Goal: Task Accomplishment & Management: Manage account settings

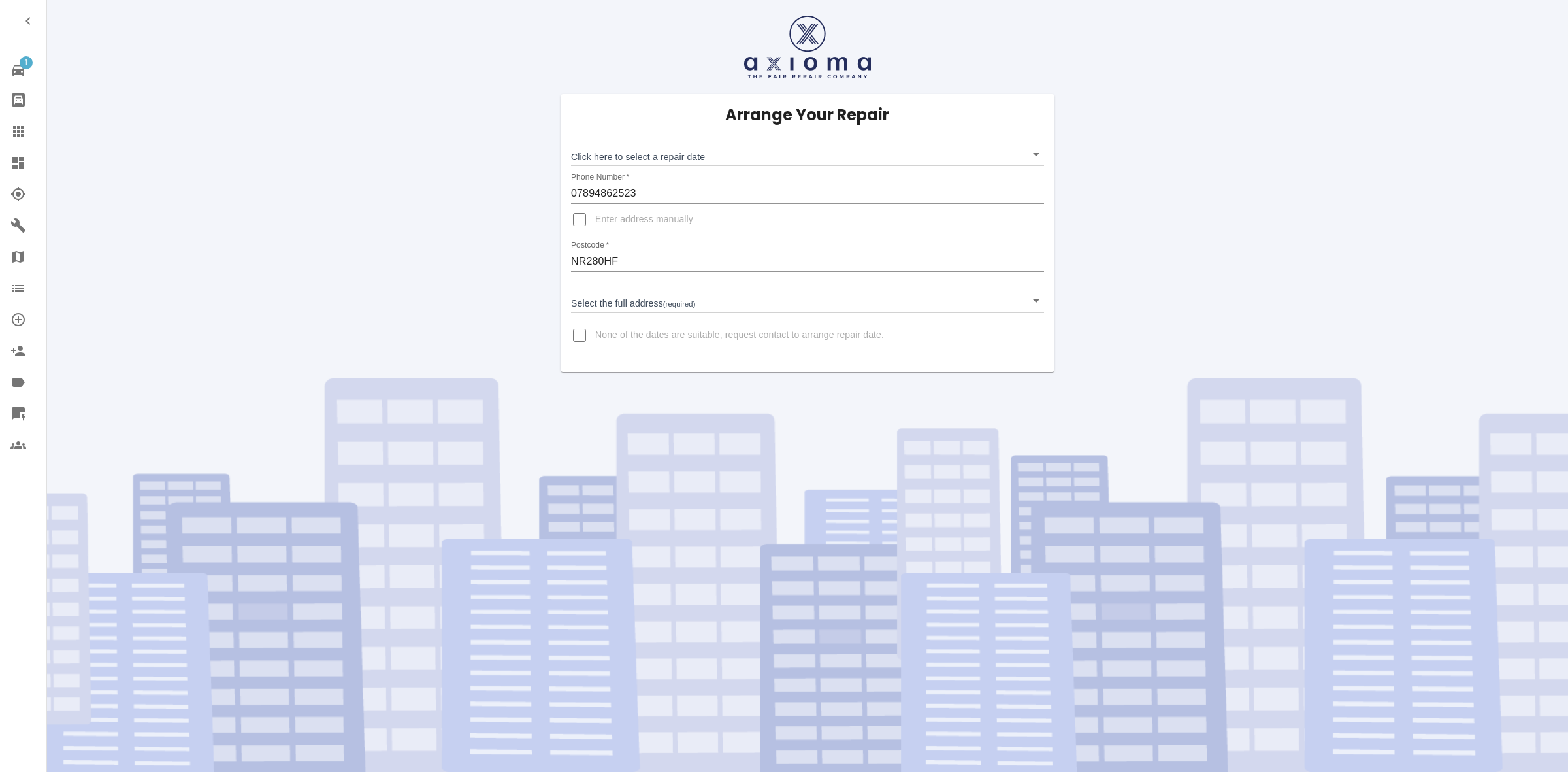
click at [674, 156] on body "1 Repair home Bodyshop home Claims Dashboard Explorer Garages Map Organization …" at bounding box center [784, 386] width 1568 height 772
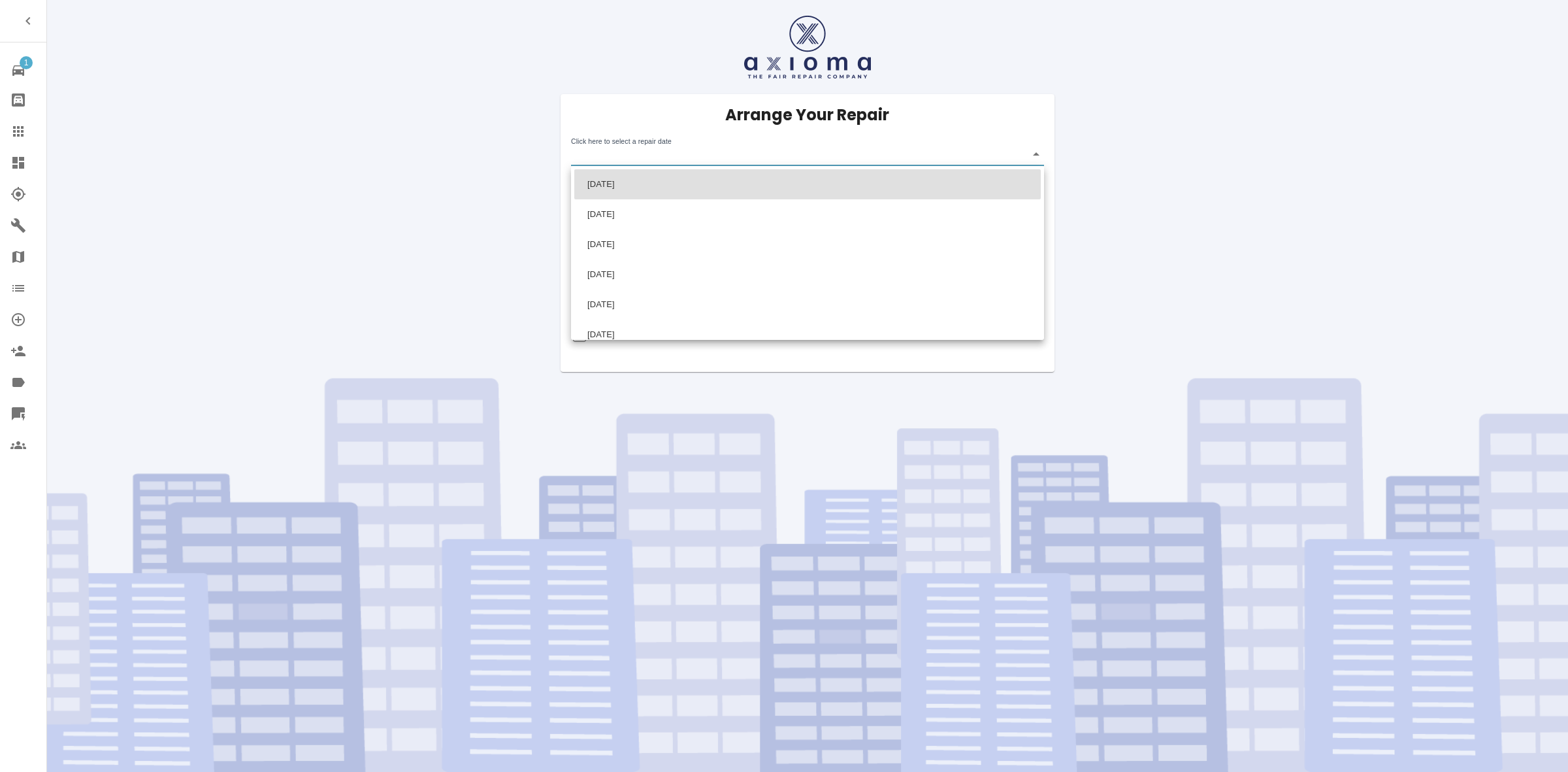
click at [895, 451] on div at bounding box center [784, 386] width 1568 height 772
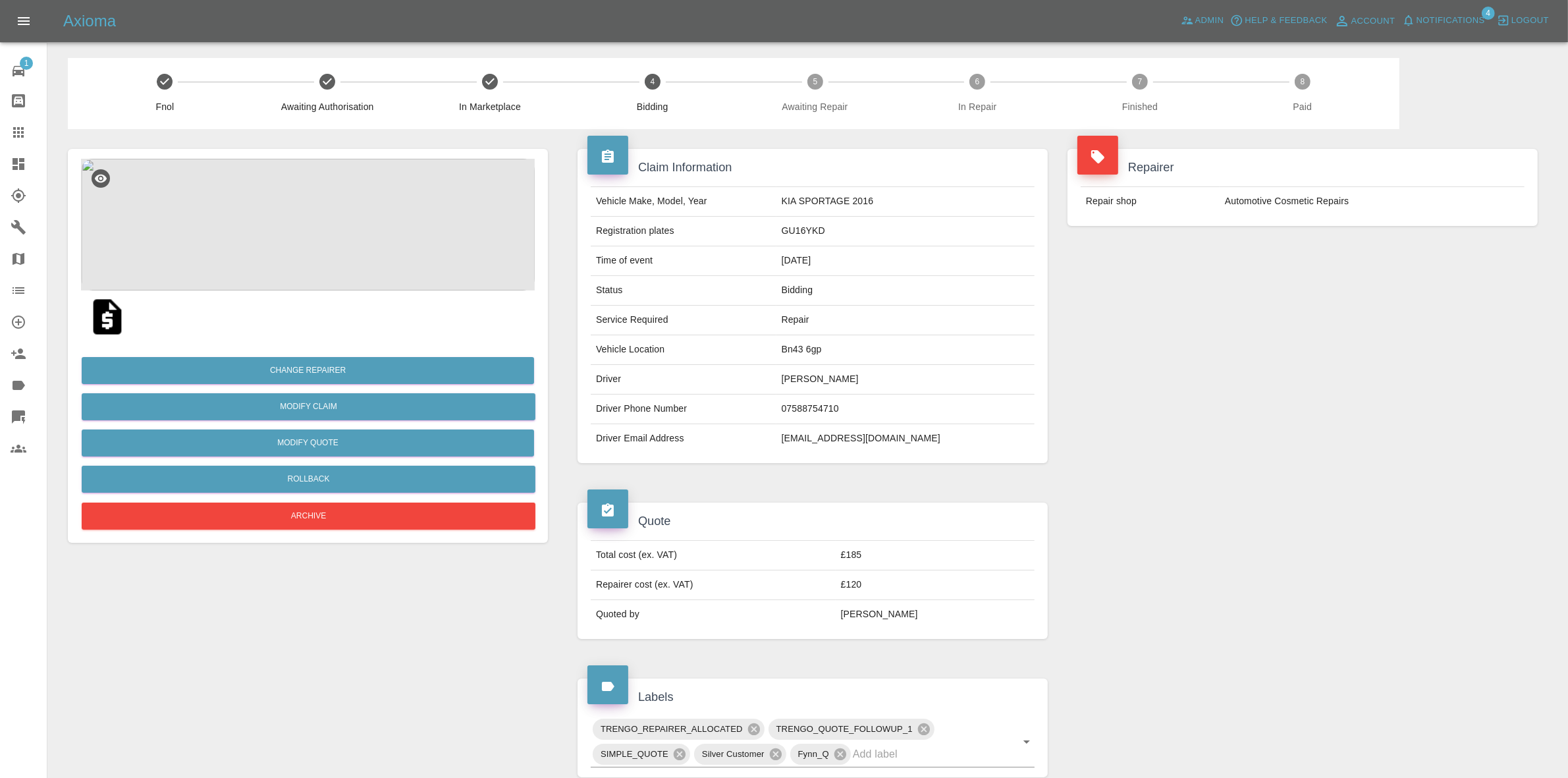
click at [1450, 14] on span "Notifications" at bounding box center [1451, 20] width 69 height 15
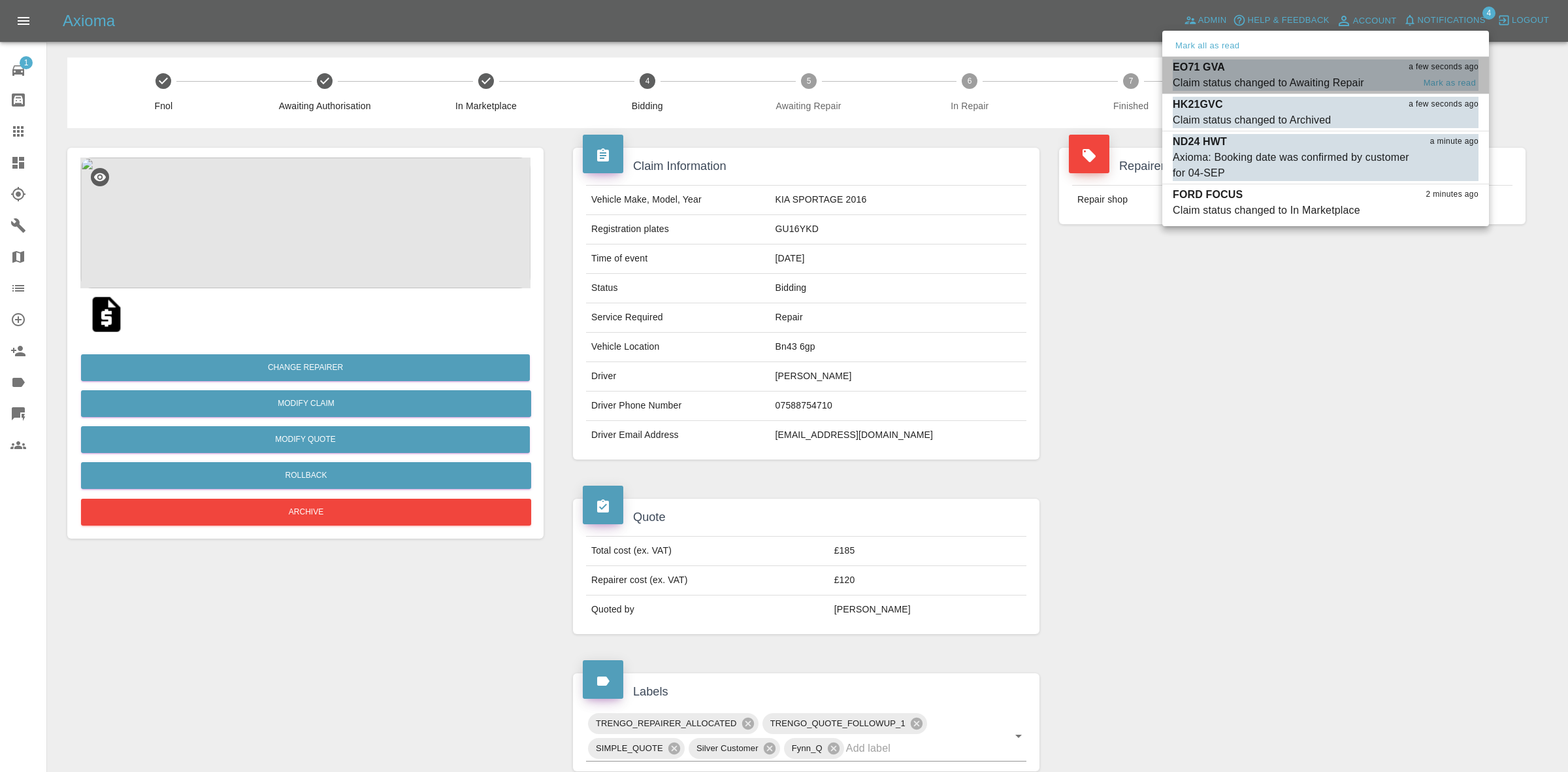
click at [1327, 72] on div "EO71 GVA a few seconds ago" at bounding box center [1326, 68] width 306 height 16
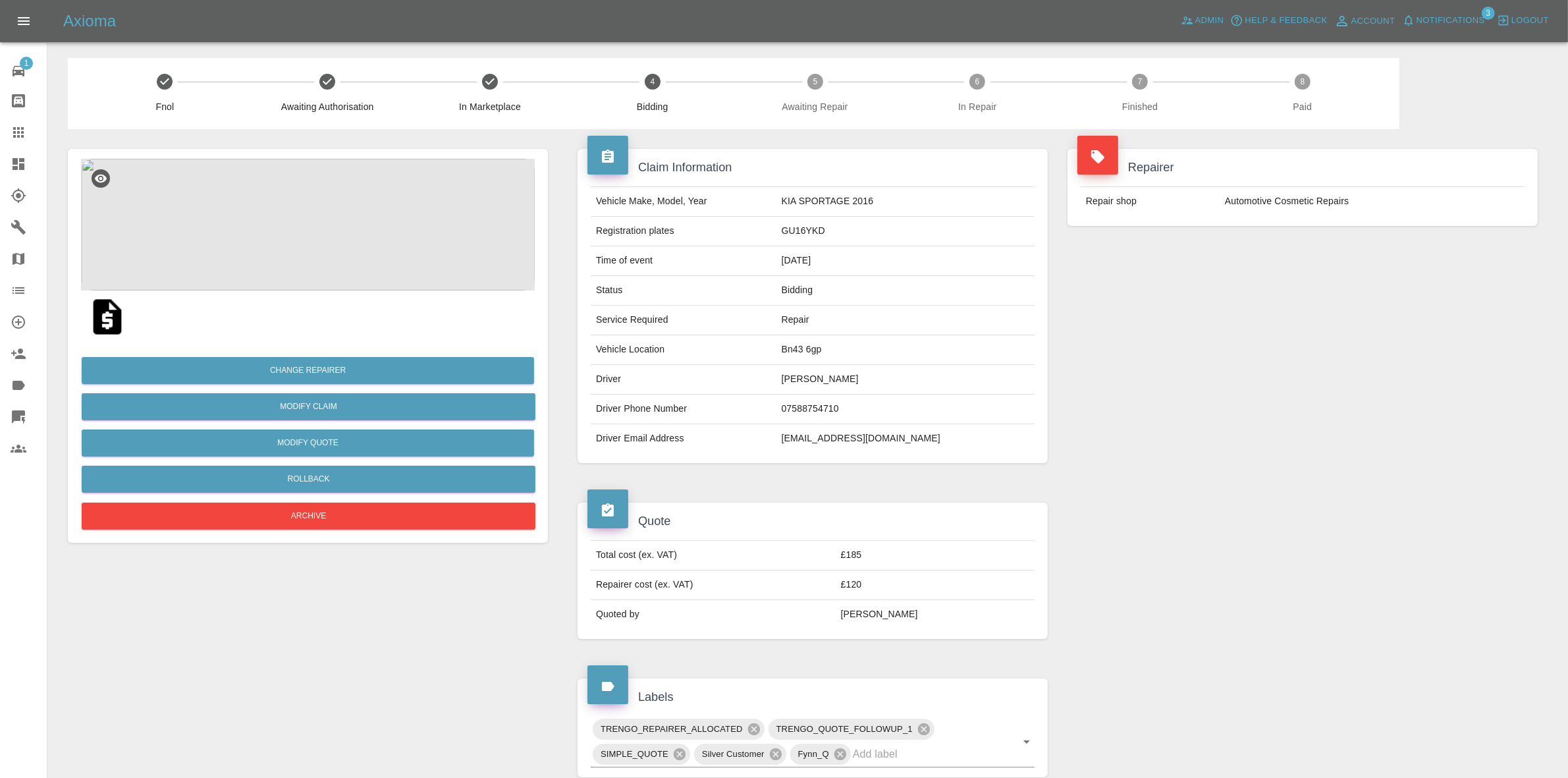
click at [1465, 24] on span "Notifications" at bounding box center [1451, 20] width 69 height 15
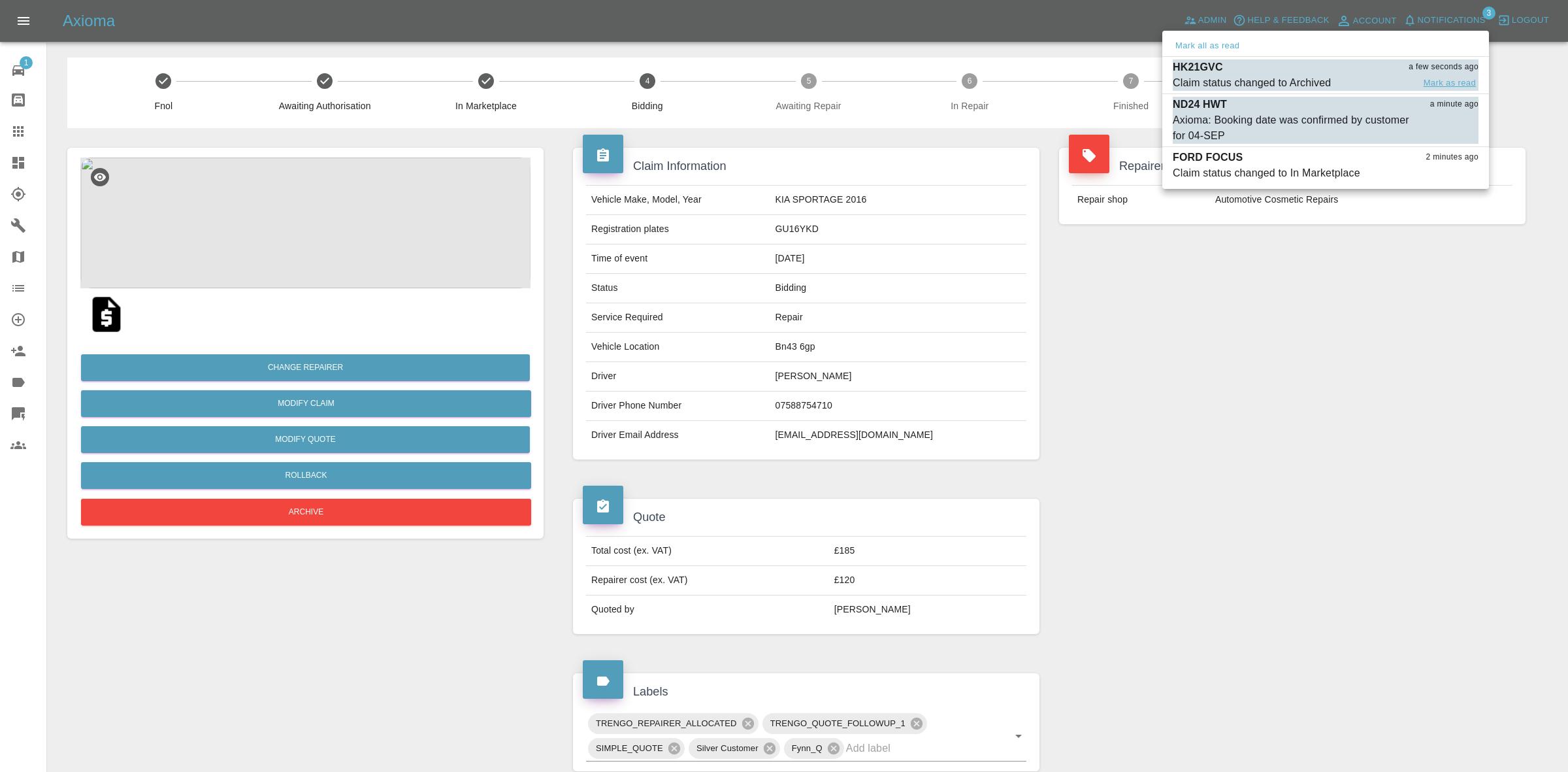
click at [1455, 79] on button "Mark as read" at bounding box center [1450, 83] width 57 height 15
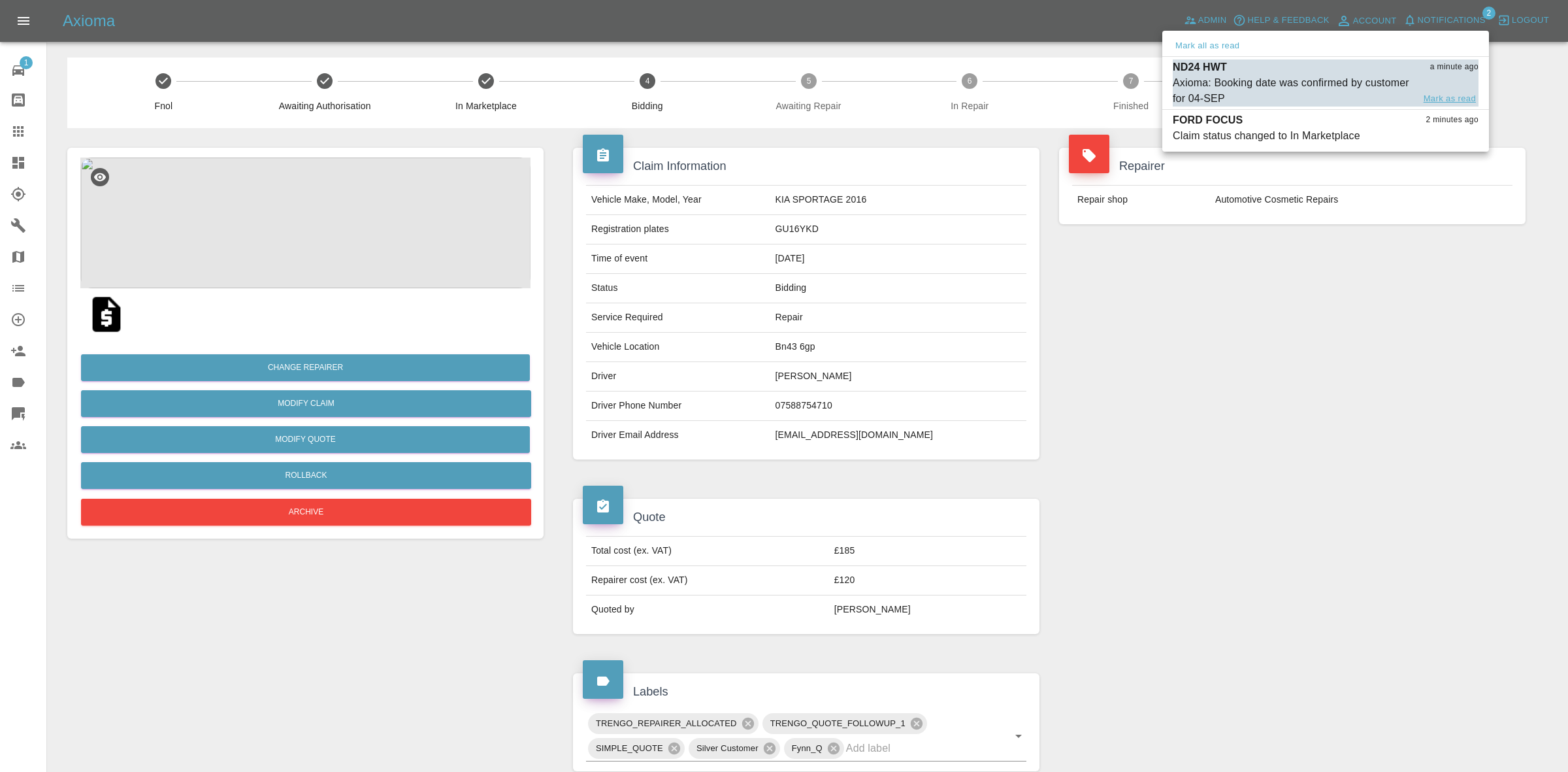
click at [1452, 99] on button "Mark as read" at bounding box center [1450, 98] width 57 height 15
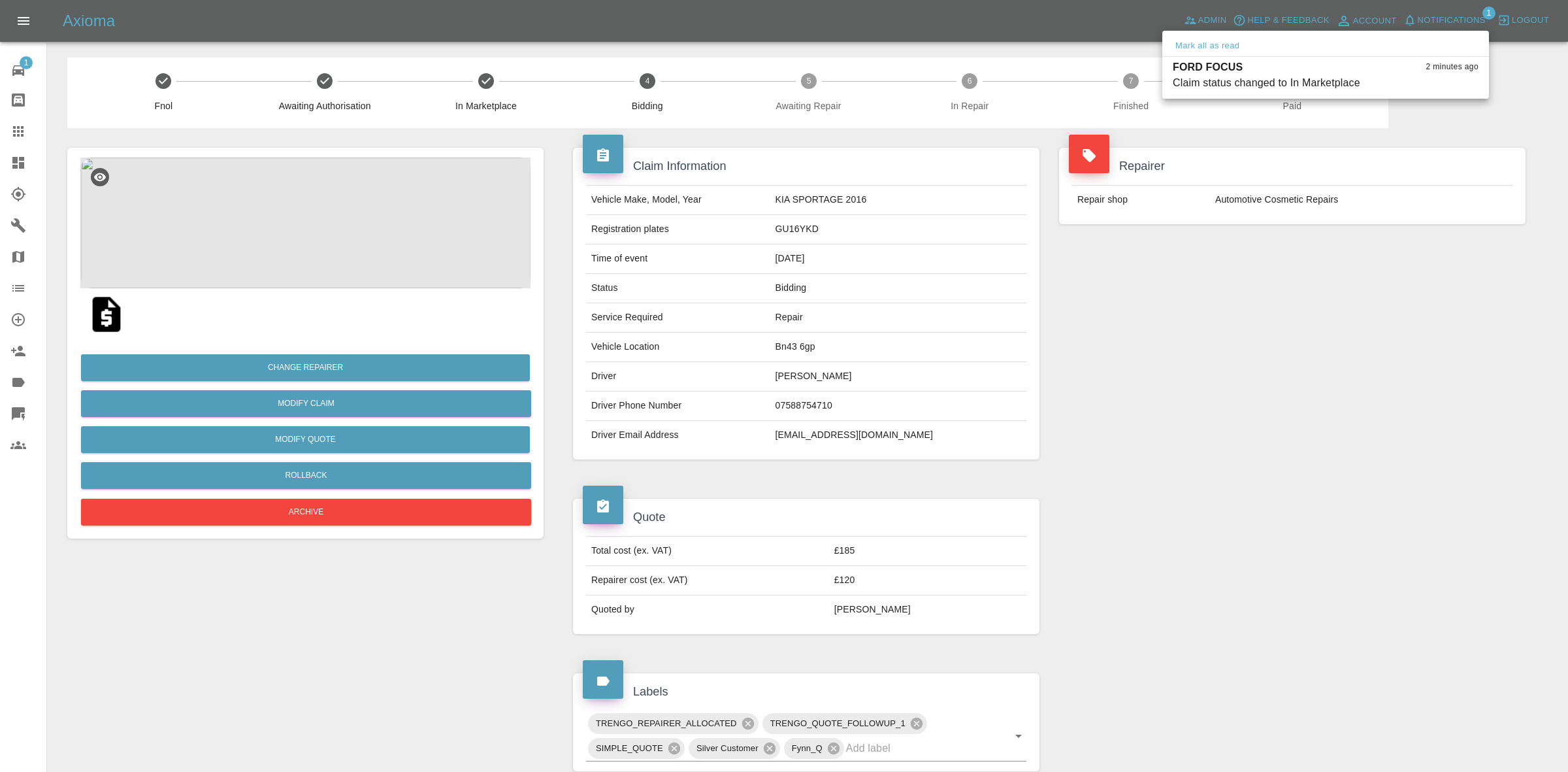
drag, startPoint x: 1410, startPoint y: 289, endPoint x: 1407, endPoint y: 302, distance: 13.3
click at [1408, 302] on div at bounding box center [784, 386] width 1568 height 772
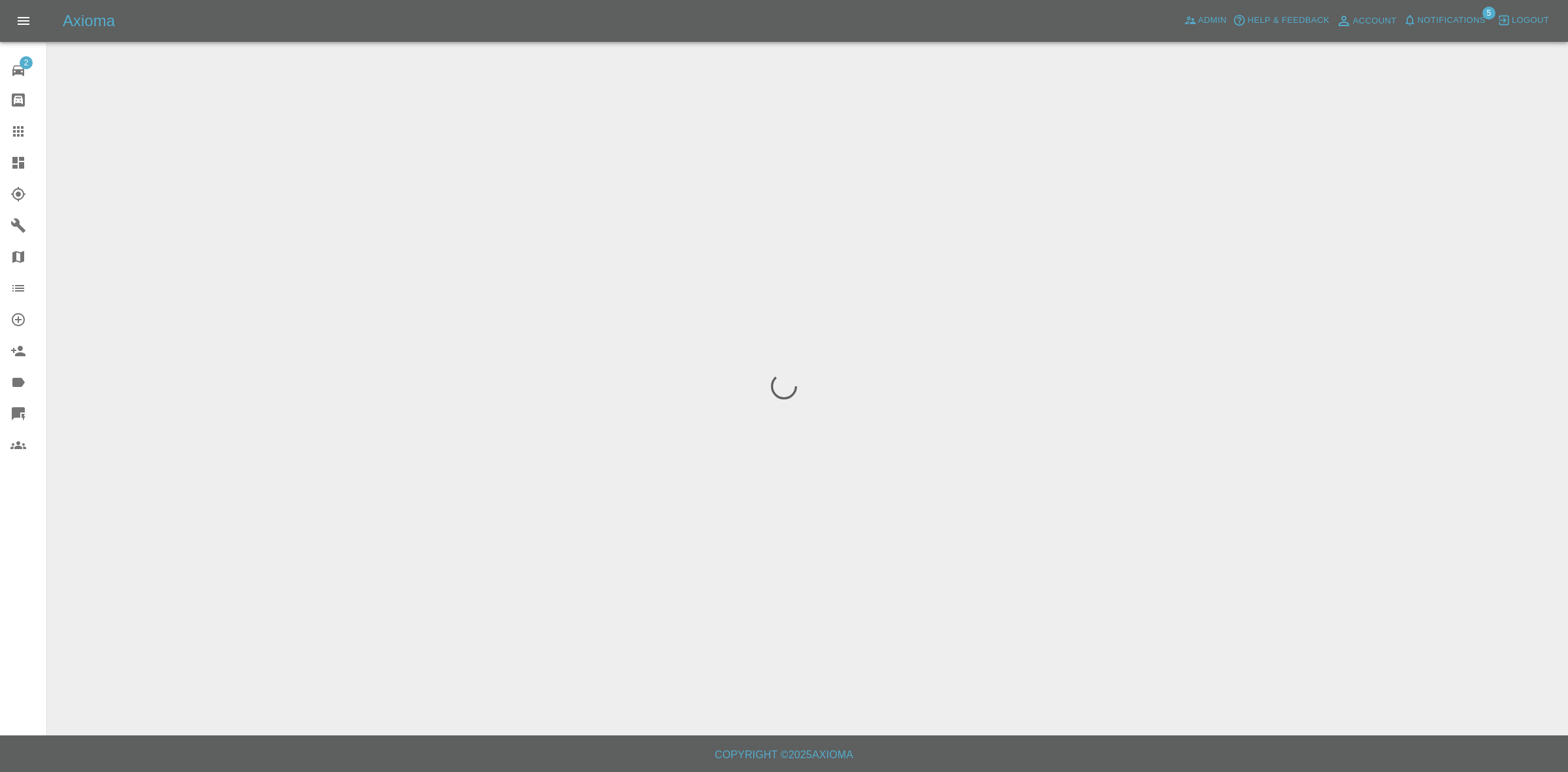
click at [1442, 20] on span "Notifications" at bounding box center [1452, 20] width 68 height 15
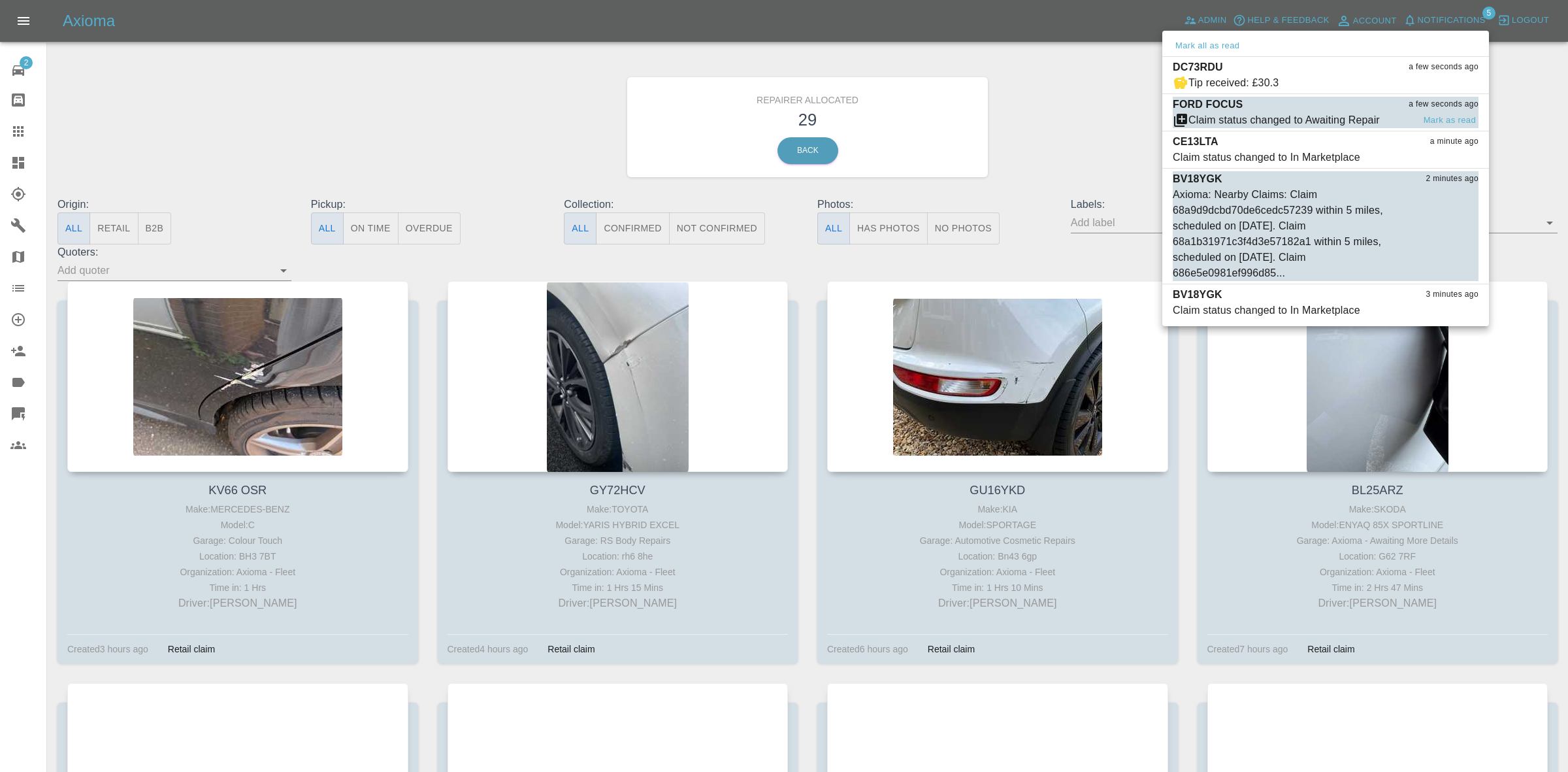
click at [1295, 114] on div "Claim status changed to Awaiting Repair" at bounding box center [1284, 120] width 191 height 16
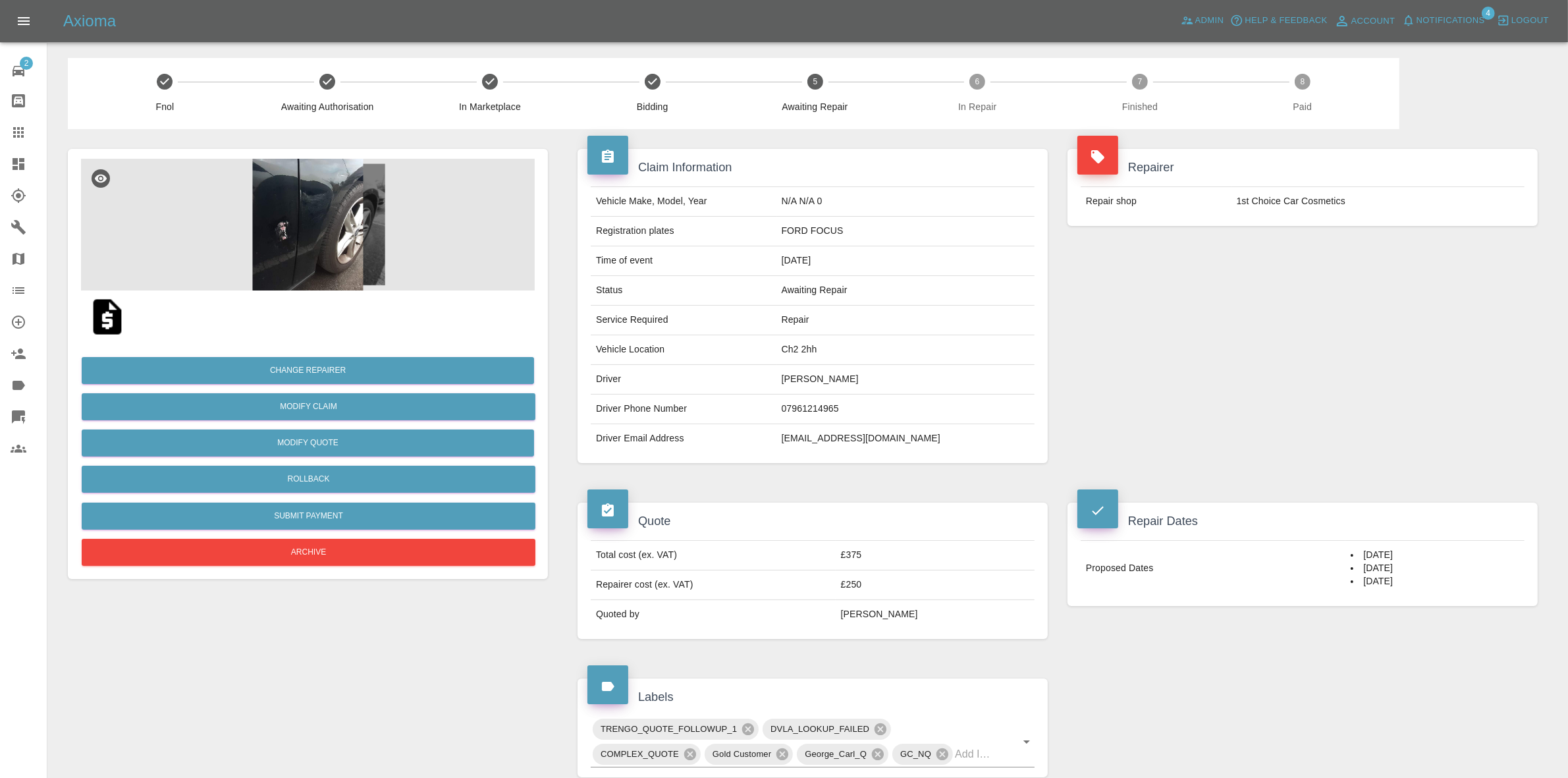
click at [1423, 24] on span "Notifications" at bounding box center [1451, 20] width 69 height 15
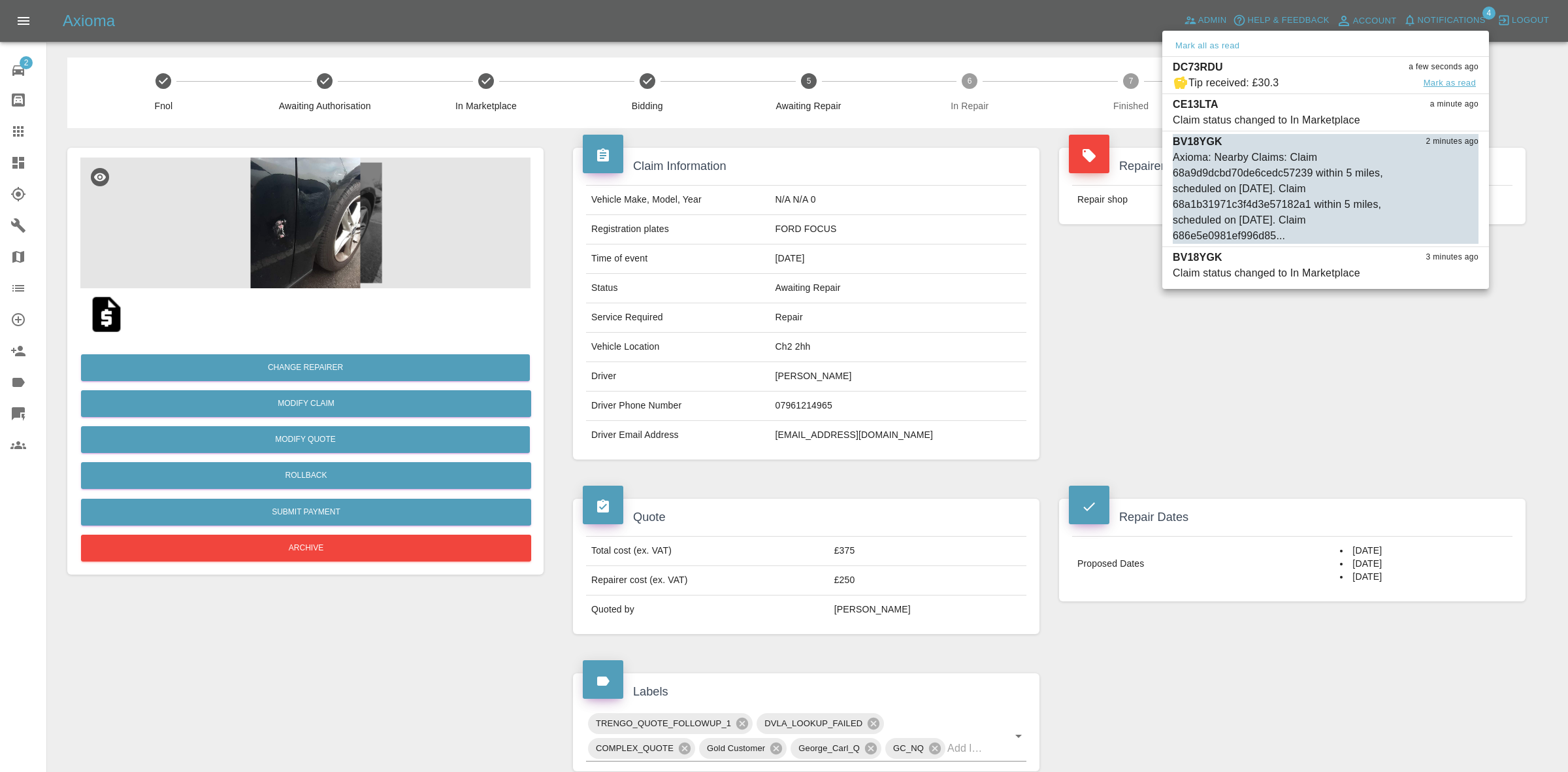
click at [1452, 82] on button "Mark as read" at bounding box center [1450, 83] width 57 height 15
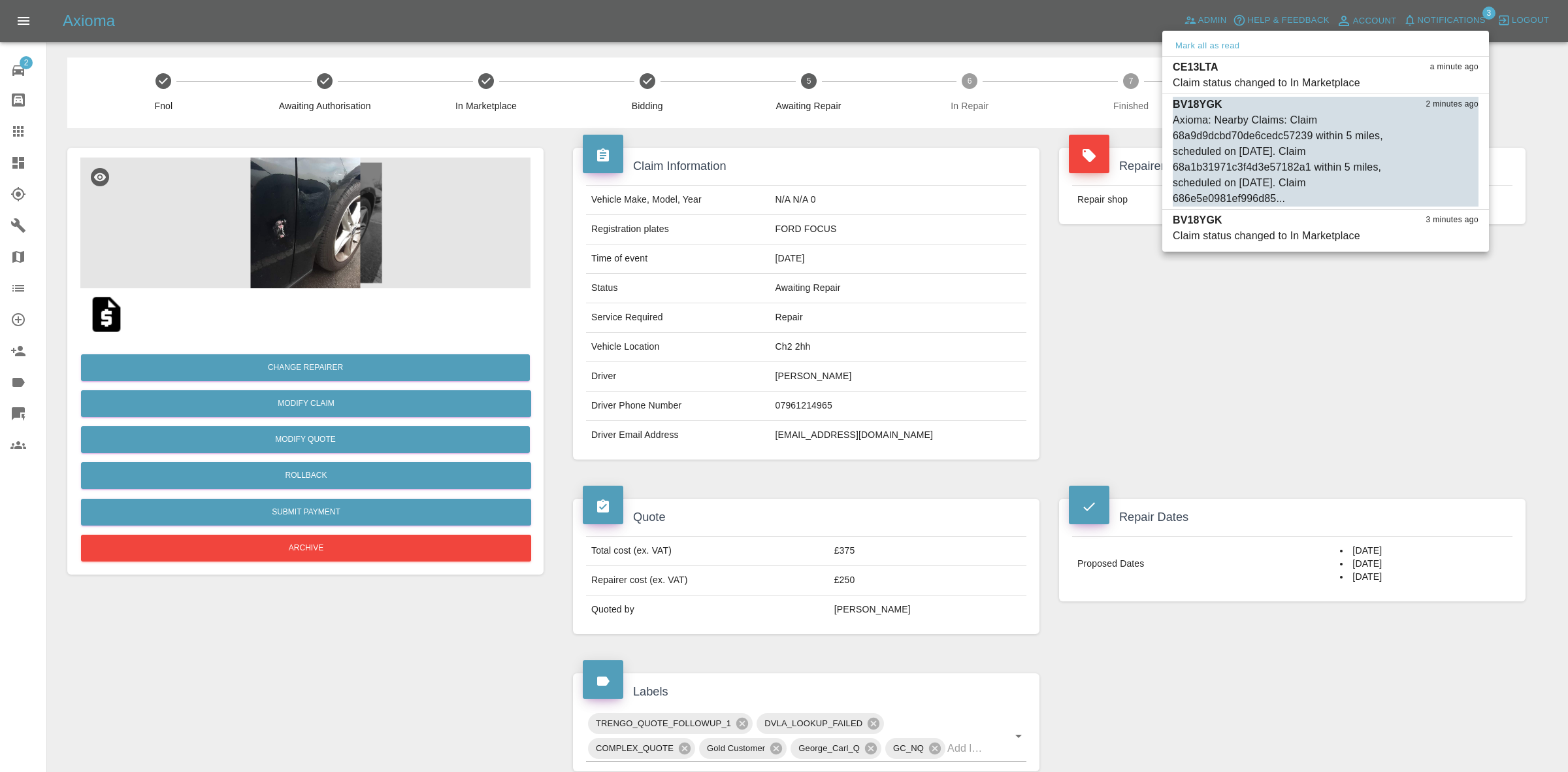
click at [1382, 420] on div at bounding box center [784, 386] width 1568 height 772
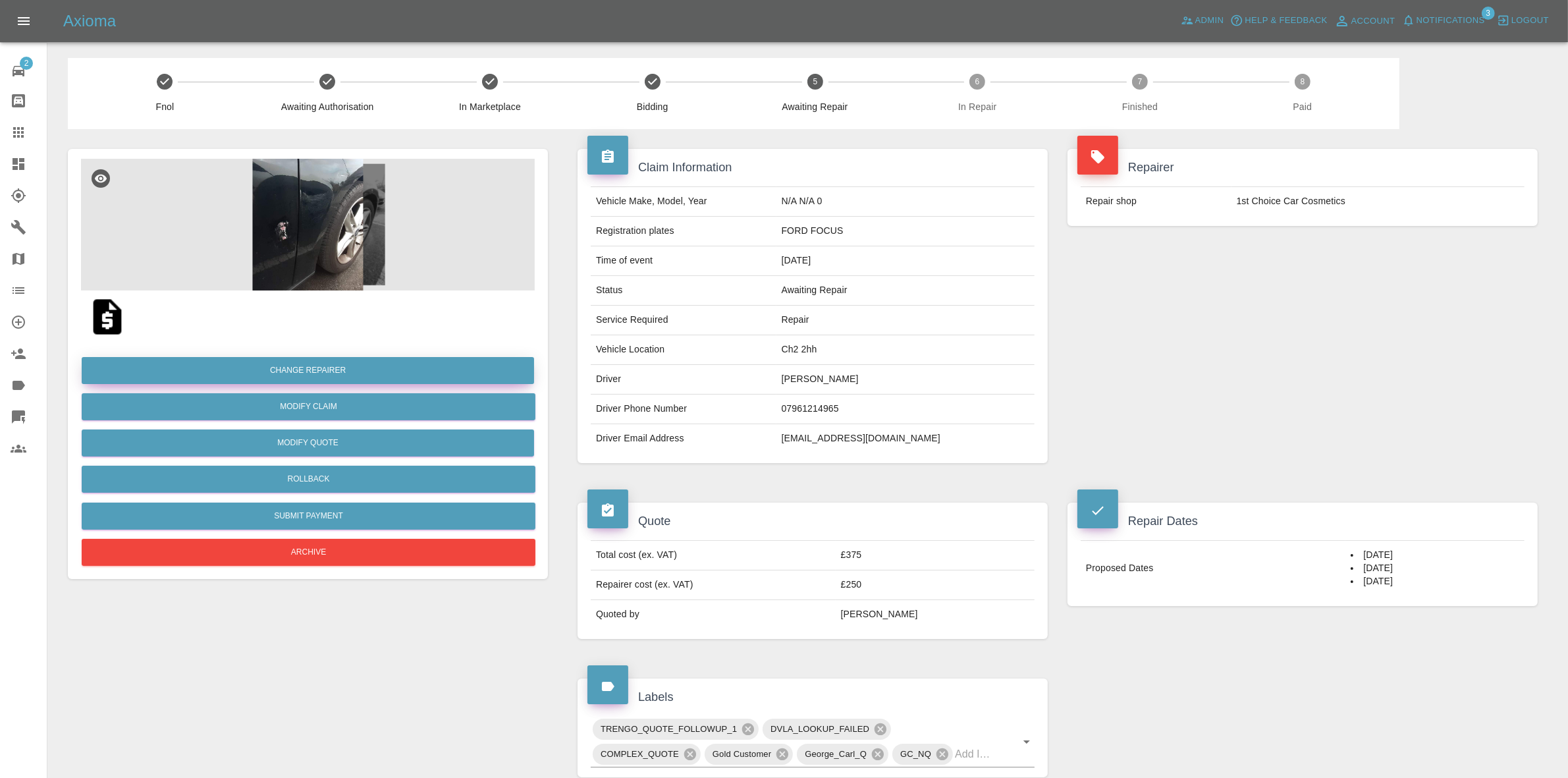
click at [317, 364] on button "Change Repairer" at bounding box center [307, 371] width 452 height 27
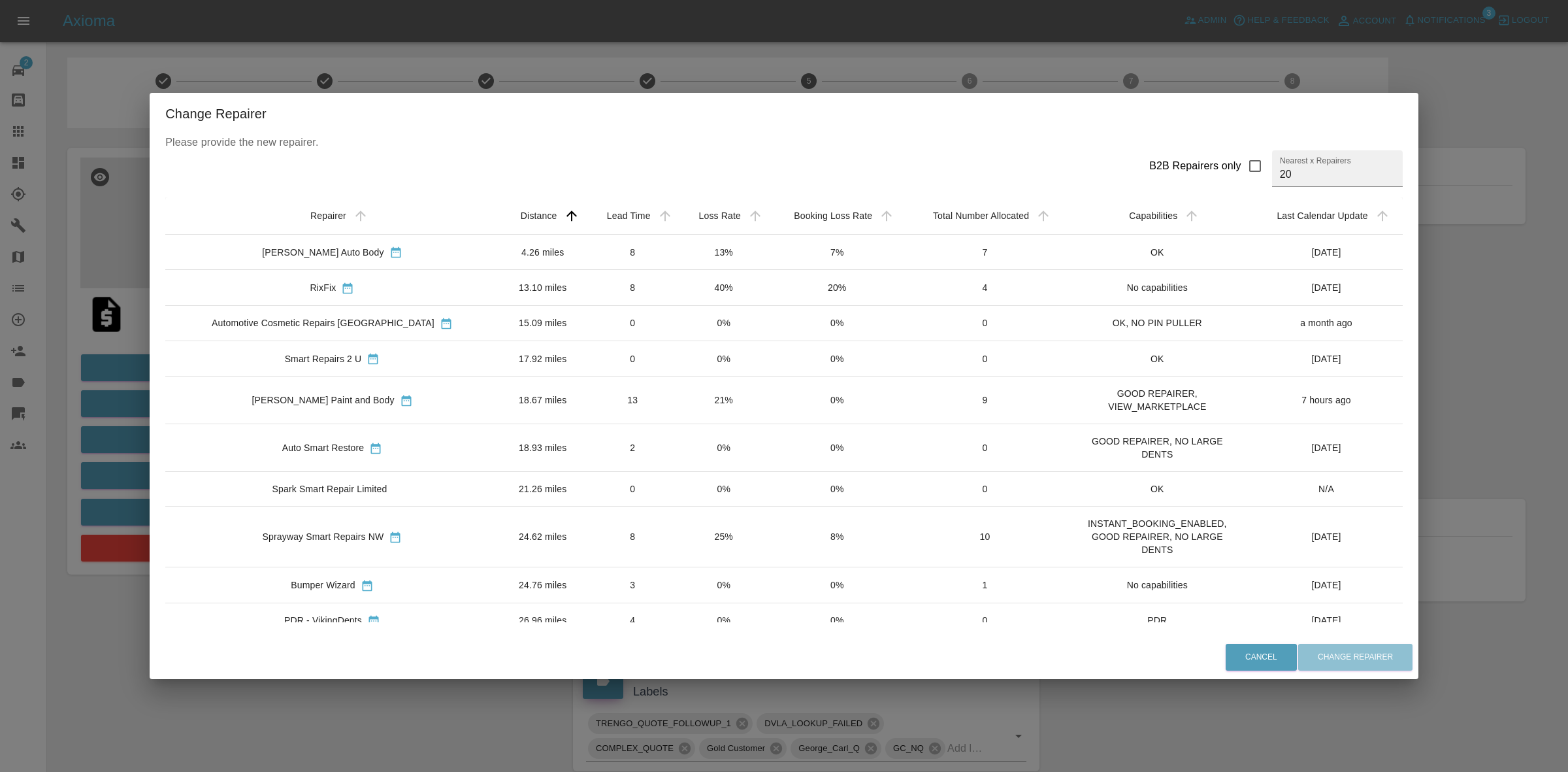
click at [610, 67] on div "Change Repairer Please provide the new repairer. B2B Repairers only Nearest x R…" at bounding box center [784, 386] width 1568 height 772
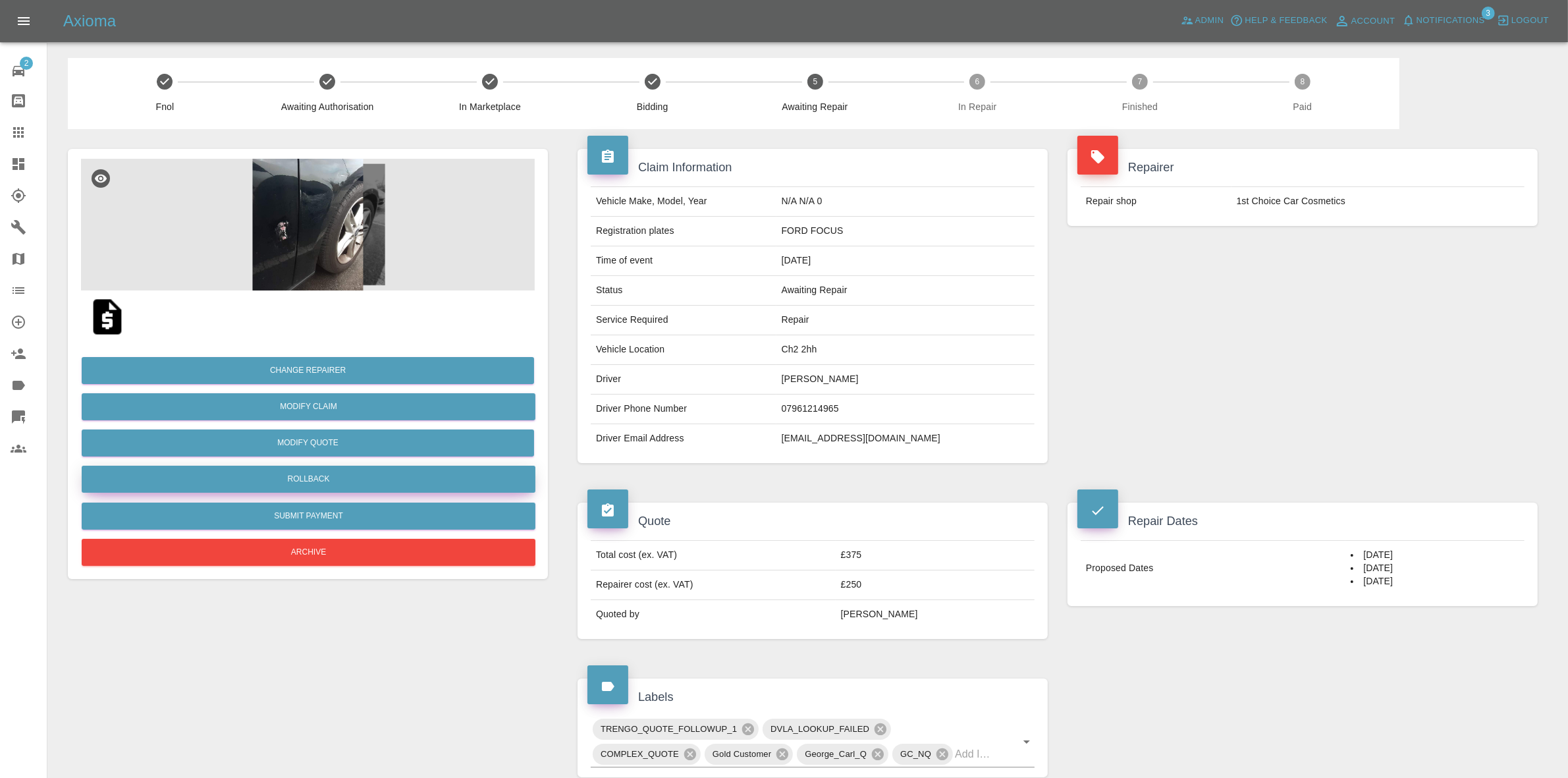
click at [311, 484] on button "Rollback" at bounding box center [308, 479] width 454 height 27
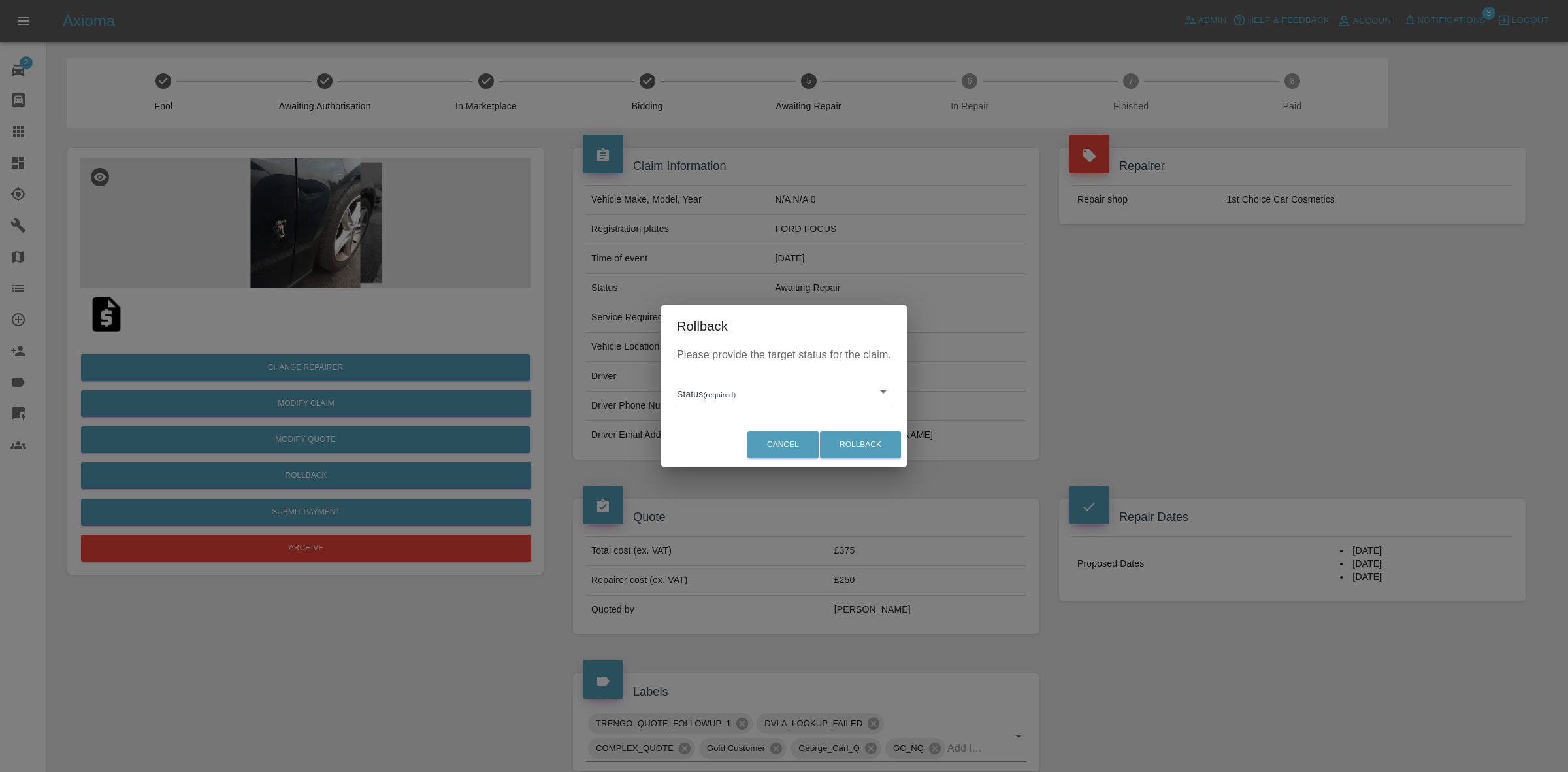
click at [729, 376] on div "Status (required) ​" at bounding box center [784, 386] width 214 height 34
click at [743, 396] on body "Axioma Admin Help & Feedback Account Notifications 3 Logout 2 Repair home Bodys…" at bounding box center [784, 600] width 1568 height 1200
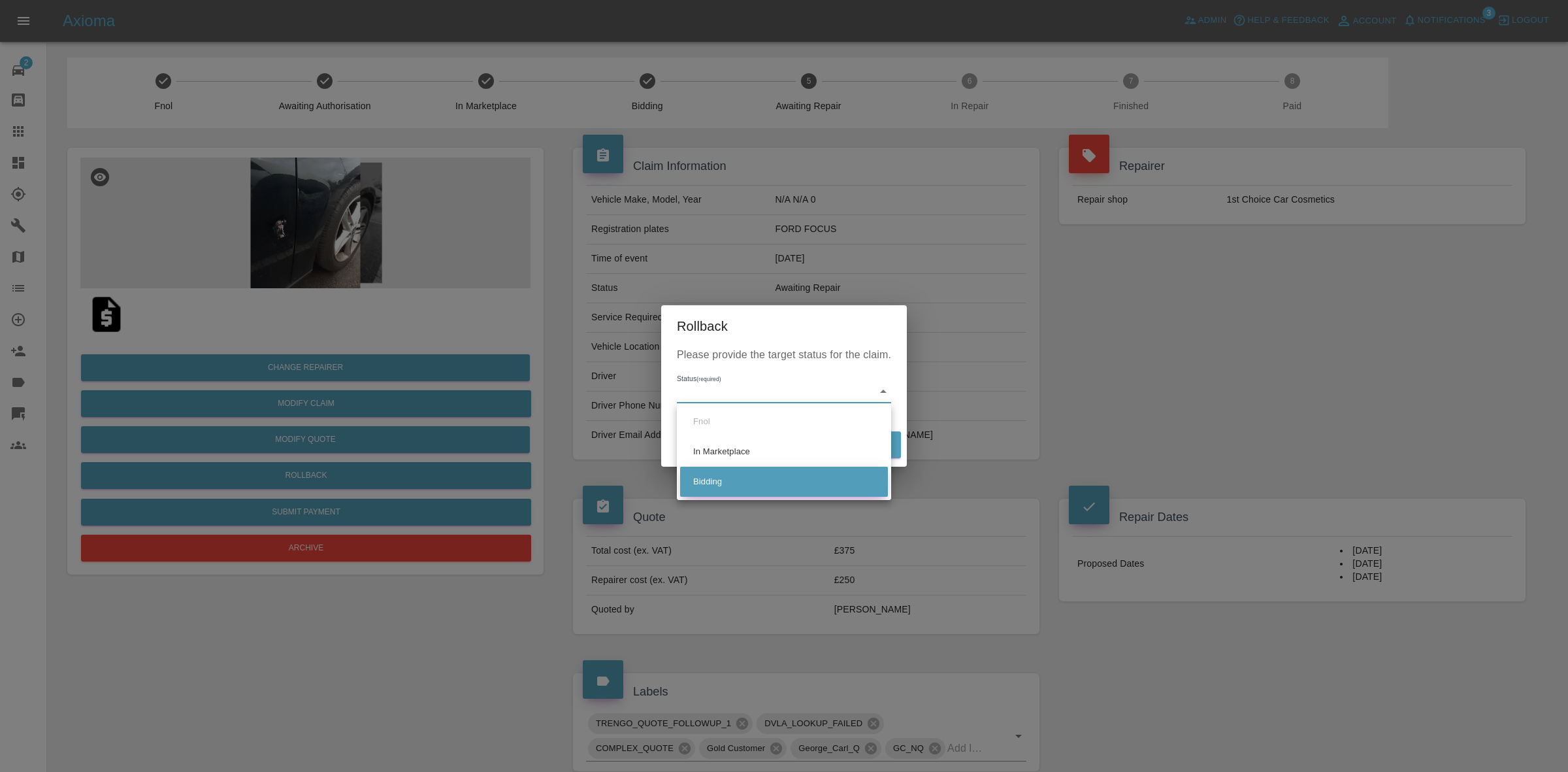
drag, startPoint x: 750, startPoint y: 475, endPoint x: 830, endPoint y: 462, distance: 81.0
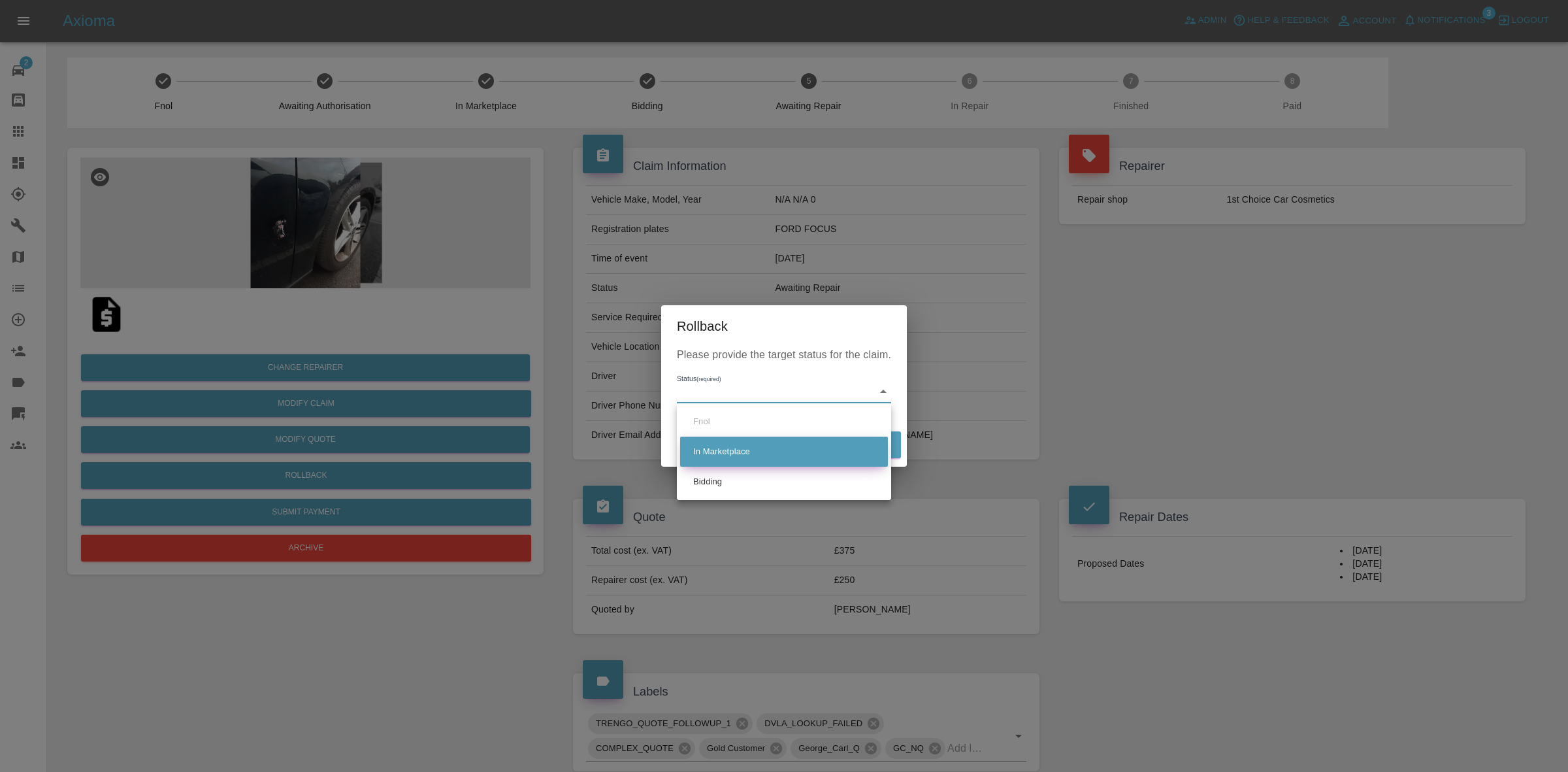
click at [750, 476] on li "Bidding" at bounding box center [784, 481] width 208 height 30
type input "bidding"
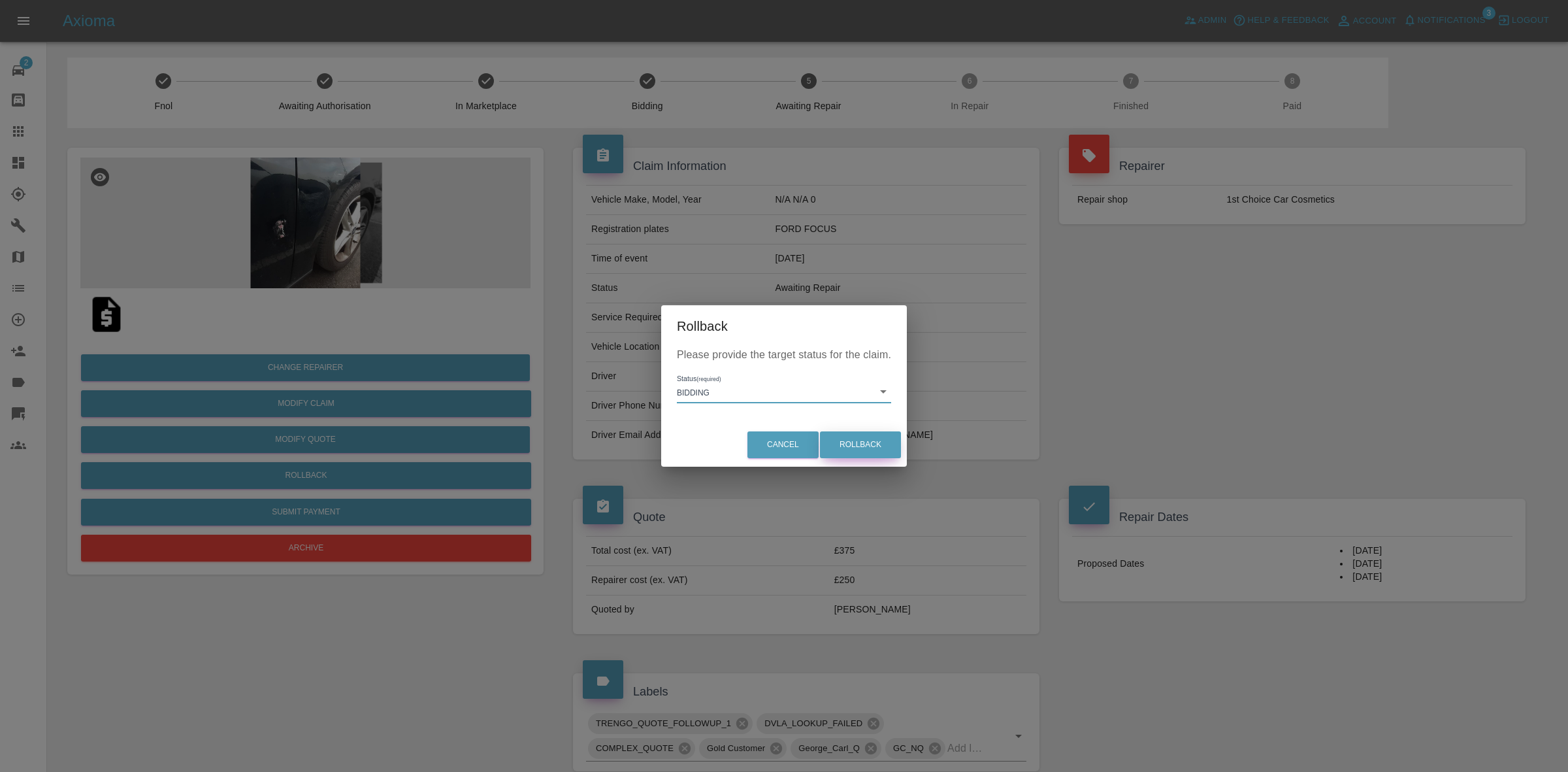
click at [851, 448] on button "Rollback" at bounding box center [860, 445] width 81 height 27
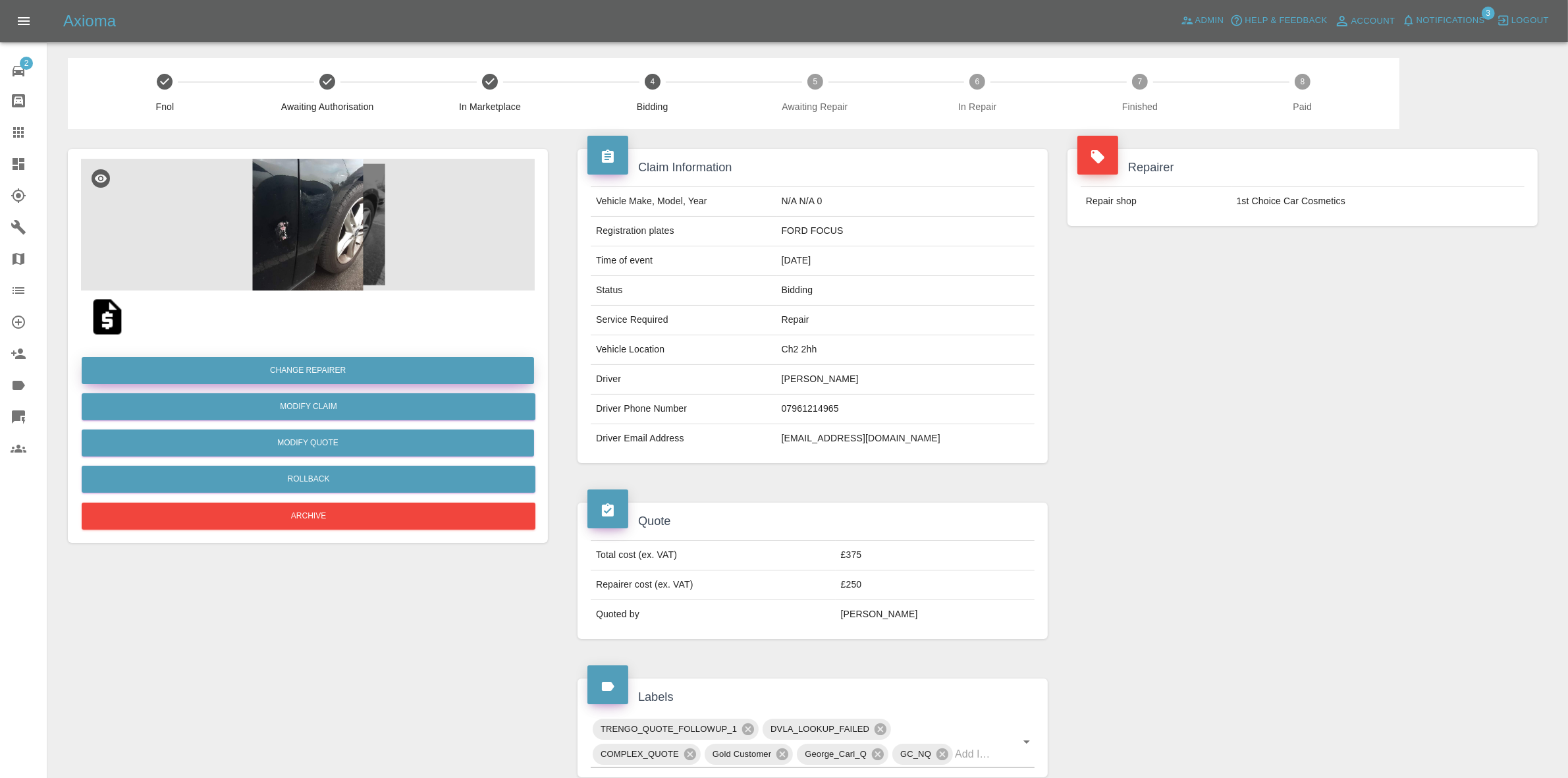
click at [327, 371] on button "Change Repairer" at bounding box center [307, 371] width 452 height 27
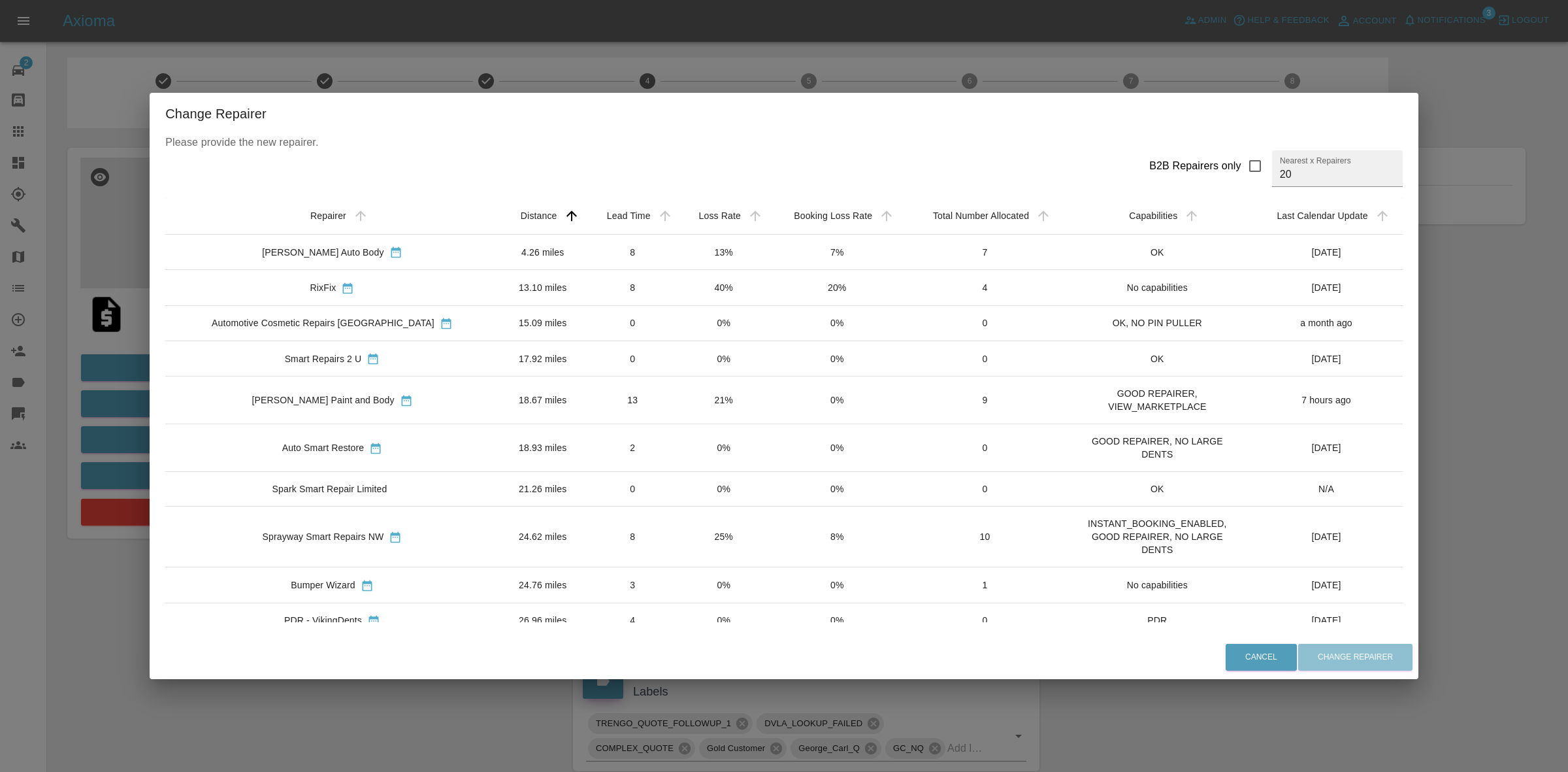
drag, startPoint x: 589, startPoint y: 377, endPoint x: 616, endPoint y: 407, distance: 40.4
click at [593, 382] on td "13" at bounding box center [633, 400] width 92 height 48
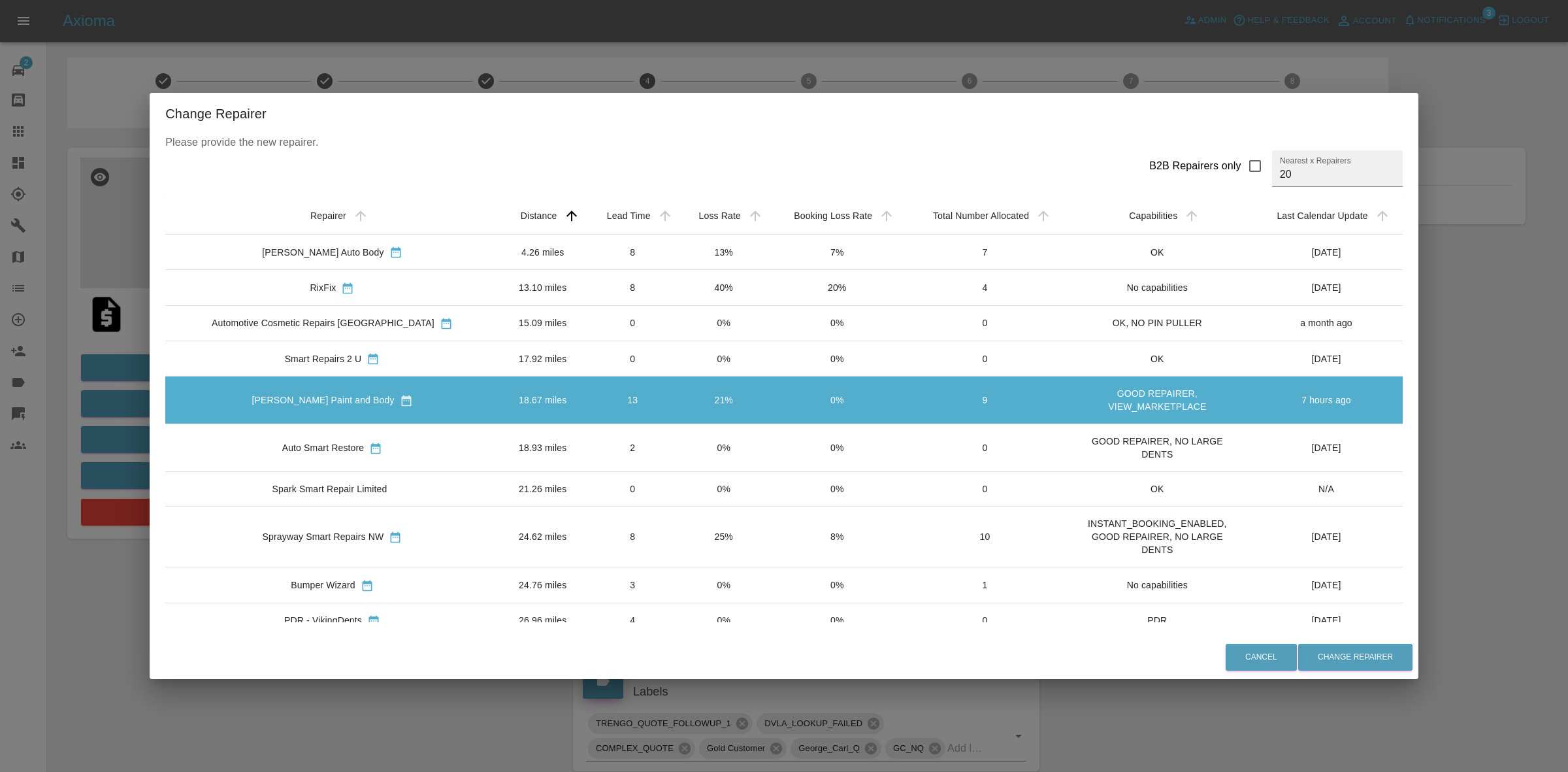
click at [624, 411] on td "13" at bounding box center [633, 400] width 92 height 48
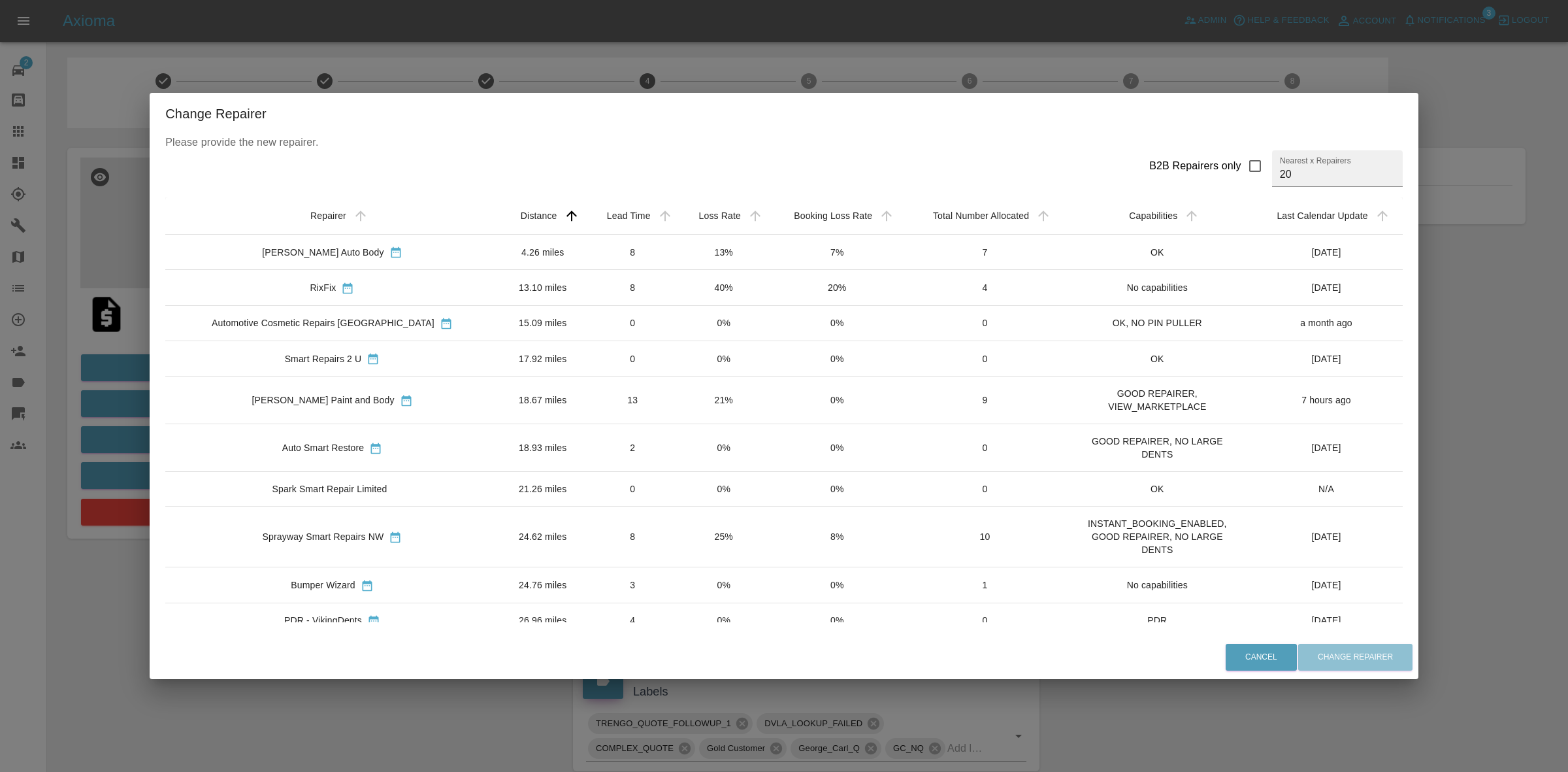
drag, startPoint x: 647, startPoint y: 394, endPoint x: 655, endPoint y: 408, distance: 16.1
click at [679, 396] on td "21%" at bounding box center [724, 400] width 91 height 48
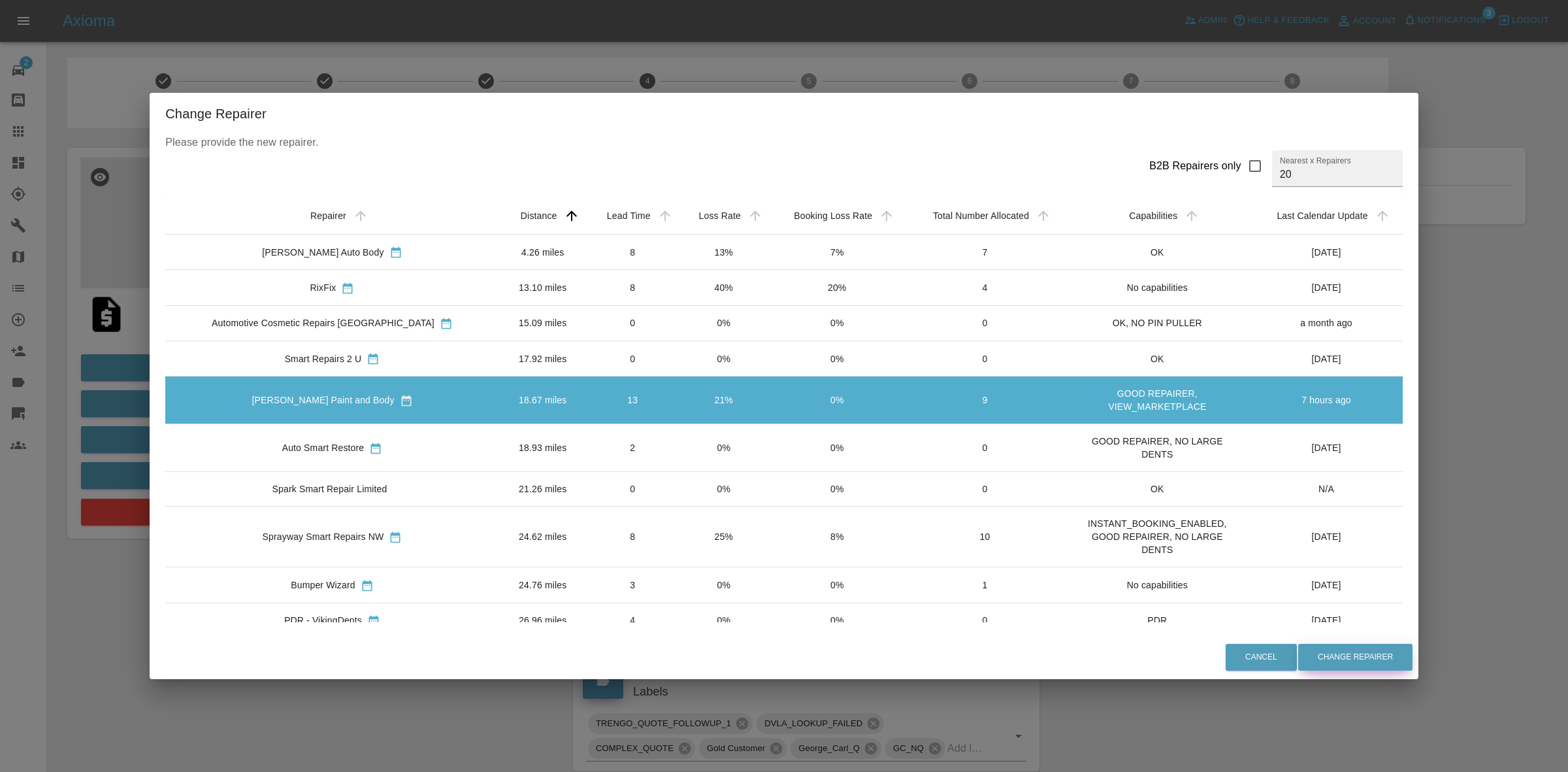
click at [1384, 647] on button "Change Repairer" at bounding box center [1356, 657] width 114 height 27
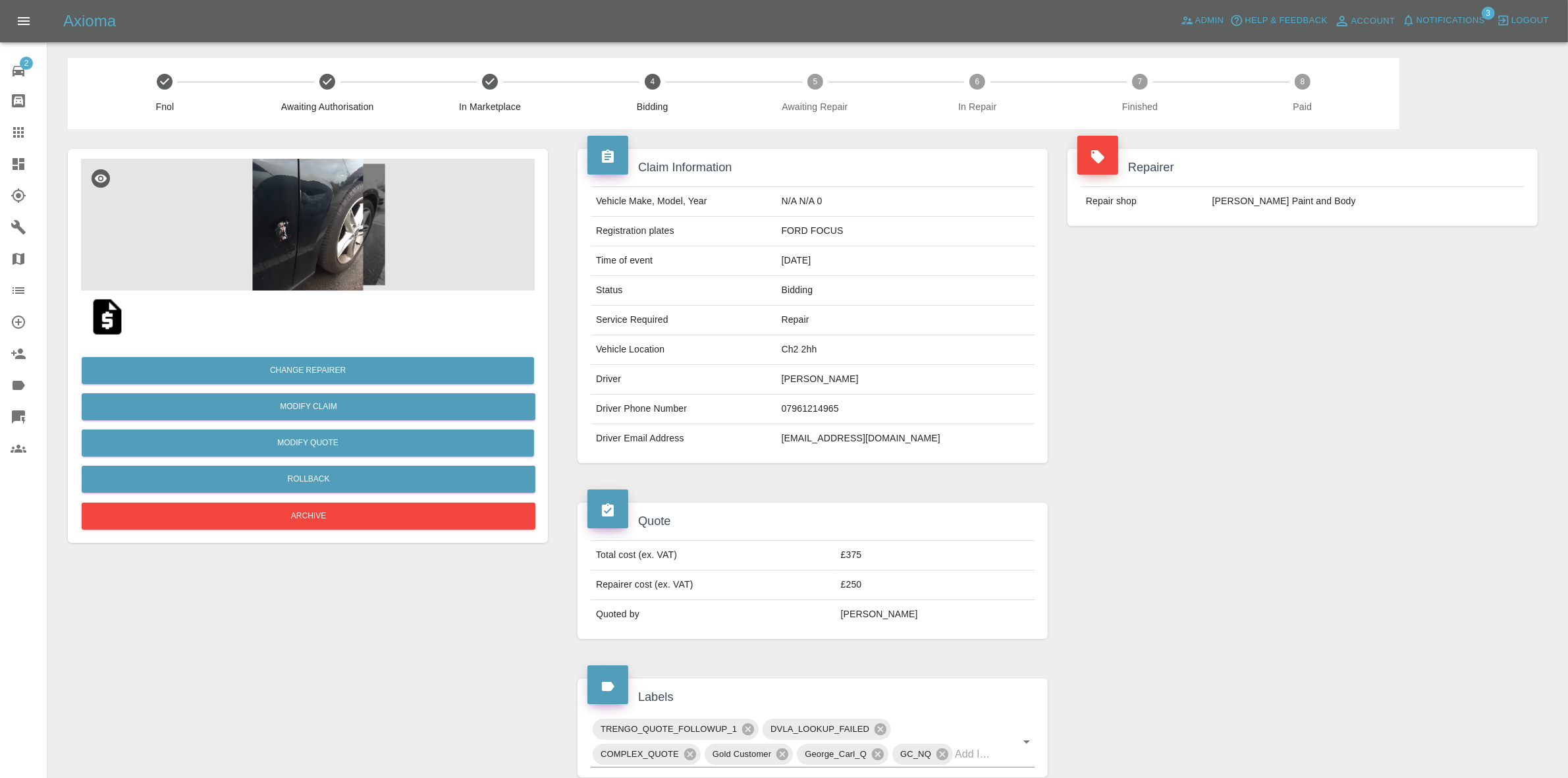
click at [1374, 242] on div "Repairer Repair shop J Taylor Paint and Body" at bounding box center [1302, 187] width 490 height 117
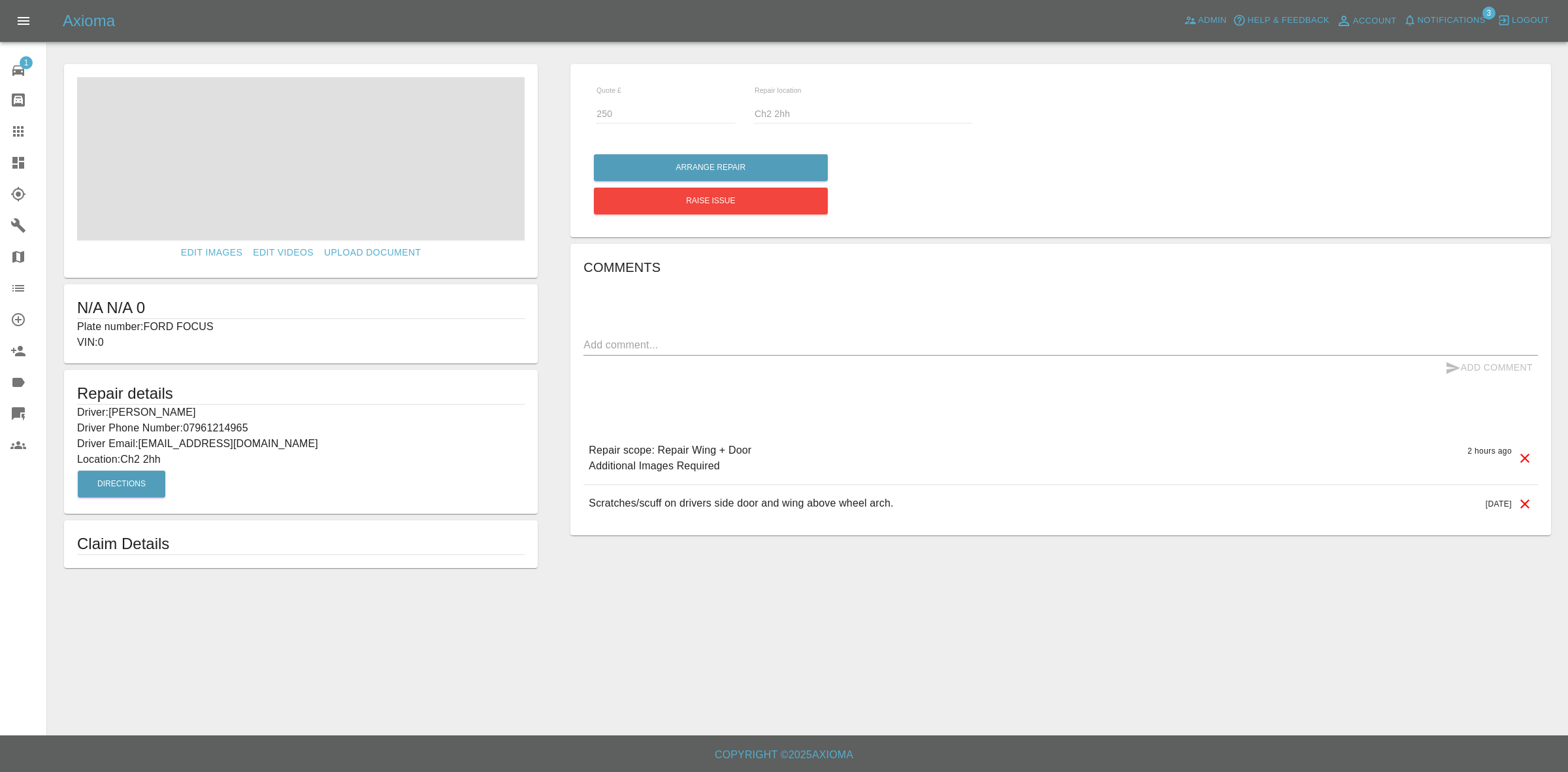
click at [1439, 21] on span "Notifications" at bounding box center [1452, 20] width 68 height 15
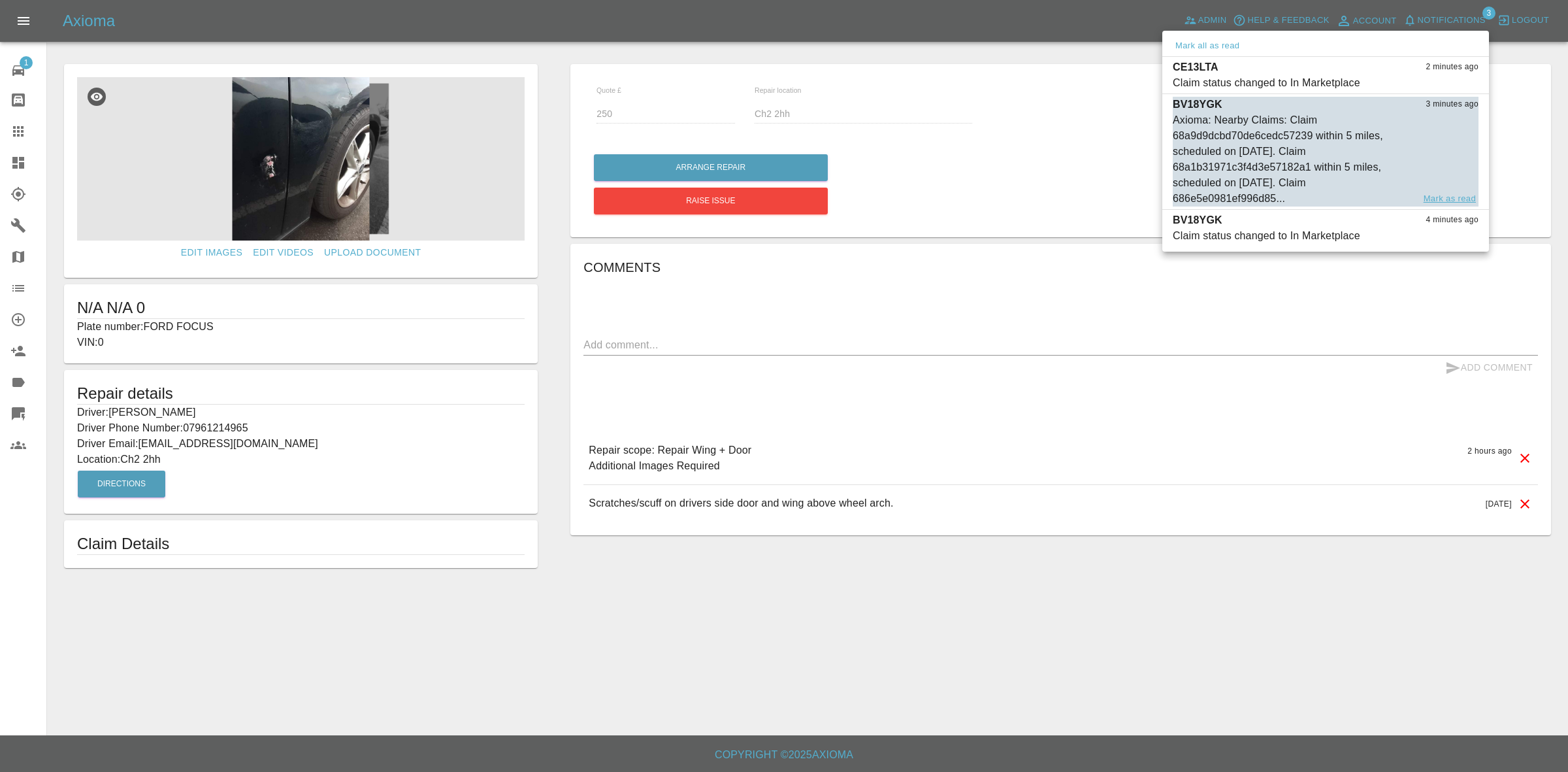
click at [1442, 199] on button "Mark as read" at bounding box center [1450, 199] width 57 height 15
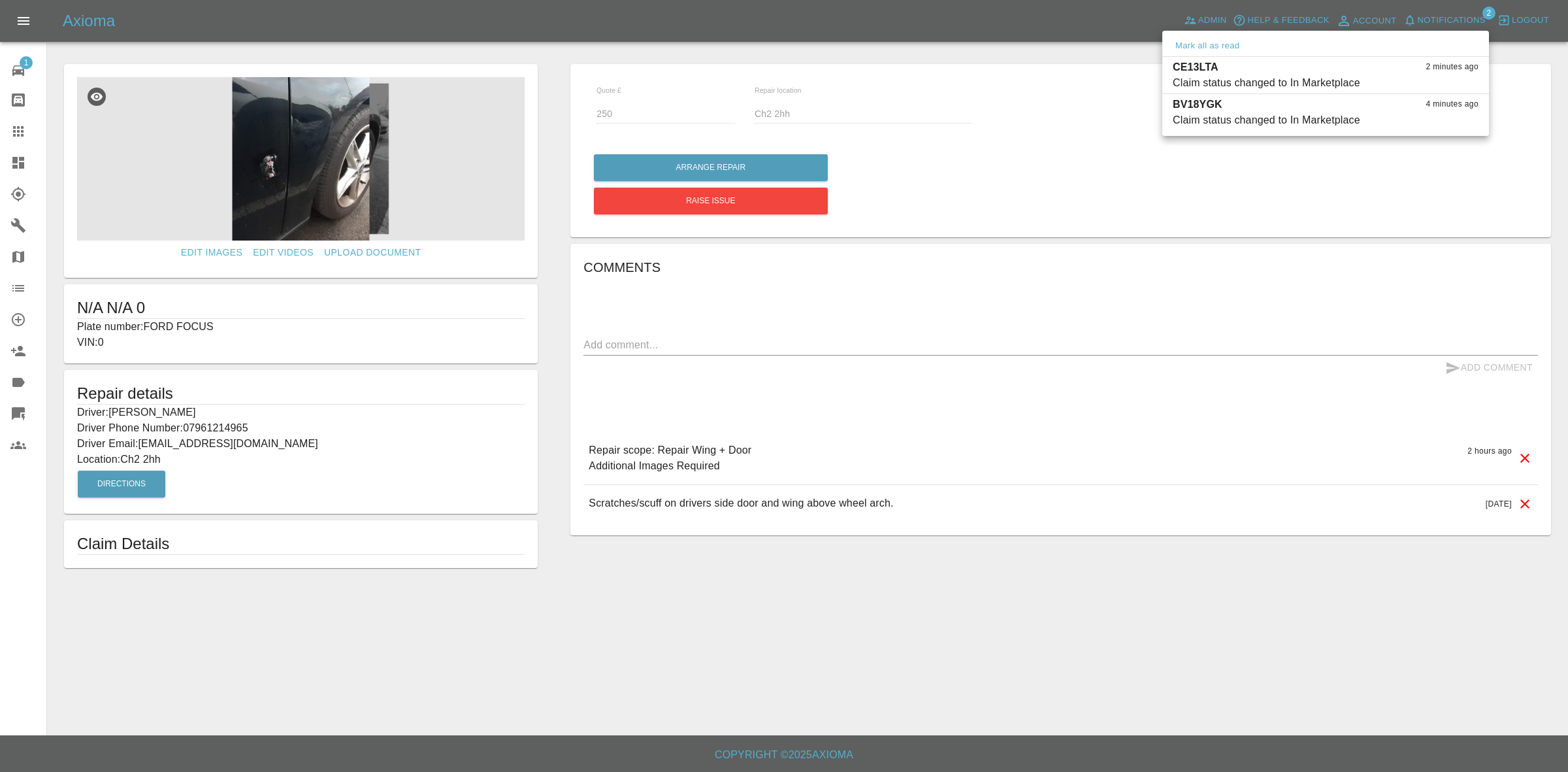
click at [1066, 203] on div at bounding box center [784, 386] width 1568 height 772
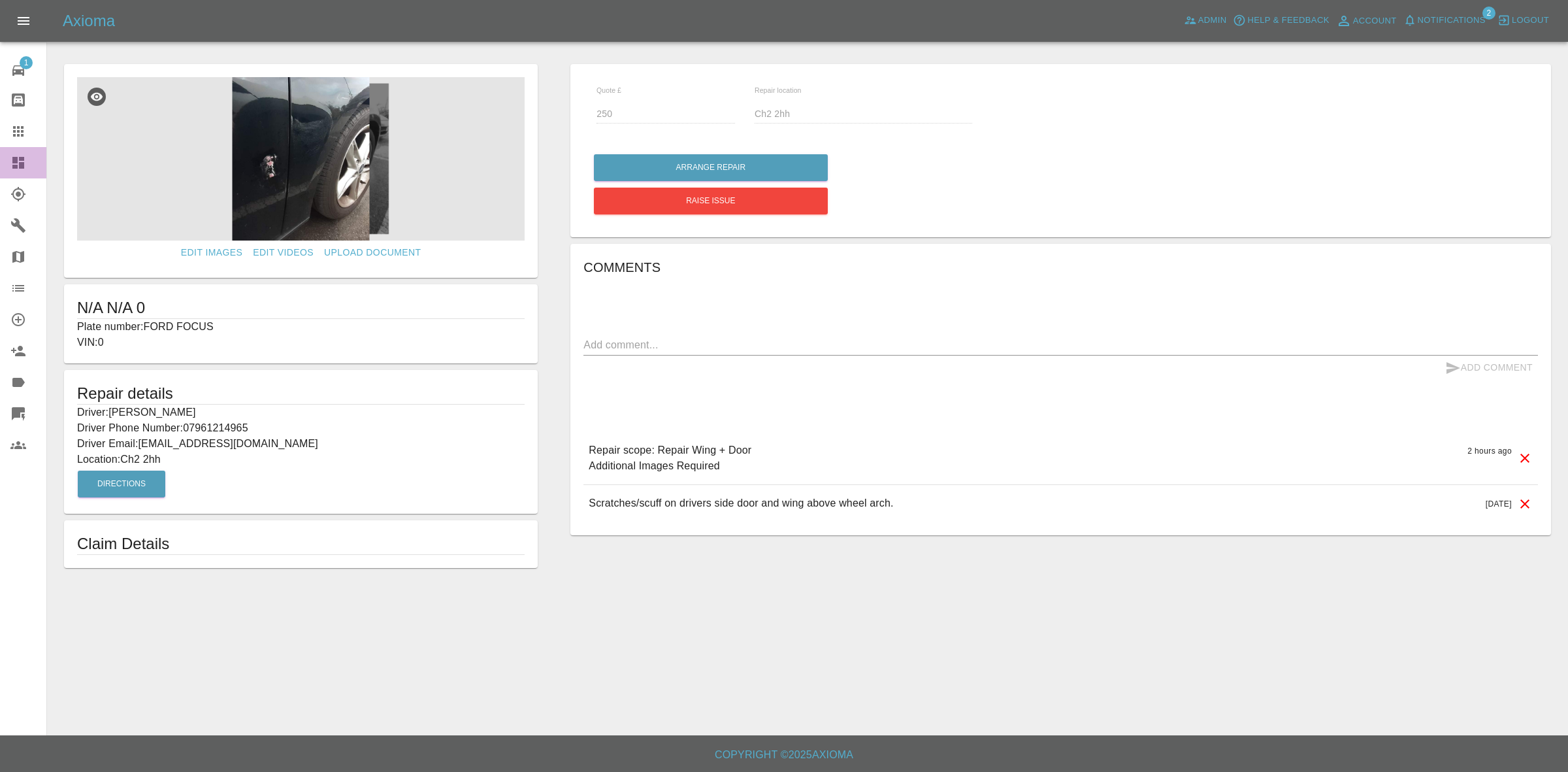
click at [0, 165] on link "Dashboard" at bounding box center [23, 162] width 46 height 31
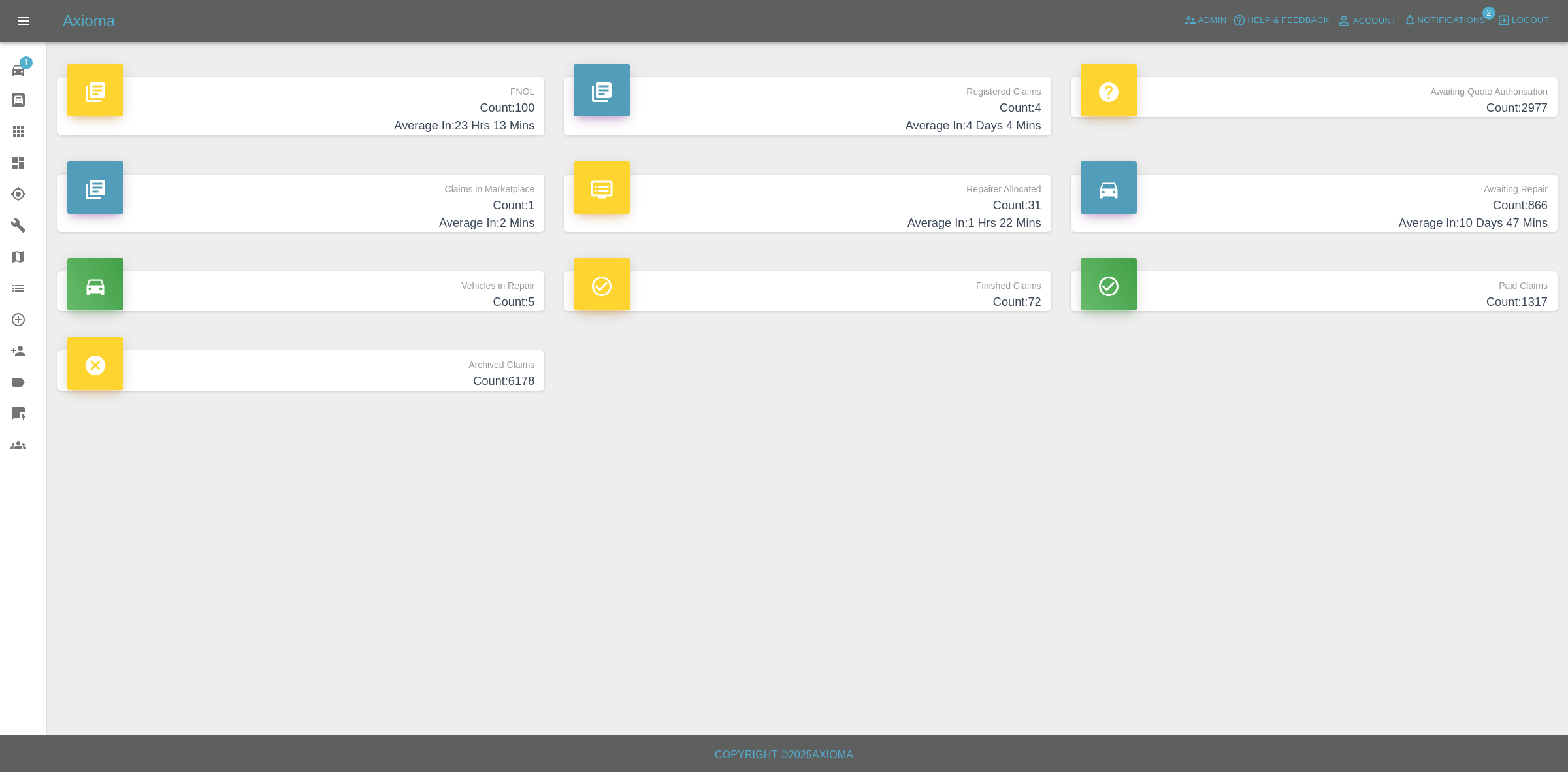
click at [791, 222] on h4 "Average In: 1 Hrs 22 Mins" at bounding box center [807, 223] width 467 height 17
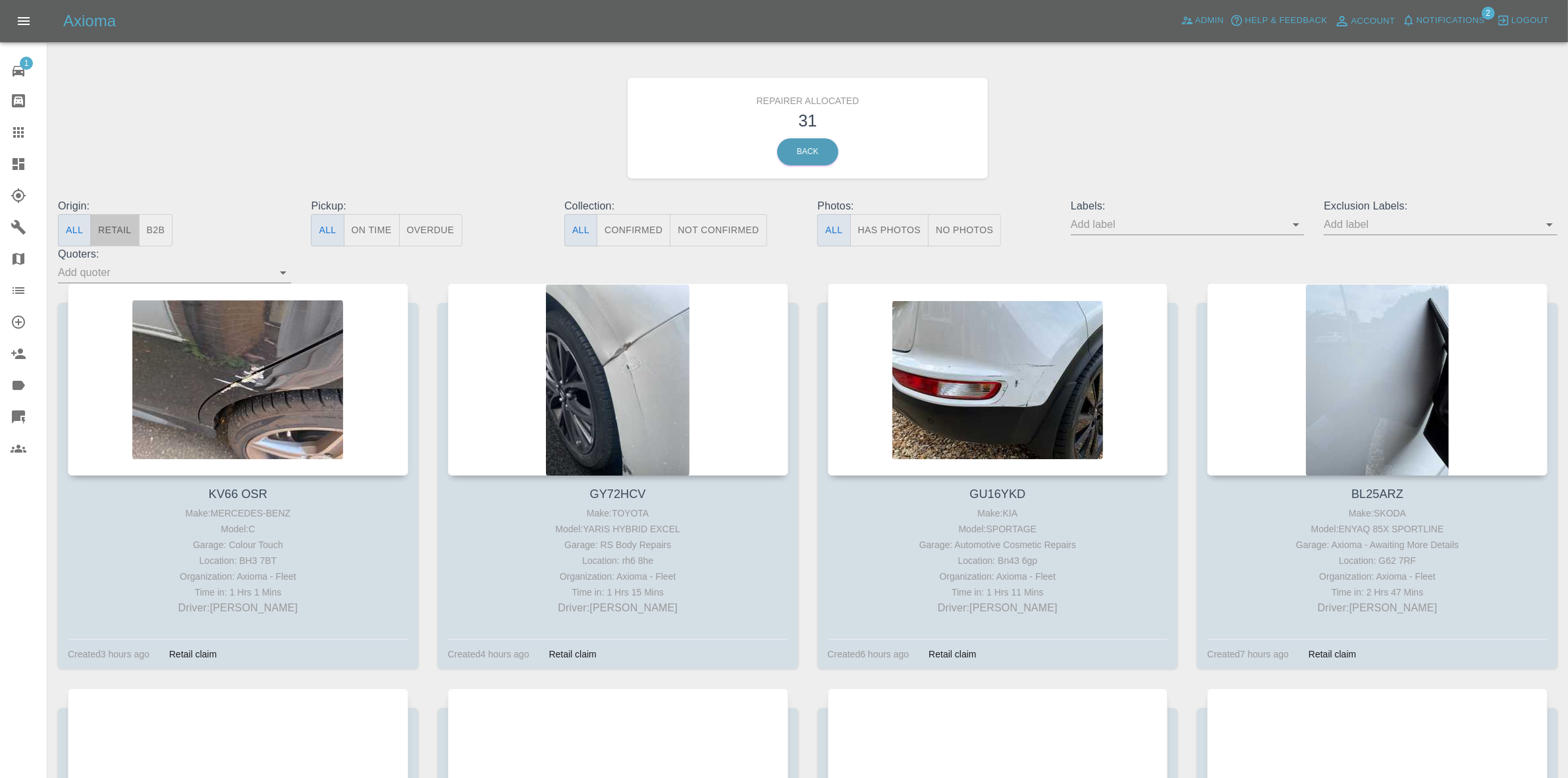
click at [122, 223] on button "Retail" at bounding box center [114, 230] width 49 height 32
click at [1462, 10] on button "Notifications" at bounding box center [1443, 21] width 90 height 21
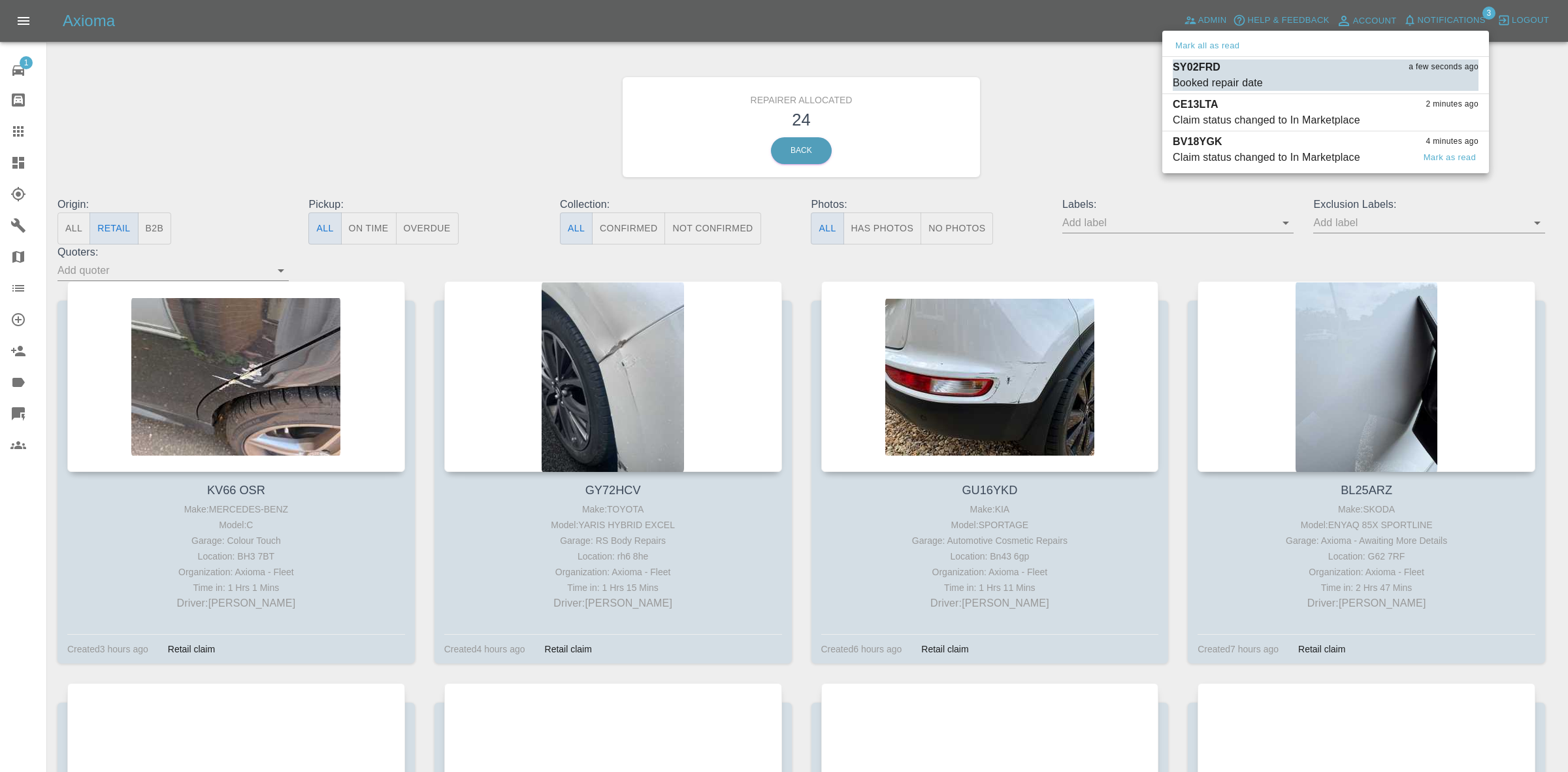
click at [1292, 164] on div "Claim status changed to In Marketplace" at bounding box center [1267, 157] width 187 height 16
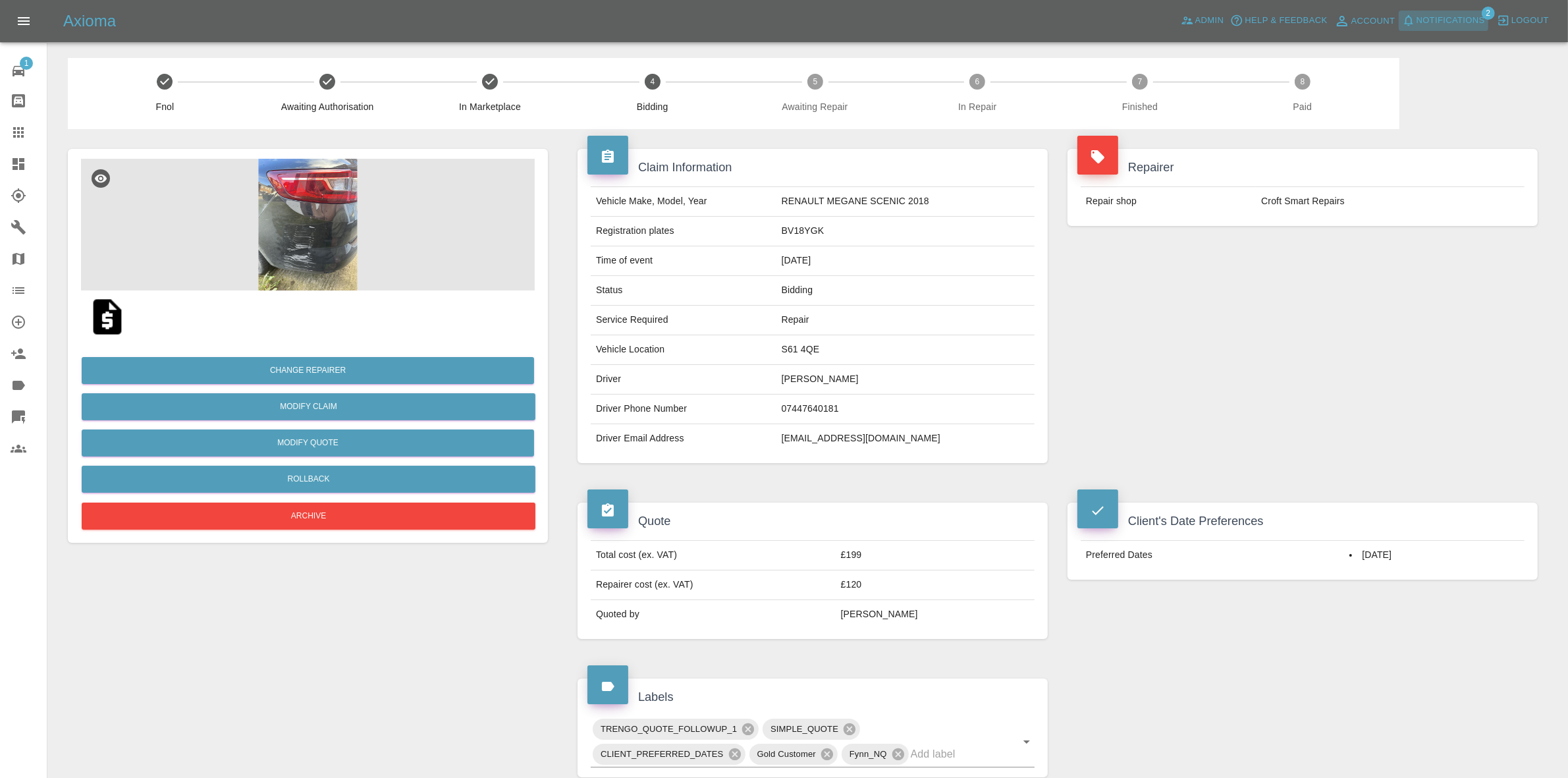
click at [1447, 21] on span "Notifications" at bounding box center [1451, 20] width 69 height 15
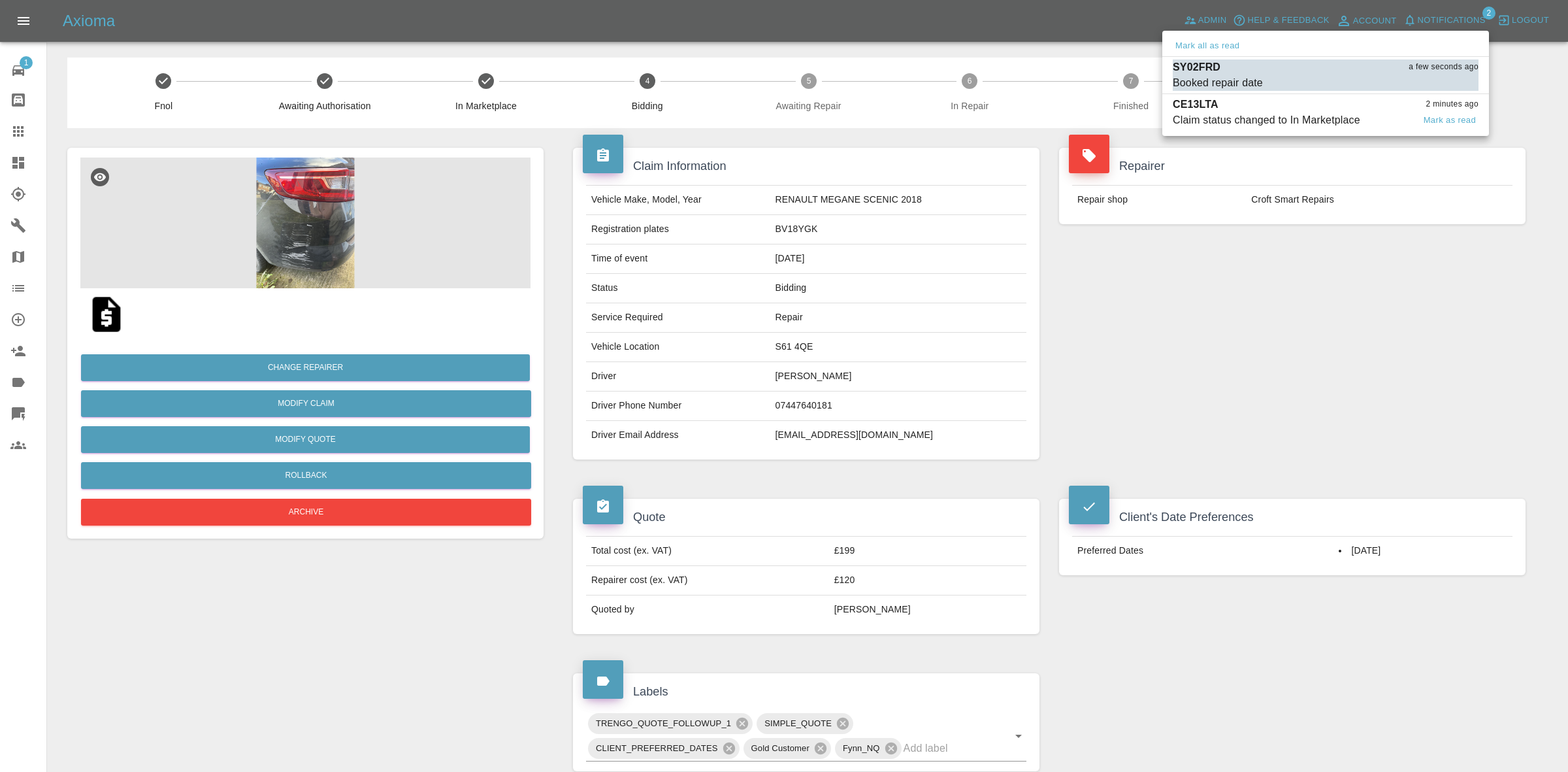
click at [1288, 120] on div "Claim status changed to In Marketplace" at bounding box center [1267, 120] width 187 height 16
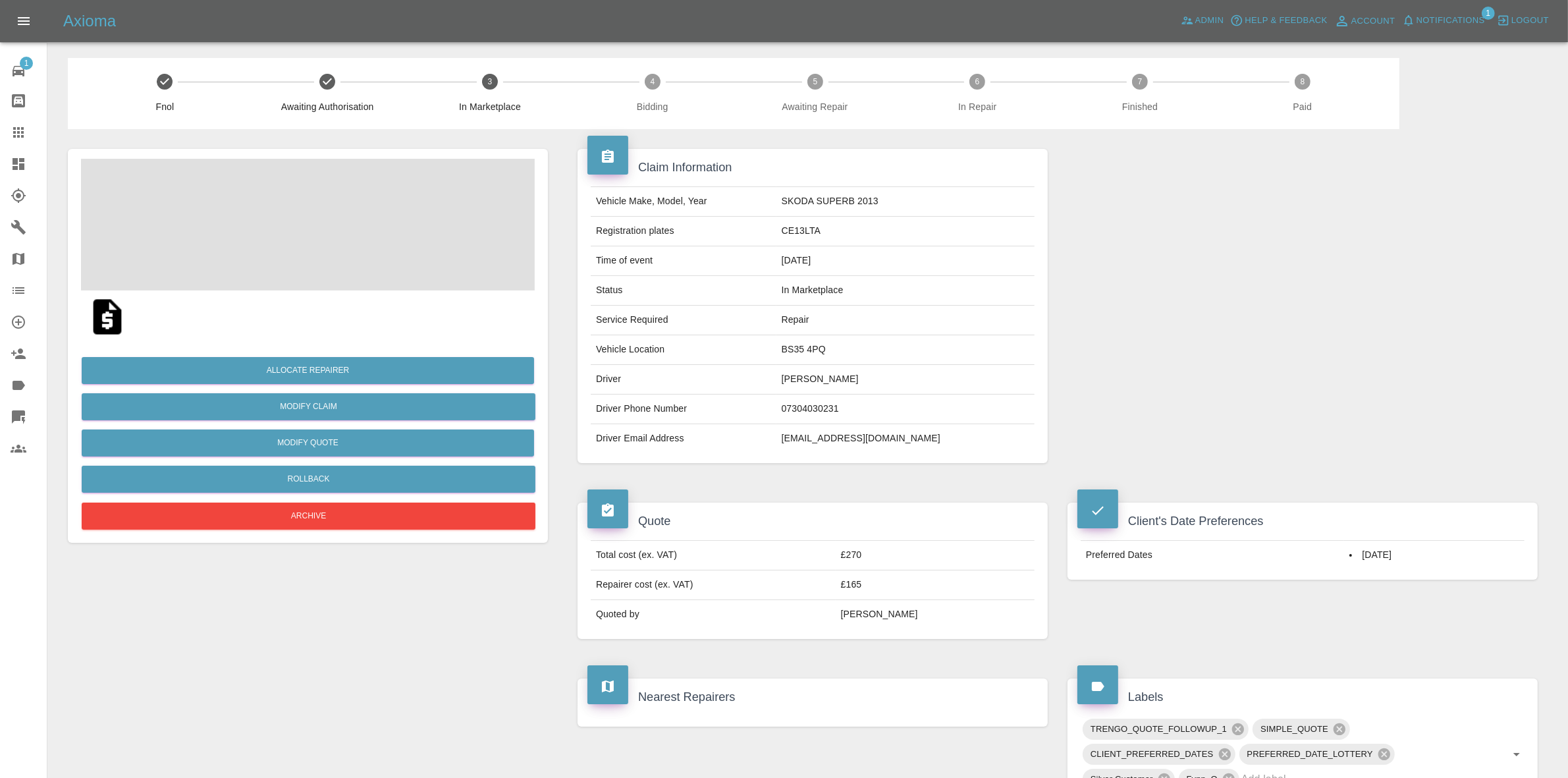
click at [1464, 22] on span "Notifications" at bounding box center [1451, 20] width 69 height 15
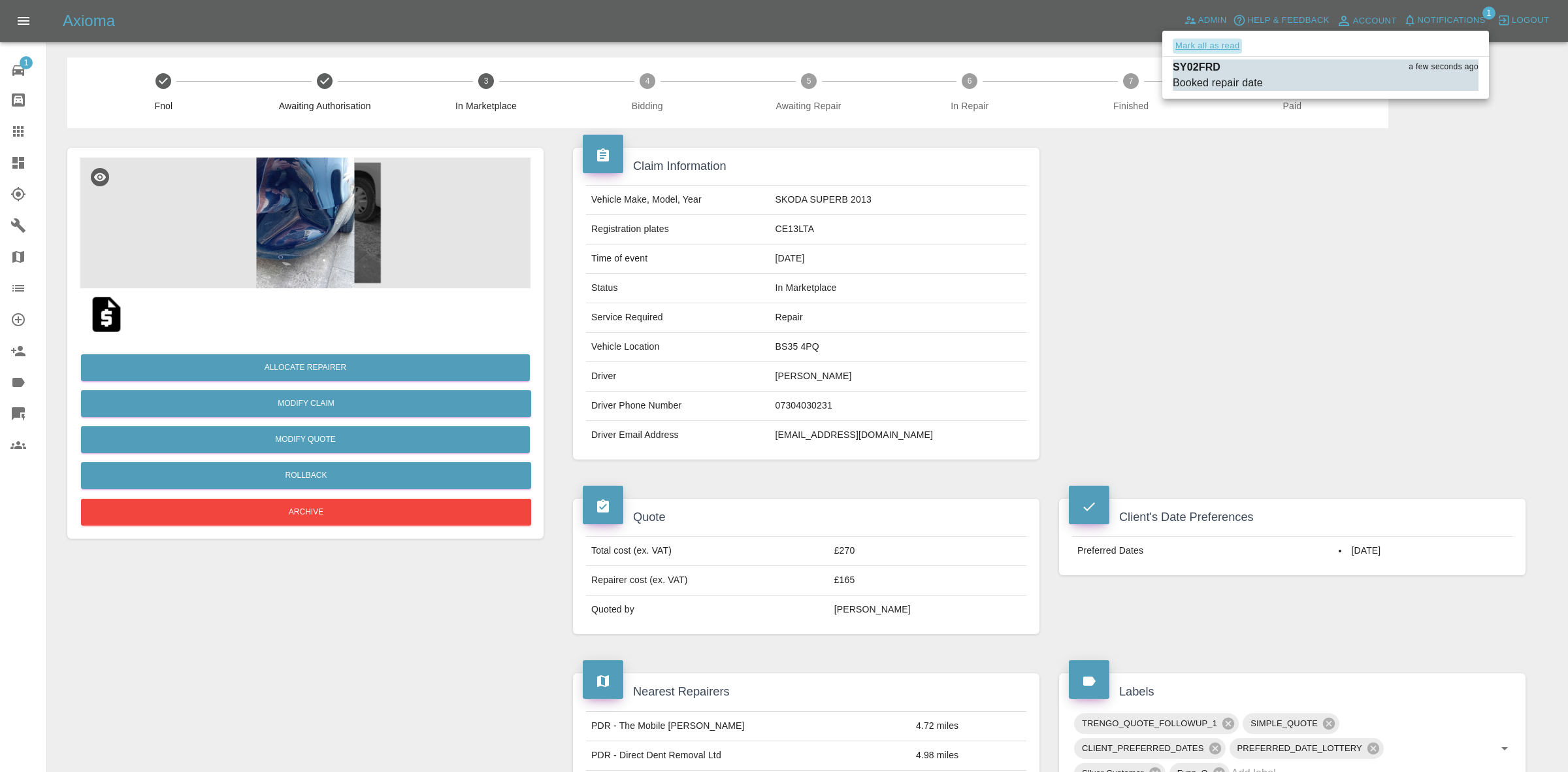
click at [1198, 47] on button "Mark all as read" at bounding box center [1207, 46] width 69 height 15
drag, startPoint x: 1277, startPoint y: 256, endPoint x: 1257, endPoint y: 285, distance: 35.2
click at [1292, 289] on div at bounding box center [784, 386] width 1568 height 772
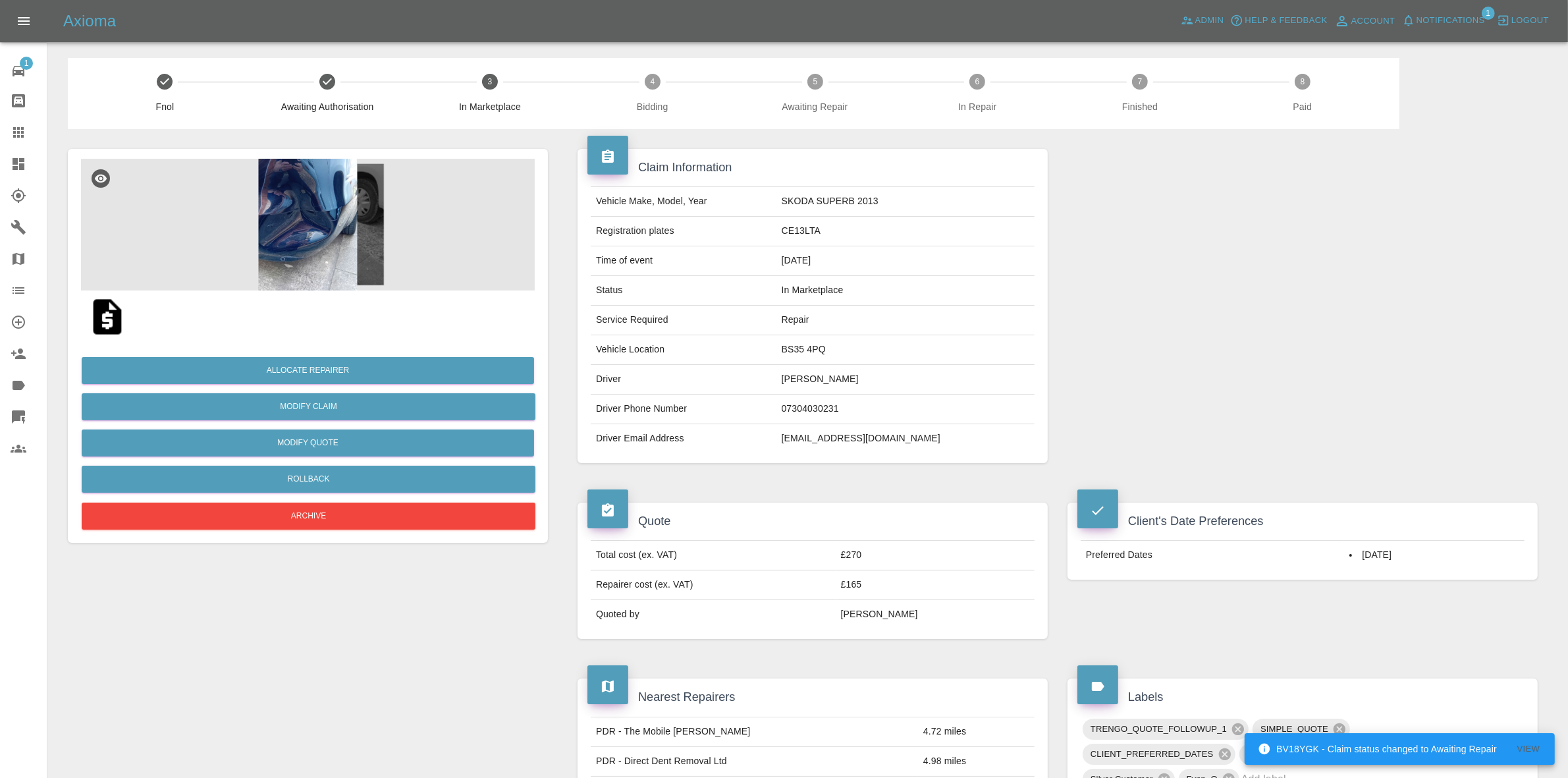
click at [301, 232] on img at bounding box center [307, 224] width 454 height 132
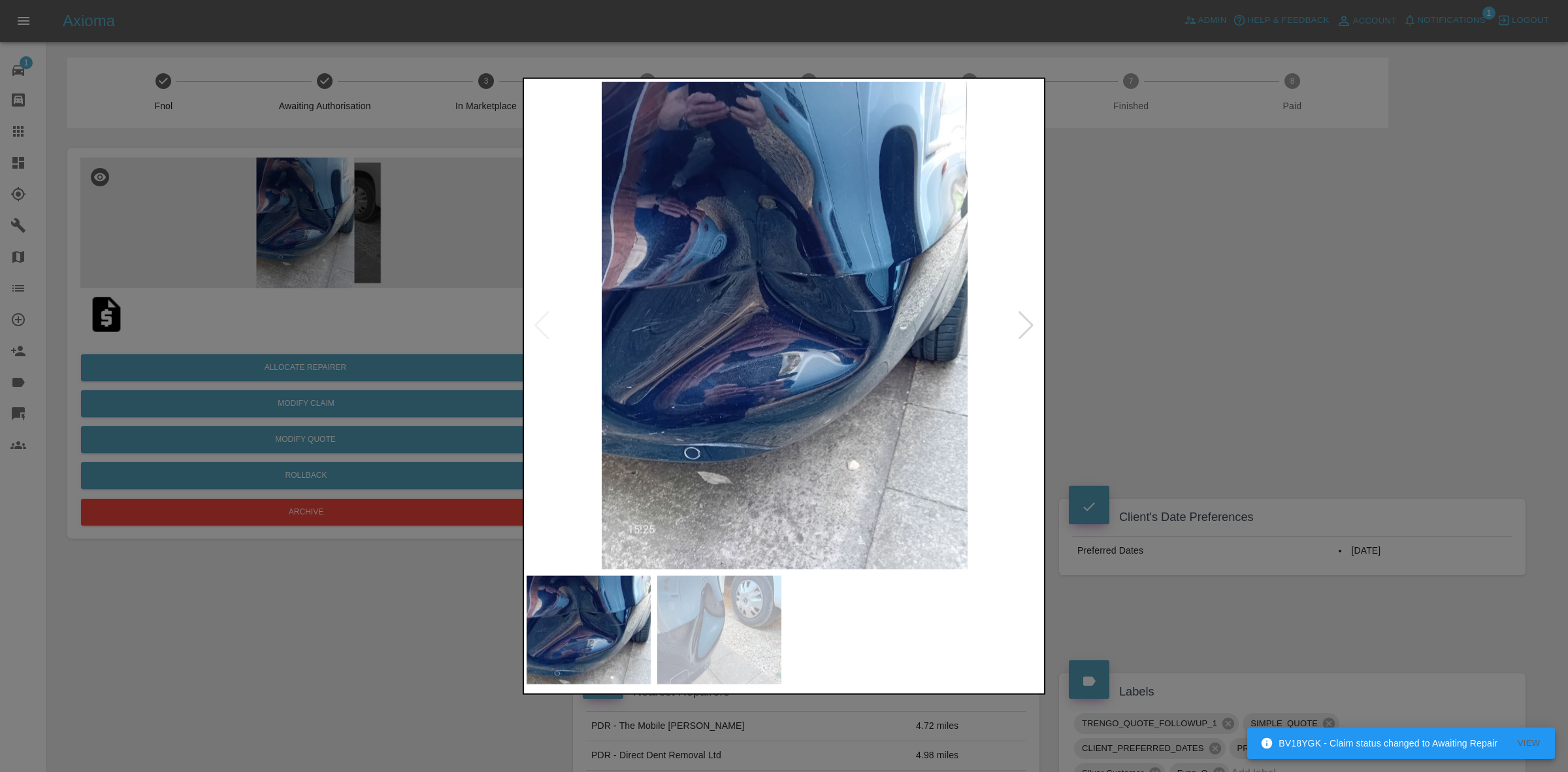
click at [1023, 318] on div at bounding box center [1026, 325] width 17 height 29
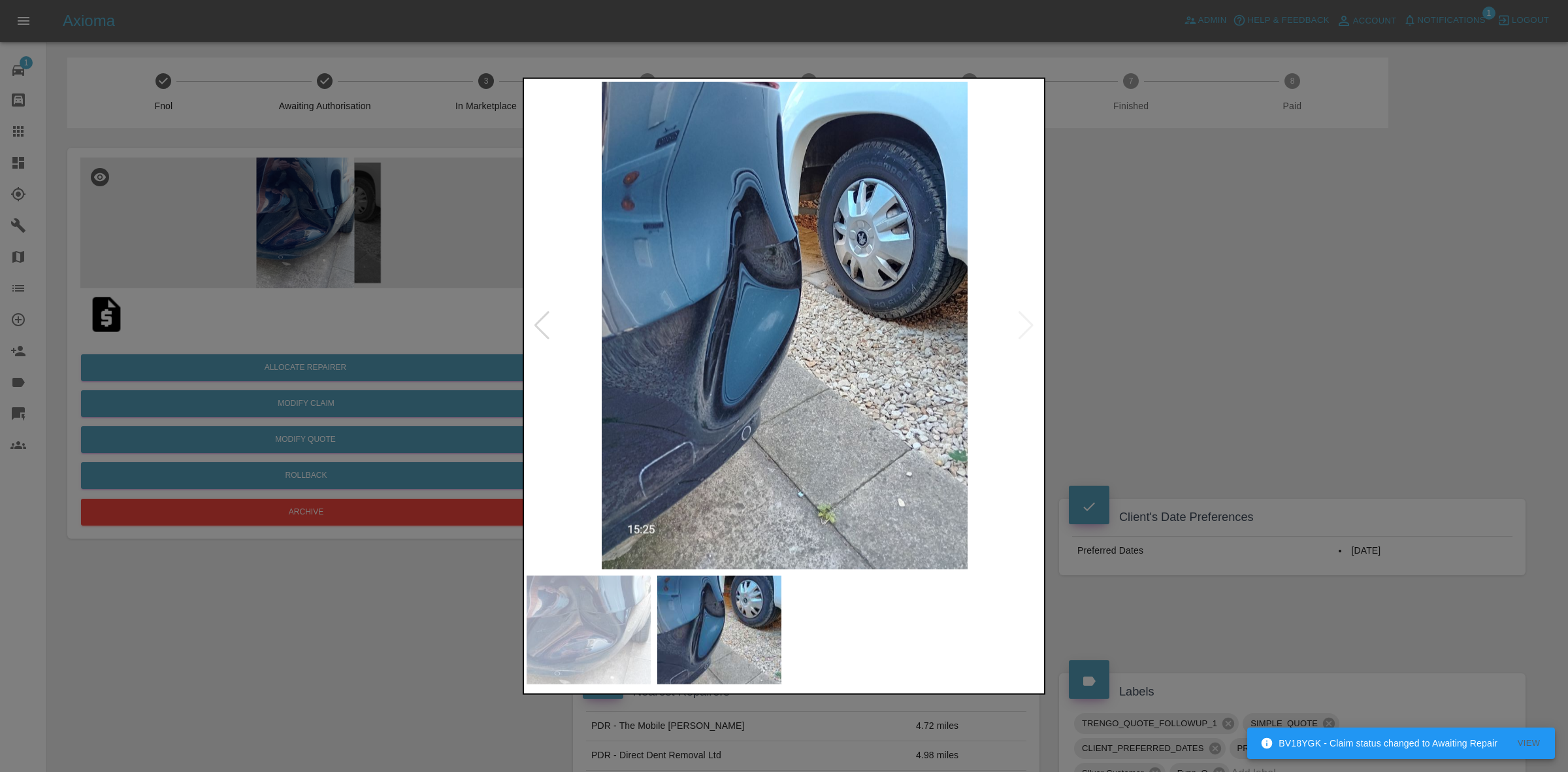
click at [1023, 318] on img at bounding box center [785, 325] width 516 height 488
click at [1193, 335] on div at bounding box center [784, 386] width 1568 height 772
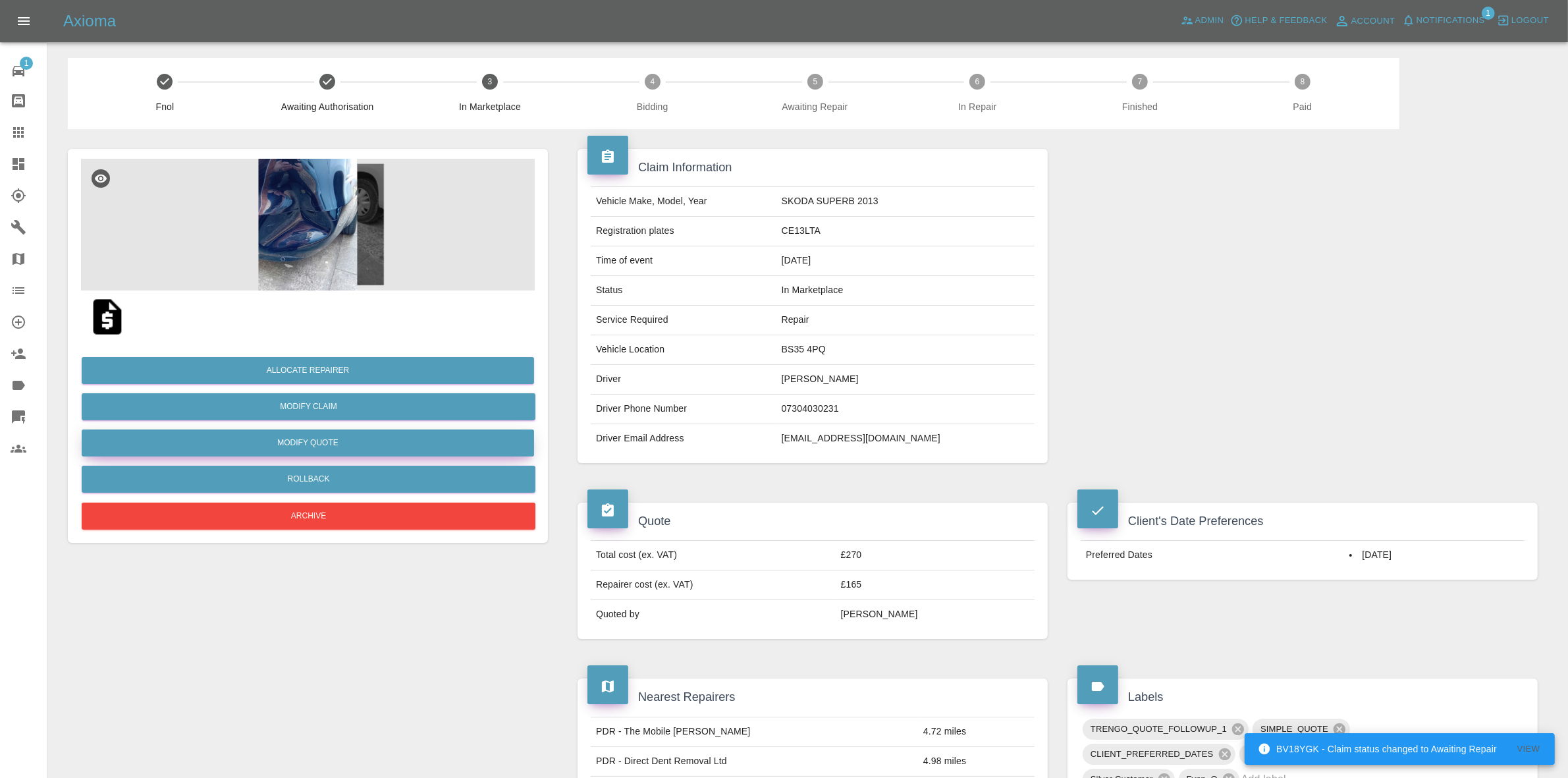
click at [291, 442] on button "Modify Quote" at bounding box center [307, 443] width 452 height 27
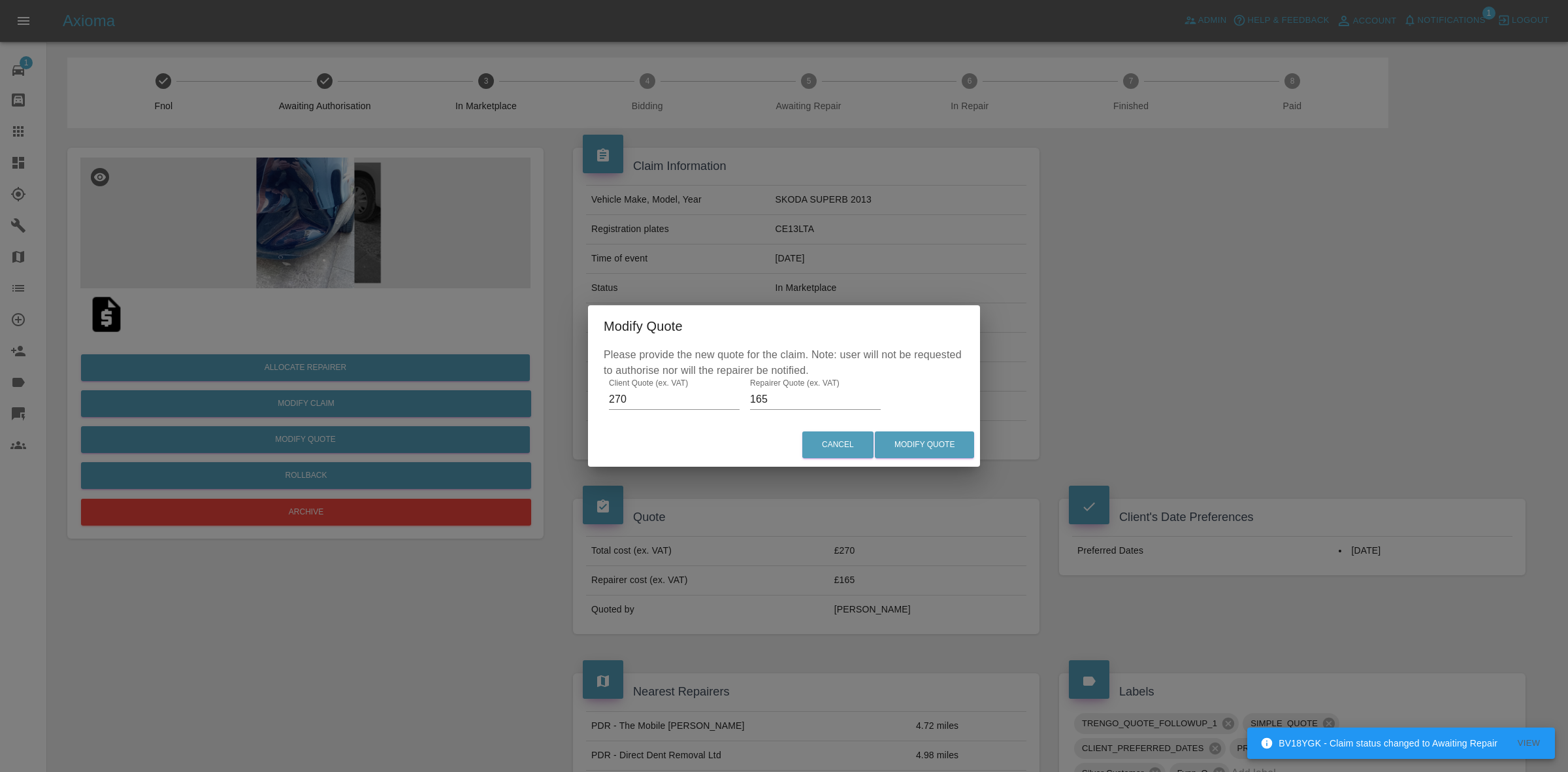
click at [801, 403] on input "165" at bounding box center [815, 399] width 131 height 21
type input "175"
click at [954, 444] on button "Modify Quote" at bounding box center [925, 445] width 99 height 27
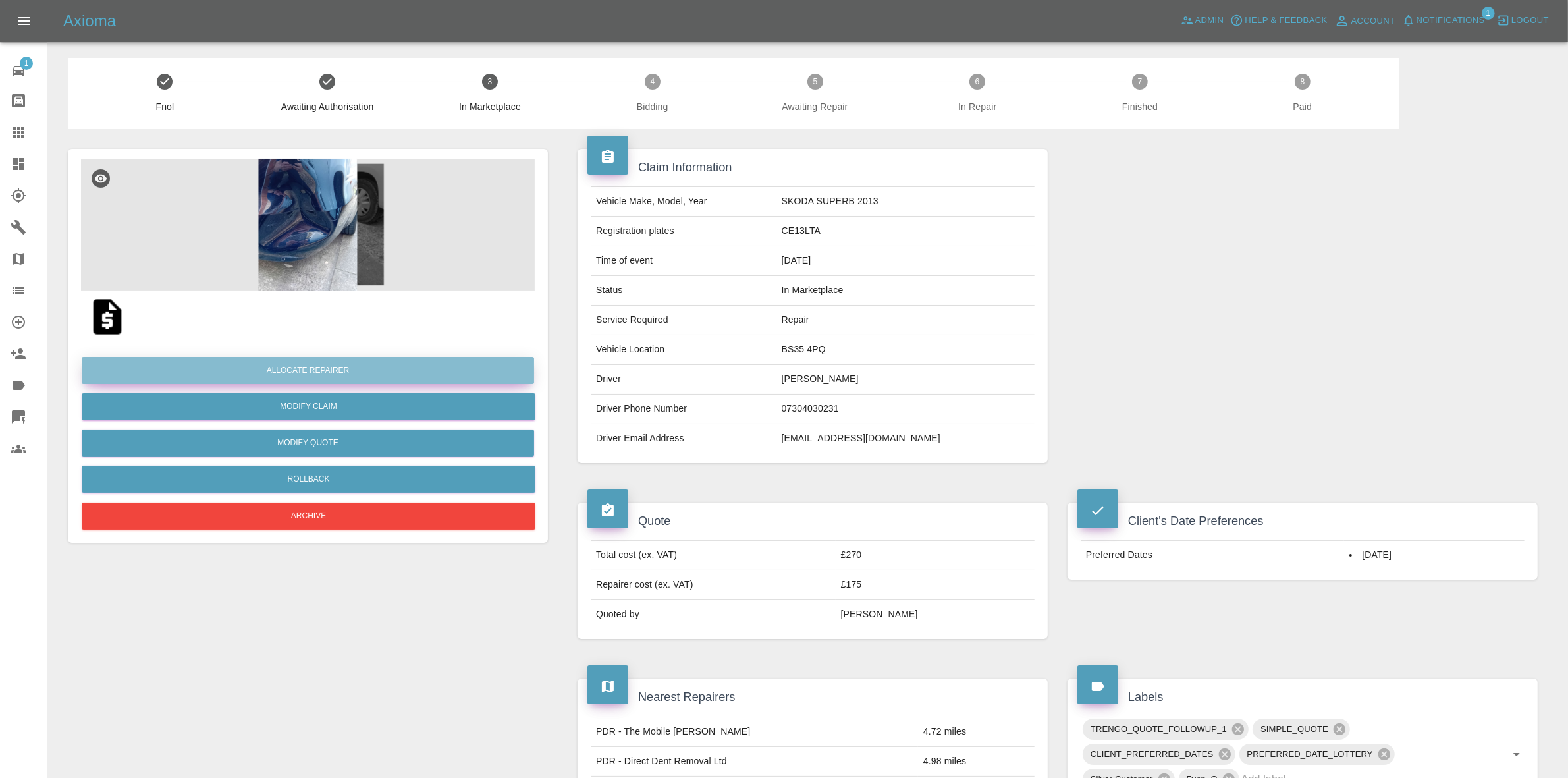
click at [303, 359] on button "Allocate Repairer" at bounding box center [307, 371] width 452 height 27
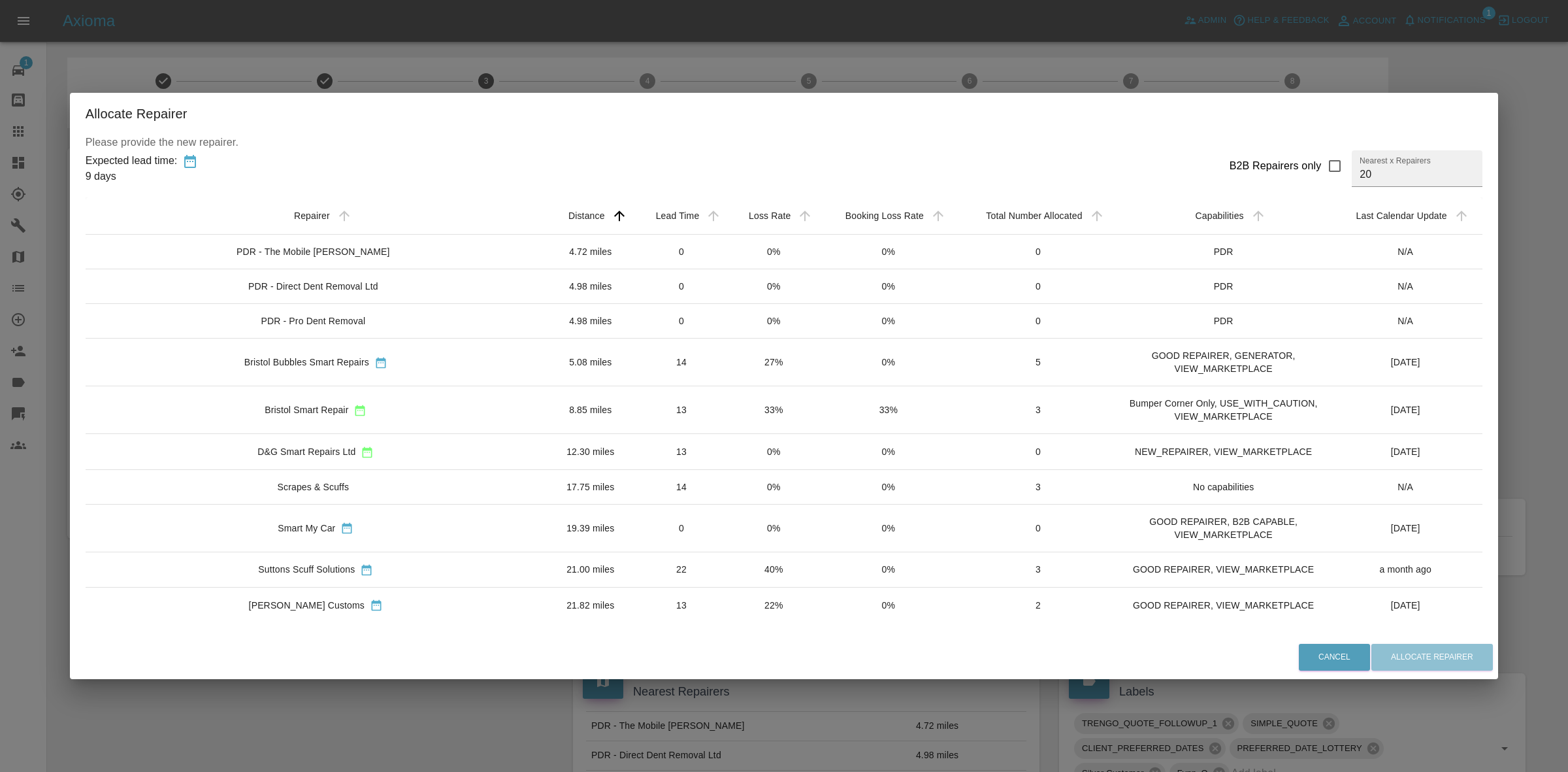
click at [654, 370] on td "14" at bounding box center [682, 362] width 94 height 48
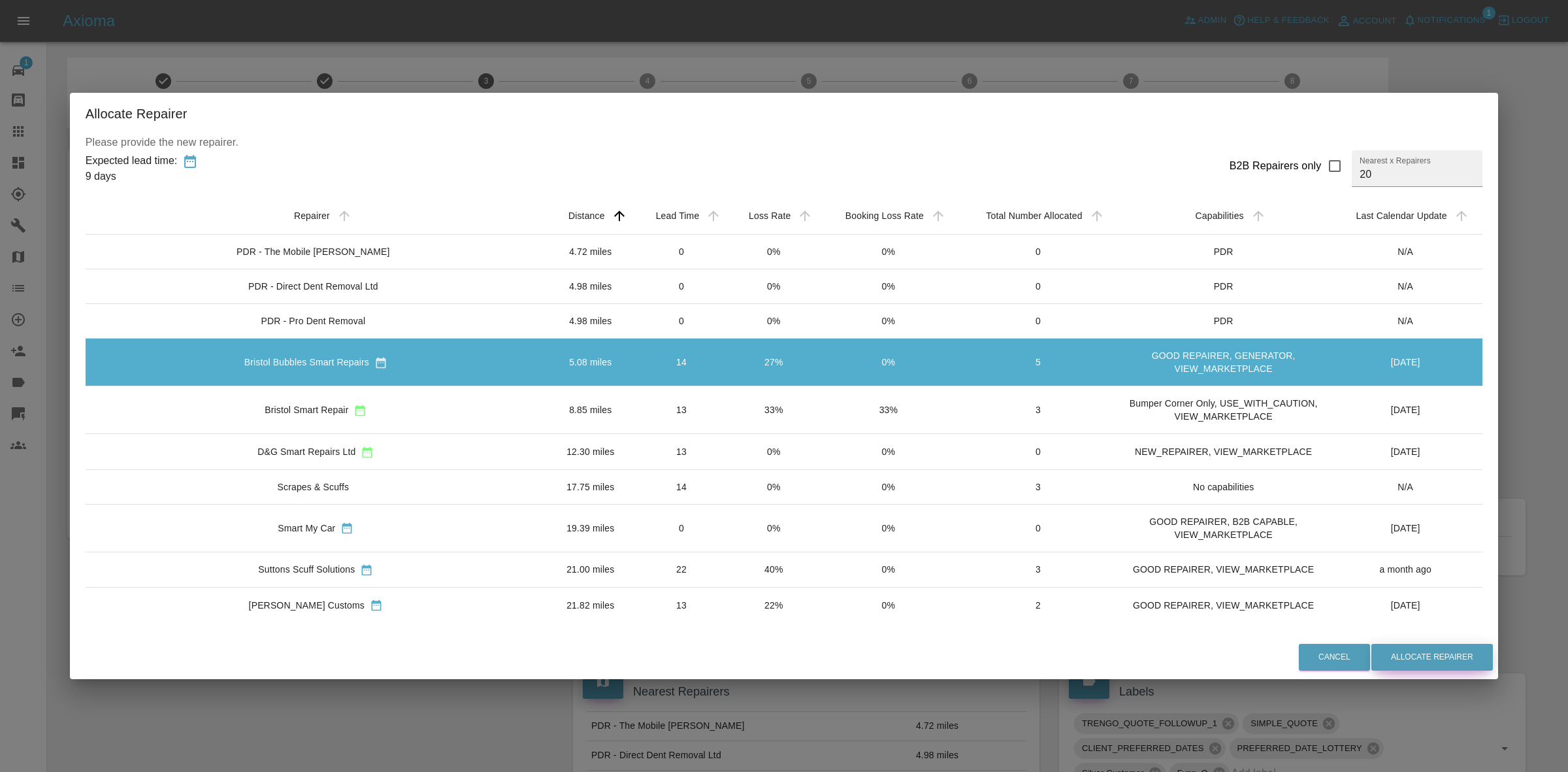
click at [1397, 654] on button "Allocate Repairer" at bounding box center [1432, 657] width 122 height 27
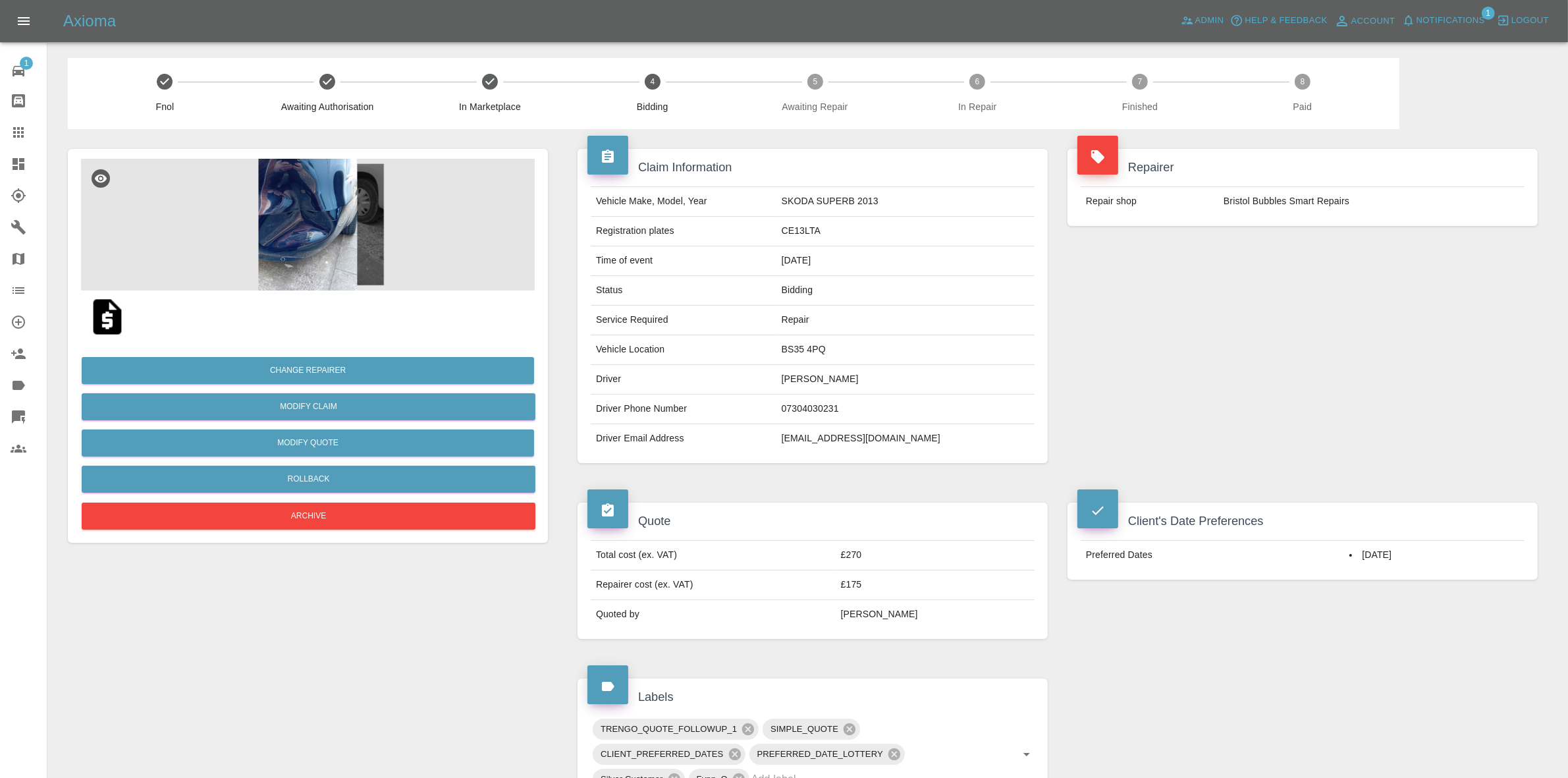
click at [1333, 245] on div "Repairer Repair shop Bristol Bubbles Smart Repairs" at bounding box center [1302, 306] width 490 height 354
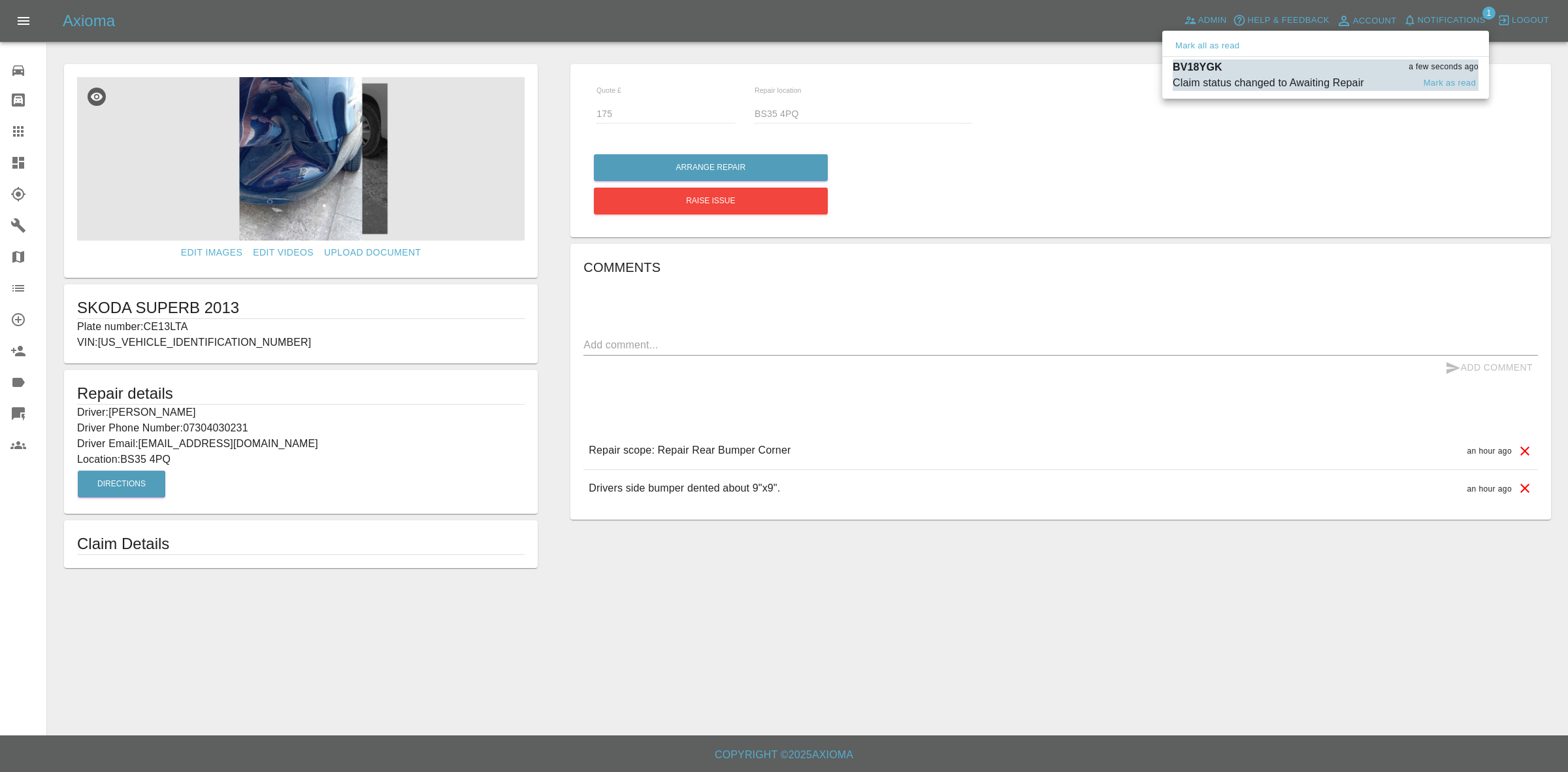
click at [1256, 75] on div "Claim status changed to Awaiting Repair" at bounding box center [1269, 83] width 191 height 16
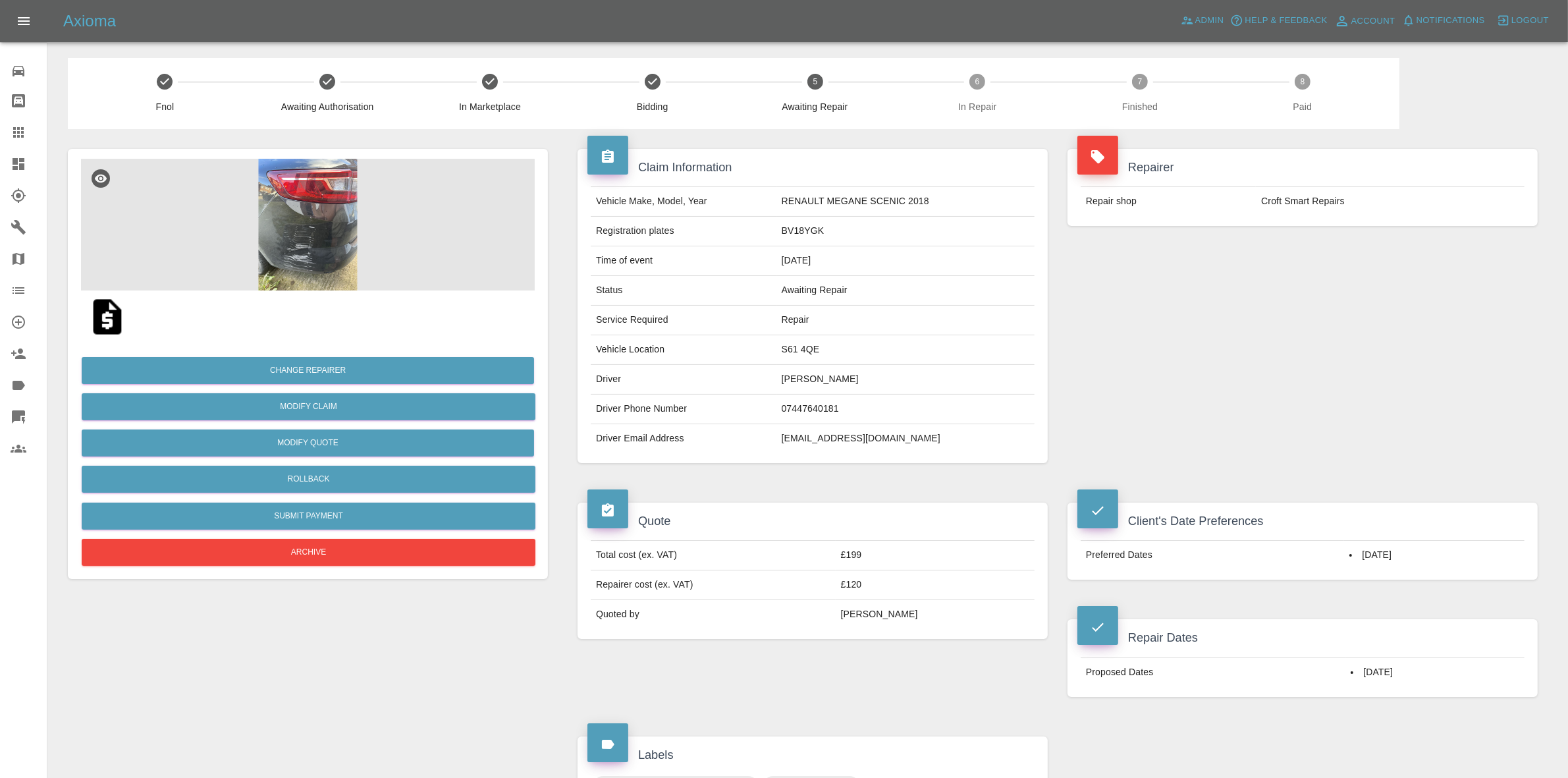
click at [0, 156] on link "Dashboard" at bounding box center [23, 163] width 46 height 31
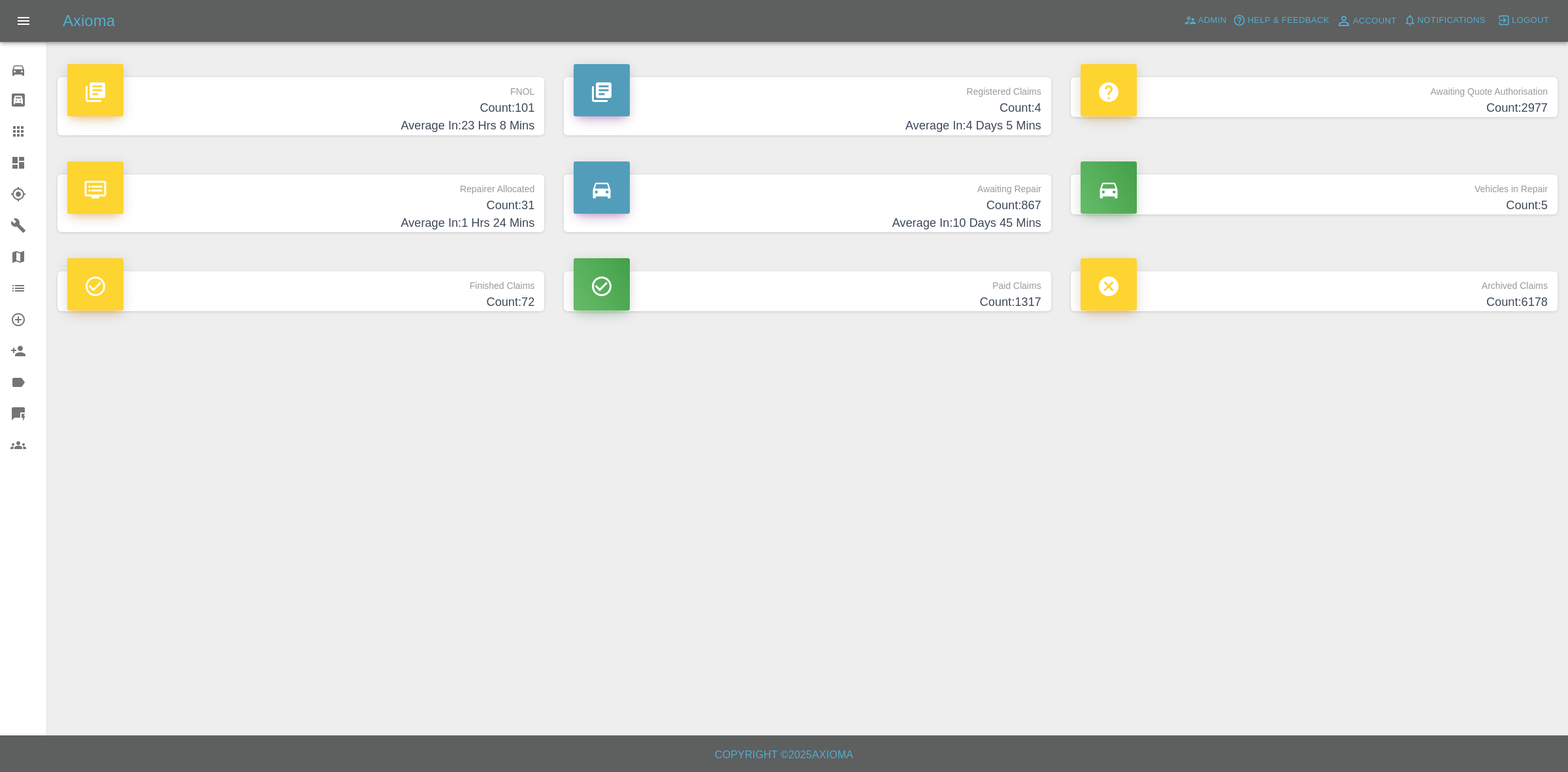
click at [417, 210] on h4 "Count: 31" at bounding box center [301, 206] width 467 height 17
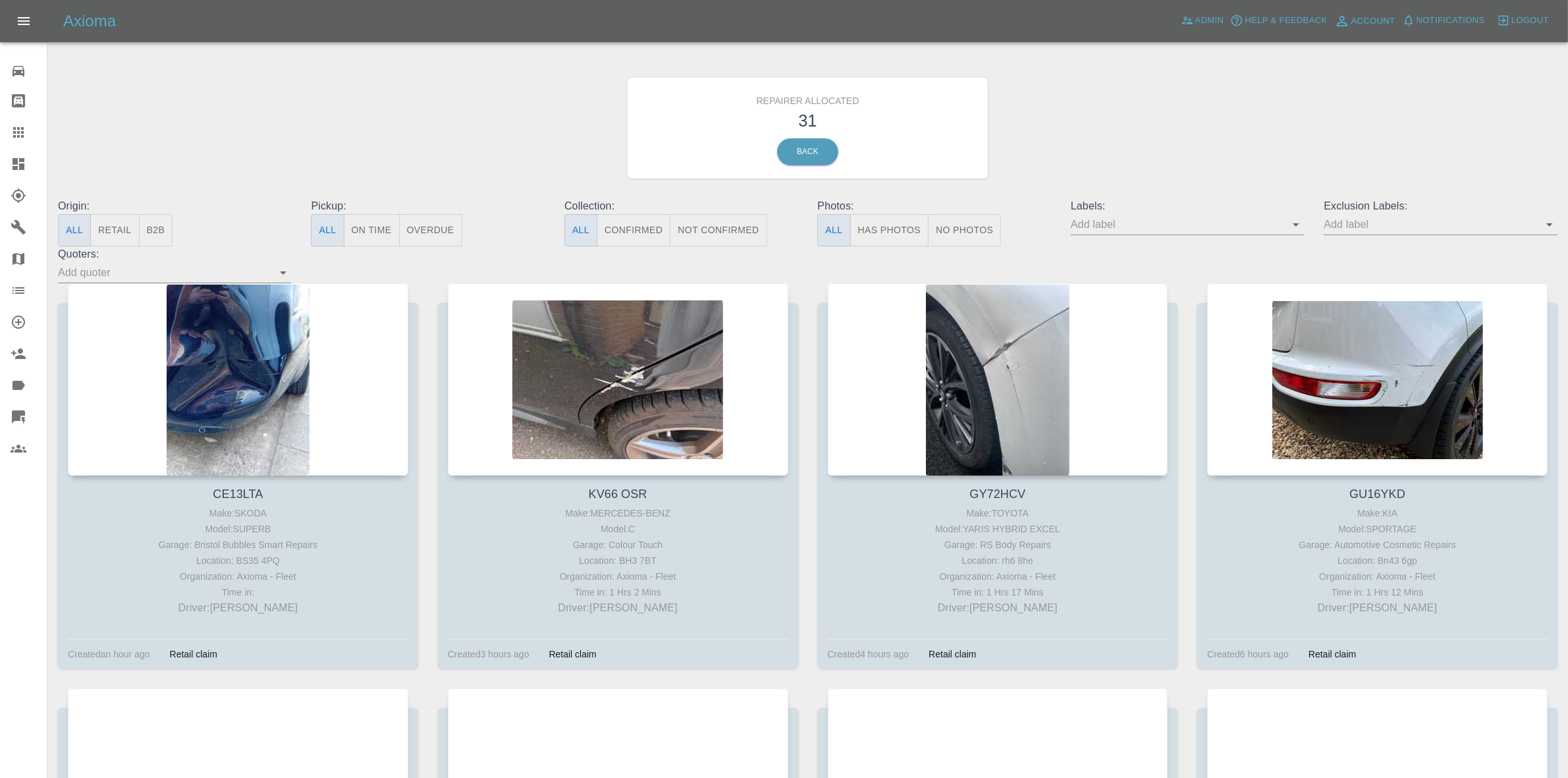
click at [119, 234] on button "Retail" at bounding box center [114, 230] width 49 height 32
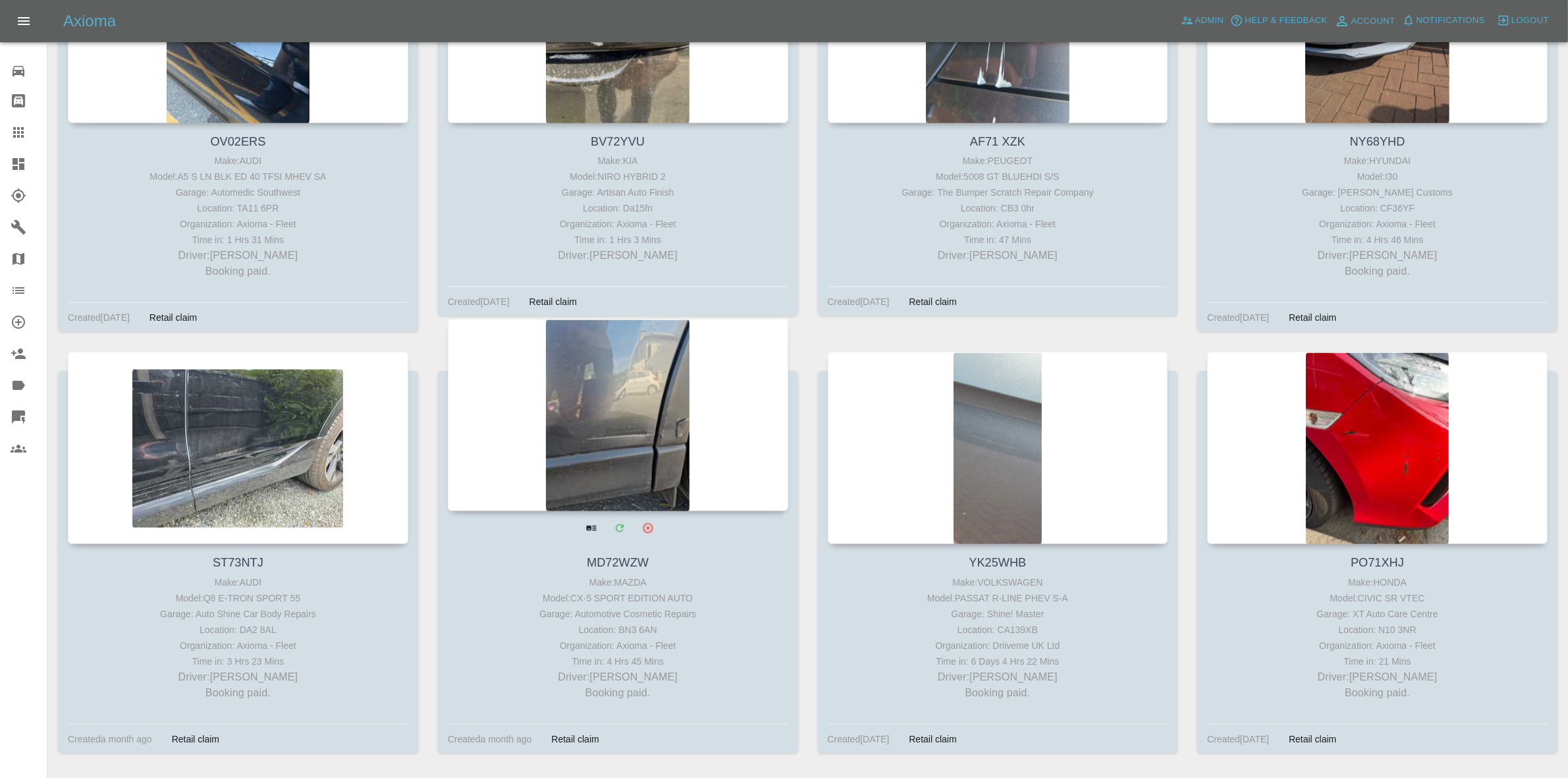
scroll to position [2036, 0]
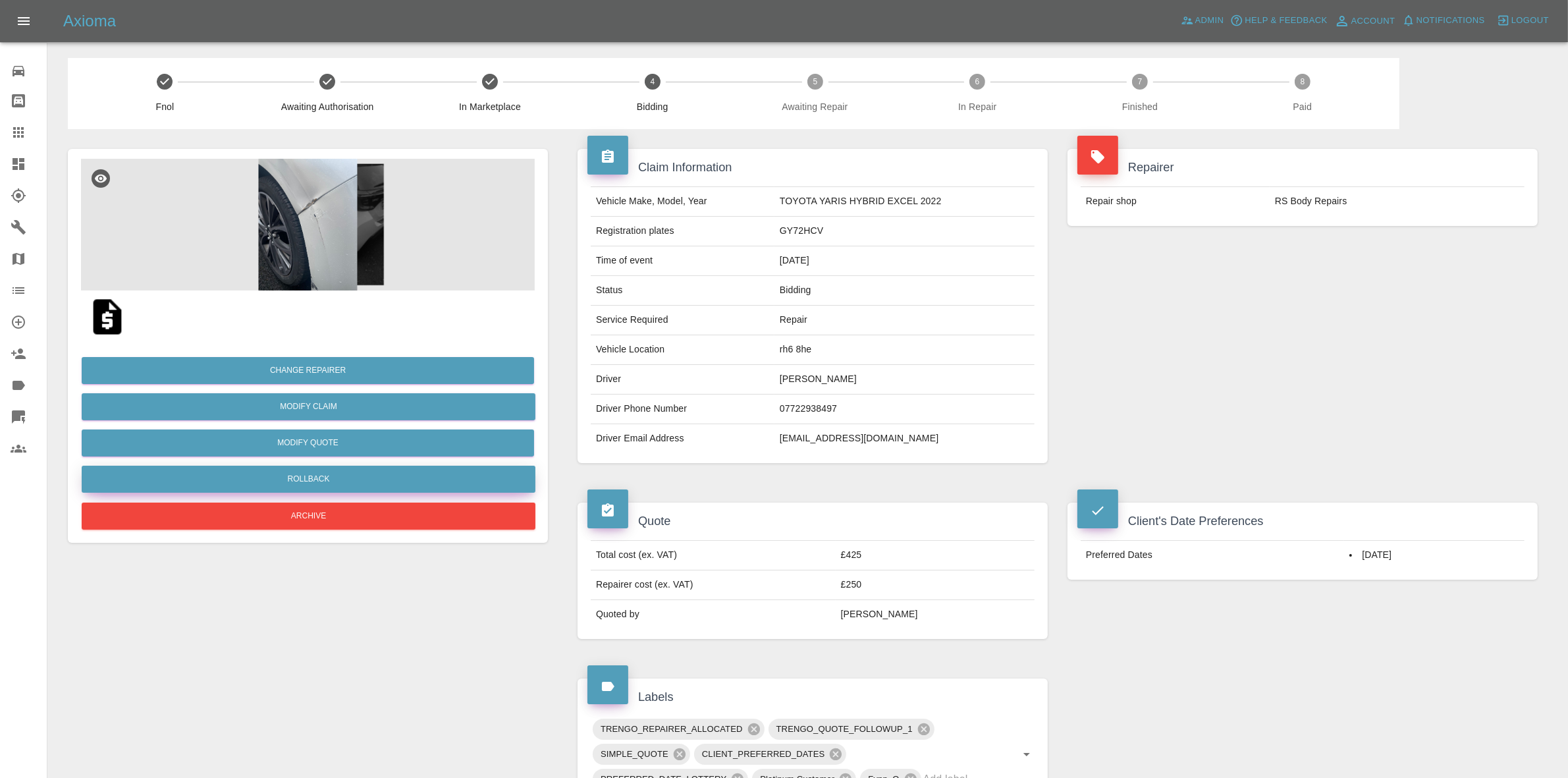
click at [326, 485] on button "Rollback" at bounding box center [308, 479] width 454 height 27
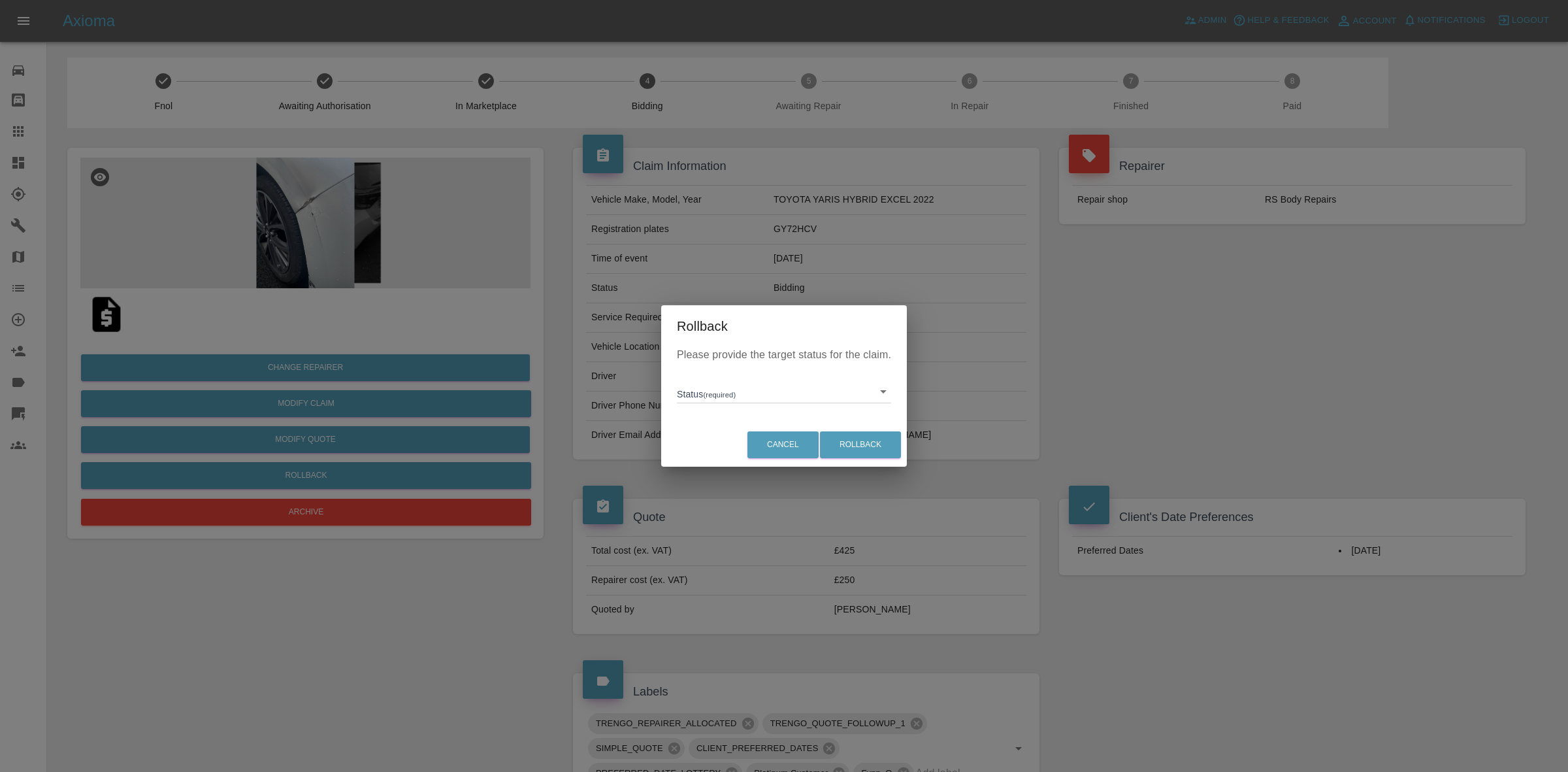
click at [713, 392] on body "Axioma Admin Help & Feedback Account Notifications 0 Logout Repair home Bodysho…" at bounding box center [784, 605] width 1568 height 1210
click at [756, 448] on li "In Marketplace" at bounding box center [784, 452] width 208 height 30
type input "in-marketplace"
click at [863, 433] on button "Rollback" at bounding box center [860, 445] width 81 height 27
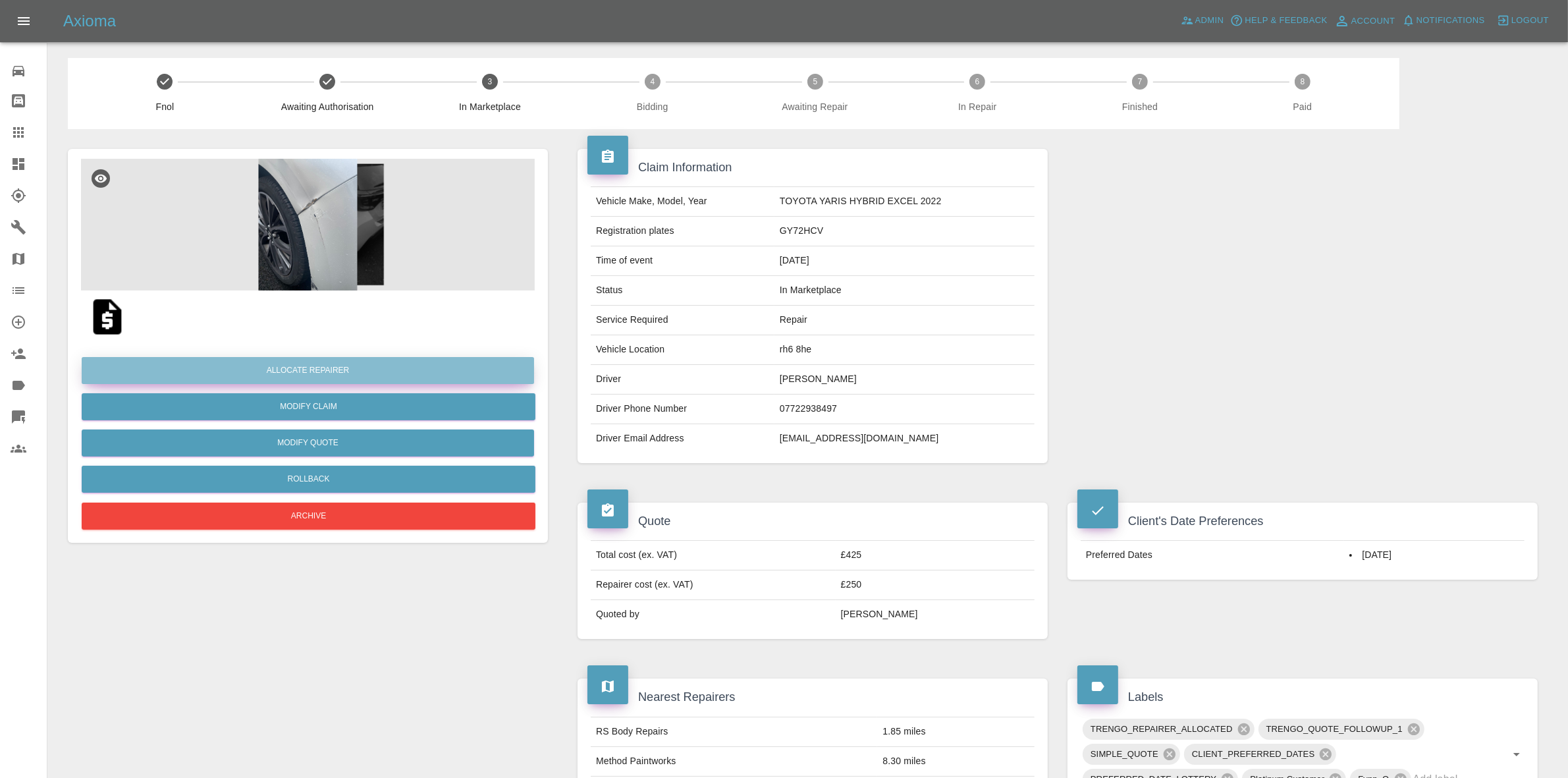
click at [298, 367] on button "Allocate Repairer" at bounding box center [307, 371] width 452 height 27
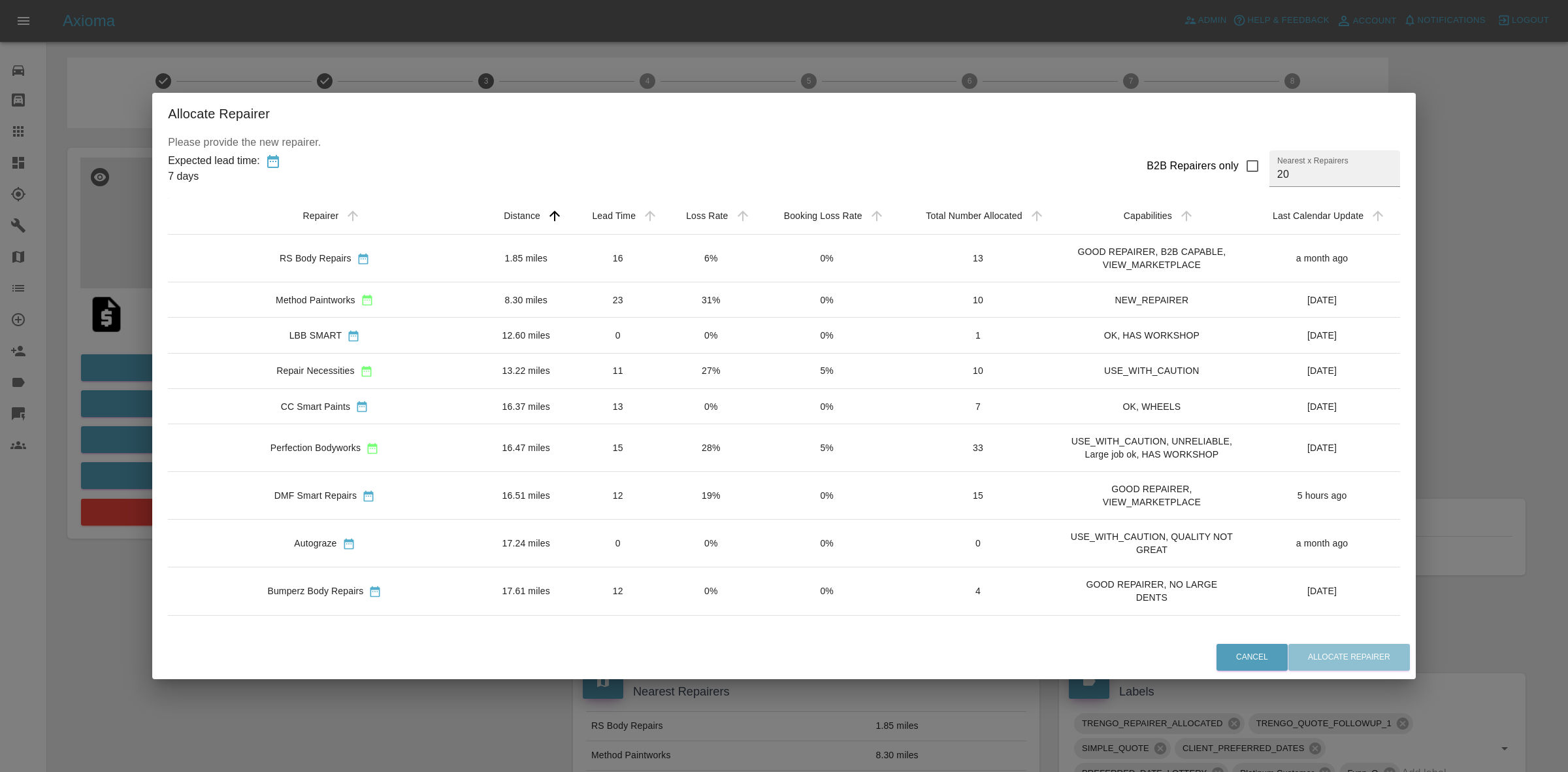
click at [593, 260] on td "16" at bounding box center [618, 258] width 94 height 48
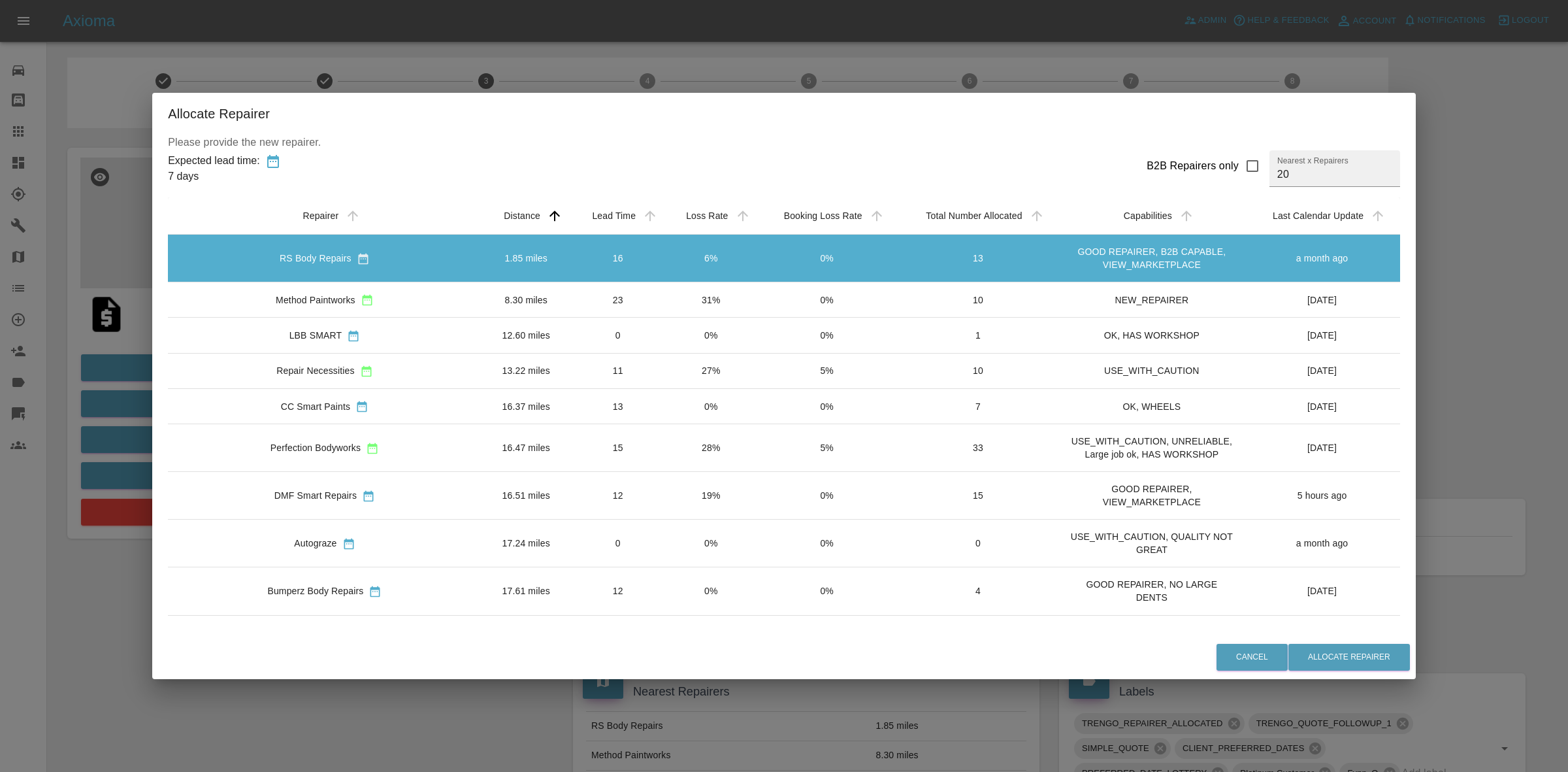
click at [600, 292] on td "23" at bounding box center [618, 299] width 94 height 35
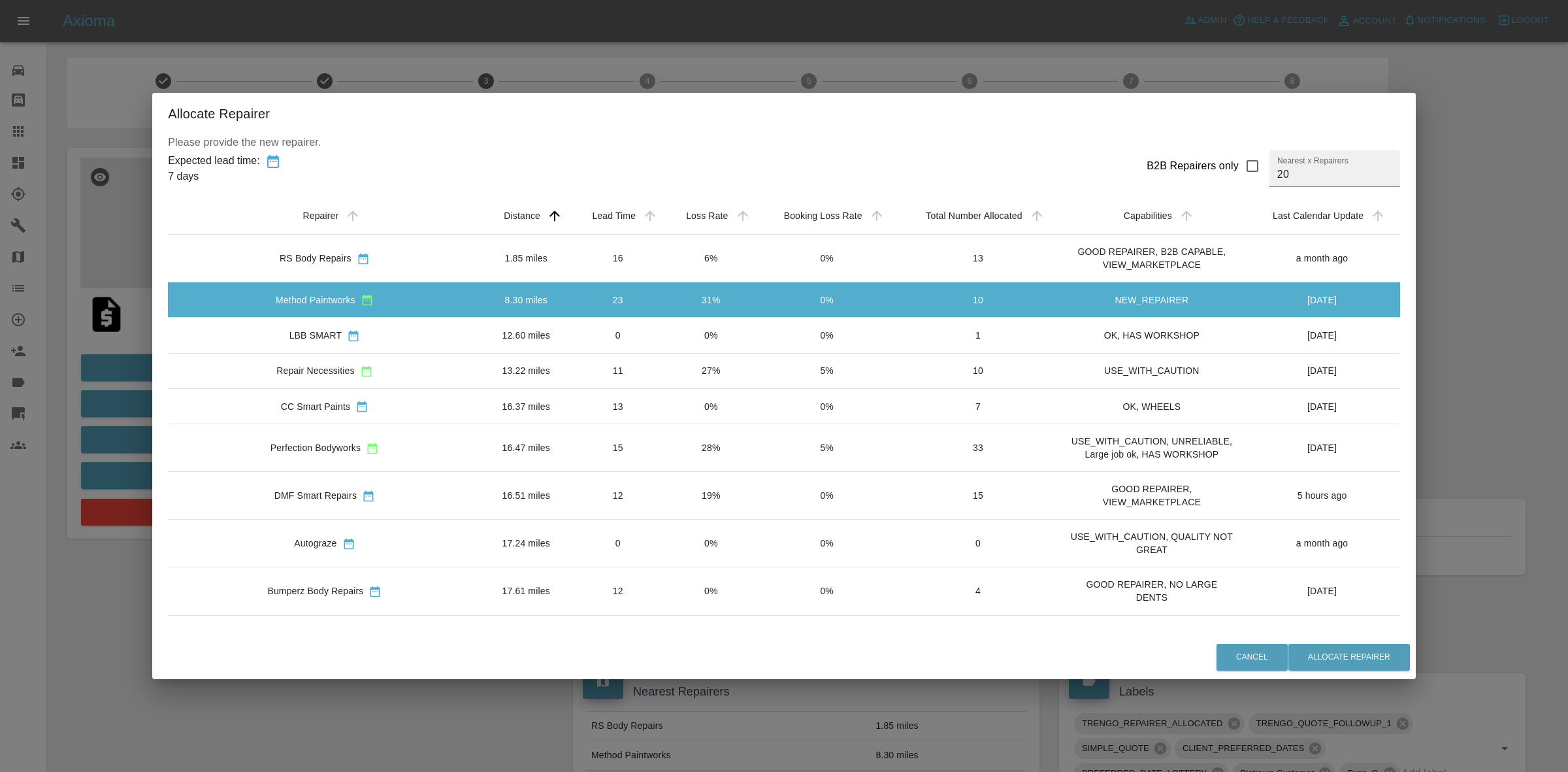
click at [596, 322] on td "0" at bounding box center [618, 335] width 94 height 35
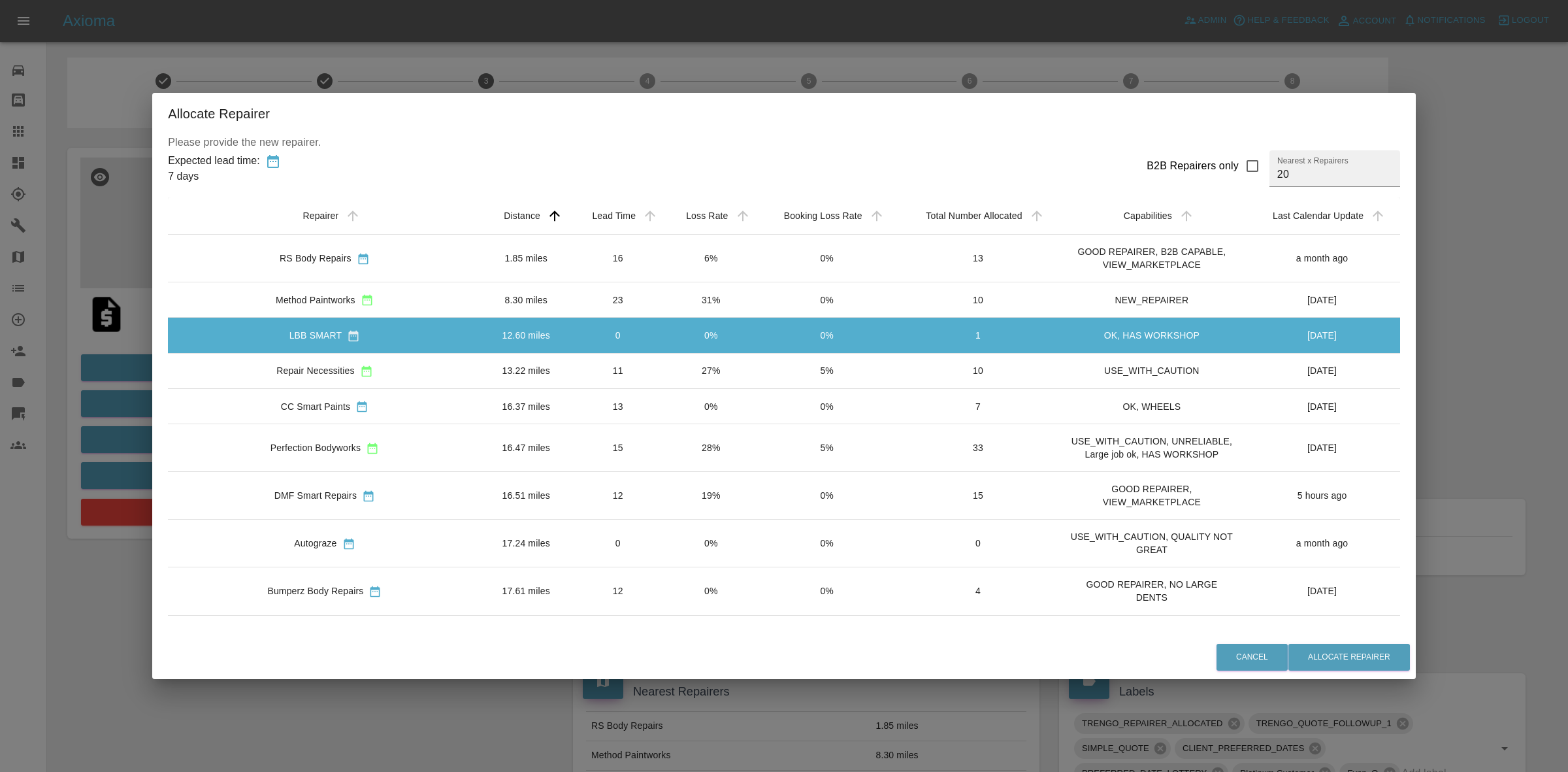
click at [583, 356] on td "11" at bounding box center [618, 370] width 94 height 35
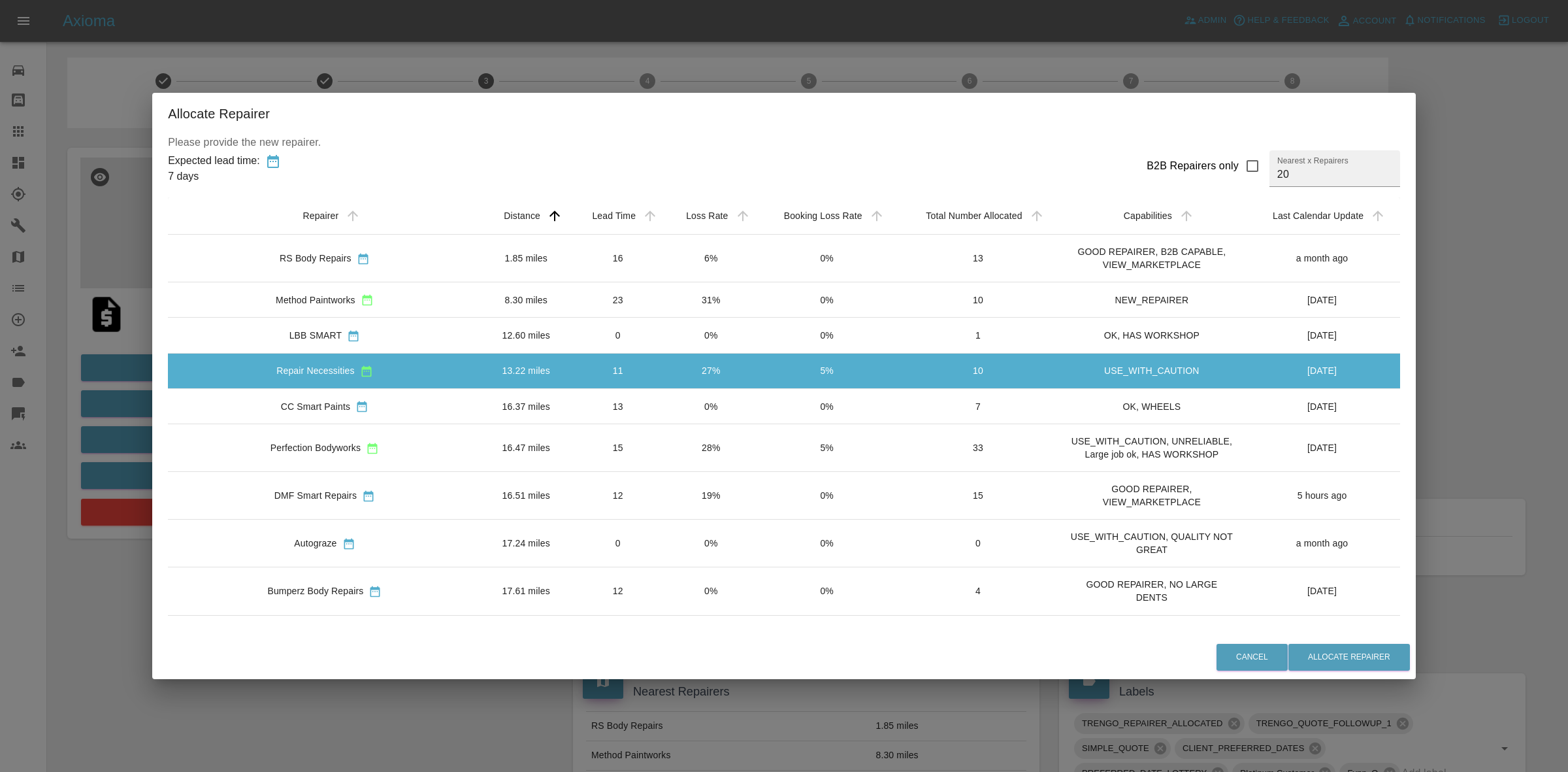
click at [575, 397] on td "13" at bounding box center [618, 406] width 94 height 35
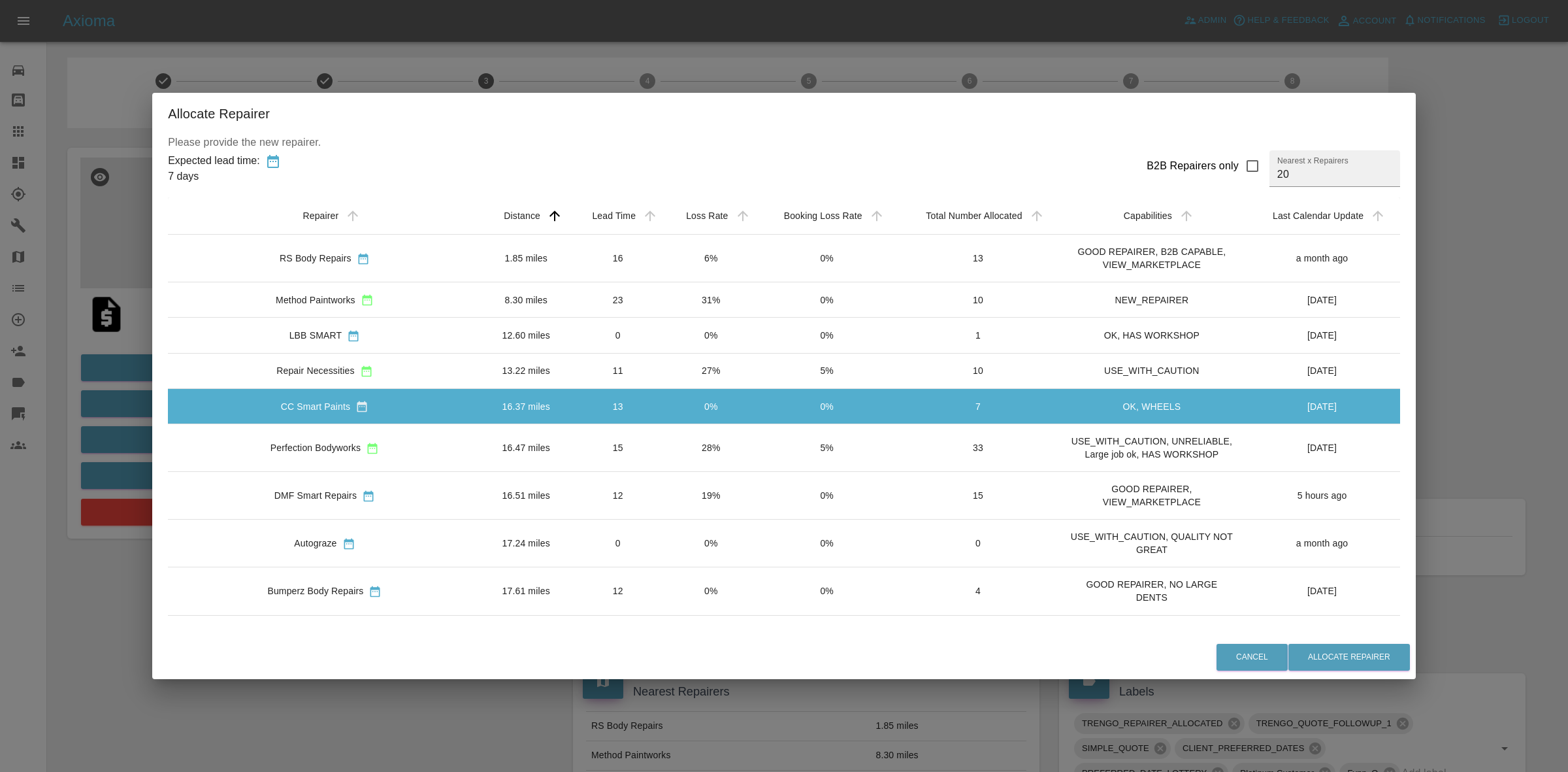
click at [589, 444] on td "15" at bounding box center [618, 448] width 94 height 48
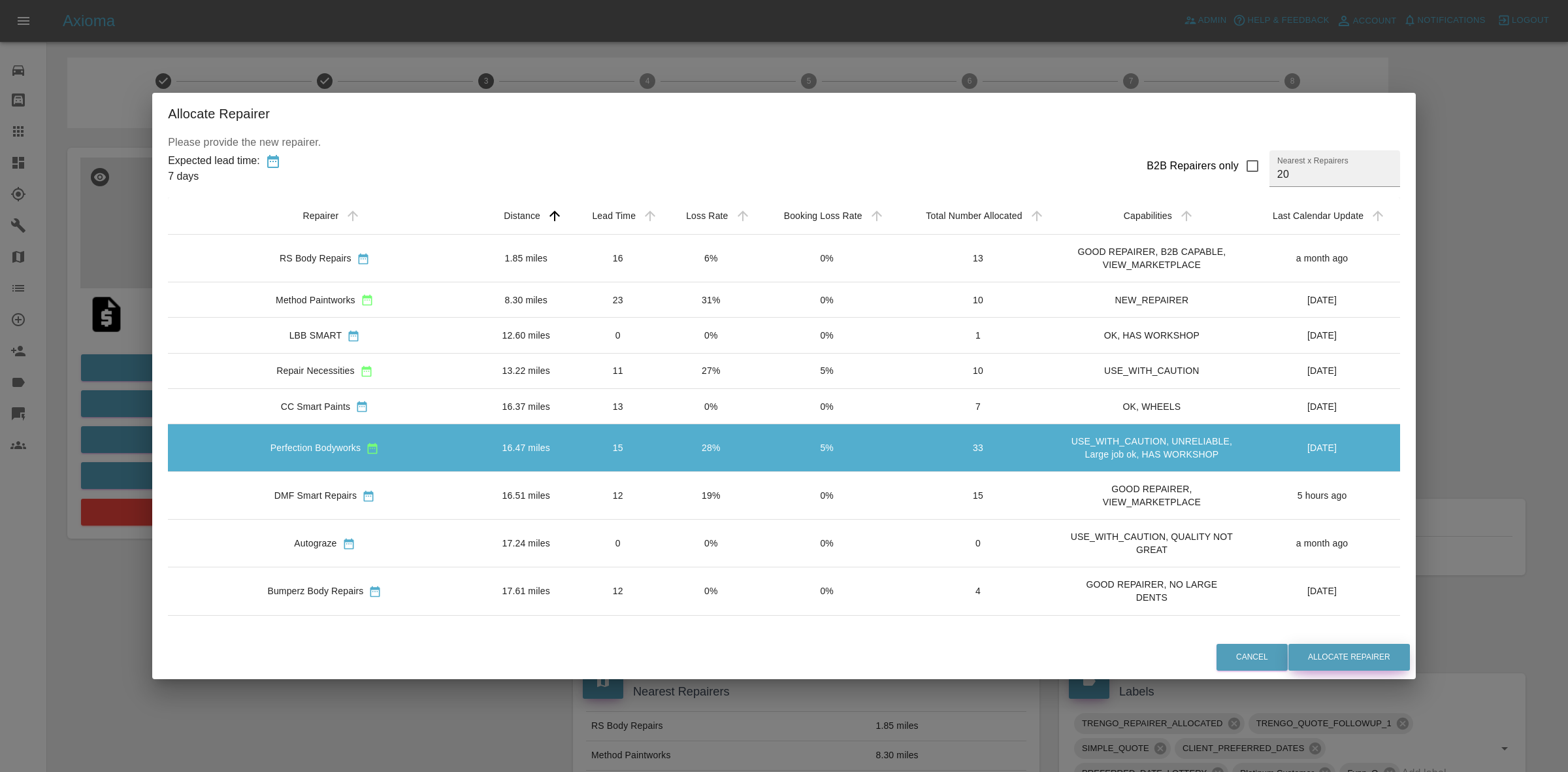
click at [1311, 660] on button "Allocate Repairer" at bounding box center [1349, 657] width 122 height 27
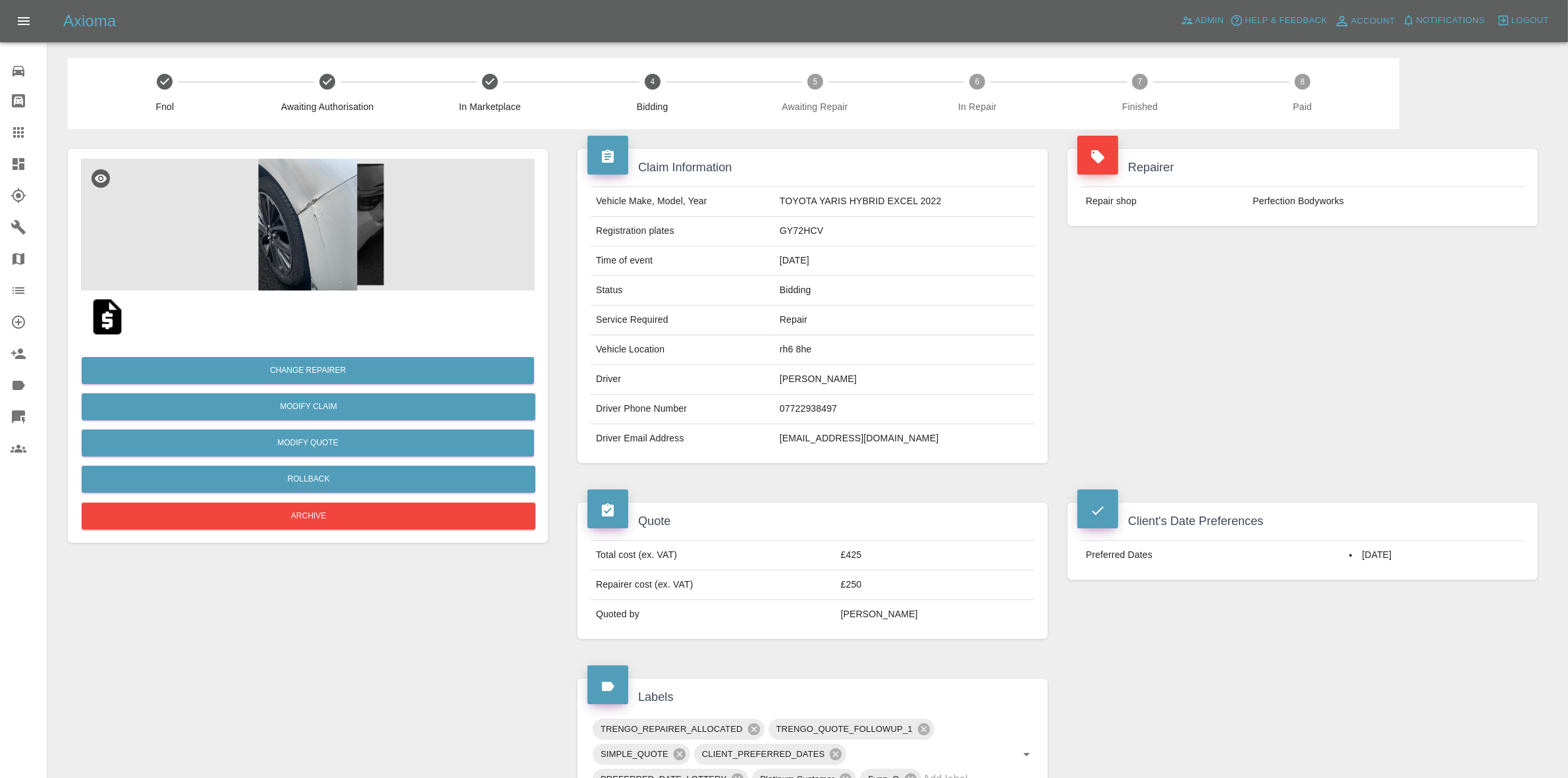
click at [1193, 198] on td "Repair shop" at bounding box center [1164, 202] width 167 height 29
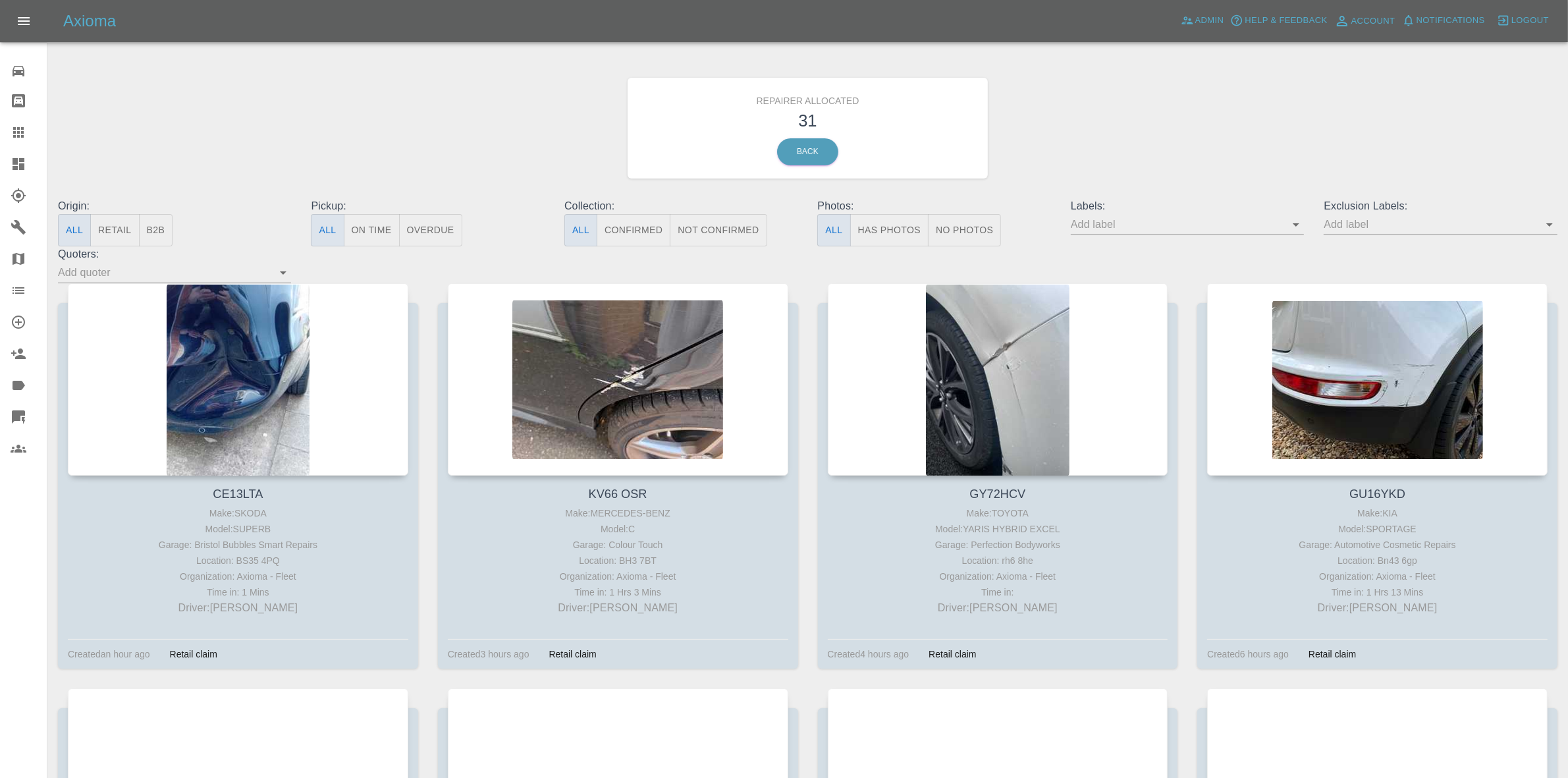
drag, startPoint x: 0, startPoint y: 166, endPoint x: 25, endPoint y: 166, distance: 25.0
click at [0, 166] on link "Dashboard" at bounding box center [23, 163] width 46 height 31
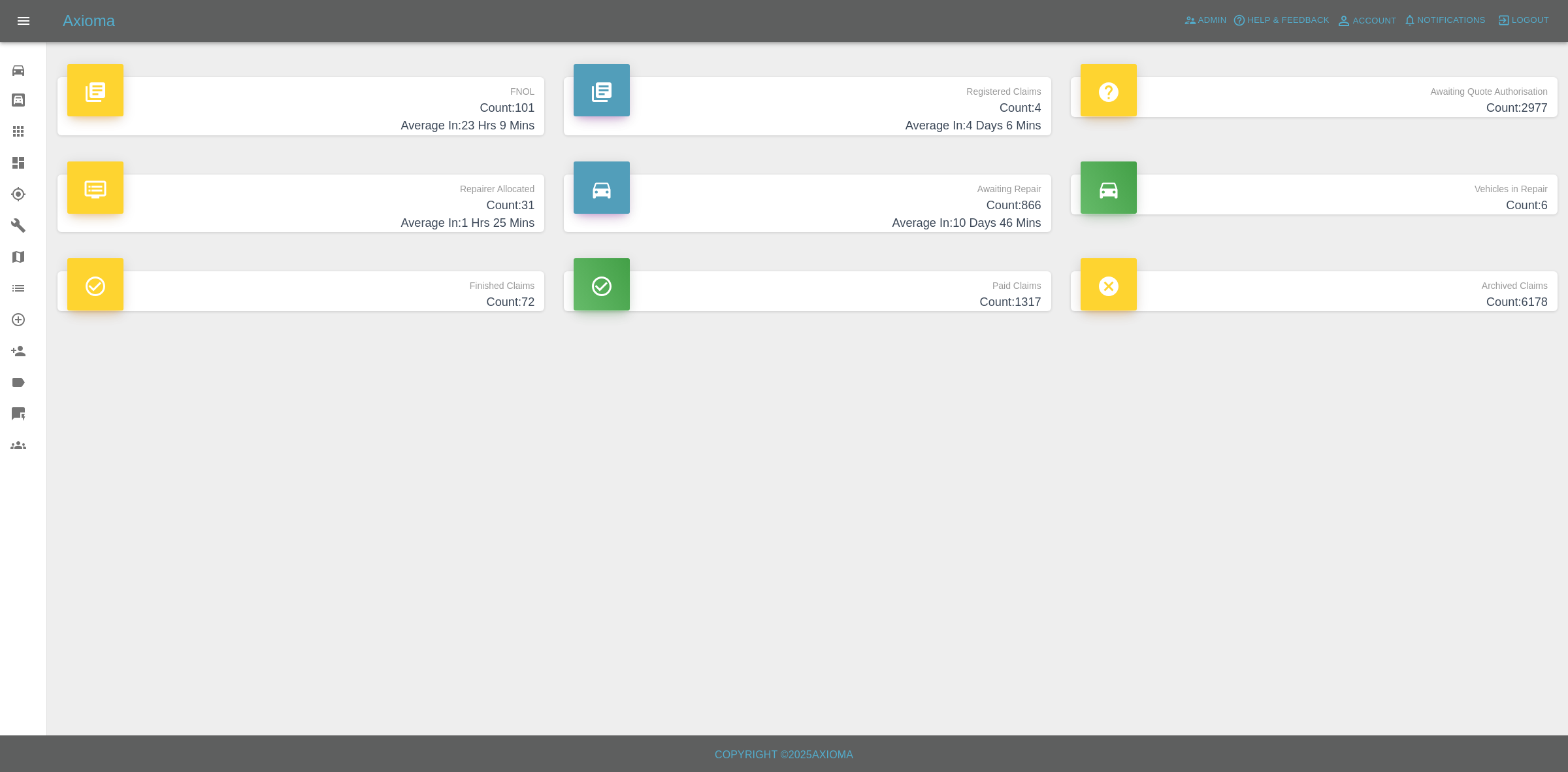
drag, startPoint x: 1069, startPoint y: 374, endPoint x: 1060, endPoint y: 417, distance: 43.9
drag, startPoint x: 1060, startPoint y: 417, endPoint x: 910, endPoint y: 411, distance: 150.1
click at [910, 411] on main "FNOL Count: 101 Average In: 23 Hrs 9 Mins Registered Claims Count: 4 Average In…" at bounding box center [784, 367] width 1568 height 735
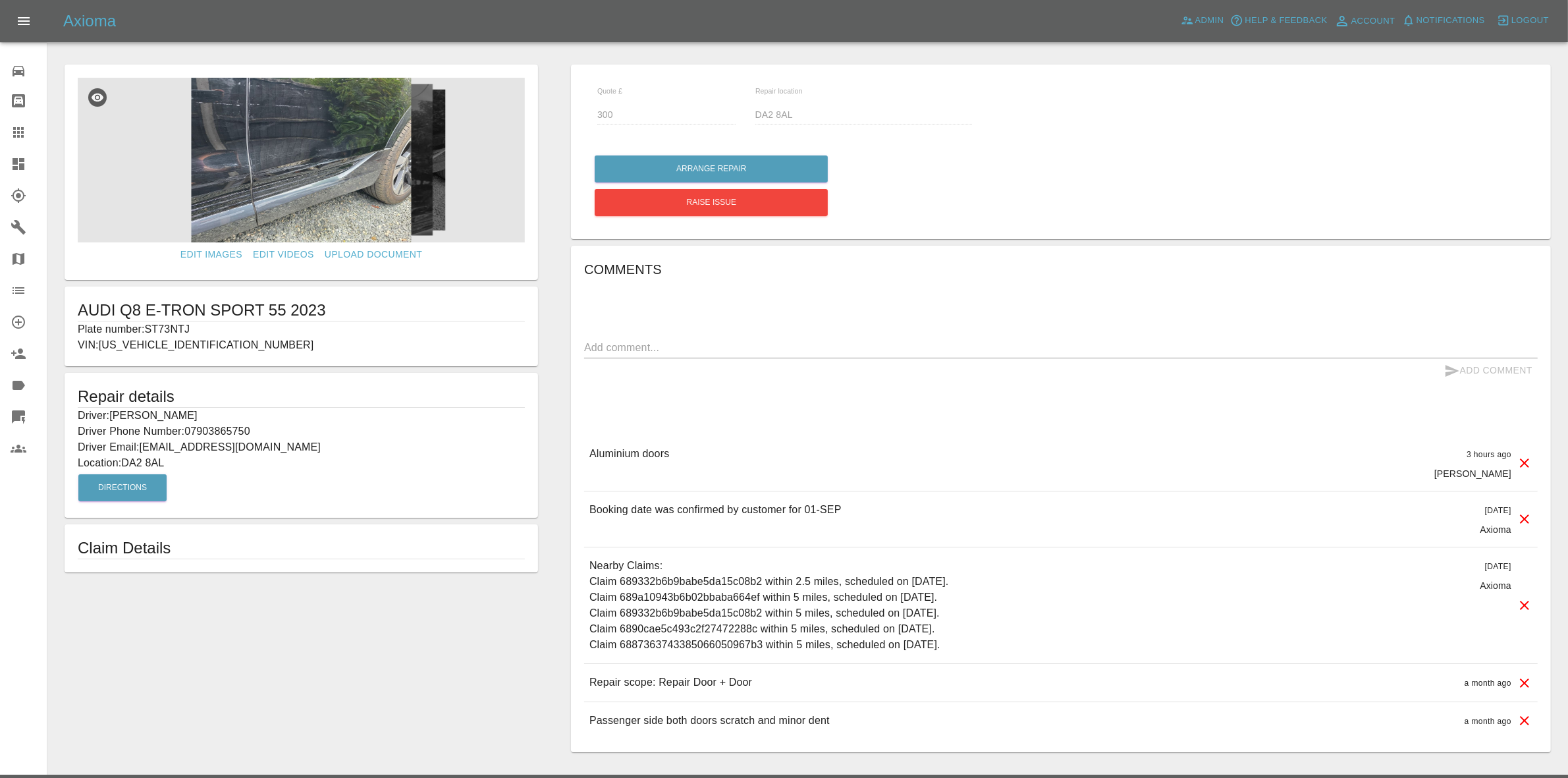
click at [339, 216] on img at bounding box center [301, 160] width 447 height 165
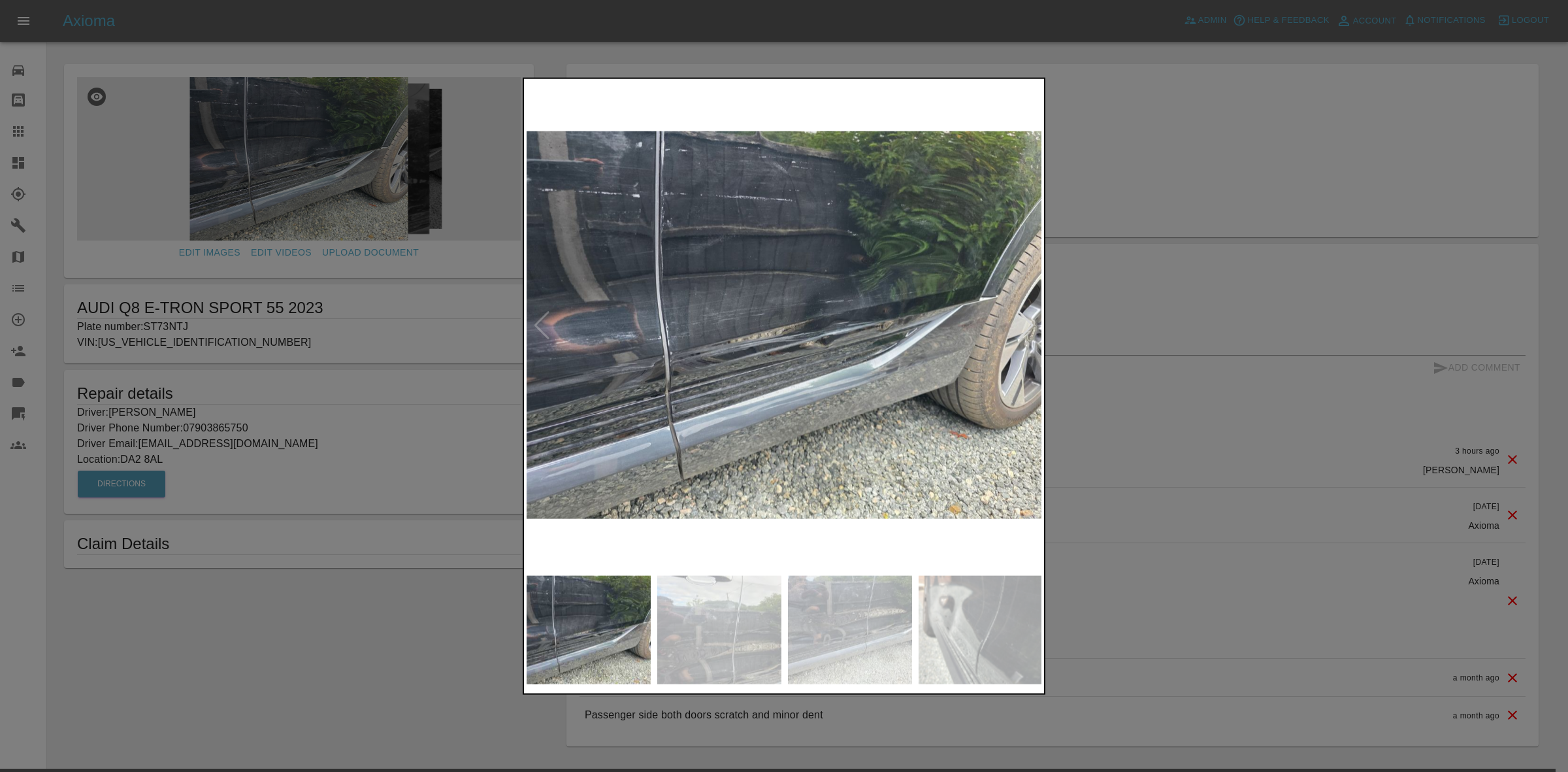
click at [1019, 317] on div at bounding box center [1026, 325] width 17 height 29
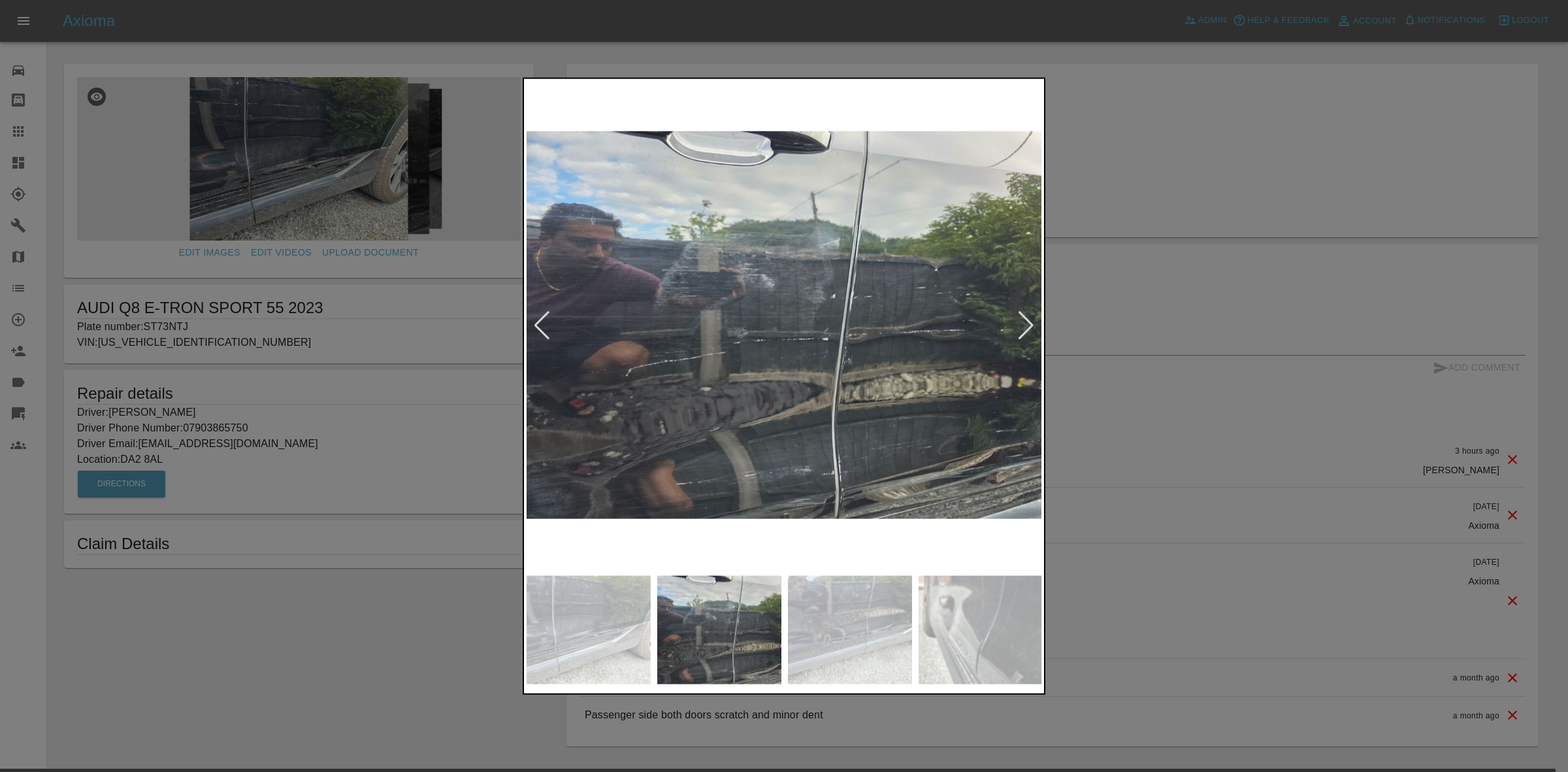
click at [1019, 317] on div at bounding box center [1026, 325] width 17 height 29
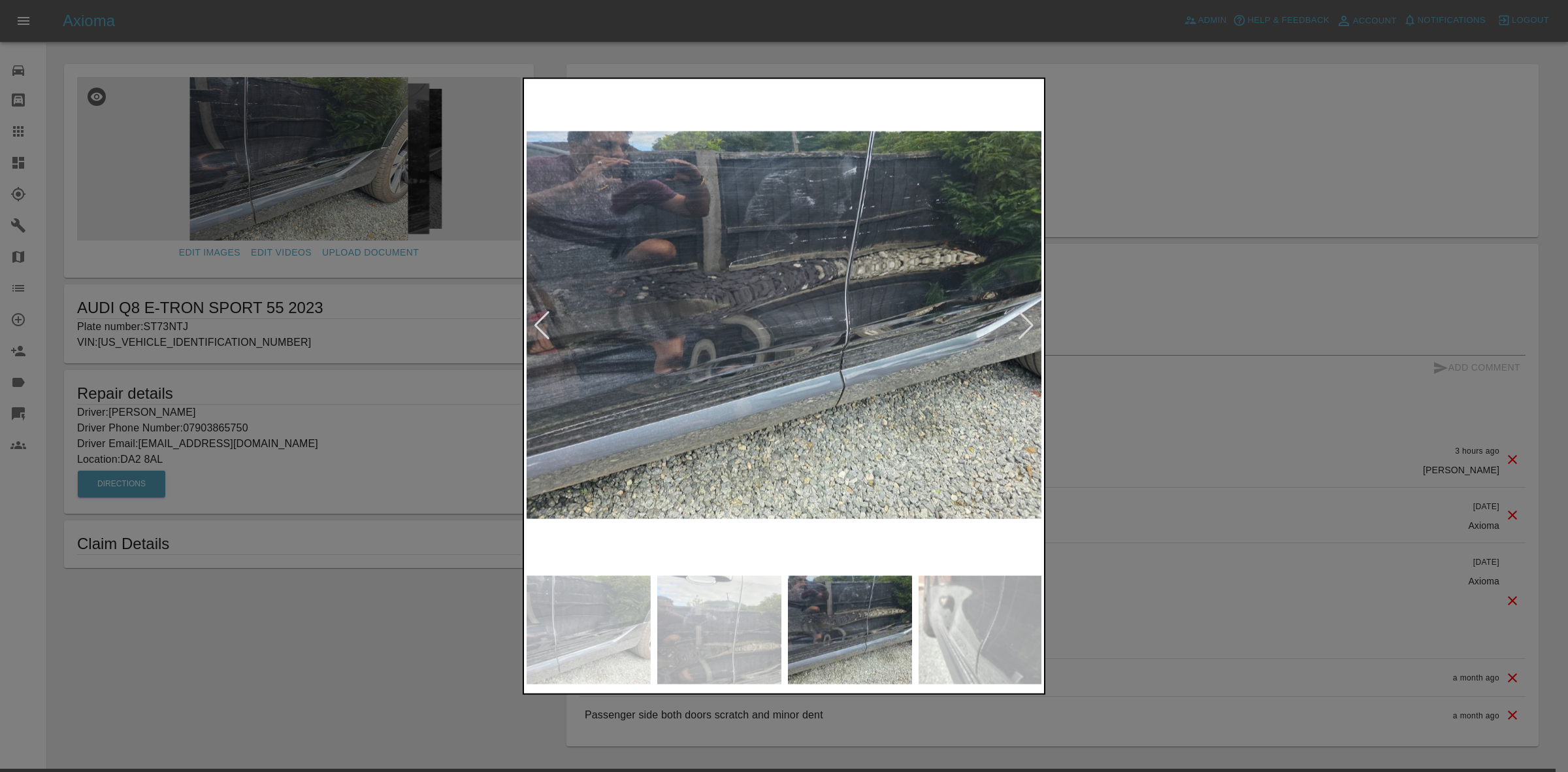
click at [1019, 317] on div at bounding box center [1026, 325] width 17 height 29
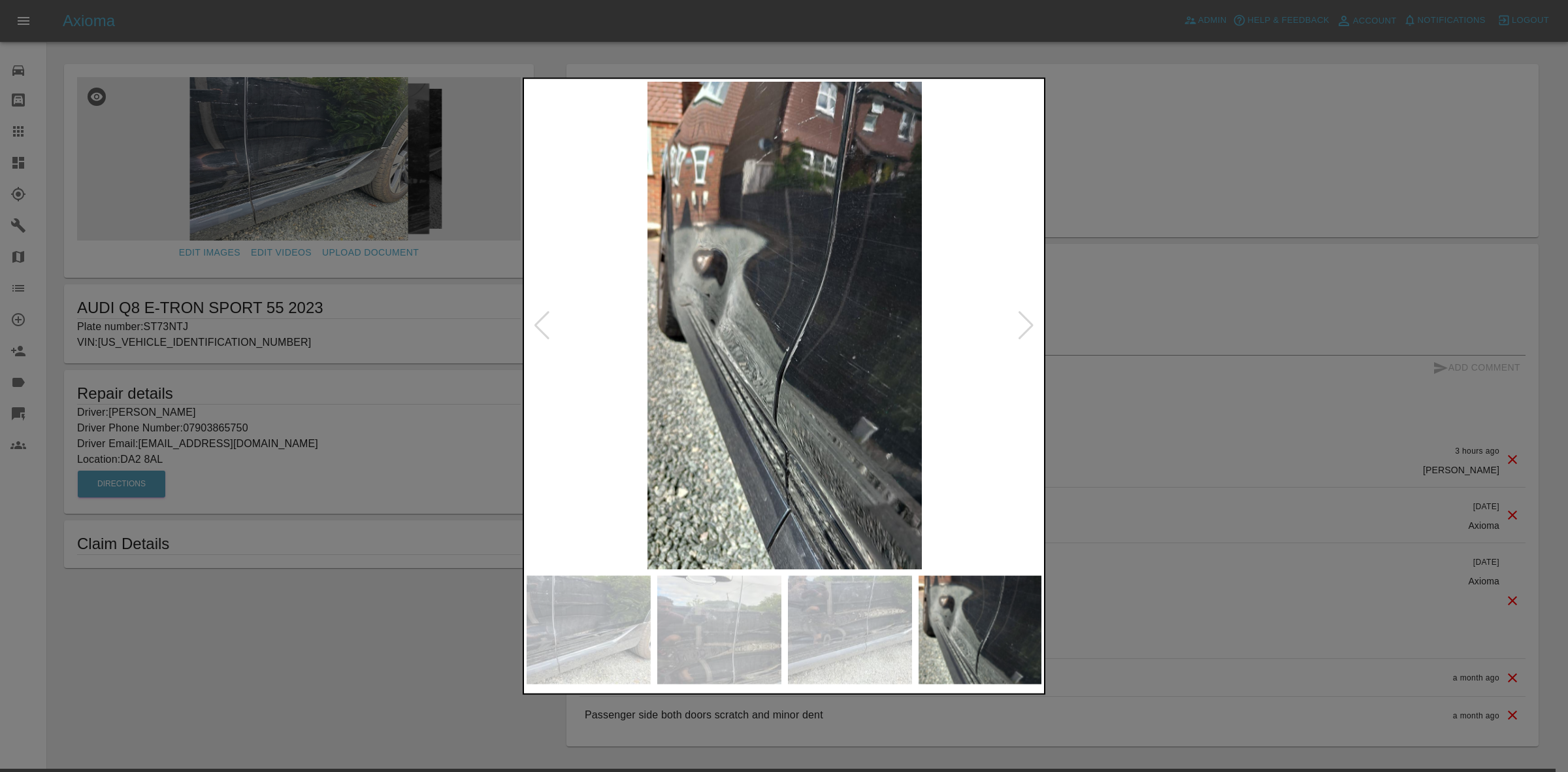
click at [1019, 317] on div at bounding box center [1026, 325] width 17 height 29
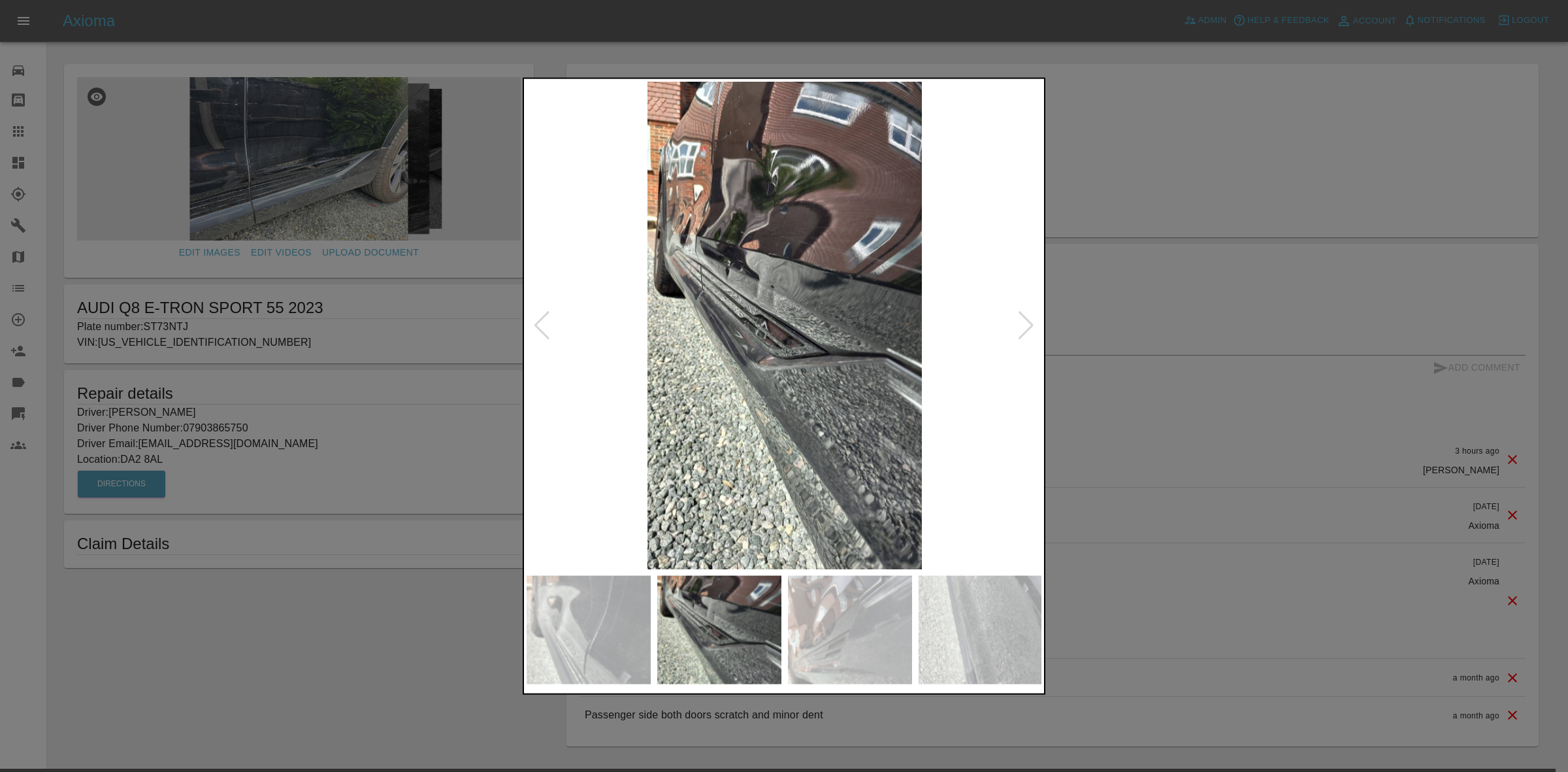
click at [1019, 317] on div at bounding box center [1026, 325] width 17 height 29
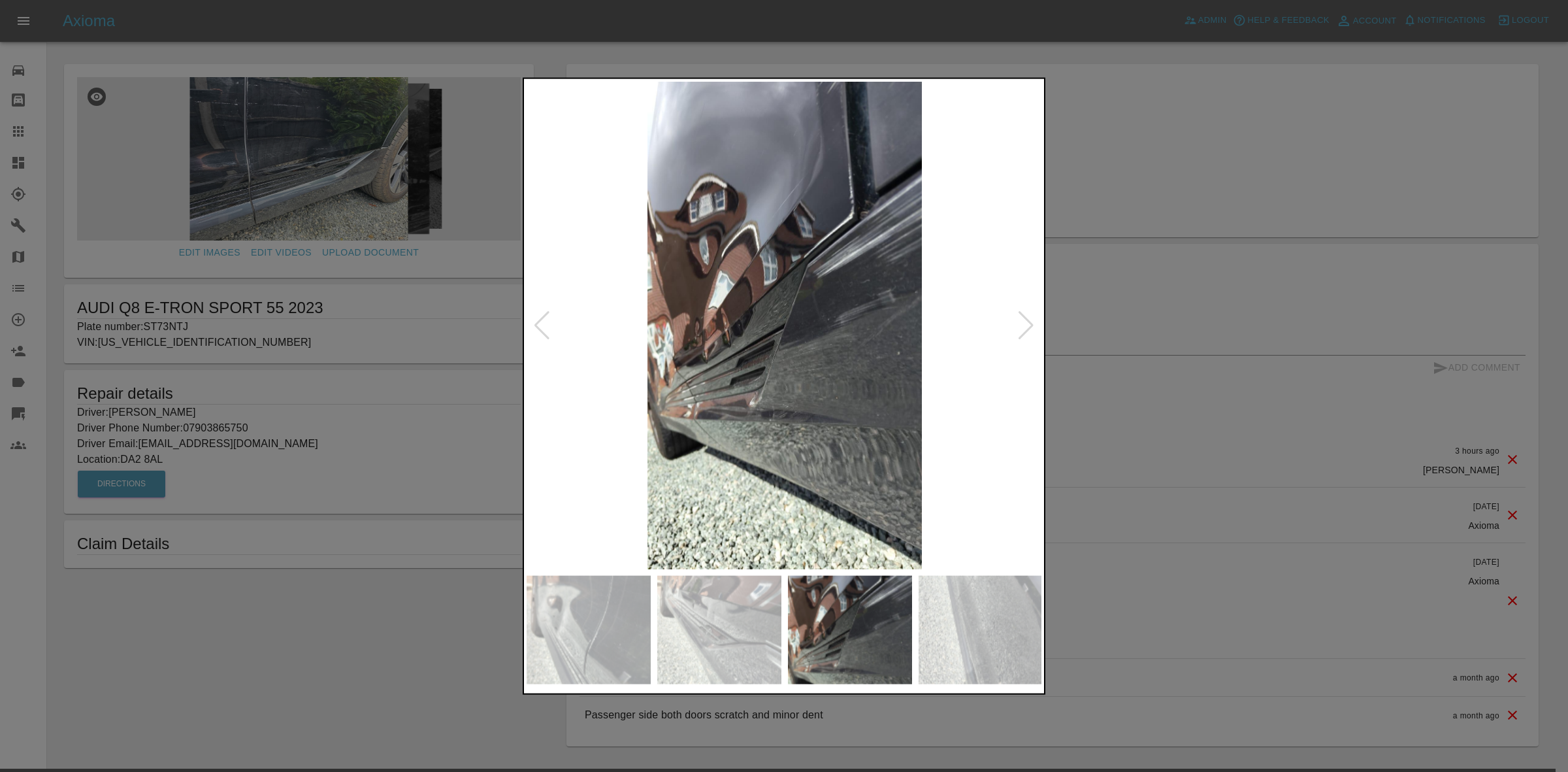
click at [1019, 317] on div at bounding box center [1026, 325] width 17 height 29
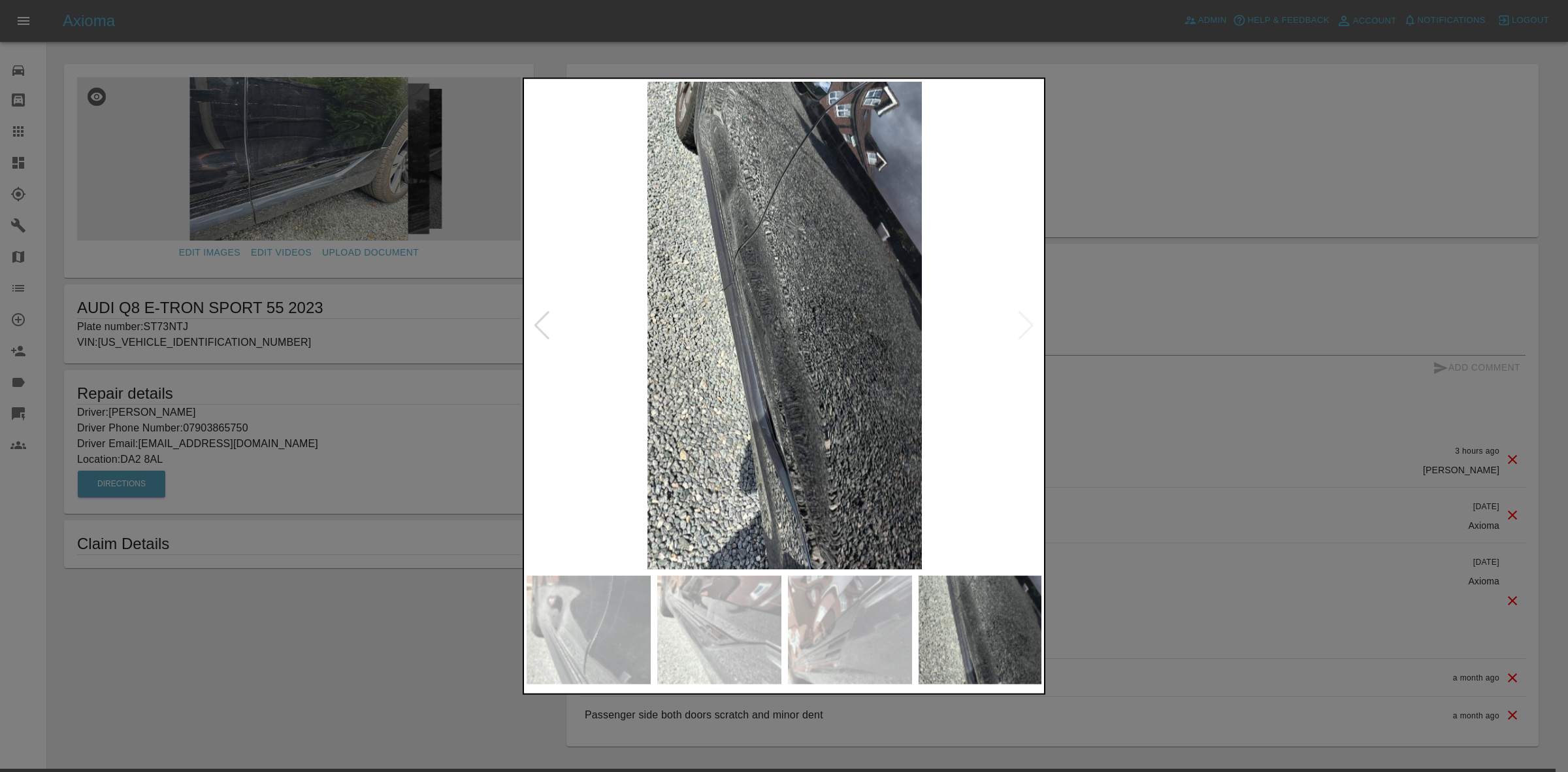
click at [1019, 317] on img at bounding box center [785, 325] width 516 height 488
click at [1190, 317] on div at bounding box center [784, 386] width 1568 height 772
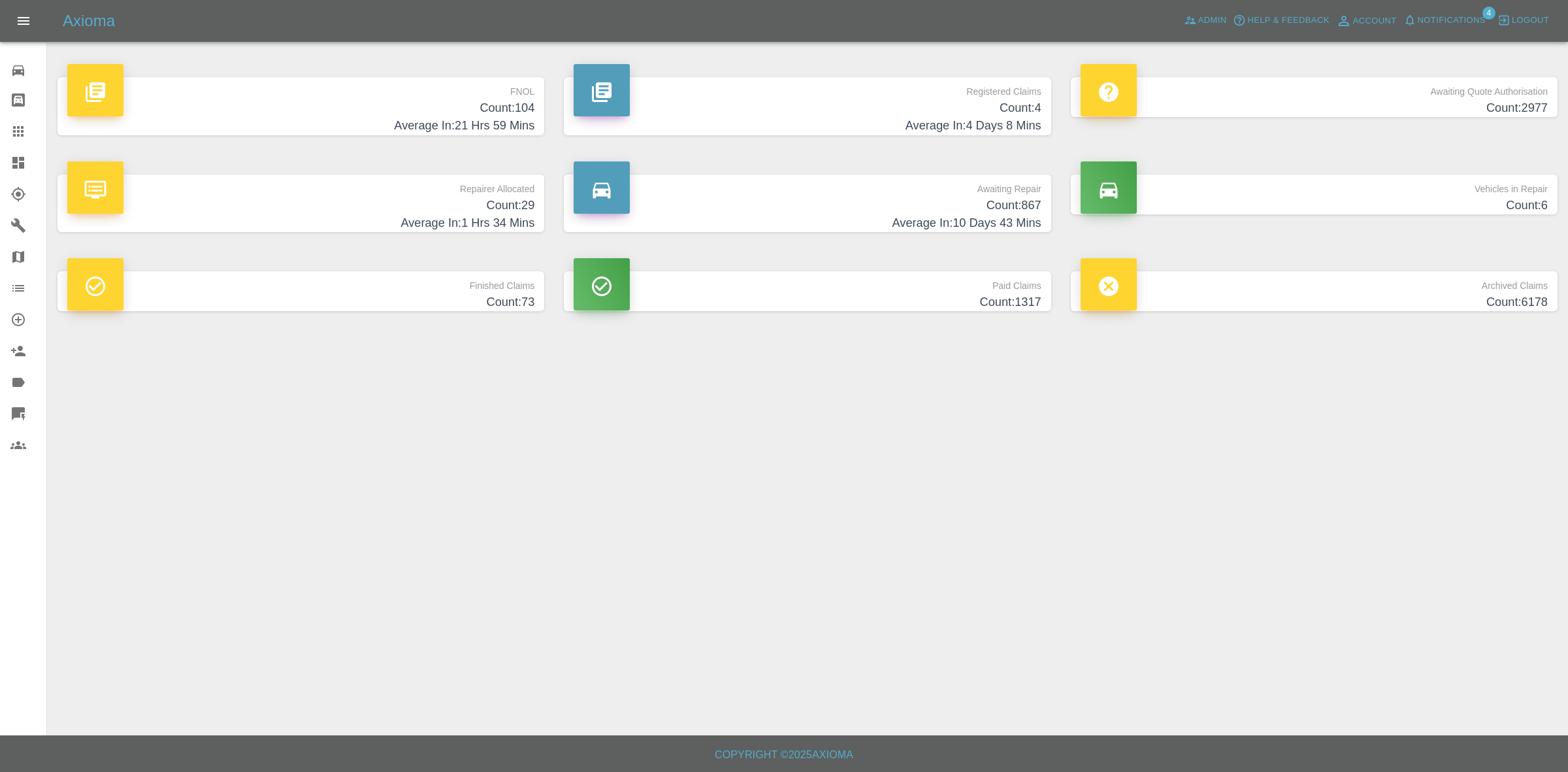
drag, startPoint x: 369, startPoint y: 184, endPoint x: 377, endPoint y: 217, distance: 34.0
click at [369, 187] on p "Repairer Allocated" at bounding box center [301, 186] width 467 height 22
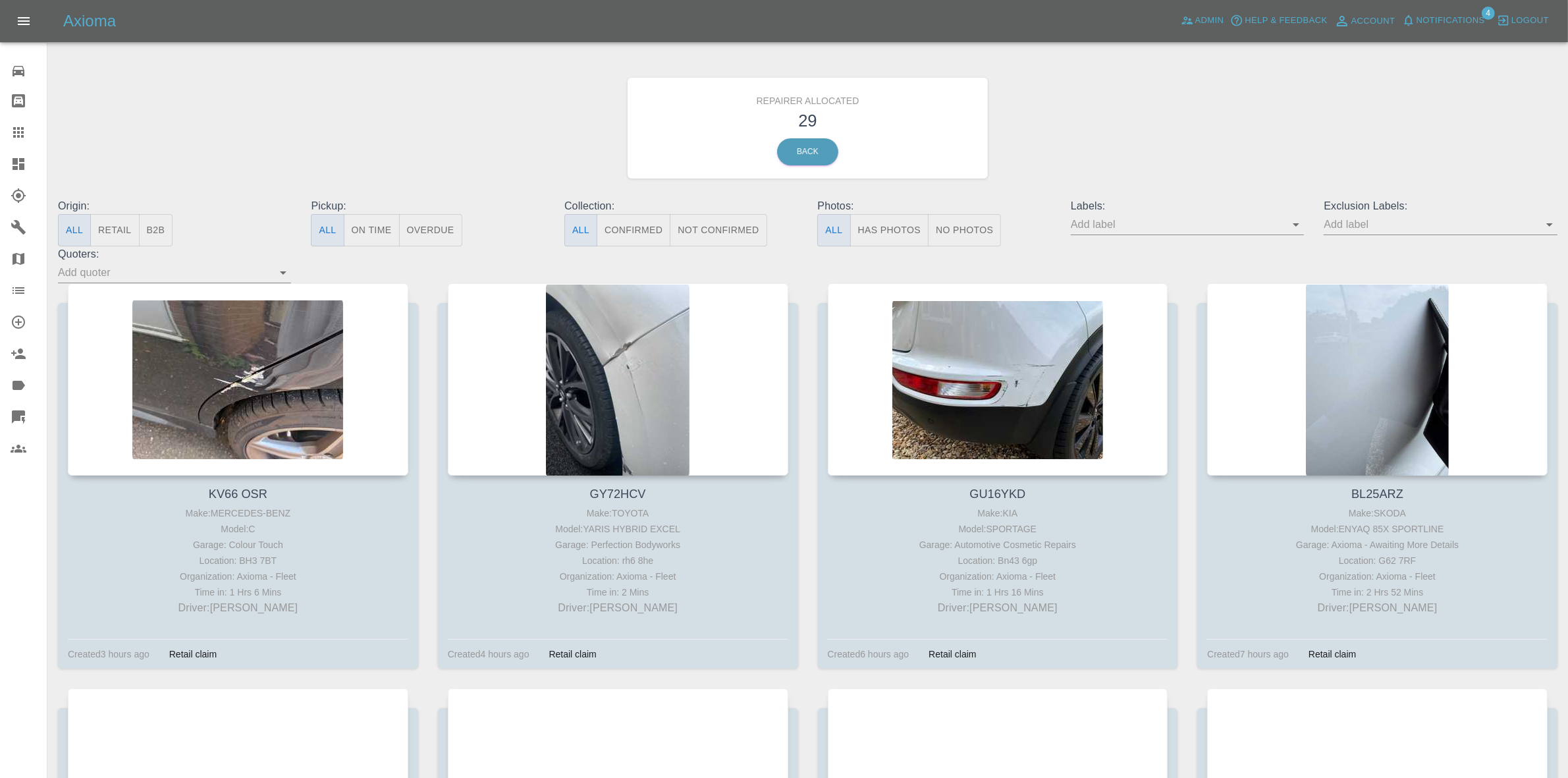
click at [90, 237] on button "Retail" at bounding box center [114, 230] width 49 height 32
click at [1436, 20] on span "Notifications" at bounding box center [1451, 20] width 69 height 15
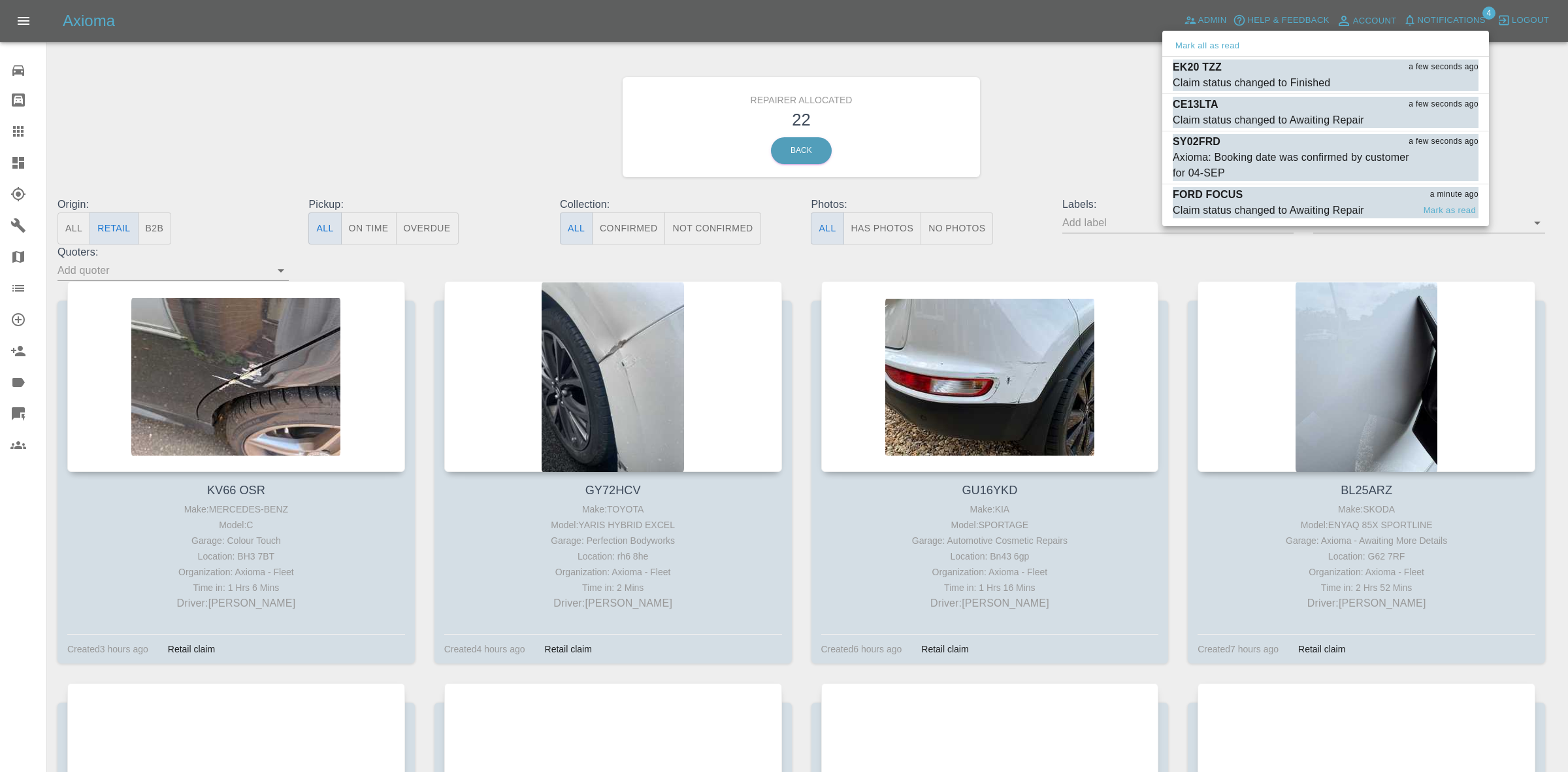
click at [1295, 200] on div "FORD FOCUS a minute ago" at bounding box center [1326, 195] width 306 height 16
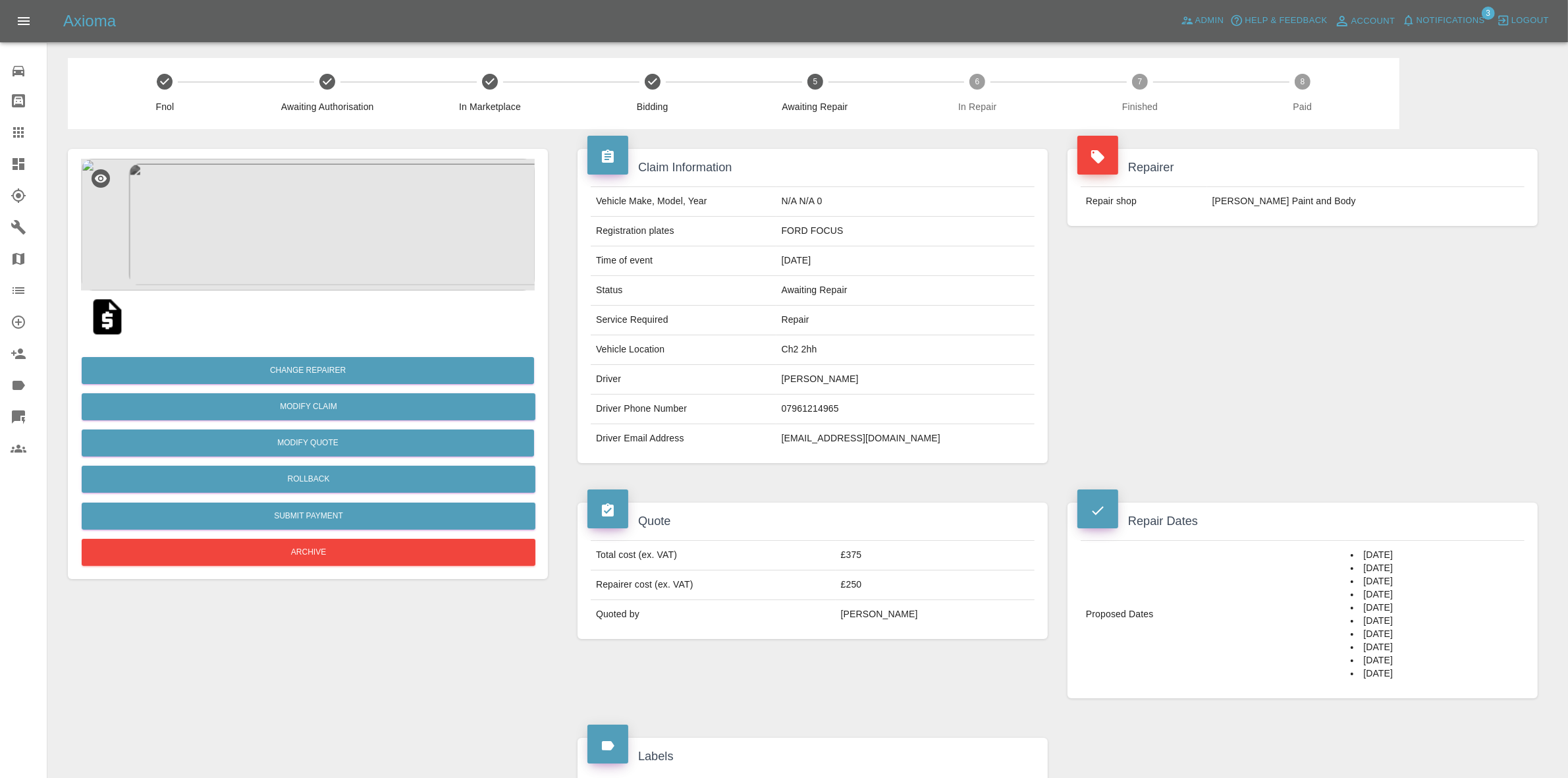
click at [1447, 31] on span "Notifications 3" at bounding box center [1443, 21] width 90 height 21
click at [1433, 28] on span "Notifications" at bounding box center [1451, 20] width 69 height 15
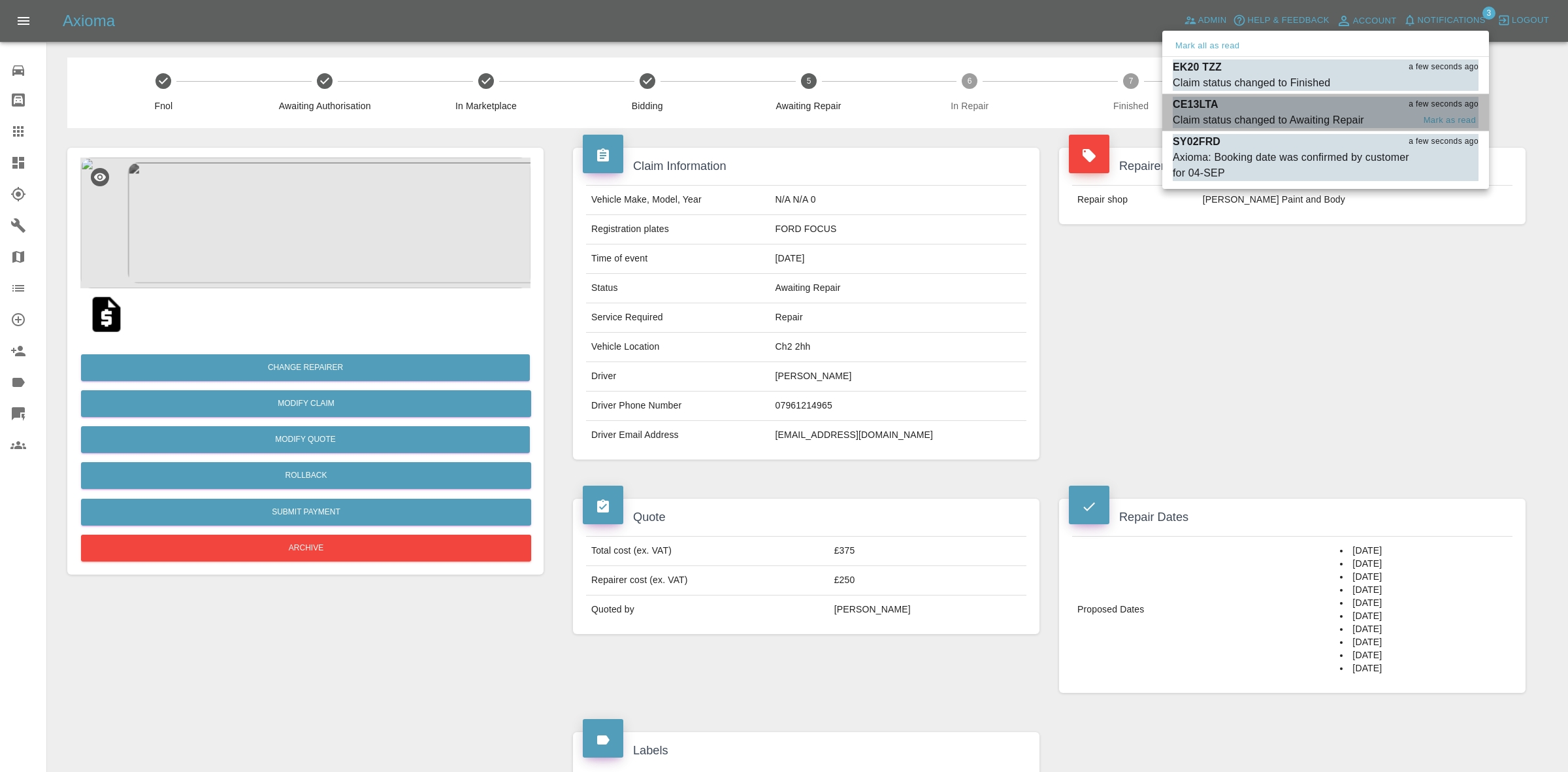
click at [1284, 122] on div "Claim status changed to Awaiting Repair" at bounding box center [1269, 120] width 191 height 16
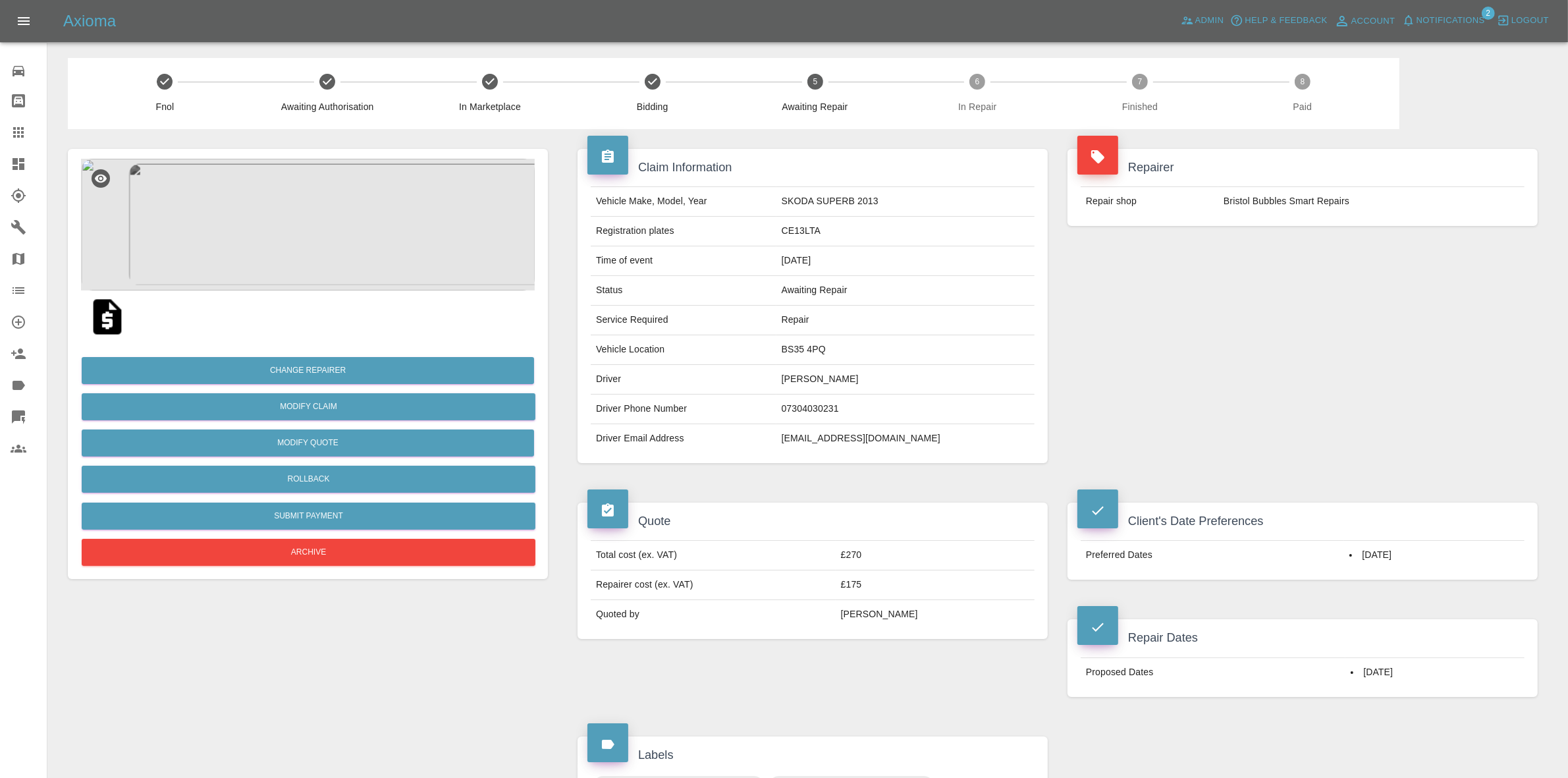
click at [1444, 18] on span "Notifications" at bounding box center [1451, 20] width 69 height 15
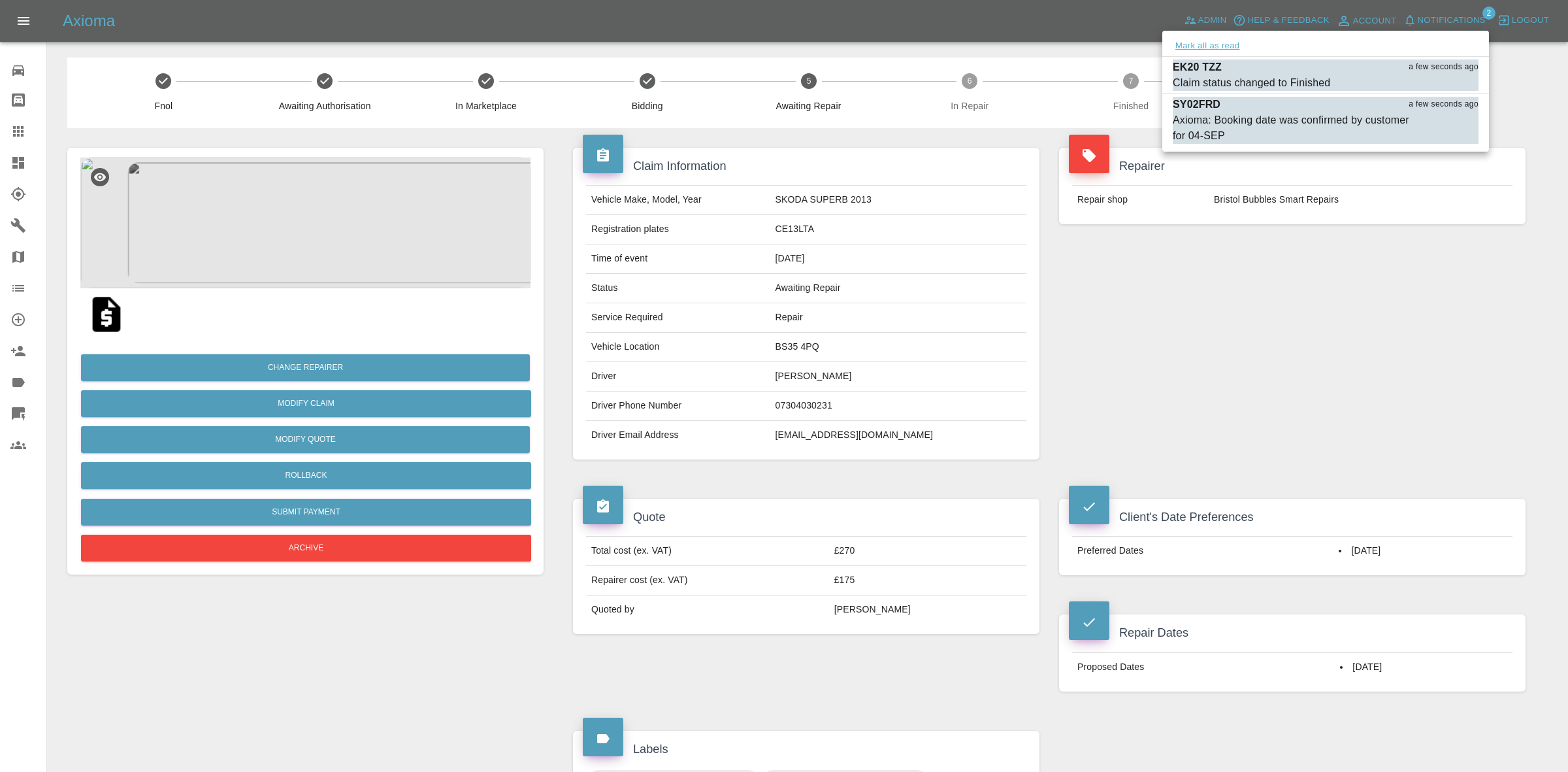
click at [1240, 44] on button "Mark all as read" at bounding box center [1207, 46] width 69 height 15
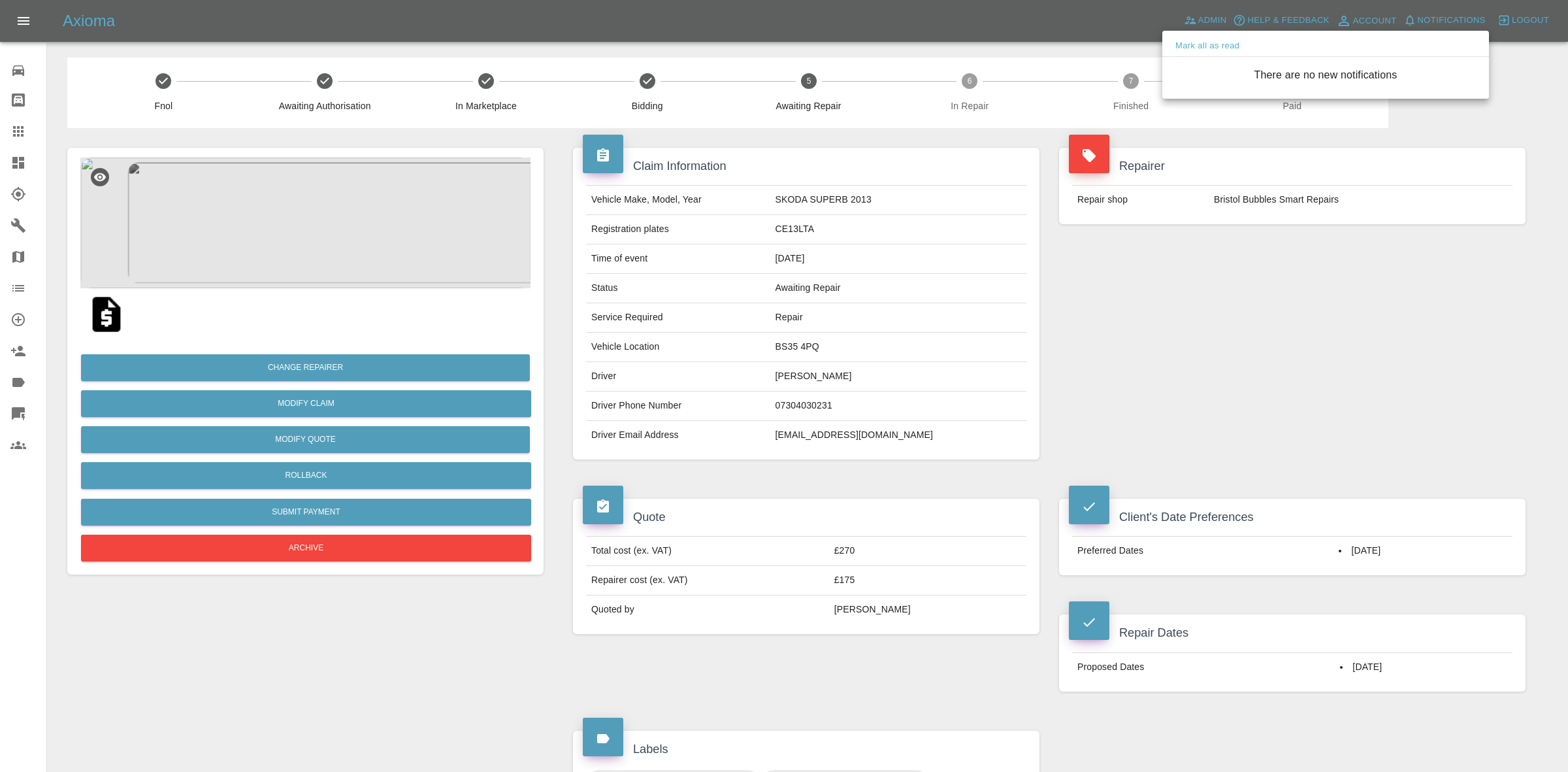
drag, startPoint x: 1317, startPoint y: 302, endPoint x: 1063, endPoint y: 288, distance: 254.4
click at [1317, 306] on div at bounding box center [784, 386] width 1568 height 772
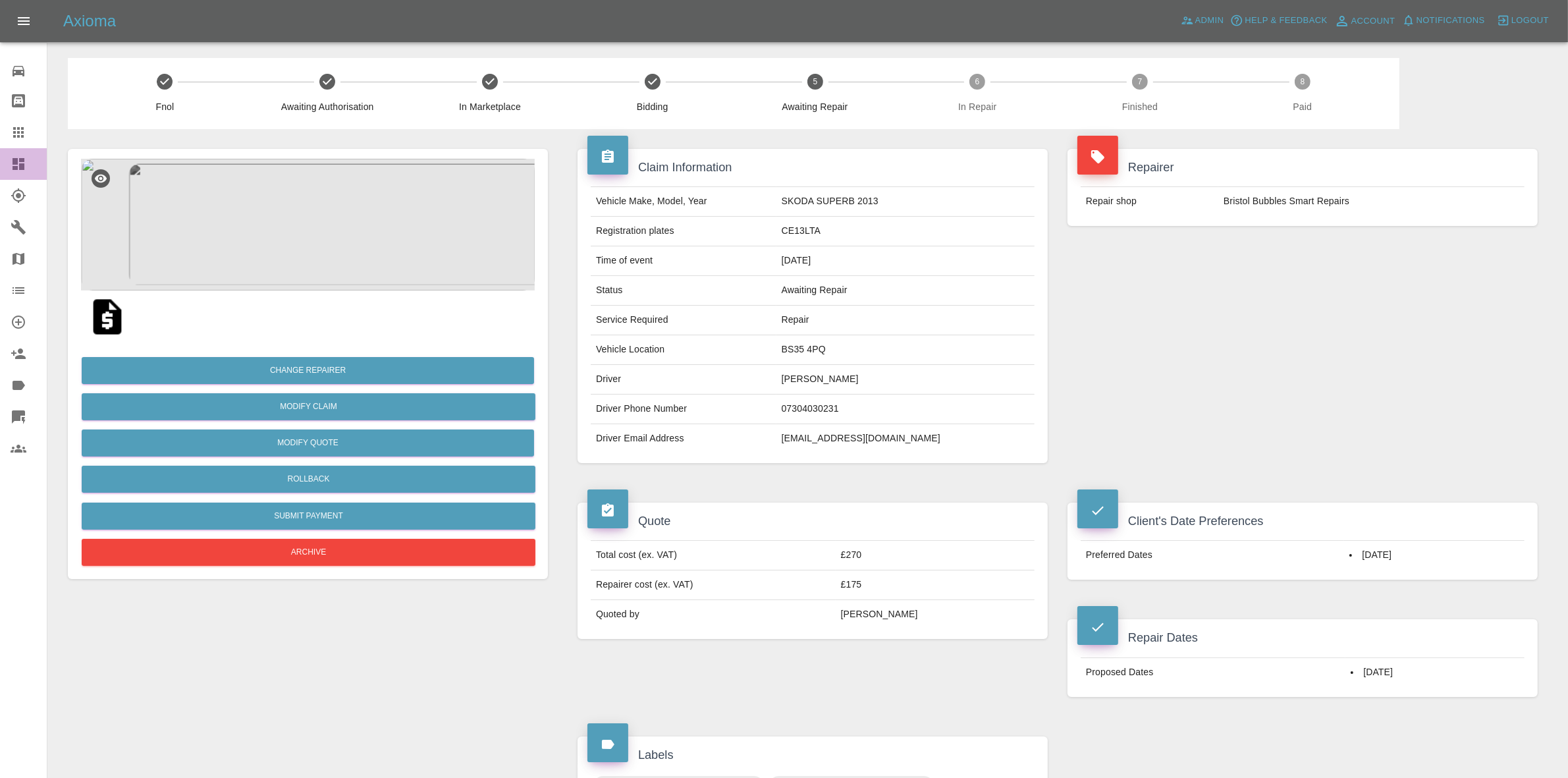
click at [0, 162] on link "Dashboard" at bounding box center [23, 163] width 46 height 31
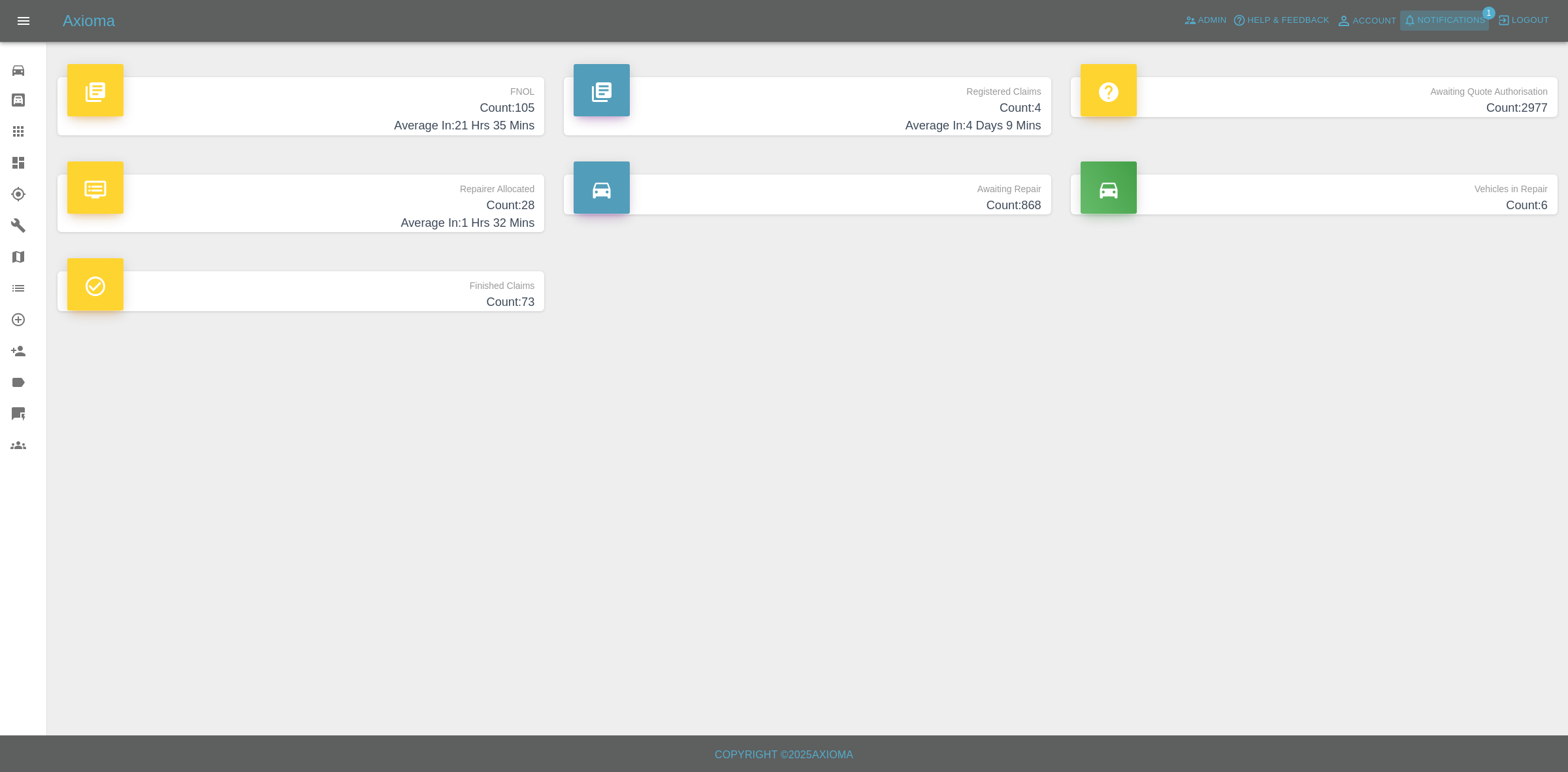
click at [1459, 13] on span "Notifications" at bounding box center [1452, 20] width 68 height 15
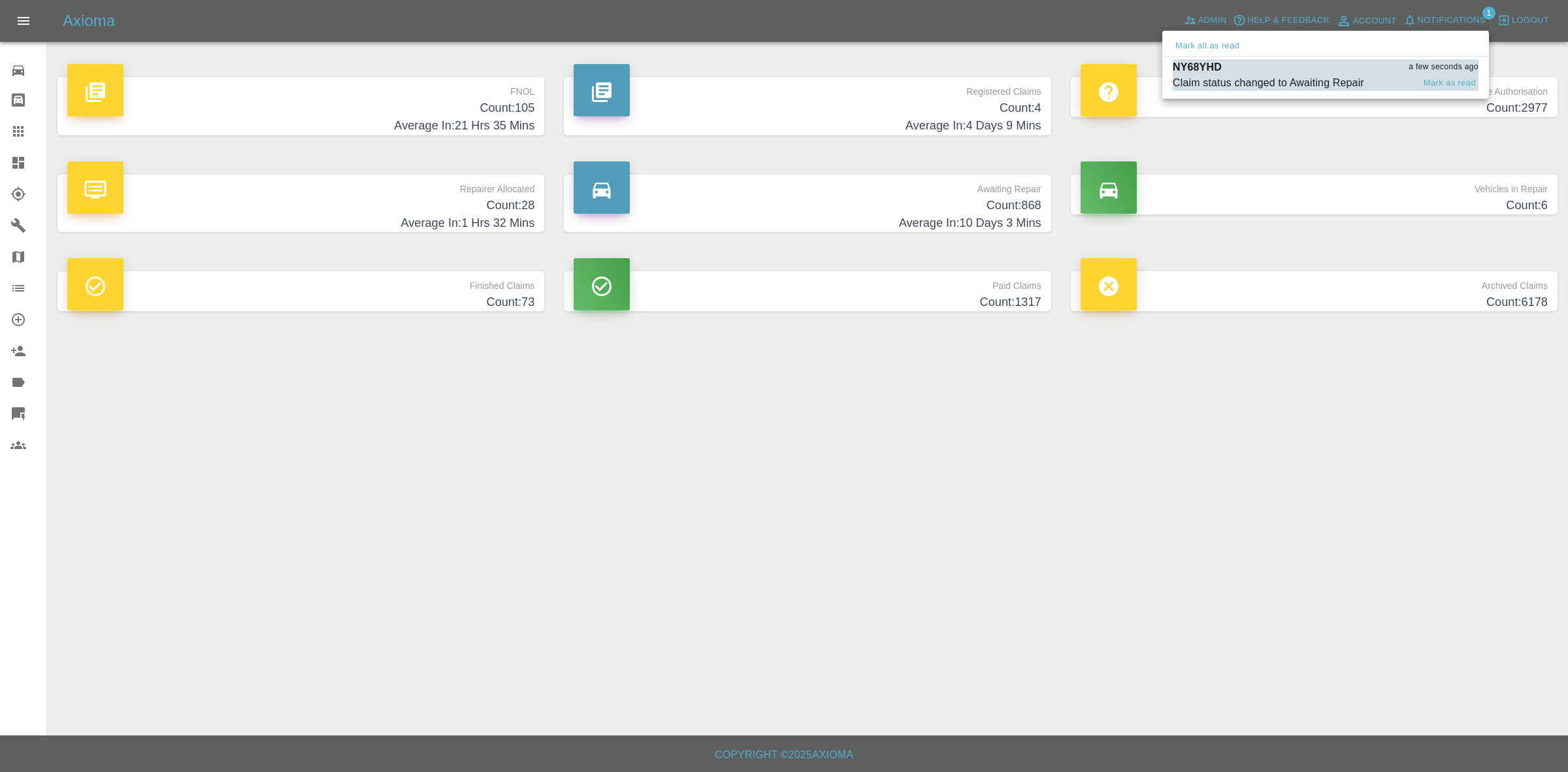
click at [1256, 90] on div "Claim status changed to Awaiting Repair" at bounding box center [1269, 83] width 191 height 16
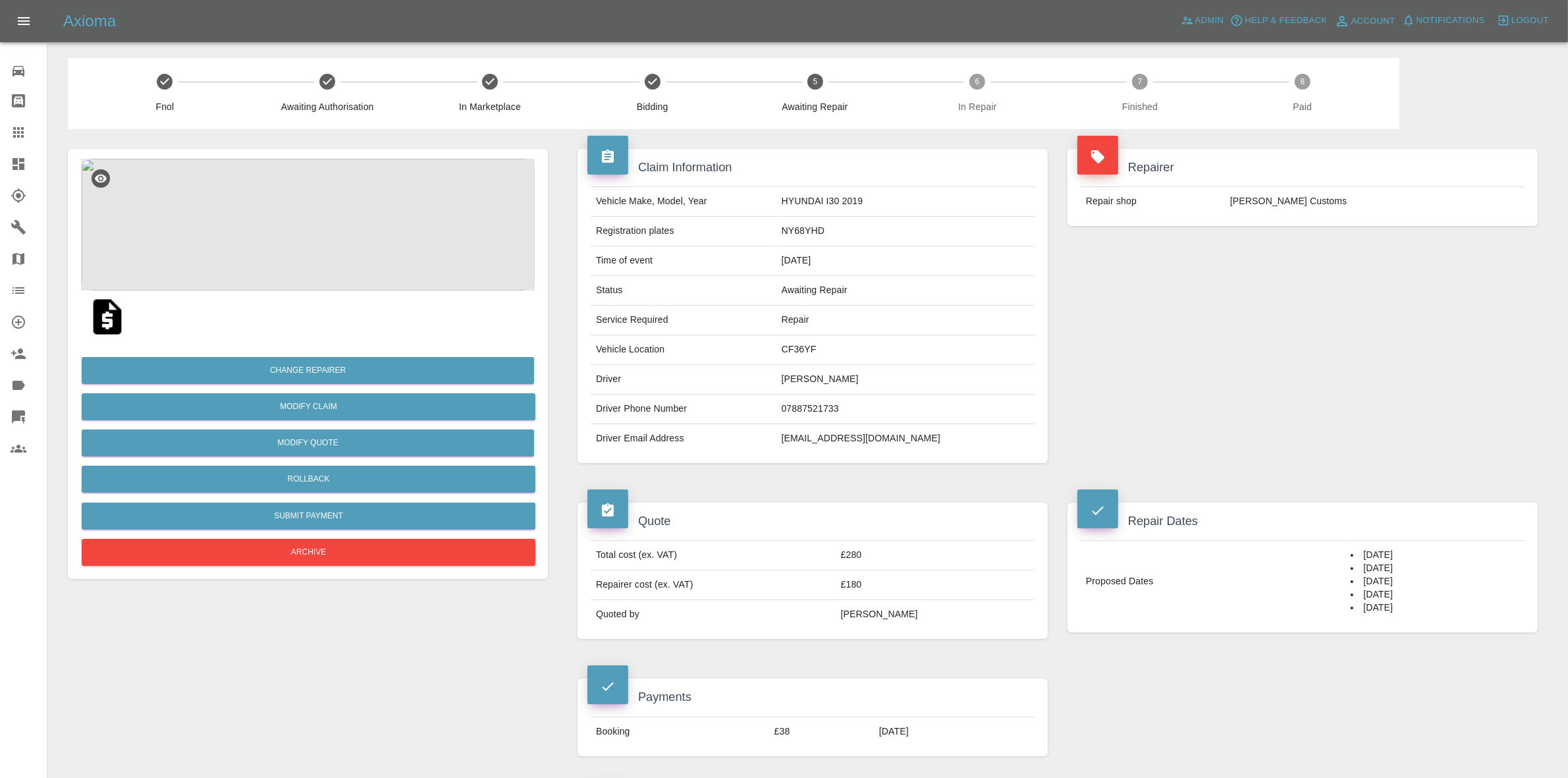
click at [0, 162] on link "Dashboard" at bounding box center [23, 163] width 46 height 31
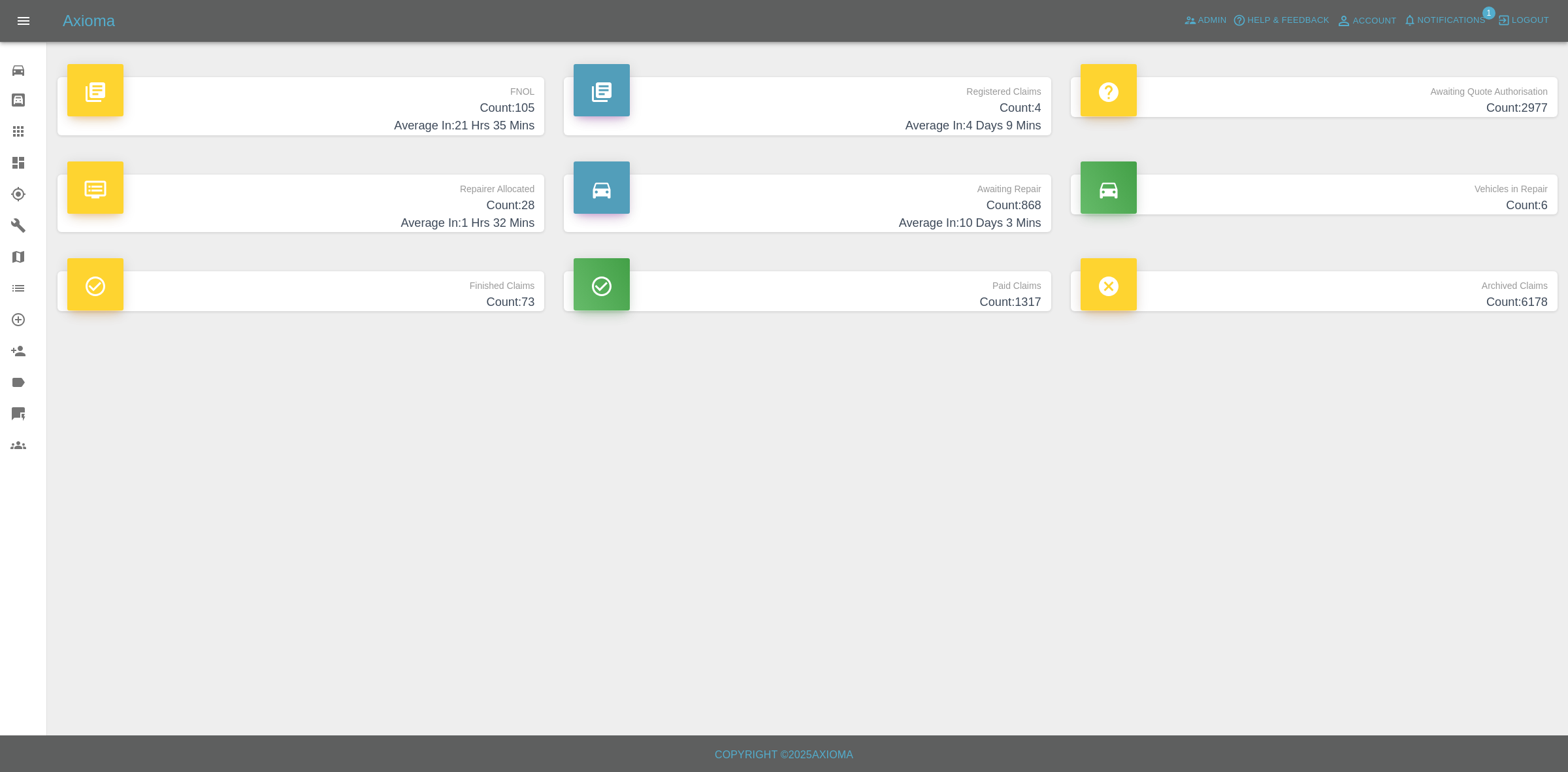
click at [390, 120] on h4 "Average In: 21 Hrs 35 Mins" at bounding box center [301, 125] width 467 height 17
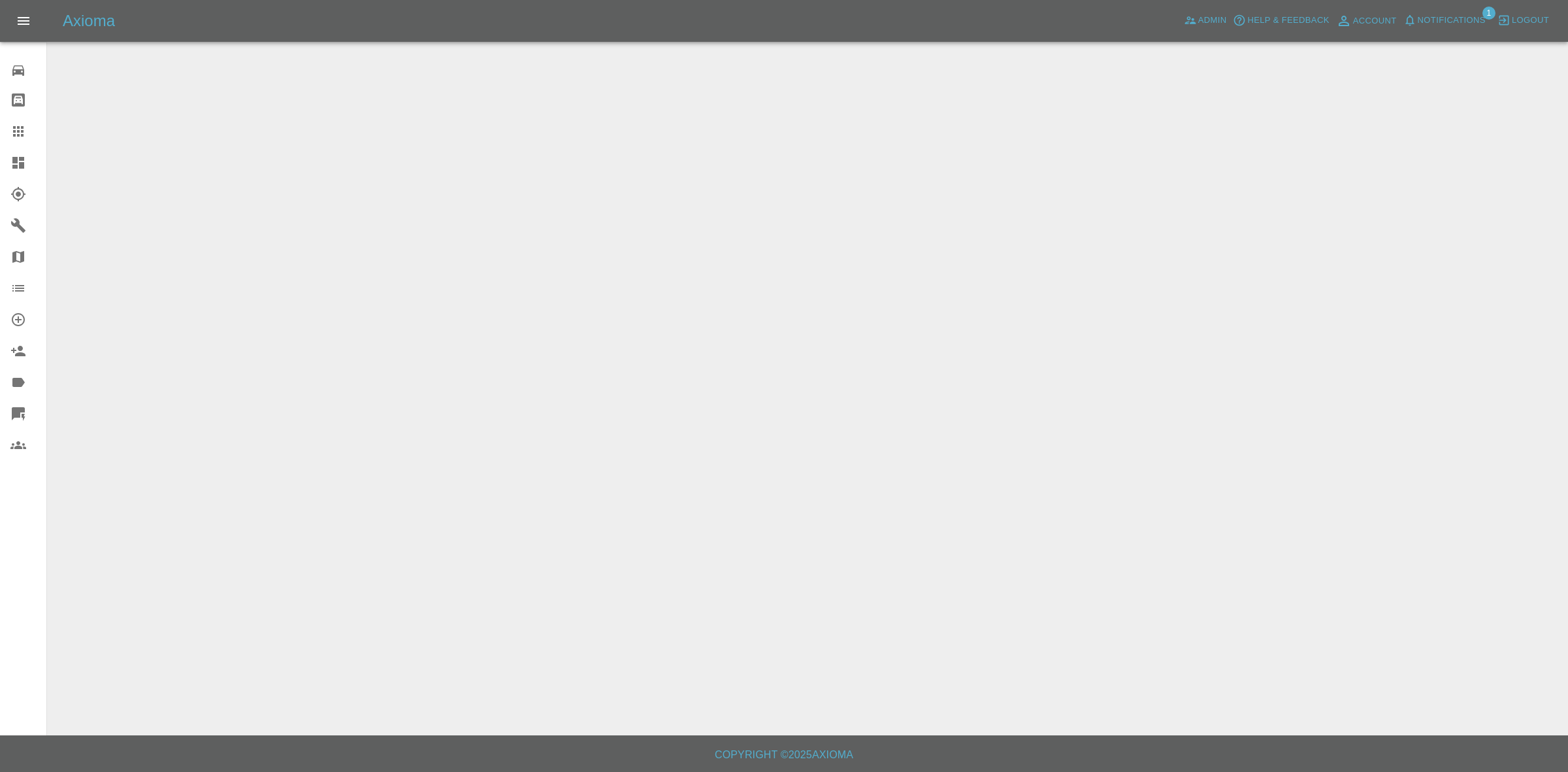
click at [1419, 15] on span "Notifications" at bounding box center [1452, 20] width 68 height 15
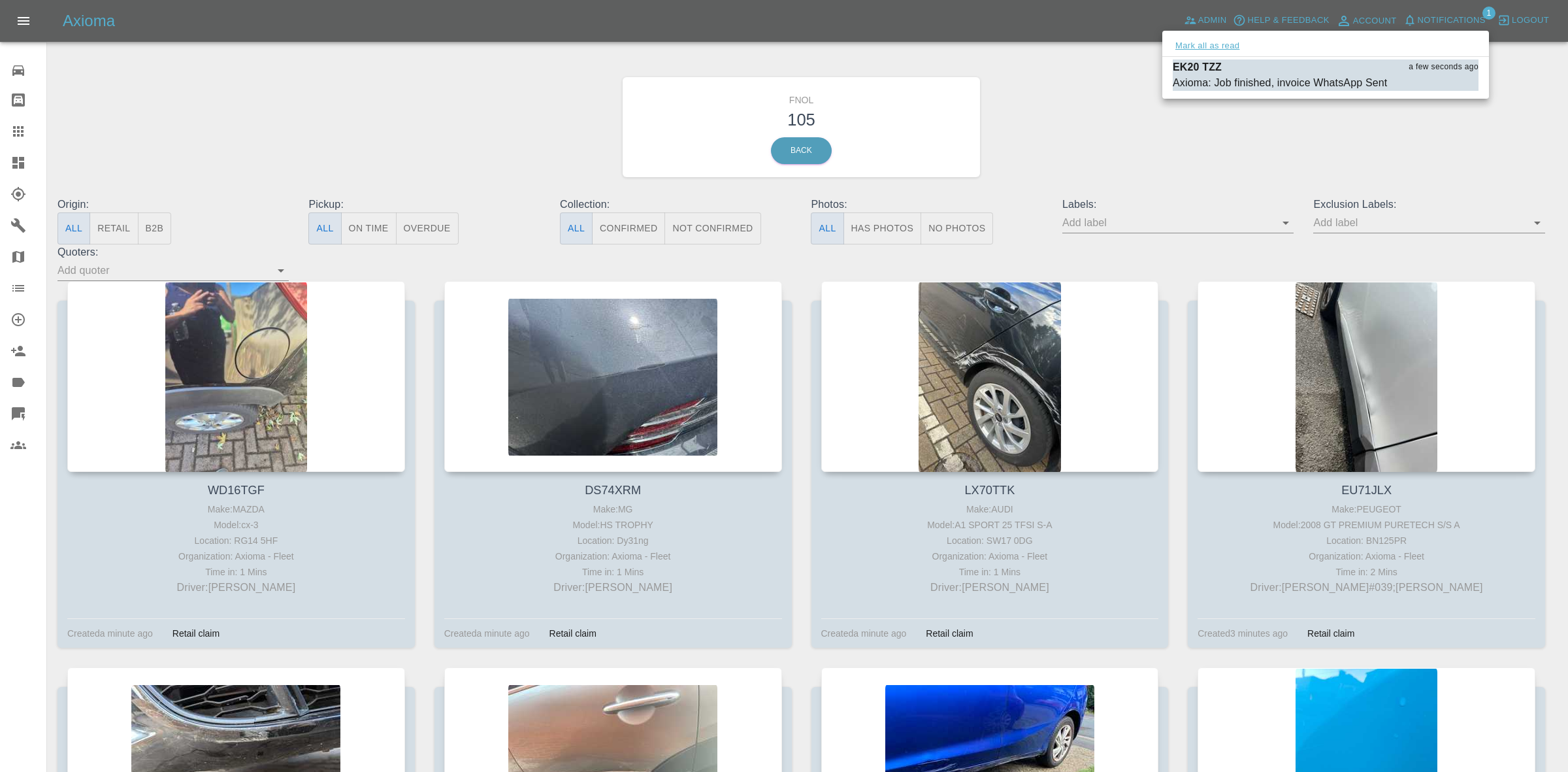
click at [1214, 46] on button "Mark all as read" at bounding box center [1207, 46] width 69 height 15
click at [1288, 213] on div at bounding box center [784, 386] width 1568 height 772
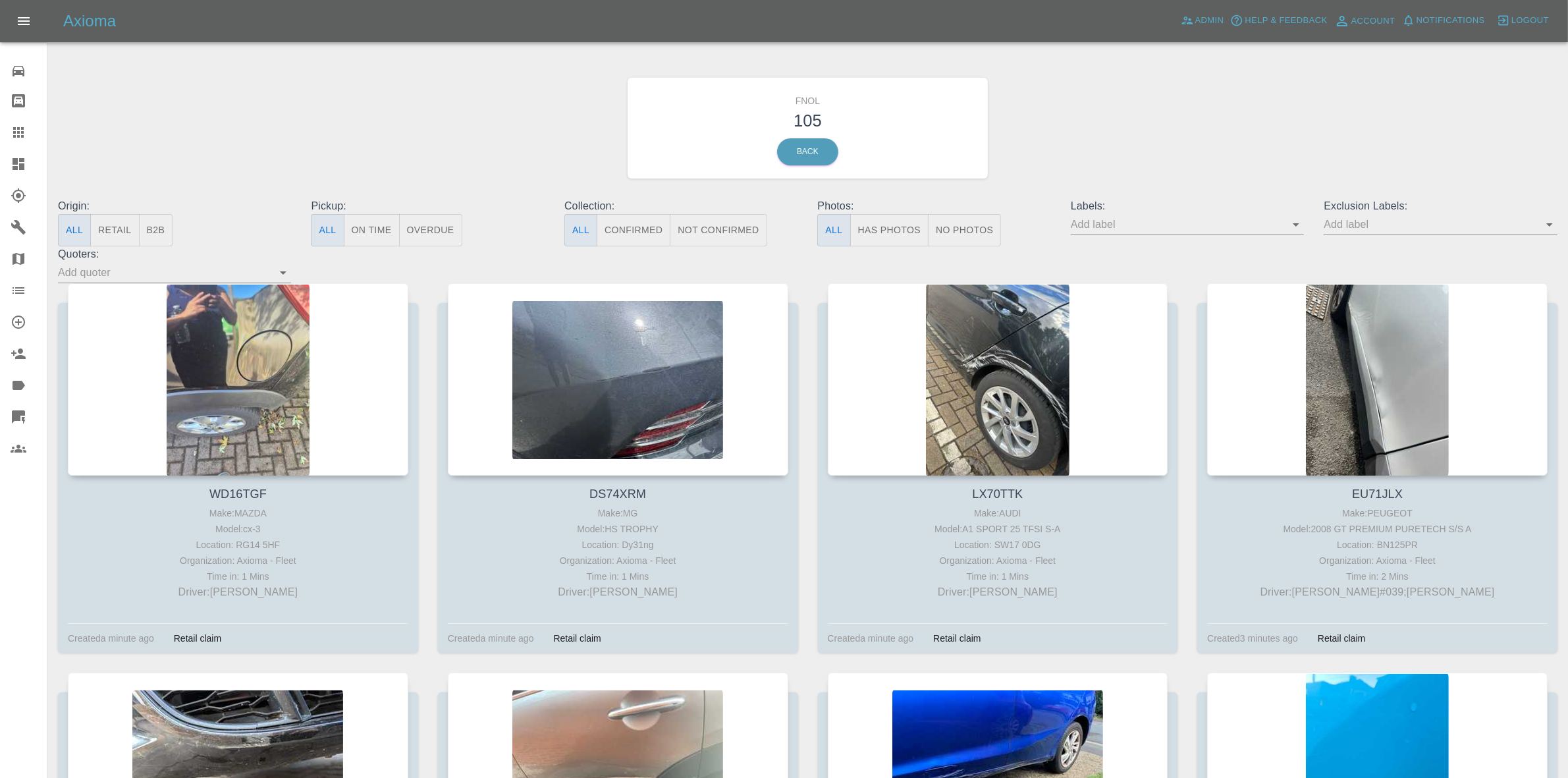
click at [993, 243] on button "No Photos" at bounding box center [964, 230] width 73 height 32
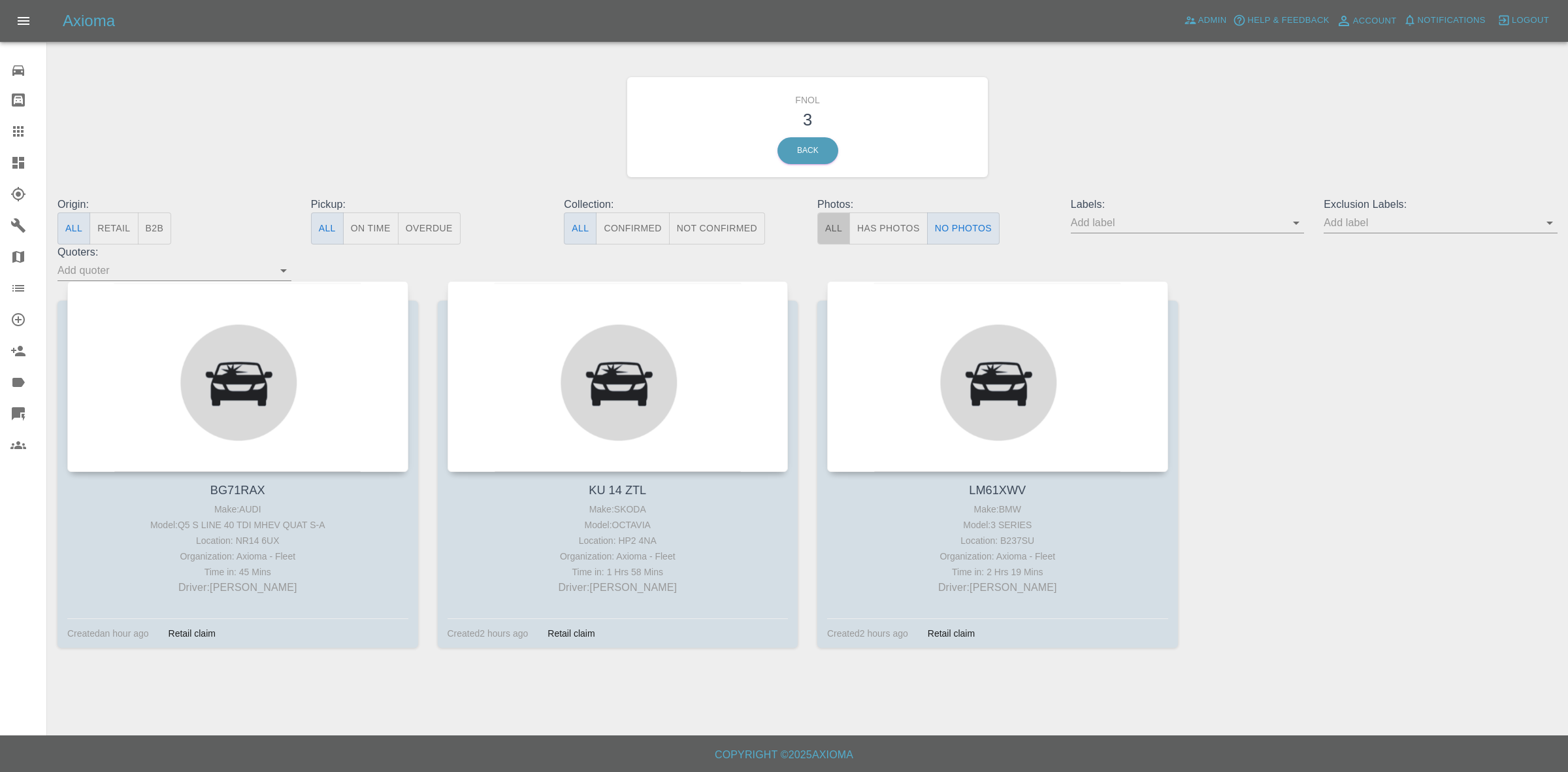
click at [843, 226] on button "All" at bounding box center [833, 228] width 33 height 32
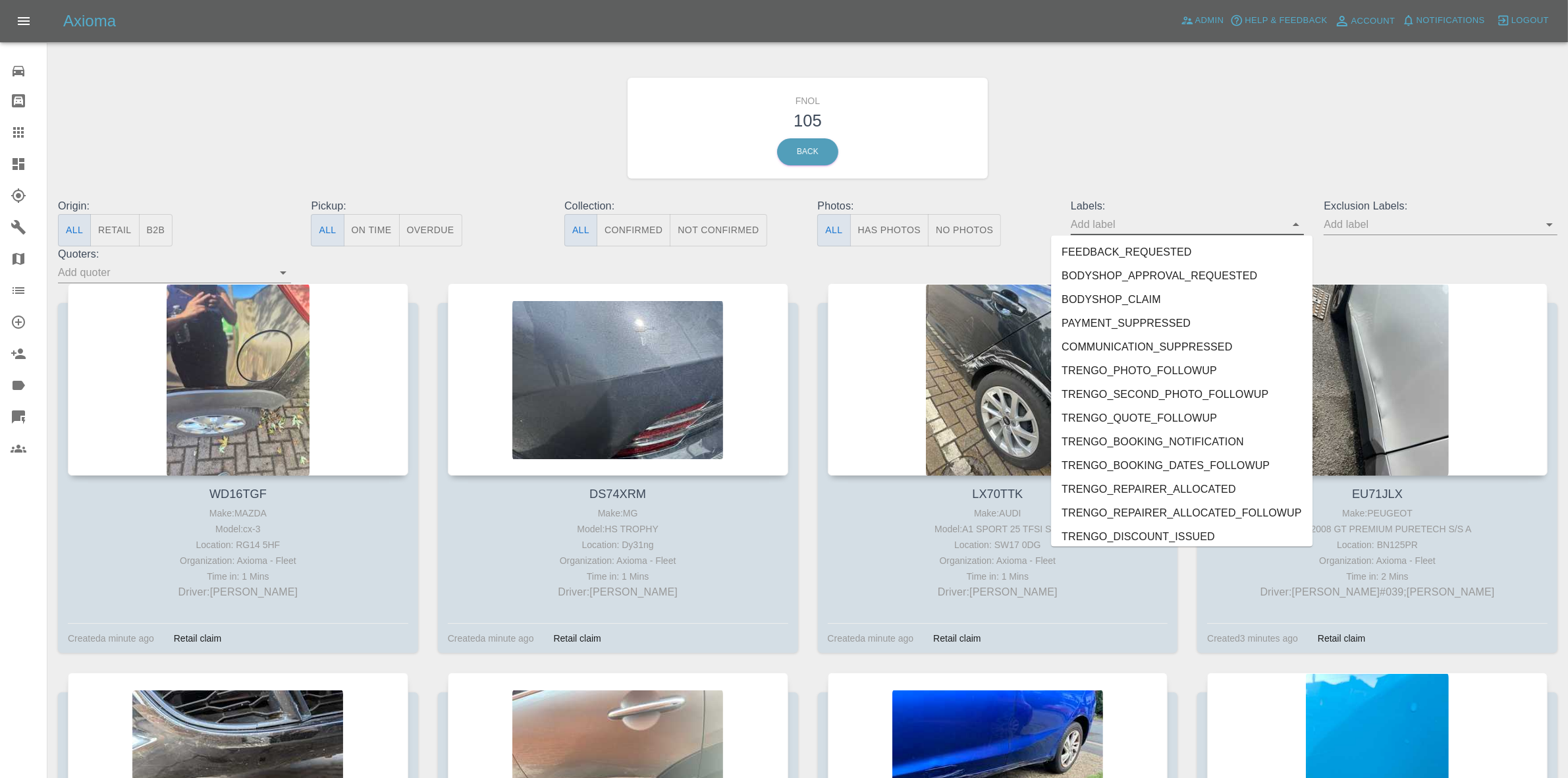
click at [1162, 221] on input "text" at bounding box center [1177, 224] width 214 height 21
type input "ge"
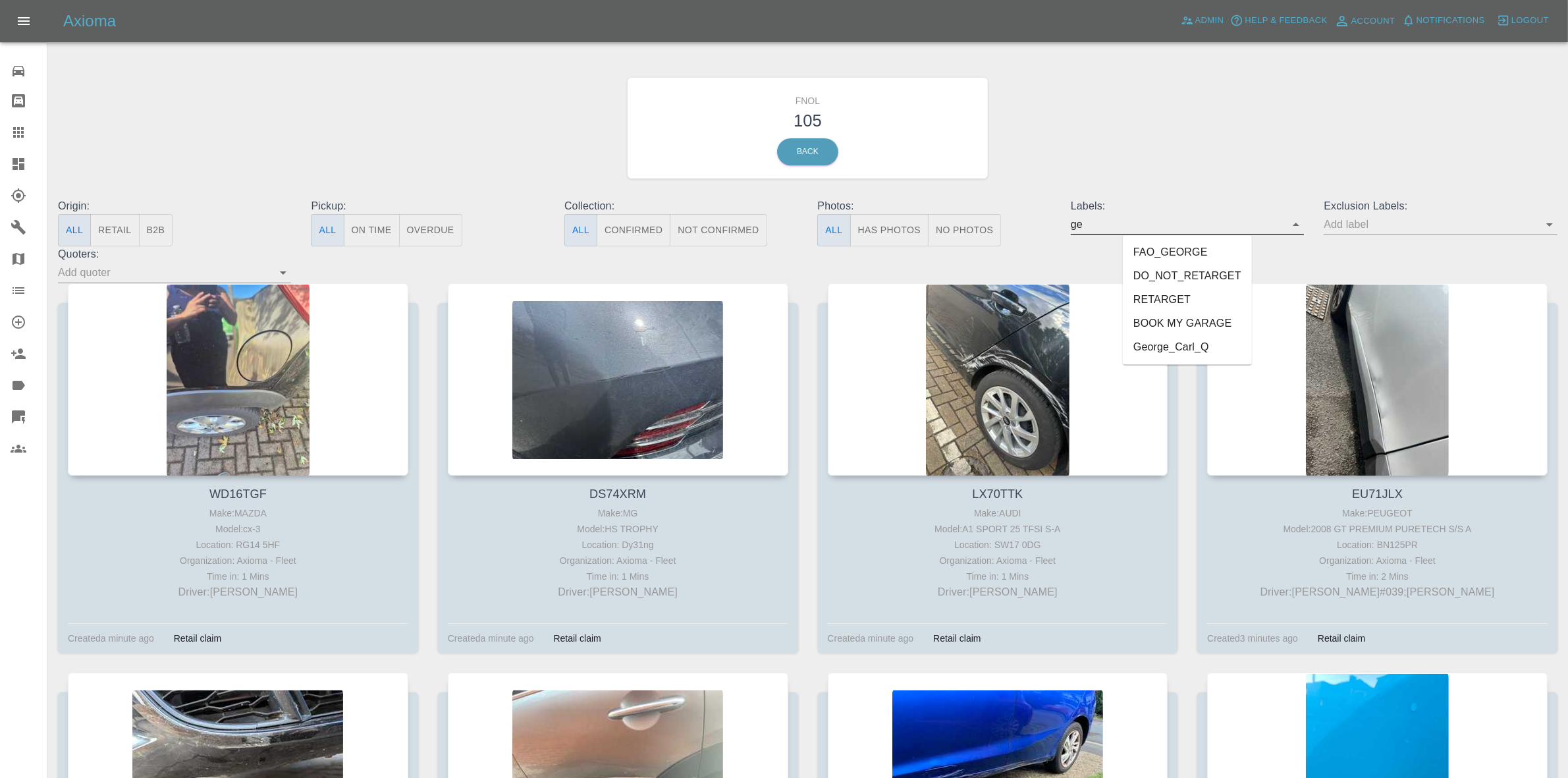
click at [1164, 351] on li "George_Carl_Q" at bounding box center [1187, 348] width 129 height 24
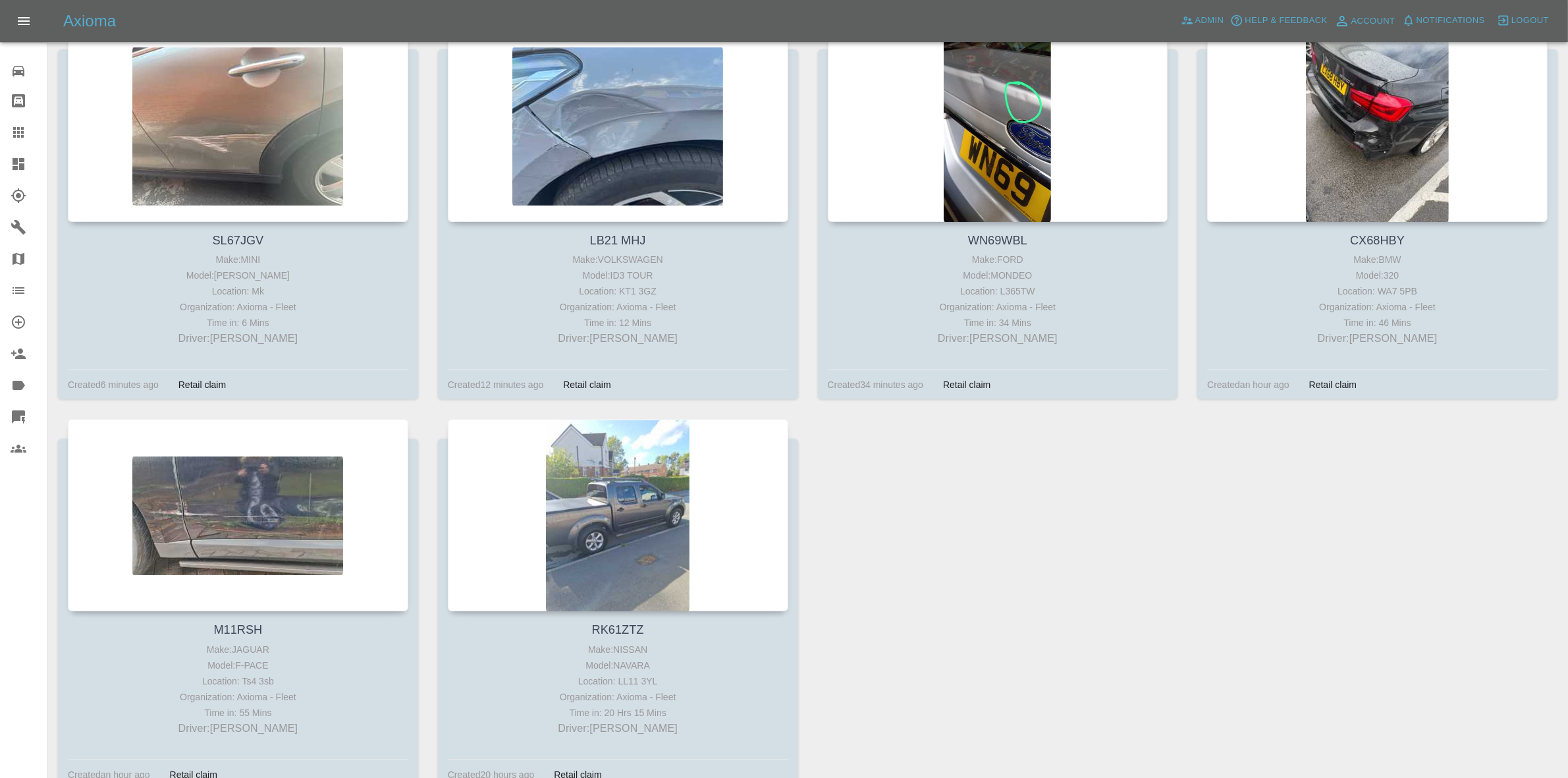
scroll to position [173, 0]
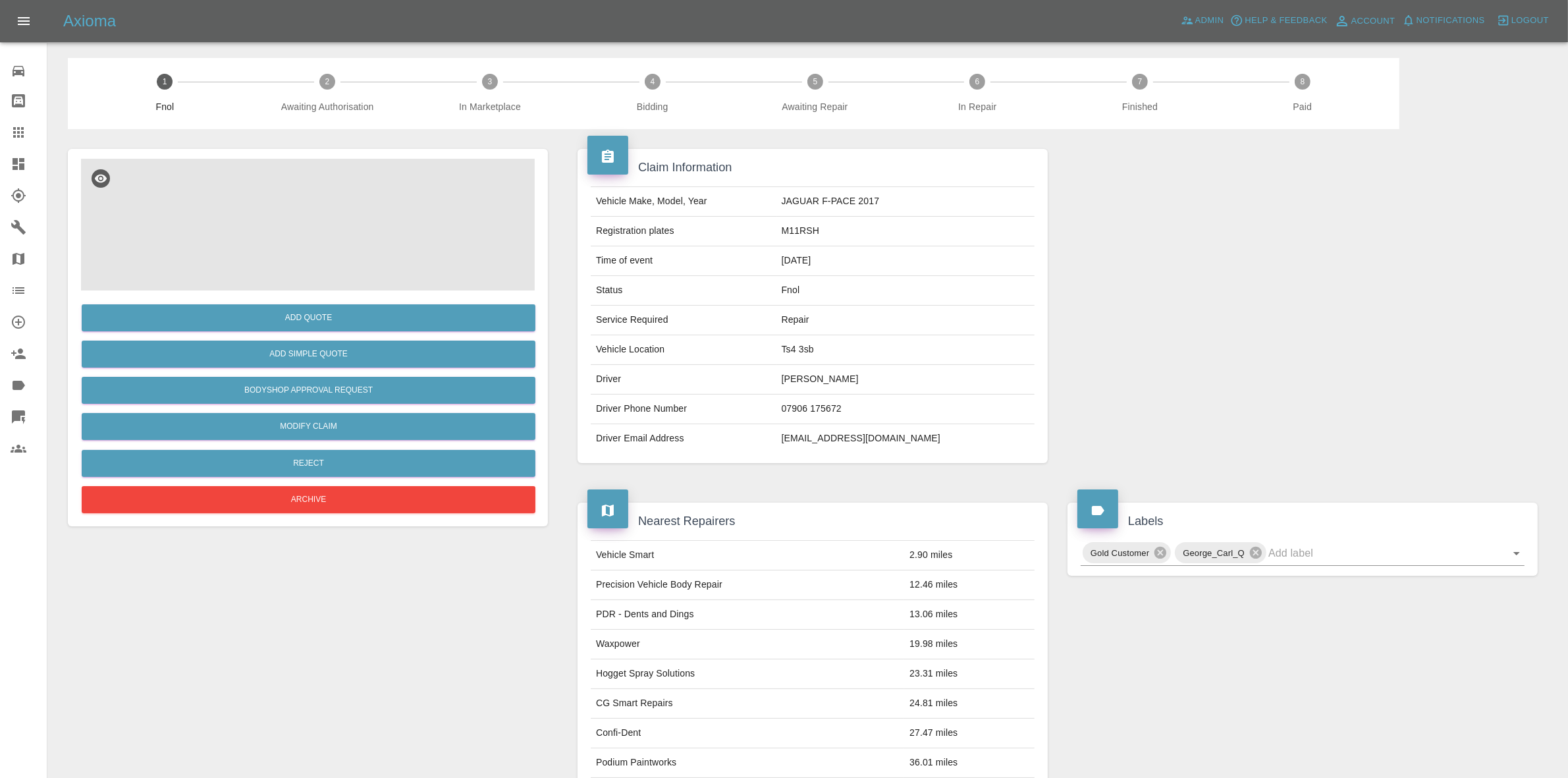
click at [367, 262] on img at bounding box center [307, 224] width 454 height 132
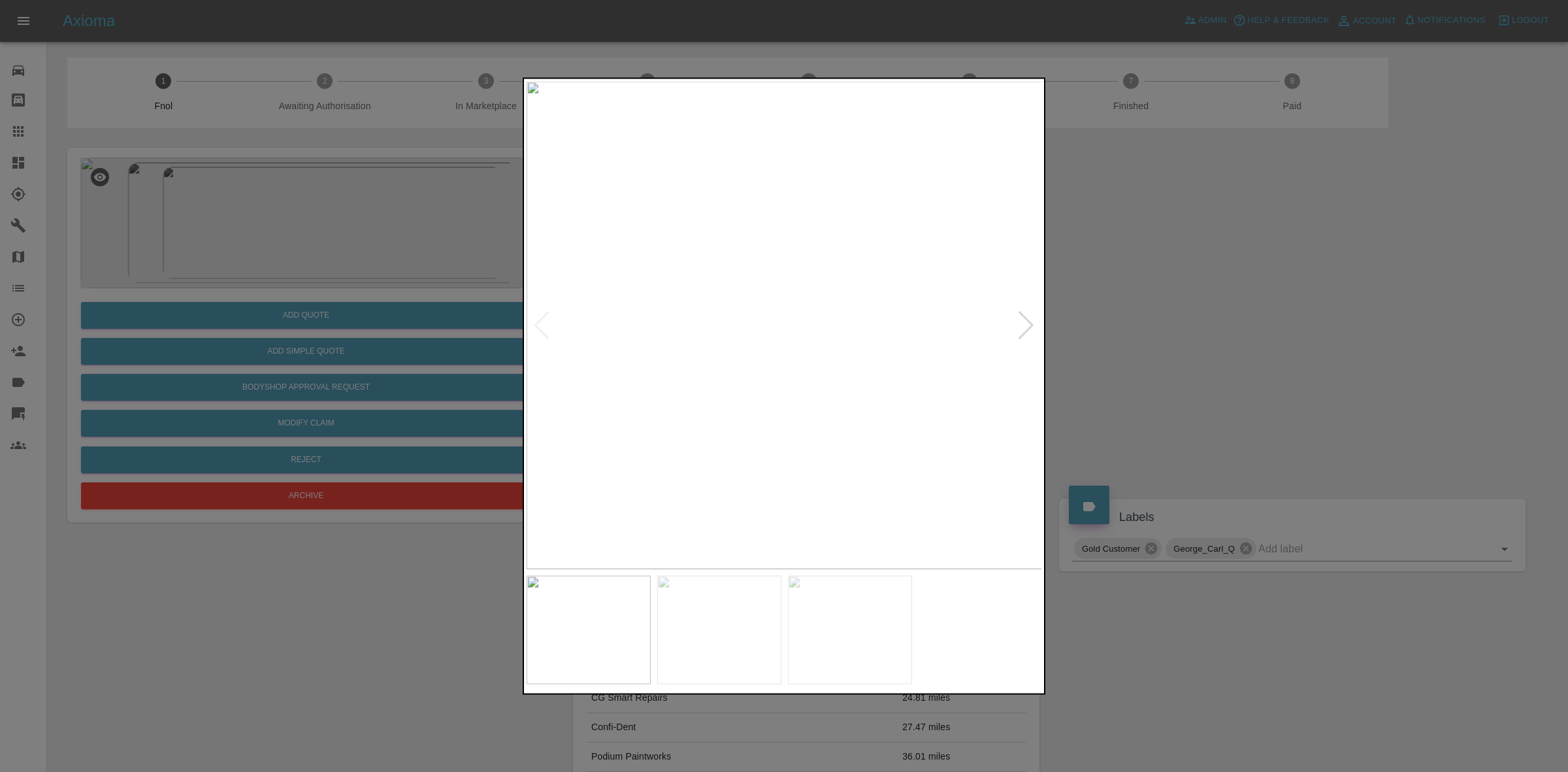
click at [1026, 315] on div at bounding box center [1026, 325] width 17 height 29
click at [1026, 315] on img at bounding box center [785, 325] width 516 height 488
click at [1137, 315] on div at bounding box center [784, 386] width 1568 height 772
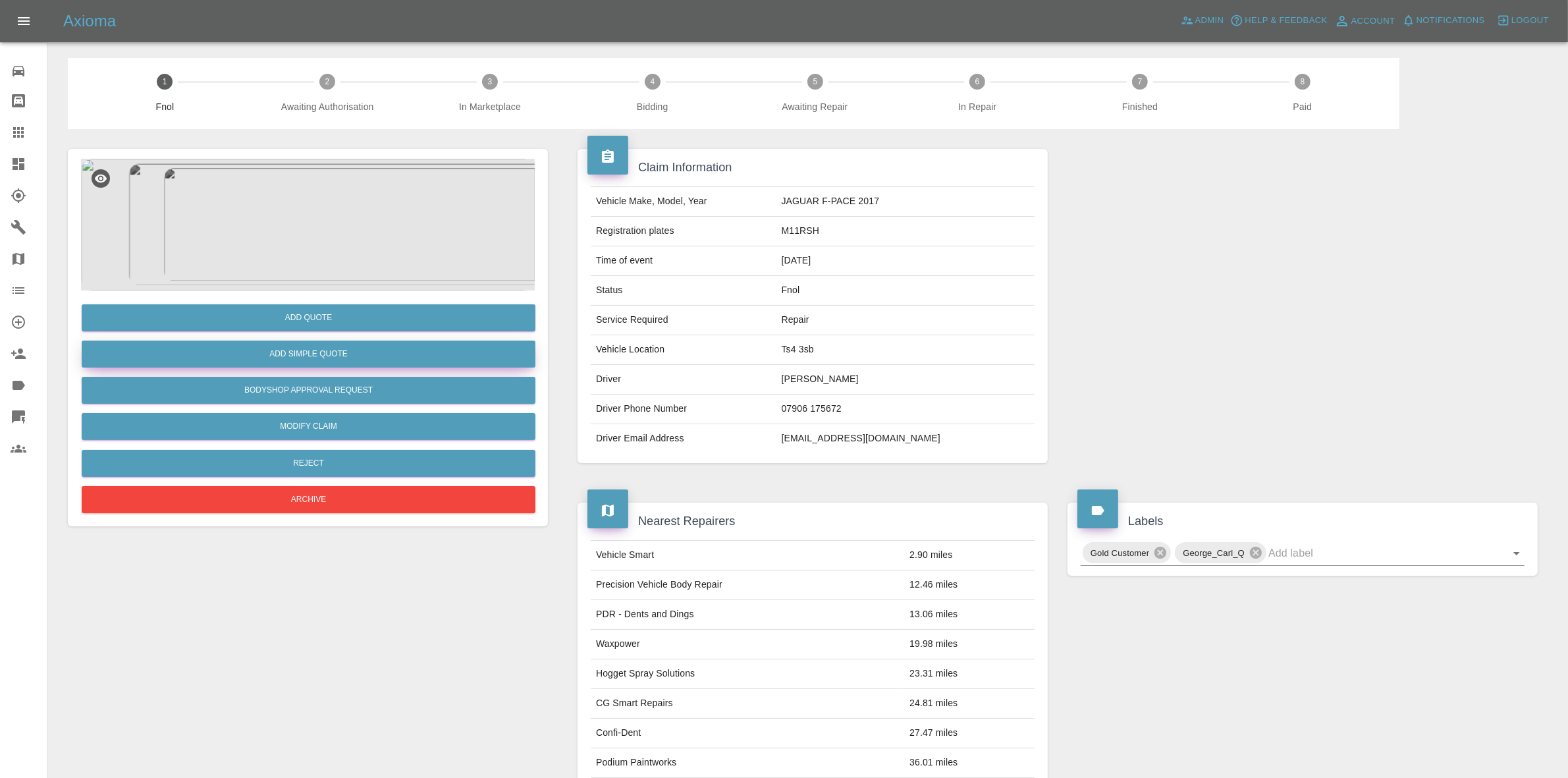
click at [318, 349] on button "Add Simple Quote" at bounding box center [308, 354] width 454 height 27
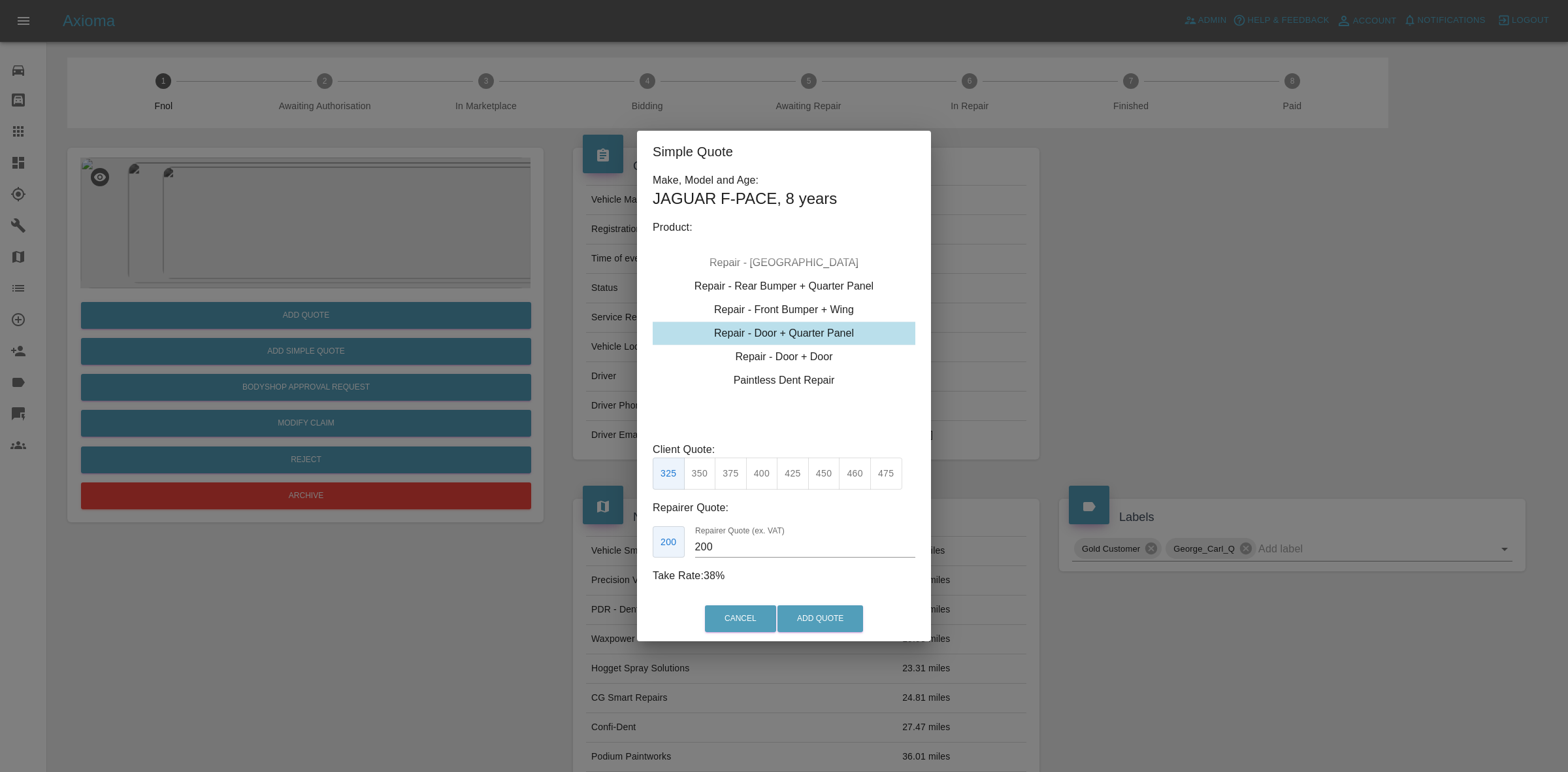
click at [727, 473] on button "375" at bounding box center [731, 473] width 32 height 32
click at [730, 550] on input "230" at bounding box center [805, 546] width 220 height 21
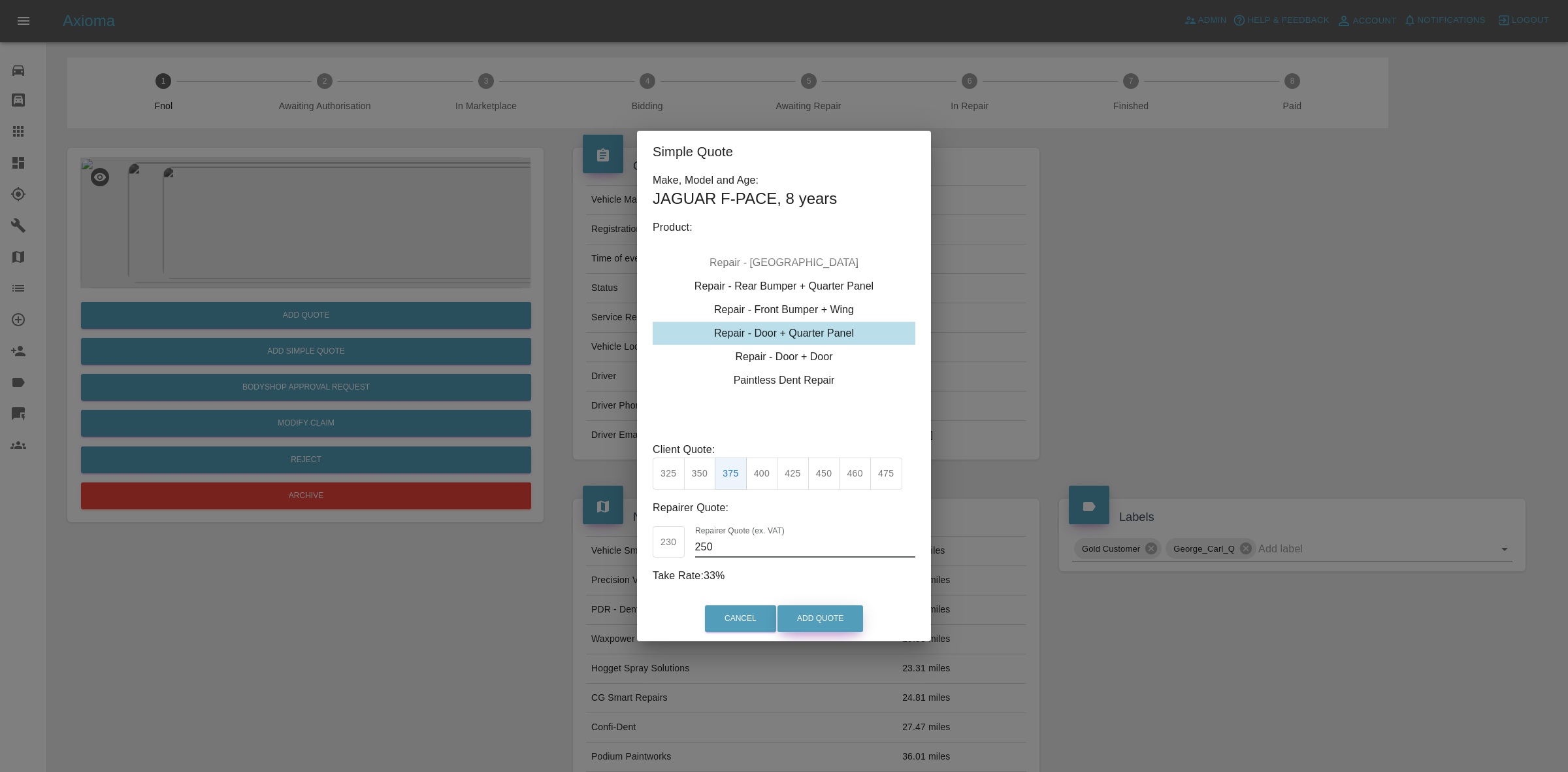
type input "250"
click at [824, 613] on button "Add Quote" at bounding box center [821, 619] width 86 height 27
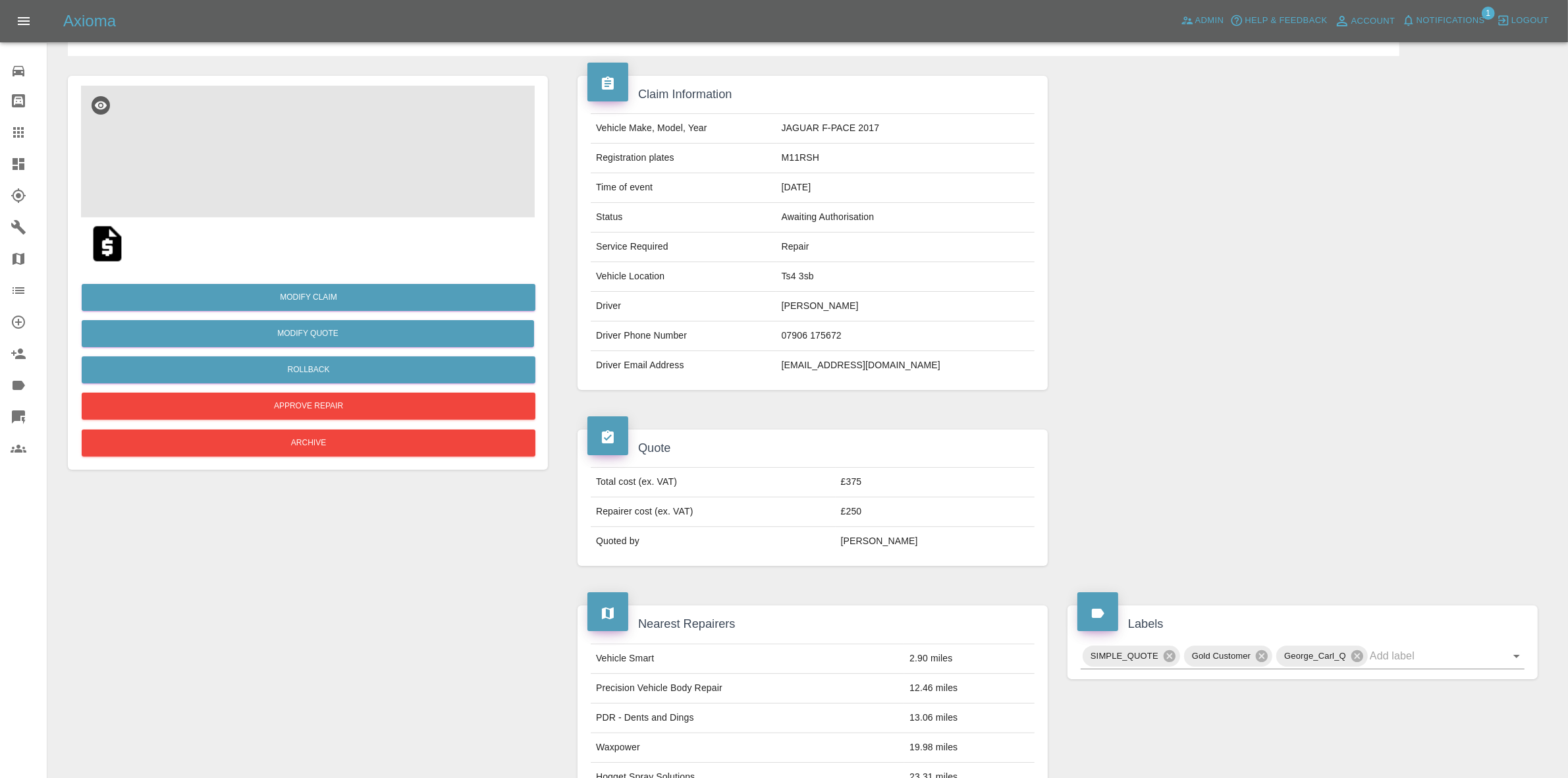
scroll to position [165, 0]
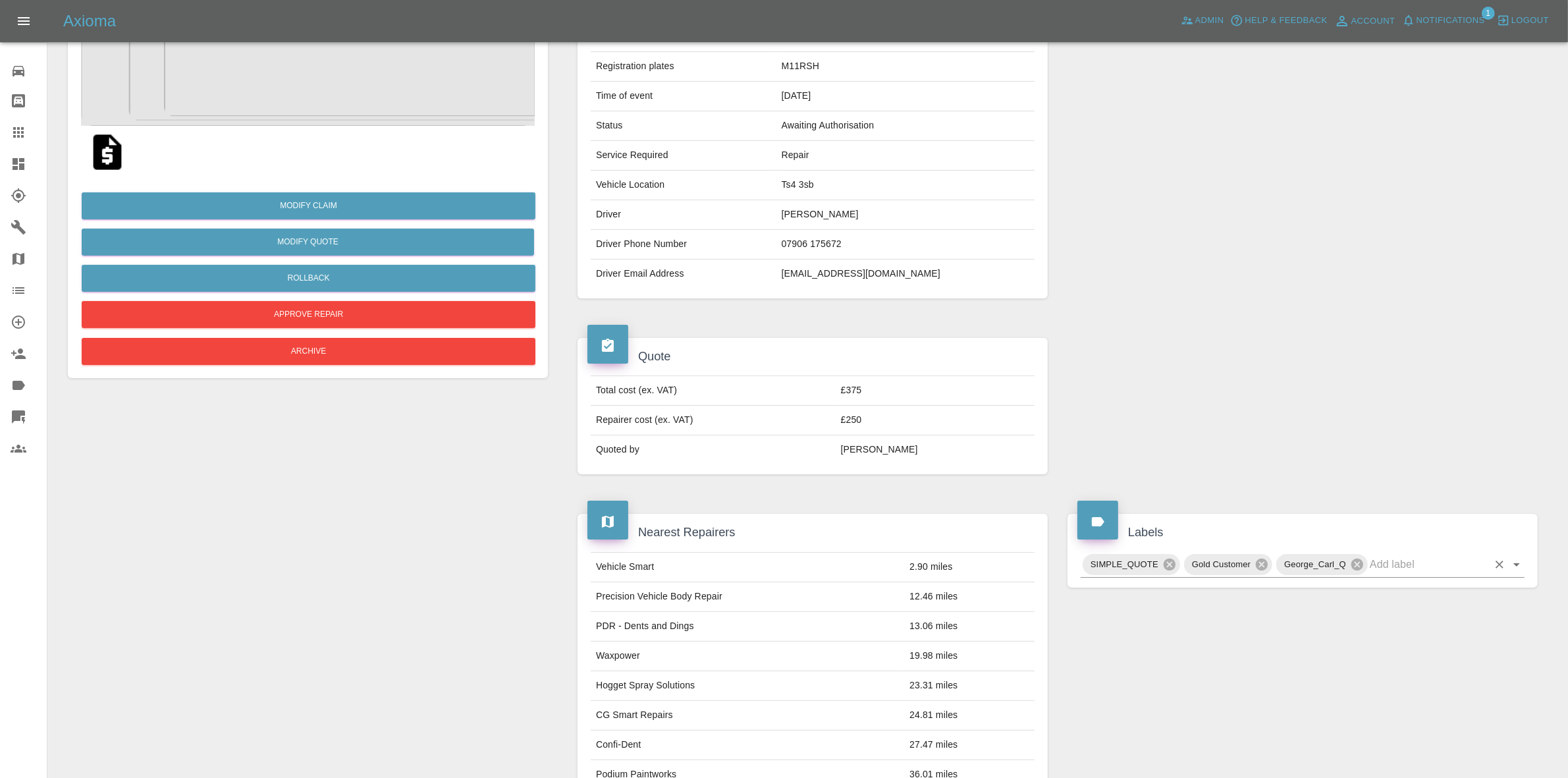
click at [1403, 573] on input "text" at bounding box center [1428, 564] width 118 height 21
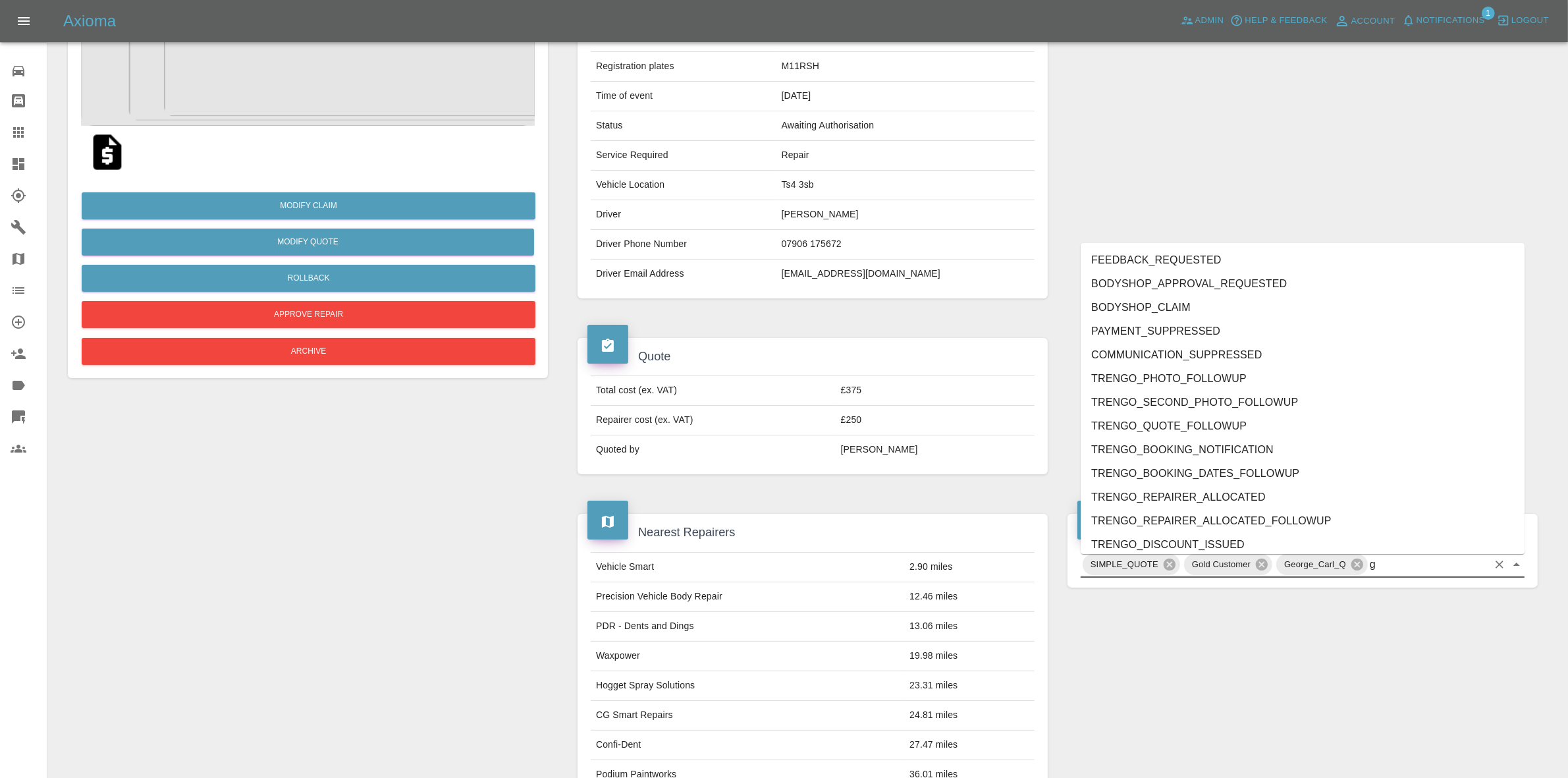
type input "gc"
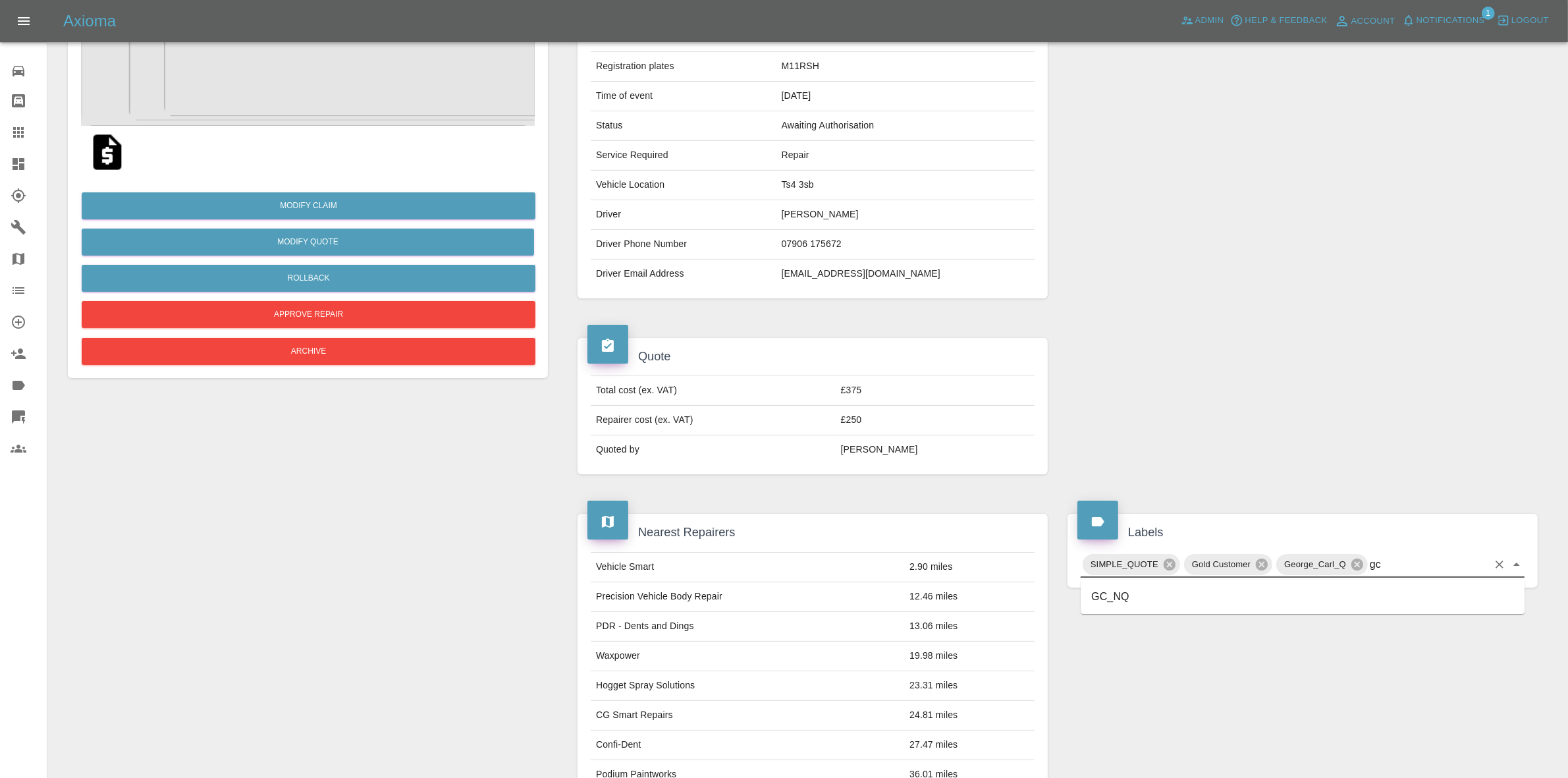
click at [1160, 604] on li "GC_NQ" at bounding box center [1302, 597] width 443 height 24
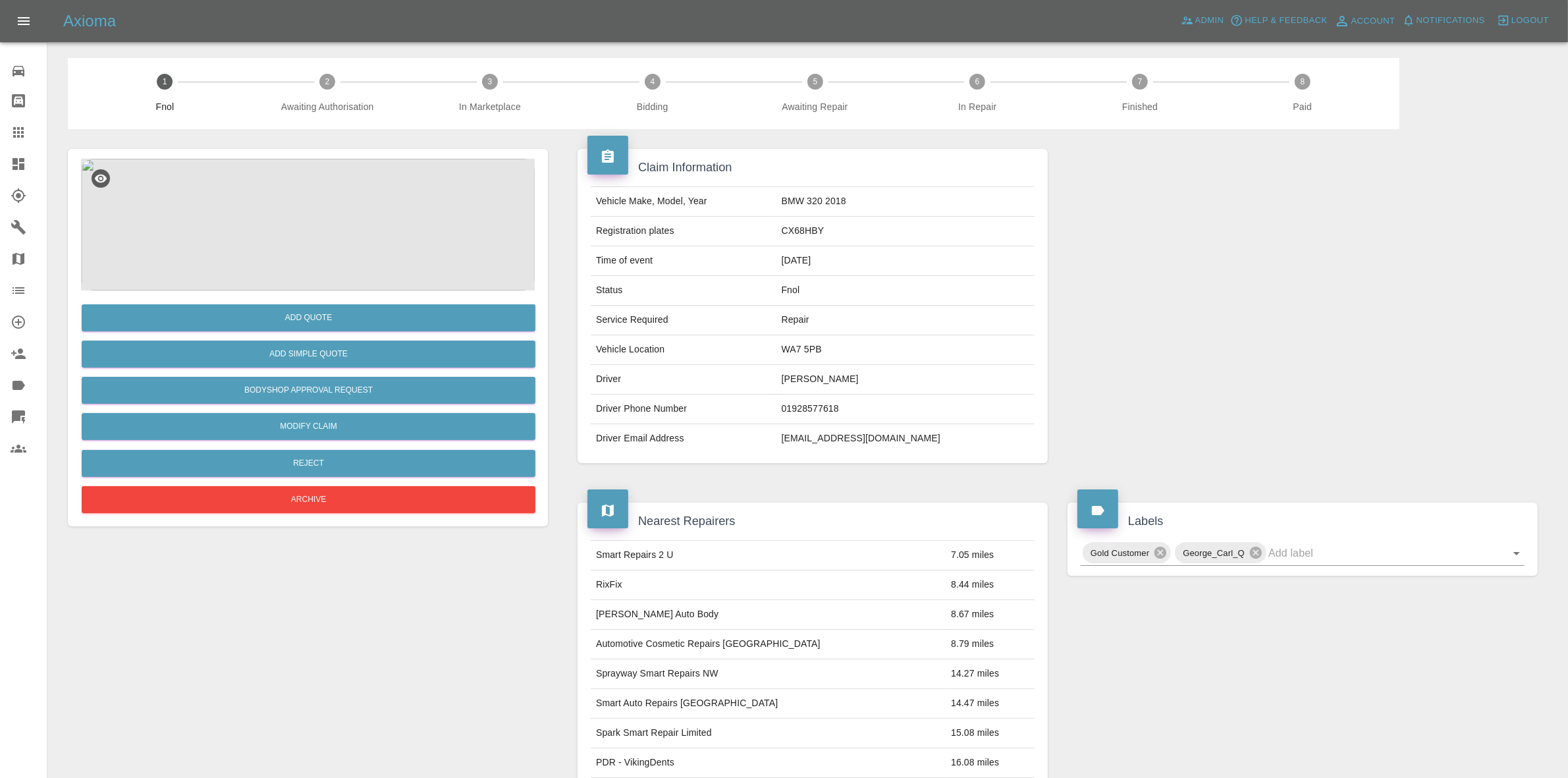
click at [414, 243] on img at bounding box center [307, 224] width 454 height 132
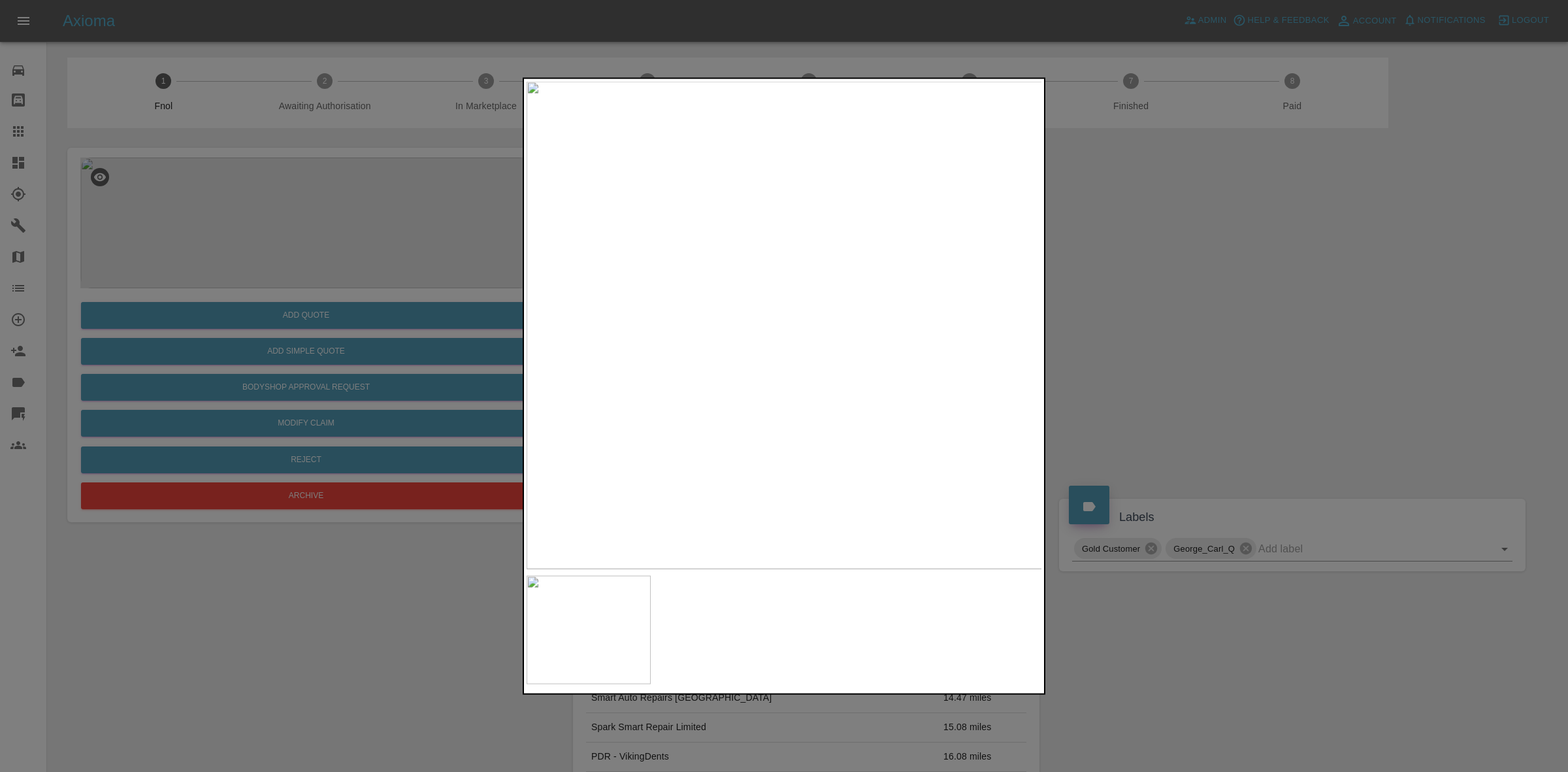
click at [788, 361] on img at bounding box center [785, 325] width 516 height 488
click at [743, 347] on img at bounding box center [794, 218] width 1549 height 1463
click at [743, 347] on img at bounding box center [801, 218] width 1549 height 1463
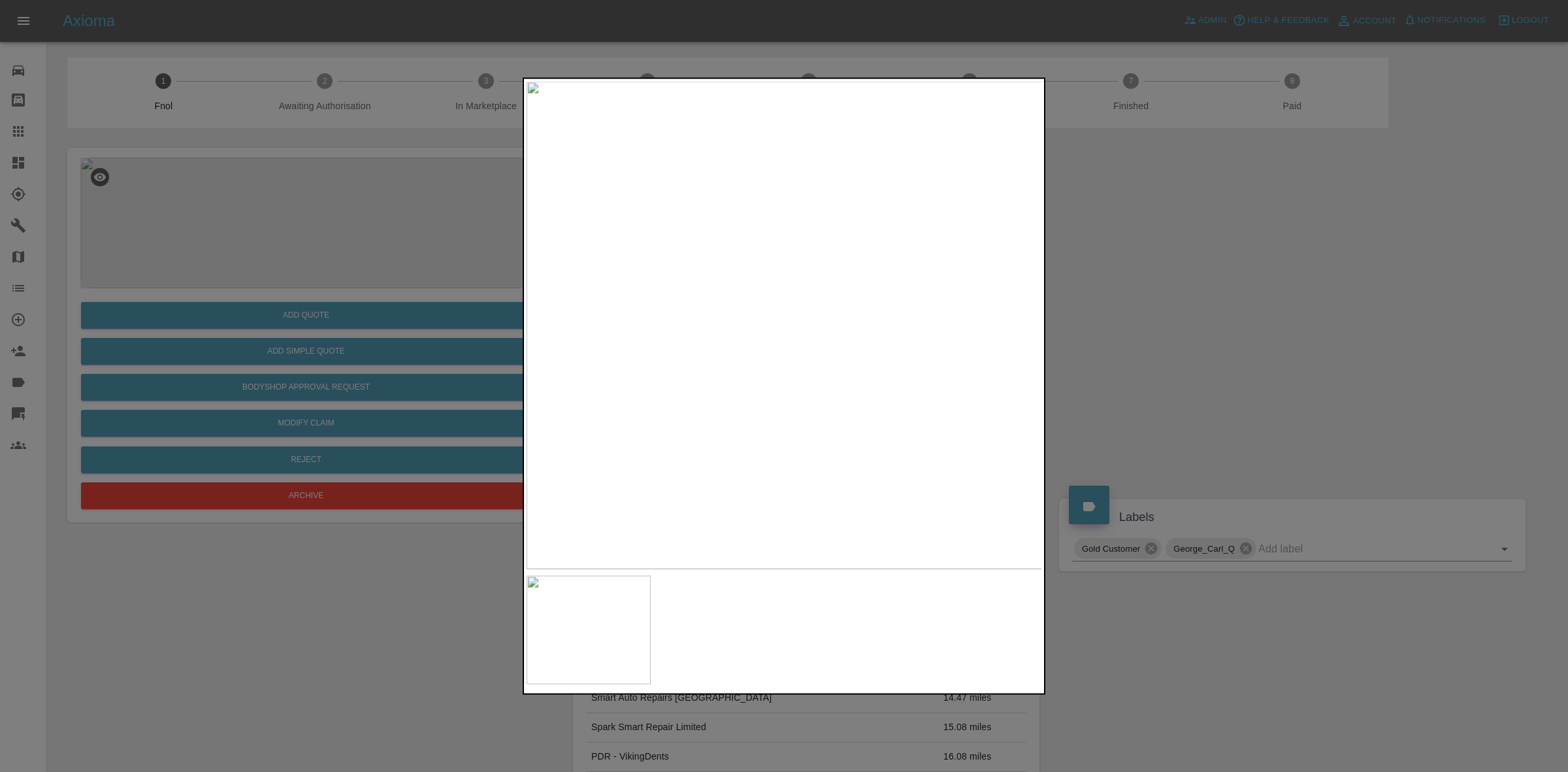
click at [1060, 387] on div at bounding box center [784, 386] width 1568 height 772
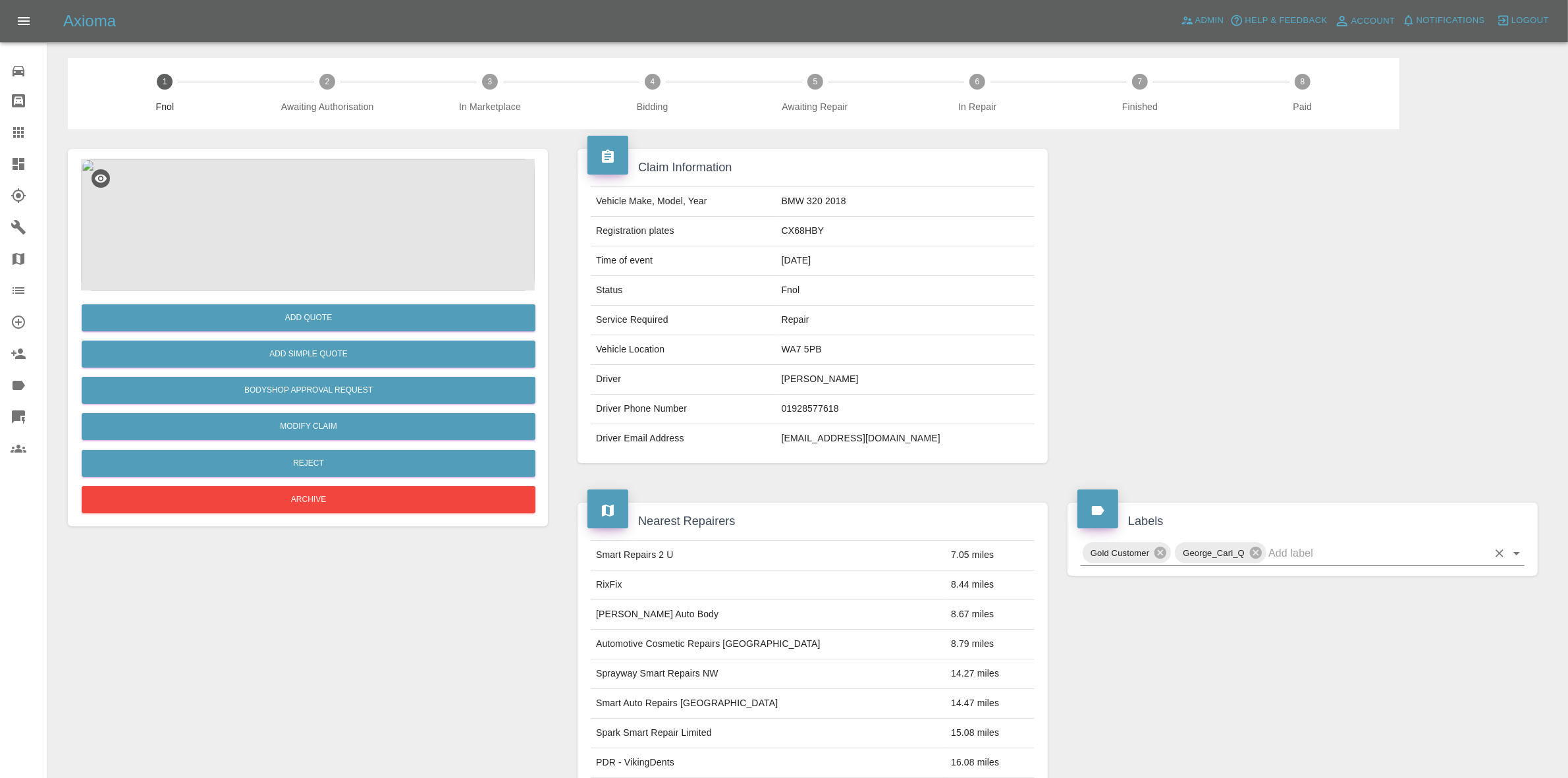
click at [1293, 560] on input "text" at bounding box center [1378, 553] width 219 height 21
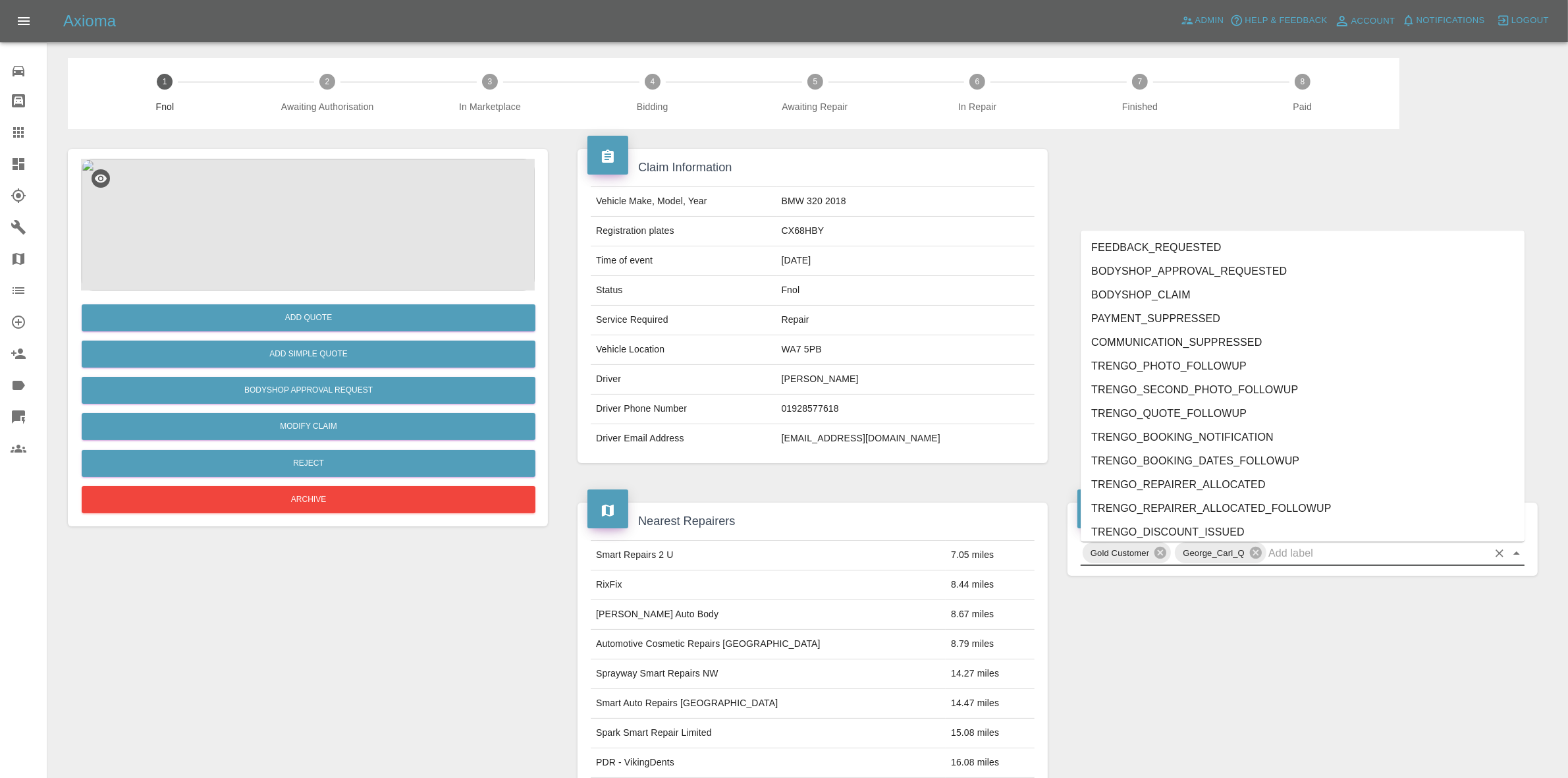
click at [336, 235] on img at bounding box center [307, 224] width 454 height 132
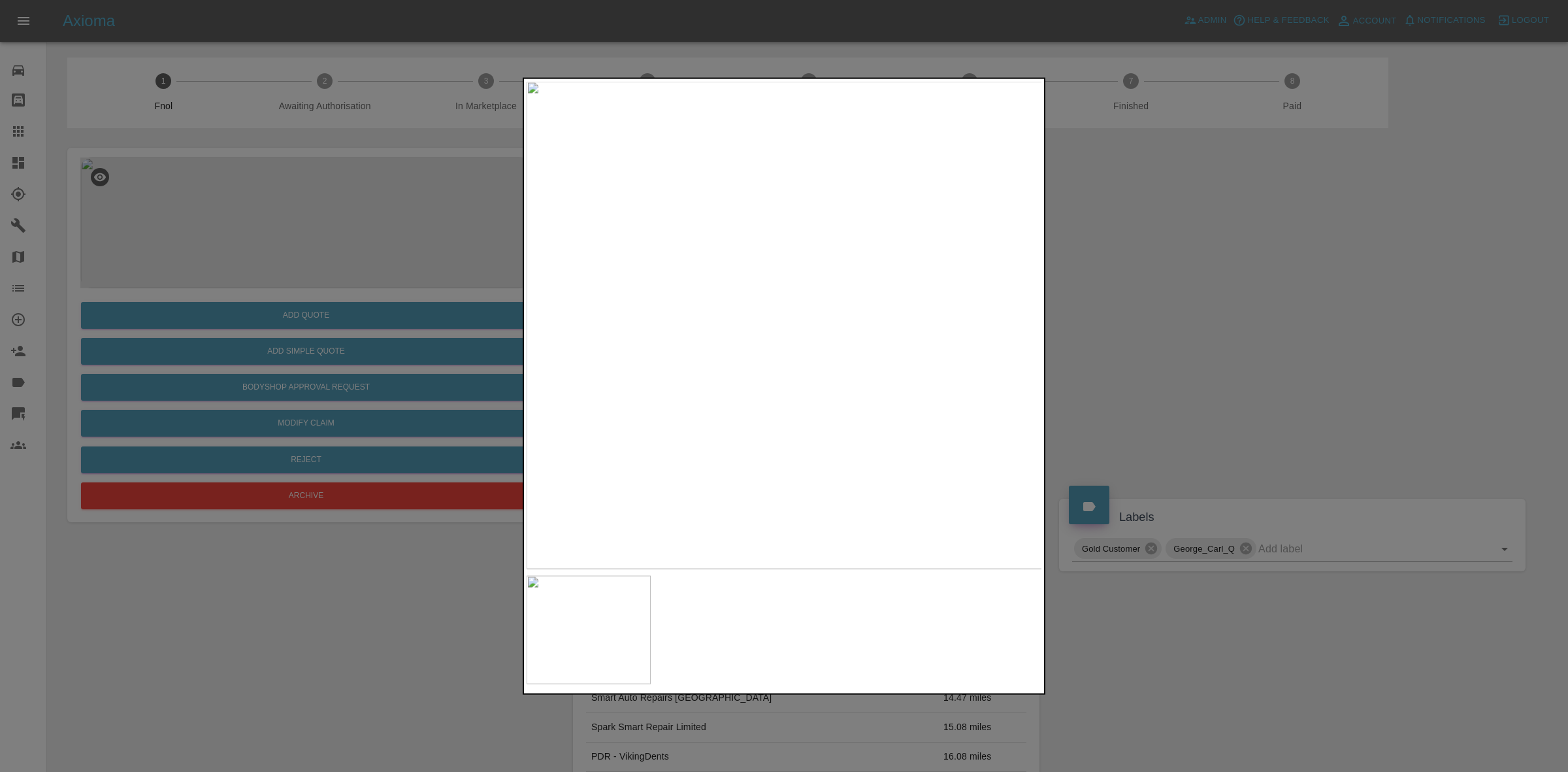
click at [1069, 374] on div at bounding box center [784, 386] width 1568 height 772
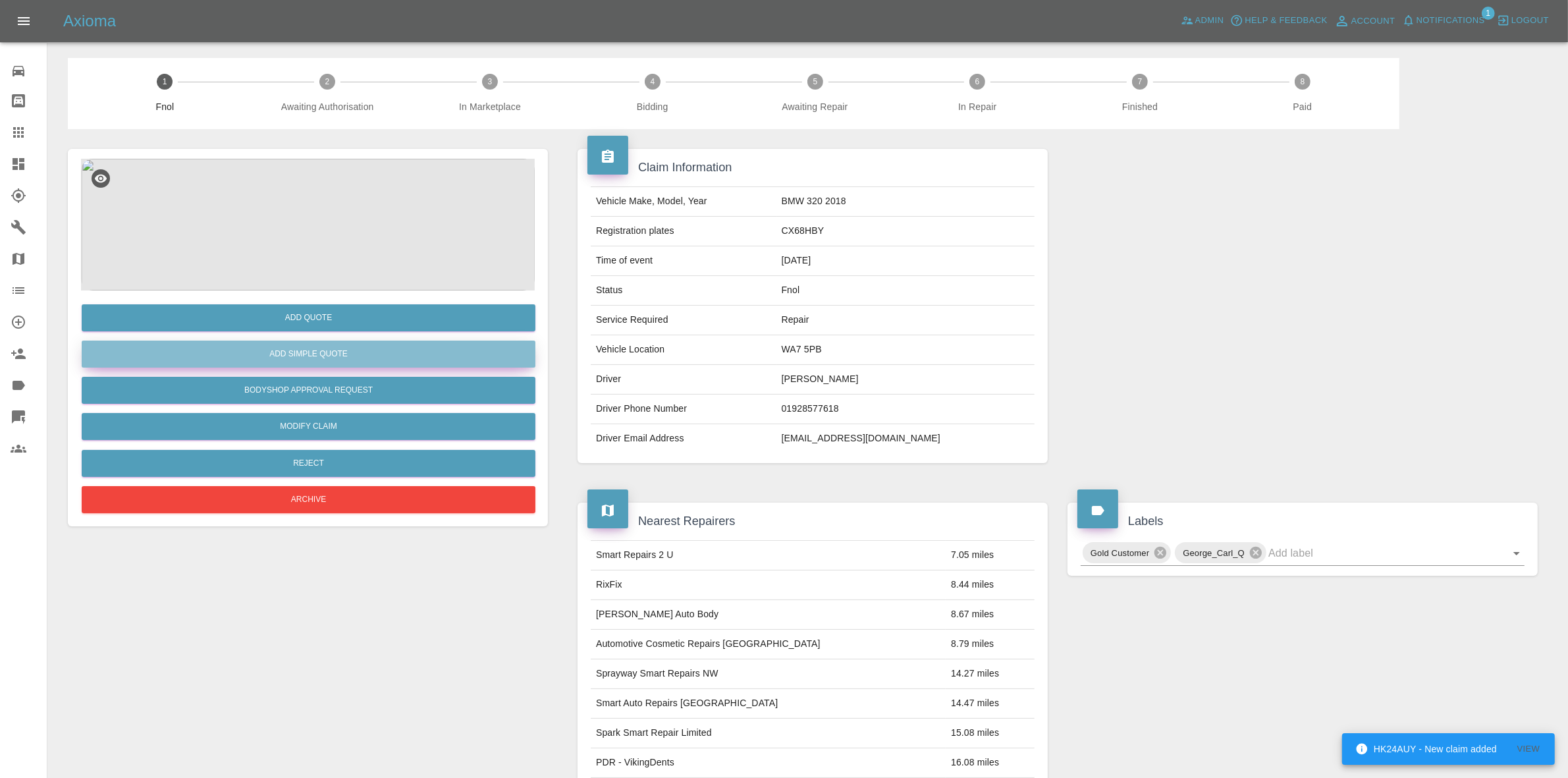
click at [329, 355] on button "Add Simple Quote" at bounding box center [308, 354] width 454 height 27
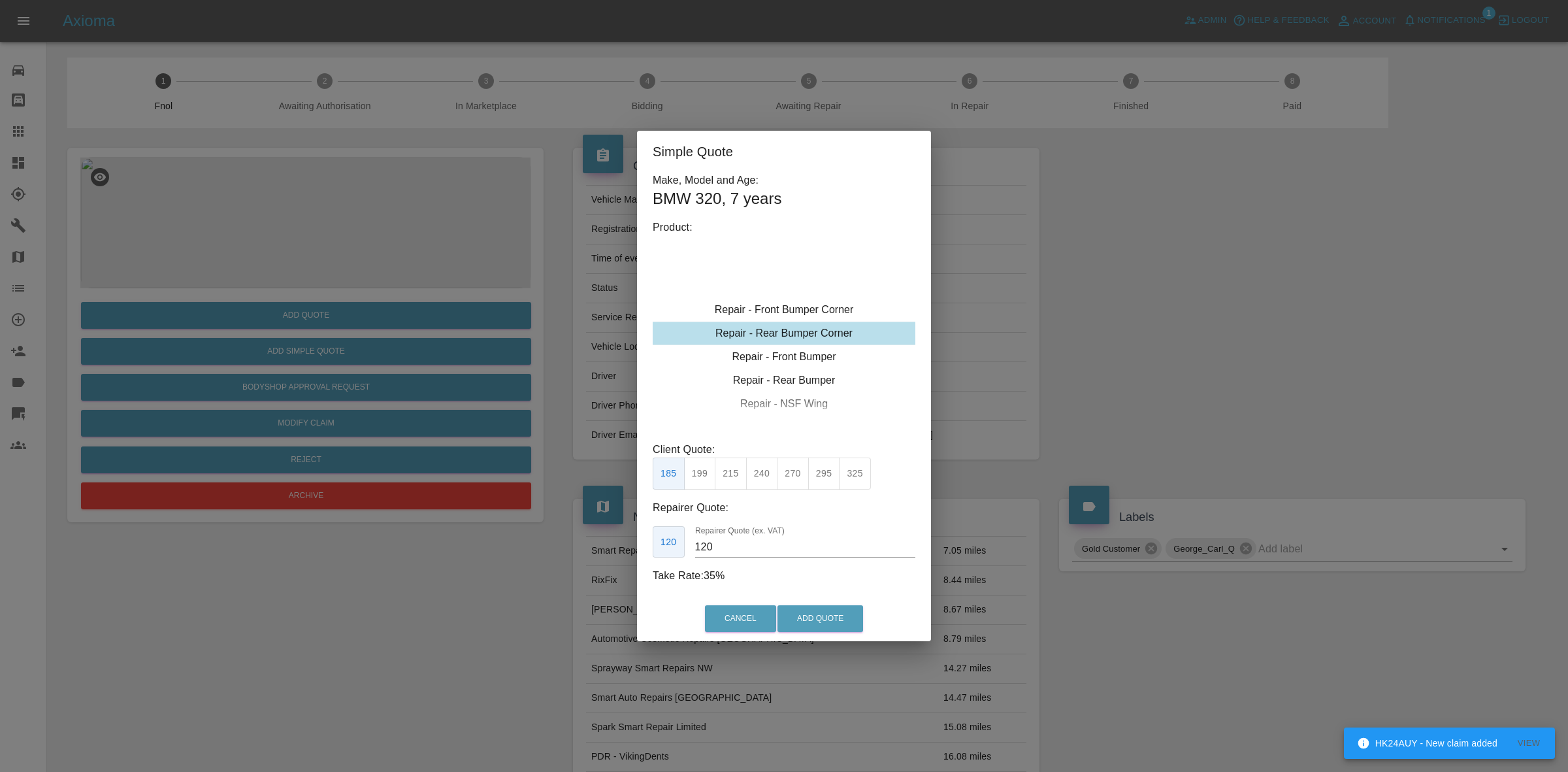
click at [798, 473] on button "270" at bounding box center [793, 473] width 32 height 32
type input "165"
click at [825, 619] on button "Add Quote" at bounding box center [821, 619] width 86 height 27
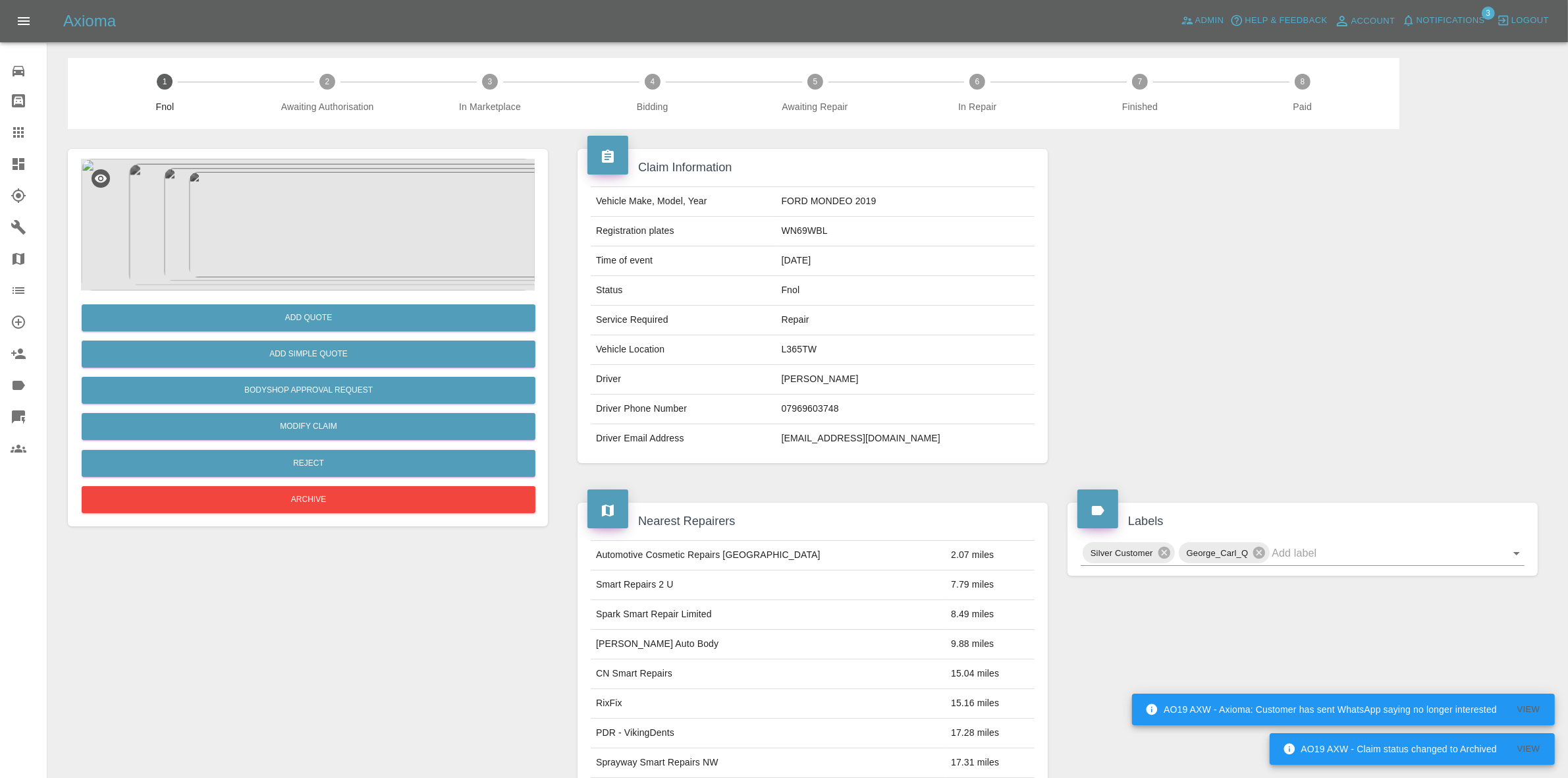
click at [1455, 13] on span "Notifications" at bounding box center [1451, 20] width 69 height 15
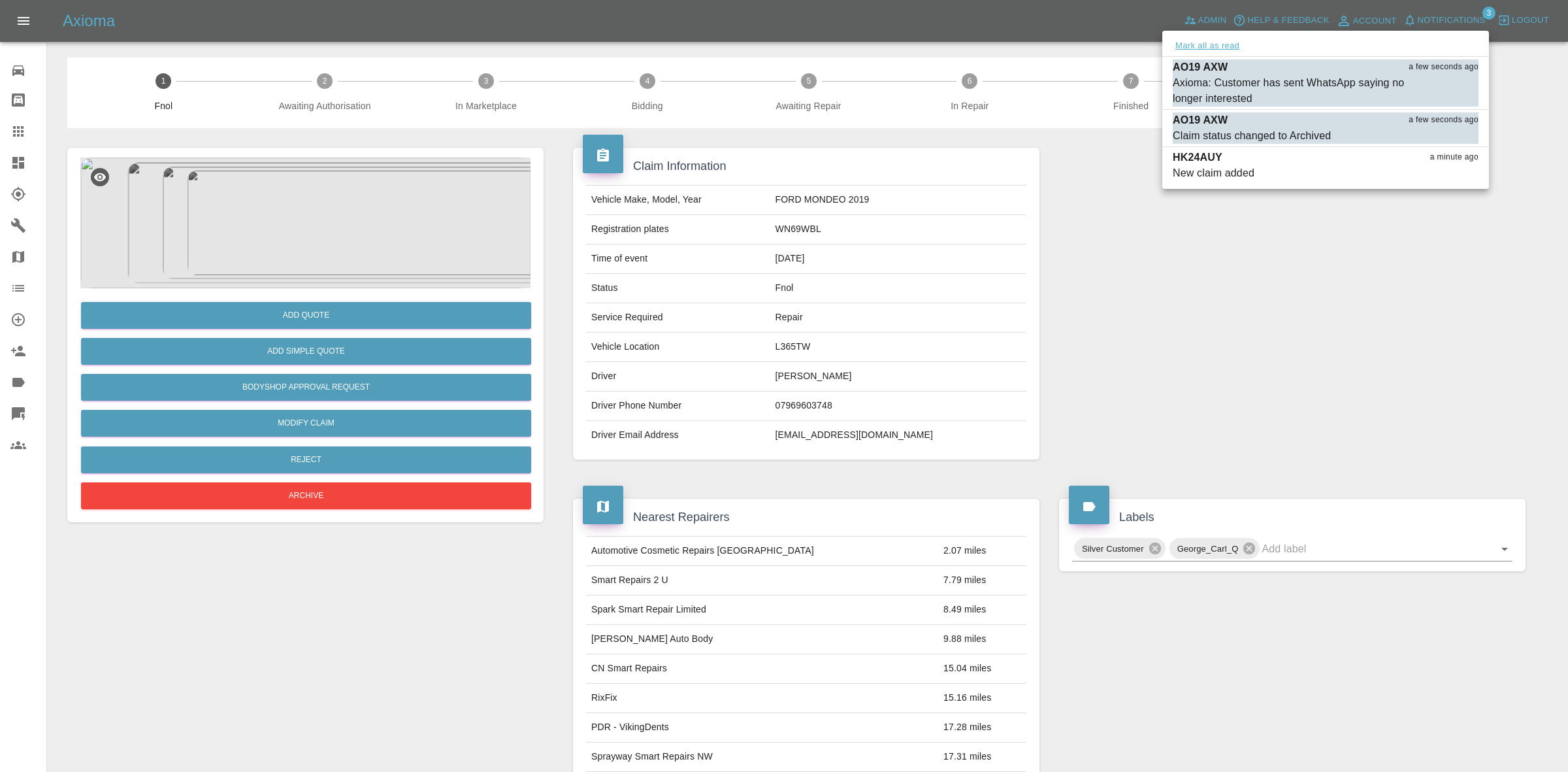
click at [1197, 49] on button "Mark all as read" at bounding box center [1207, 46] width 69 height 15
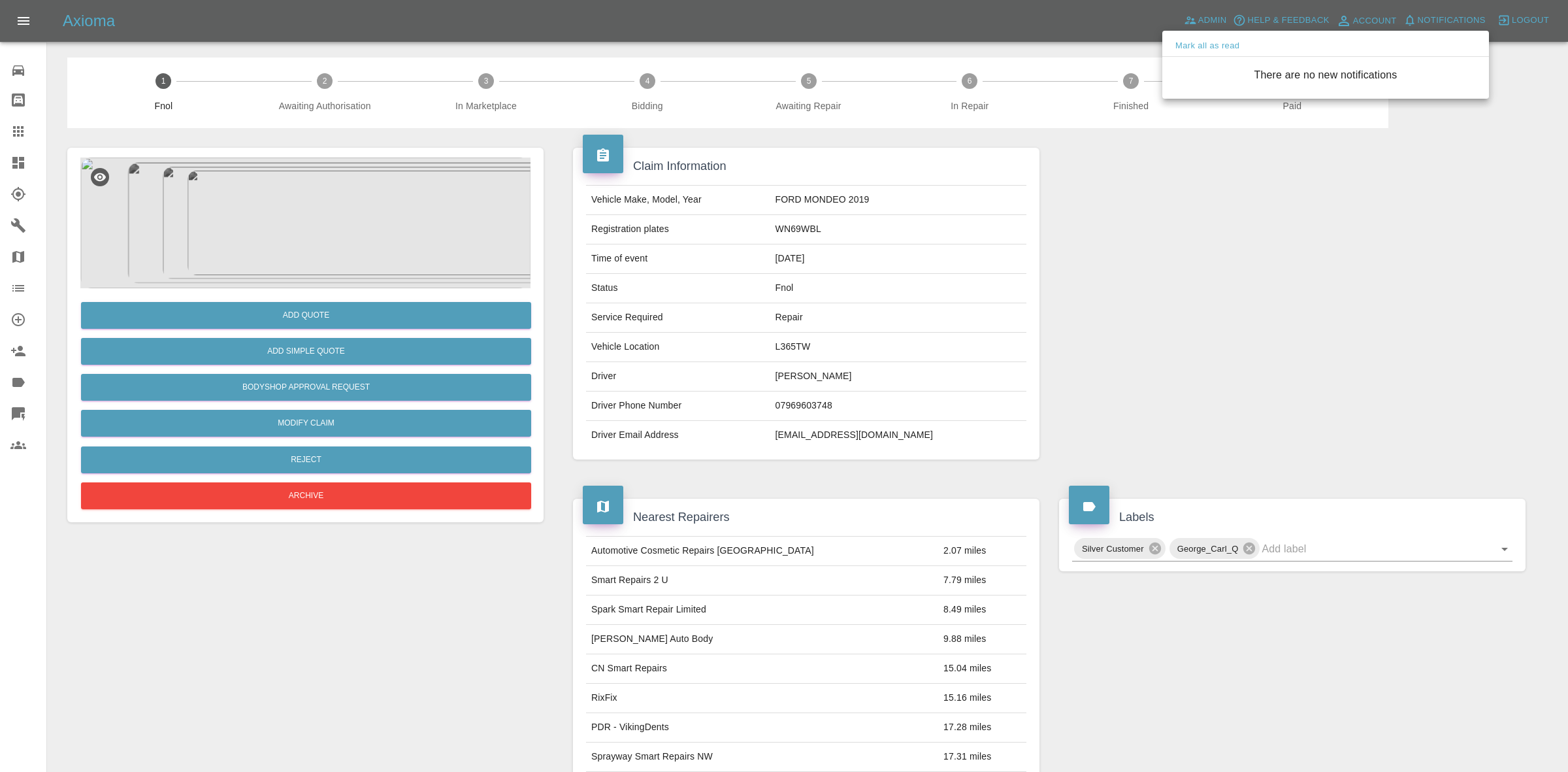
drag, startPoint x: 1266, startPoint y: 393, endPoint x: 1235, endPoint y: 389, distance: 31.3
click at [1268, 396] on div at bounding box center [784, 386] width 1568 height 772
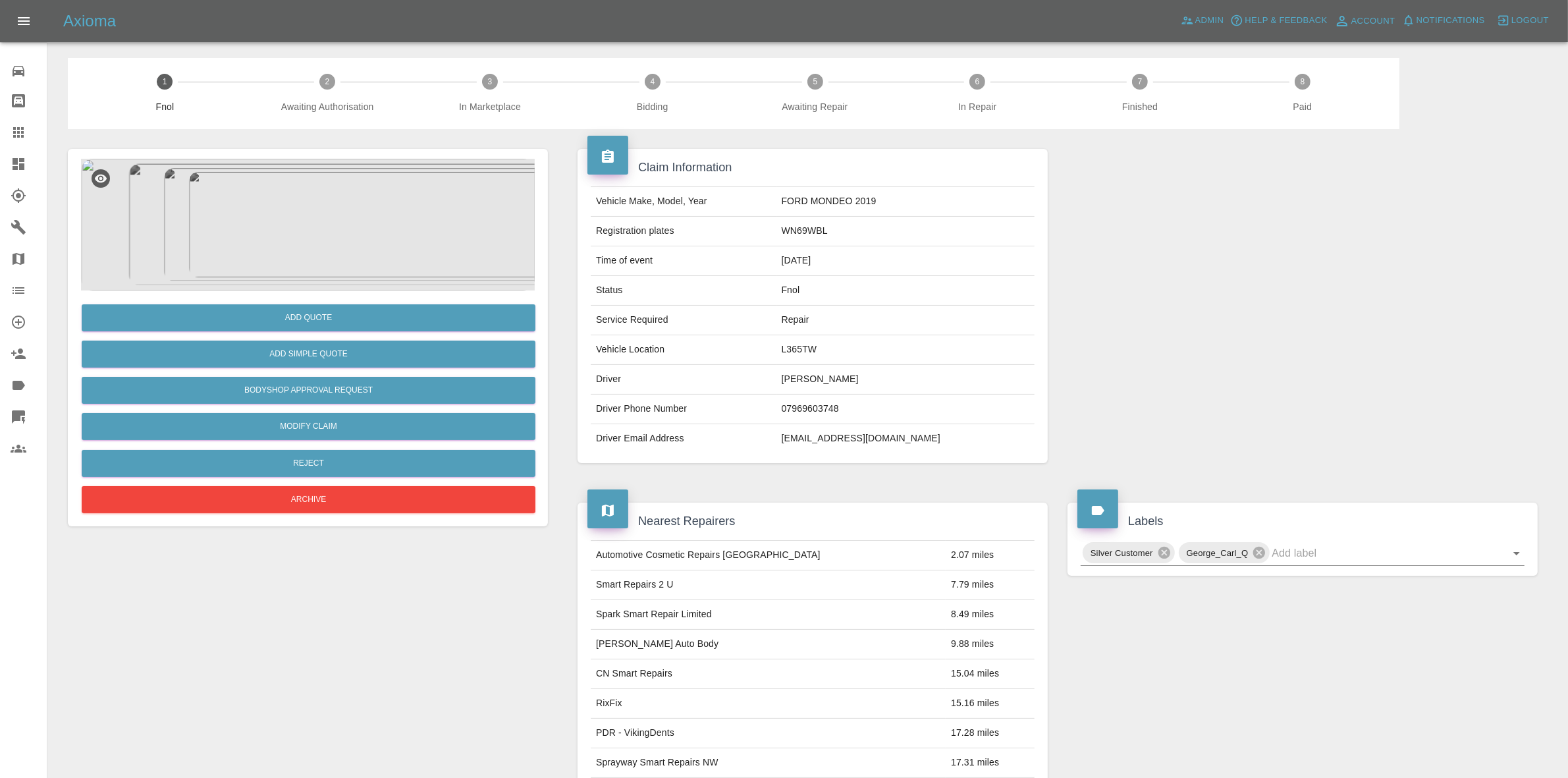
click at [382, 288] on img at bounding box center [307, 224] width 454 height 132
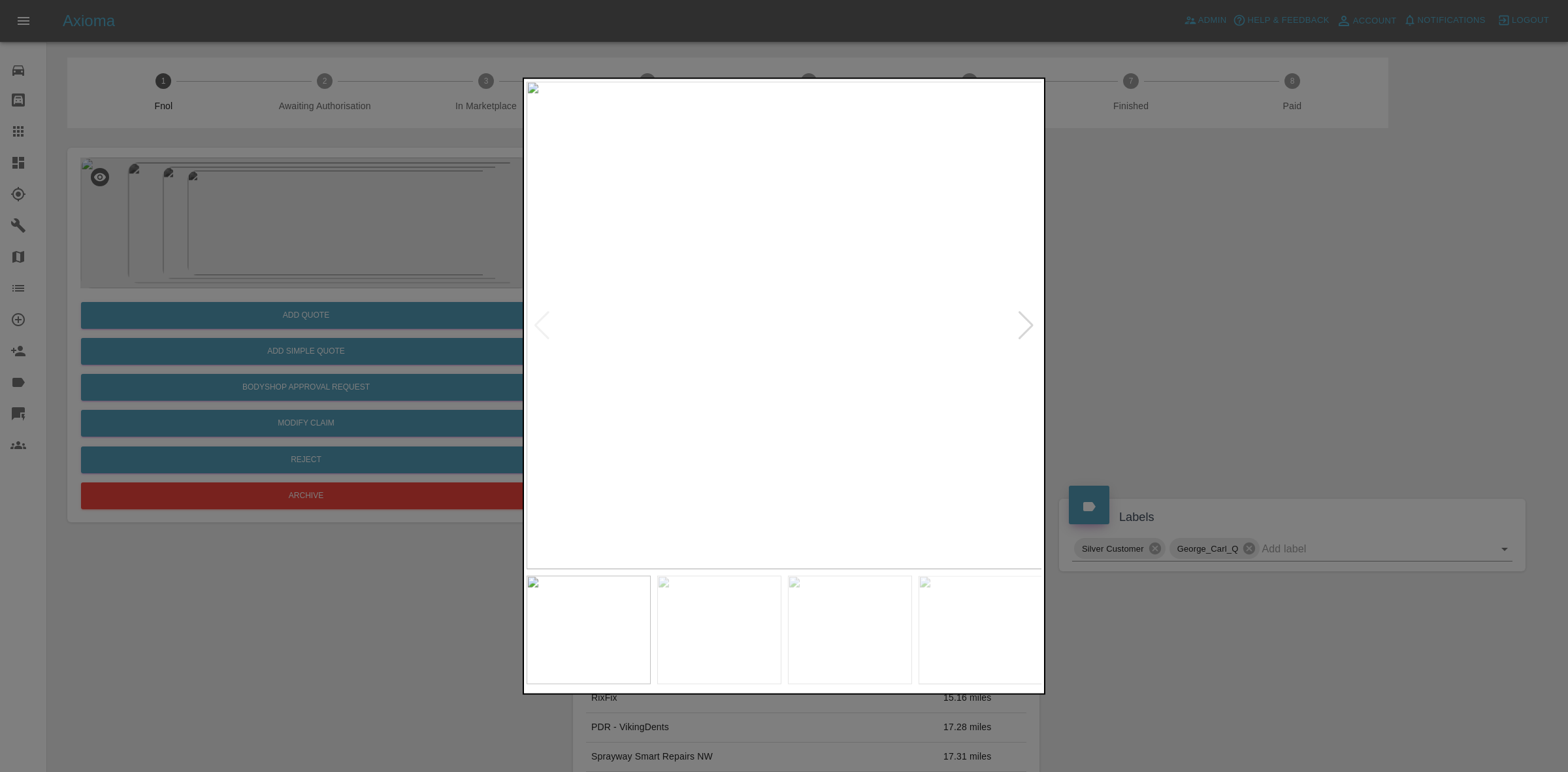
click at [1026, 315] on div at bounding box center [1026, 325] width 17 height 29
click at [1026, 315] on img at bounding box center [785, 325] width 516 height 488
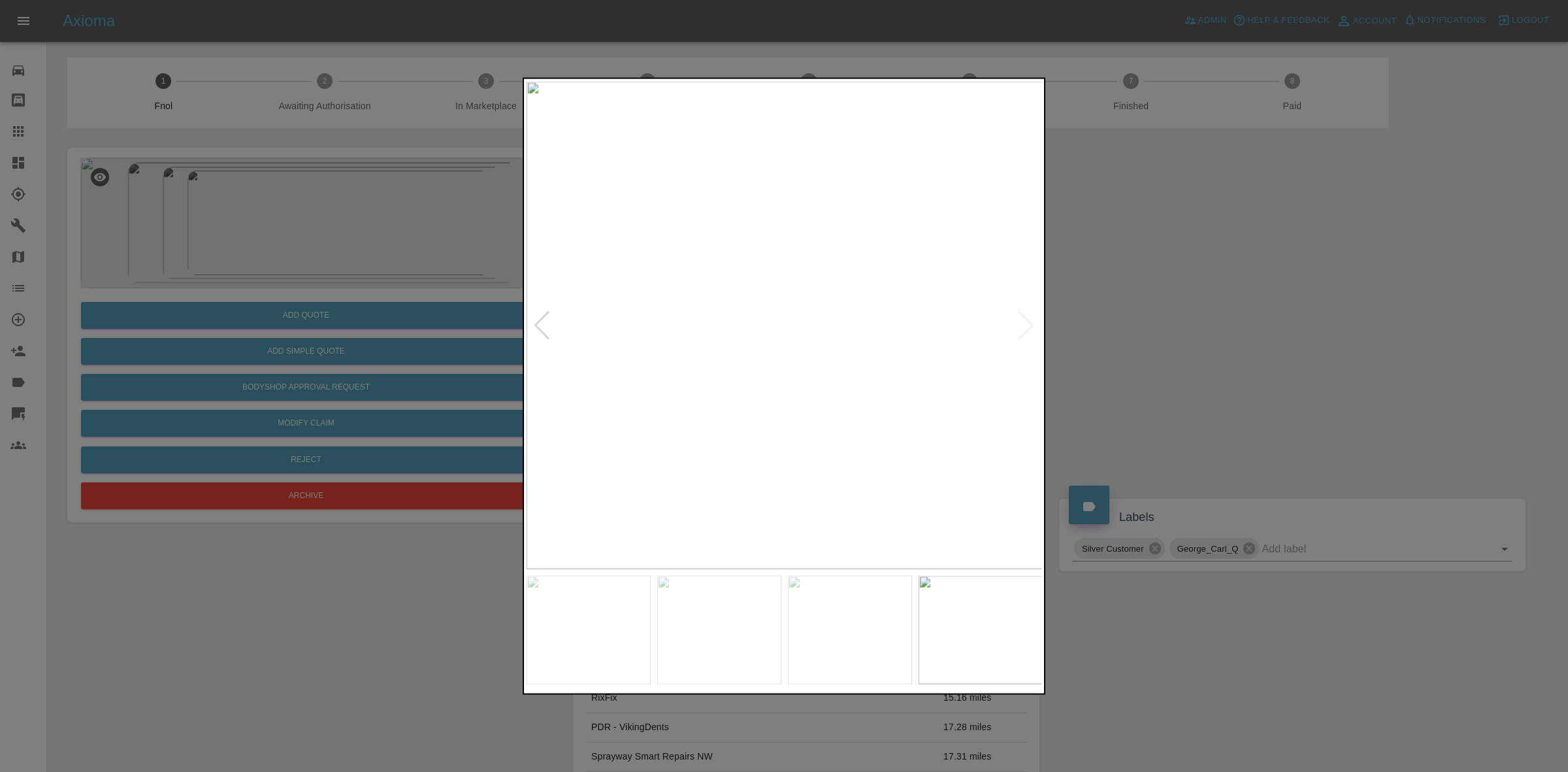
click at [1195, 345] on div at bounding box center [784, 386] width 1568 height 772
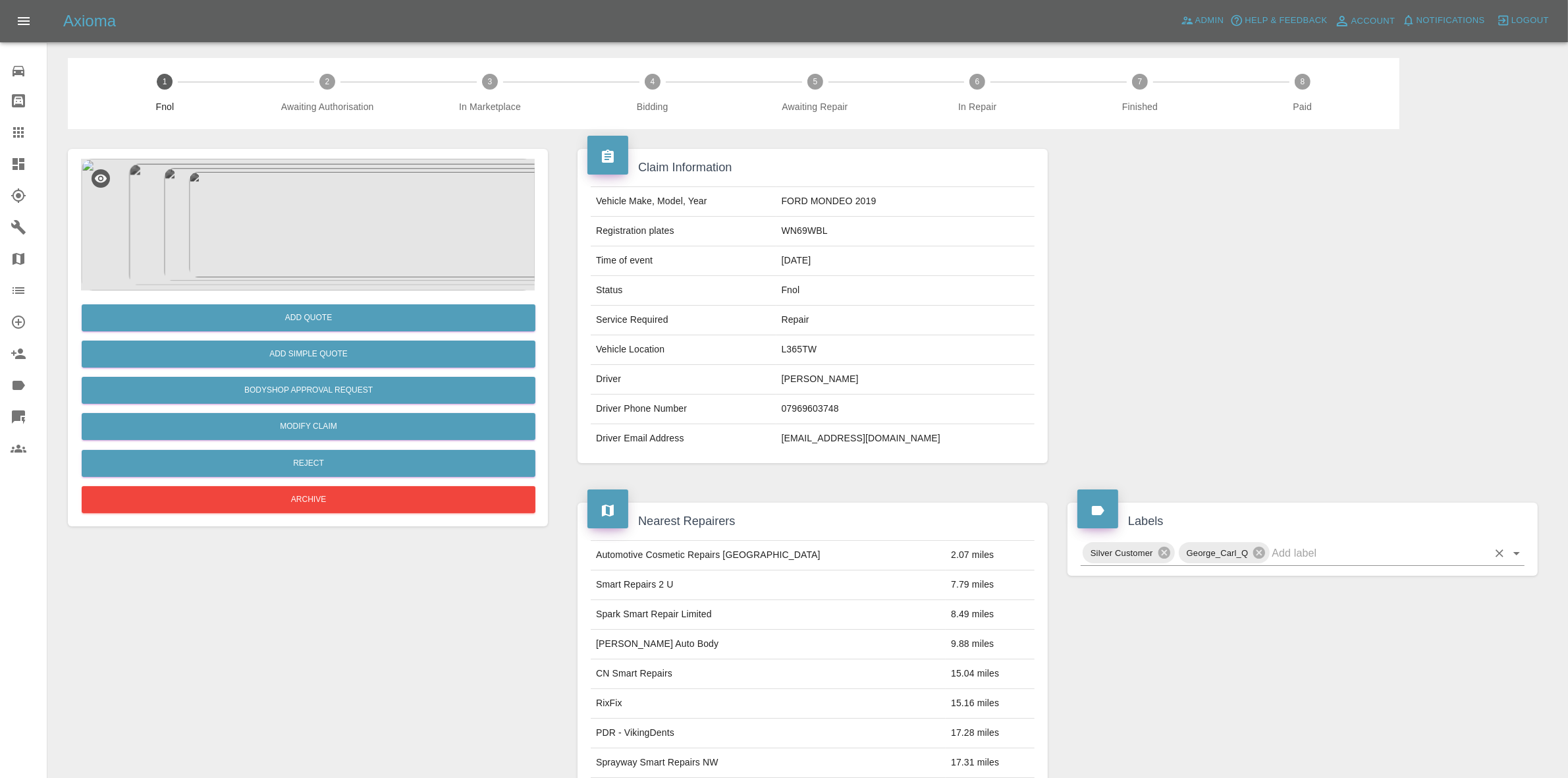
click at [1333, 560] on input "text" at bounding box center [1380, 553] width 216 height 21
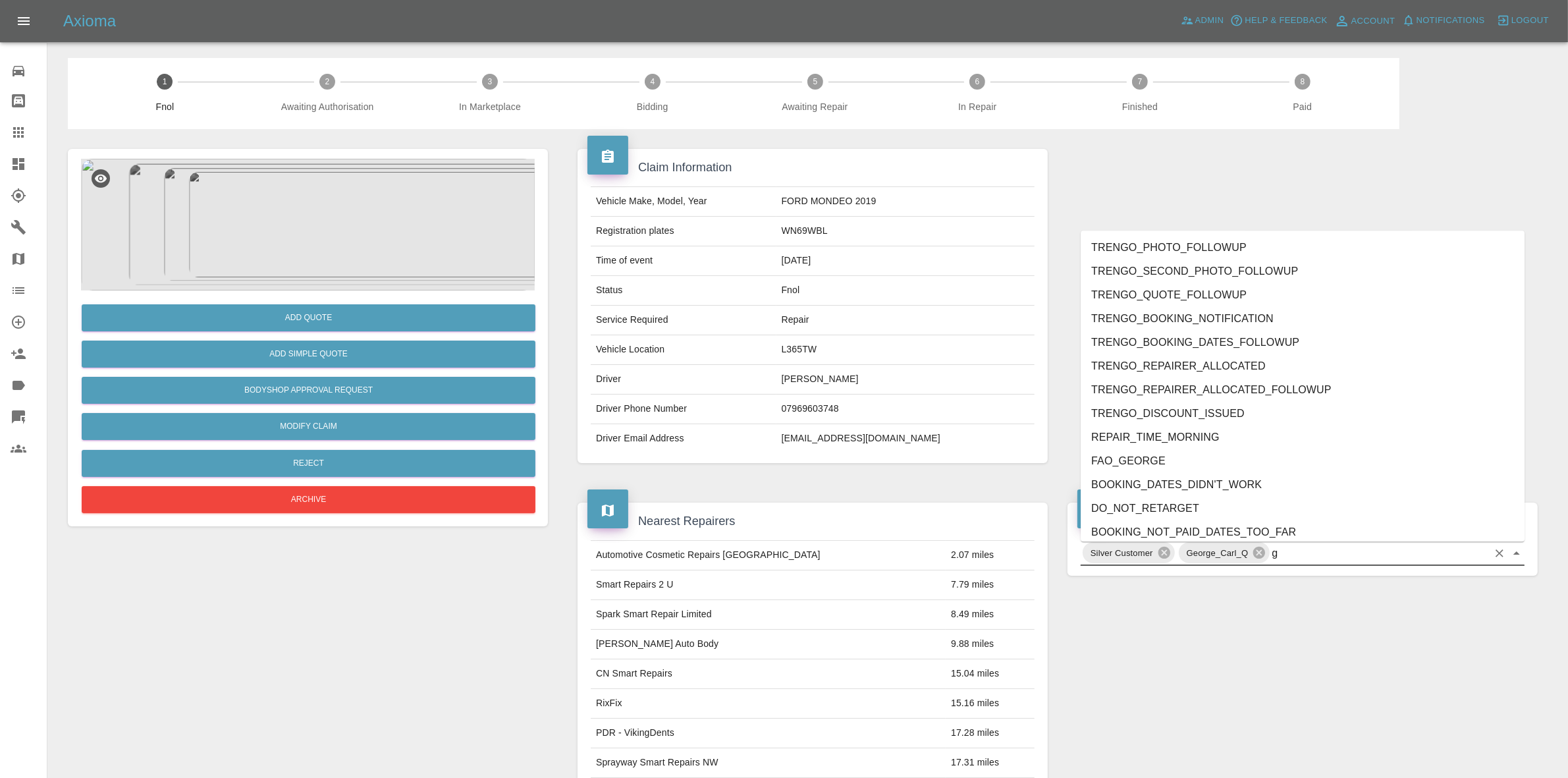
type input "gc"
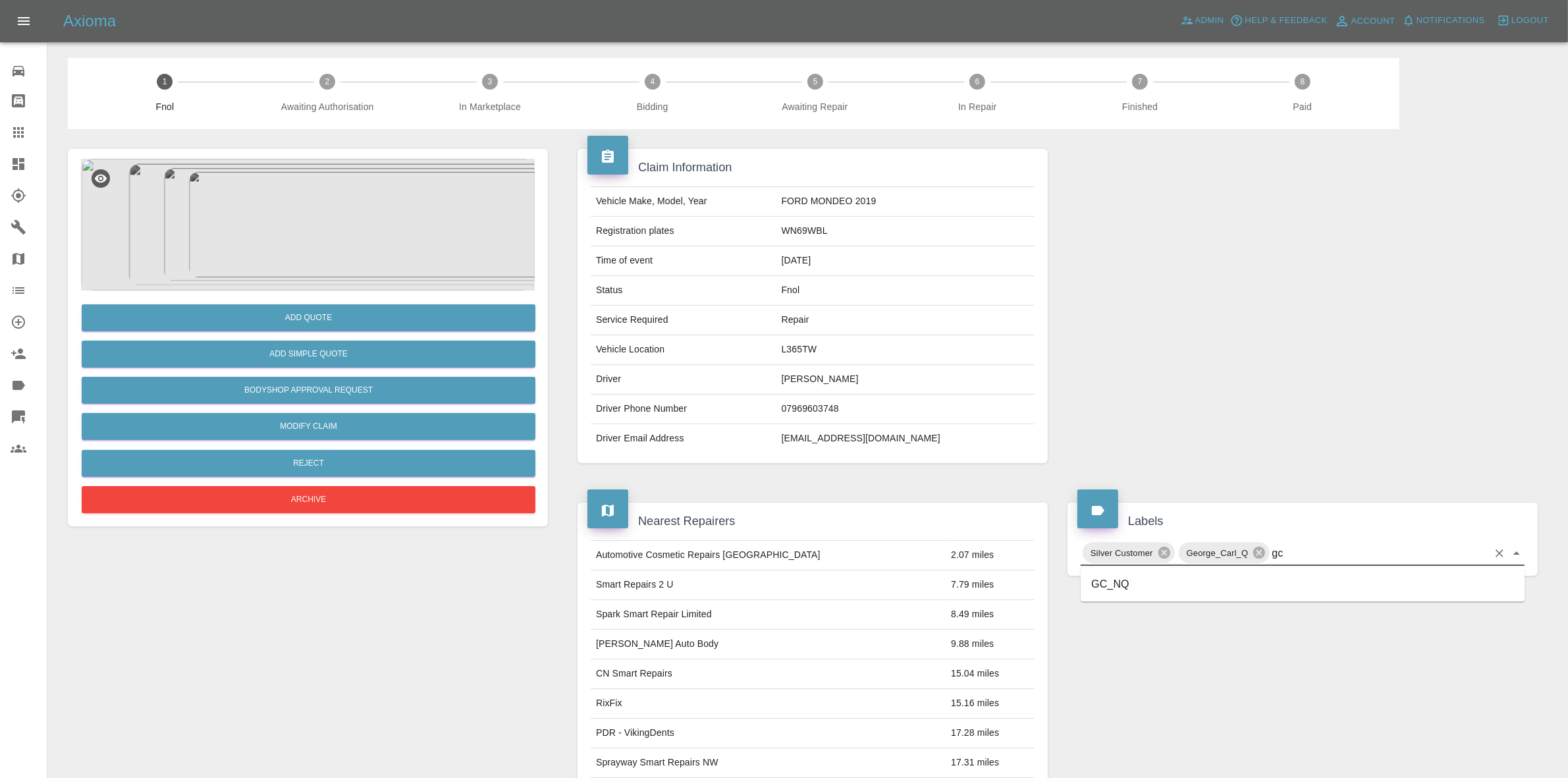
click at [1148, 580] on li "GC_NQ" at bounding box center [1302, 584] width 443 height 24
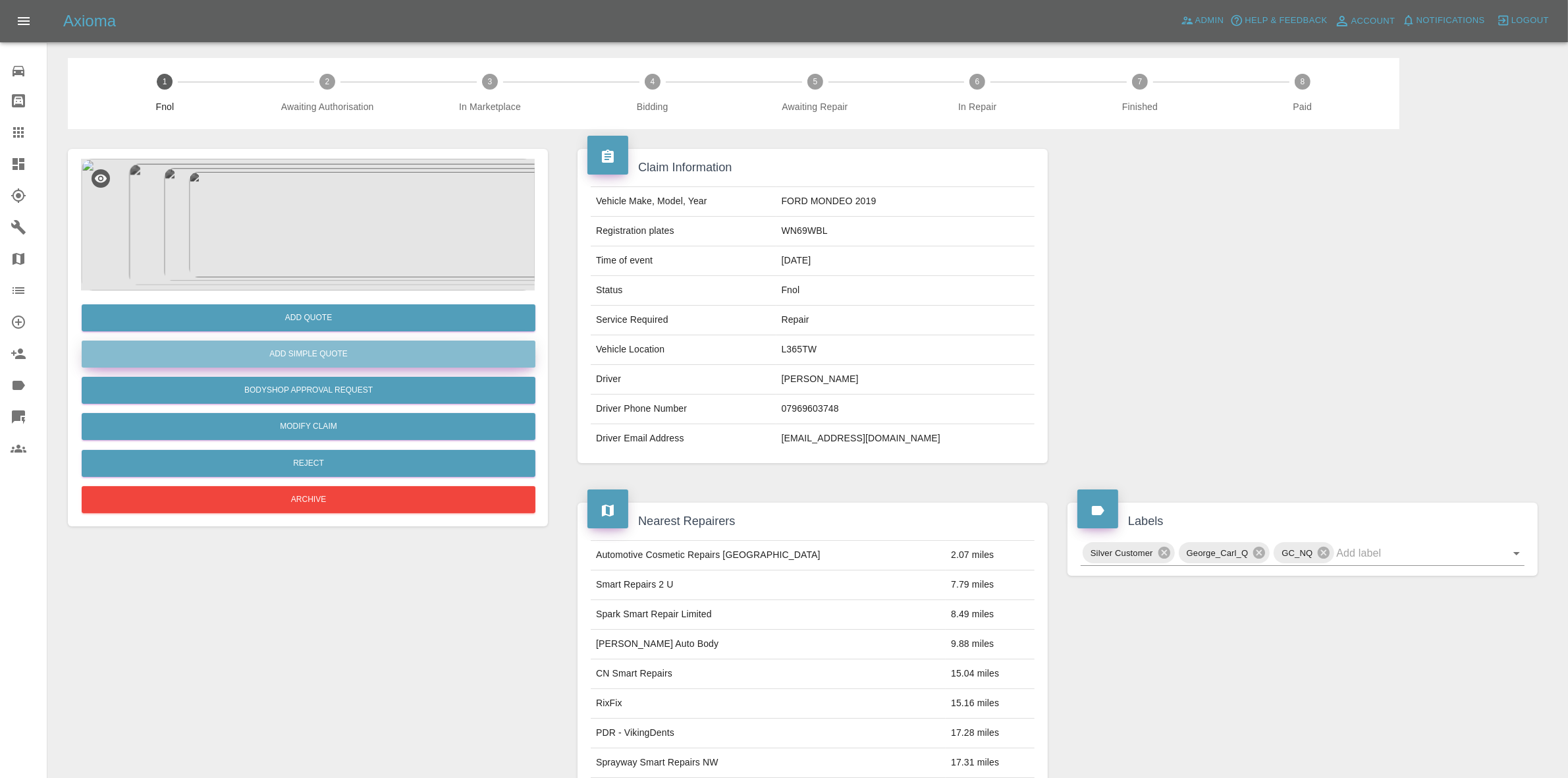
click at [328, 357] on button "Add Simple Quote" at bounding box center [308, 354] width 454 height 27
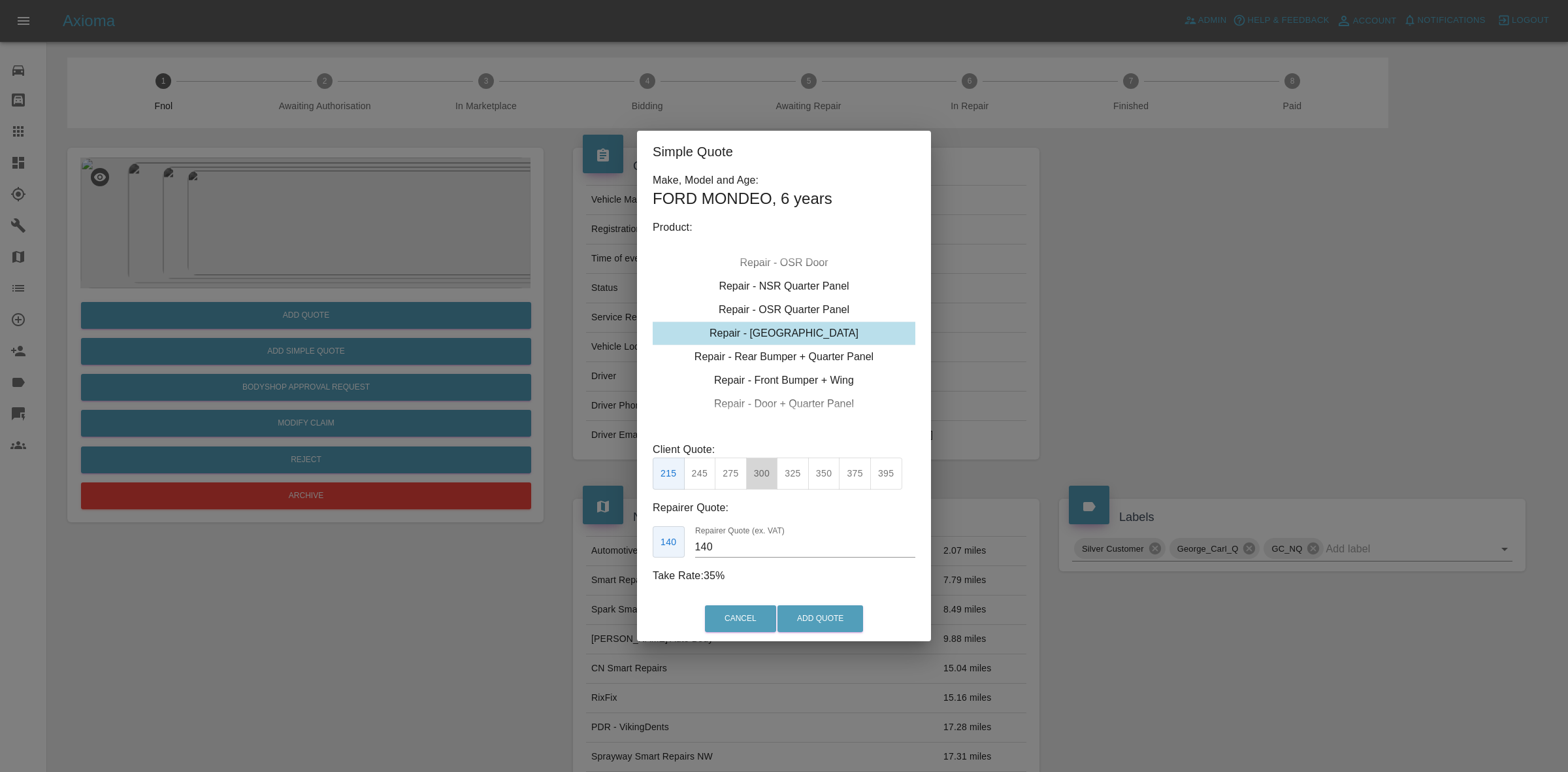
click at [758, 477] on button "300" at bounding box center [762, 473] width 32 height 32
click at [793, 479] on button "325" at bounding box center [793, 473] width 32 height 32
click at [764, 549] on input "210" at bounding box center [805, 546] width 220 height 21
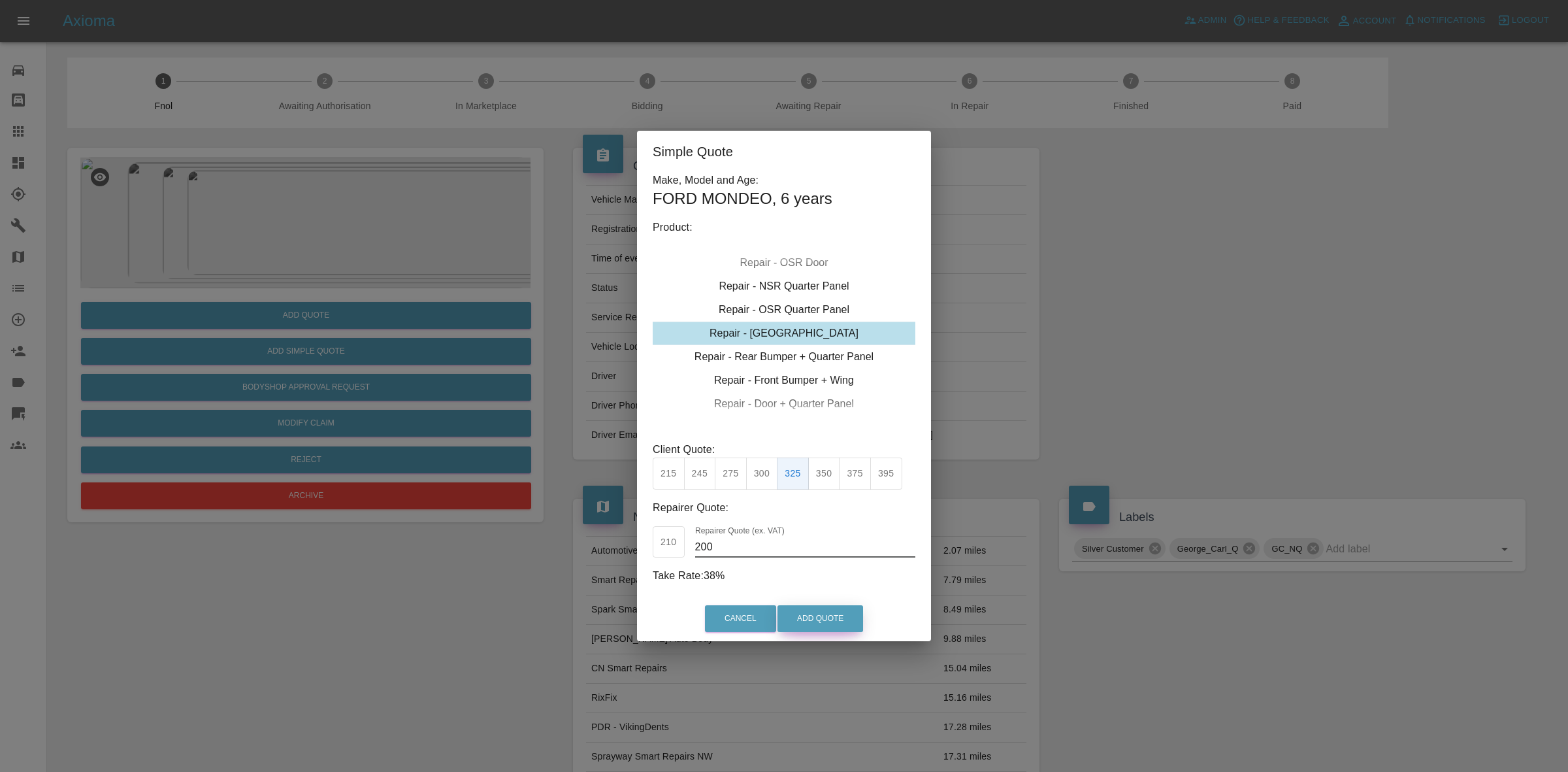
type input "200"
drag, startPoint x: 822, startPoint y: 614, endPoint x: 827, endPoint y: 622, distance: 9.4
click at [824, 614] on button "Add Quote" at bounding box center [821, 619] width 86 height 27
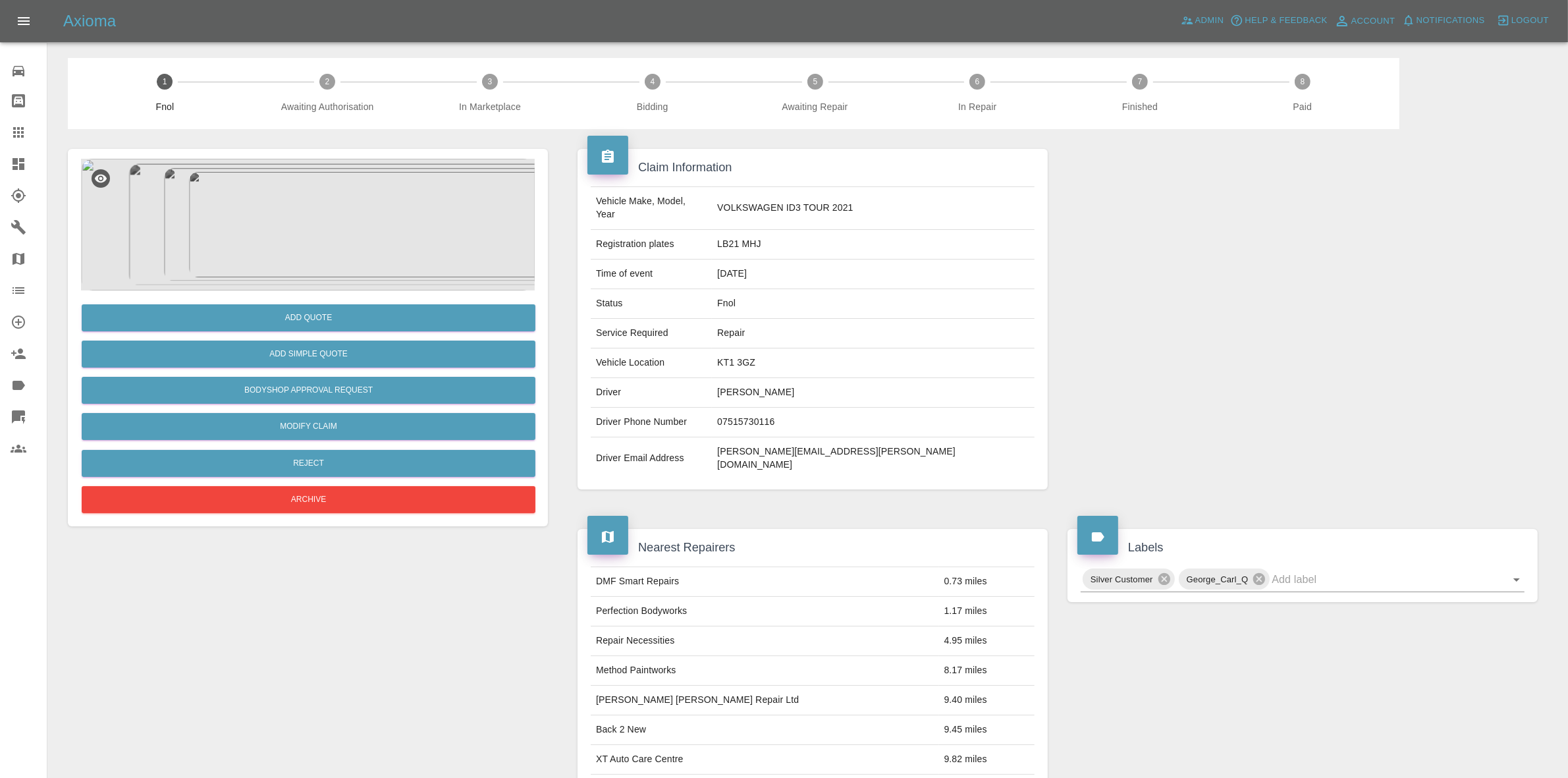
click at [411, 271] on img at bounding box center [307, 224] width 454 height 132
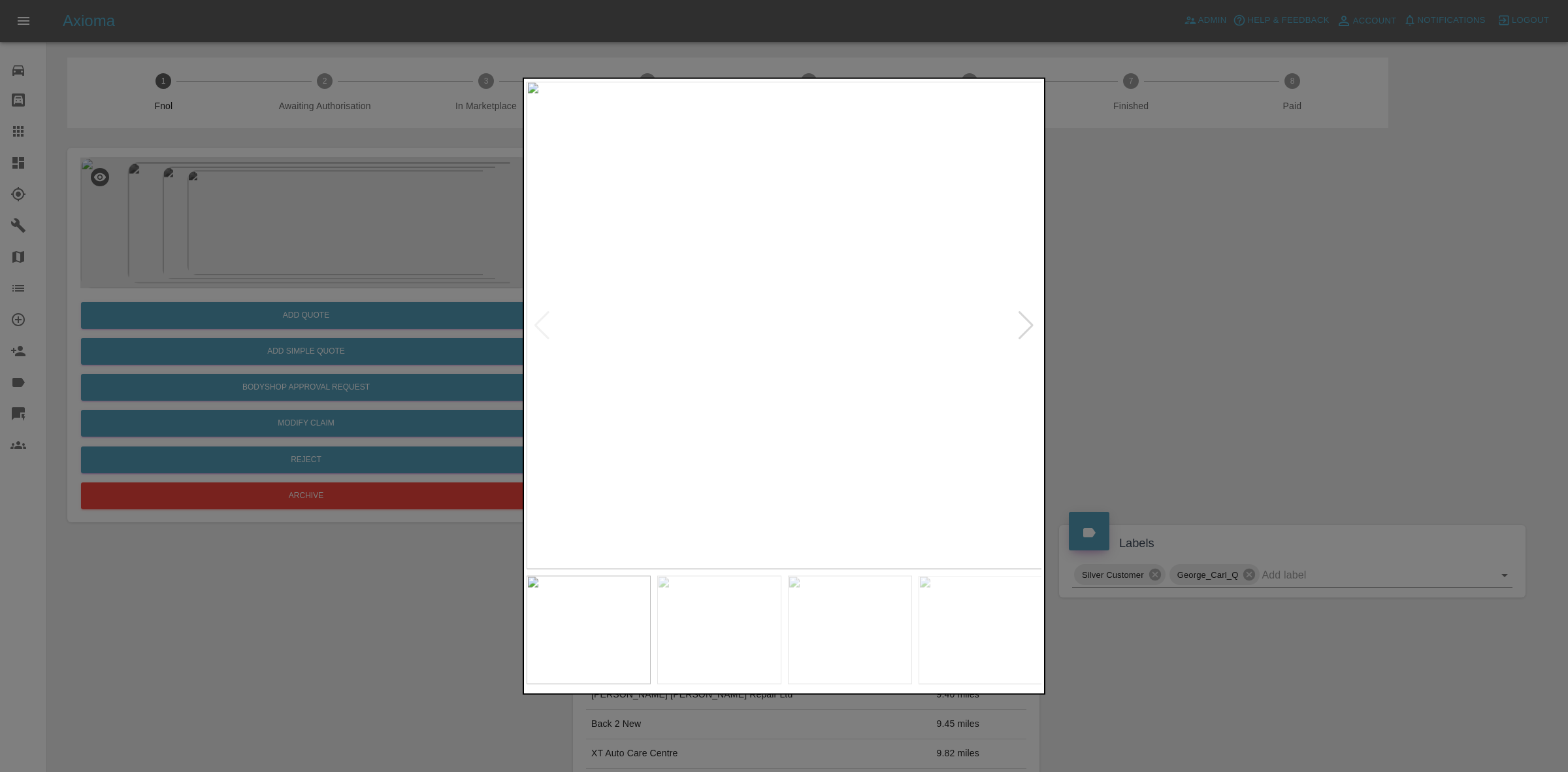
click at [1022, 330] on div at bounding box center [1026, 325] width 17 height 29
click at [1022, 330] on img at bounding box center [785, 325] width 516 height 488
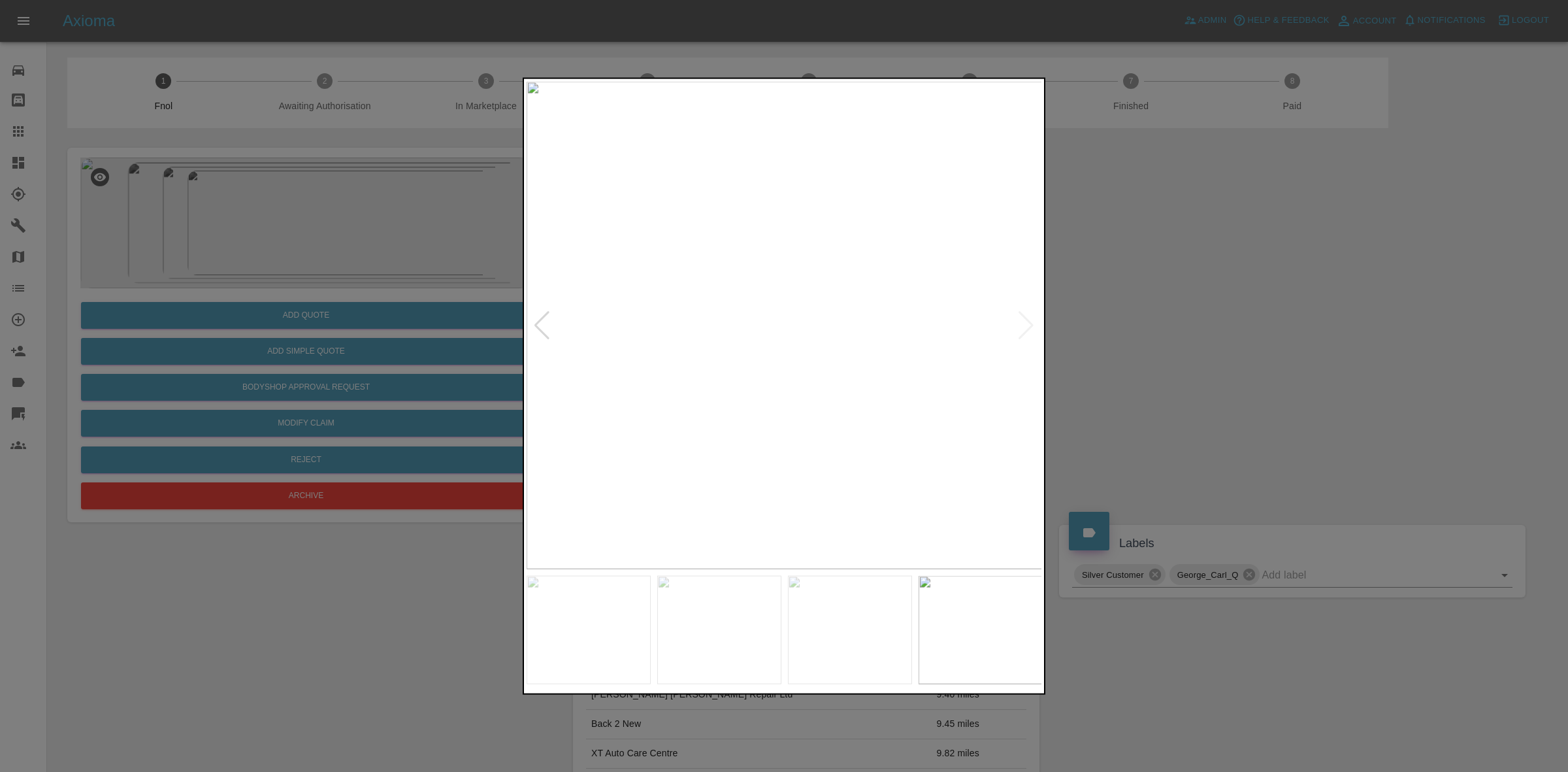
click at [1226, 415] on div at bounding box center [784, 386] width 1568 height 772
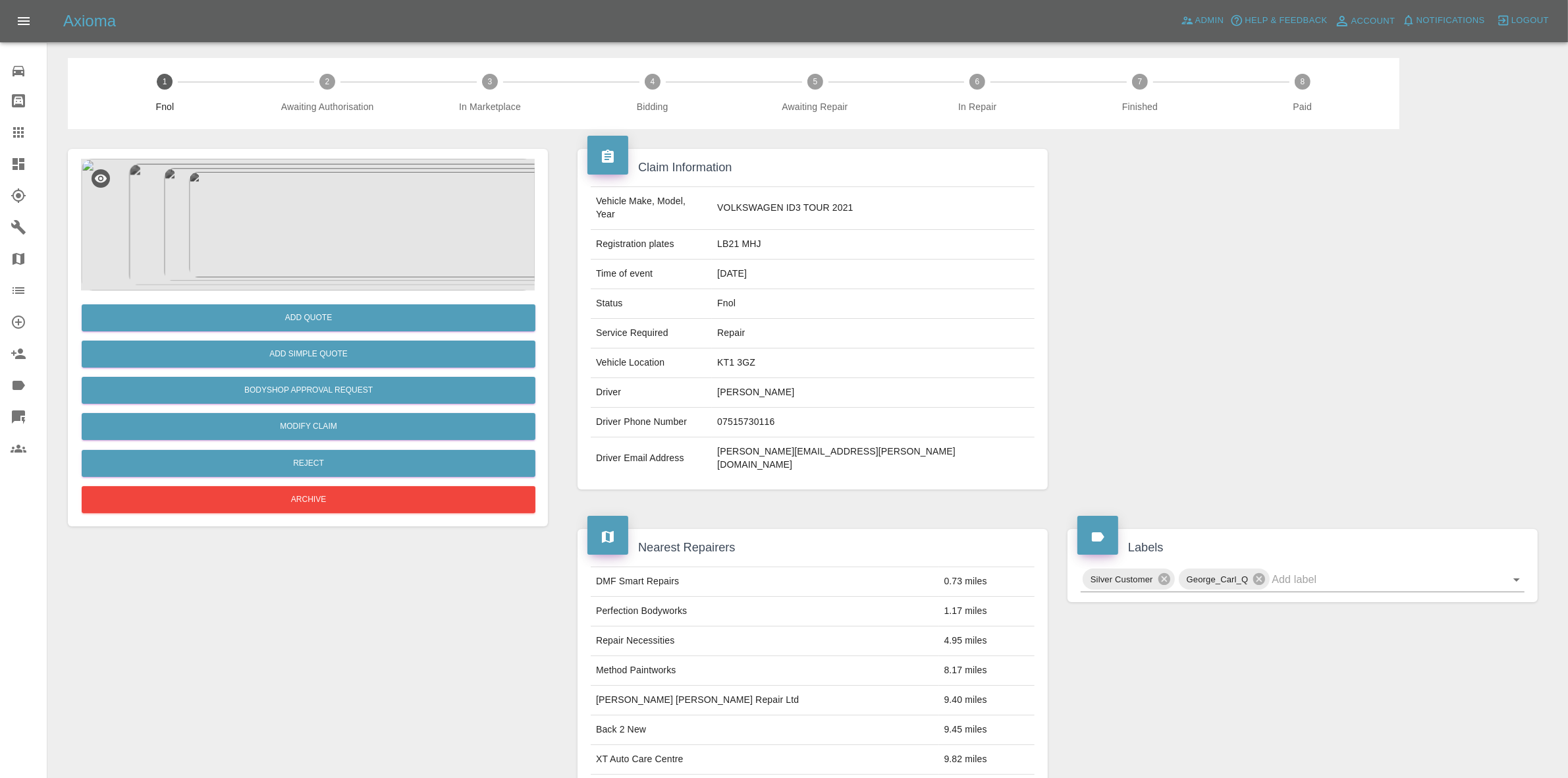
click at [336, 221] on img at bounding box center [307, 224] width 454 height 132
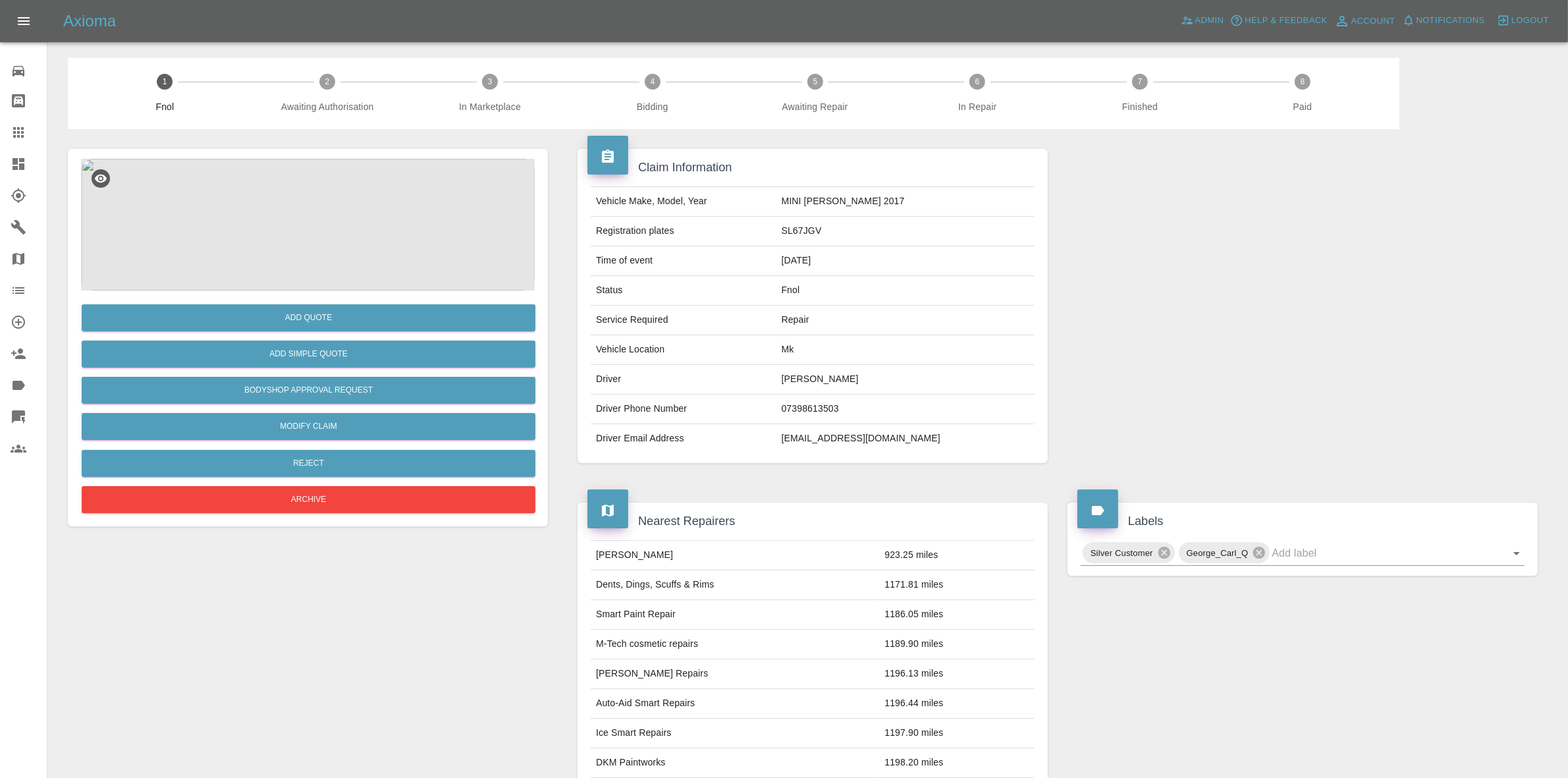
click at [321, 236] on img at bounding box center [307, 224] width 454 height 132
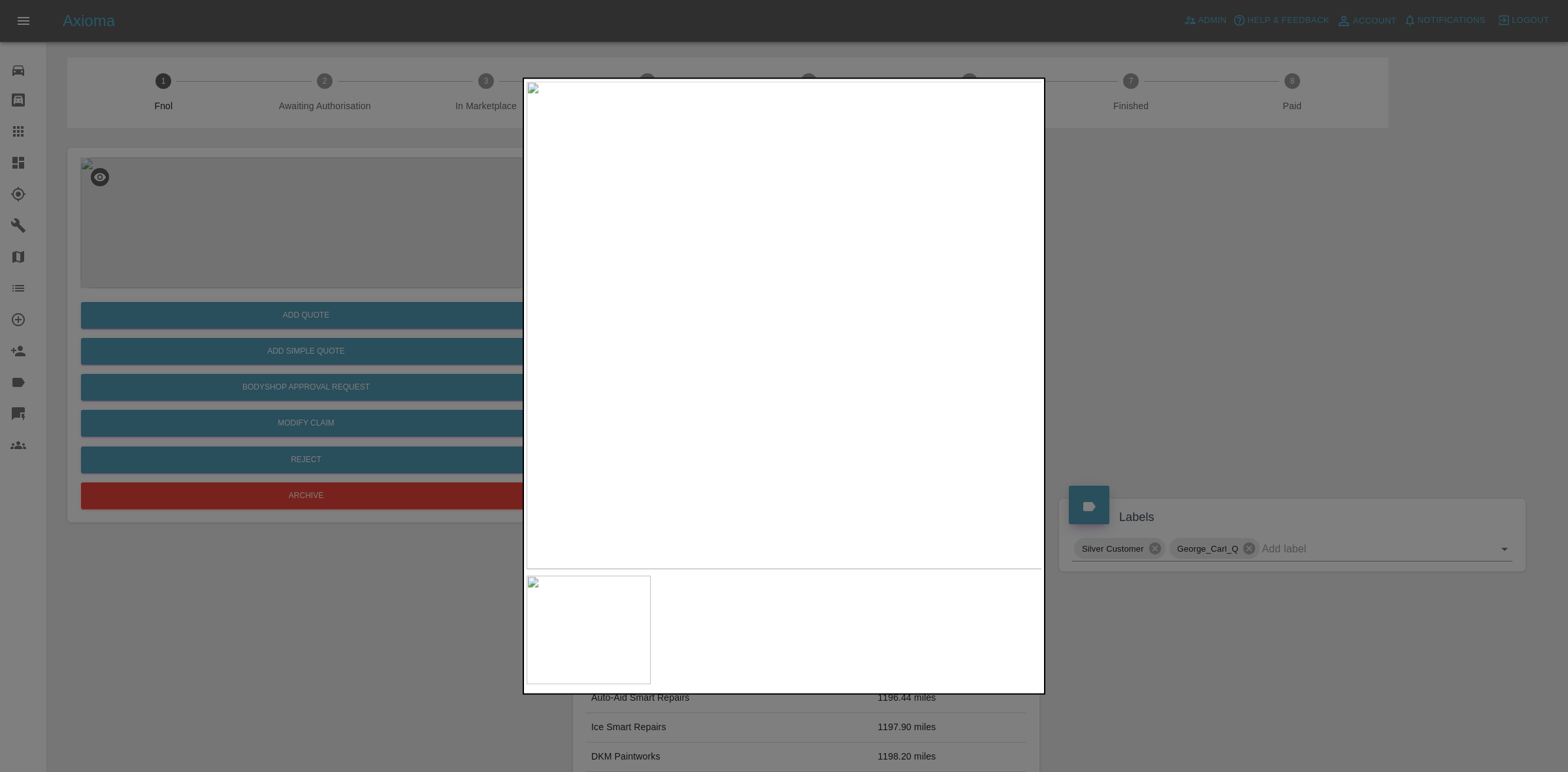
click at [1099, 348] on div at bounding box center [784, 386] width 1568 height 772
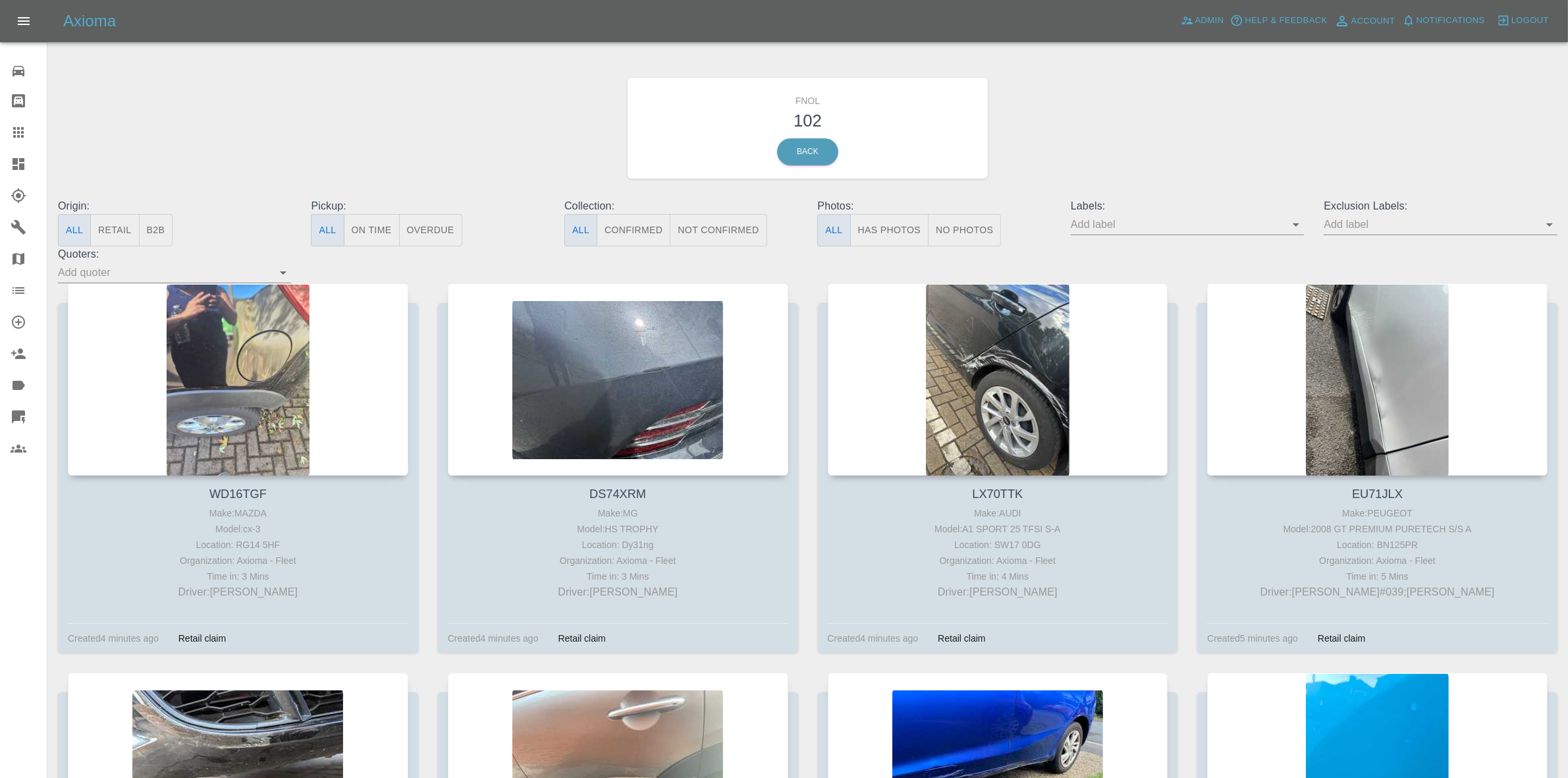
click at [1437, 17] on span "Notifications" at bounding box center [1451, 20] width 69 height 15
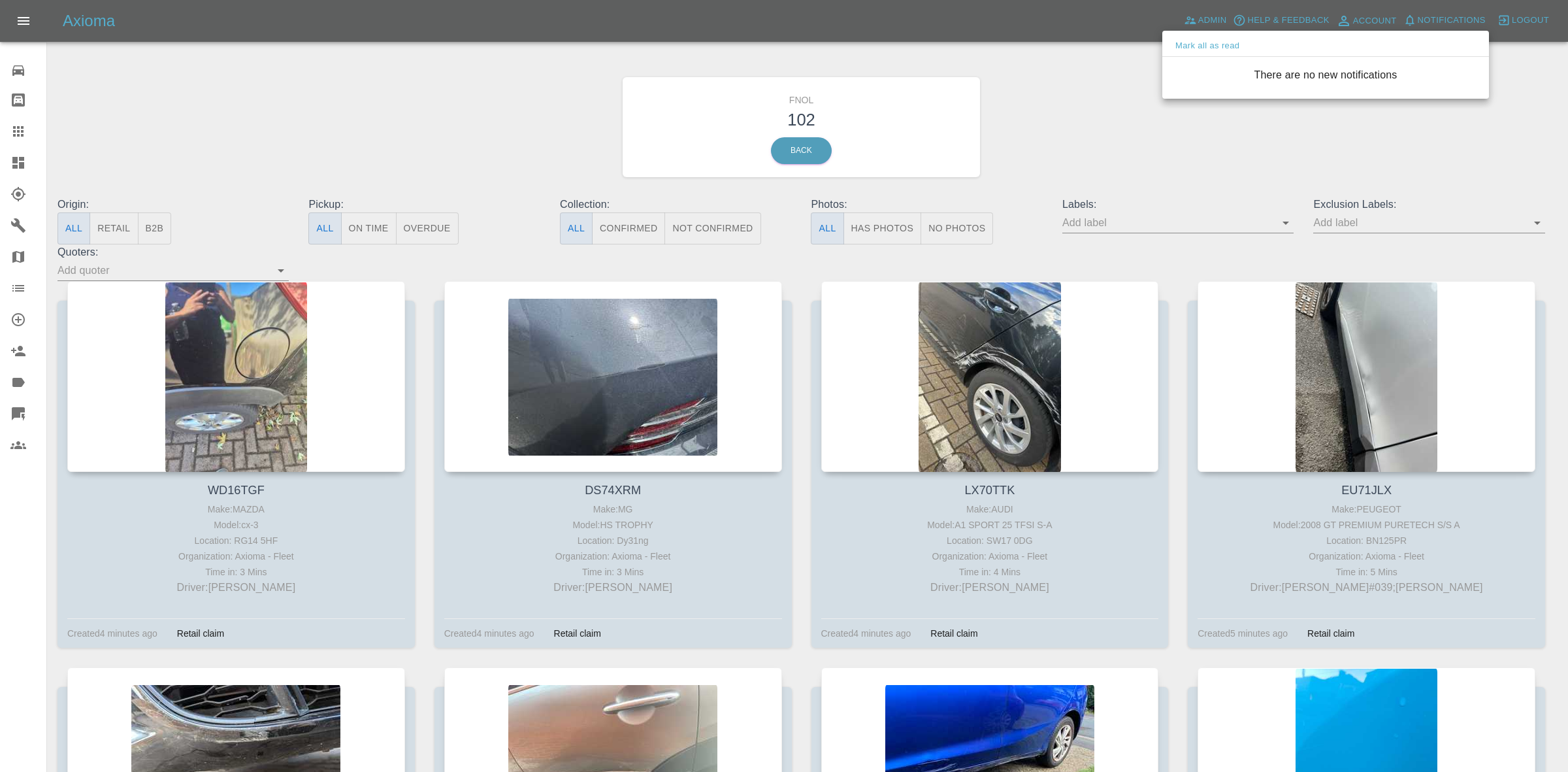
click at [1308, 154] on div at bounding box center [784, 386] width 1568 height 772
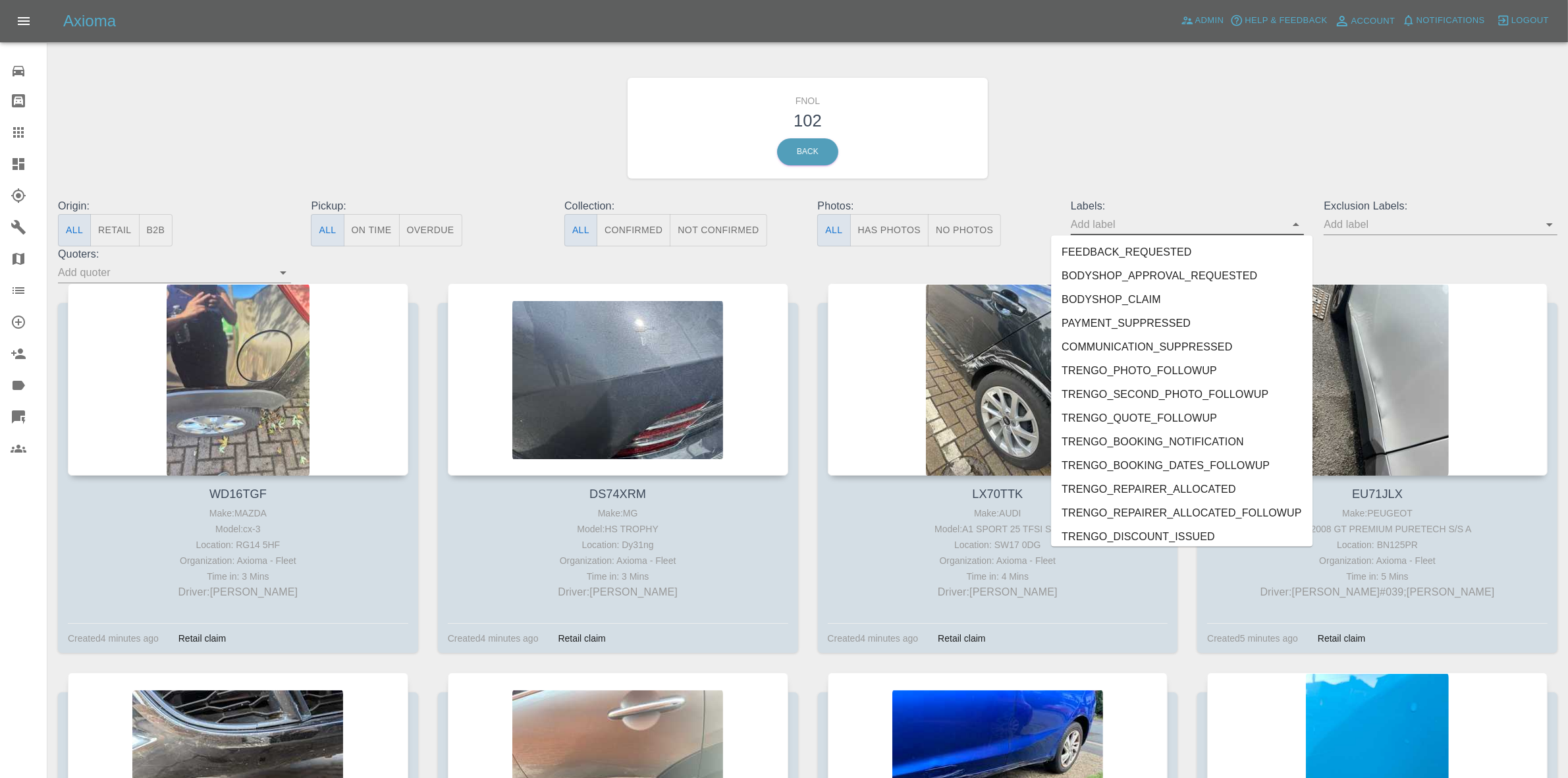
click at [1075, 229] on input "text" at bounding box center [1177, 224] width 214 height 21
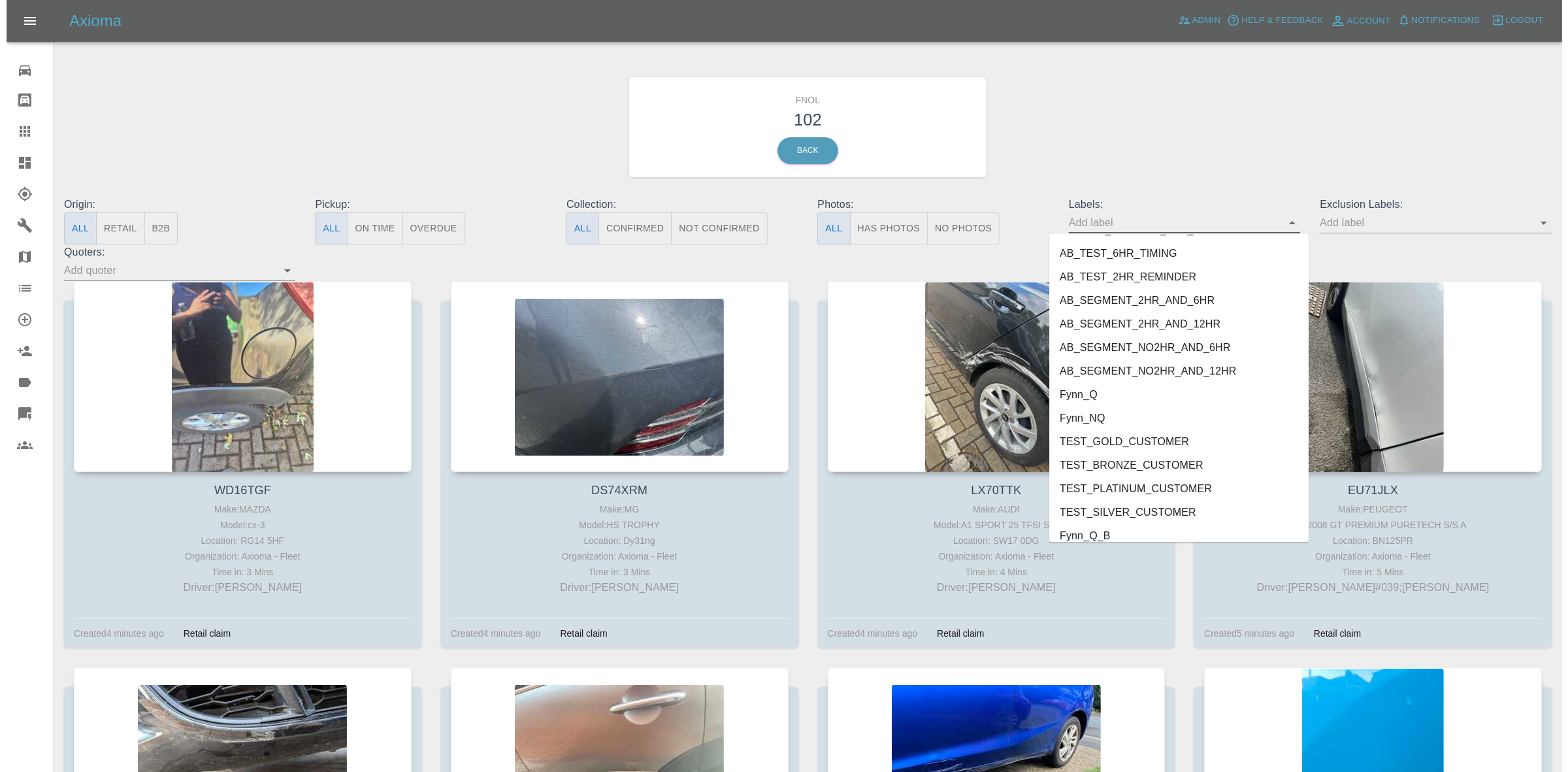
scroll to position [2710, 0]
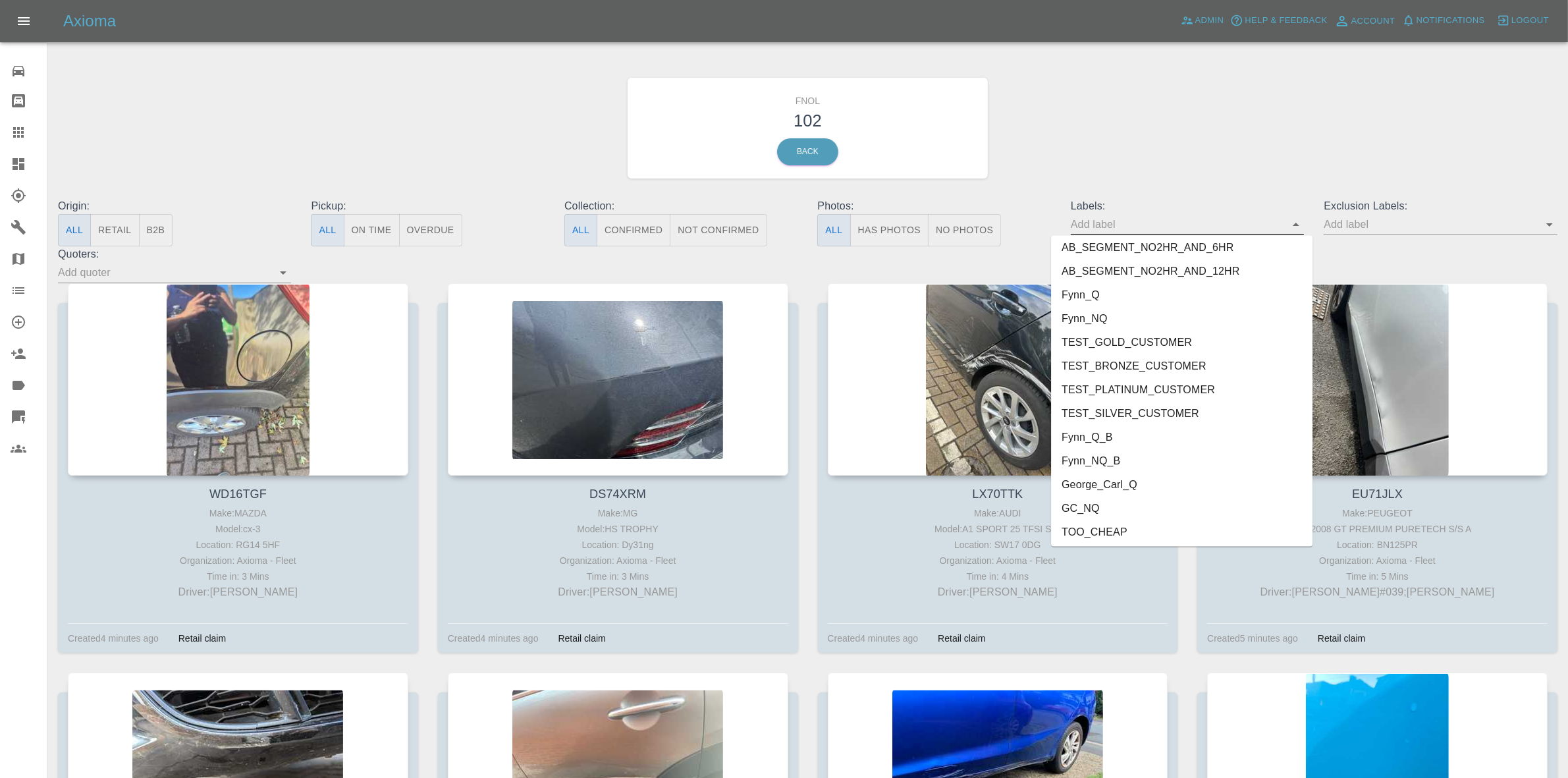
click at [1116, 482] on li "George_Carl_Q" at bounding box center [1181, 485] width 262 height 24
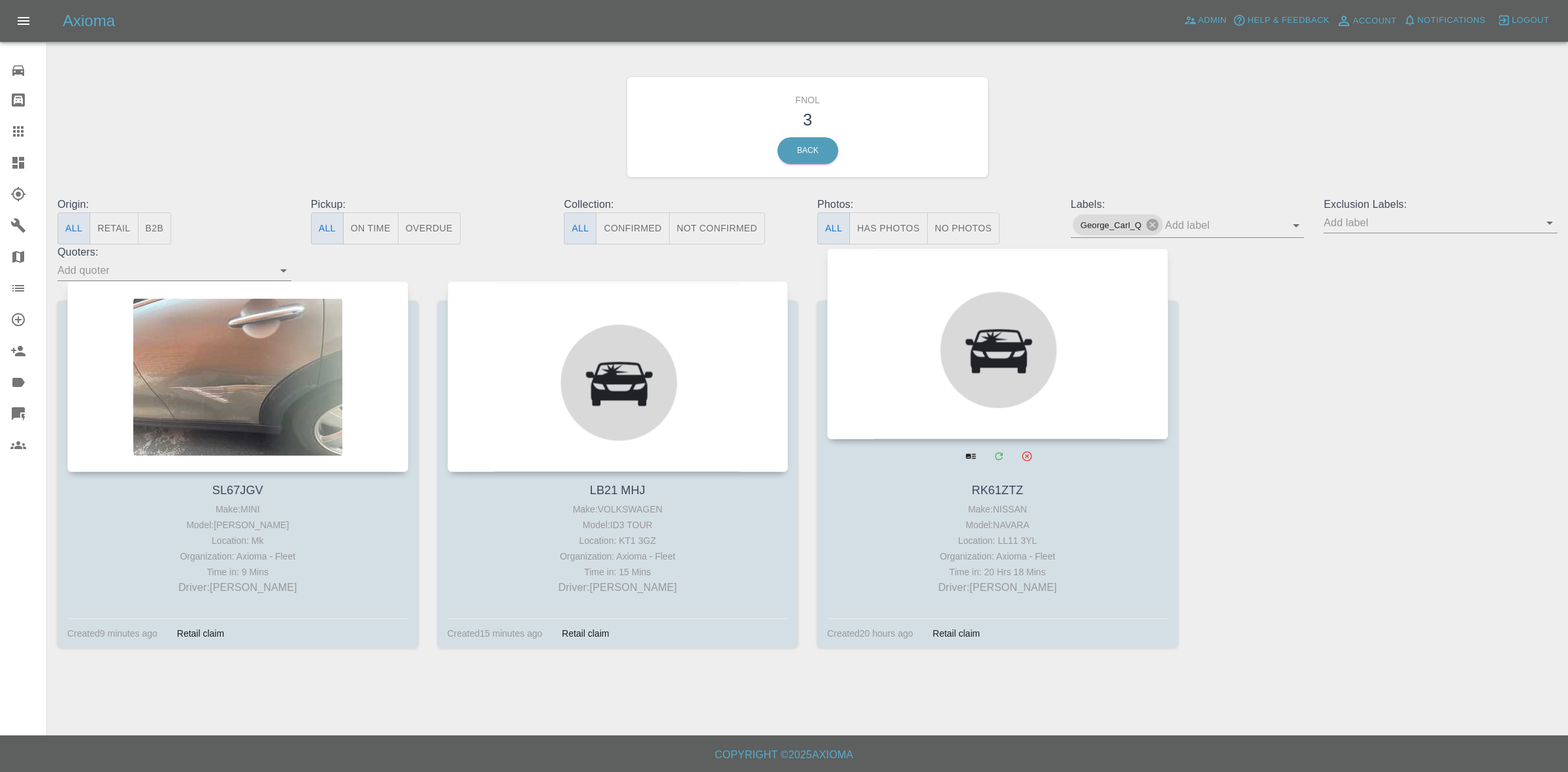
drag, startPoint x: 946, startPoint y: 381, endPoint x: 451, endPoint y: 358, distance: 495.5
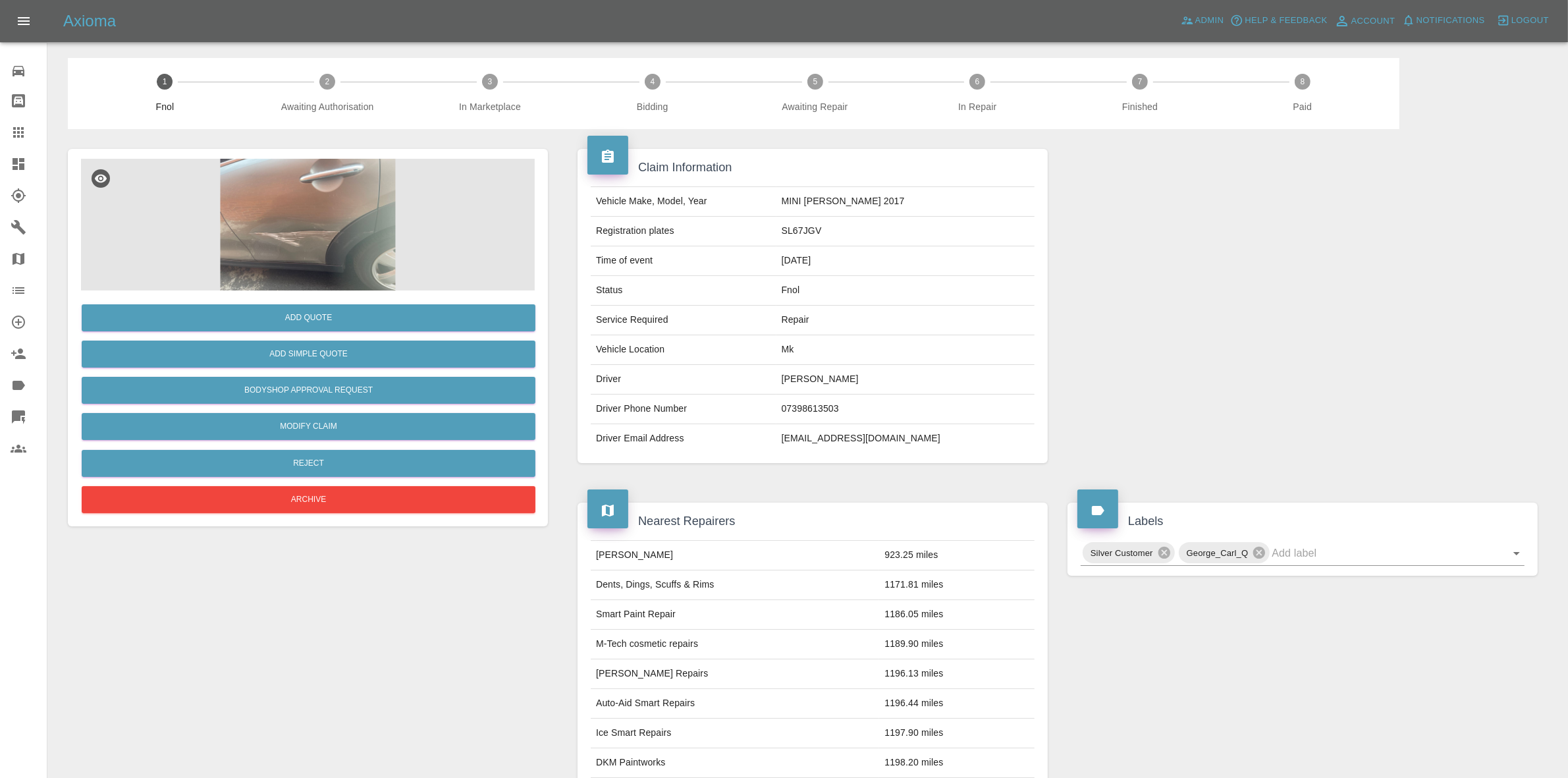
click at [361, 175] on img at bounding box center [307, 224] width 454 height 132
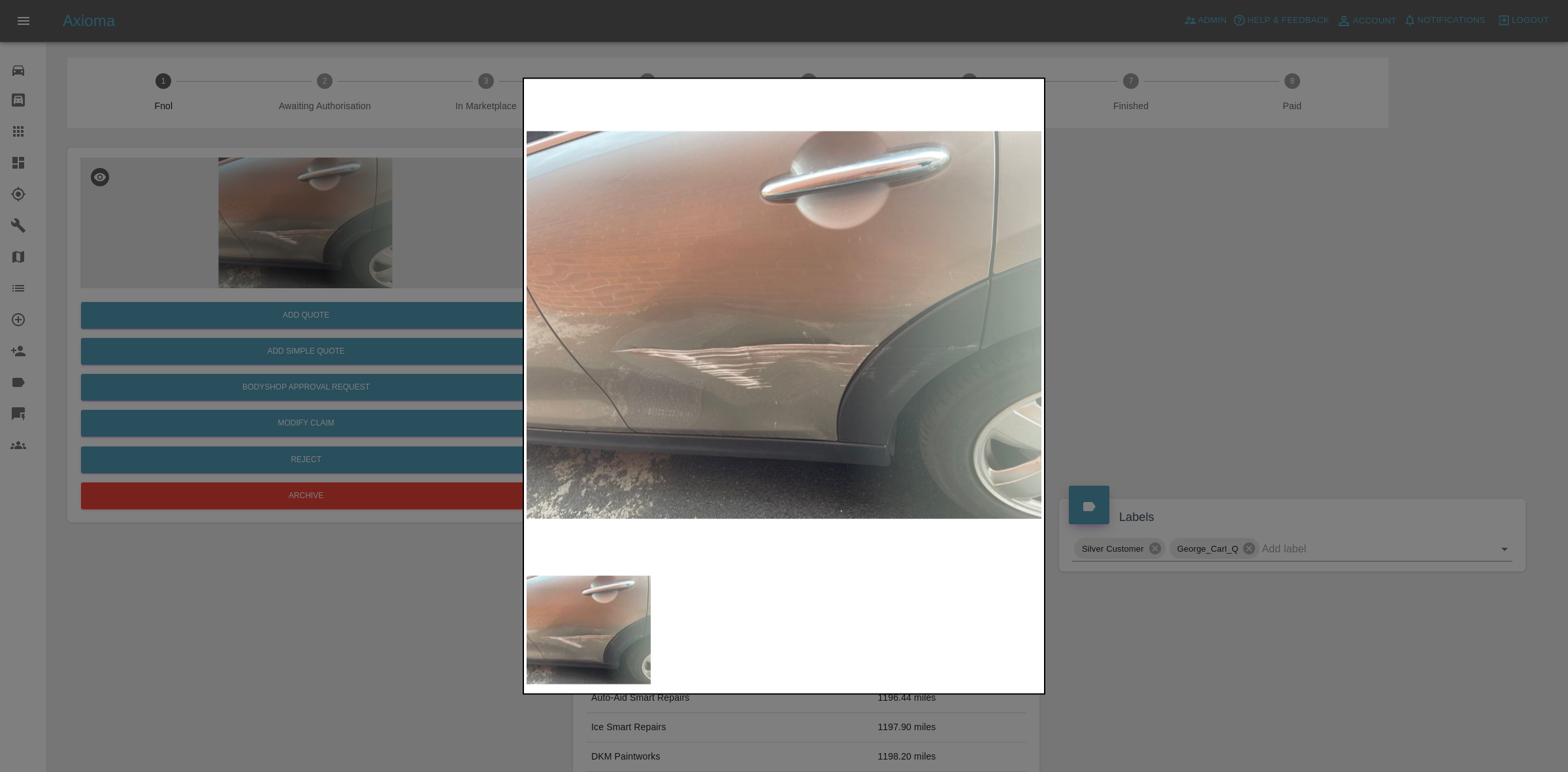
click at [698, 345] on img at bounding box center [785, 325] width 516 height 488
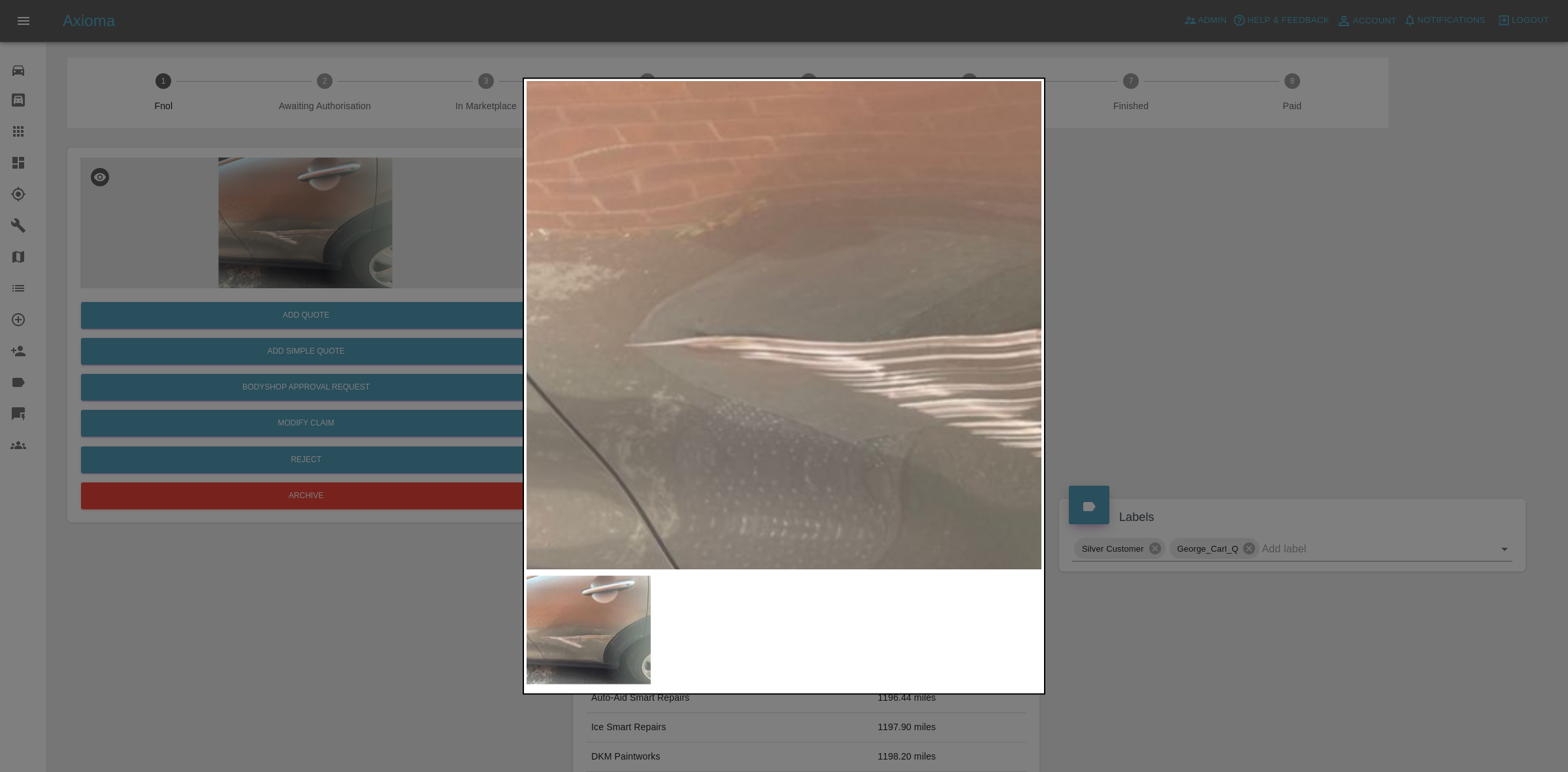
click at [856, 351] on img at bounding box center [1149, 265] width 1549 height 1463
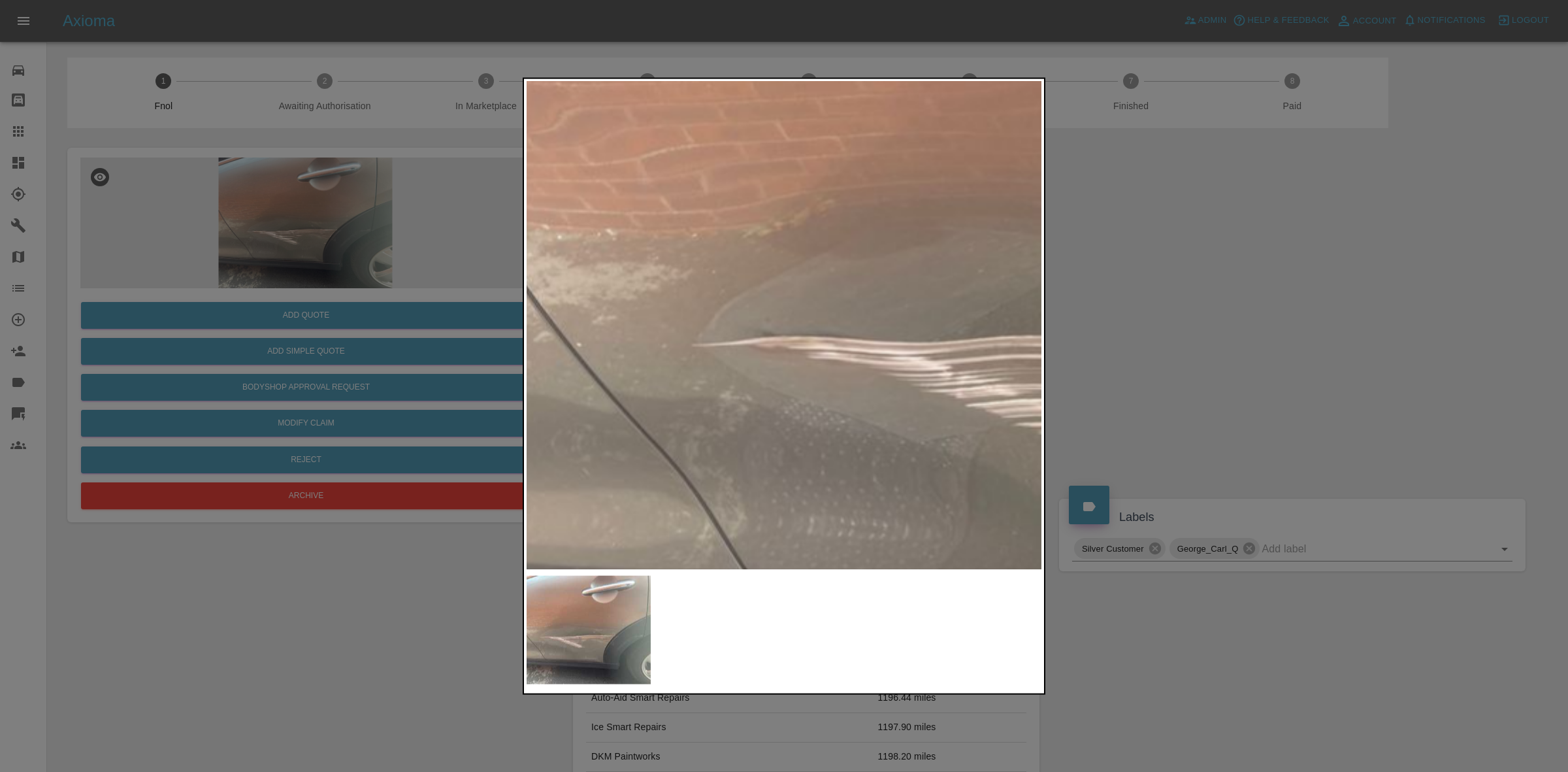
click at [882, 355] on img at bounding box center [1218, 265] width 1549 height 1463
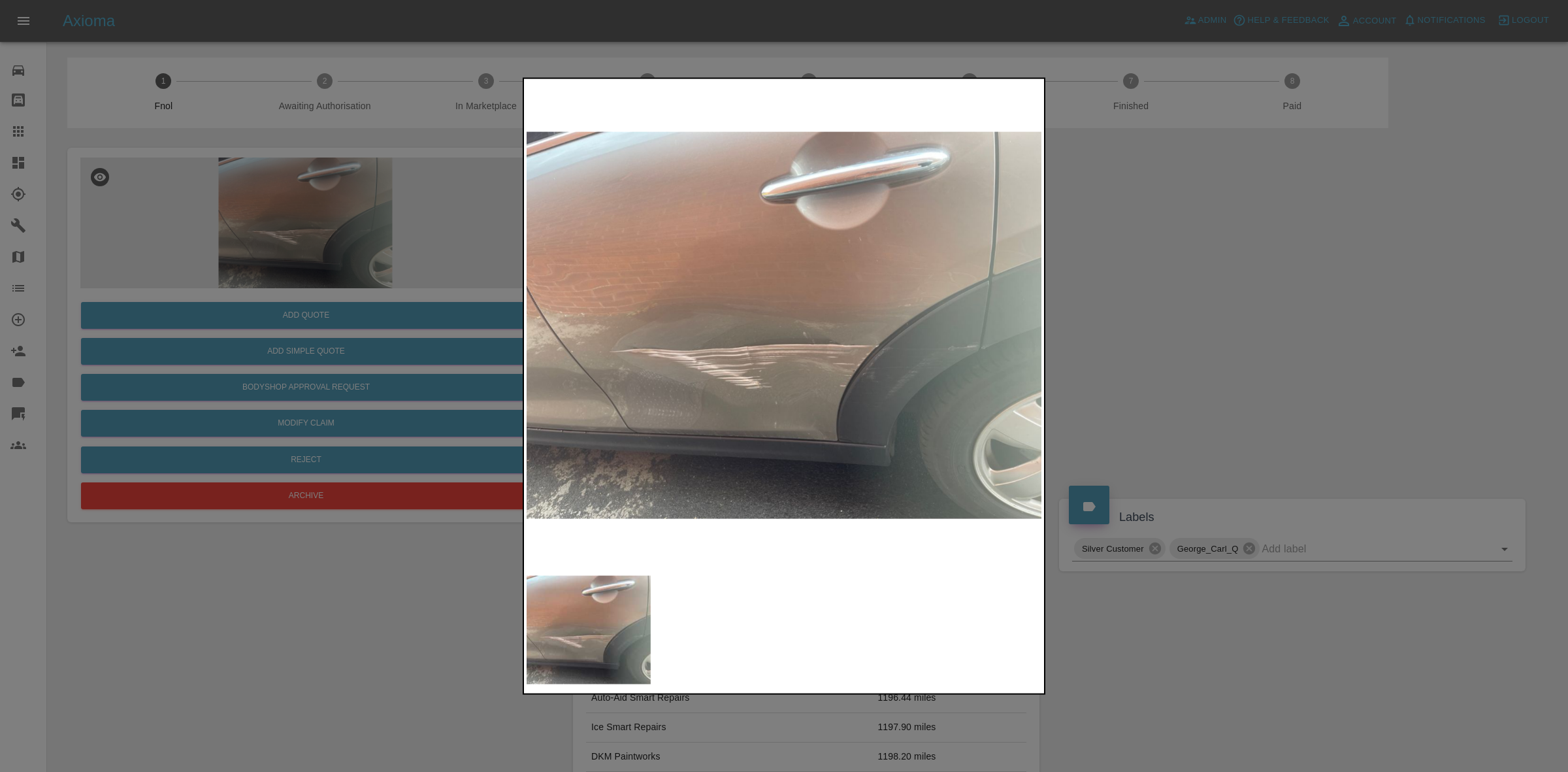
click at [824, 422] on img at bounding box center [785, 325] width 516 height 488
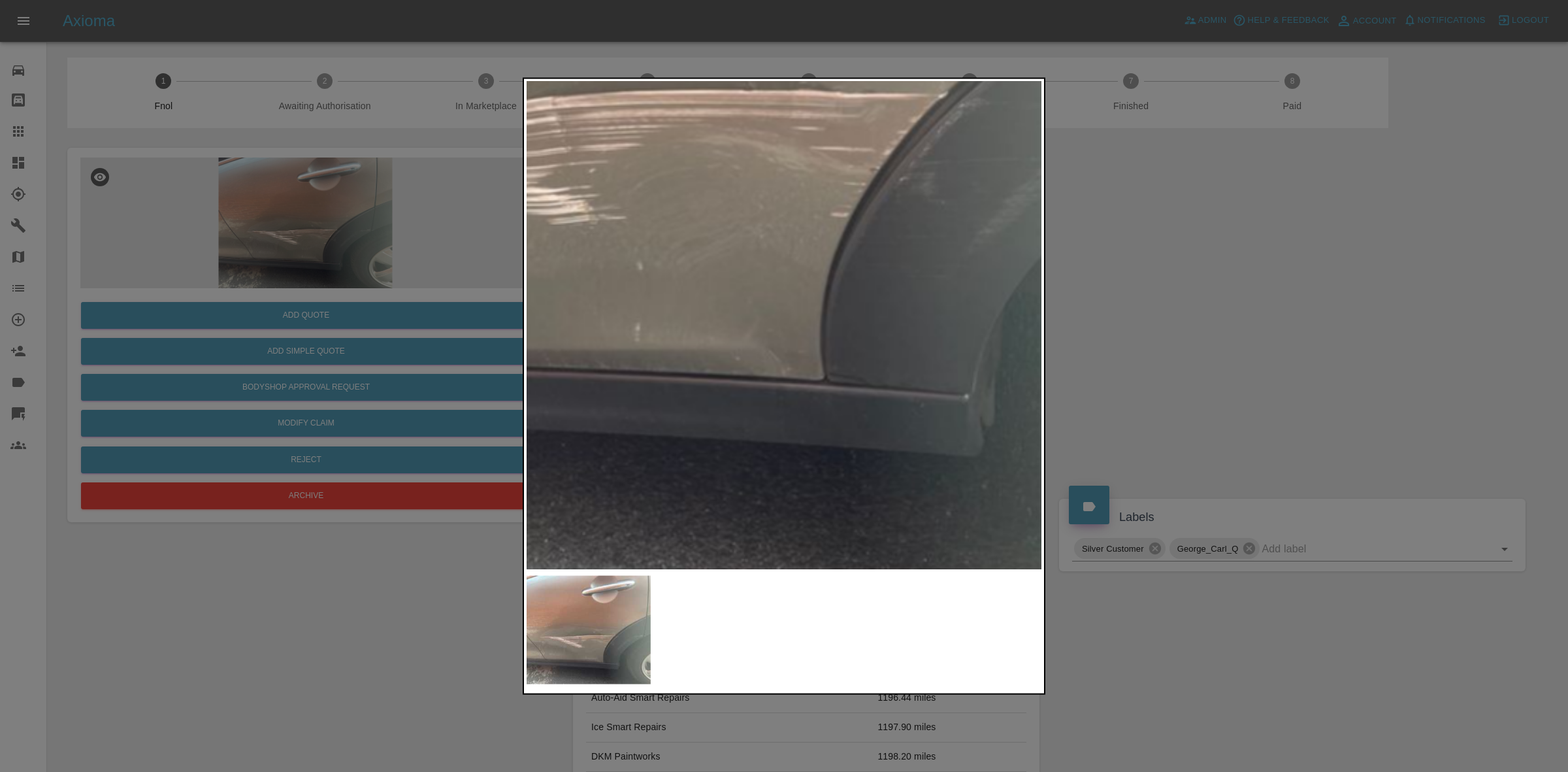
click at [767, 379] on img at bounding box center [666, 33] width 1549 height 1463
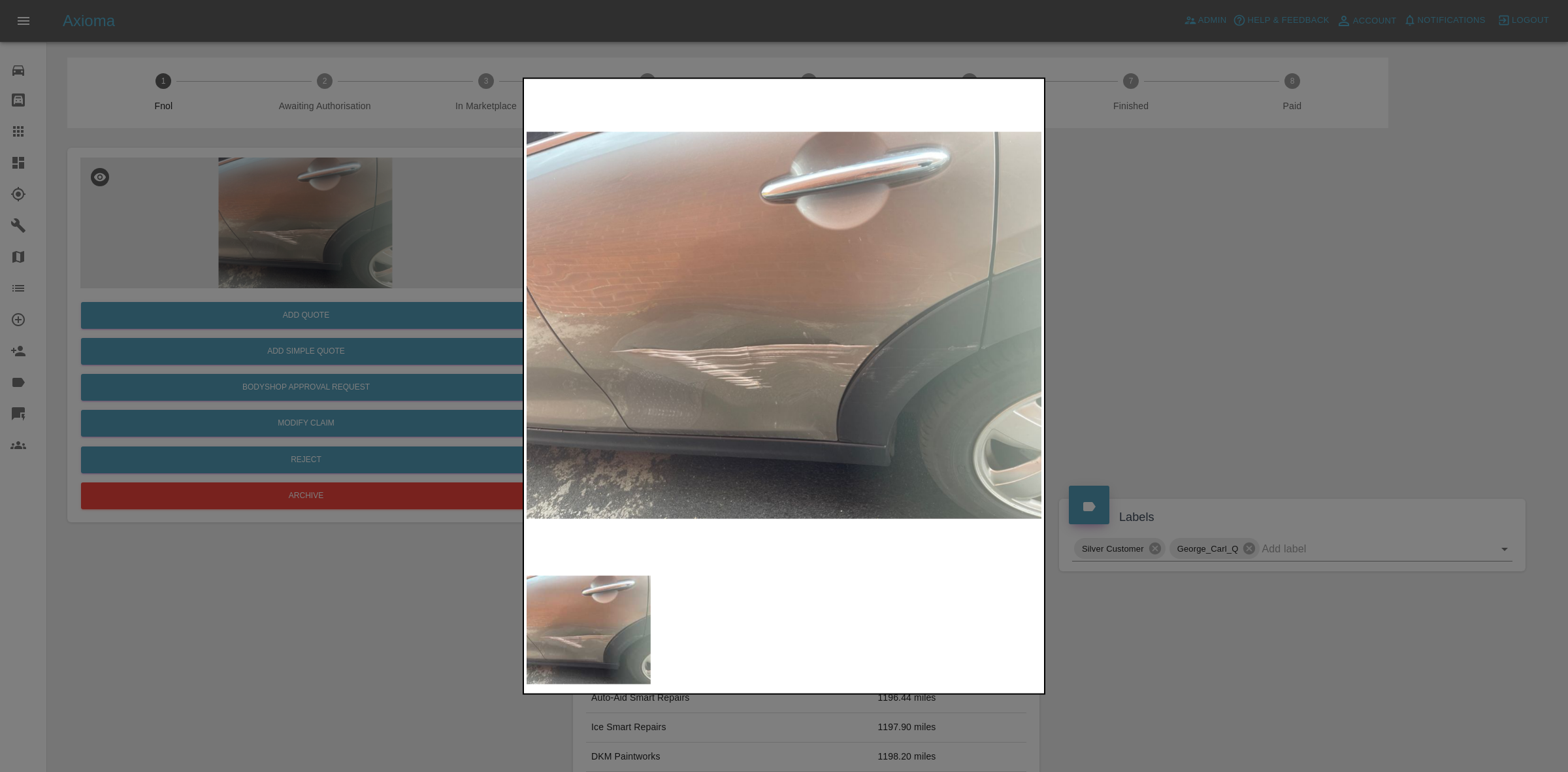
click at [1141, 422] on div at bounding box center [784, 386] width 1568 height 772
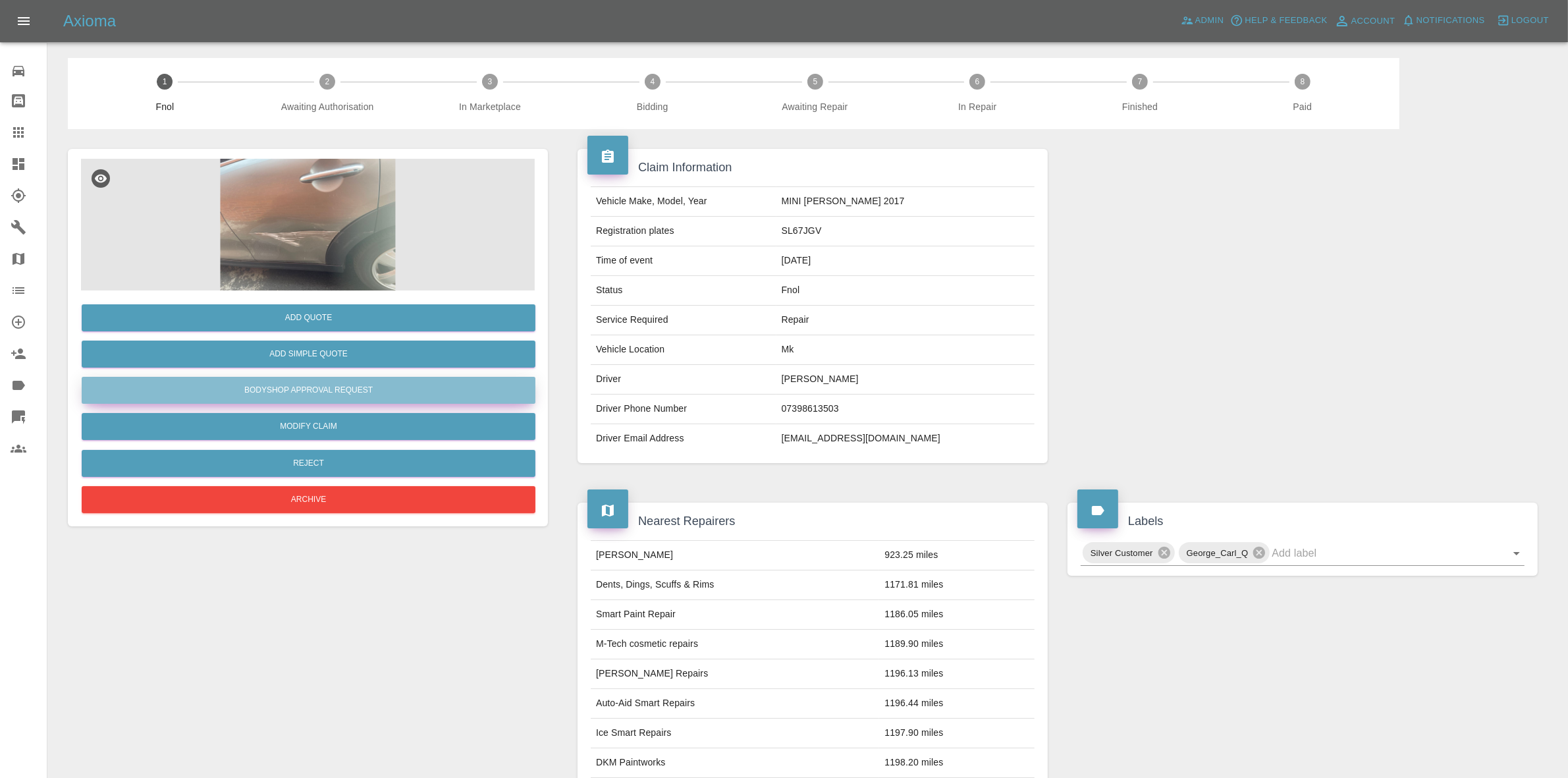
click at [336, 388] on button "Bodyshop Approval Request" at bounding box center [308, 391] width 454 height 27
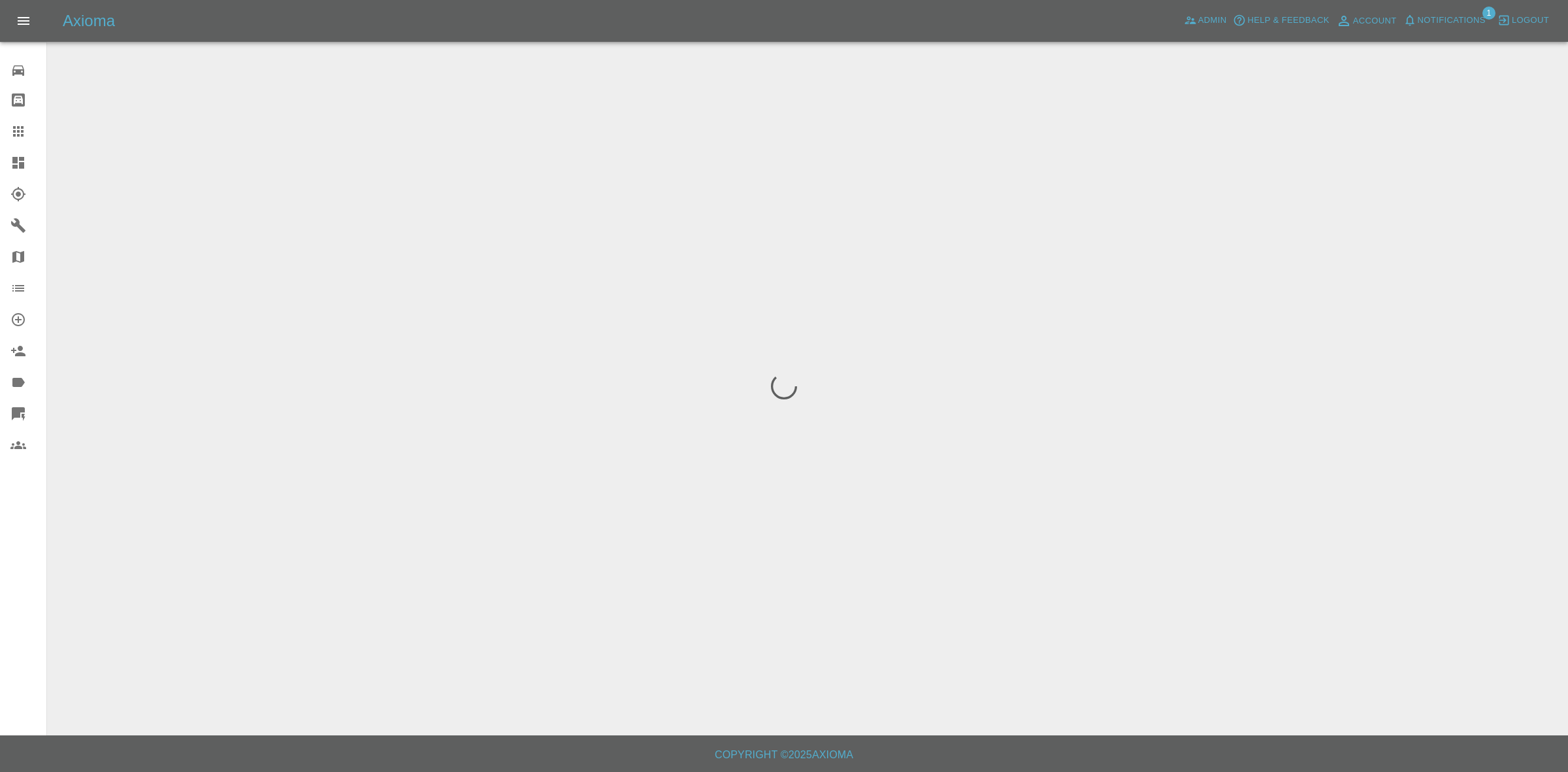
click at [1430, 26] on span "Notifications" at bounding box center [1452, 20] width 68 height 15
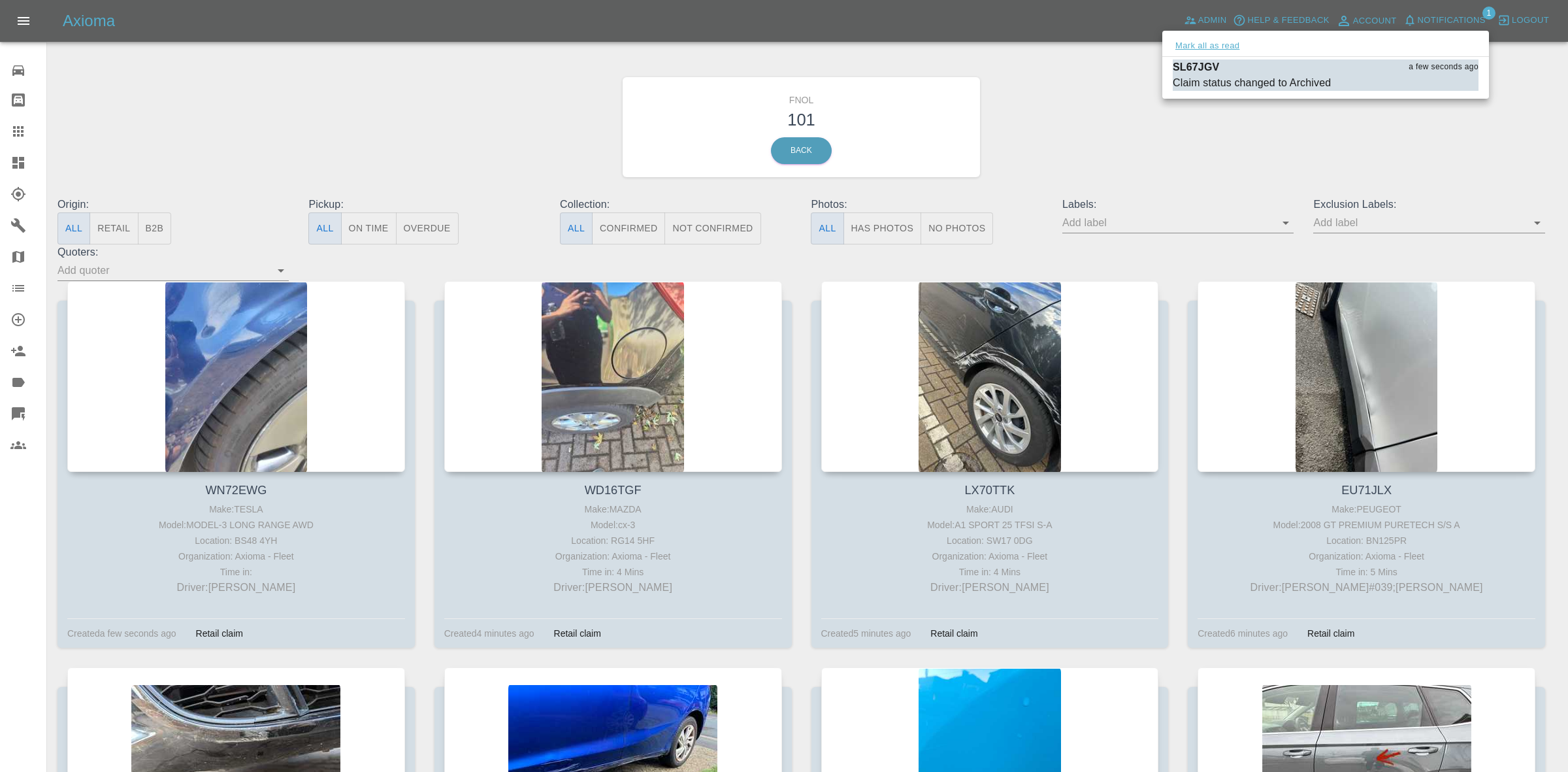
click at [1226, 46] on button "Mark all as read" at bounding box center [1207, 46] width 69 height 15
click at [1249, 152] on div at bounding box center [784, 386] width 1568 height 772
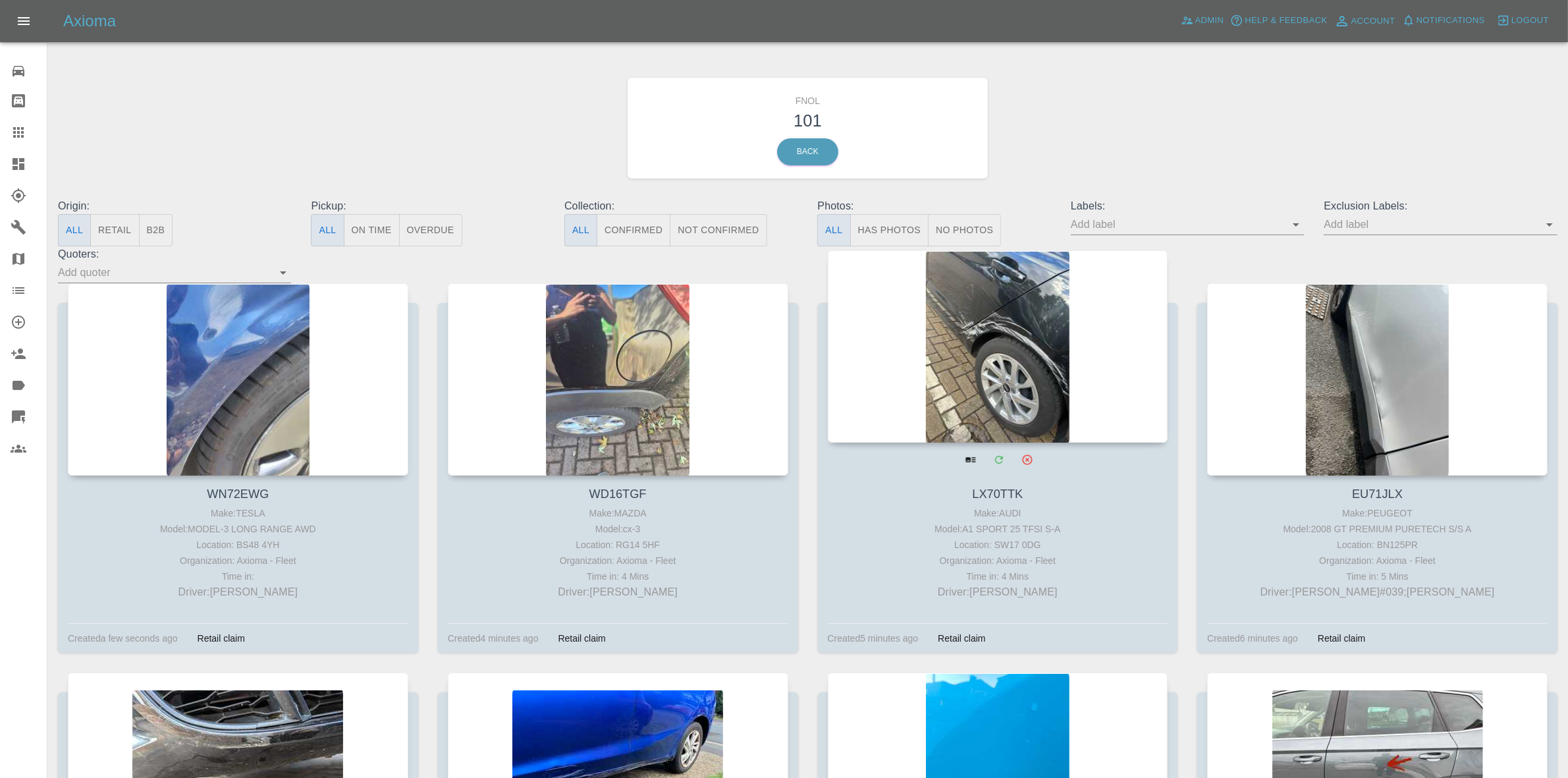
drag, startPoint x: 920, startPoint y: 380, endPoint x: 1093, endPoint y: 395, distance: 173.6
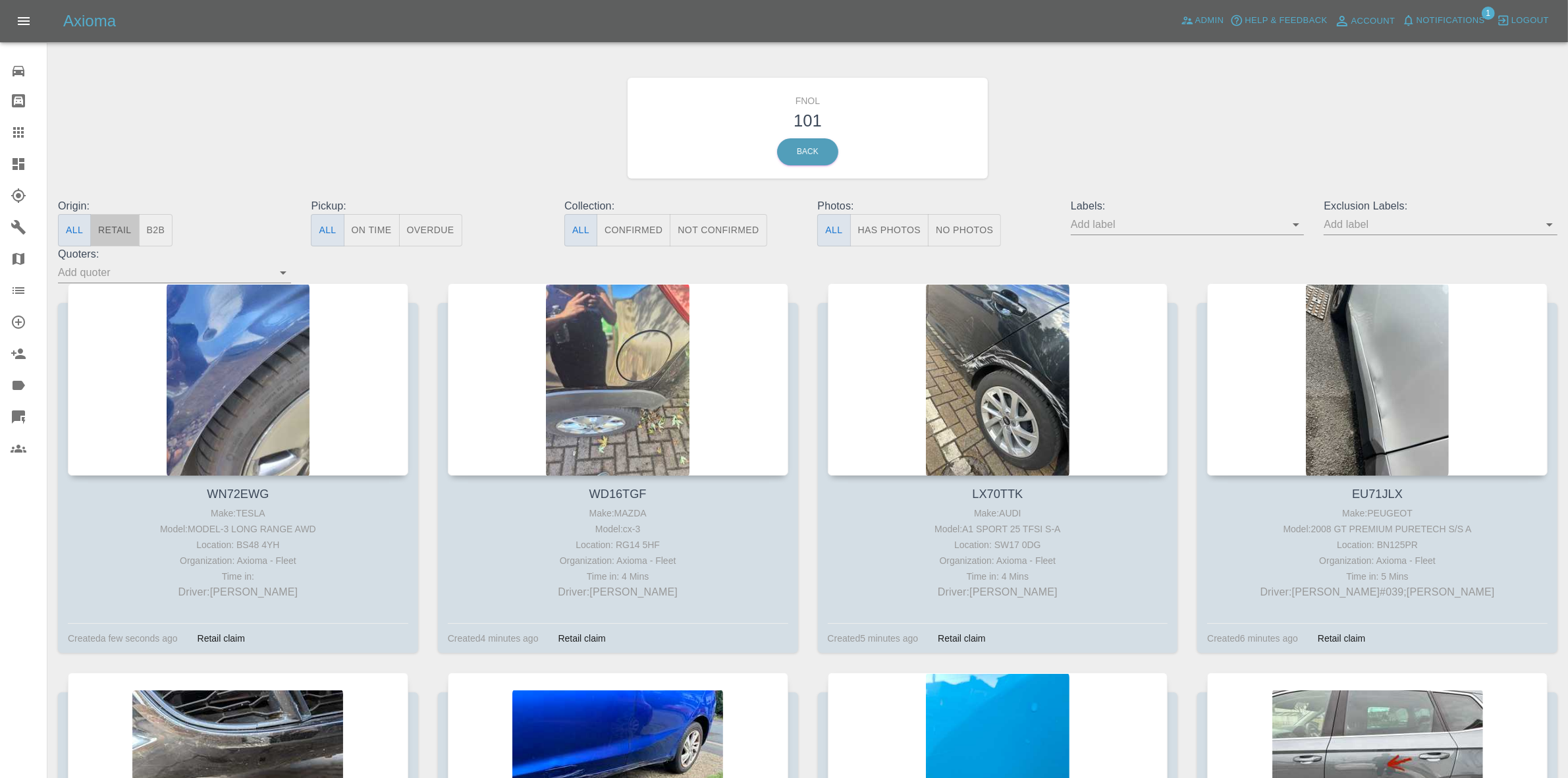
click at [121, 222] on button "Retail" at bounding box center [114, 230] width 49 height 32
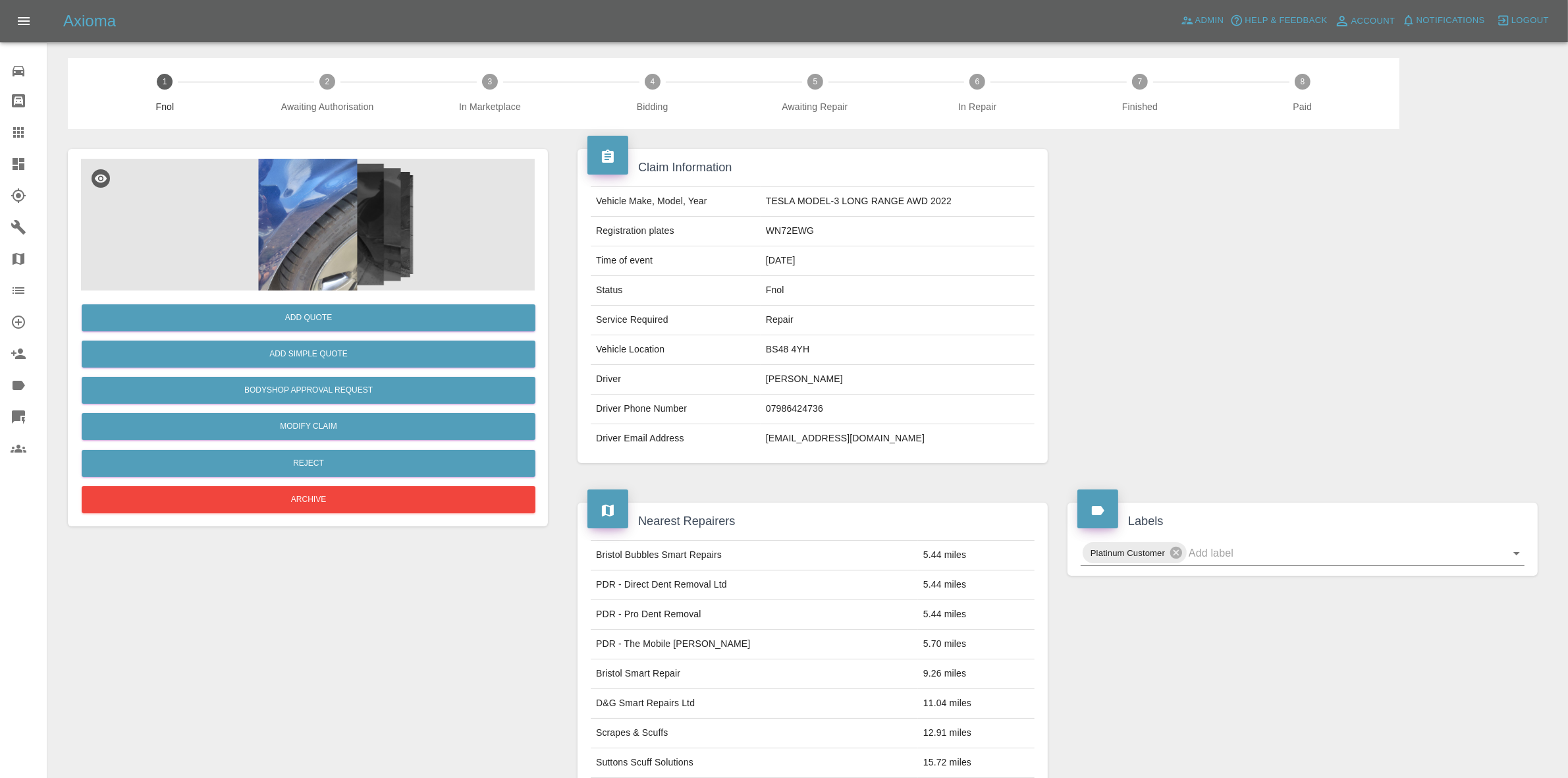
click at [453, 284] on img at bounding box center [307, 224] width 454 height 132
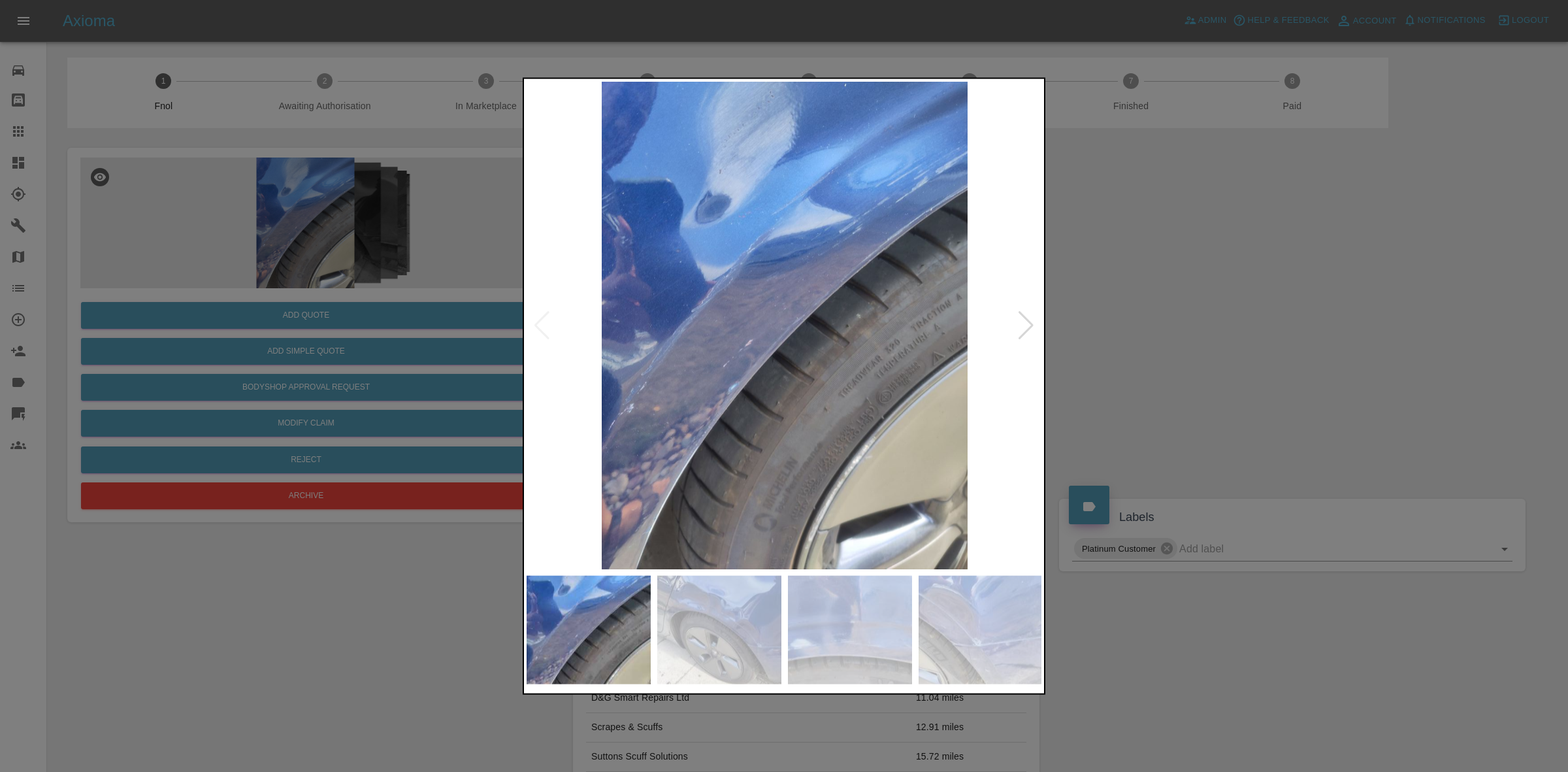
click at [1031, 322] on div at bounding box center [1026, 325] width 17 height 29
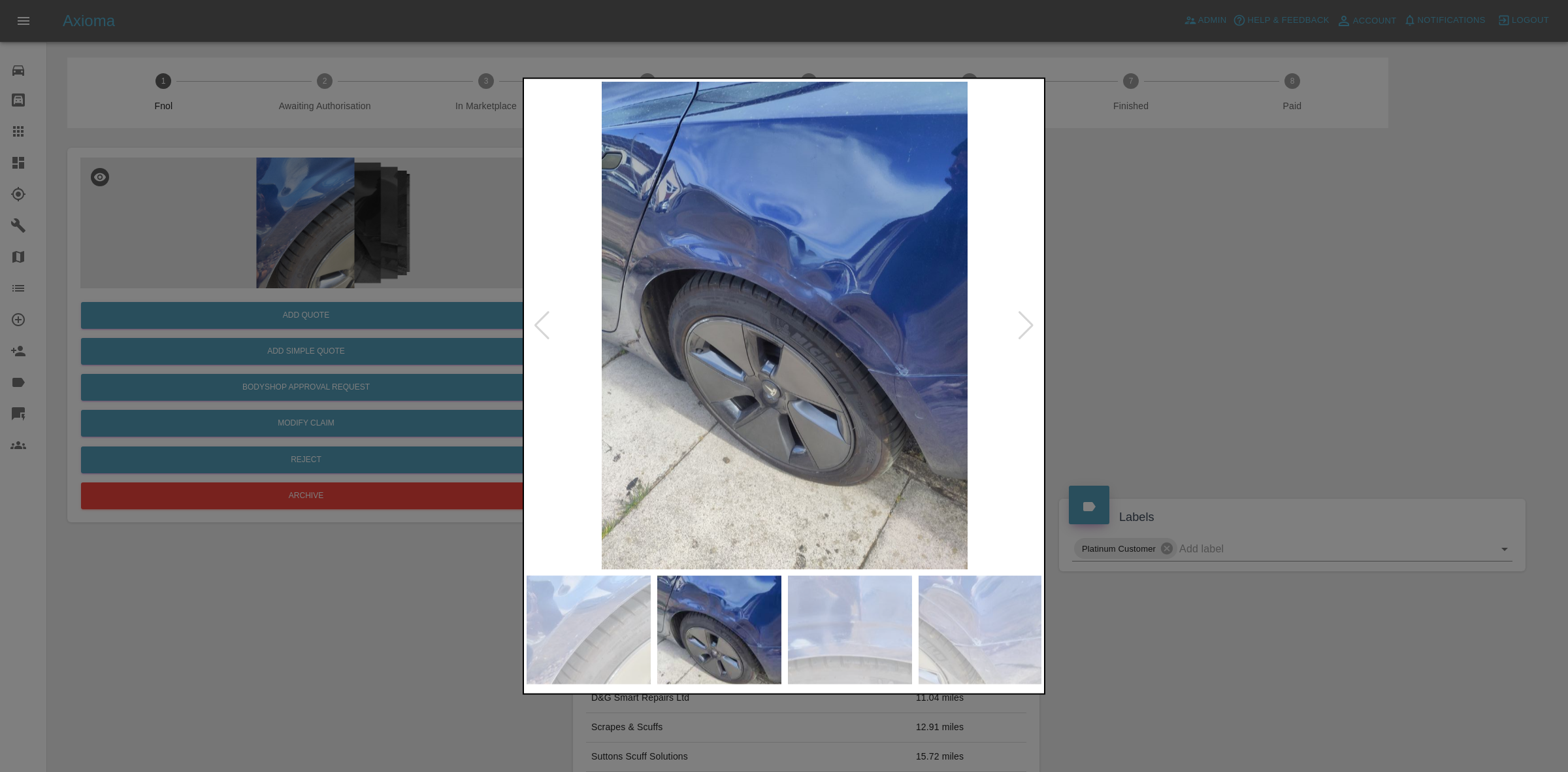
click at [1031, 322] on div at bounding box center [1026, 325] width 17 height 29
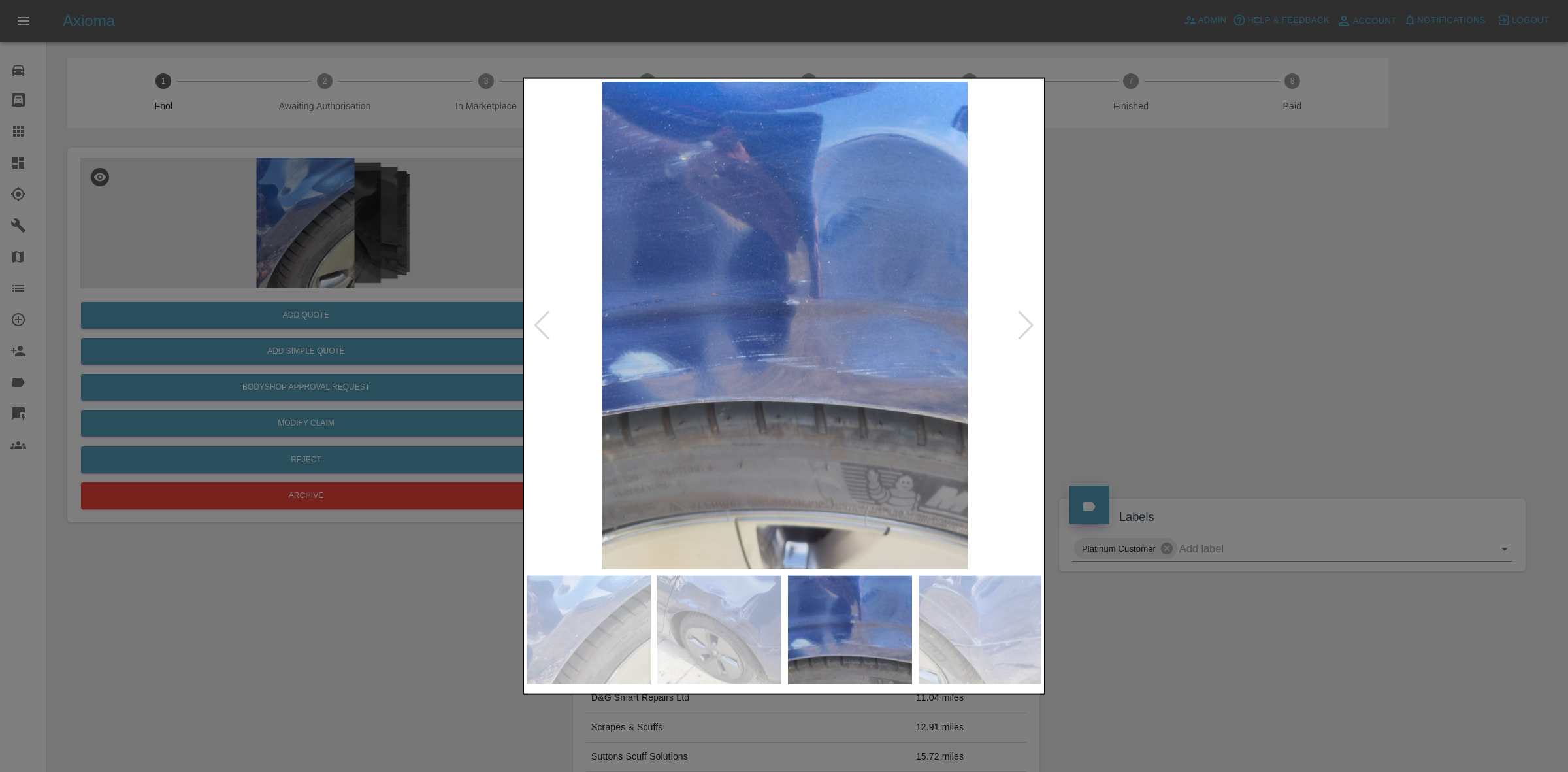
click at [1031, 322] on div at bounding box center [1026, 325] width 17 height 29
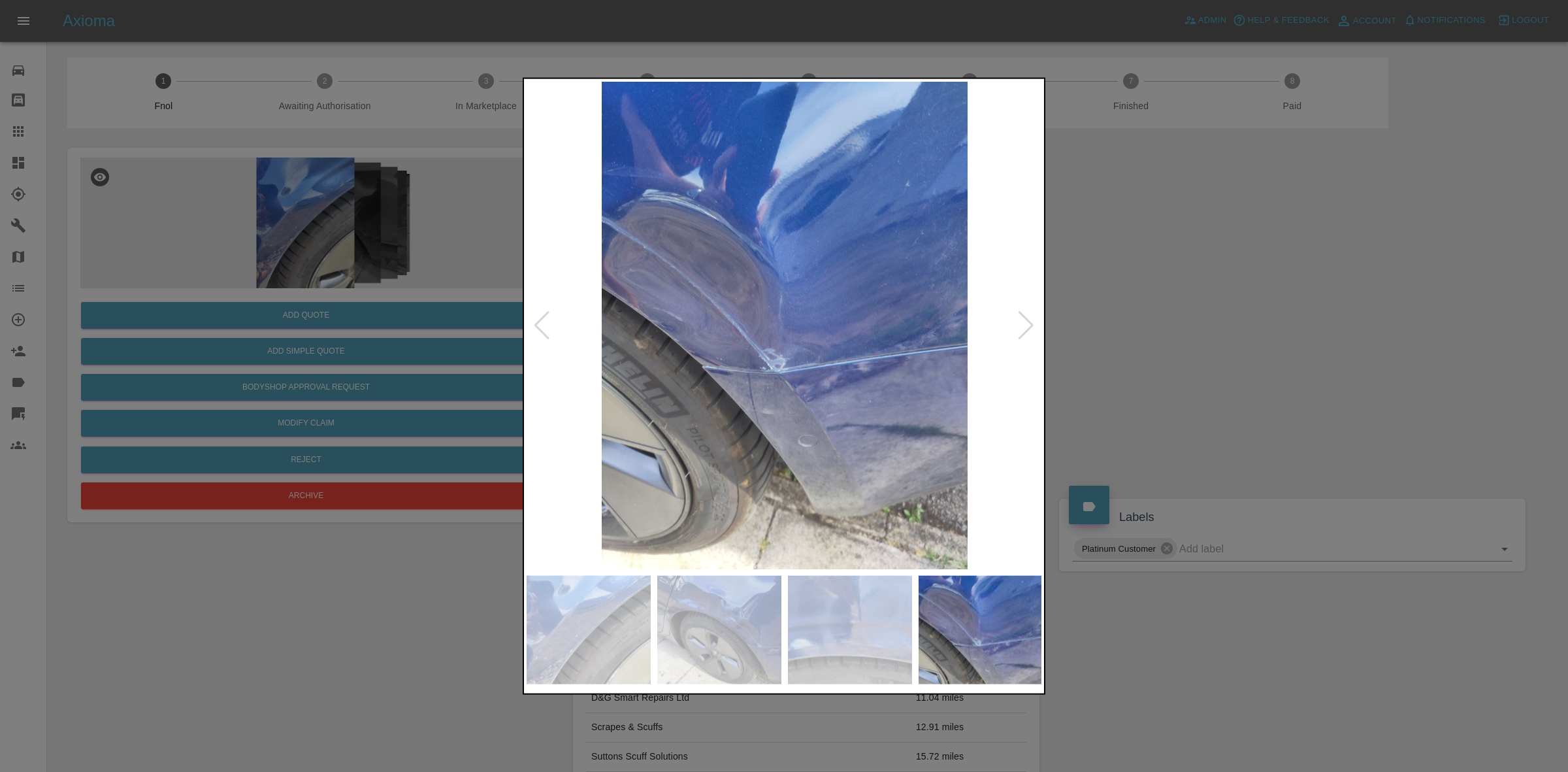
click at [1031, 322] on div at bounding box center [1026, 325] width 17 height 29
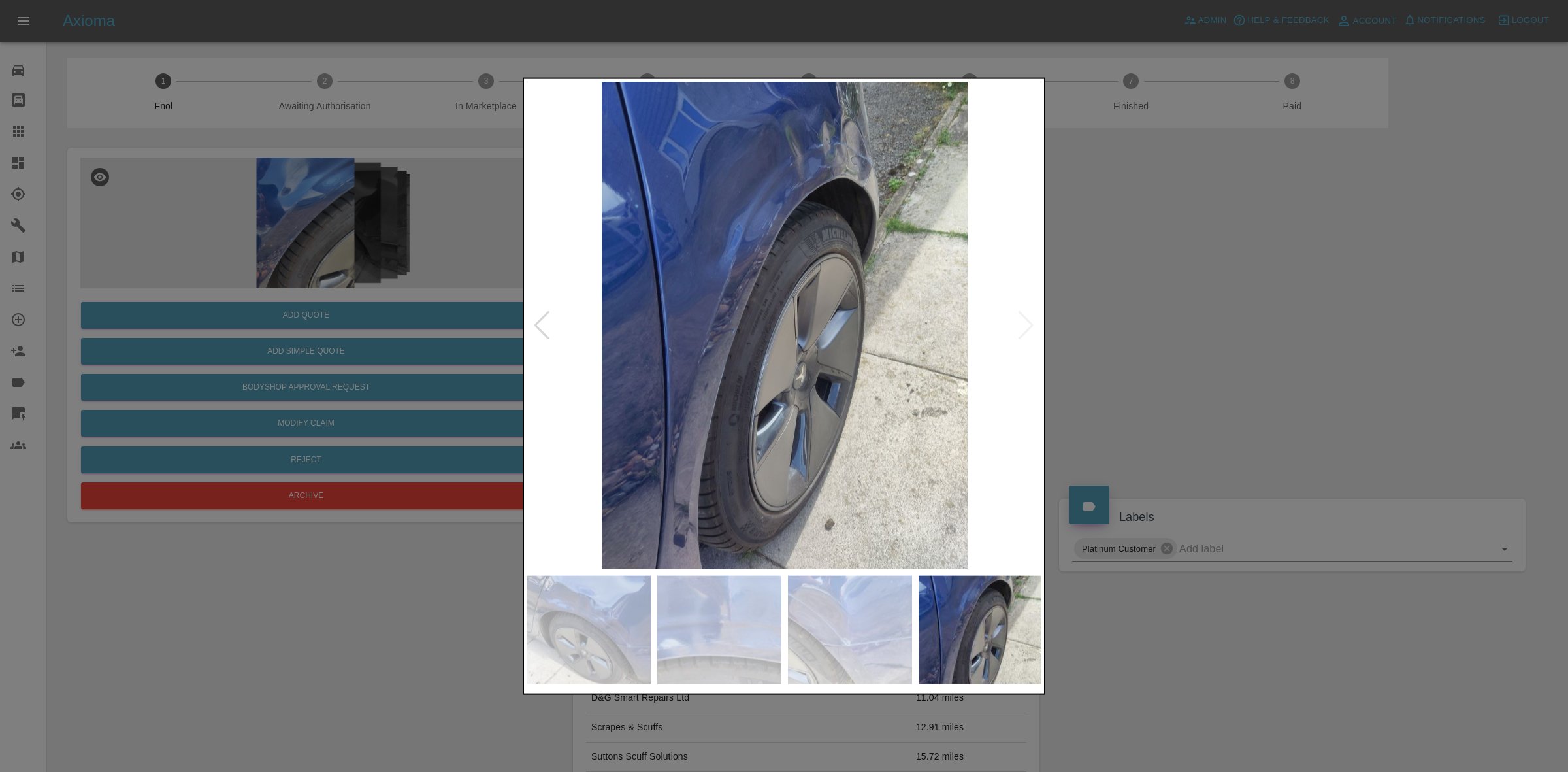
click at [1031, 322] on img at bounding box center [785, 325] width 516 height 488
click at [1207, 345] on div at bounding box center [784, 386] width 1568 height 772
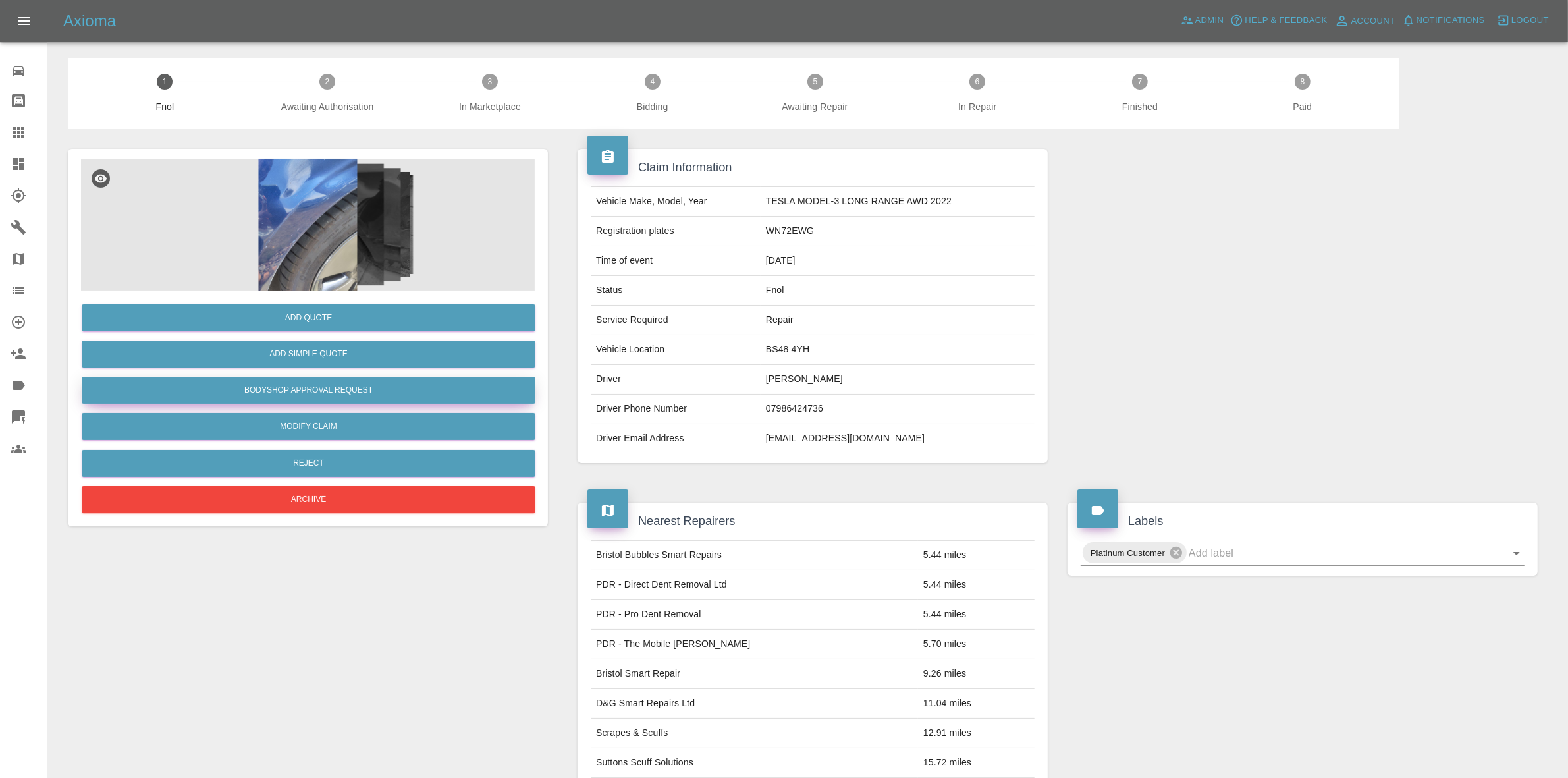
click at [325, 380] on button "Bodyshop Approval Request" at bounding box center [308, 391] width 454 height 27
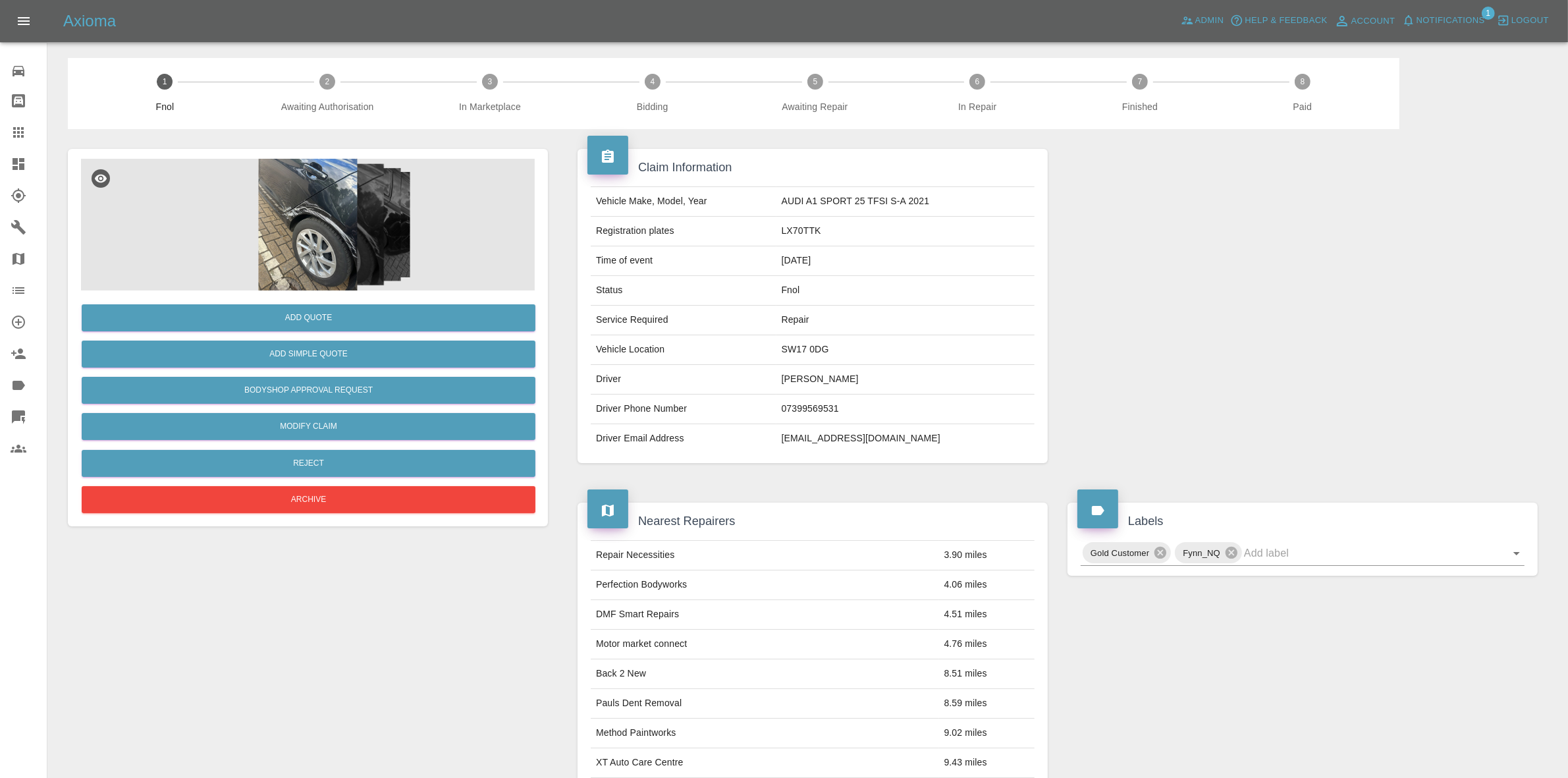
click at [343, 213] on img at bounding box center [307, 224] width 454 height 132
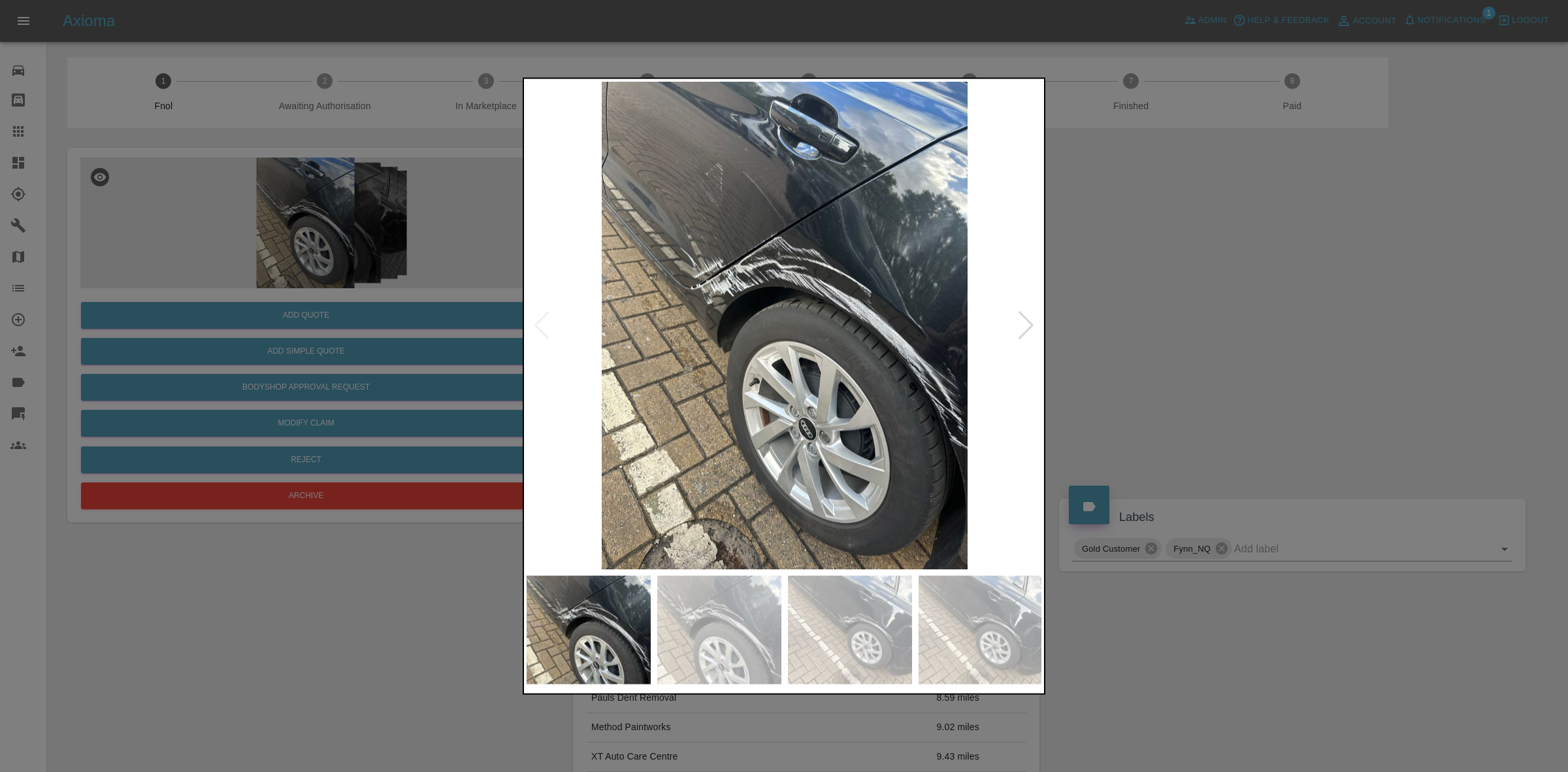
click at [1029, 325] on div at bounding box center [1026, 325] width 17 height 29
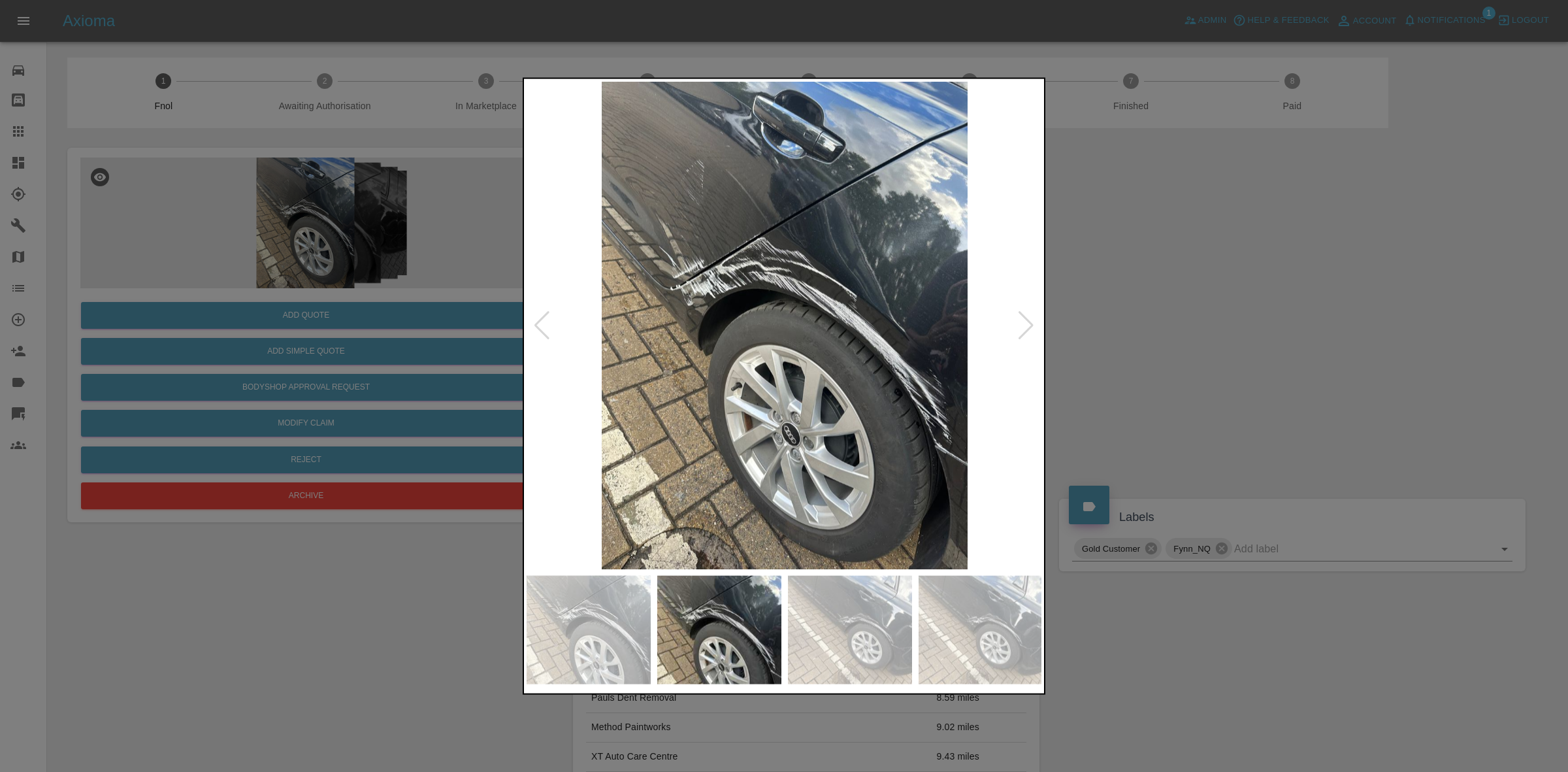
click at [1029, 325] on div at bounding box center [1026, 325] width 17 height 29
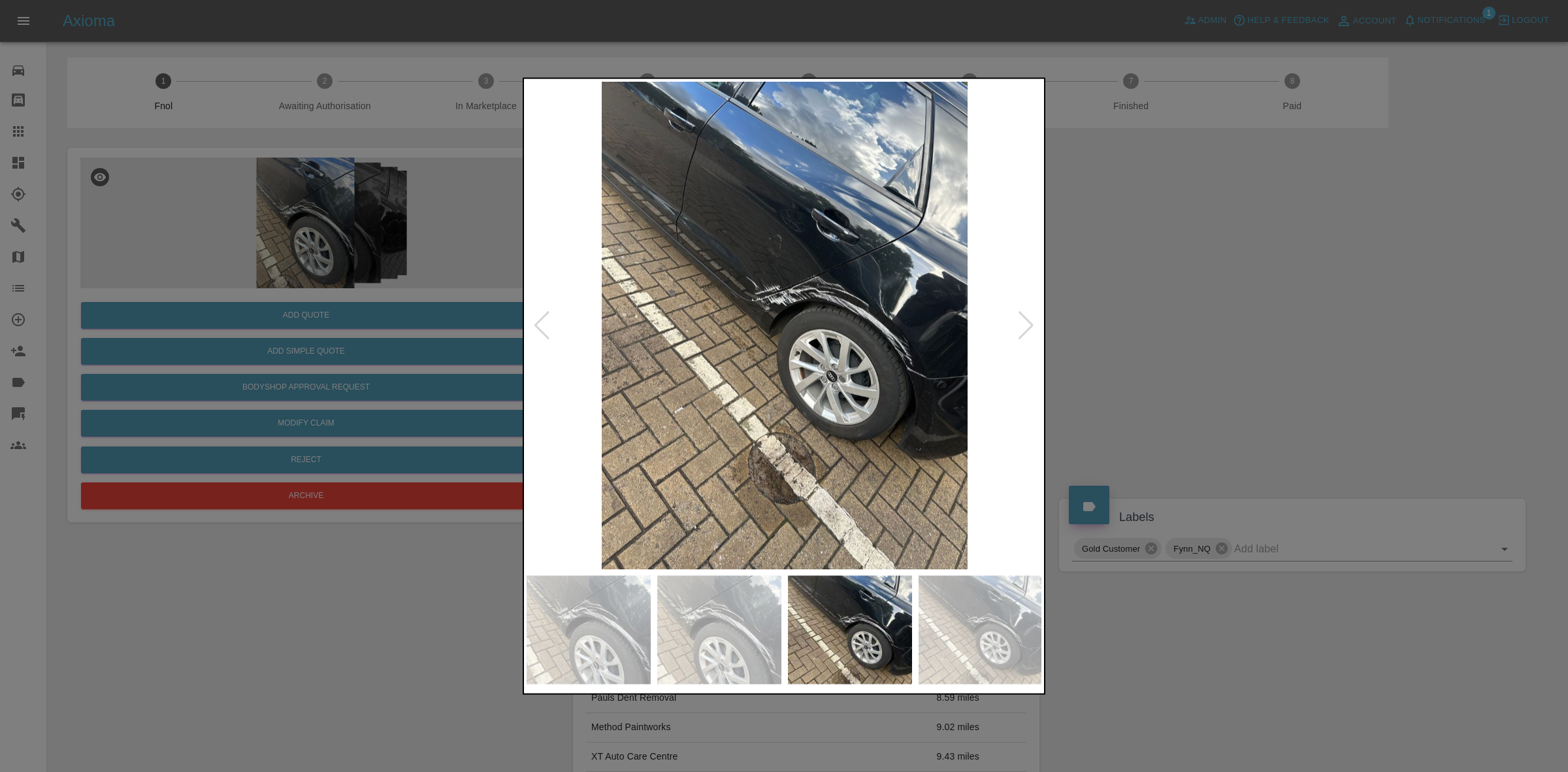
click at [1029, 325] on div at bounding box center [1026, 325] width 17 height 29
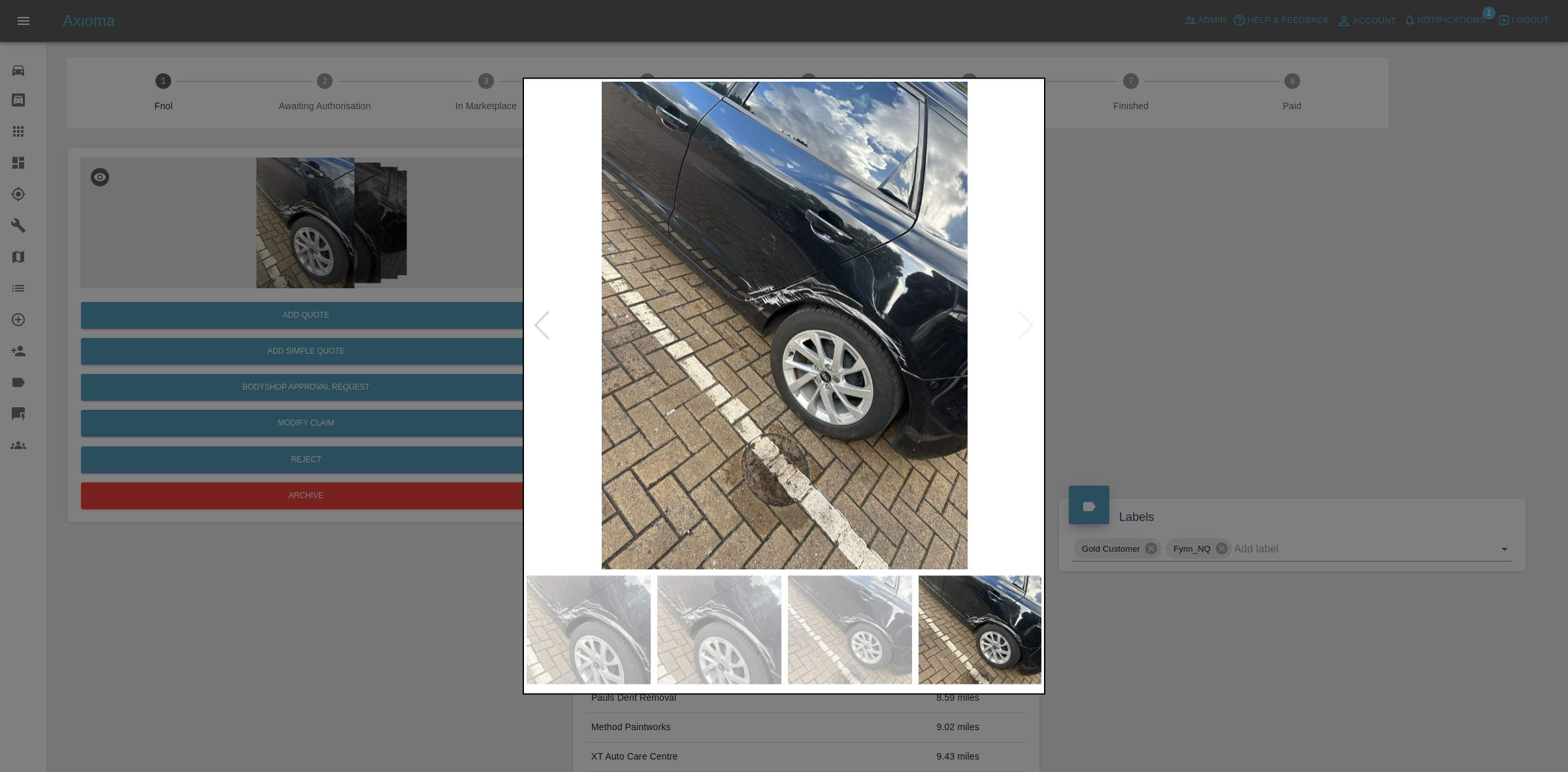
click at [1029, 325] on img at bounding box center [785, 325] width 516 height 488
click at [1113, 330] on div at bounding box center [784, 386] width 1568 height 772
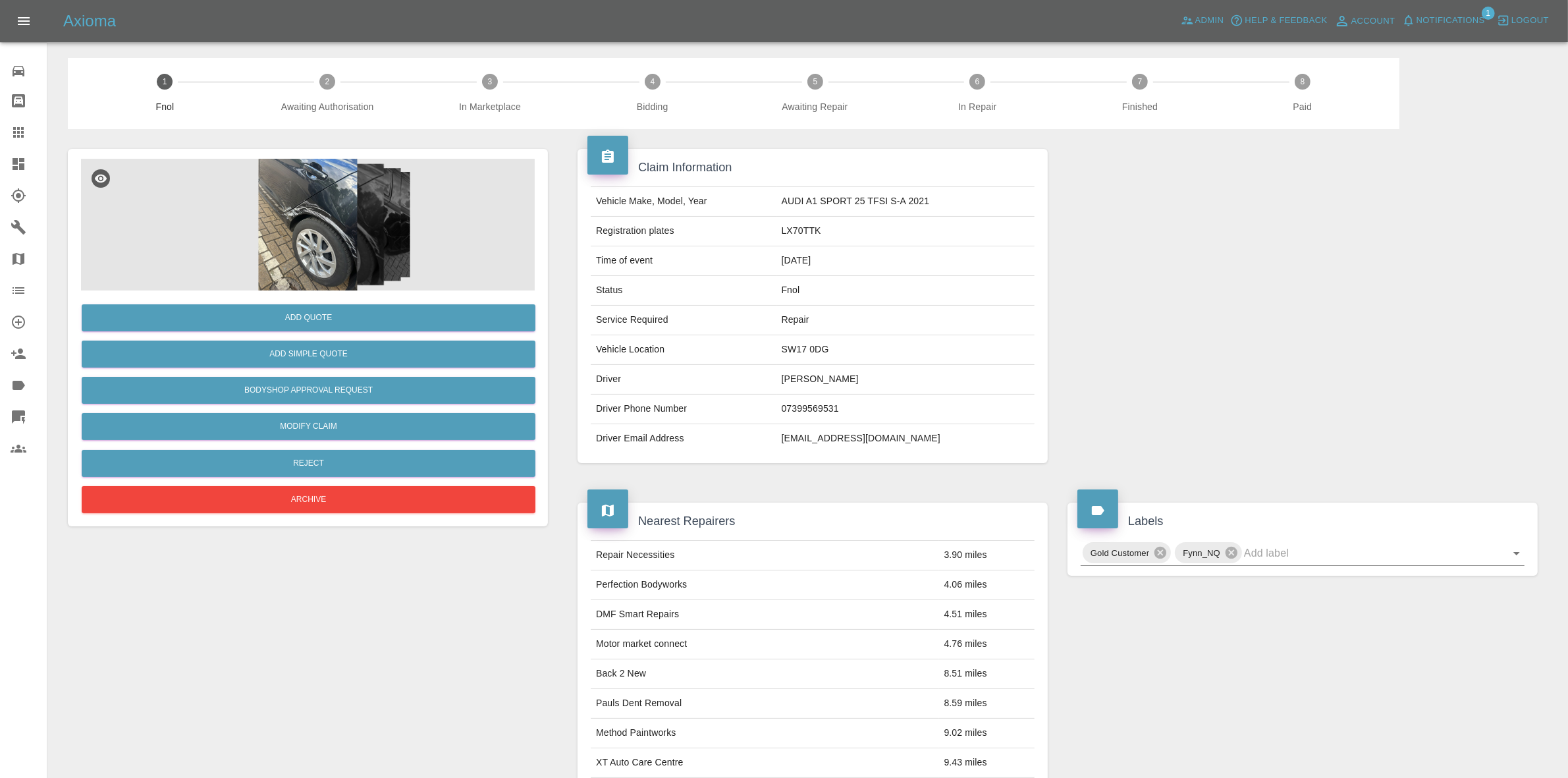
click at [442, 247] on img at bounding box center [307, 224] width 454 height 132
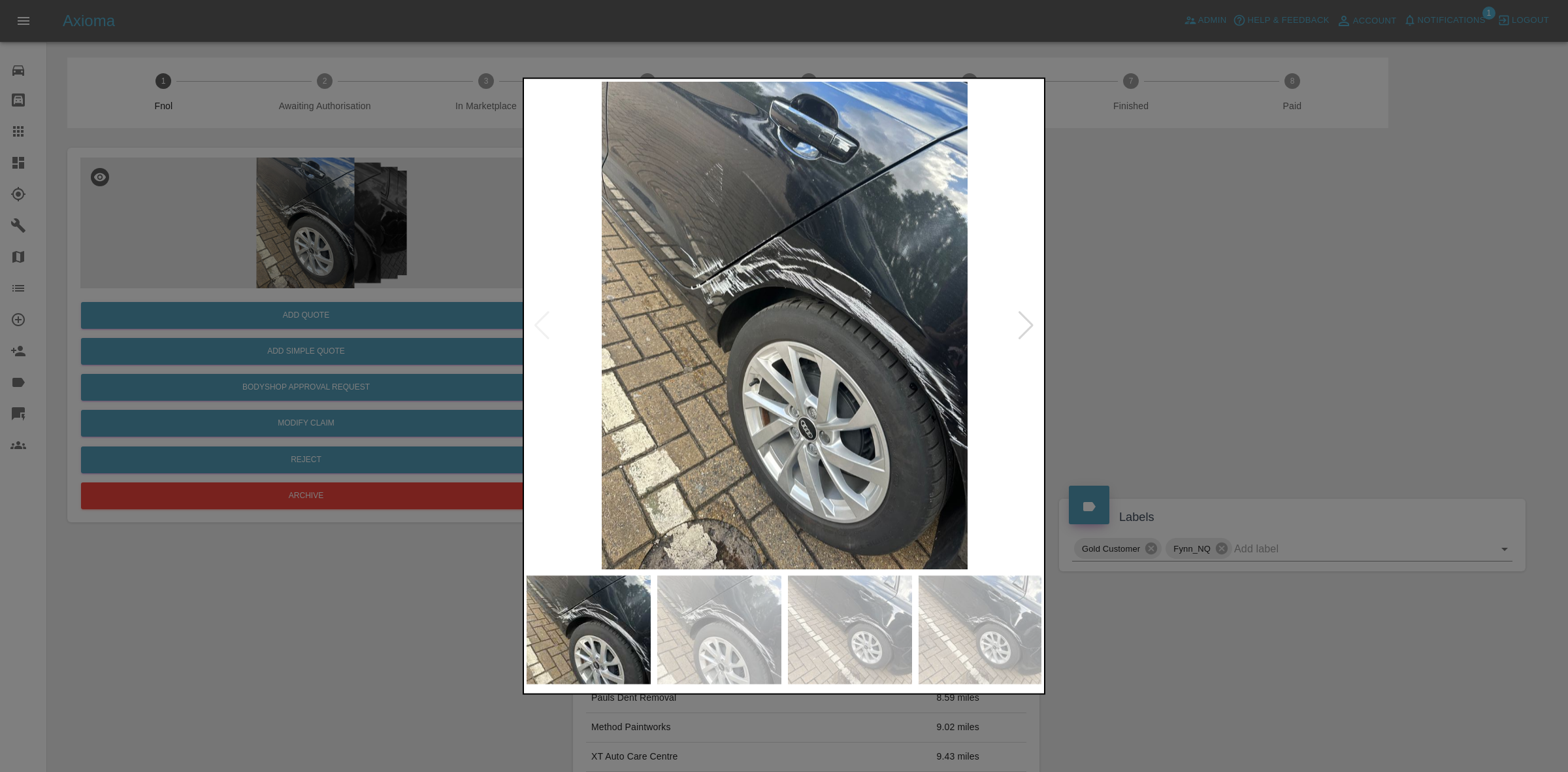
click at [1026, 318] on div at bounding box center [1026, 325] width 17 height 29
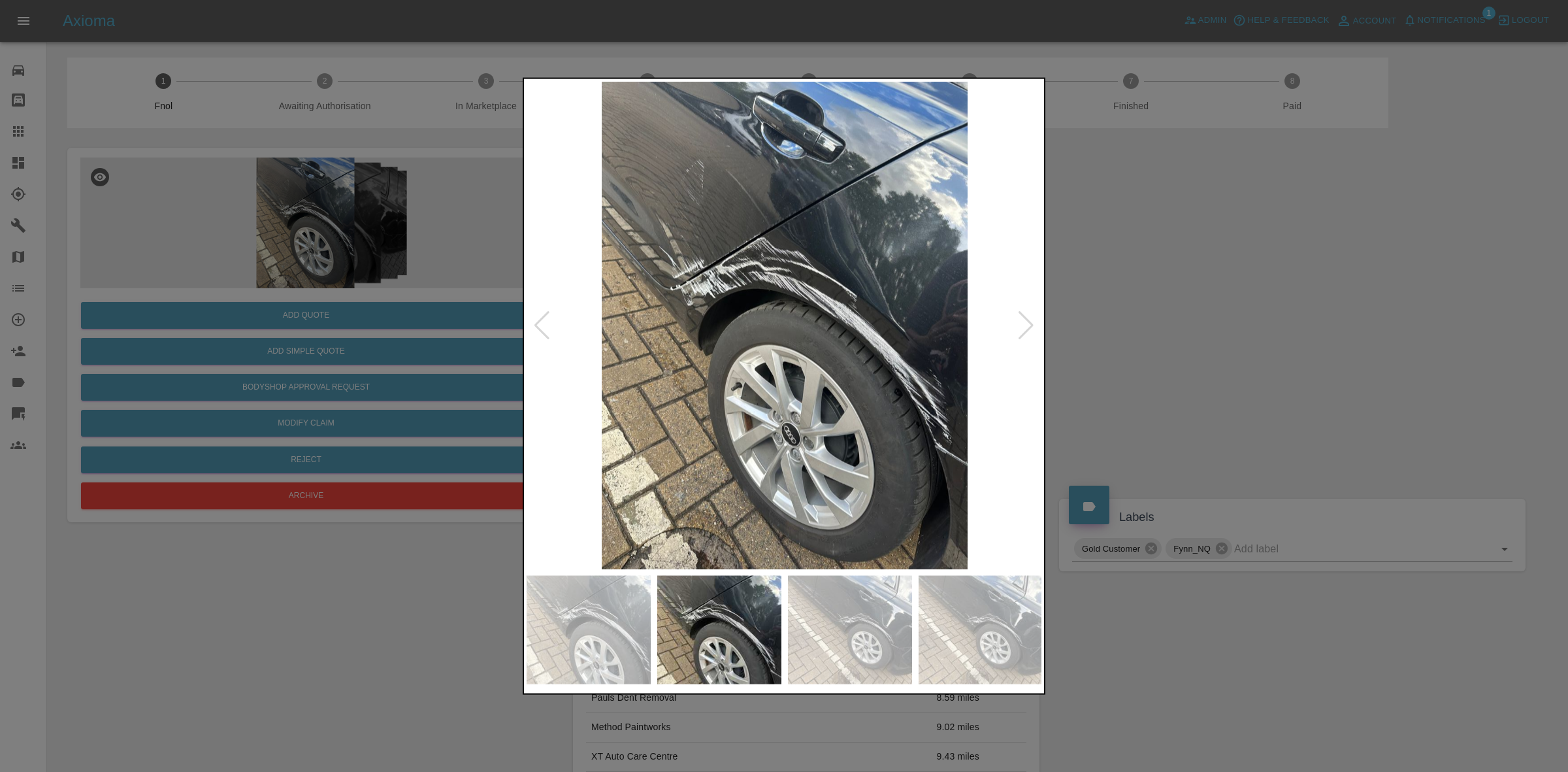
click at [1114, 327] on div at bounding box center [784, 386] width 1568 height 772
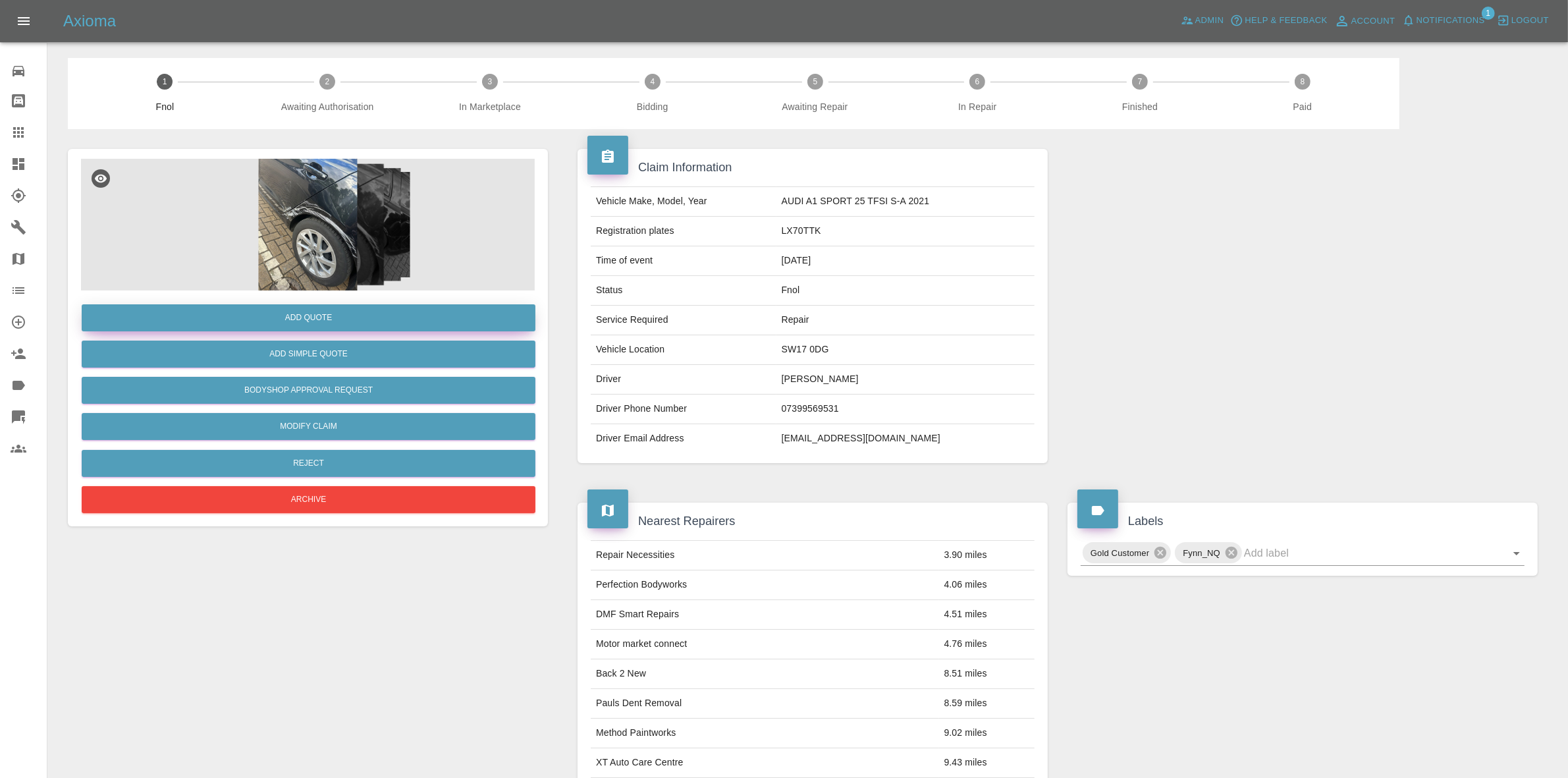
click at [327, 321] on button "Add Quote" at bounding box center [308, 318] width 454 height 27
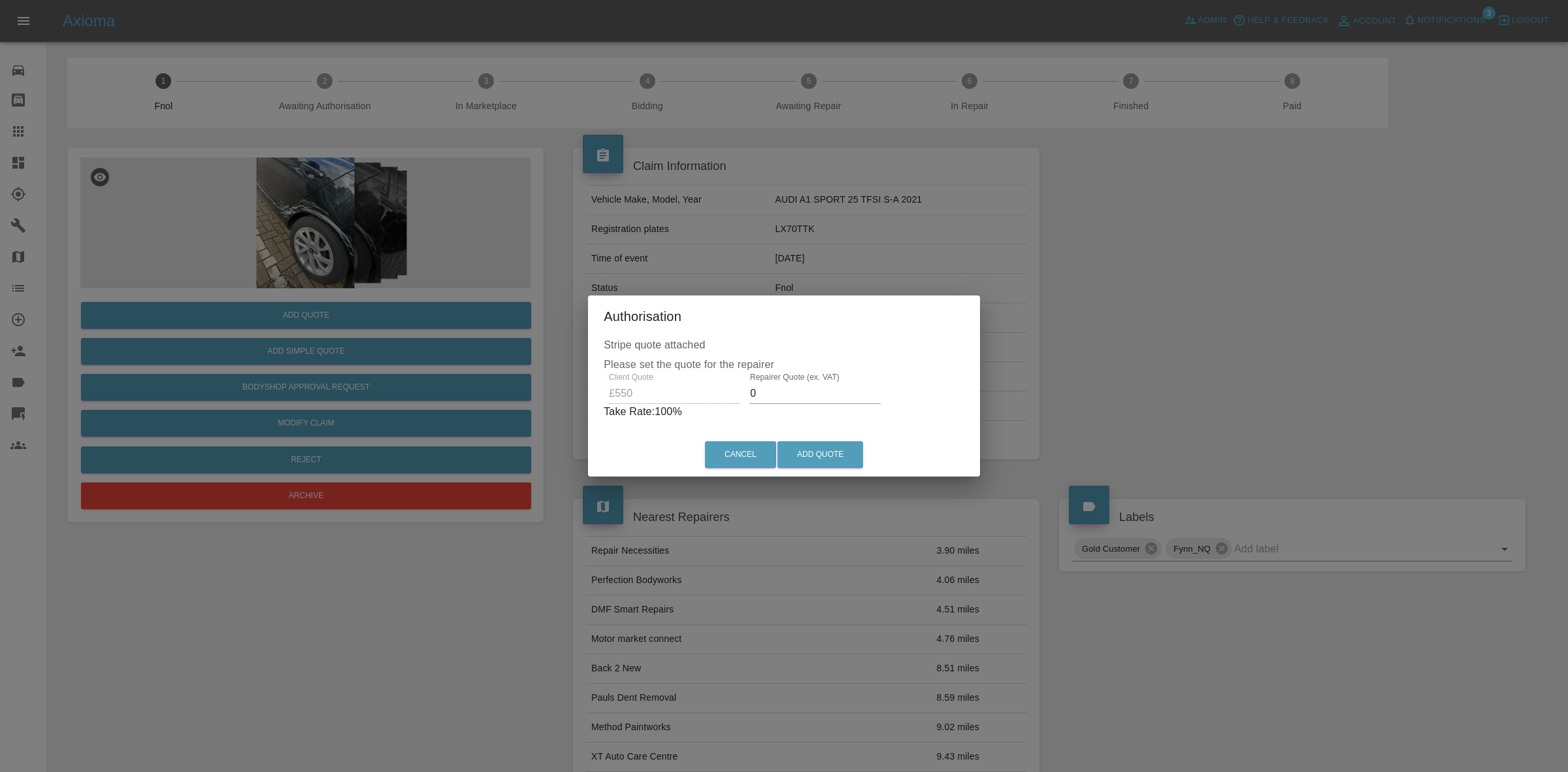
click at [782, 396] on input "0" at bounding box center [815, 393] width 131 height 21
drag, startPoint x: 816, startPoint y: 450, endPoint x: 814, endPoint y: 389, distance: 61.0
click at [814, 389] on div "Authorisation Stripe quote attached Please set the quote for the repairer Clien…" at bounding box center [784, 386] width 386 height 181
click at [814, 389] on input "375" at bounding box center [819, 393] width 131 height 21
type input "365"
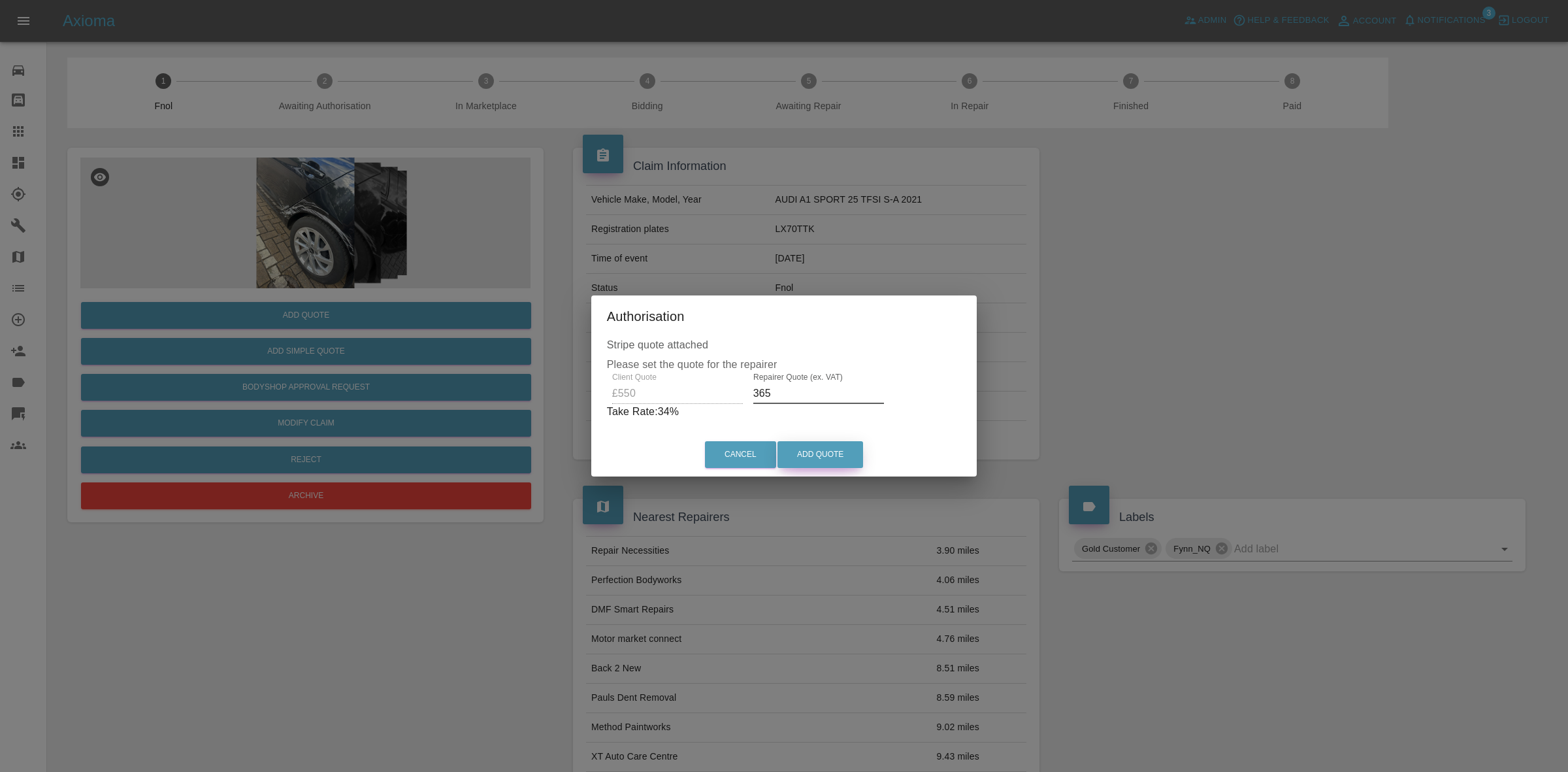
click at [844, 442] on button "Add Quote" at bounding box center [821, 454] width 86 height 27
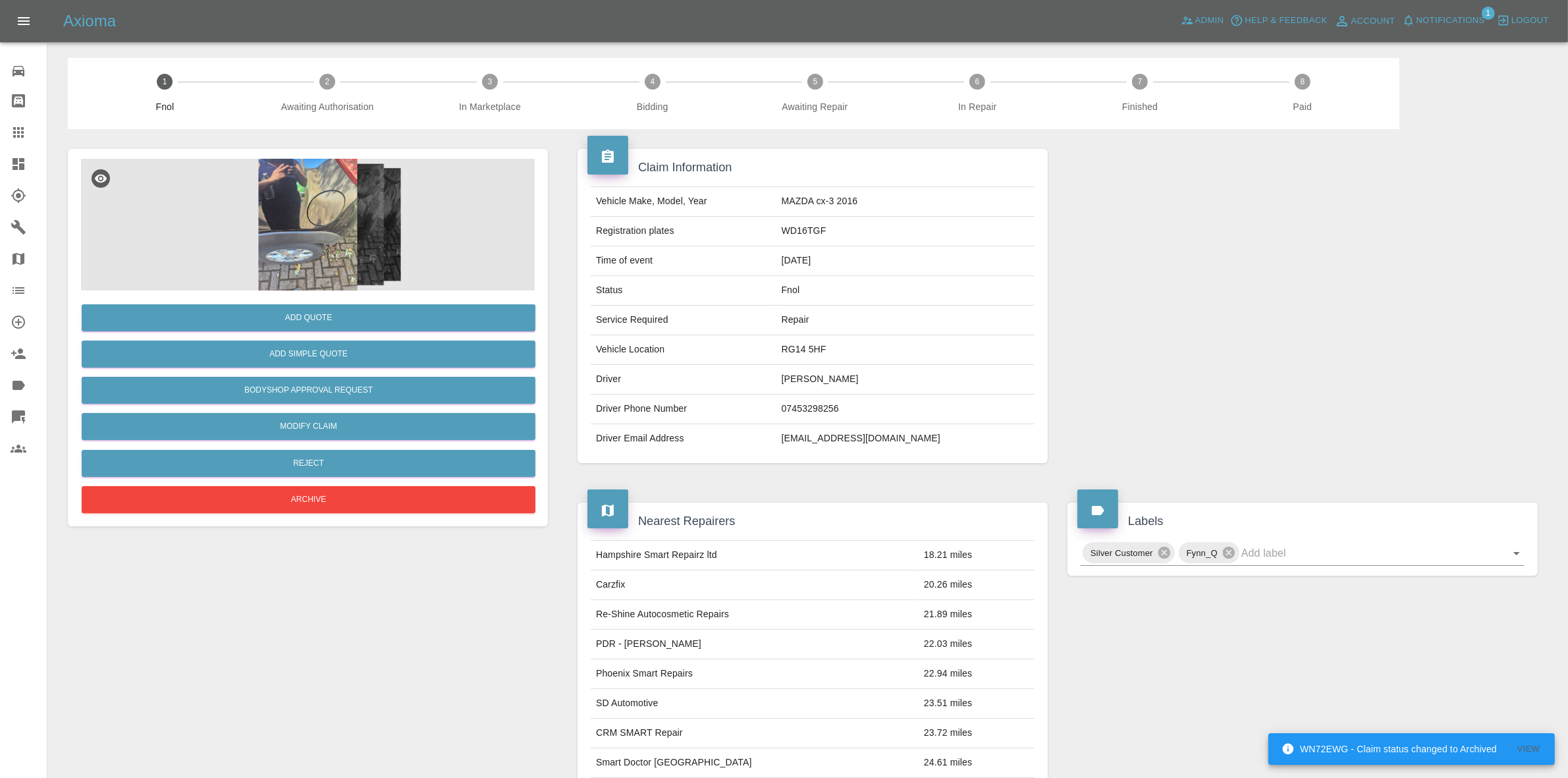
click at [261, 242] on img at bounding box center [307, 224] width 454 height 132
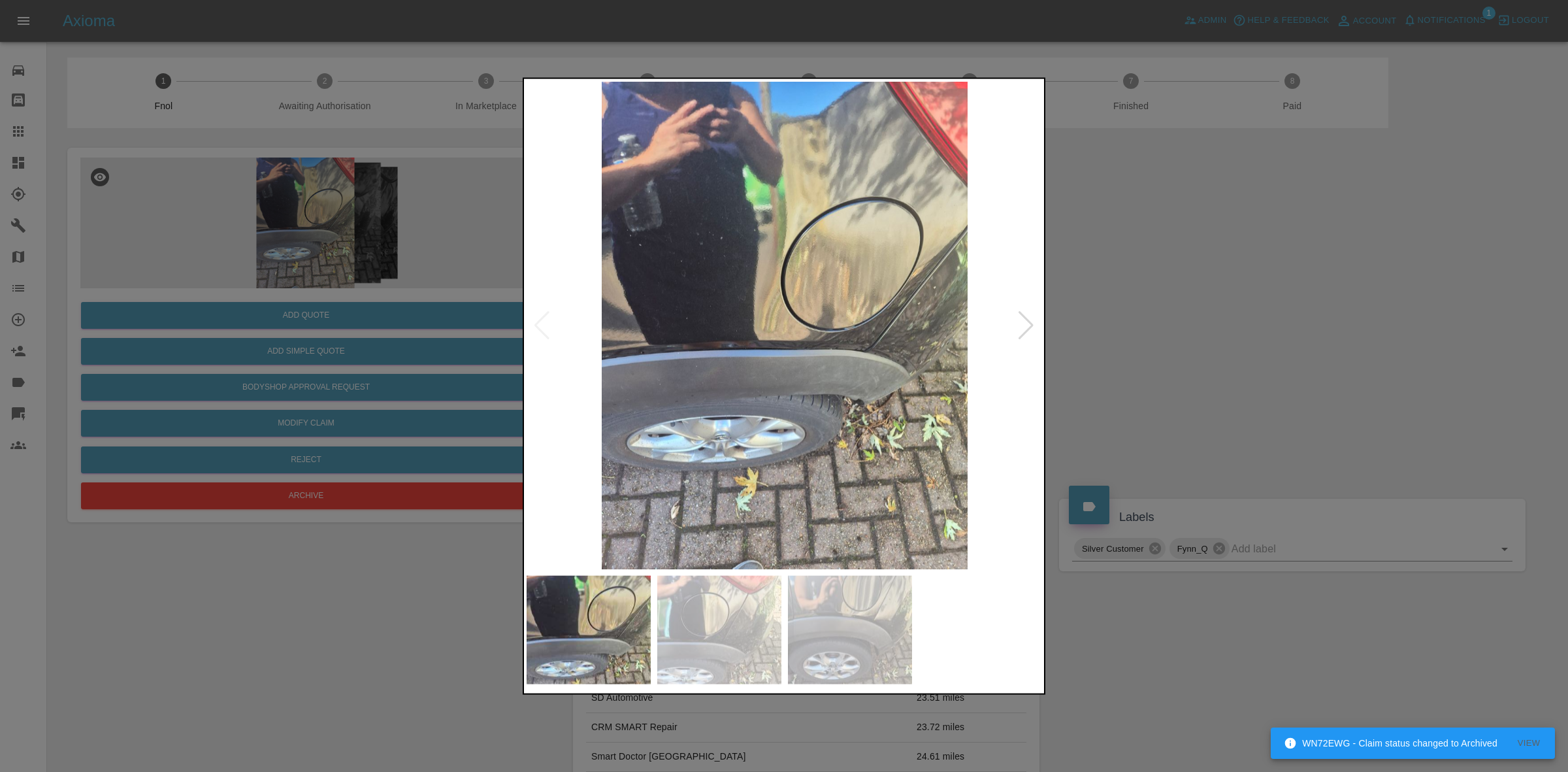
click at [1028, 323] on div at bounding box center [1026, 325] width 17 height 29
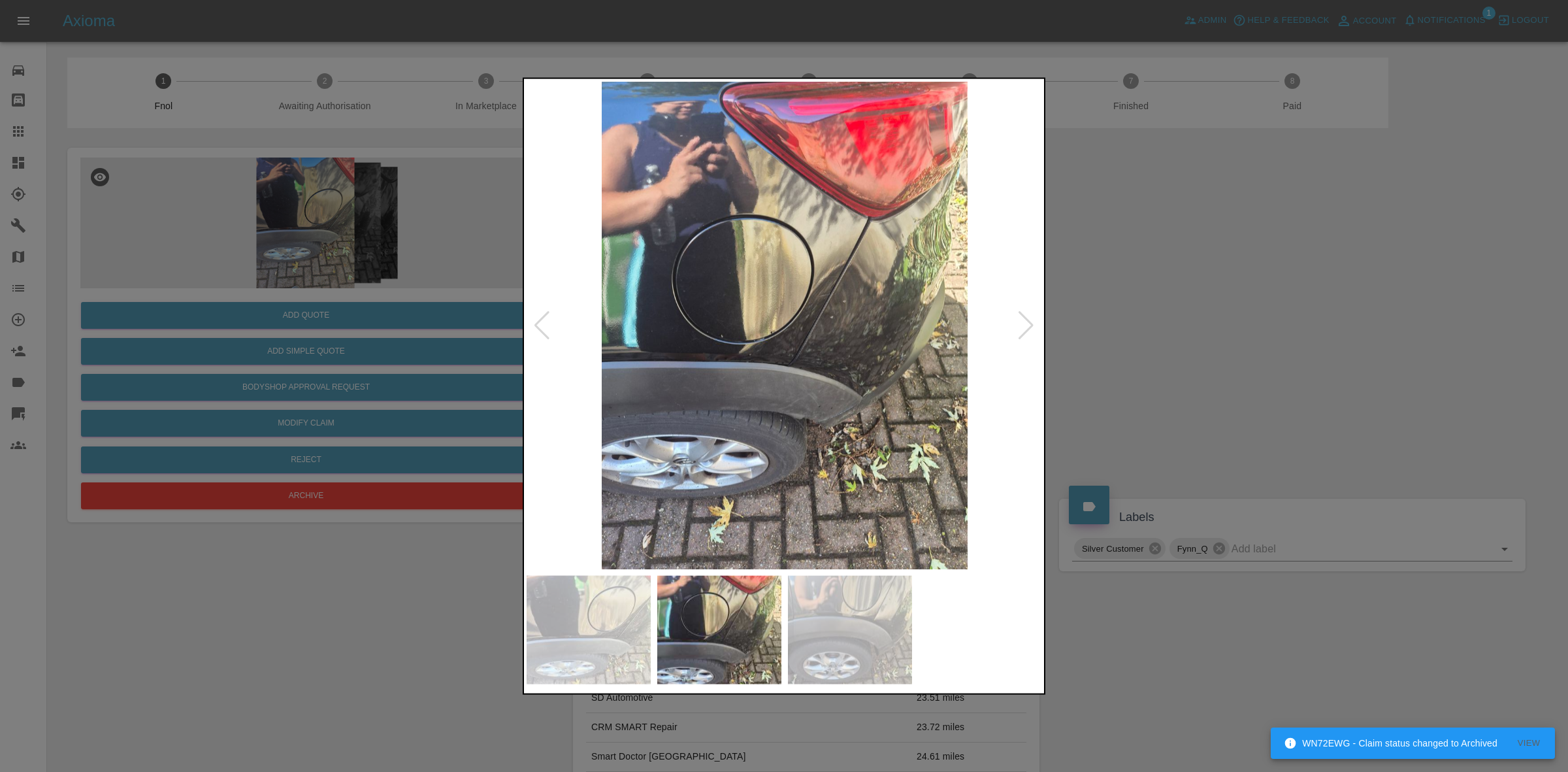
click at [1028, 323] on div at bounding box center [1026, 325] width 17 height 29
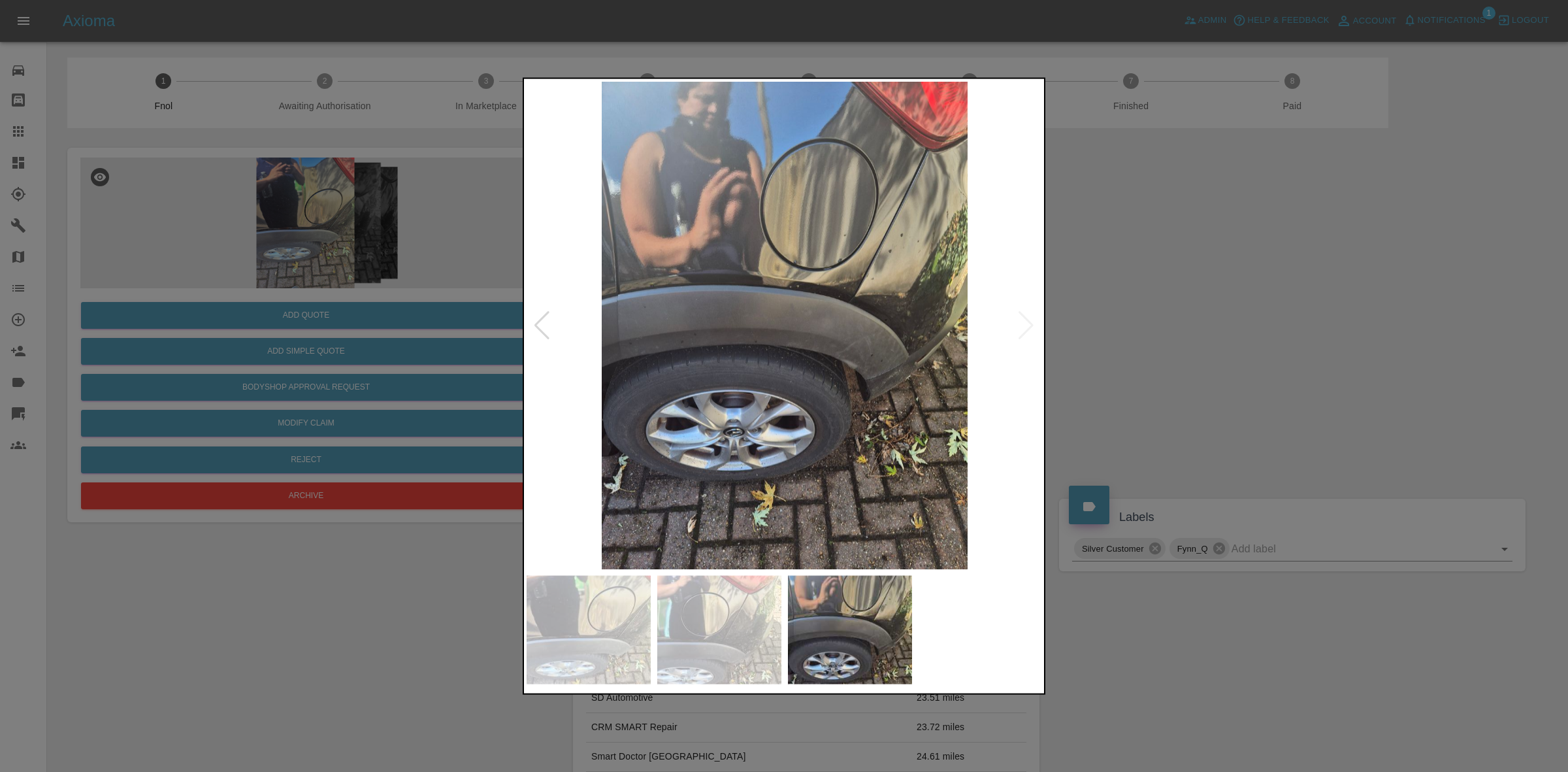
click at [543, 315] on div at bounding box center [542, 325] width 17 height 29
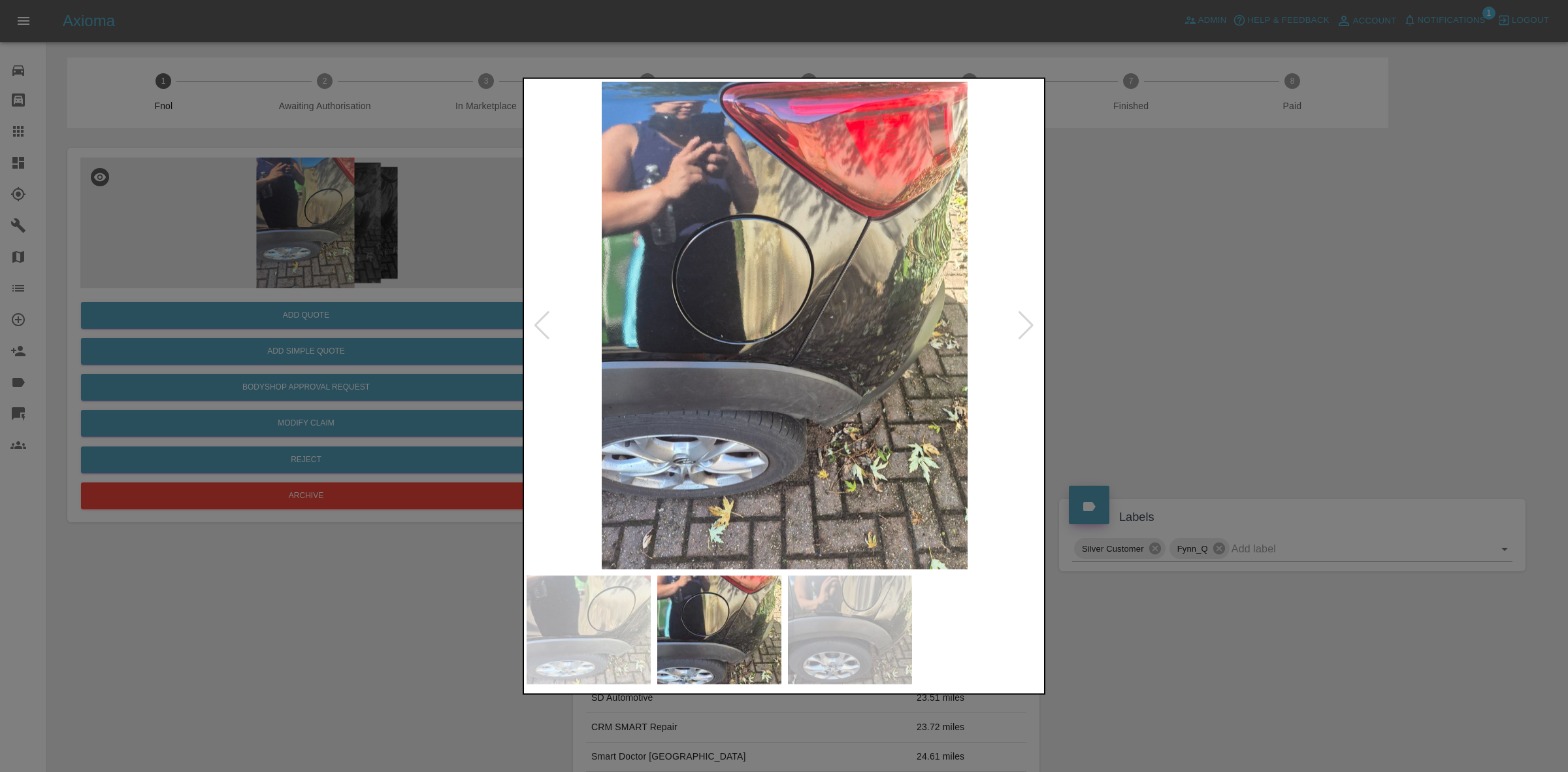
click at [543, 315] on div at bounding box center [542, 325] width 17 height 29
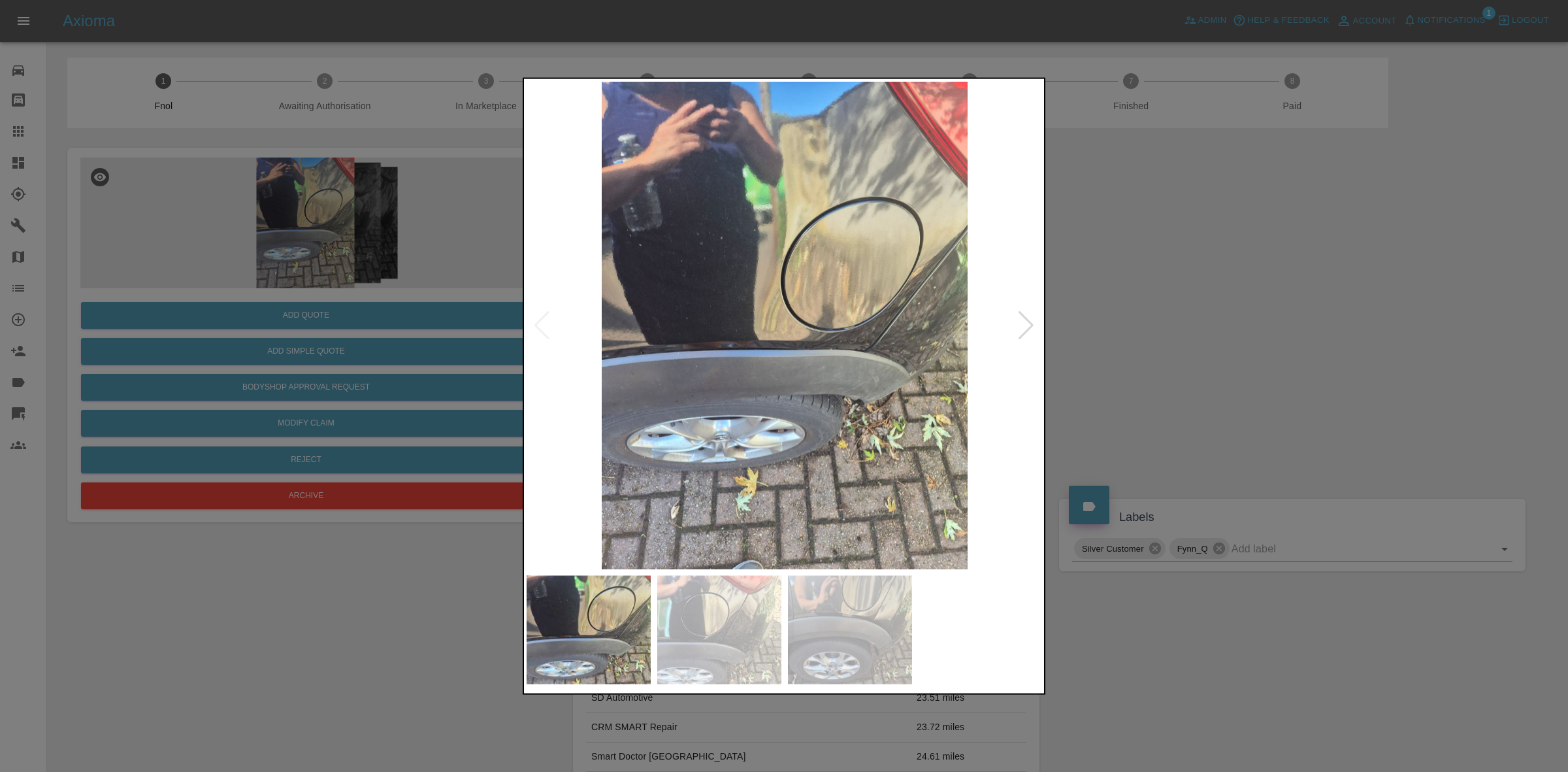
click at [1152, 329] on div at bounding box center [784, 386] width 1568 height 772
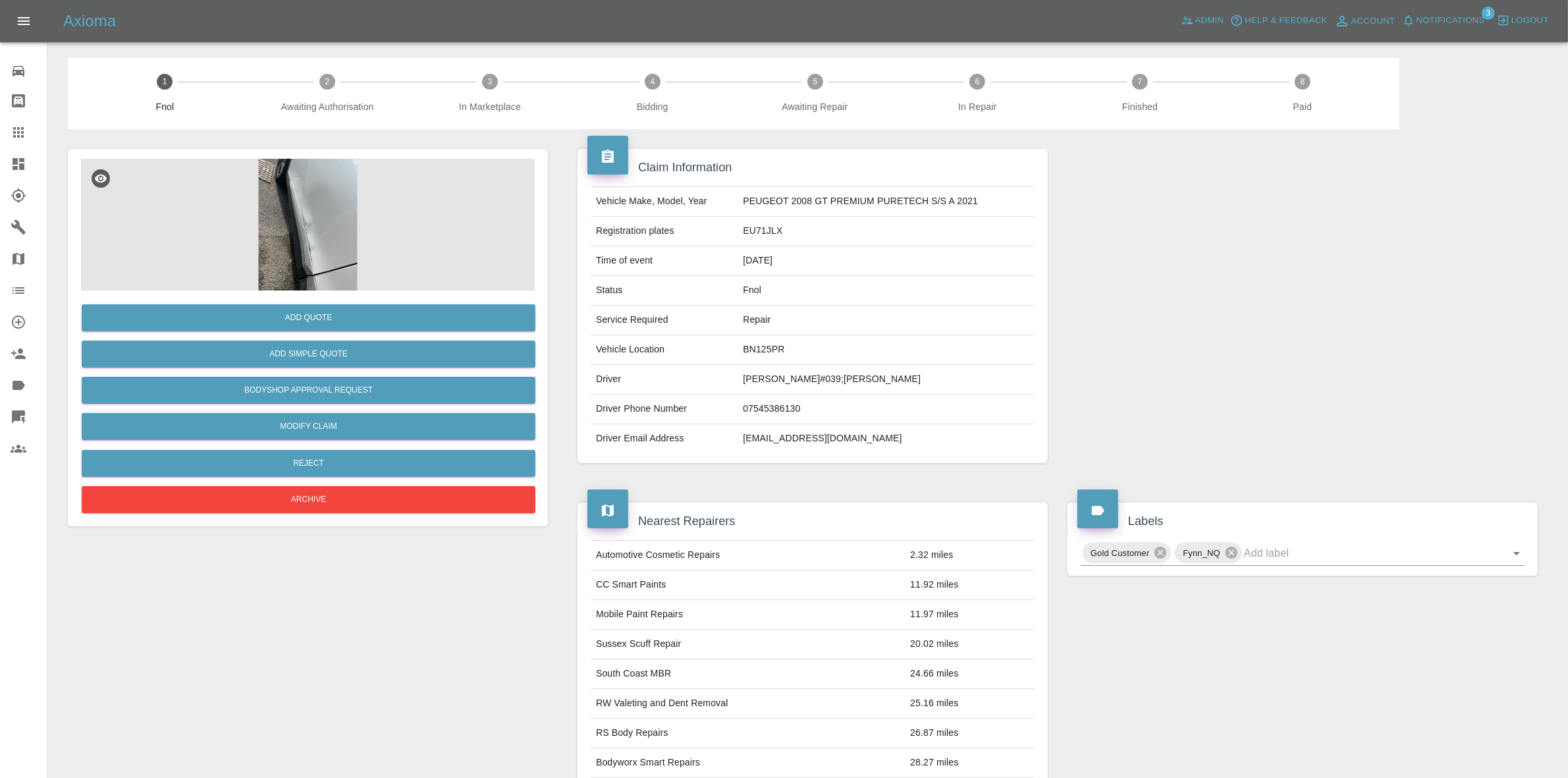
click at [413, 194] on img at bounding box center [307, 224] width 454 height 132
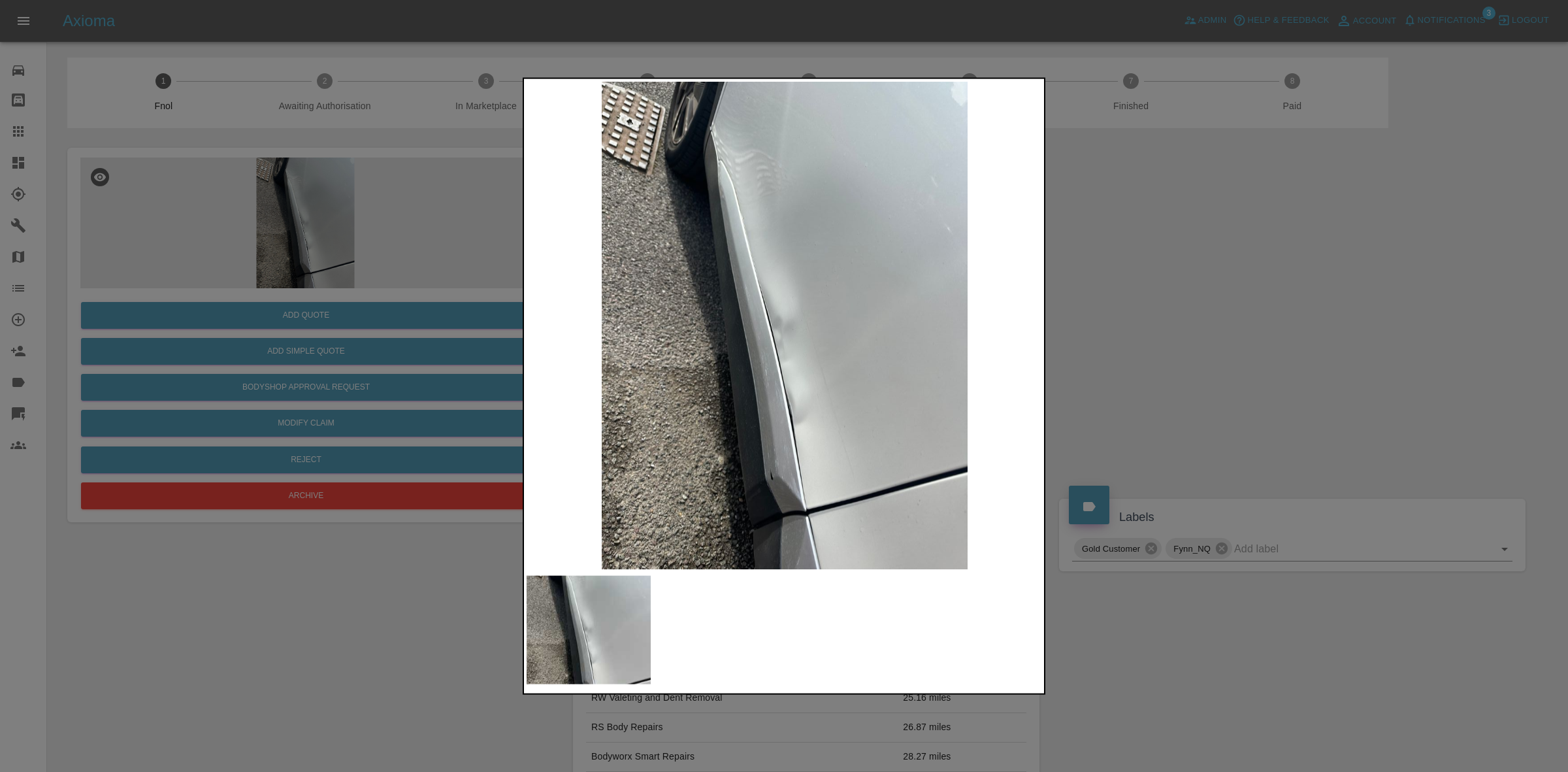
click at [773, 318] on img at bounding box center [785, 325] width 516 height 488
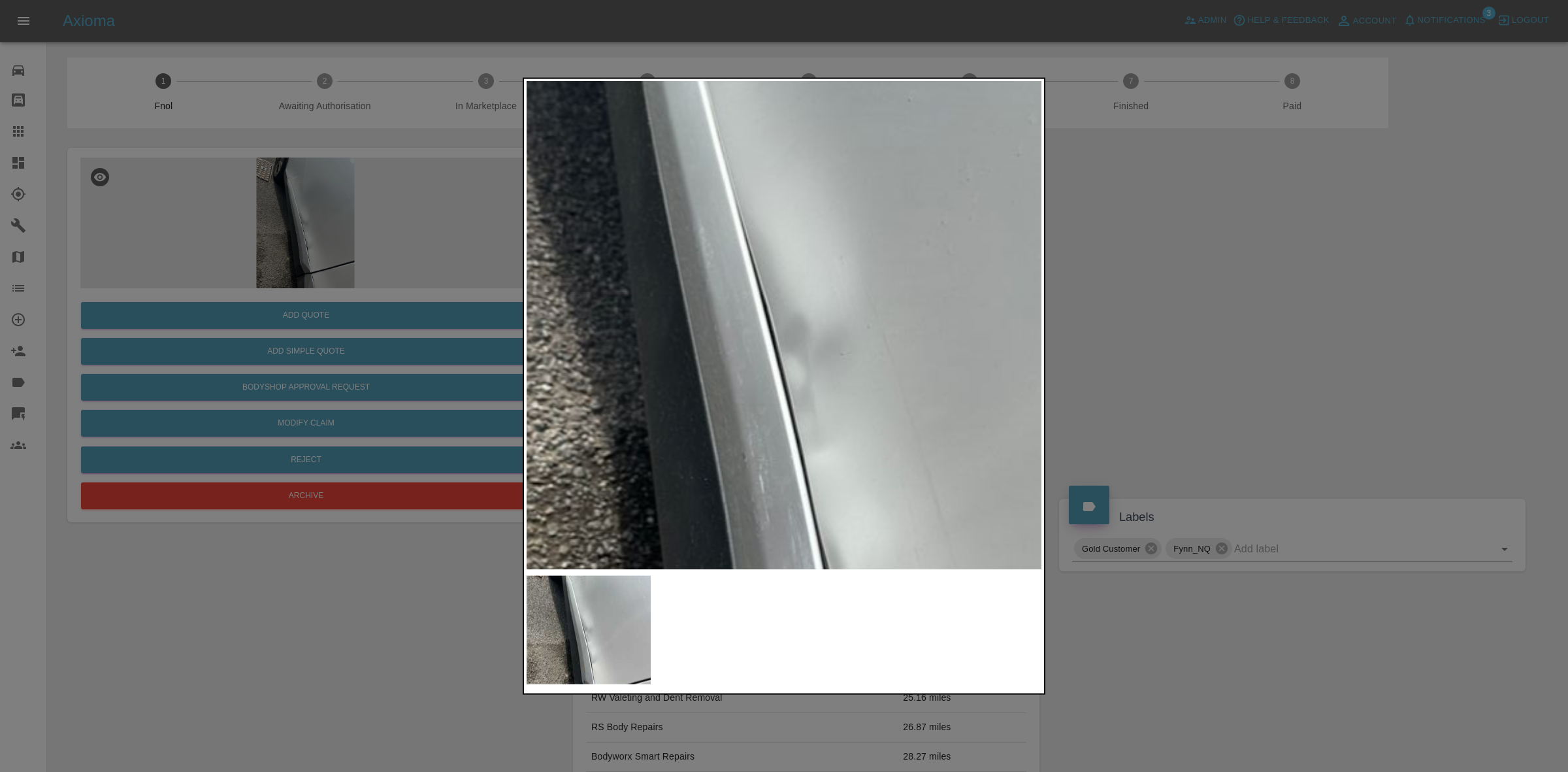
click at [821, 358] on img at bounding box center [817, 342] width 1549 height 1463
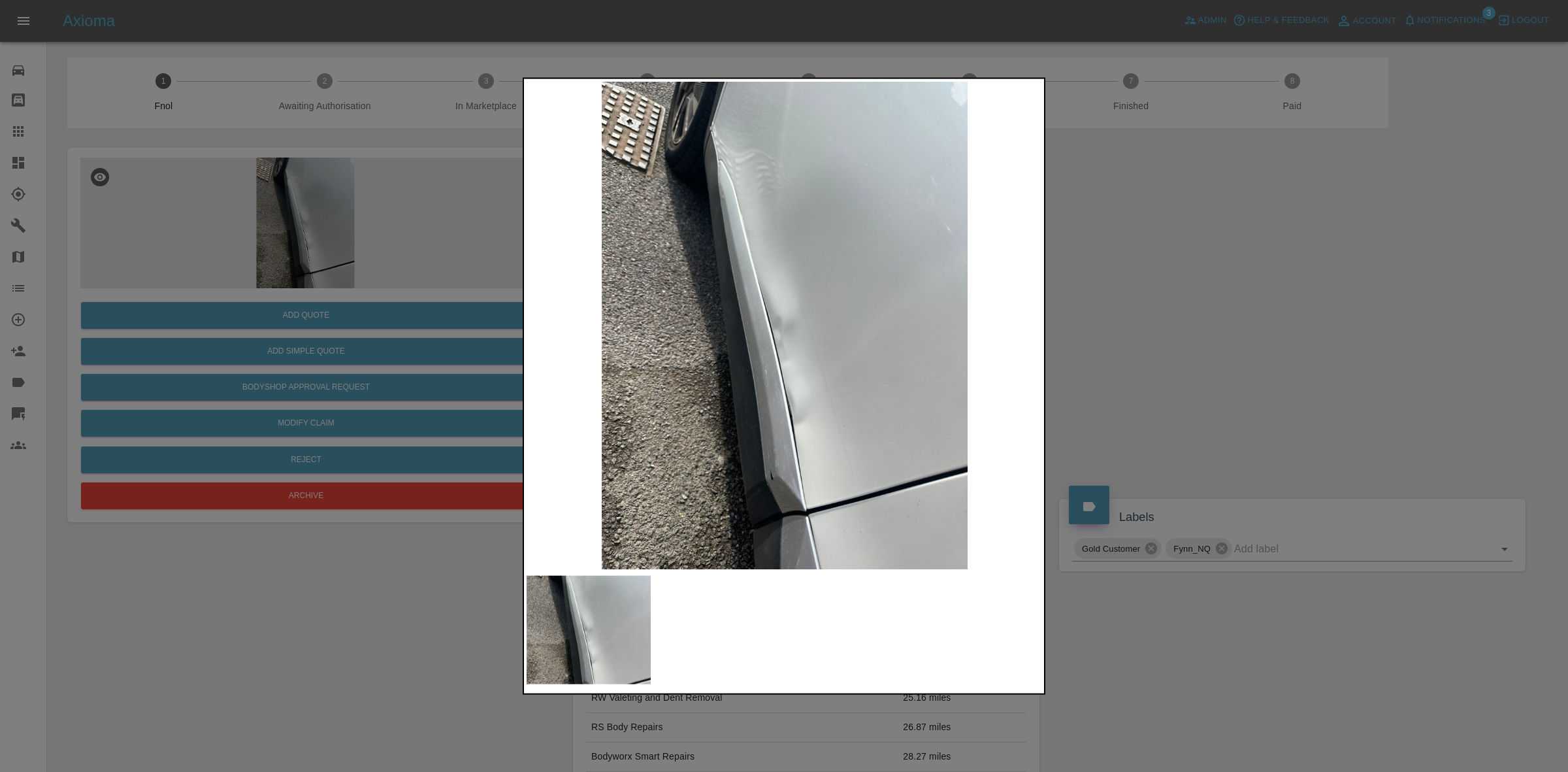
click at [1190, 315] on div at bounding box center [784, 386] width 1568 height 772
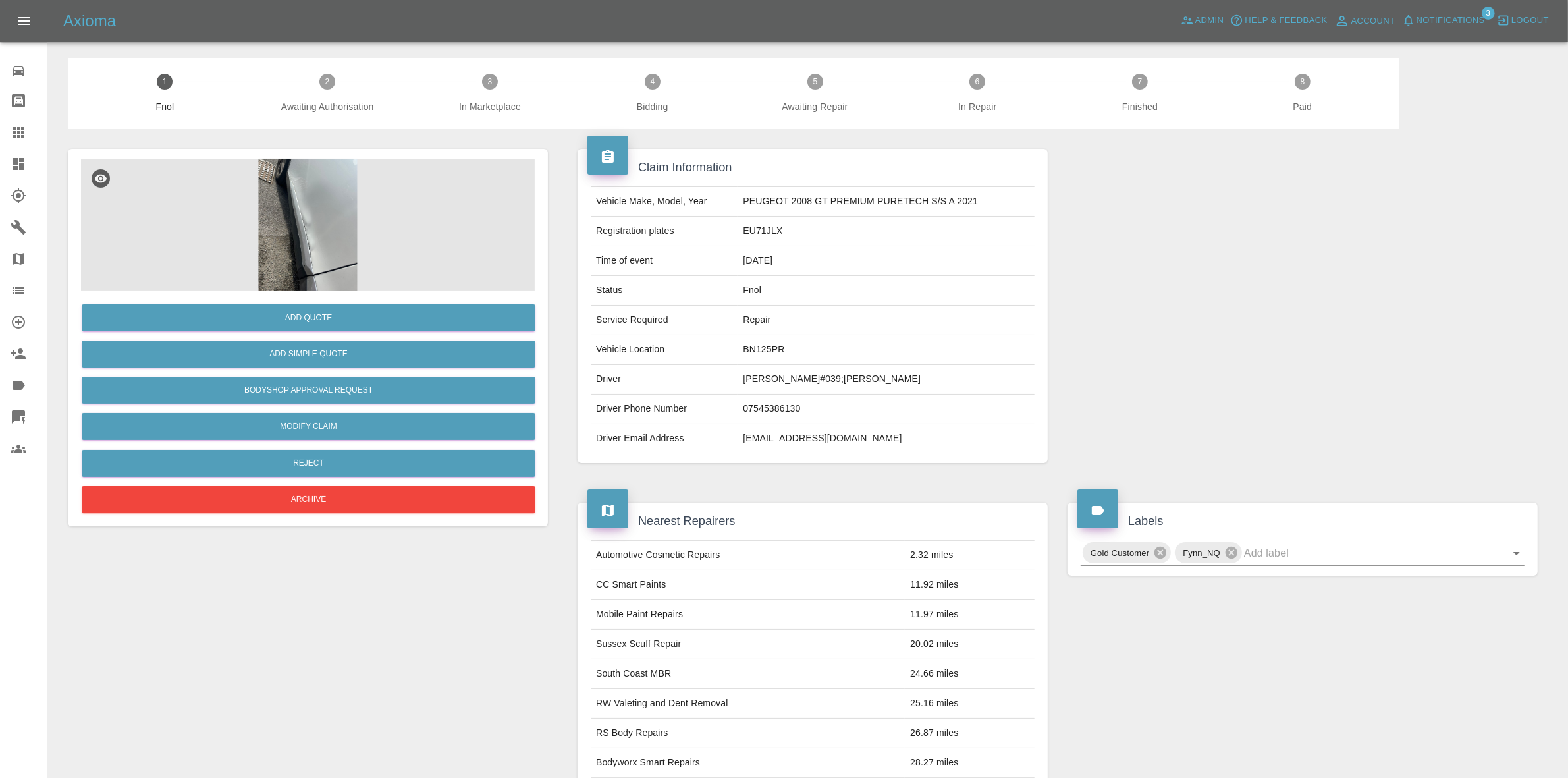
click at [1418, 10] on button "Notifications" at bounding box center [1443, 21] width 90 height 21
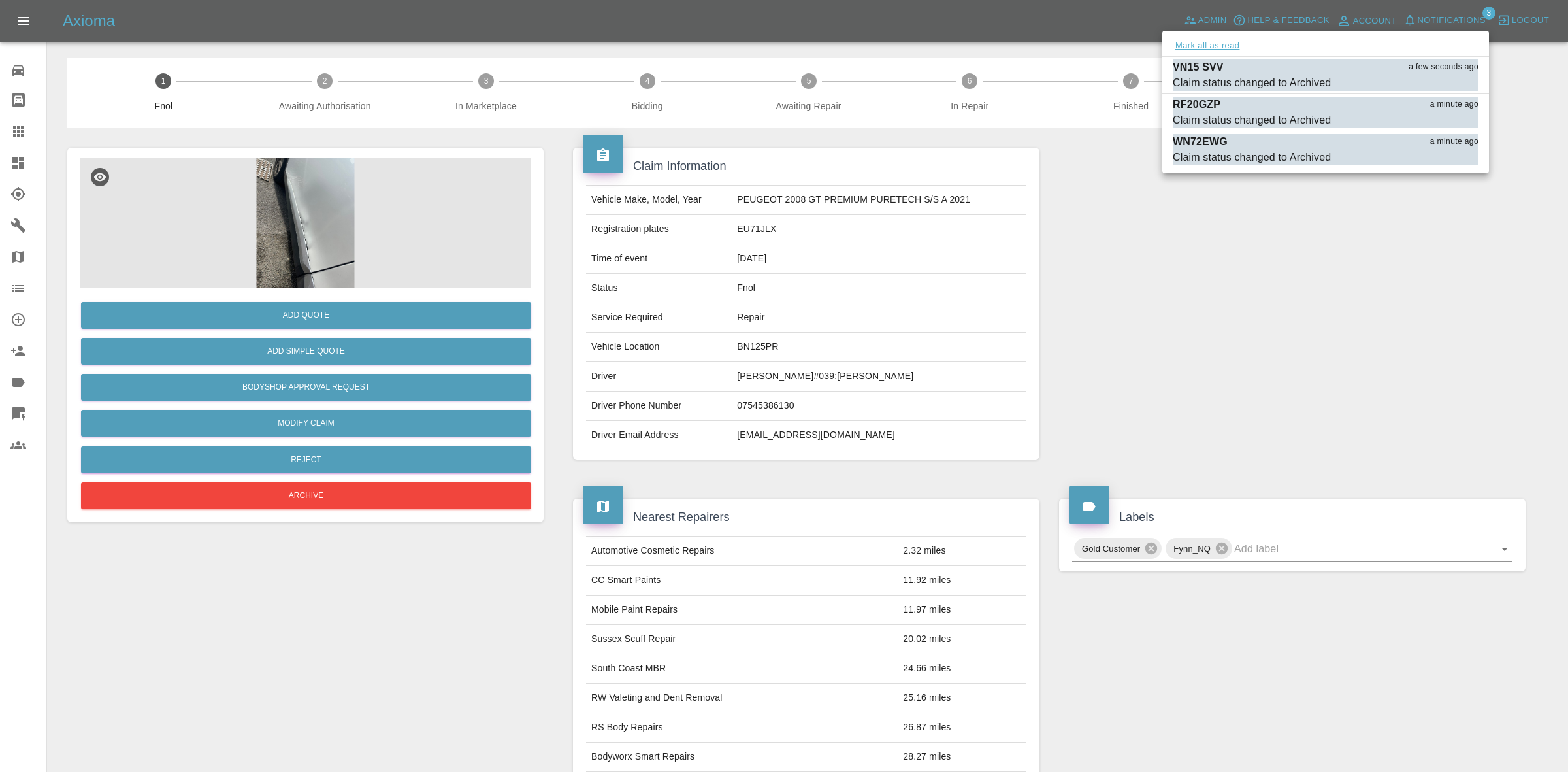
click at [1223, 47] on button "Mark all as read" at bounding box center [1207, 46] width 69 height 15
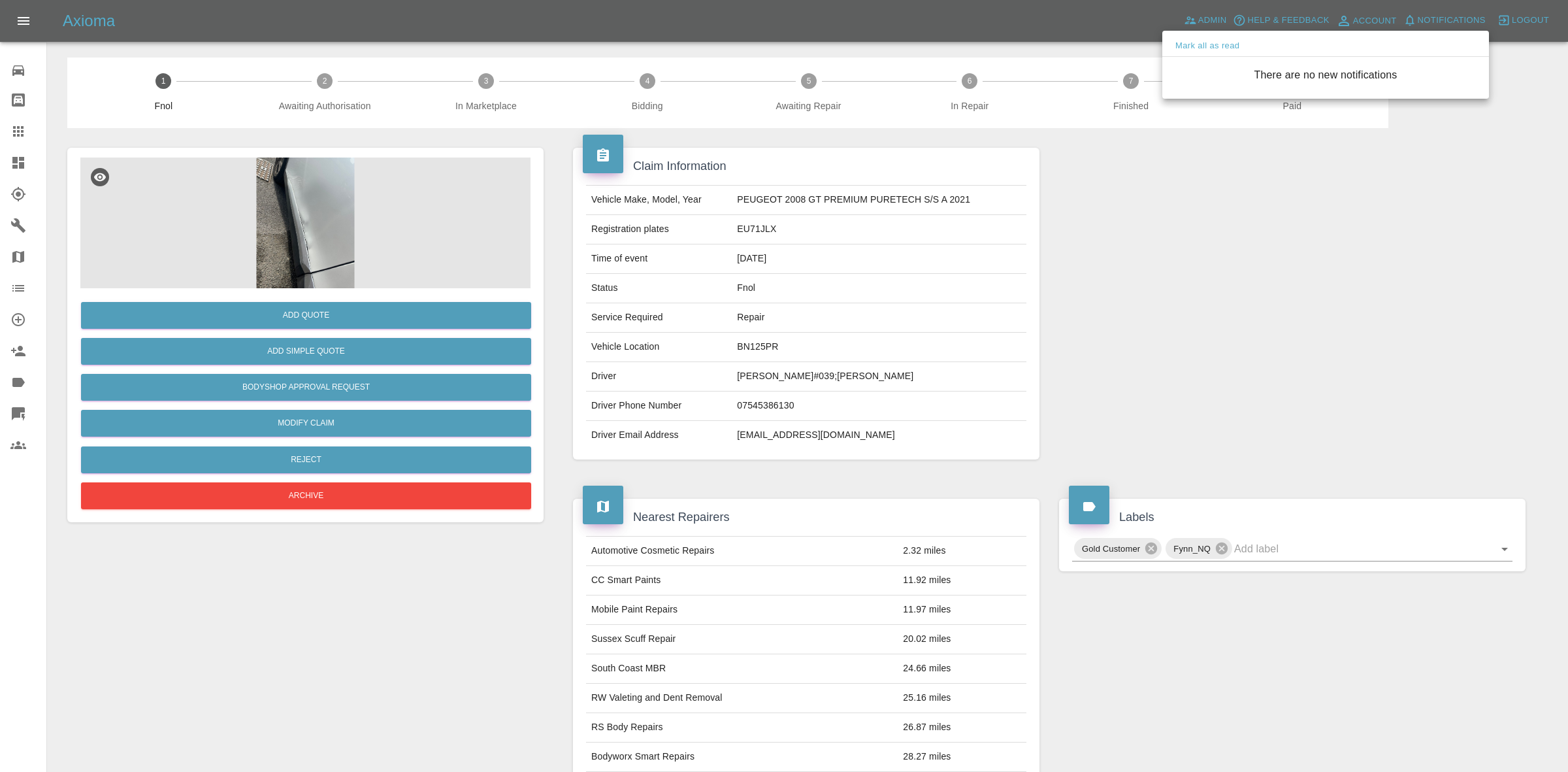
drag, startPoint x: 1312, startPoint y: 260, endPoint x: 1331, endPoint y: 288, distance: 33.8
click at [1331, 288] on div at bounding box center [784, 386] width 1568 height 772
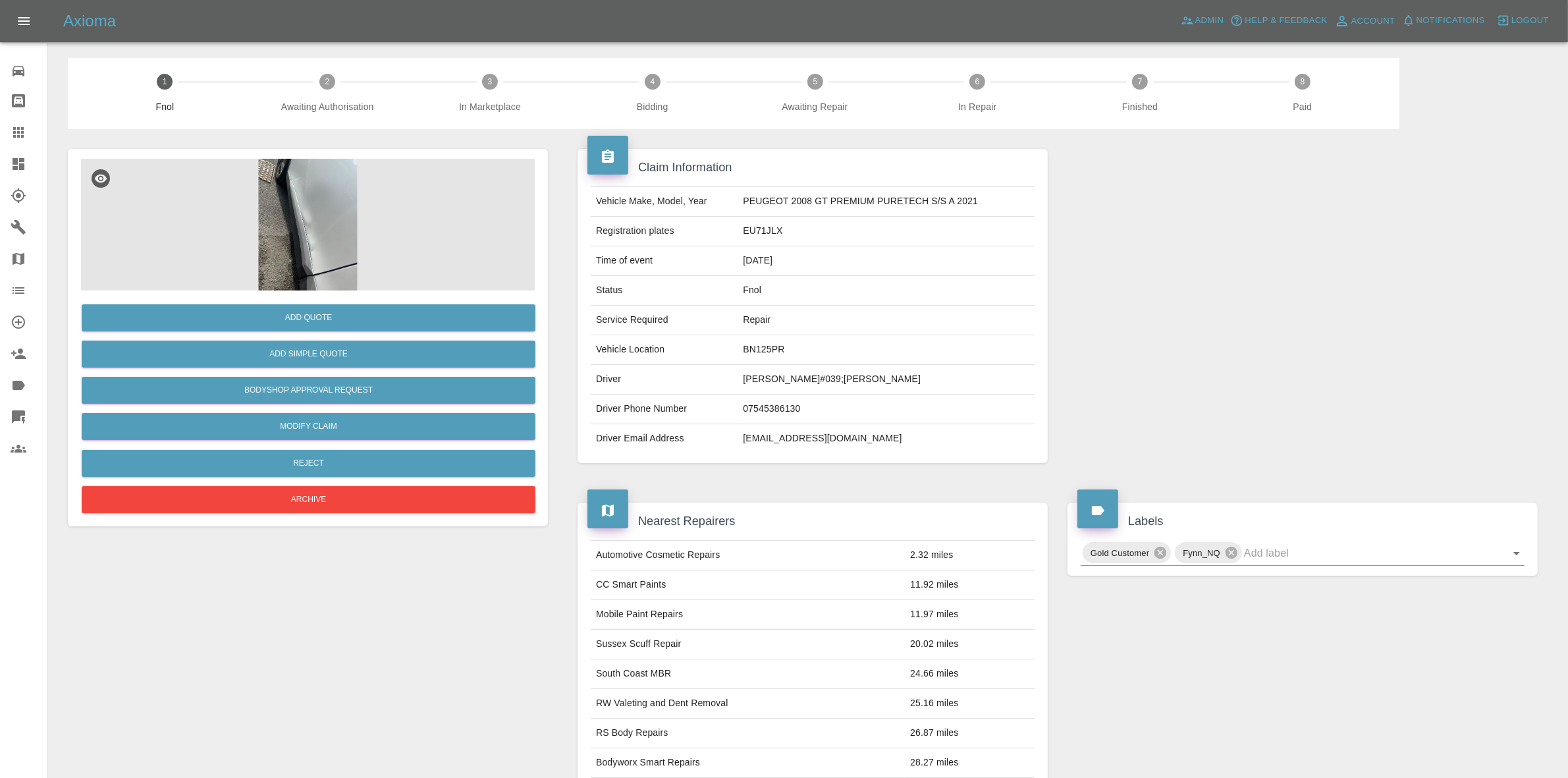
click at [307, 219] on img at bounding box center [307, 224] width 454 height 132
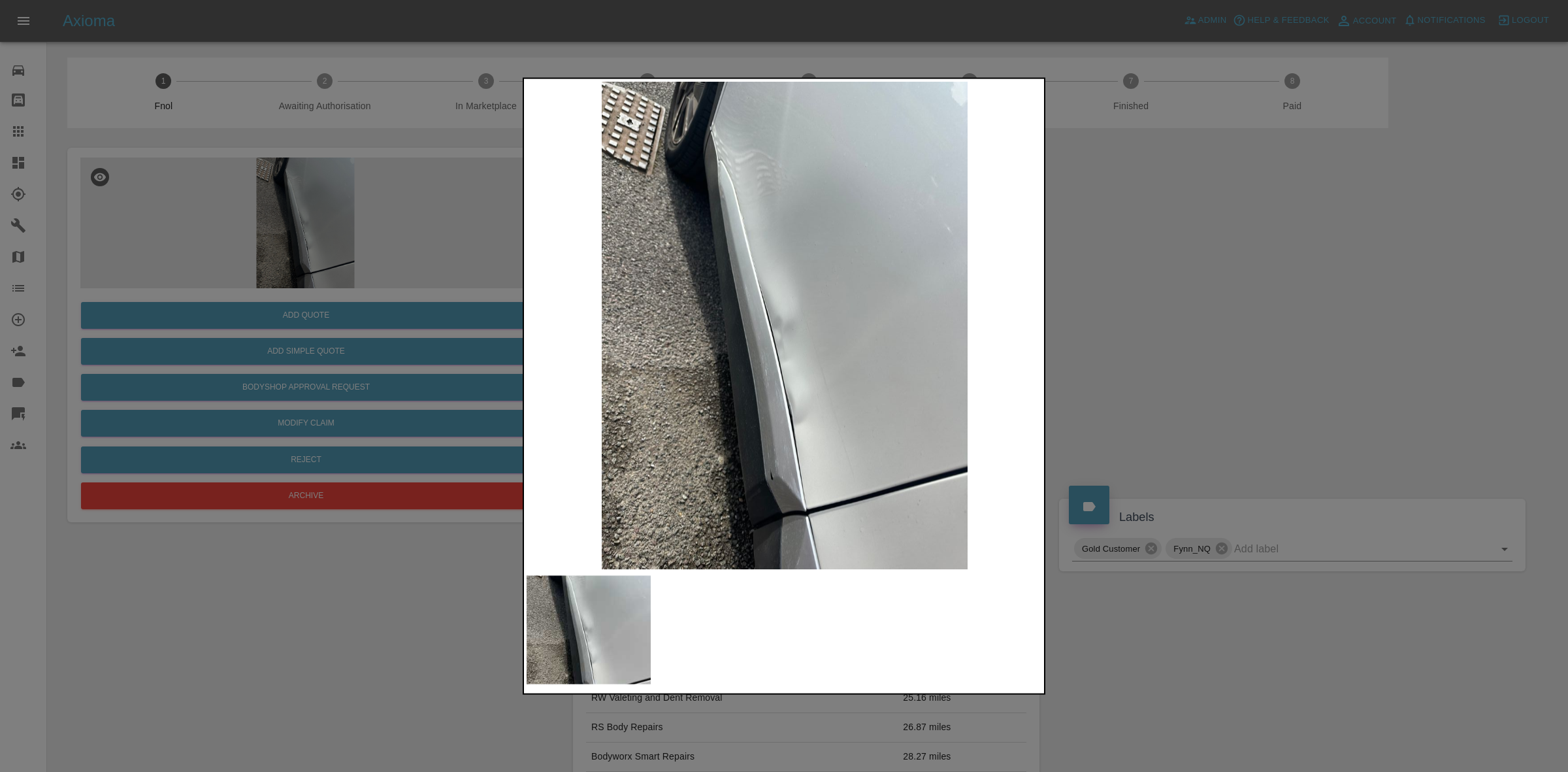
click at [1085, 367] on div at bounding box center [784, 386] width 1568 height 772
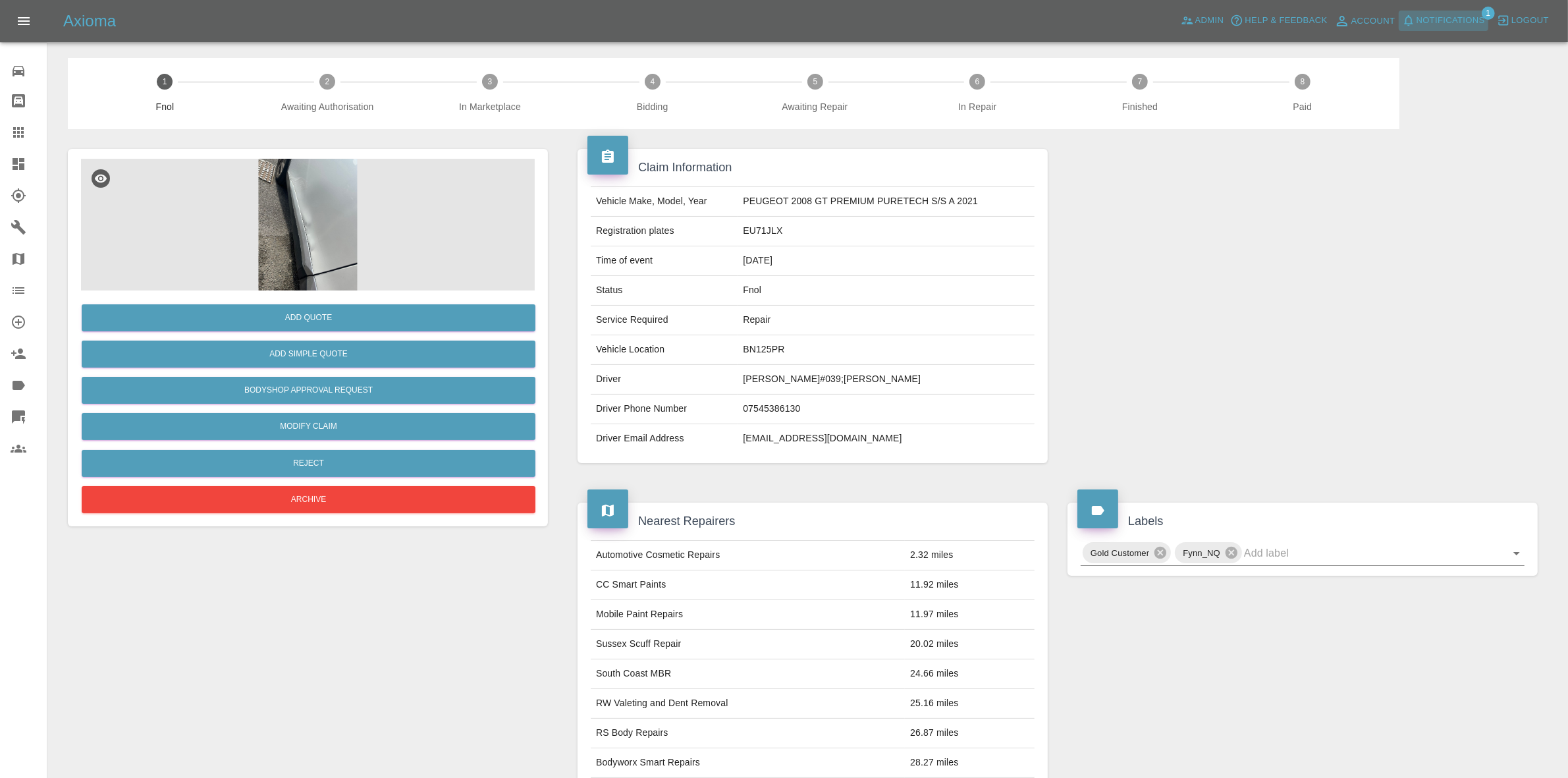
click at [1436, 13] on span "Notifications" at bounding box center [1451, 20] width 69 height 15
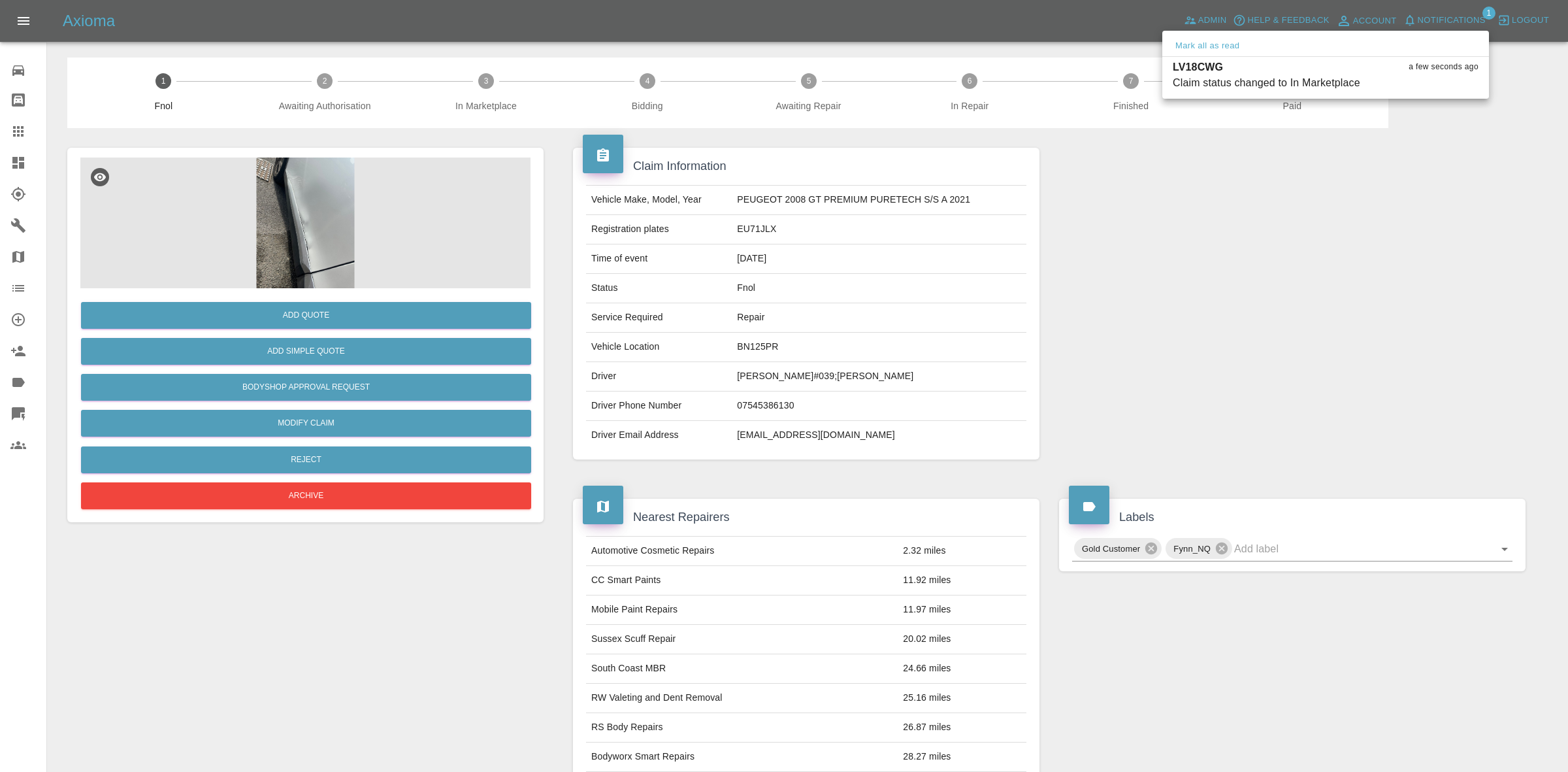
click at [1096, 325] on div at bounding box center [784, 386] width 1568 height 772
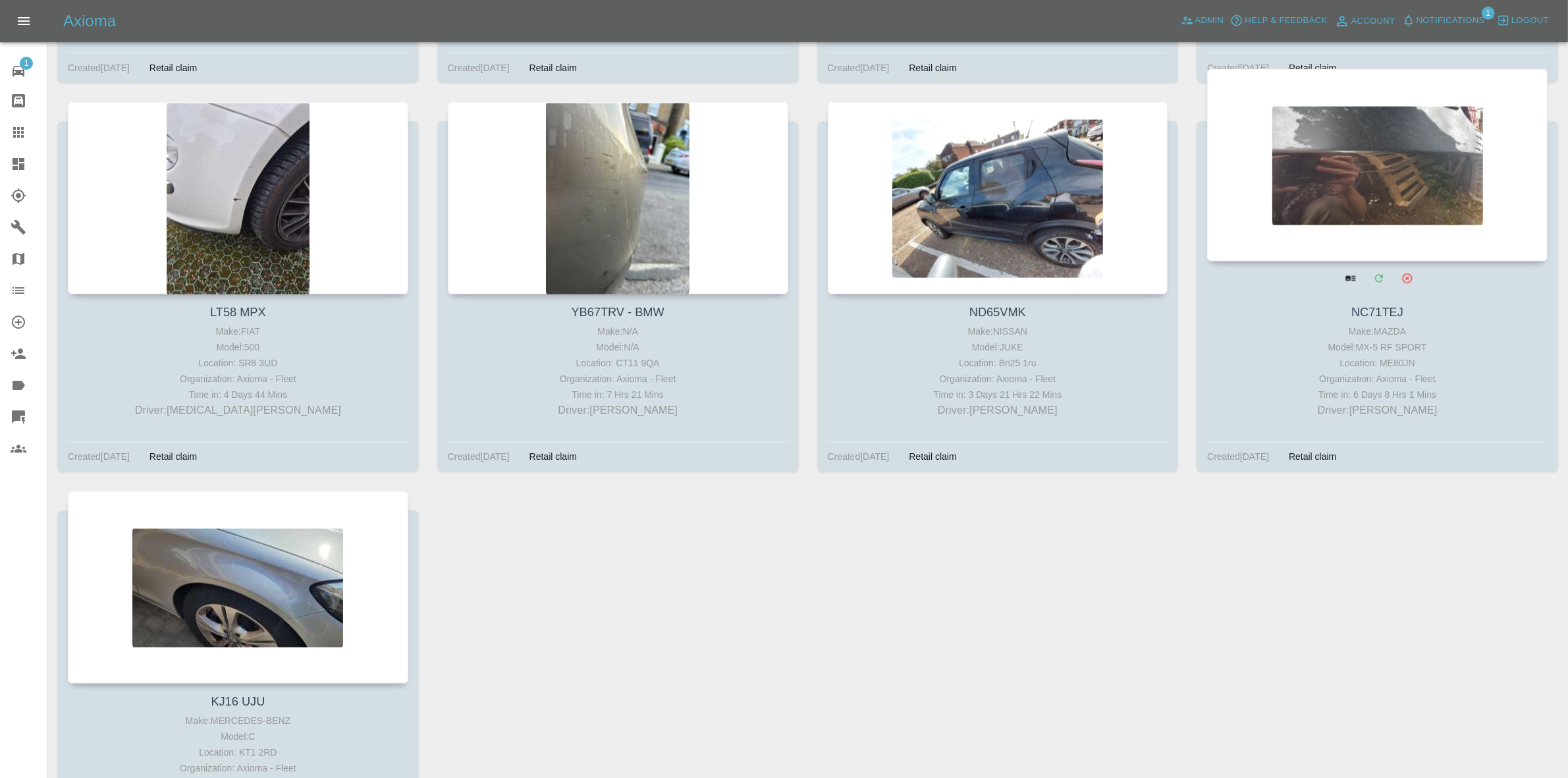
scroll to position [9049, 0]
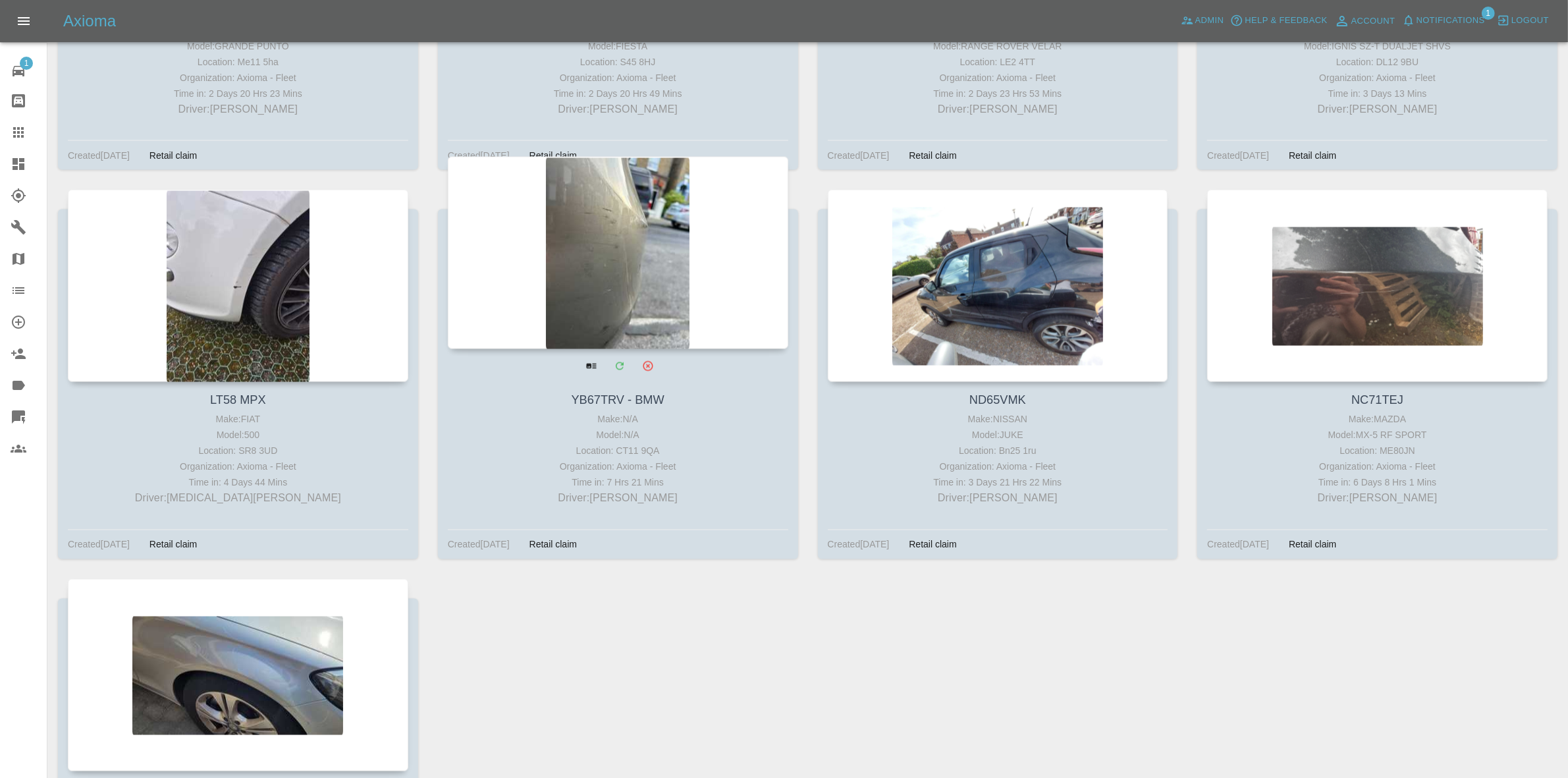
drag, startPoint x: 742, startPoint y: 280, endPoint x: 728, endPoint y: 279, distance: 14.0
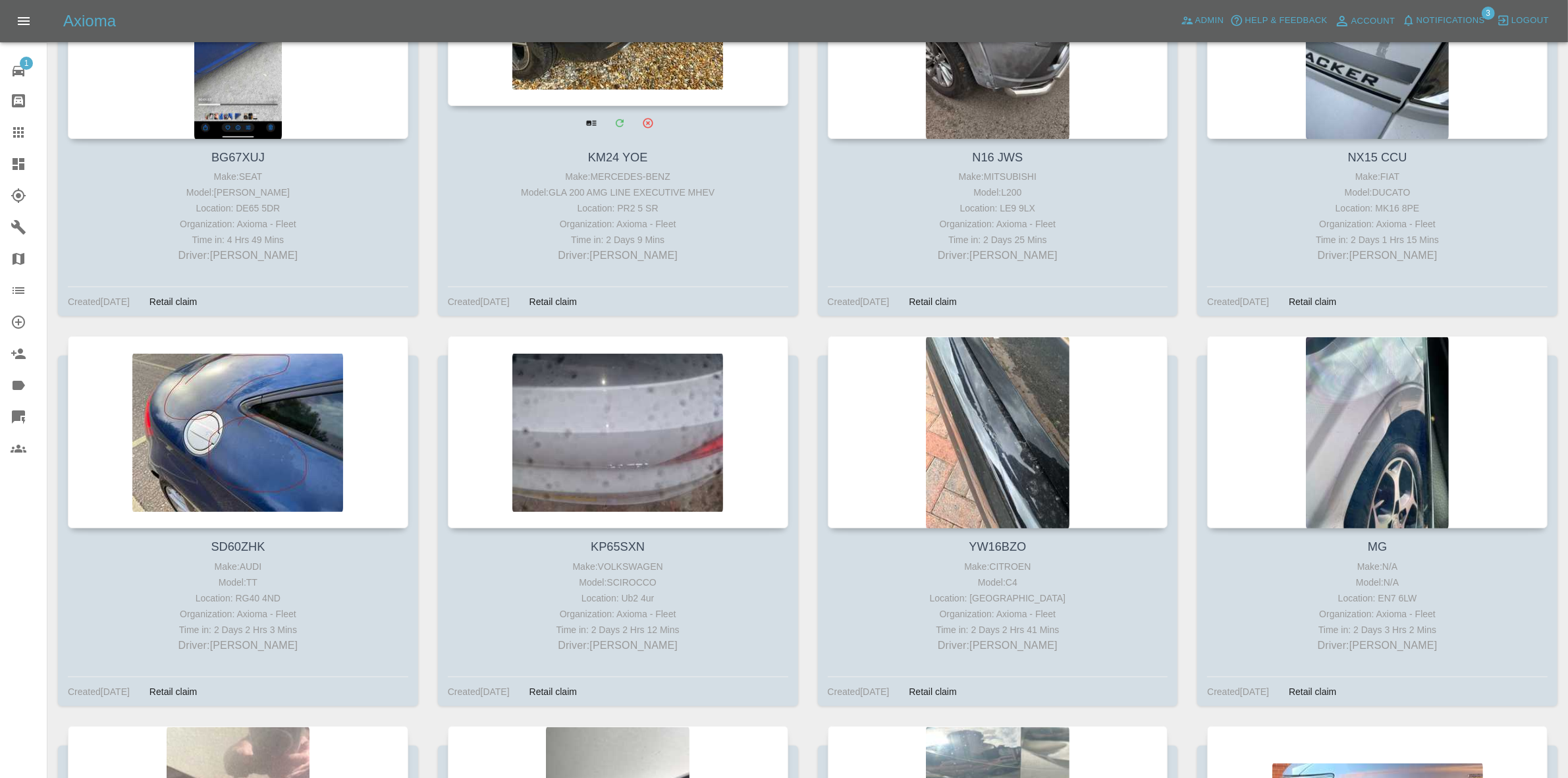
scroll to position [6662, 0]
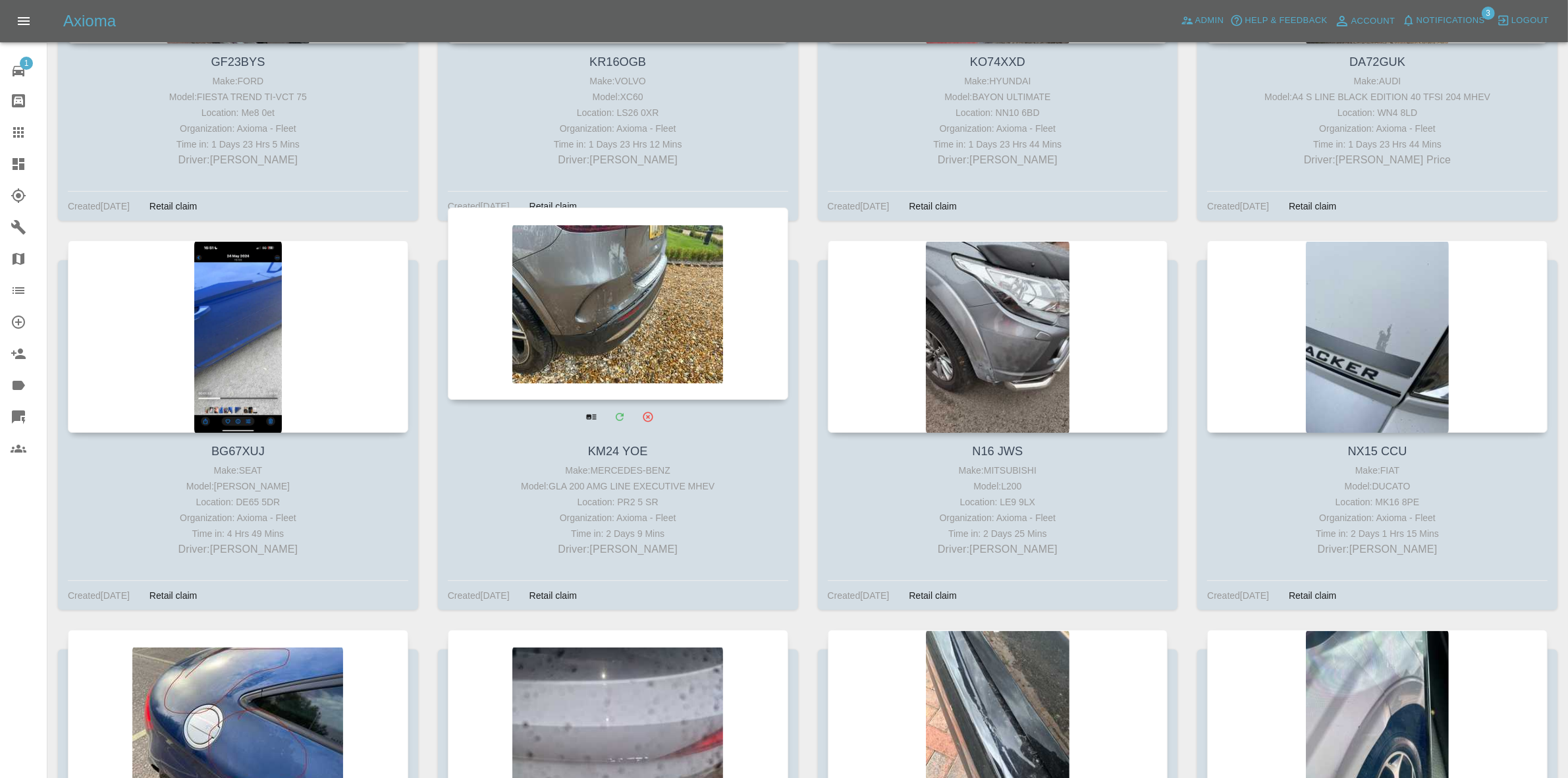
drag, startPoint x: 676, startPoint y: 351, endPoint x: 587, endPoint y: 353, distance: 89.0
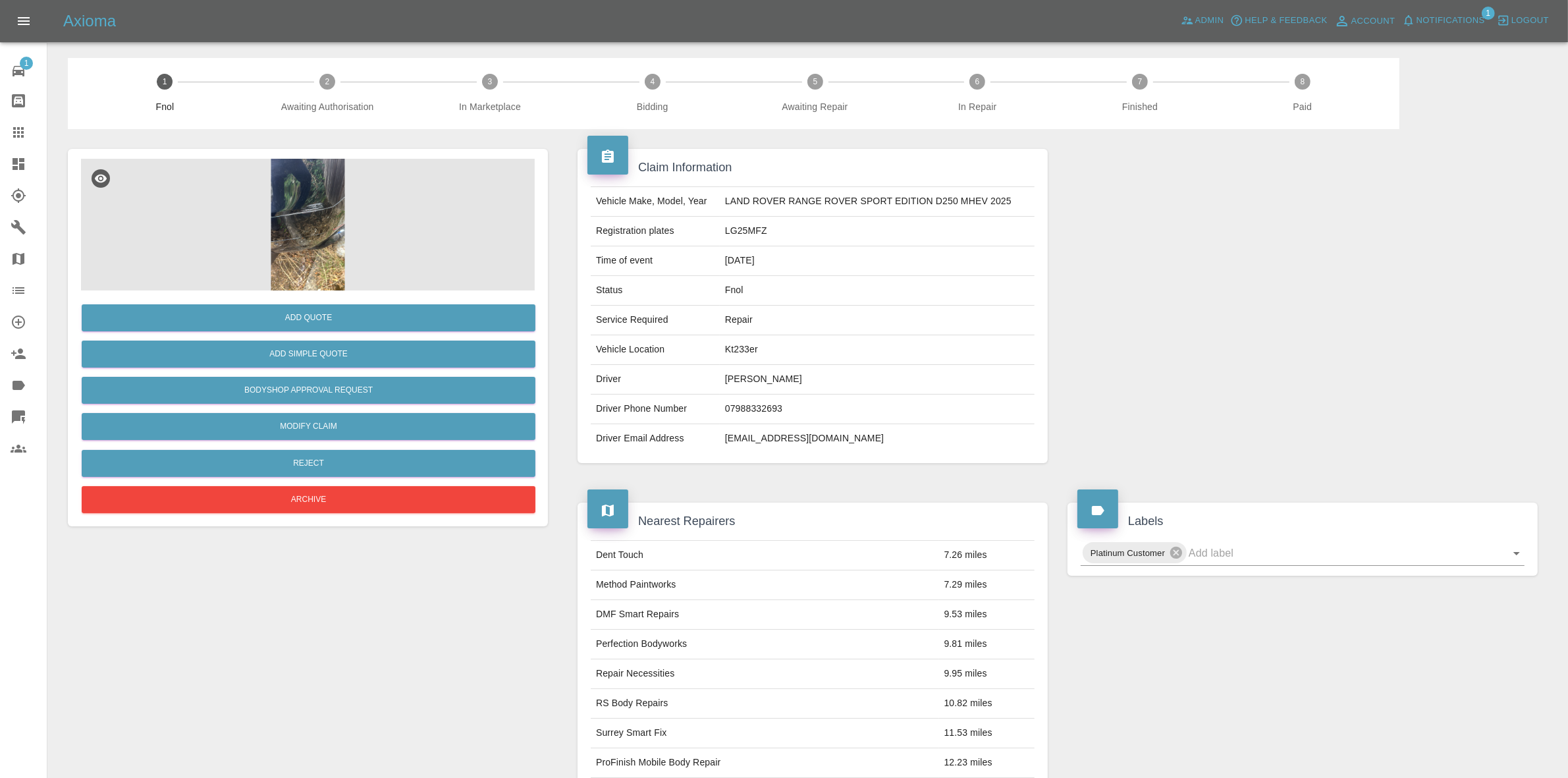
click at [314, 222] on img at bounding box center [307, 224] width 454 height 132
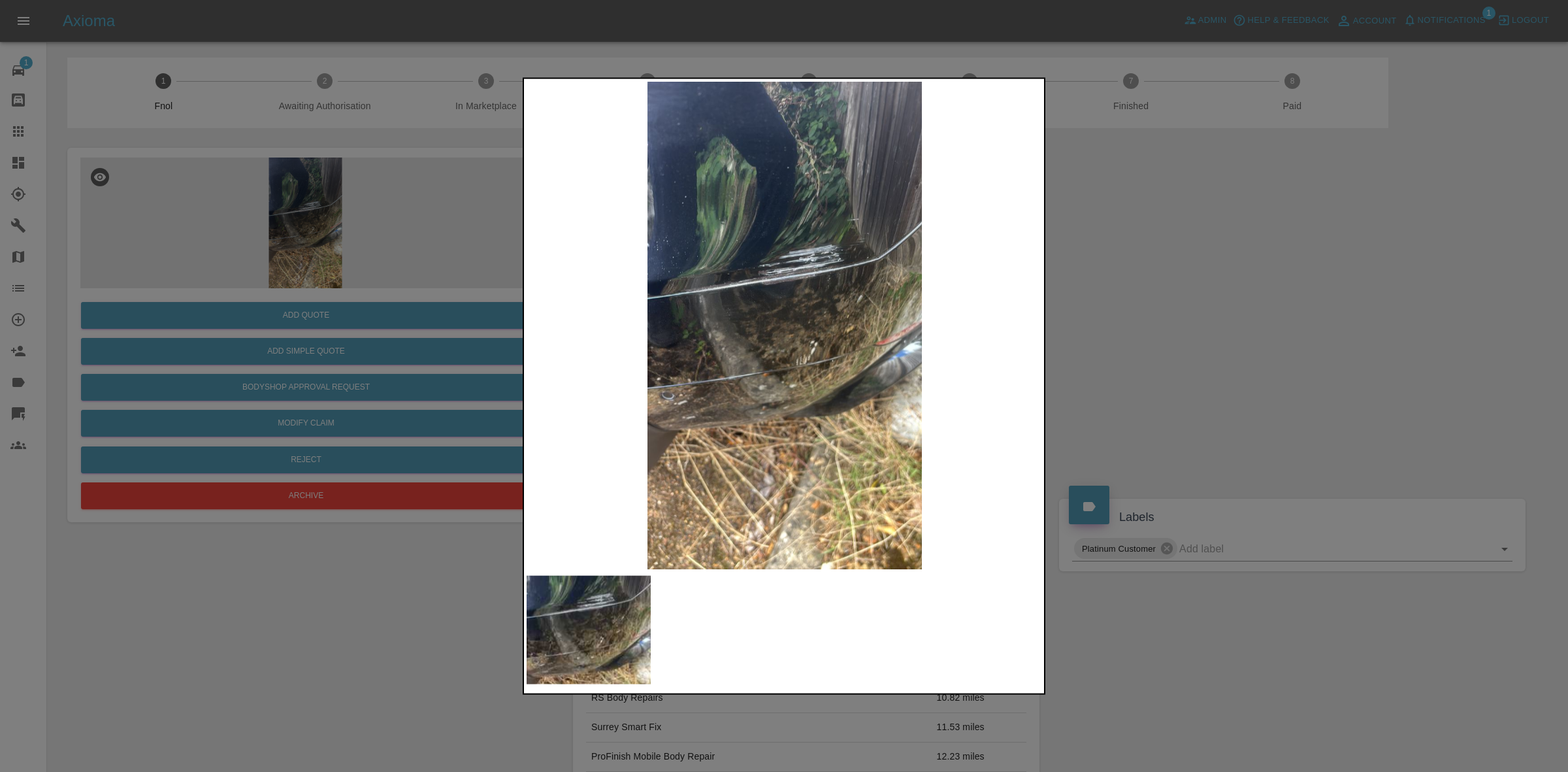
click at [1041, 311] on img at bounding box center [785, 325] width 516 height 488
click at [776, 334] on img at bounding box center [785, 325] width 516 height 488
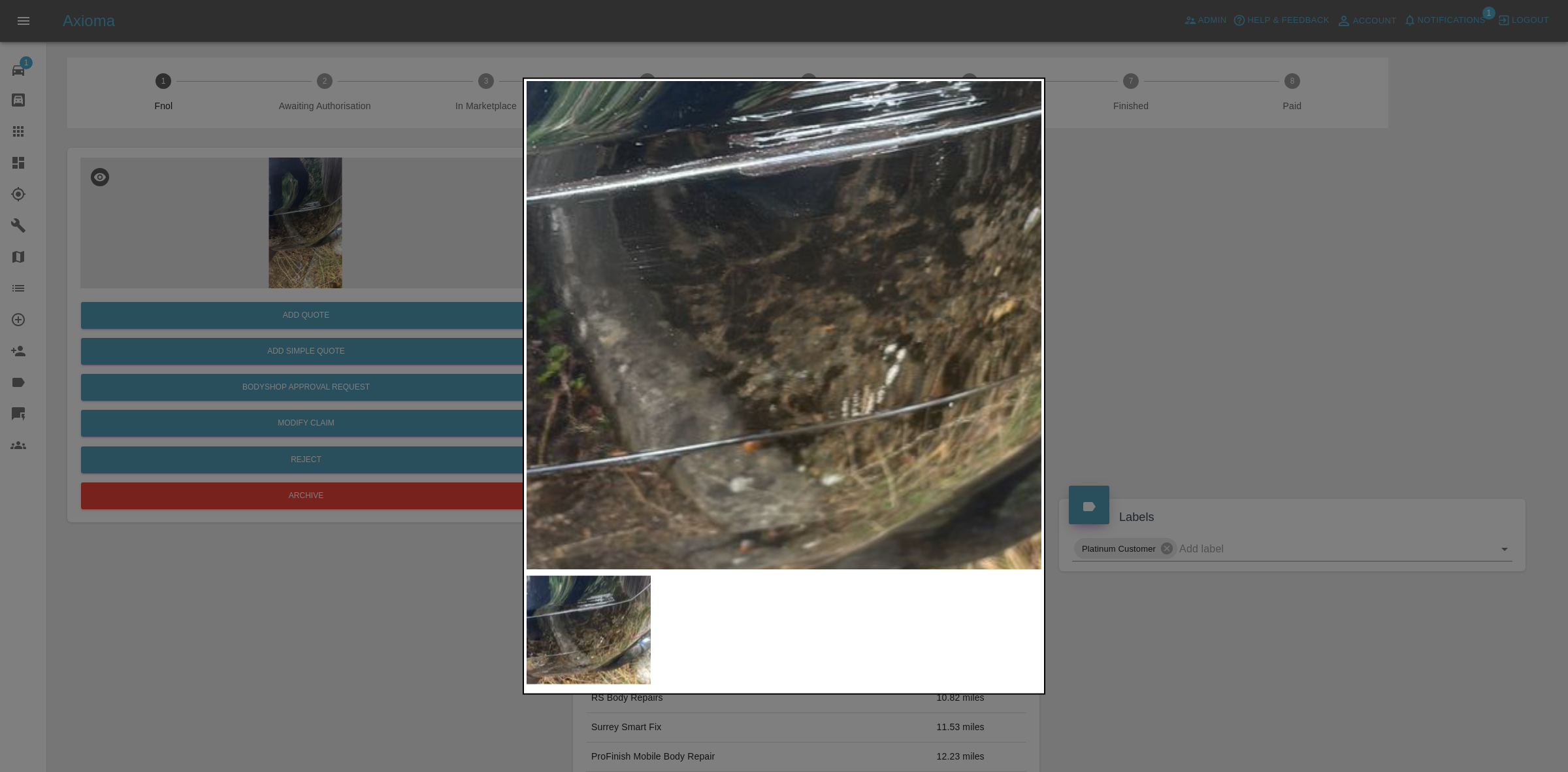
click at [828, 320] on img at bounding box center [807, 298] width 1549 height 1463
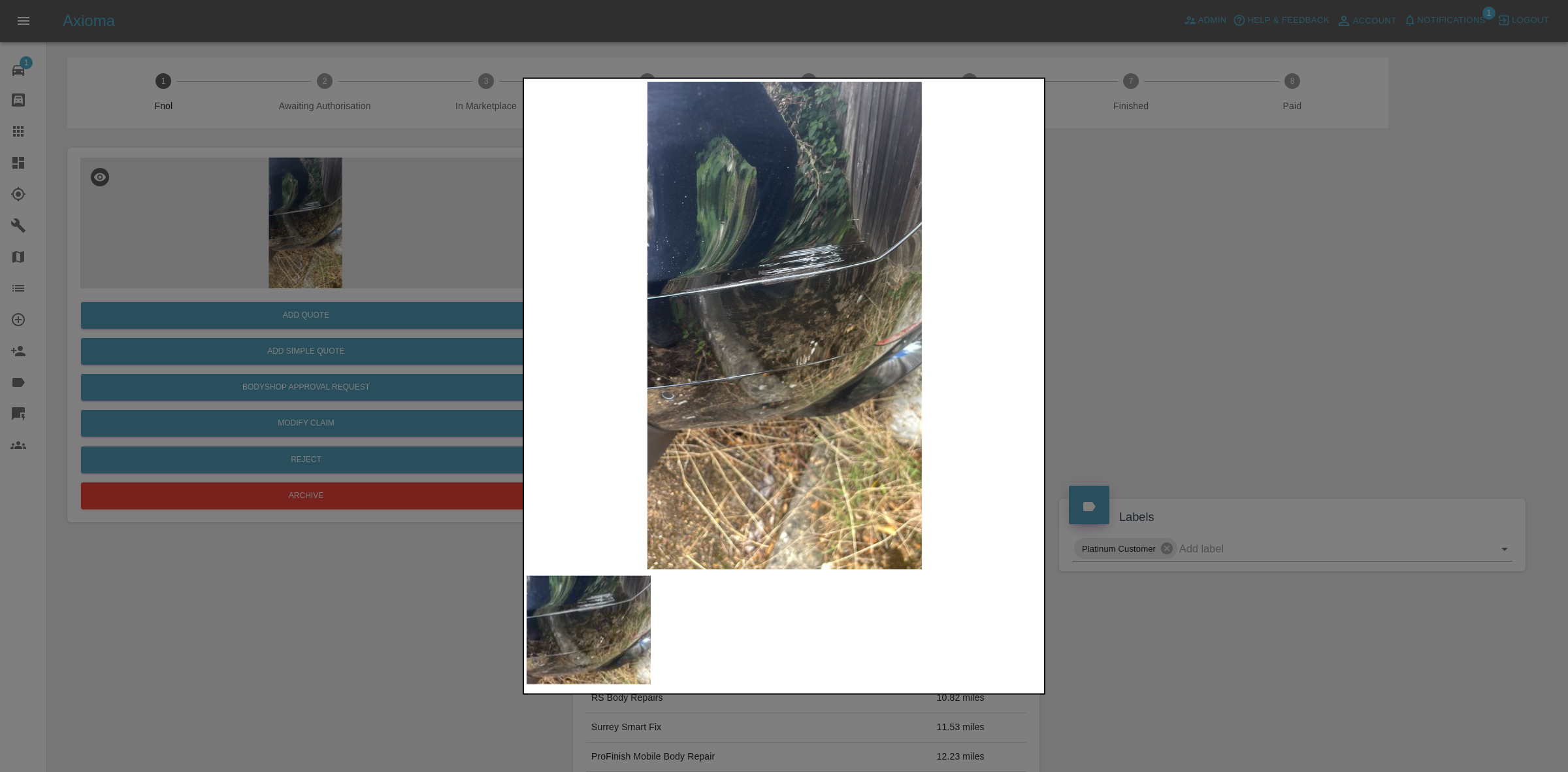
click at [1139, 327] on div at bounding box center [784, 386] width 1568 height 772
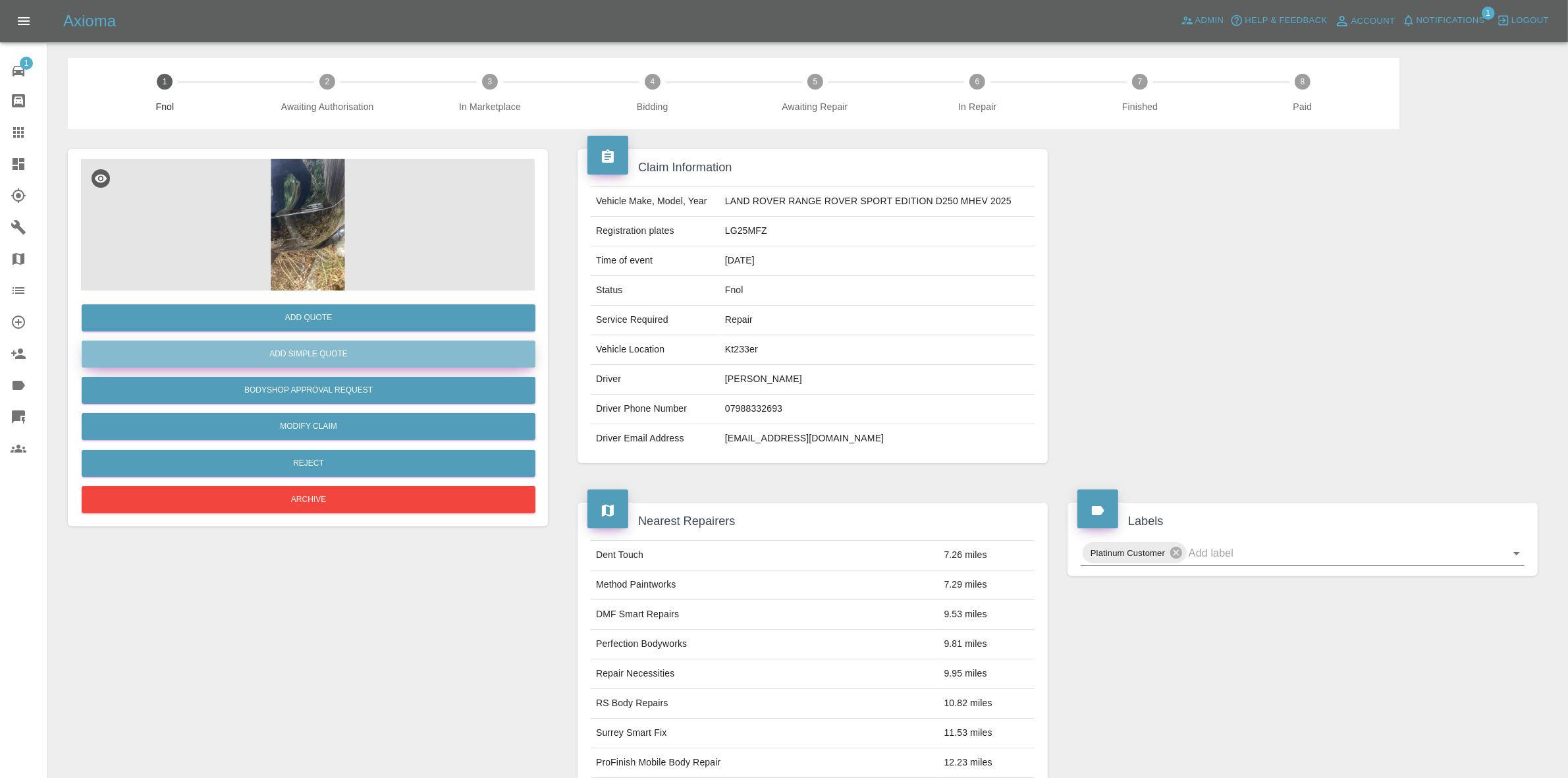
click at [331, 347] on button "Add Simple Quote" at bounding box center [308, 354] width 454 height 27
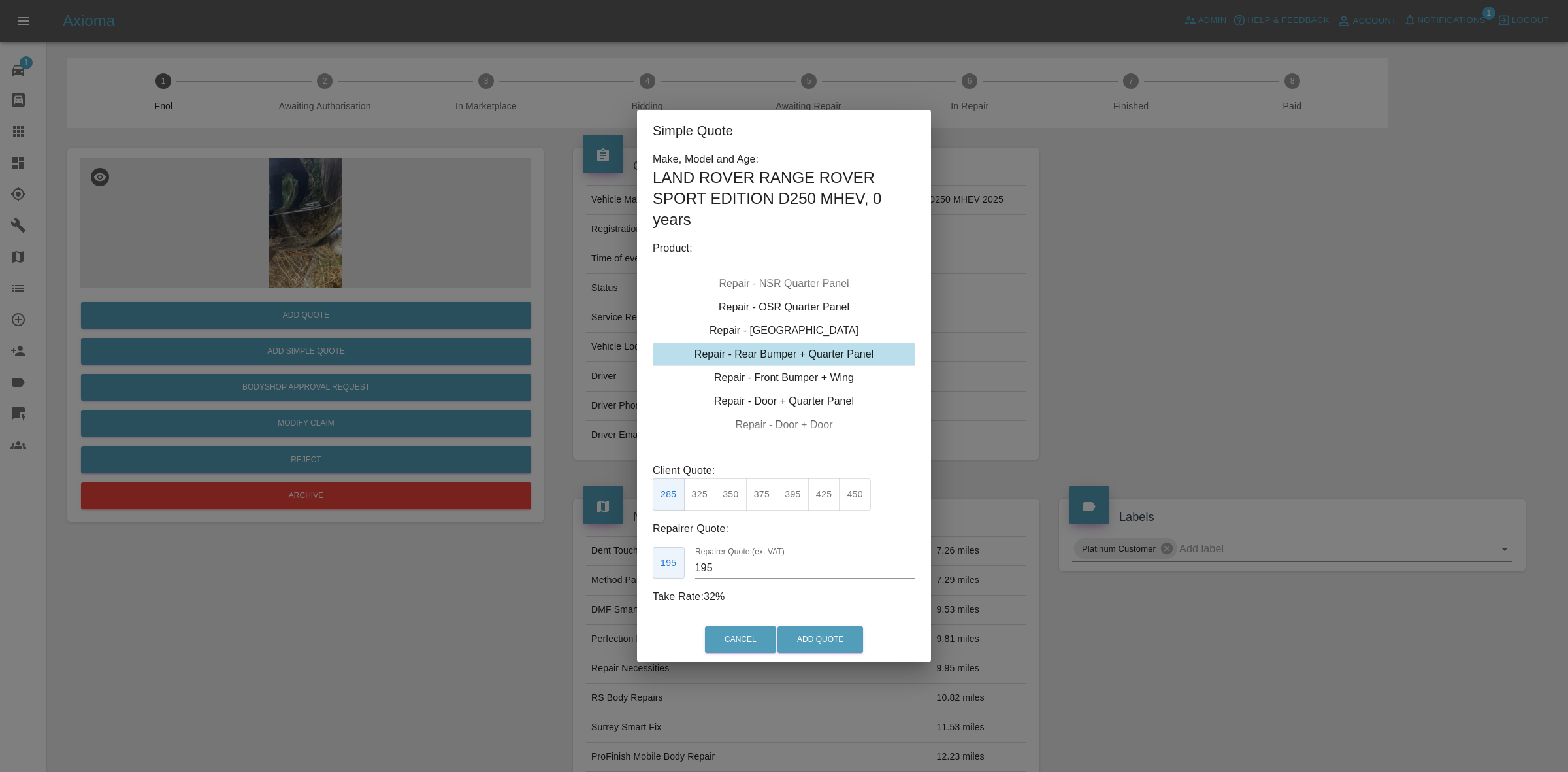
click at [725, 569] on input "195" at bounding box center [805, 568] width 220 height 21
type input "200"
click at [828, 626] on button "Add Quote" at bounding box center [821, 639] width 86 height 27
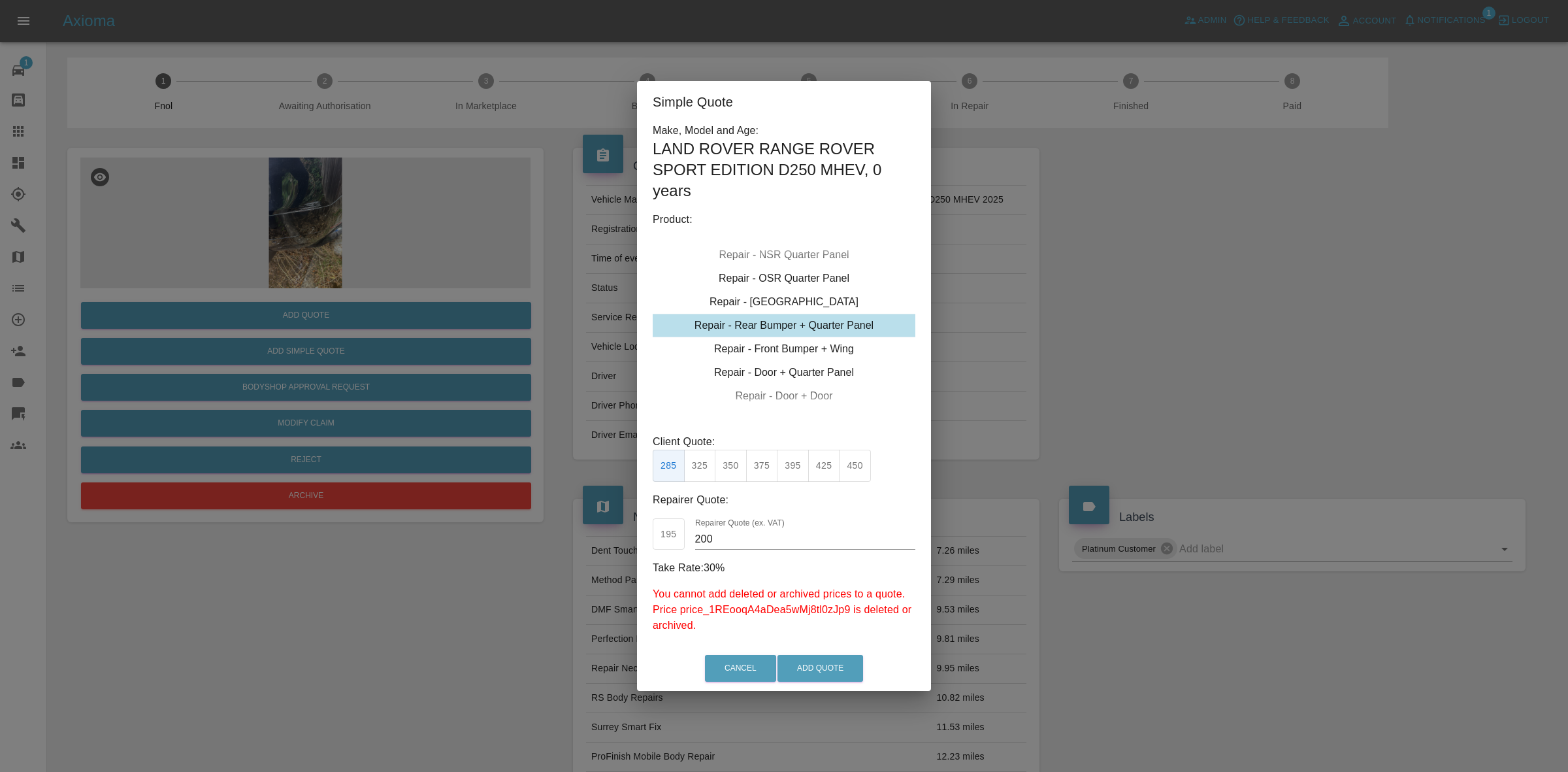
click at [693, 459] on button "325" at bounding box center [700, 465] width 32 height 32
click at [736, 536] on input "200" at bounding box center [805, 539] width 220 height 21
click at [818, 650] on div "Cancel Add Quote" at bounding box center [784, 668] width 294 height 44
click at [821, 663] on button "Add Quote" at bounding box center [821, 668] width 86 height 27
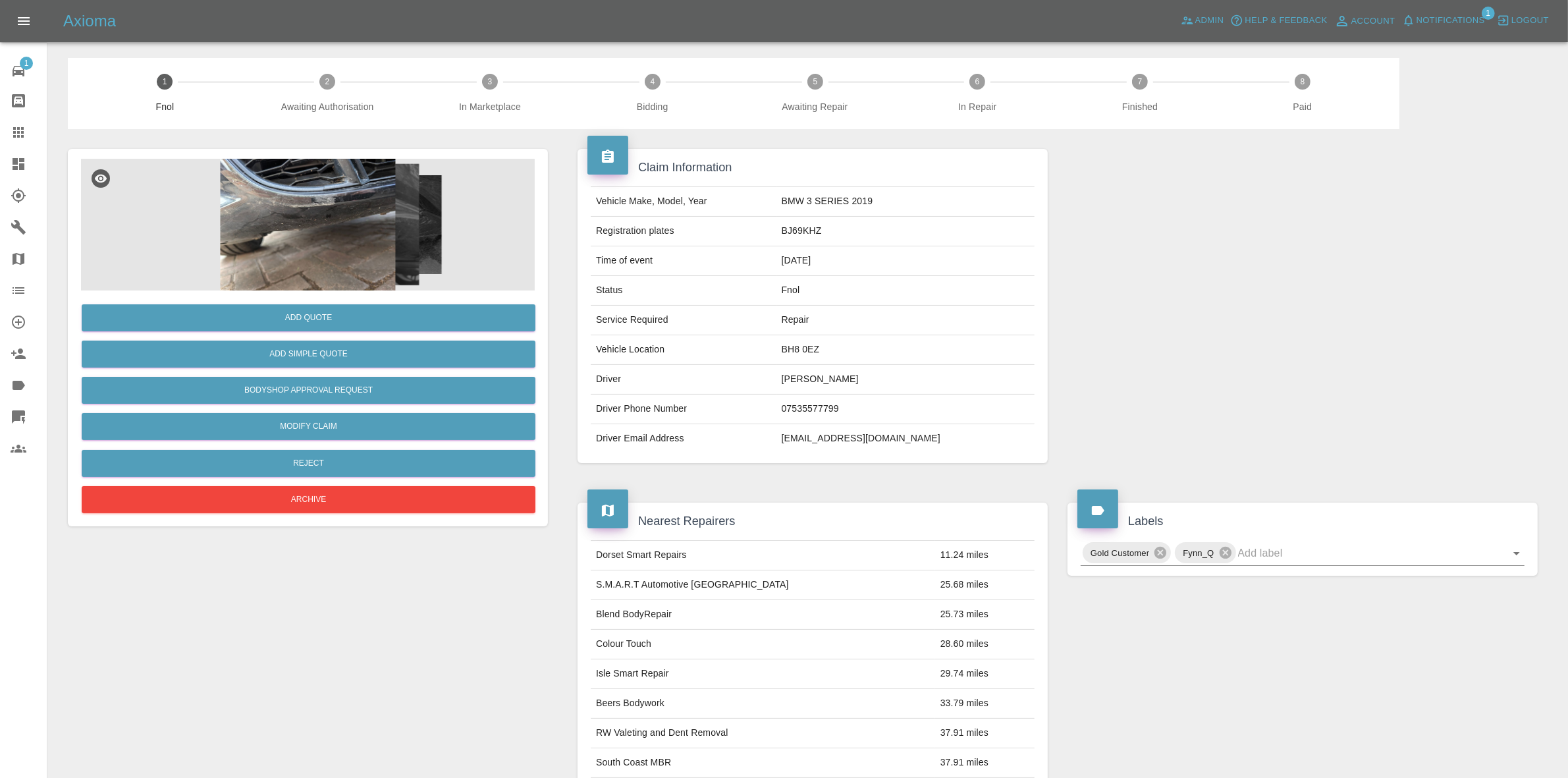
click at [418, 246] on img at bounding box center [307, 224] width 454 height 132
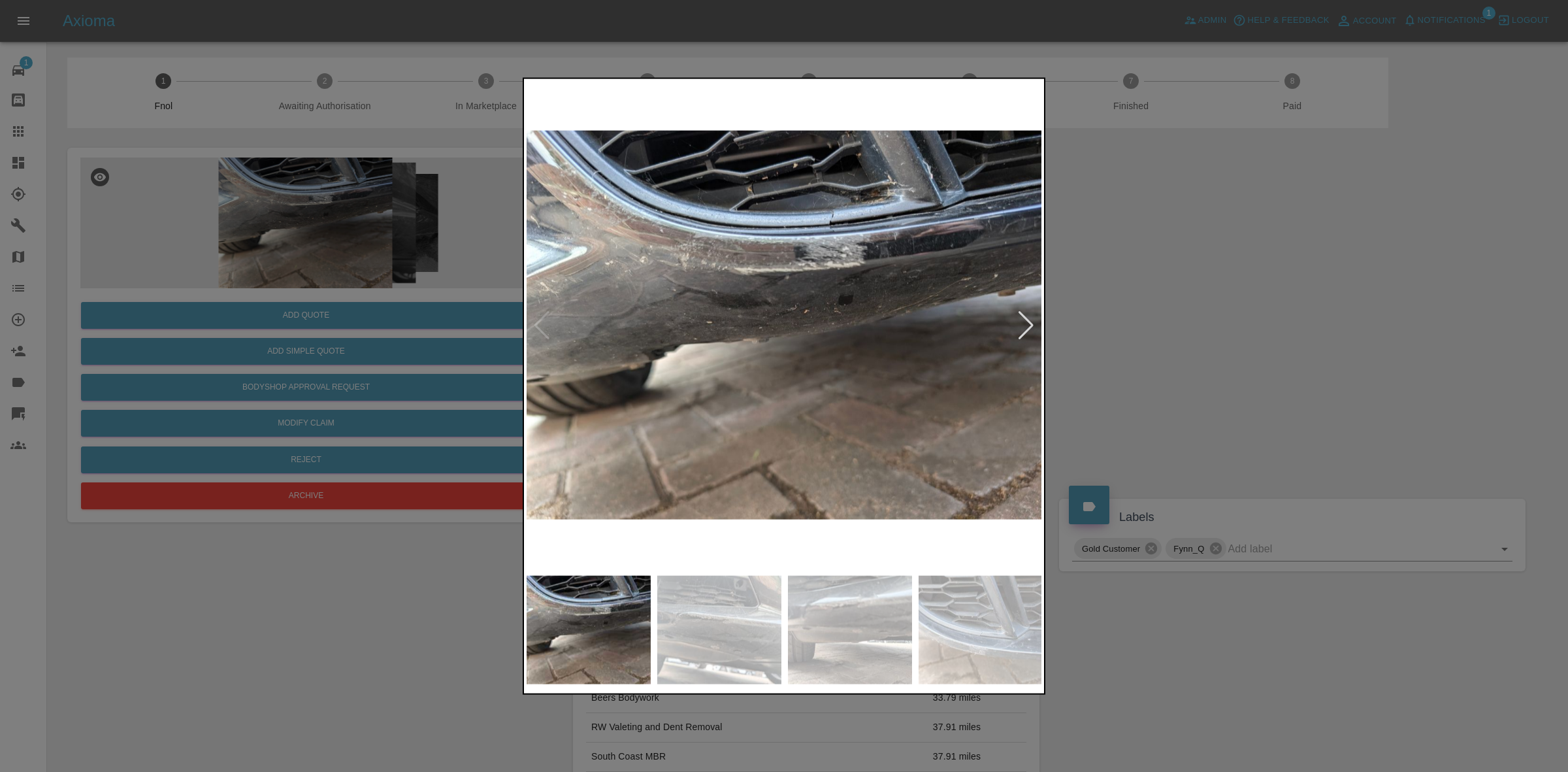
click at [1027, 318] on div at bounding box center [1026, 325] width 17 height 29
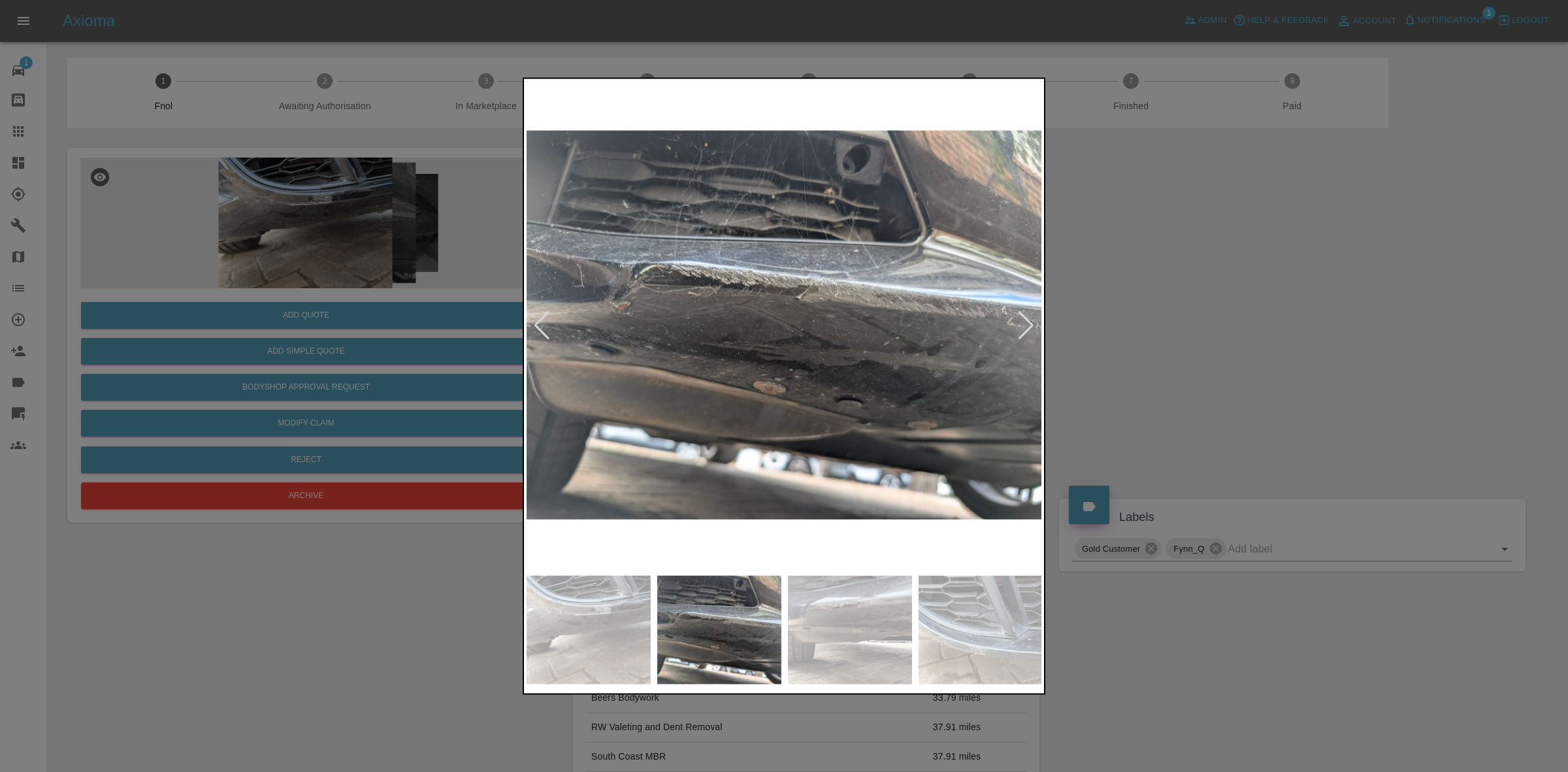
click at [1027, 318] on div at bounding box center [1026, 325] width 17 height 29
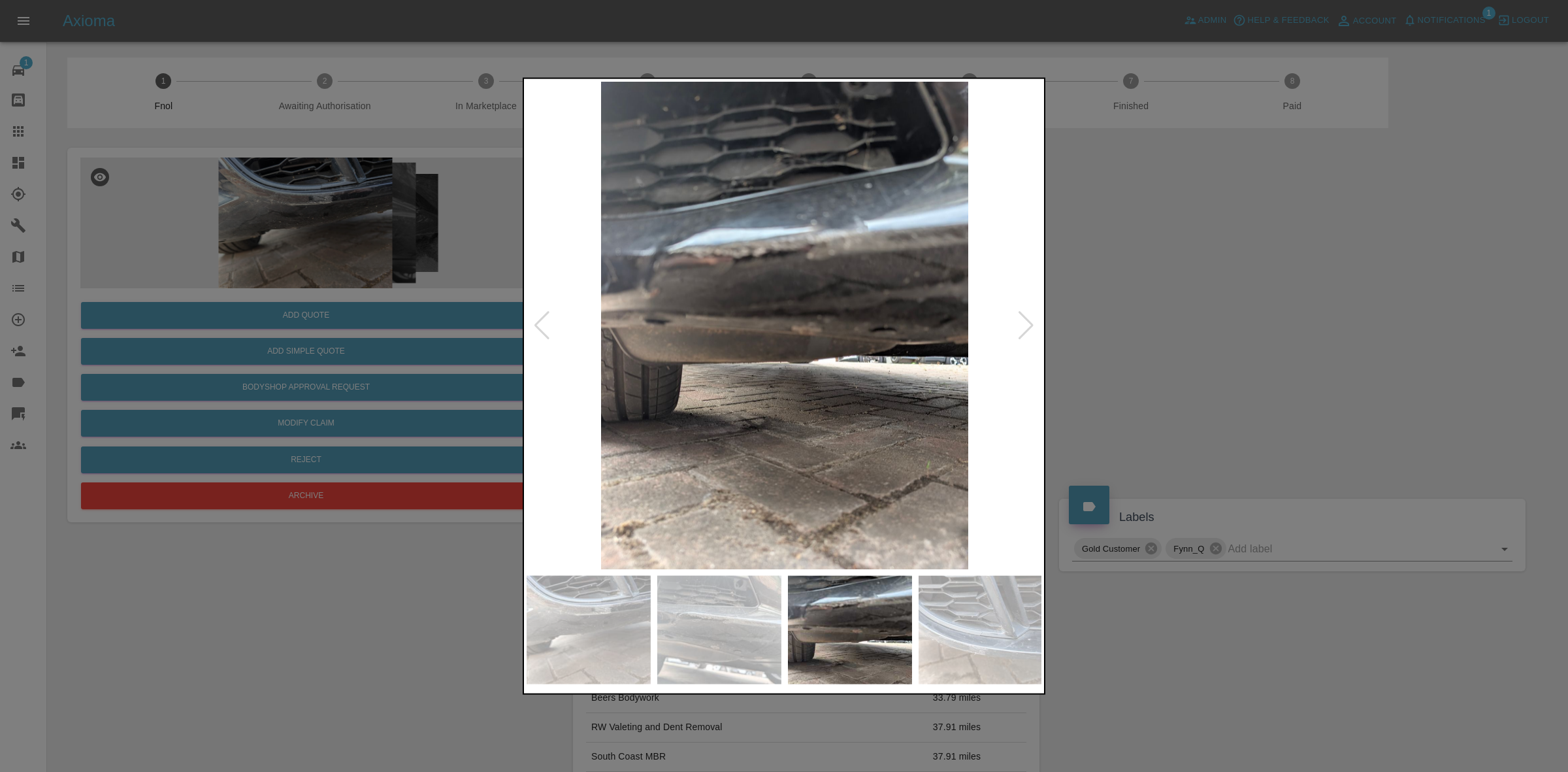
click at [1027, 318] on div at bounding box center [1026, 325] width 17 height 29
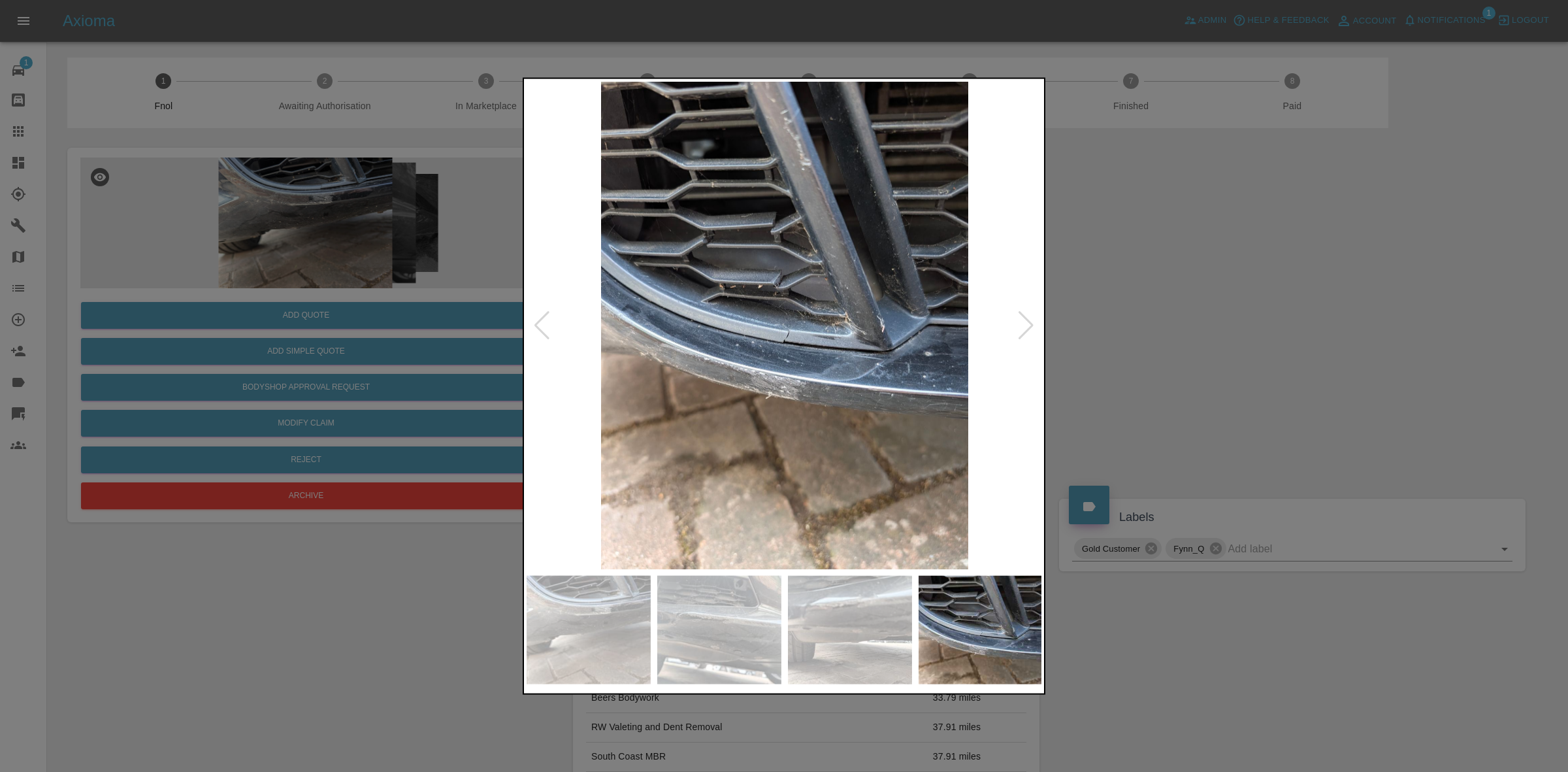
click at [1027, 318] on div at bounding box center [1026, 325] width 17 height 29
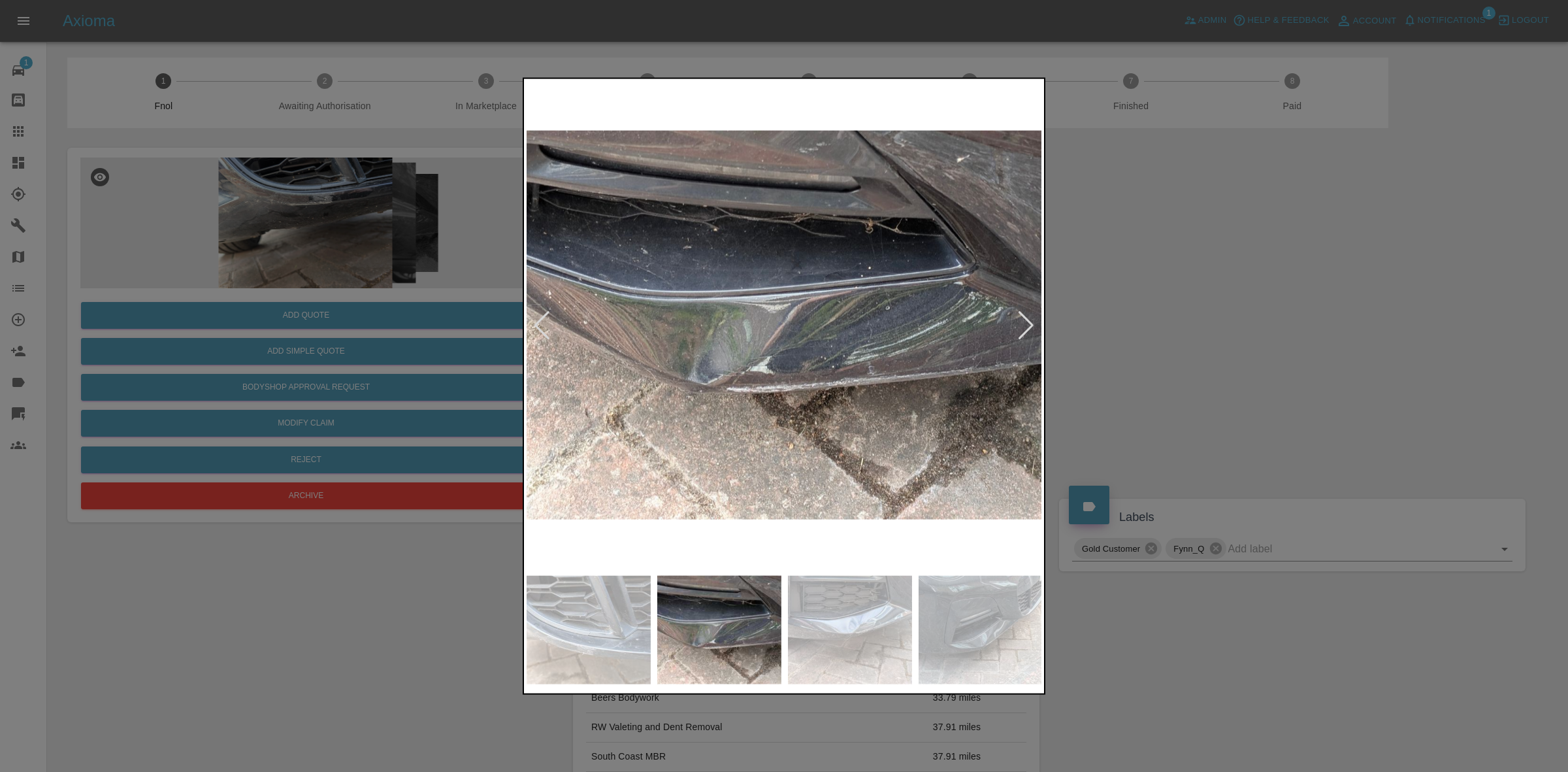
click at [1027, 318] on div at bounding box center [1026, 325] width 17 height 29
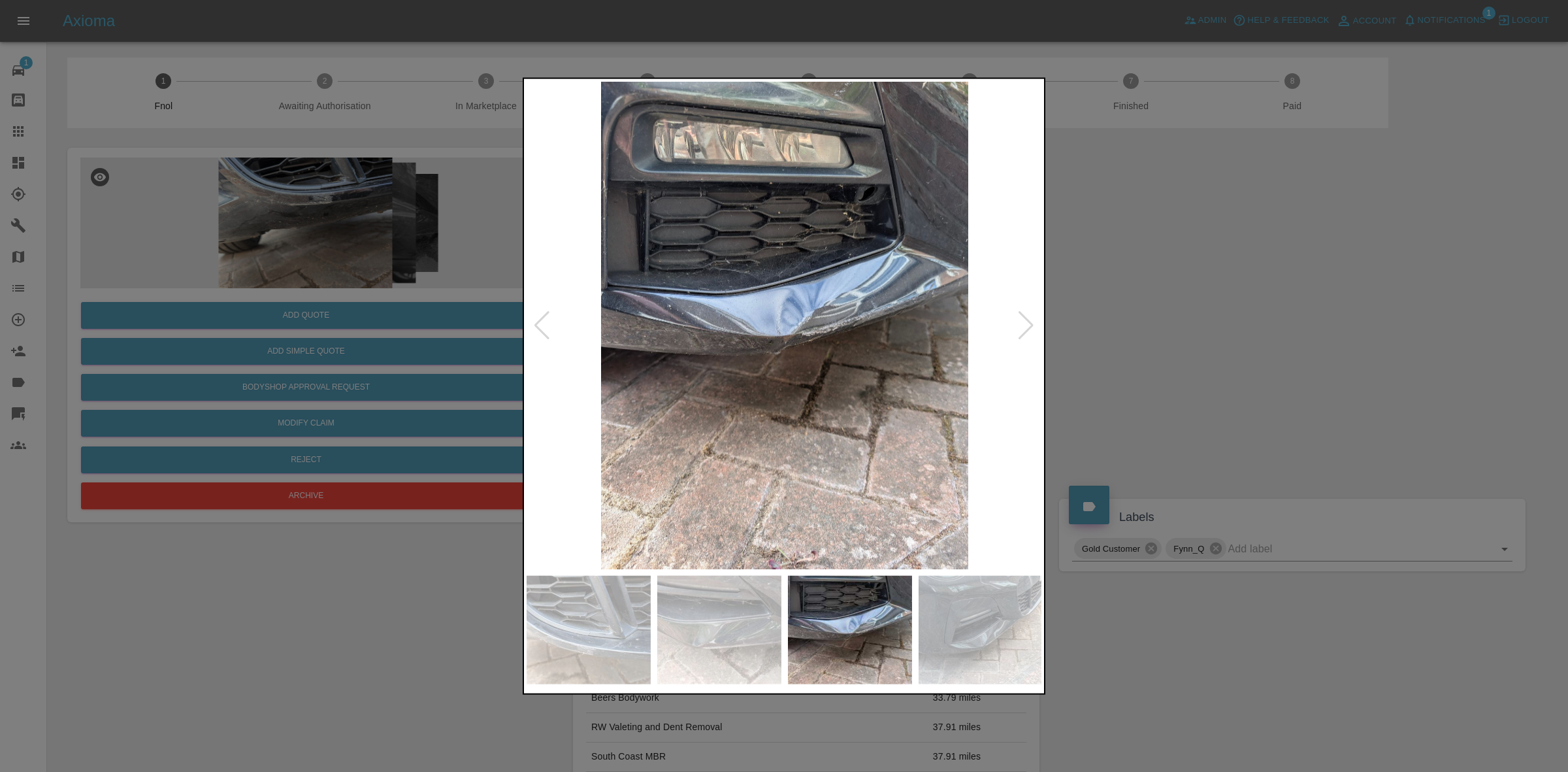
click at [1027, 318] on div at bounding box center [1026, 325] width 17 height 29
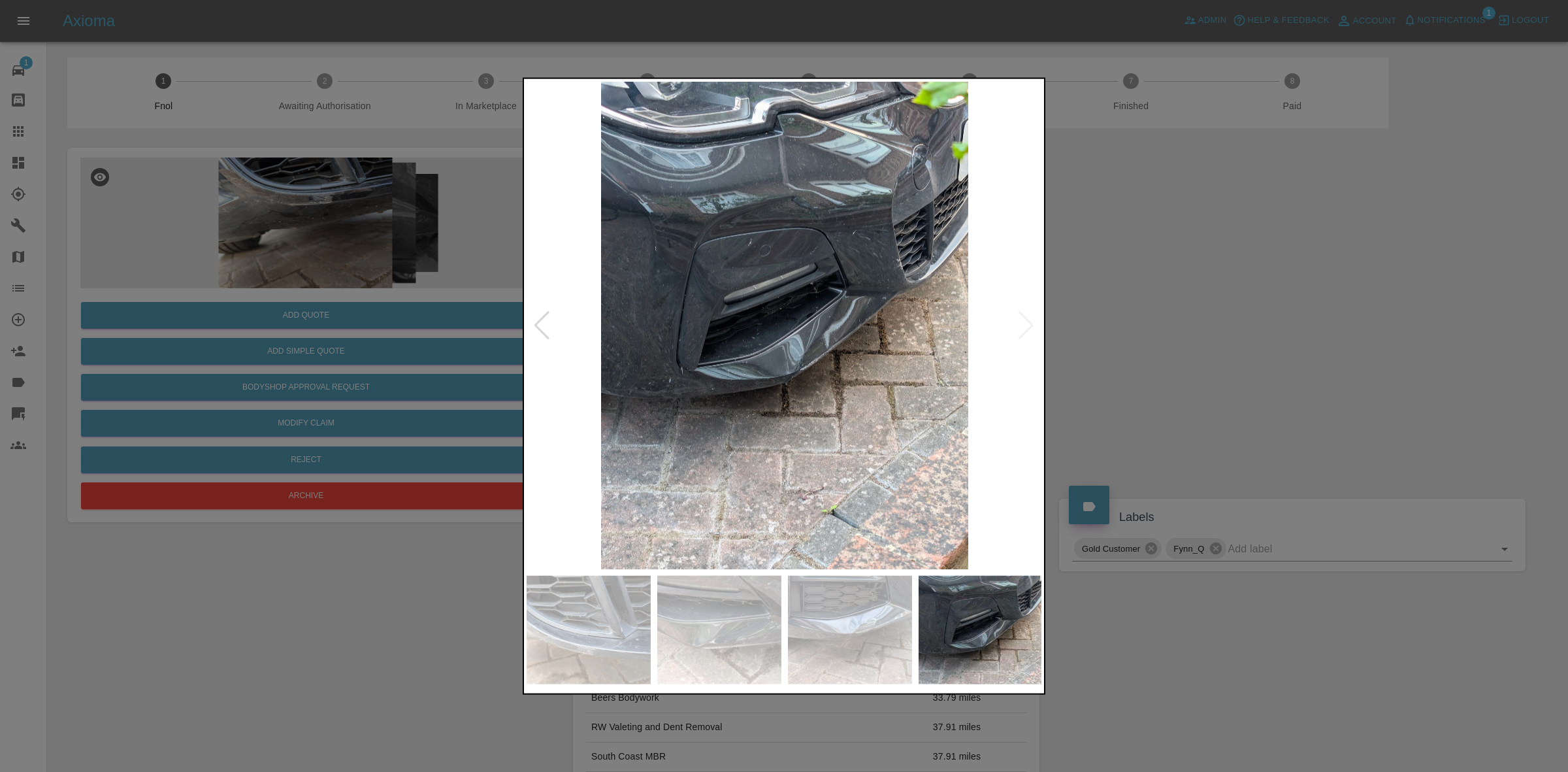
click at [1027, 318] on img at bounding box center [785, 325] width 516 height 488
click at [1238, 357] on div at bounding box center [784, 386] width 1568 height 772
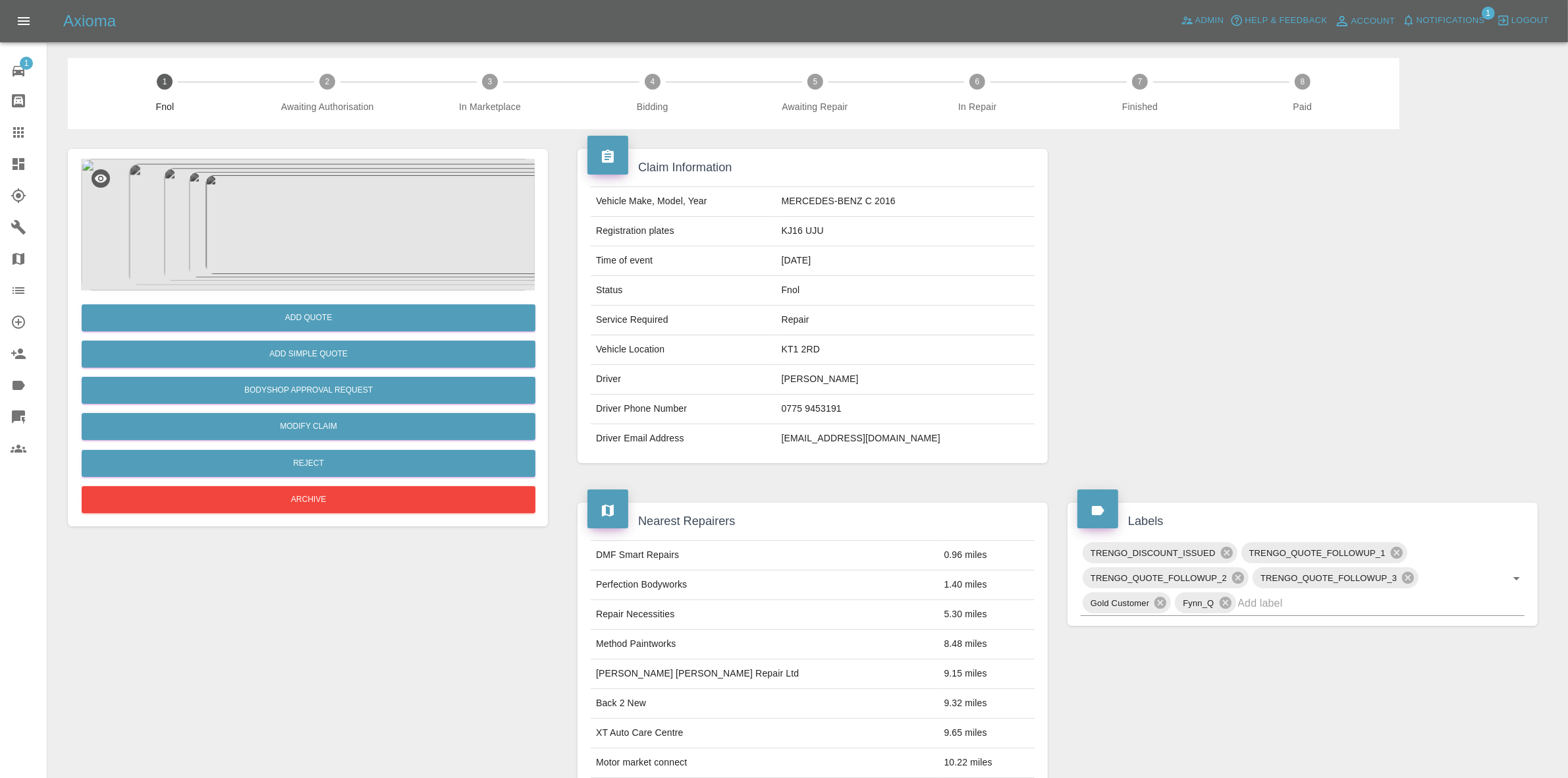
click at [293, 221] on img at bounding box center [307, 224] width 454 height 132
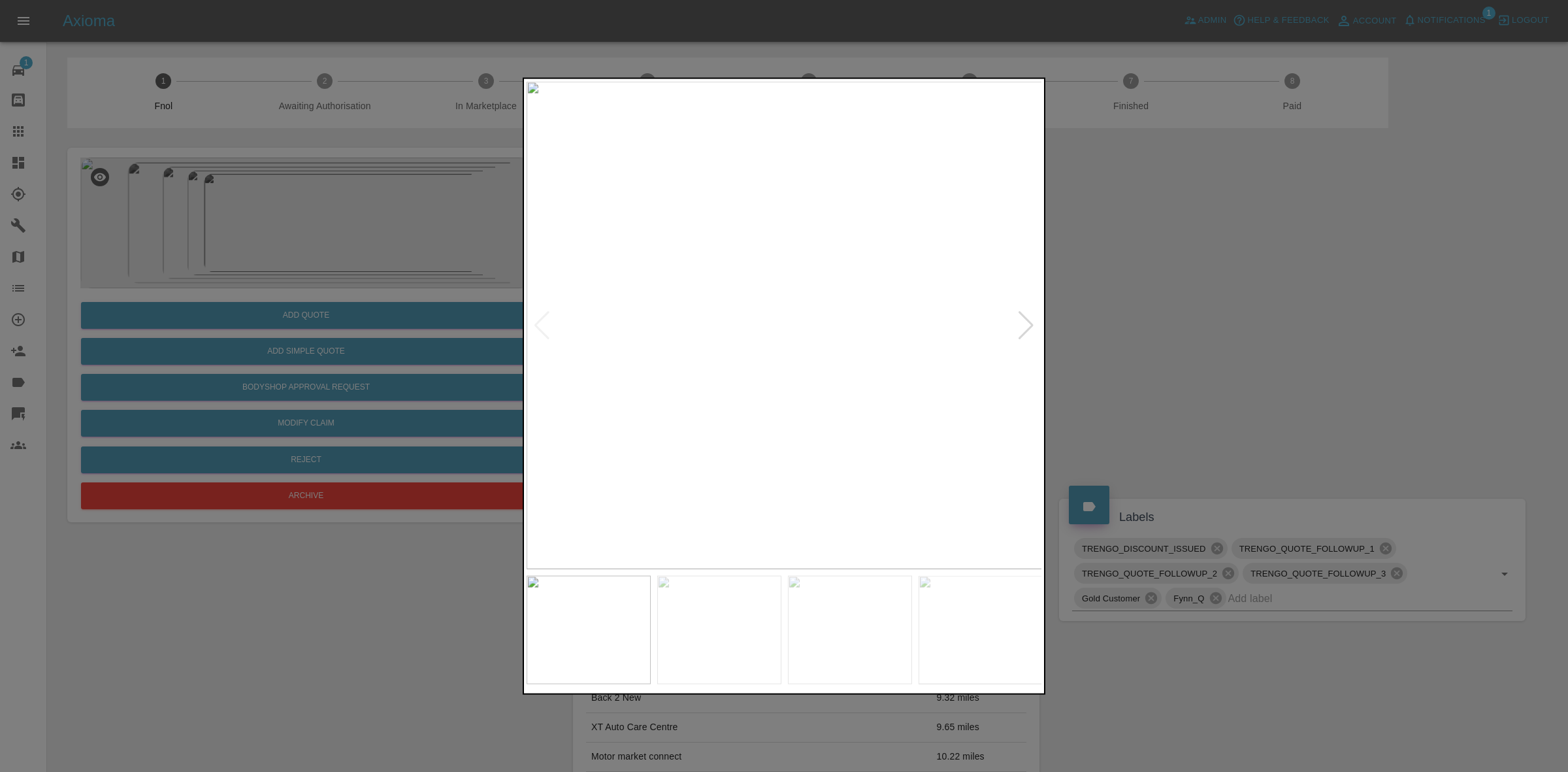
click at [1025, 318] on div at bounding box center [1026, 325] width 17 height 29
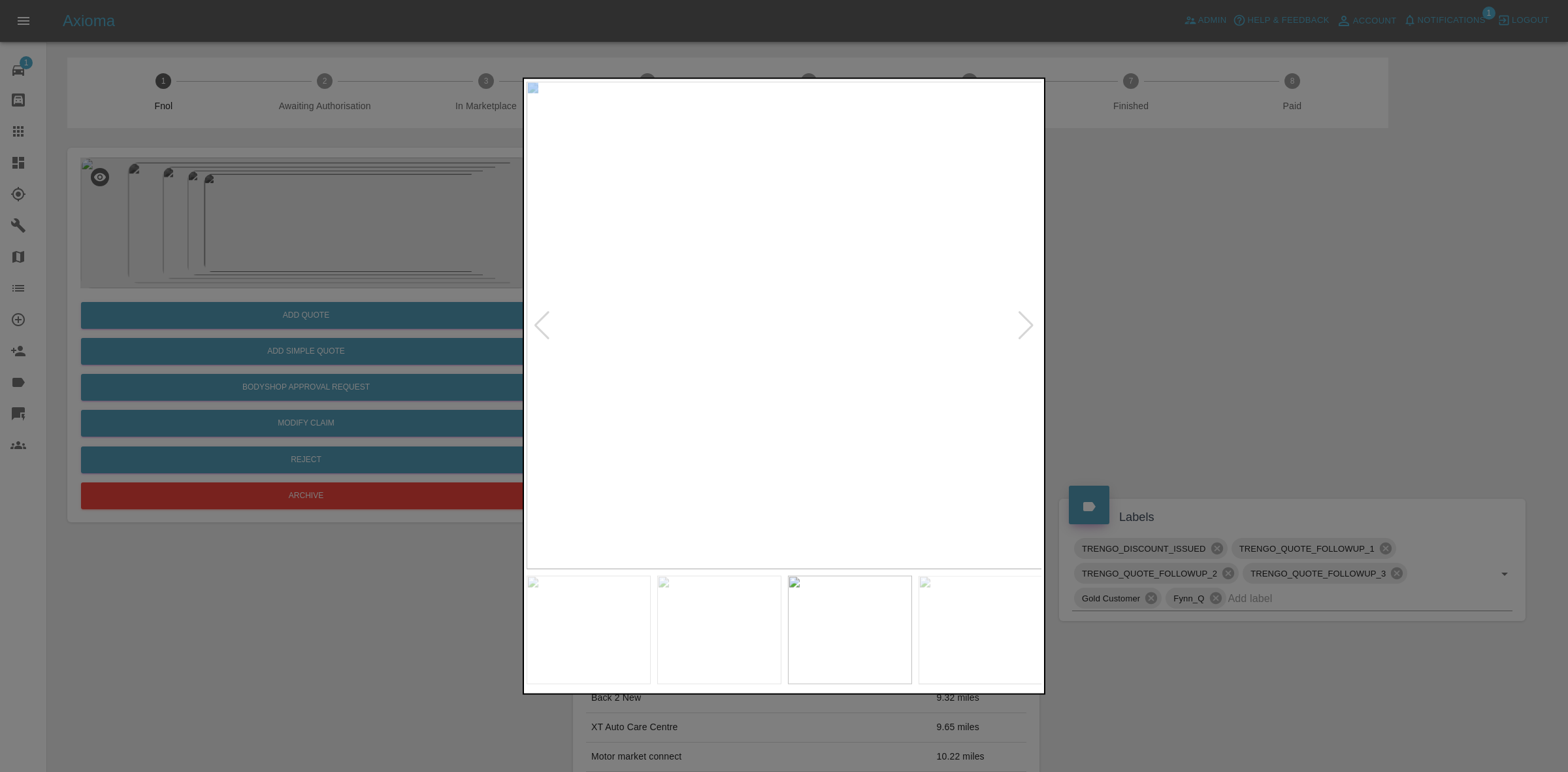
click at [1025, 318] on div at bounding box center [1026, 325] width 17 height 29
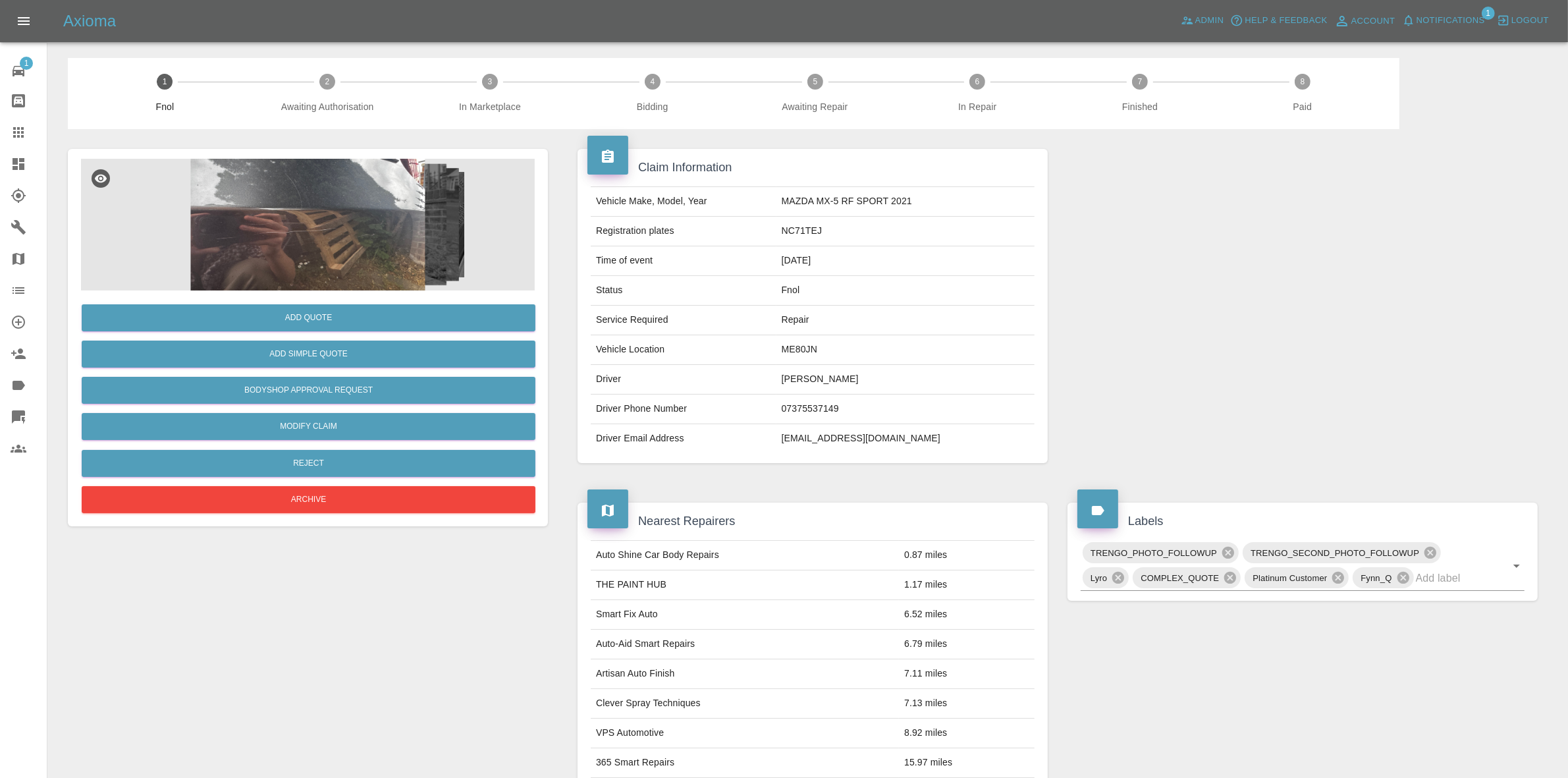
click at [402, 181] on img at bounding box center [307, 224] width 454 height 132
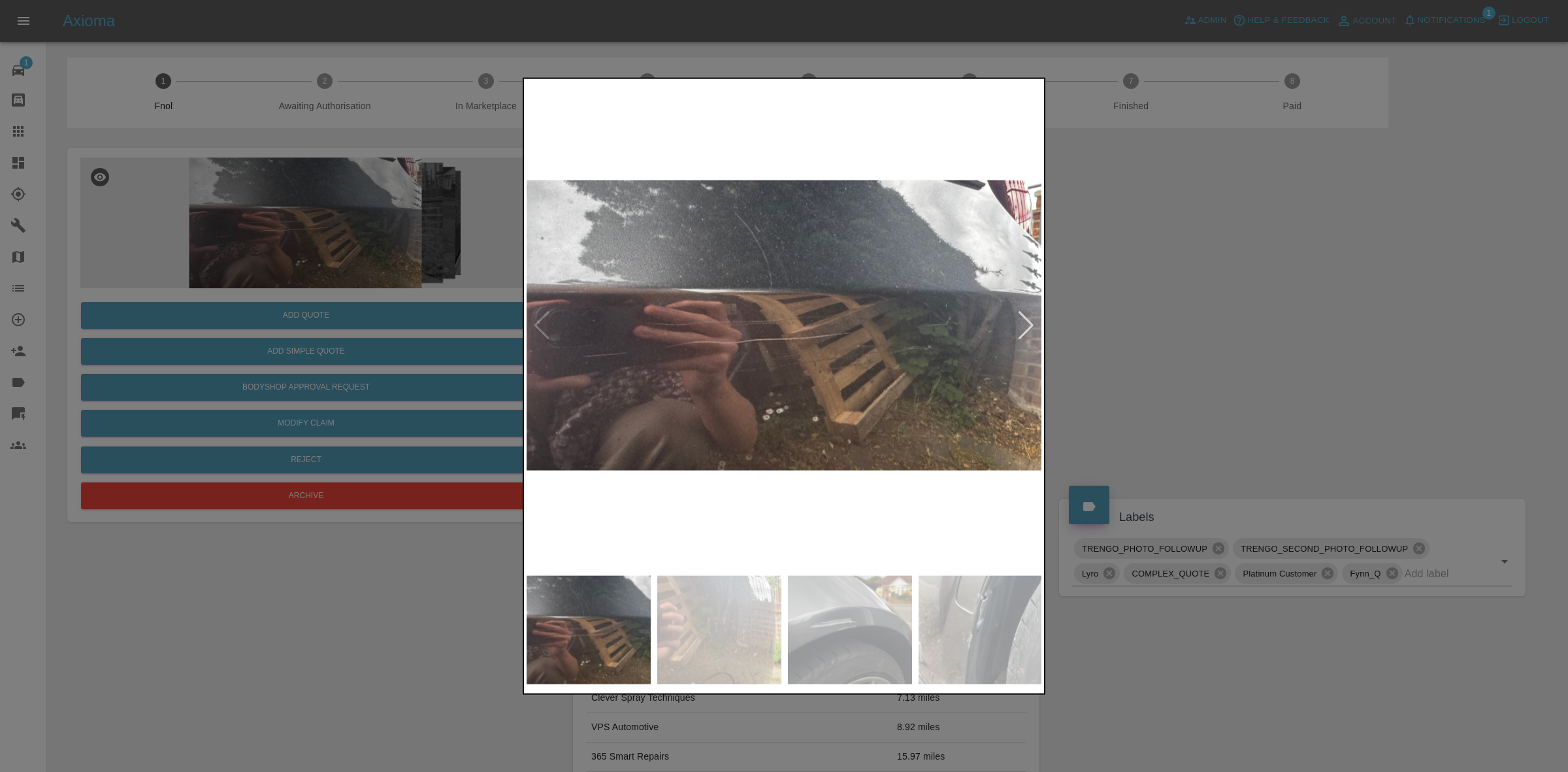
click at [1027, 324] on div at bounding box center [1026, 325] width 17 height 29
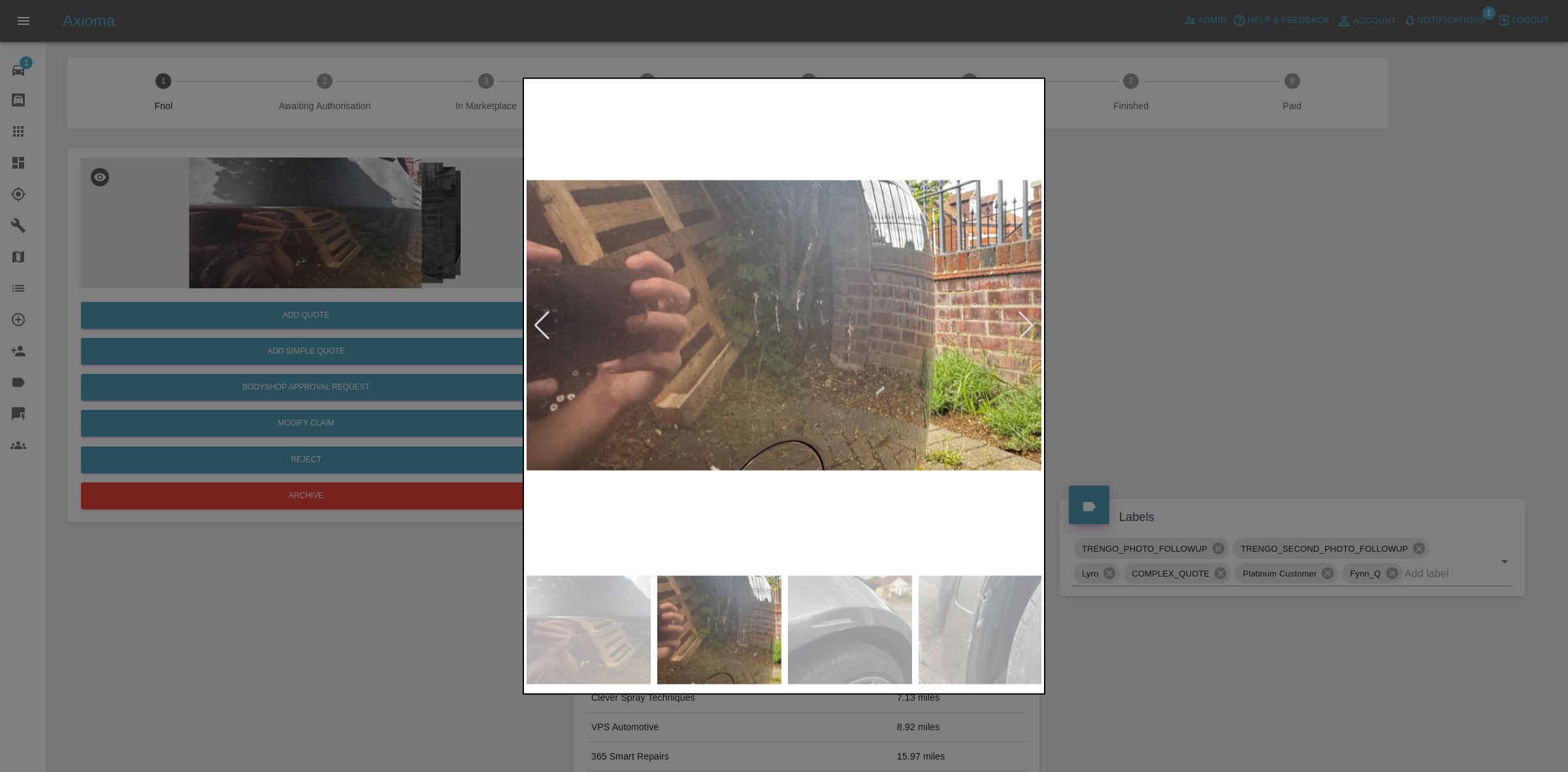
click at [1027, 324] on div at bounding box center [1026, 325] width 17 height 29
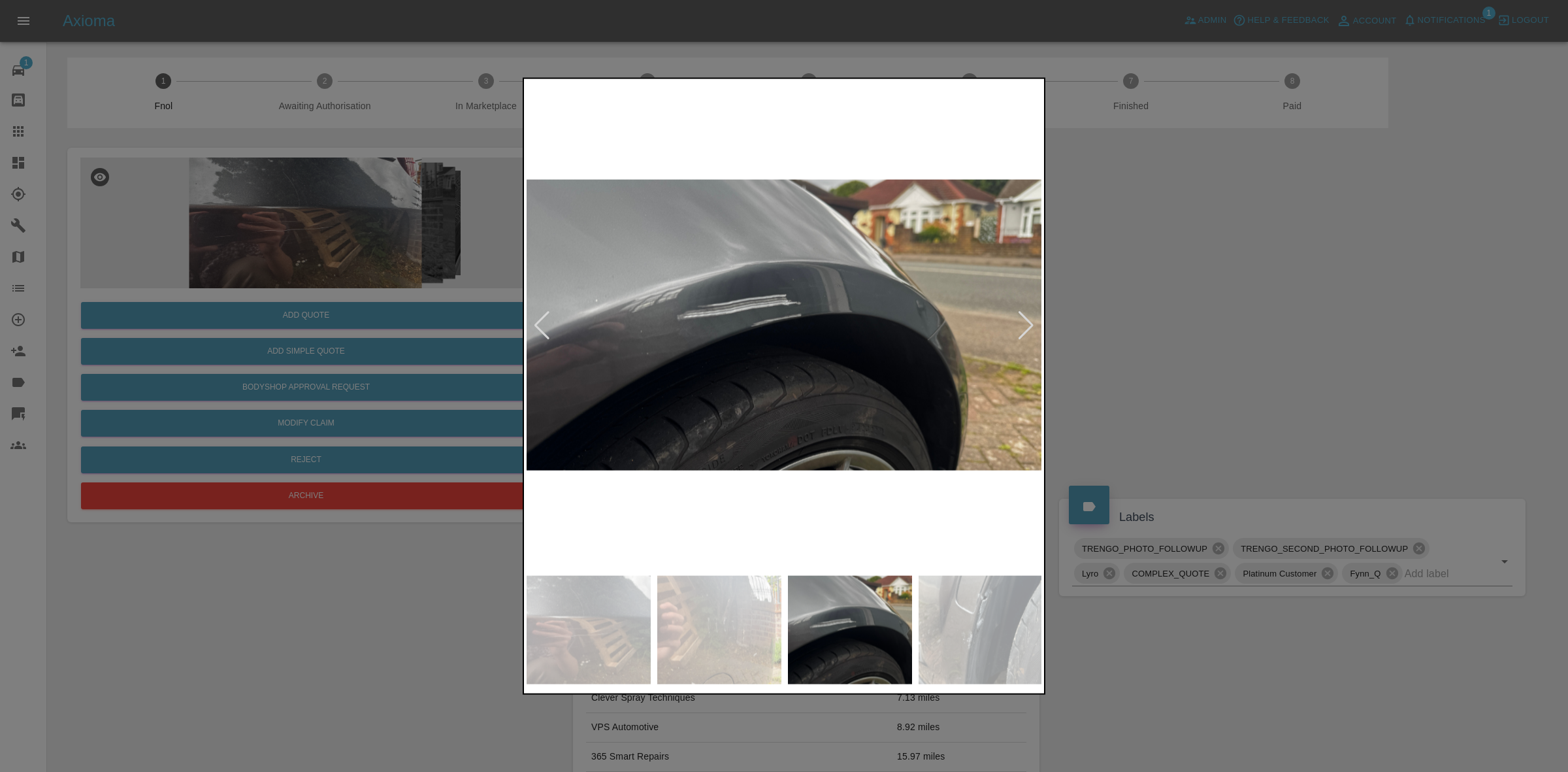
click at [1027, 324] on div at bounding box center [1026, 325] width 17 height 29
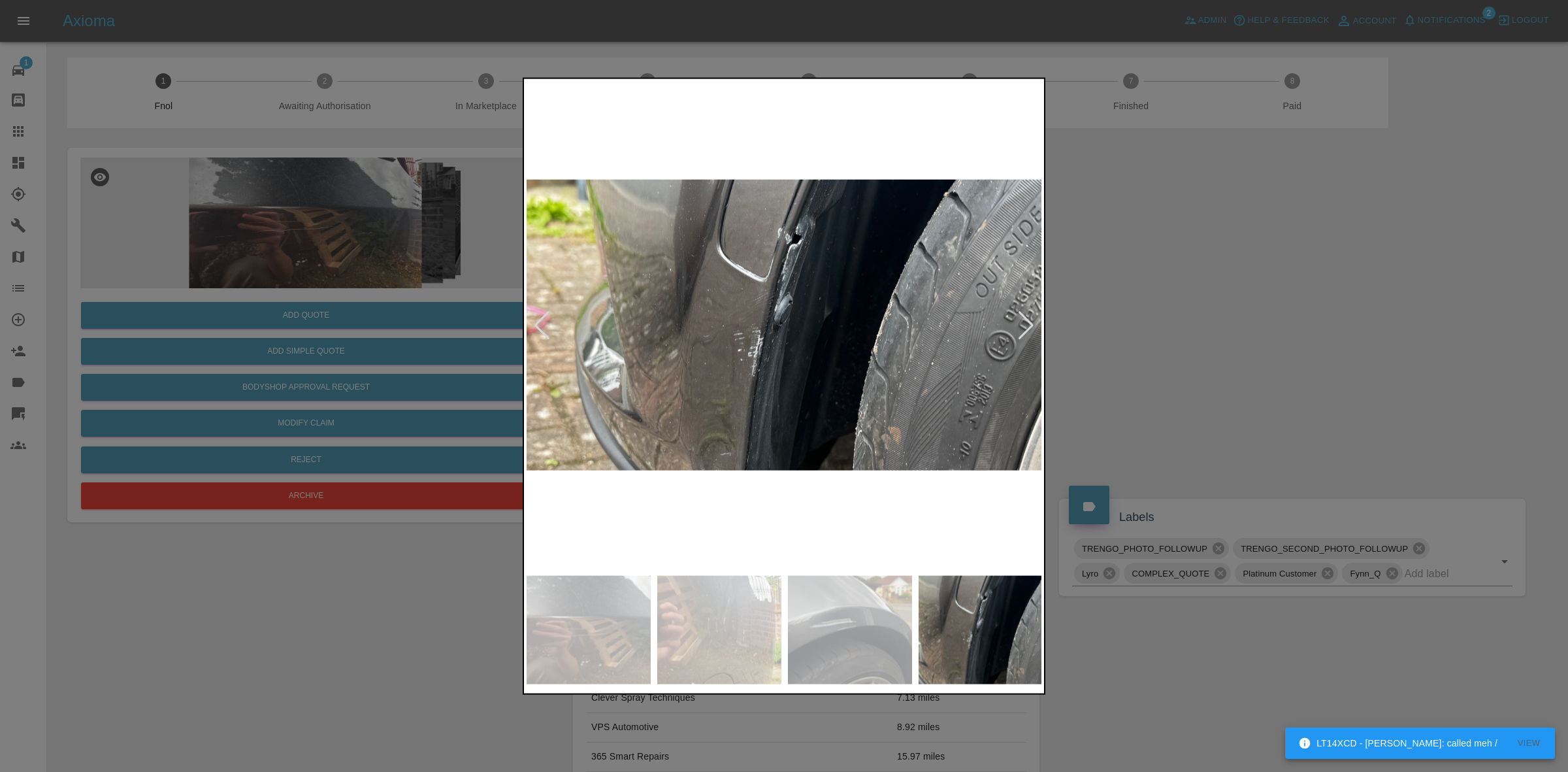
click at [1027, 324] on div at bounding box center [1026, 325] width 17 height 29
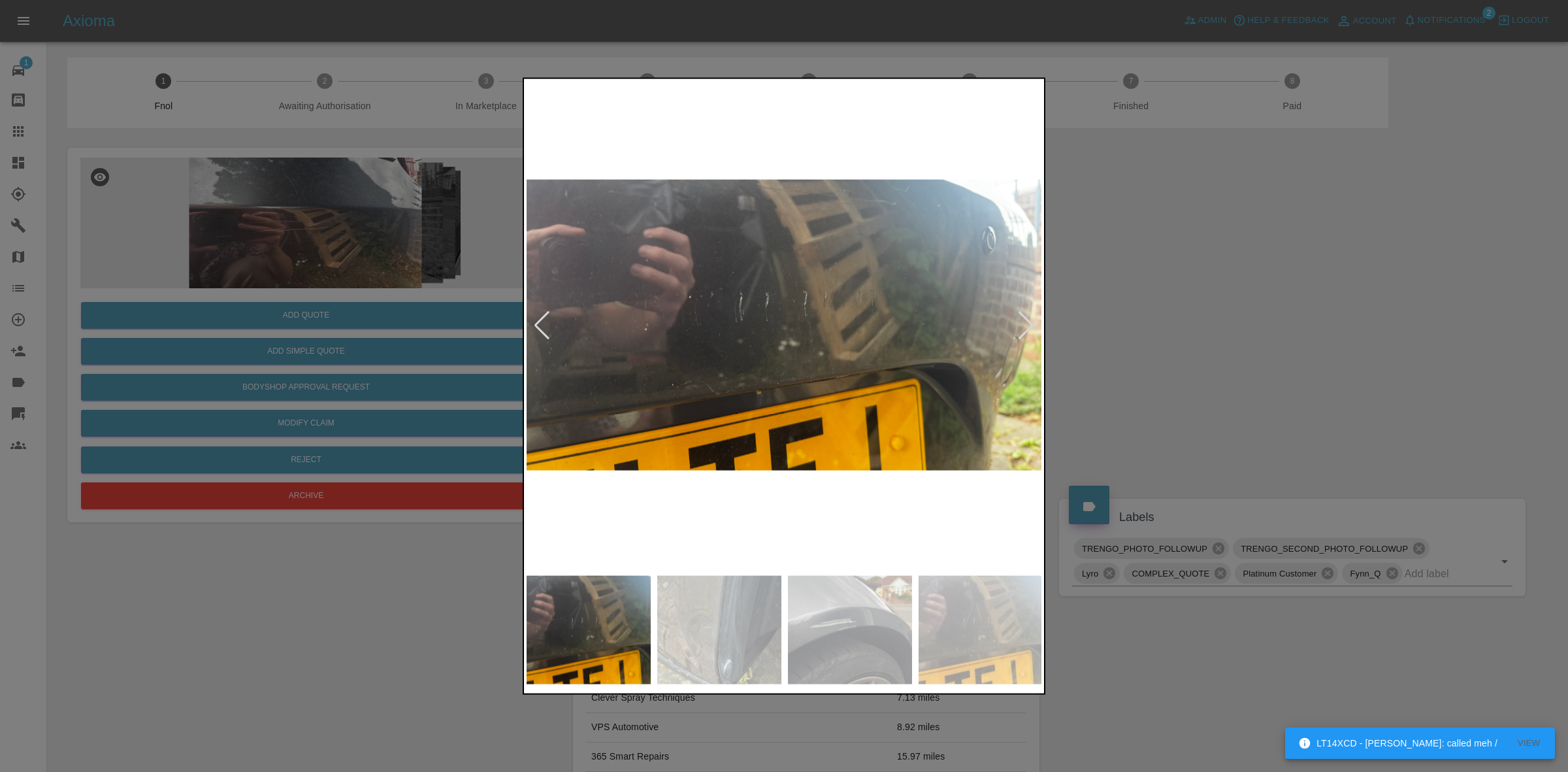
click at [1027, 324] on div at bounding box center [1026, 325] width 17 height 29
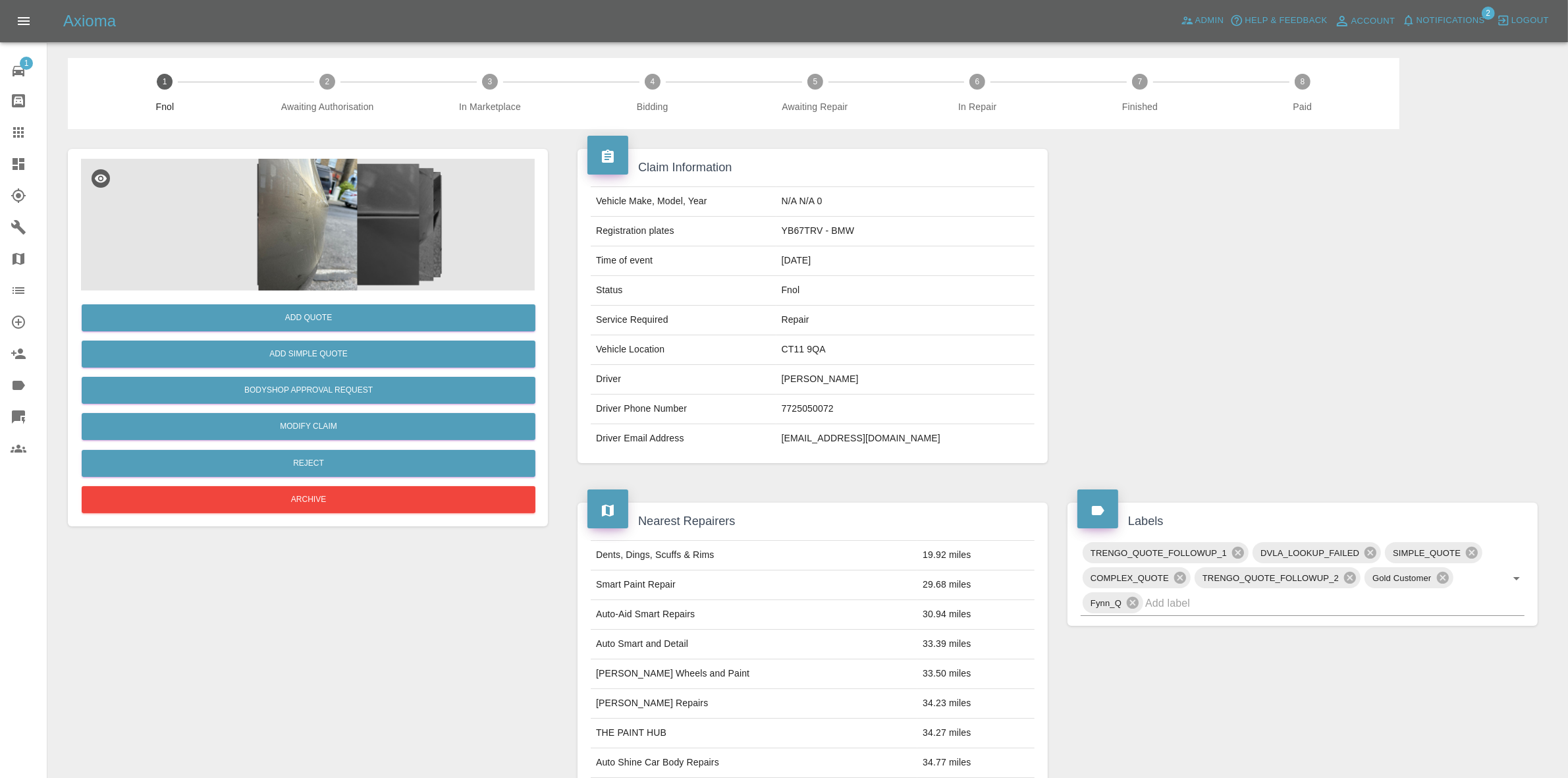
click at [278, 234] on img at bounding box center [307, 224] width 454 height 132
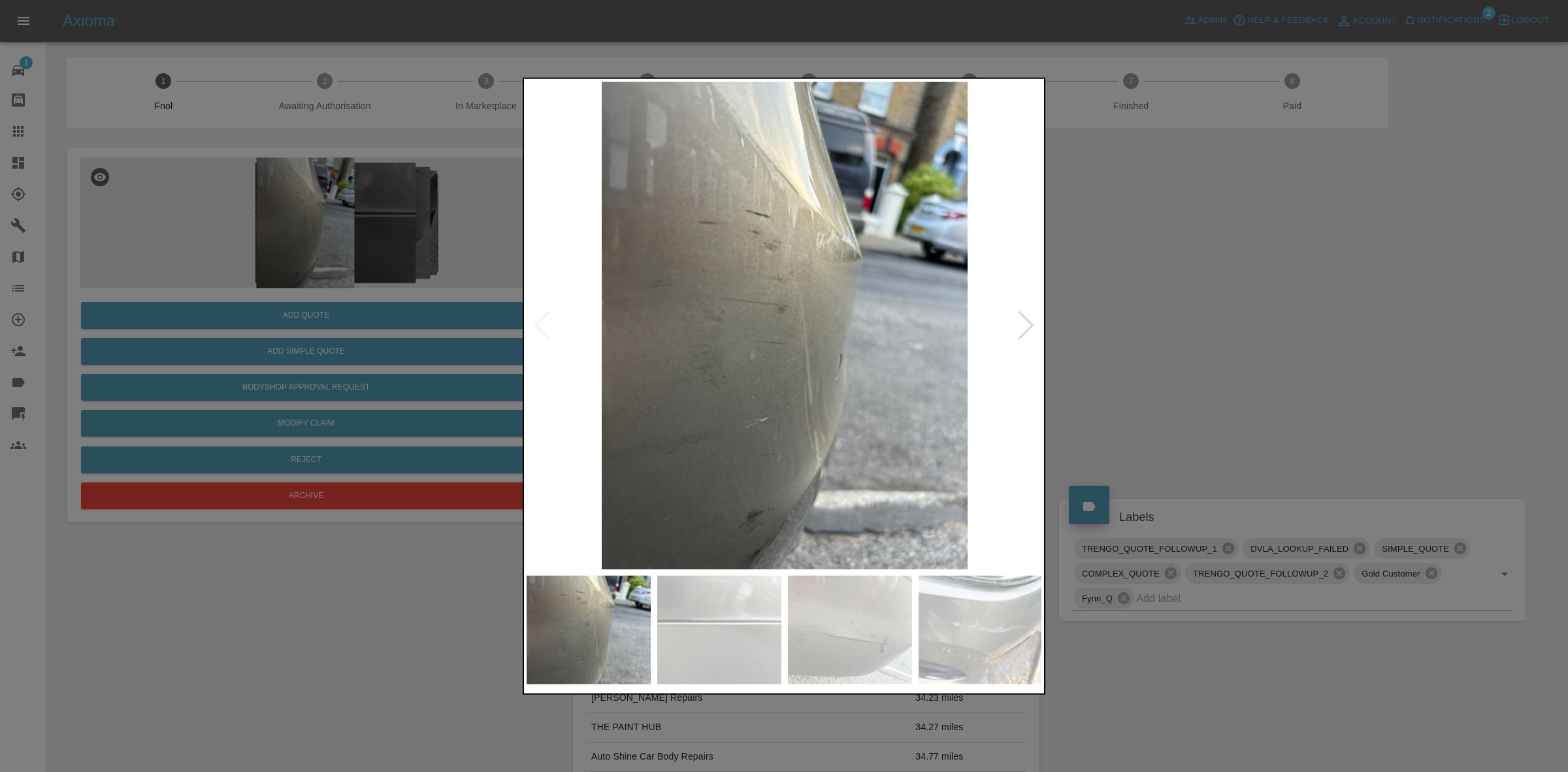
click at [1033, 323] on div at bounding box center [1026, 325] width 17 height 29
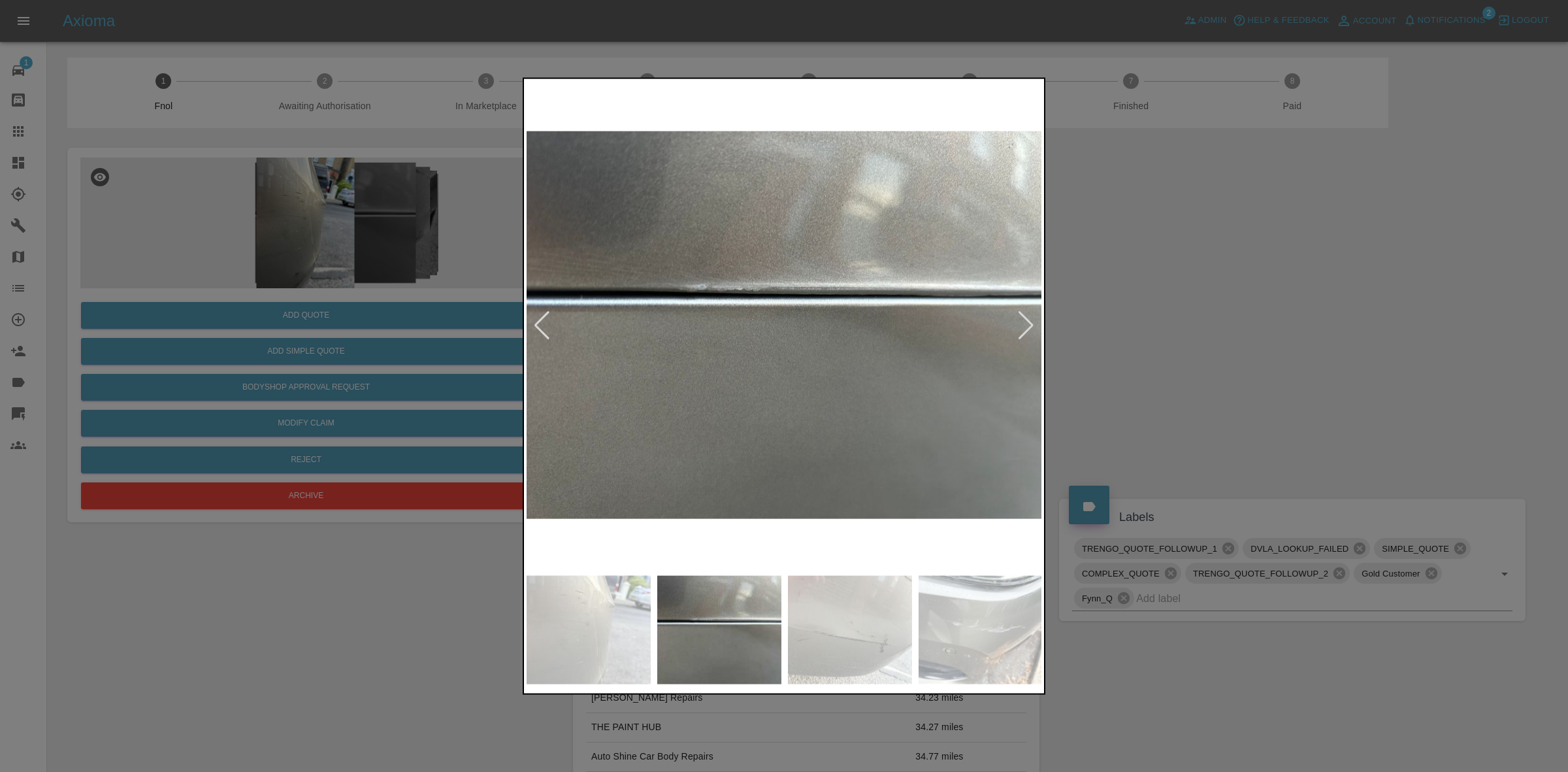
click at [1033, 323] on div at bounding box center [1026, 325] width 17 height 29
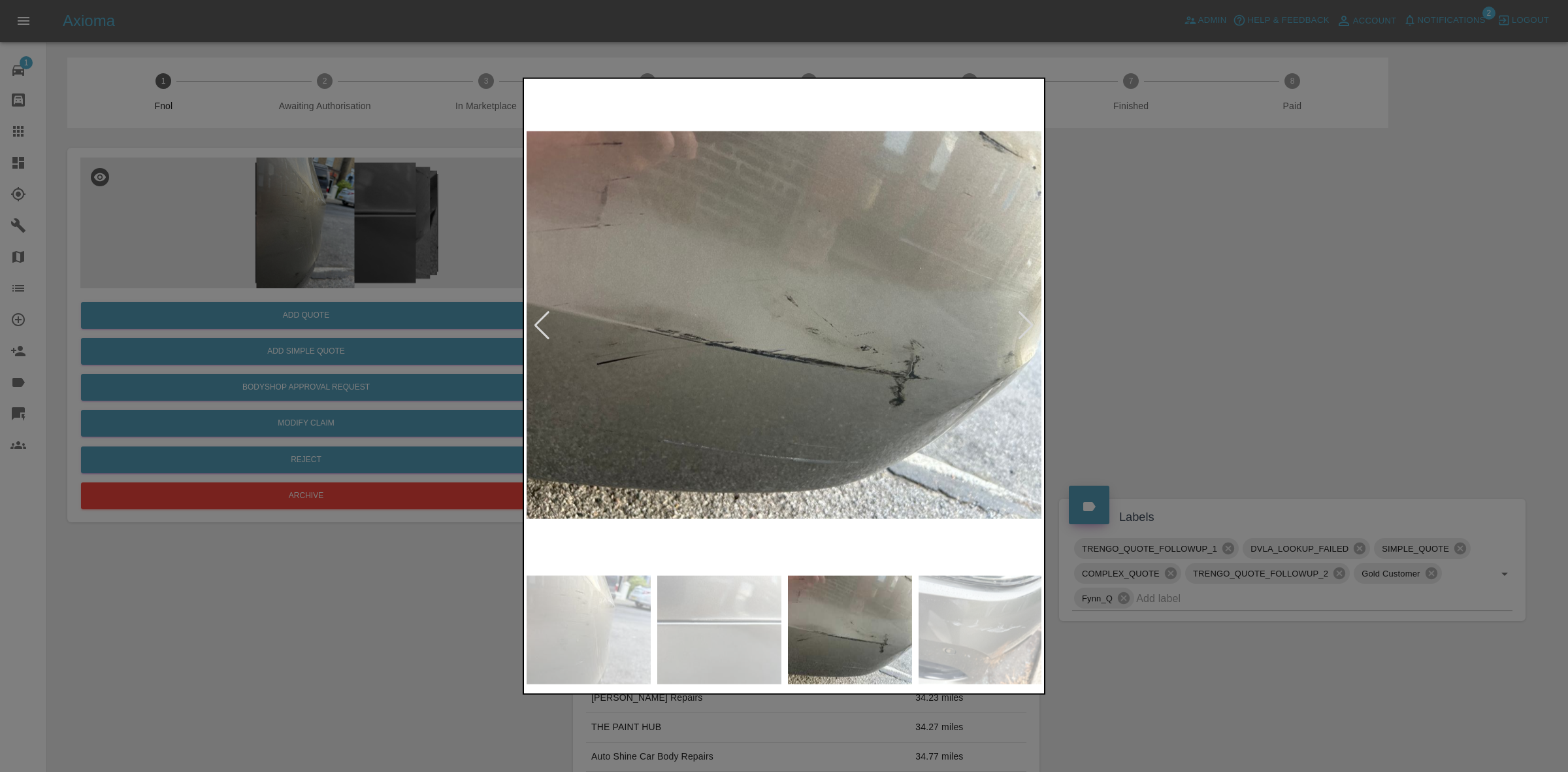
click at [1033, 323] on div at bounding box center [1026, 325] width 17 height 29
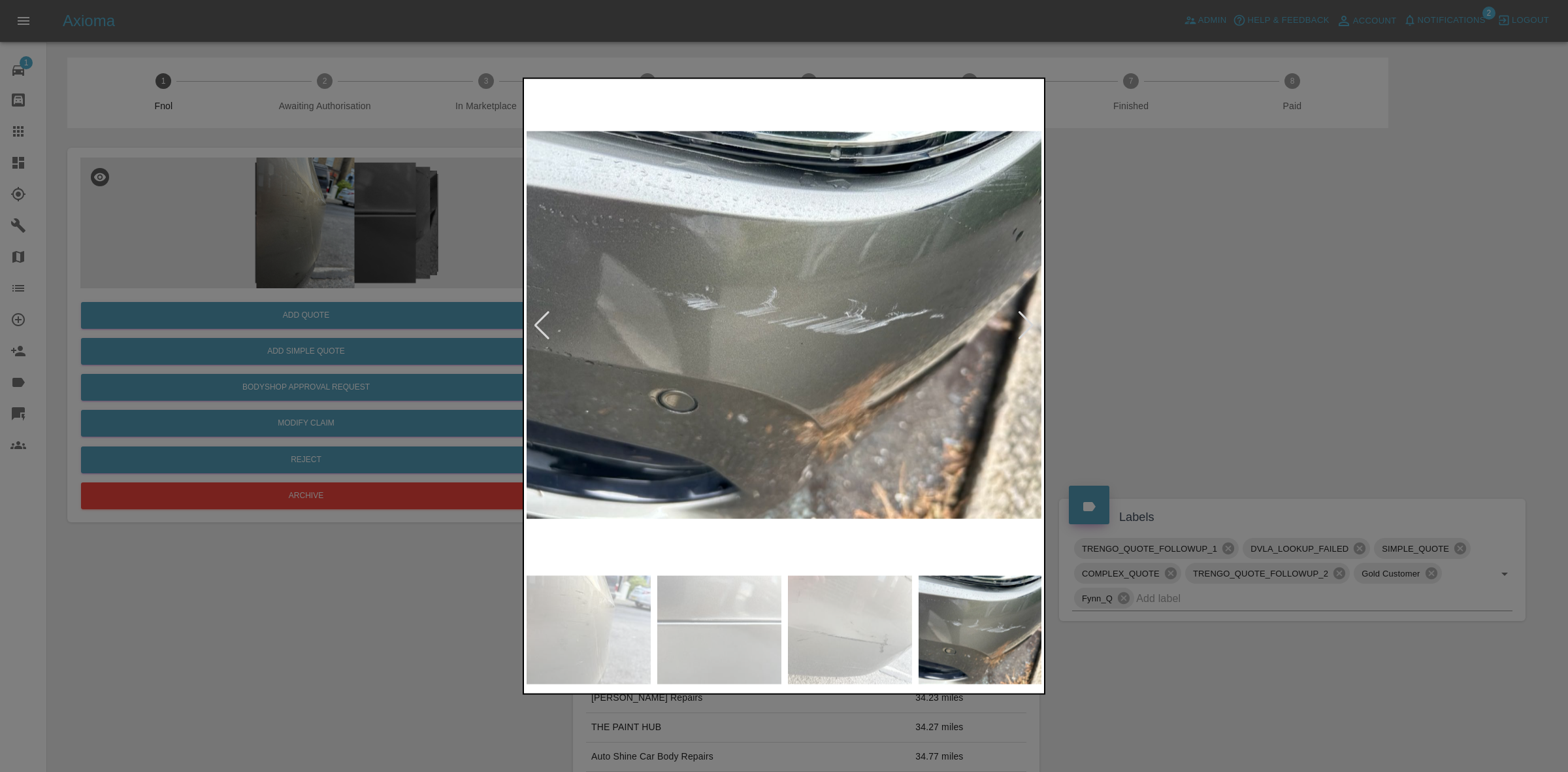
click at [1033, 323] on div at bounding box center [1026, 325] width 17 height 29
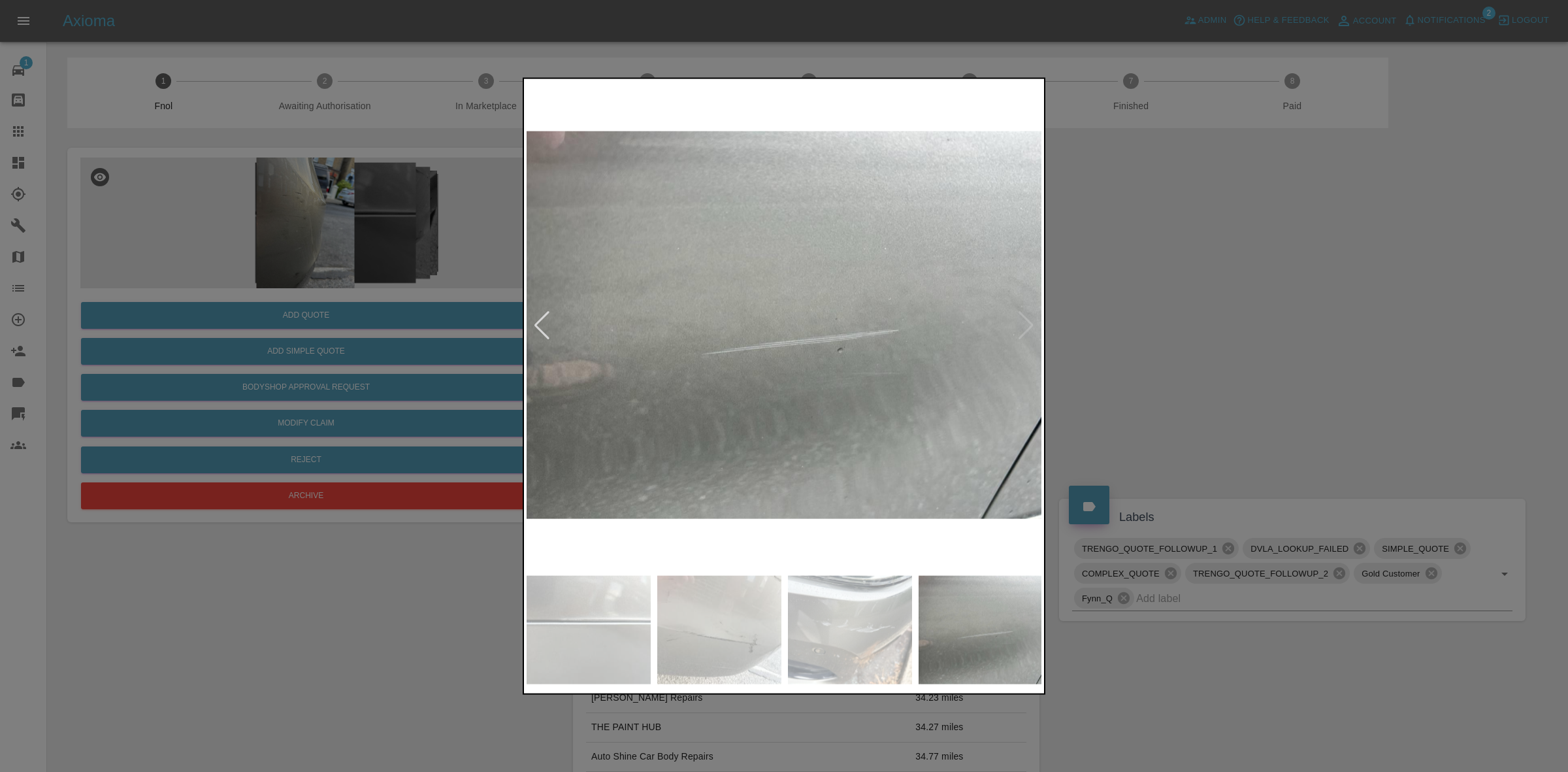
click at [1033, 323] on img at bounding box center [785, 325] width 516 height 488
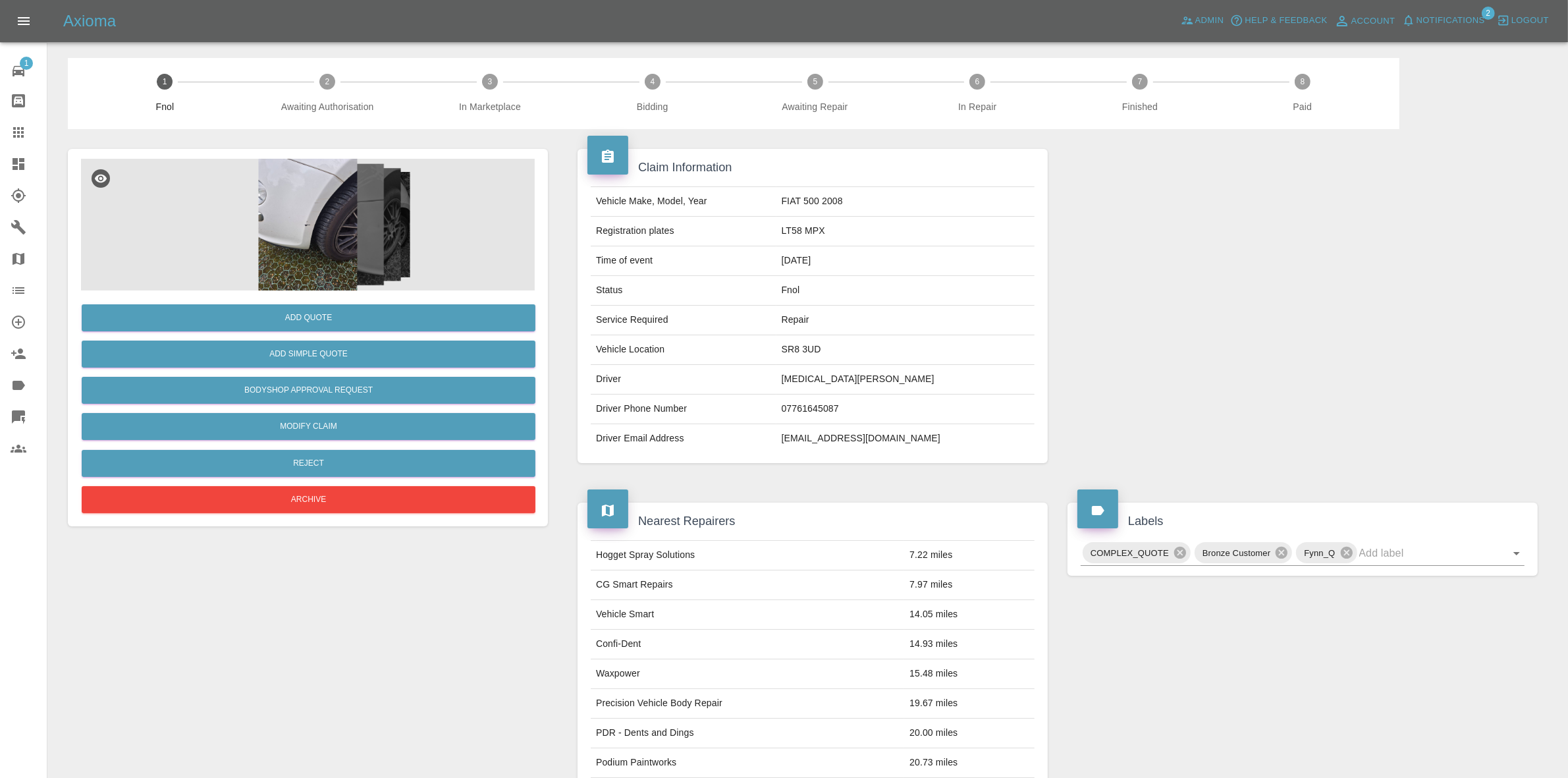
click at [403, 228] on img at bounding box center [307, 224] width 454 height 132
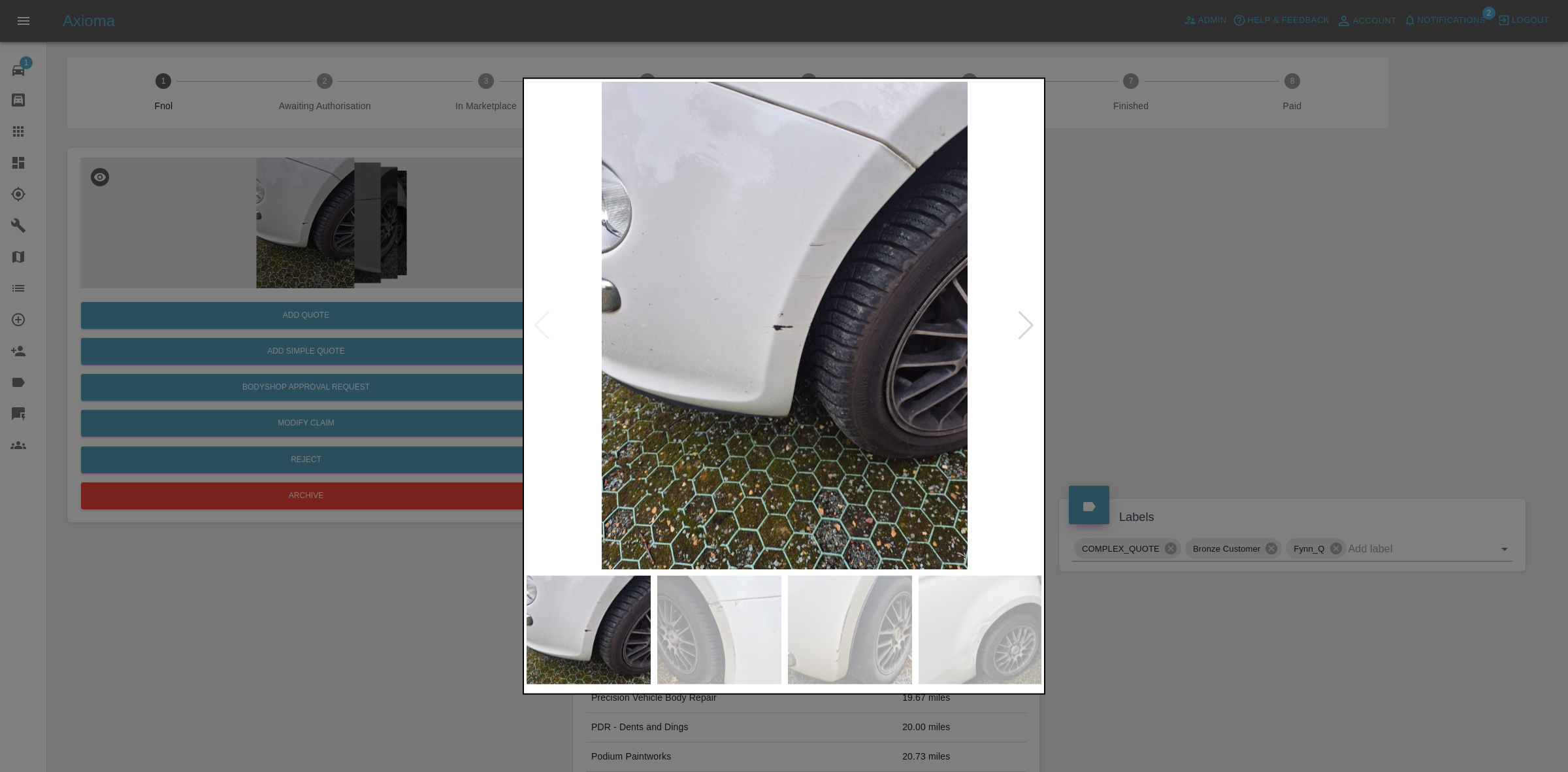
click at [1013, 326] on img at bounding box center [785, 325] width 516 height 488
click at [1019, 326] on div at bounding box center [1026, 325] width 17 height 29
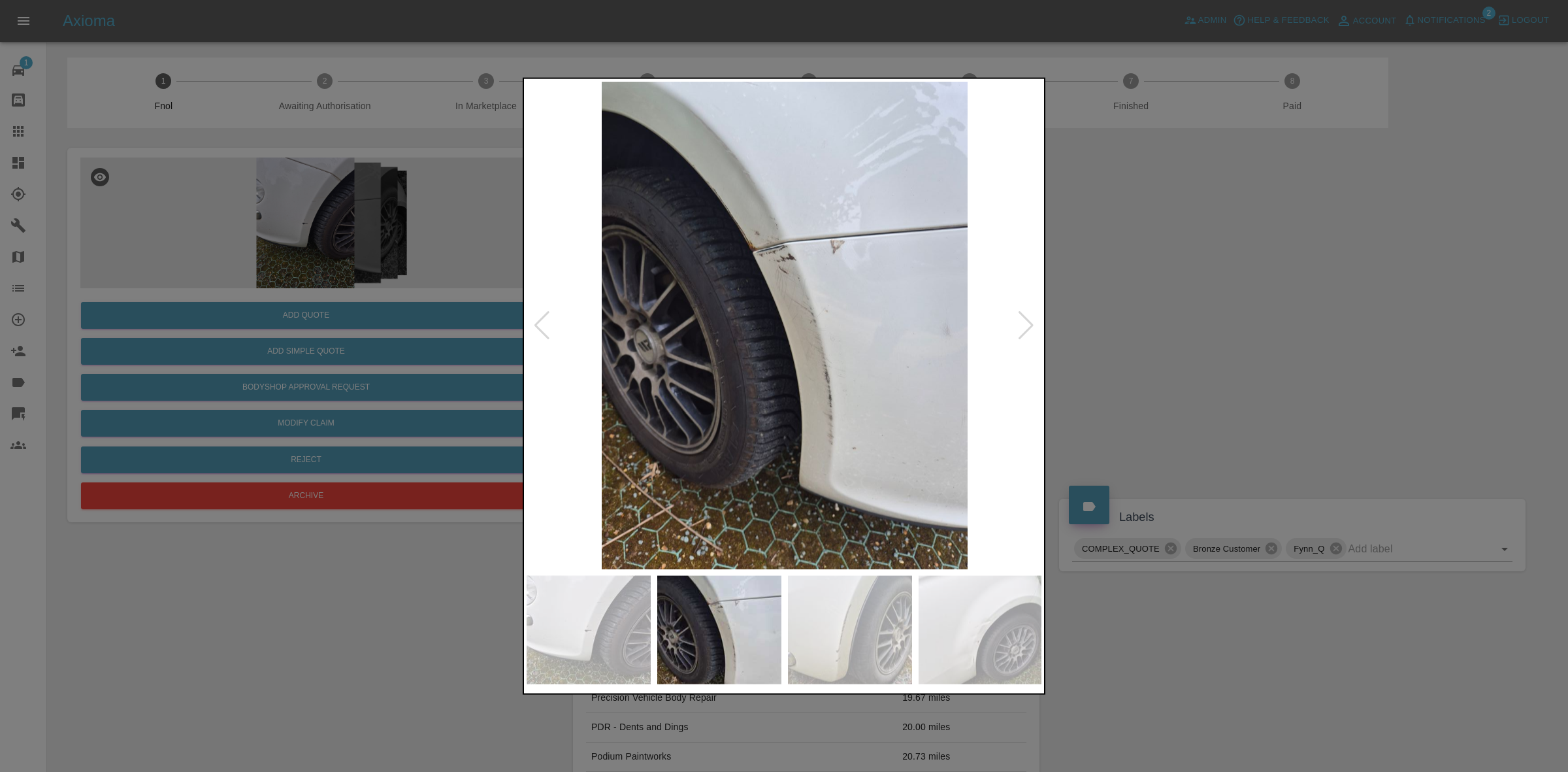
click at [1019, 326] on div at bounding box center [1026, 325] width 17 height 29
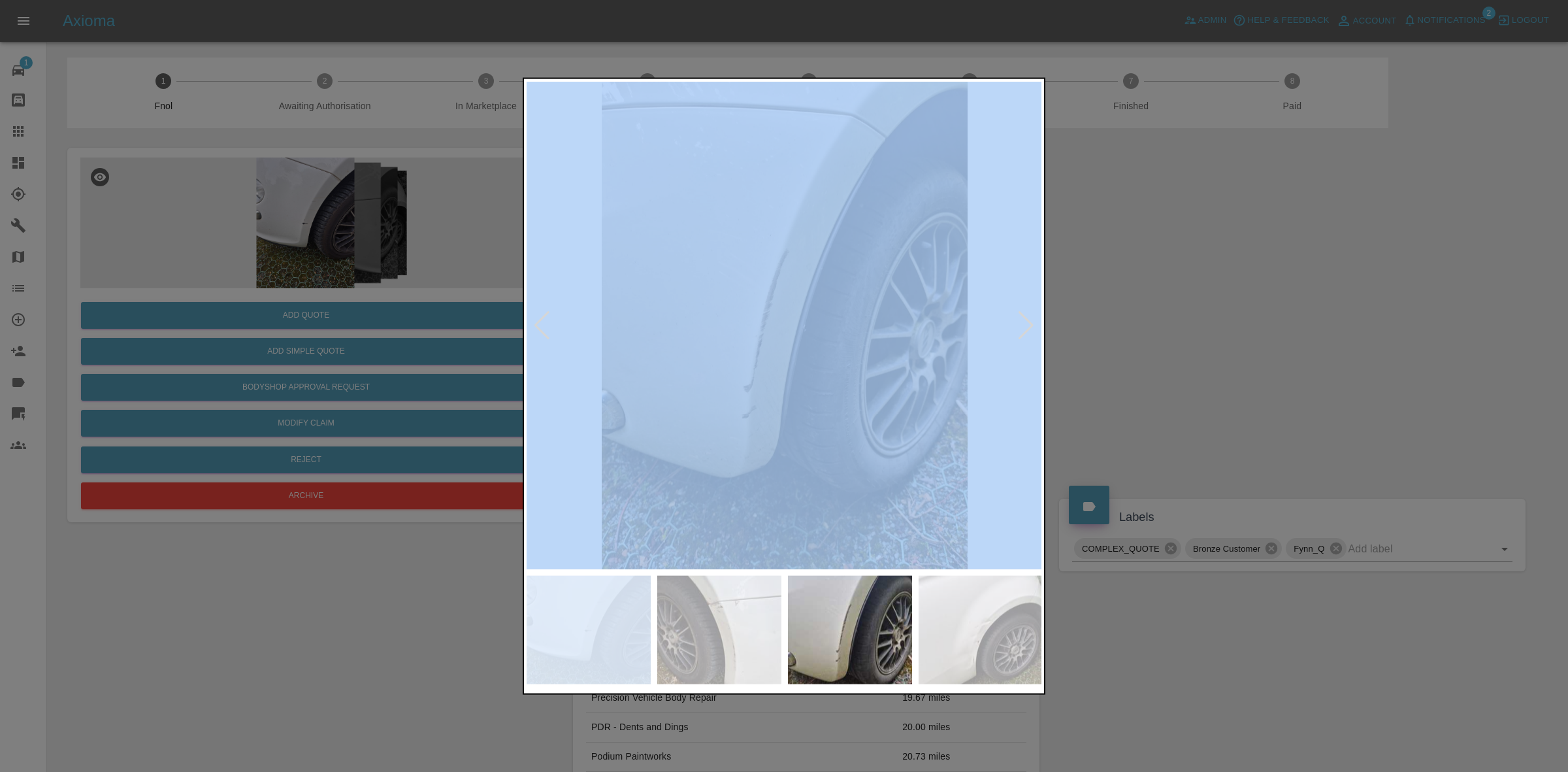
click at [1019, 326] on div at bounding box center [1026, 325] width 17 height 29
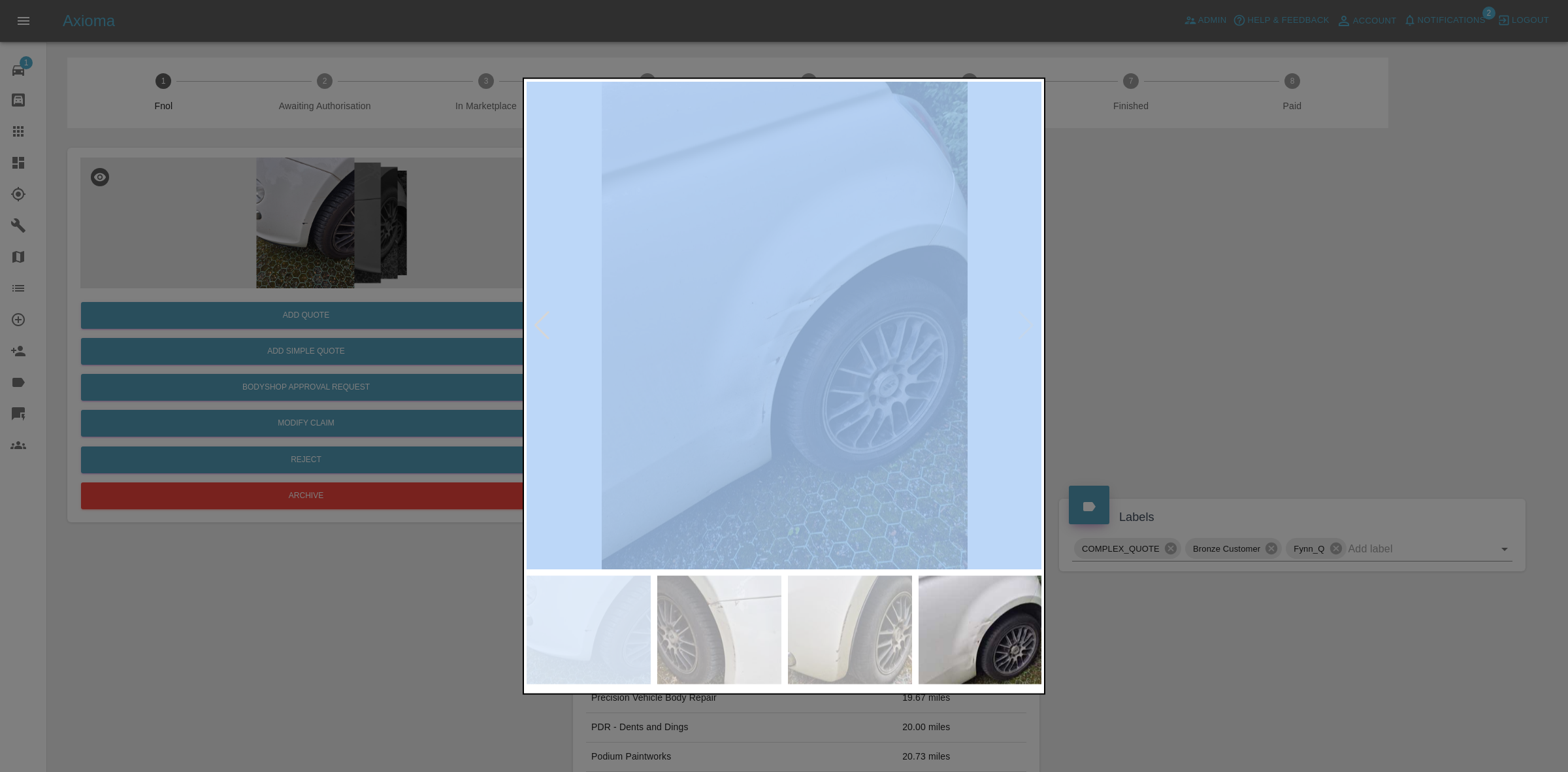
click at [1019, 326] on img at bounding box center [785, 325] width 516 height 488
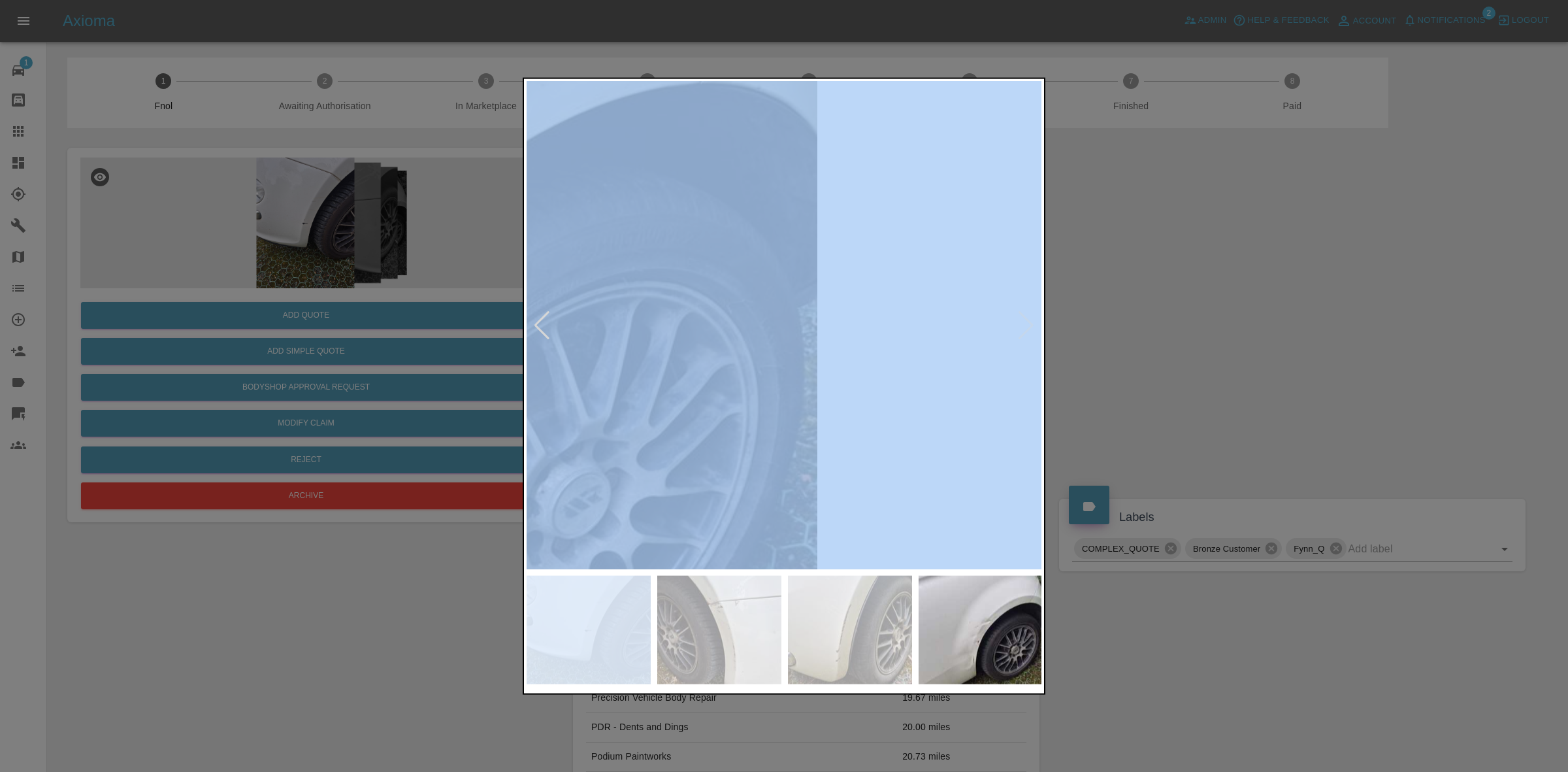
click at [1019, 326] on img at bounding box center [268, 322] width 1549 height 1463
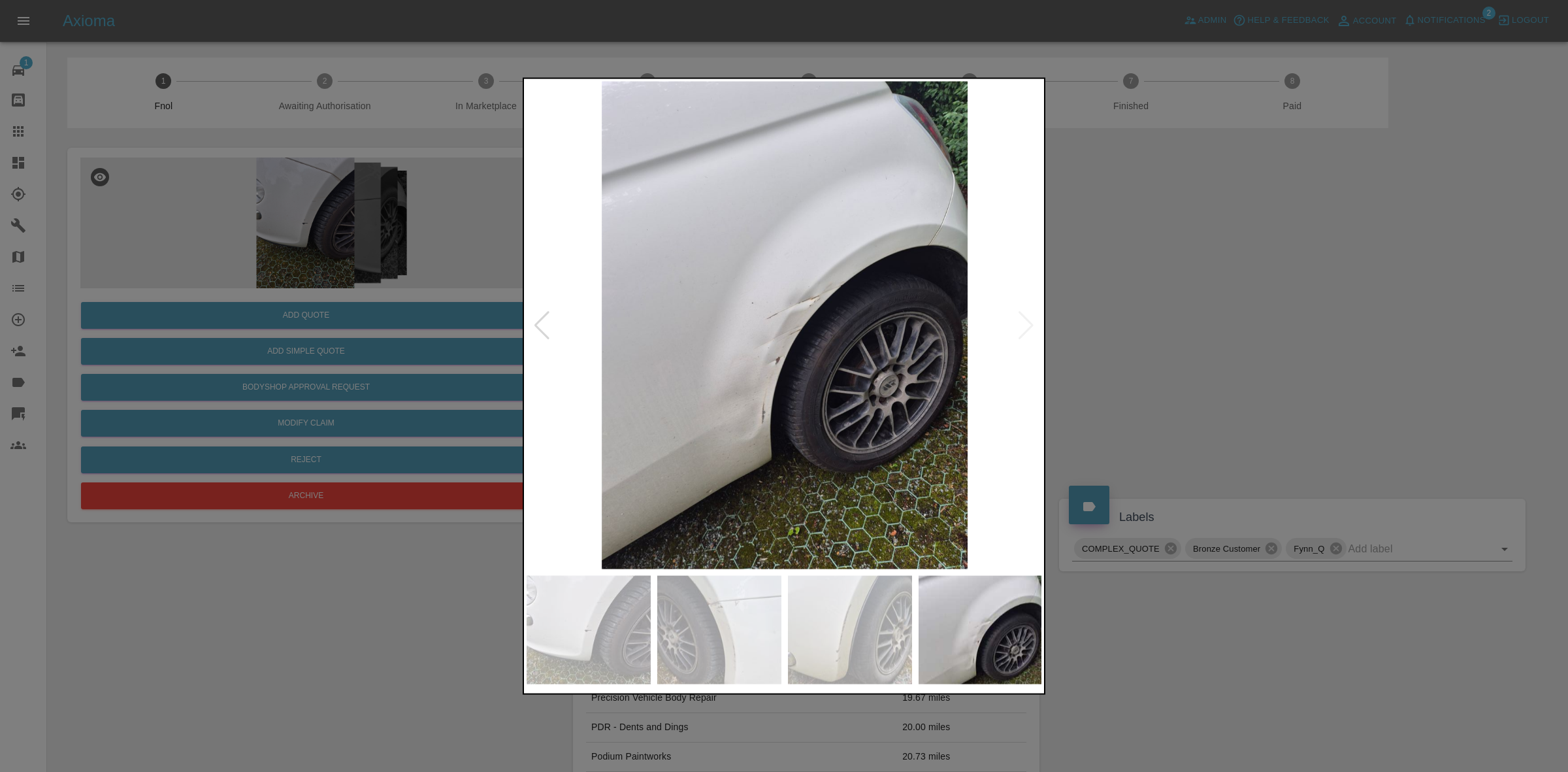
click at [1088, 348] on div at bounding box center [784, 386] width 1568 height 772
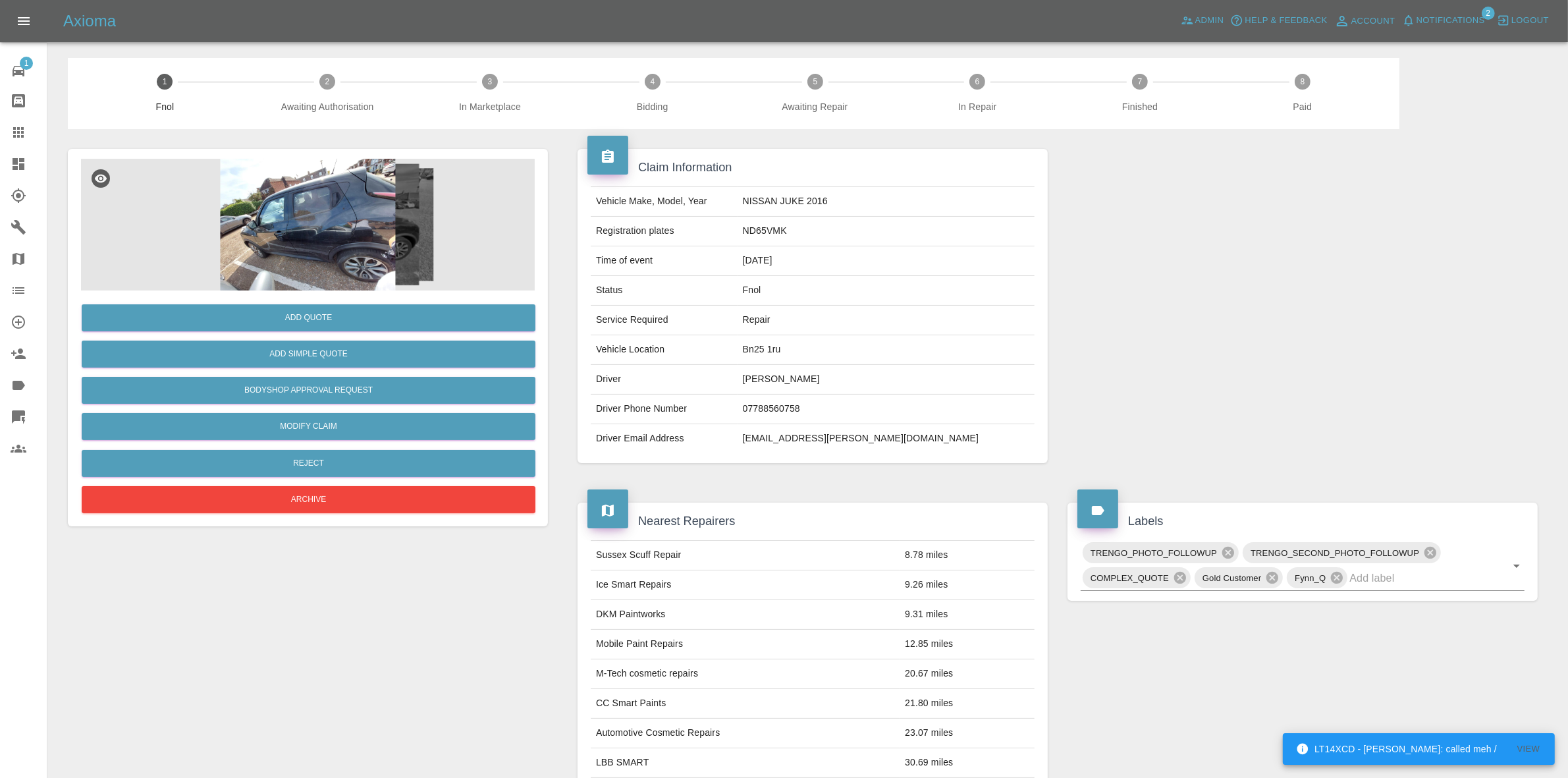
click at [391, 124] on div "1 Fnol 2 Awaiting Authorisation 3 In Marketplace 4 Bidding 5 Awaiting Repair 6 …" at bounding box center [733, 93] width 1331 height 71
click at [445, 223] on img at bounding box center [307, 224] width 454 height 132
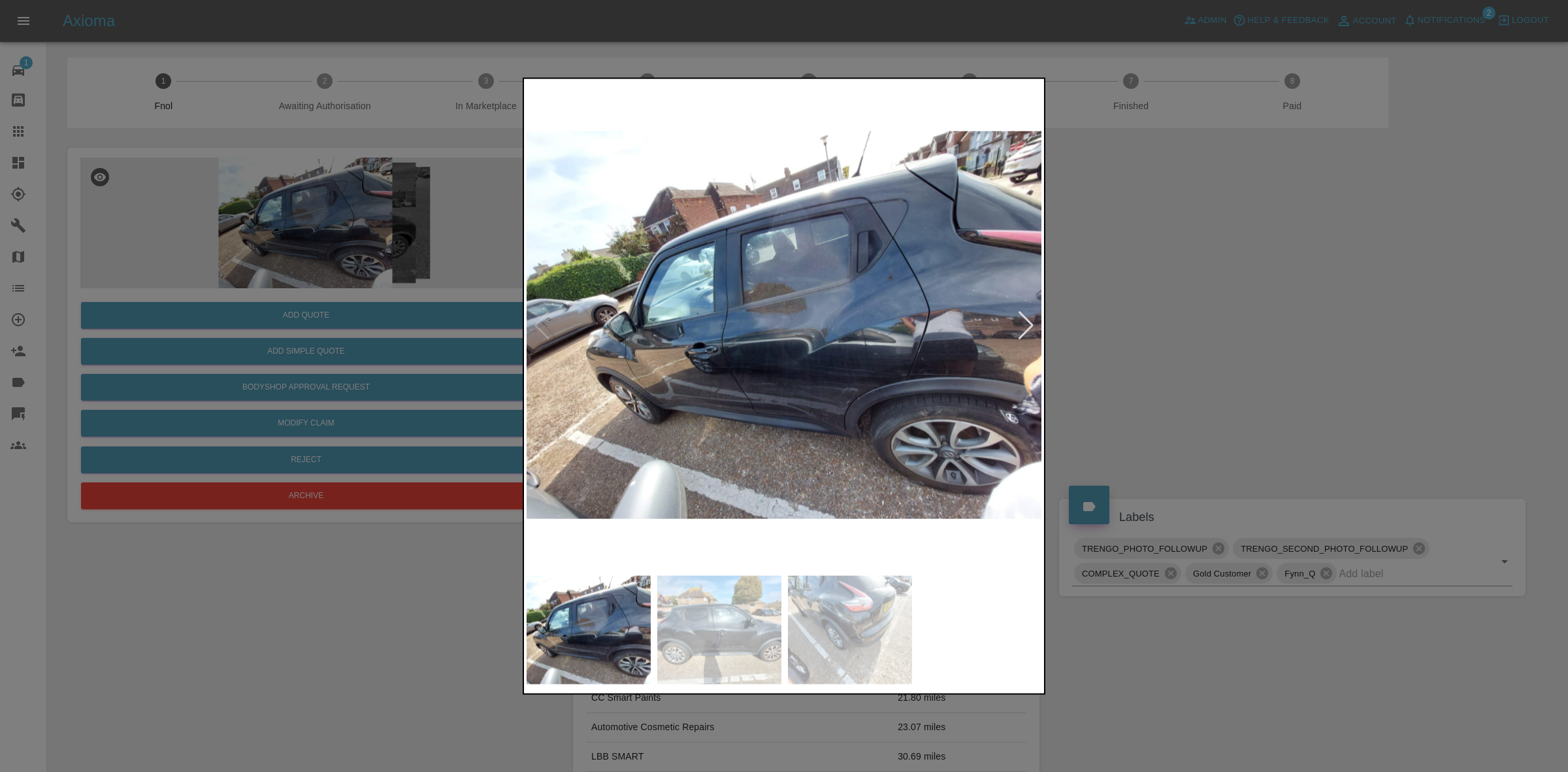
click at [1029, 320] on div at bounding box center [1026, 325] width 17 height 29
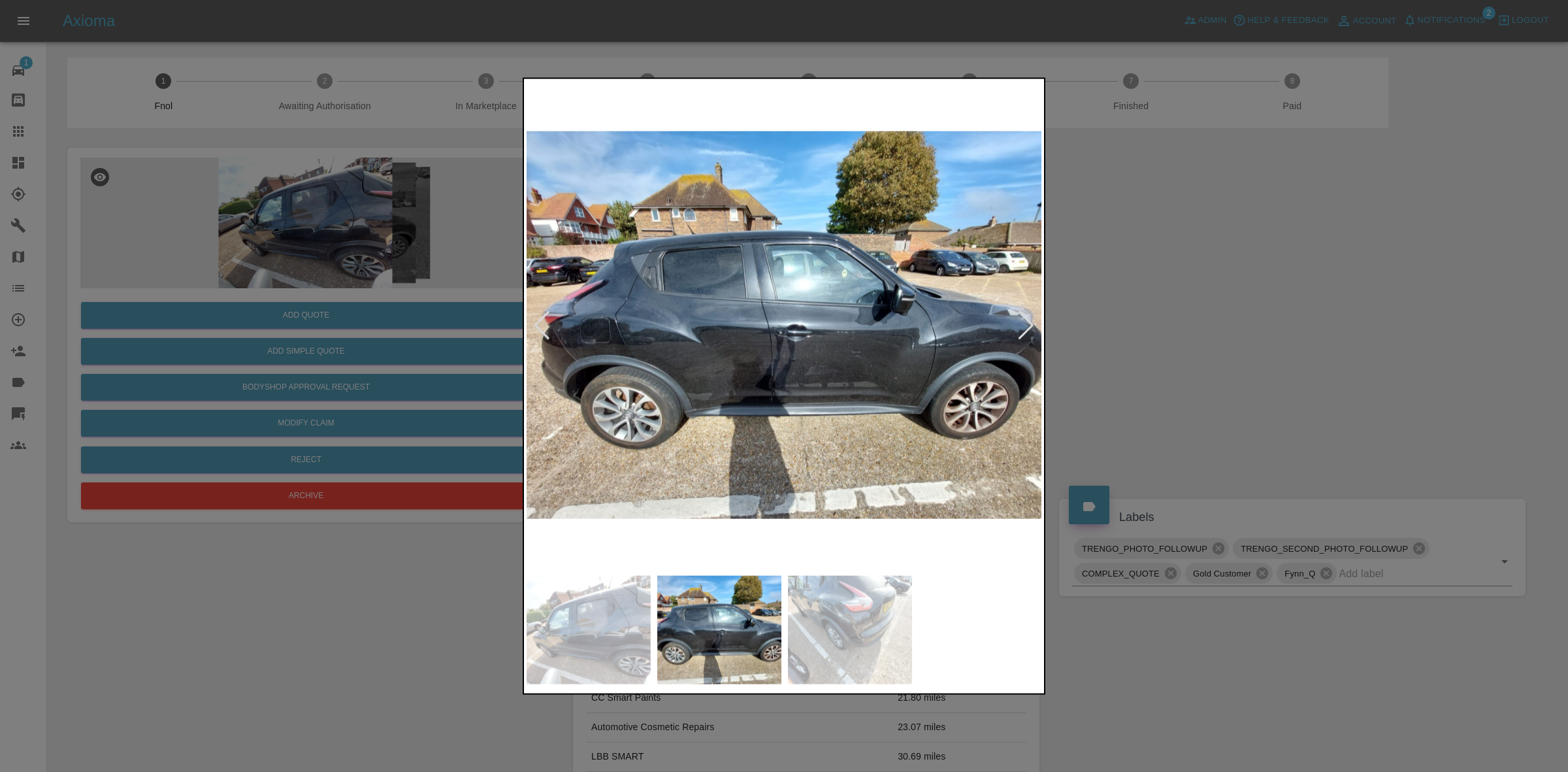
click at [1029, 320] on div at bounding box center [1026, 325] width 17 height 29
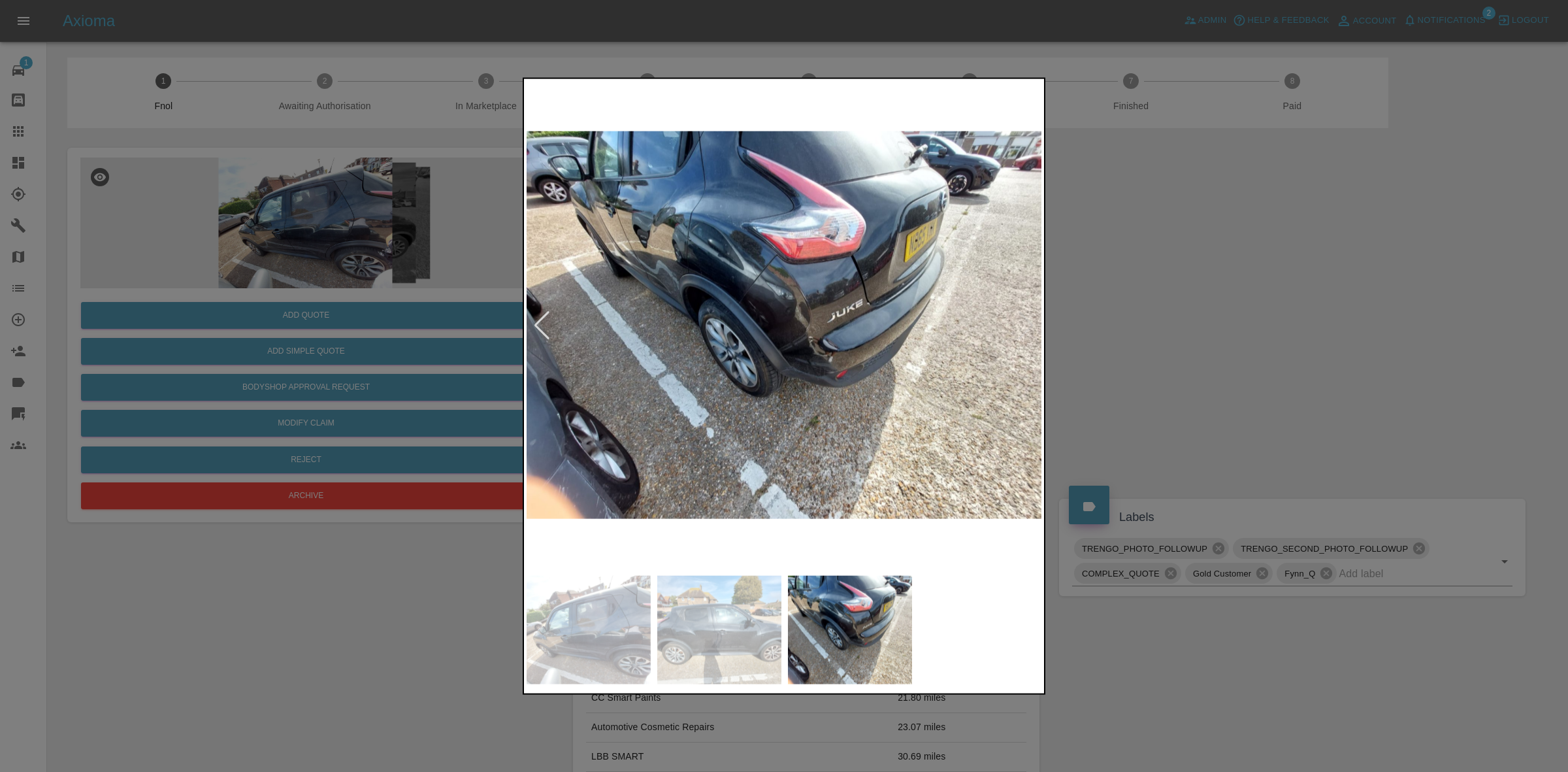
click at [1029, 320] on img at bounding box center [785, 325] width 516 height 488
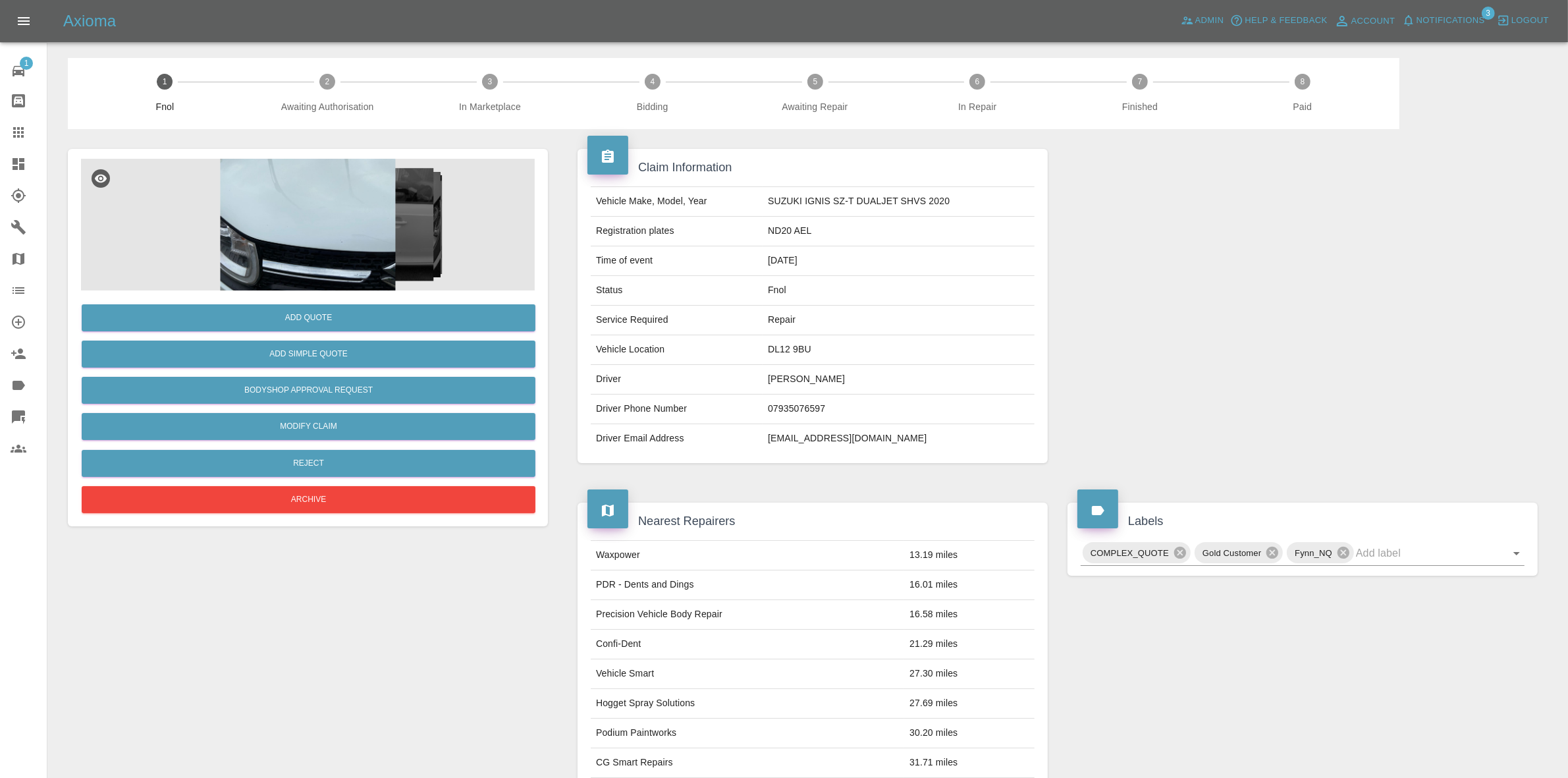
click at [1465, 21] on span "Notifications" at bounding box center [1451, 20] width 69 height 15
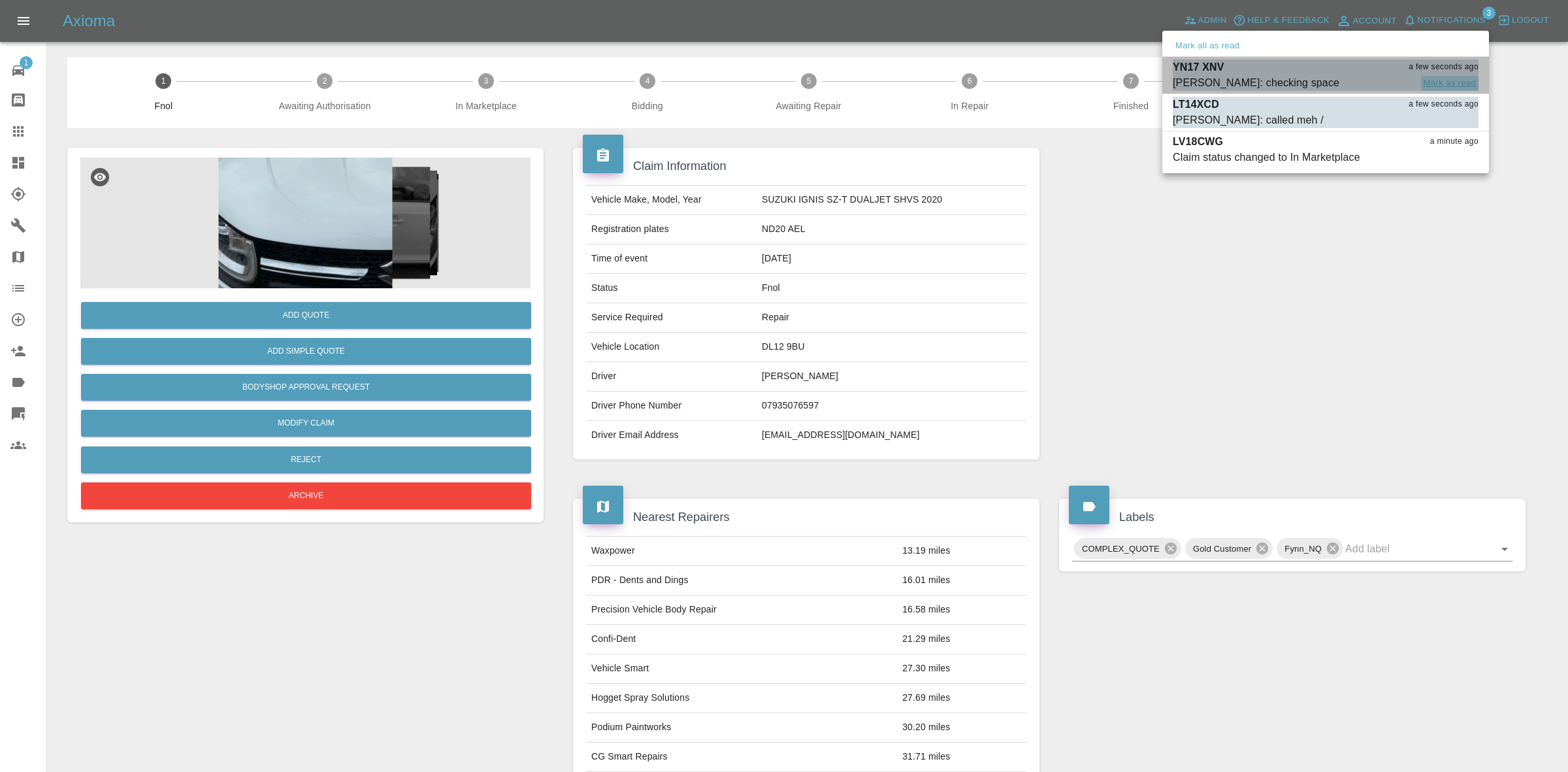
click at [1449, 83] on button "Mark as read" at bounding box center [1450, 83] width 57 height 15
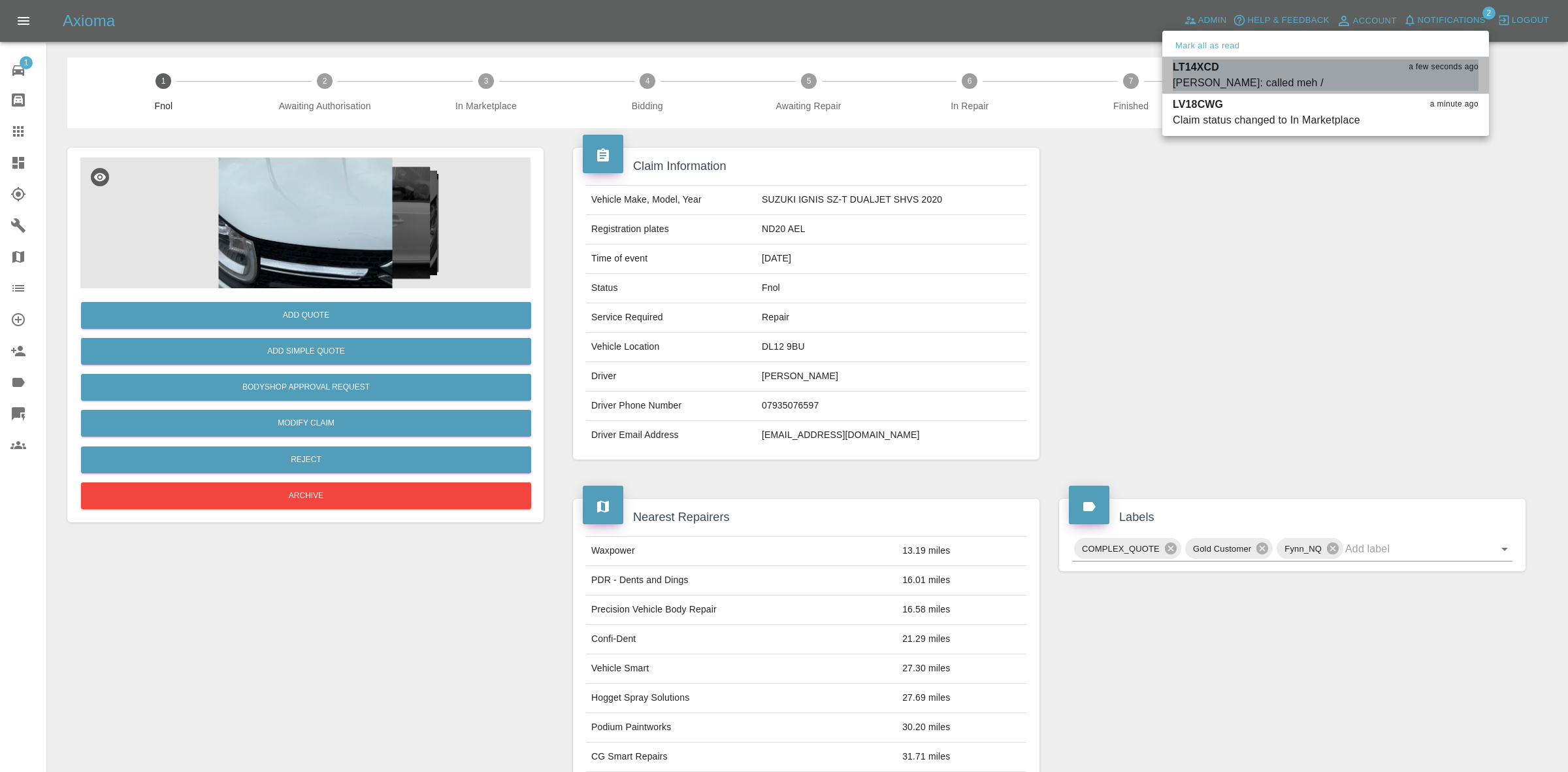
click at [1449, 83] on button "Mark as read" at bounding box center [1450, 83] width 57 height 15
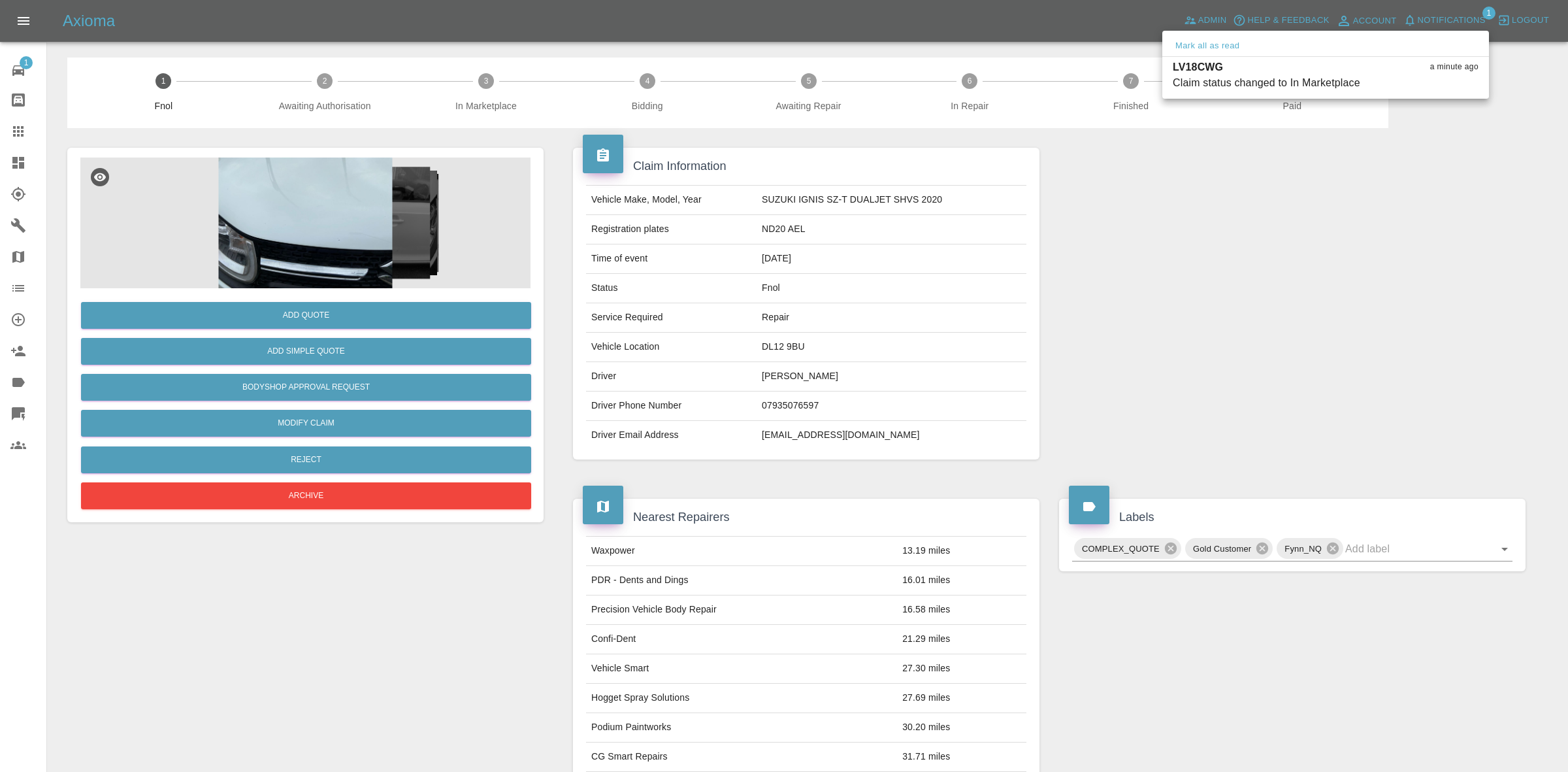
click at [1392, 420] on div at bounding box center [784, 386] width 1568 height 772
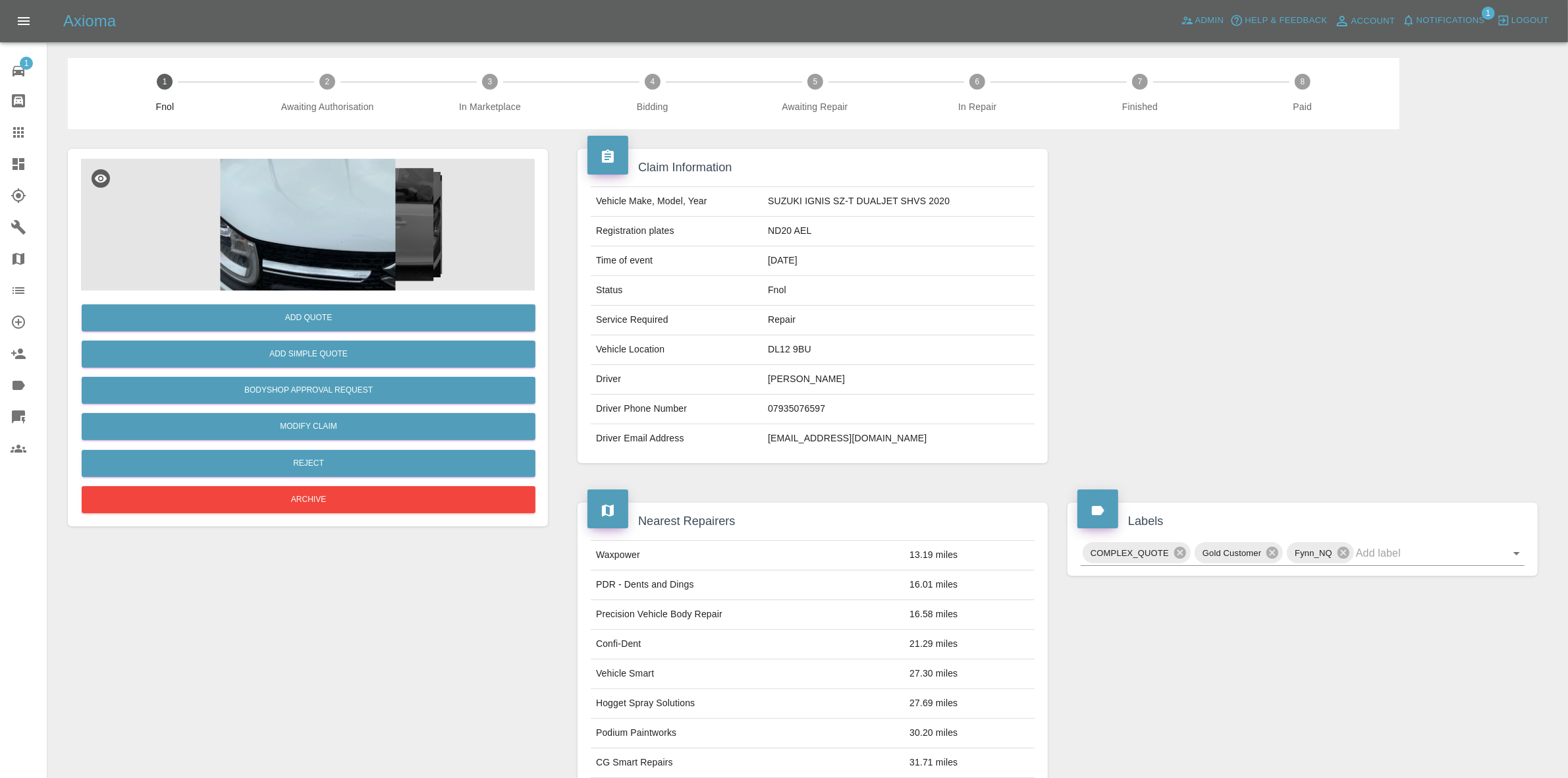
click at [338, 218] on img at bounding box center [307, 224] width 454 height 132
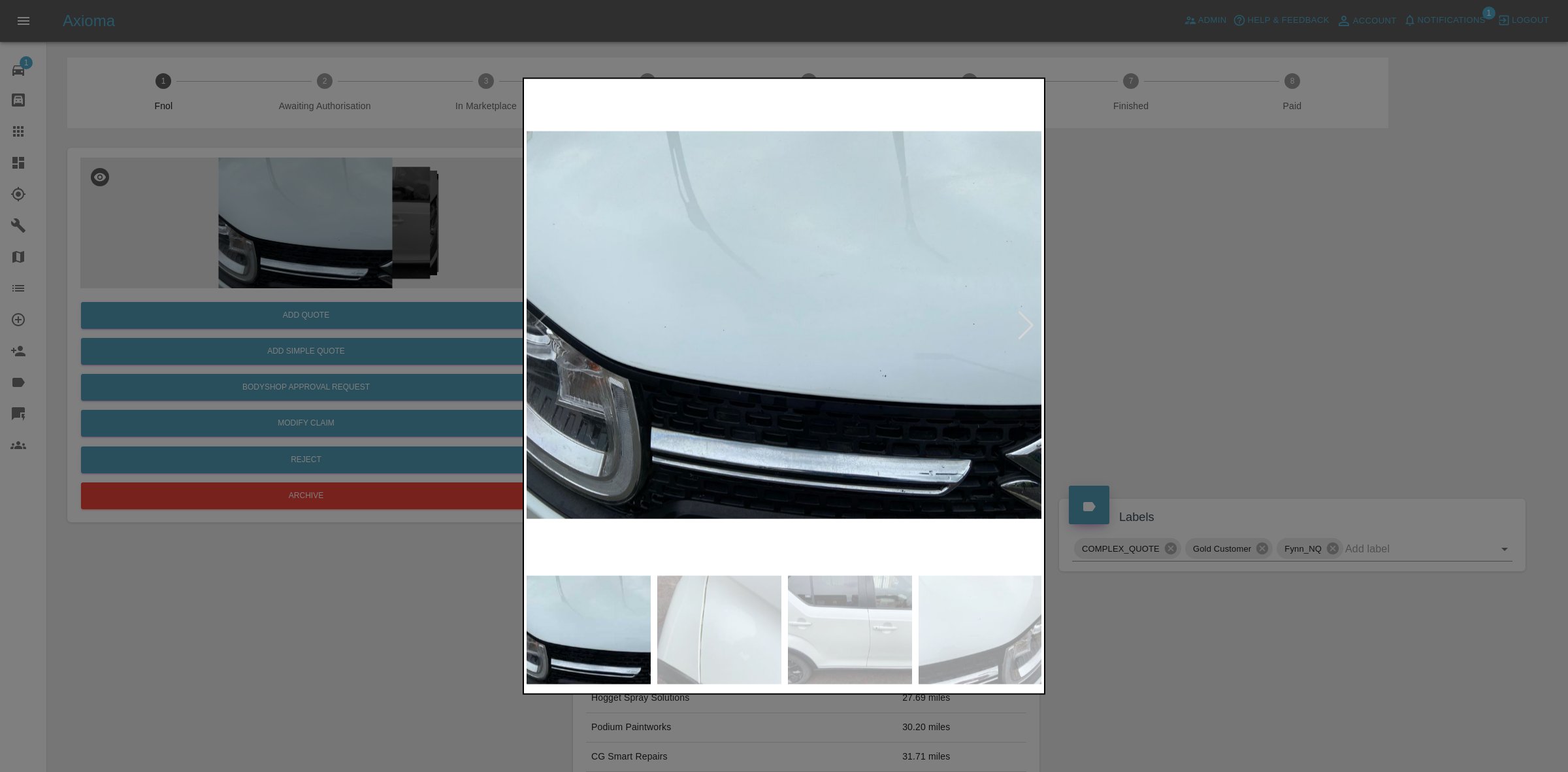
click at [1030, 318] on div at bounding box center [1026, 325] width 17 height 29
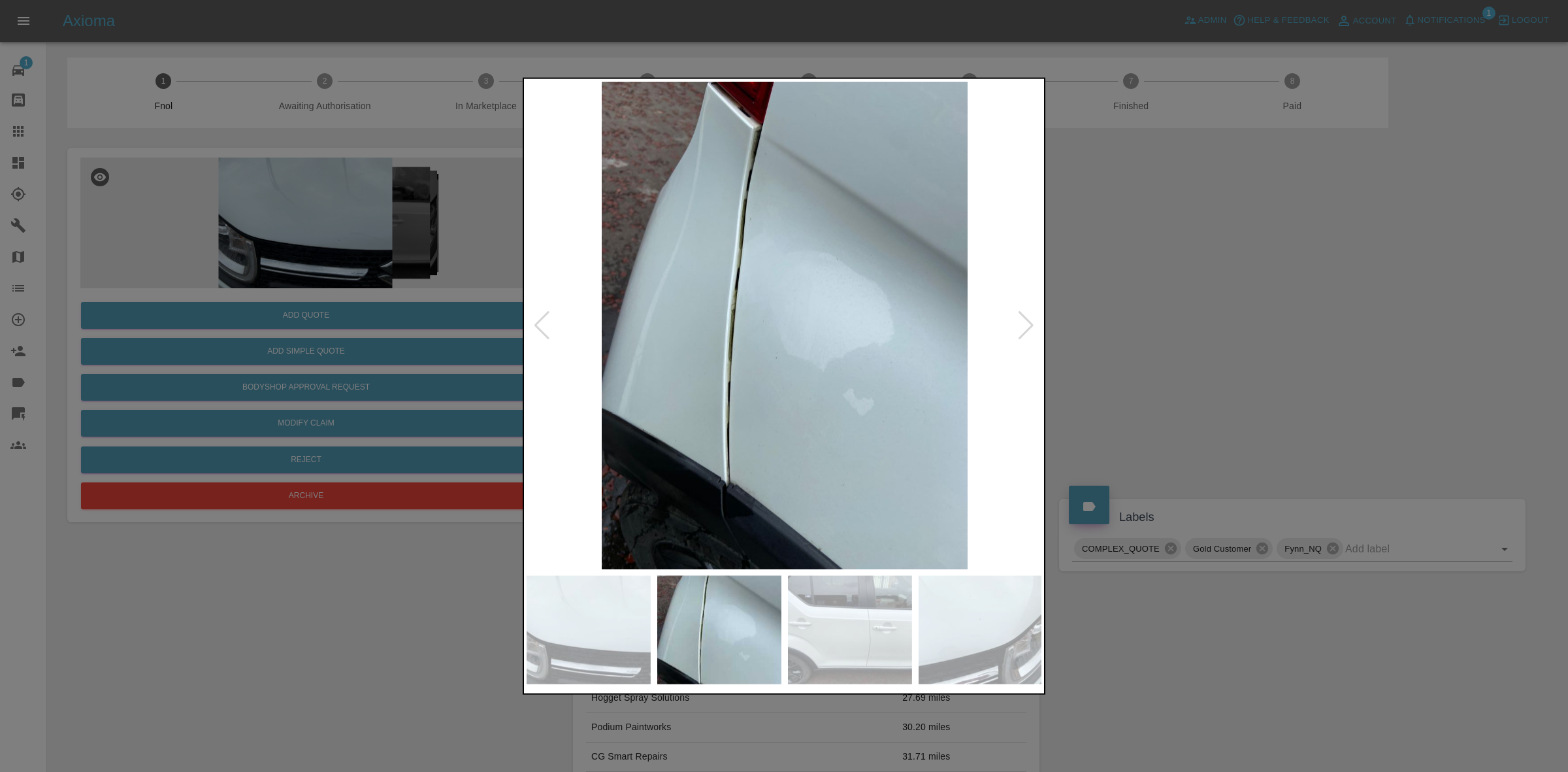
click at [1030, 318] on div at bounding box center [1026, 325] width 17 height 29
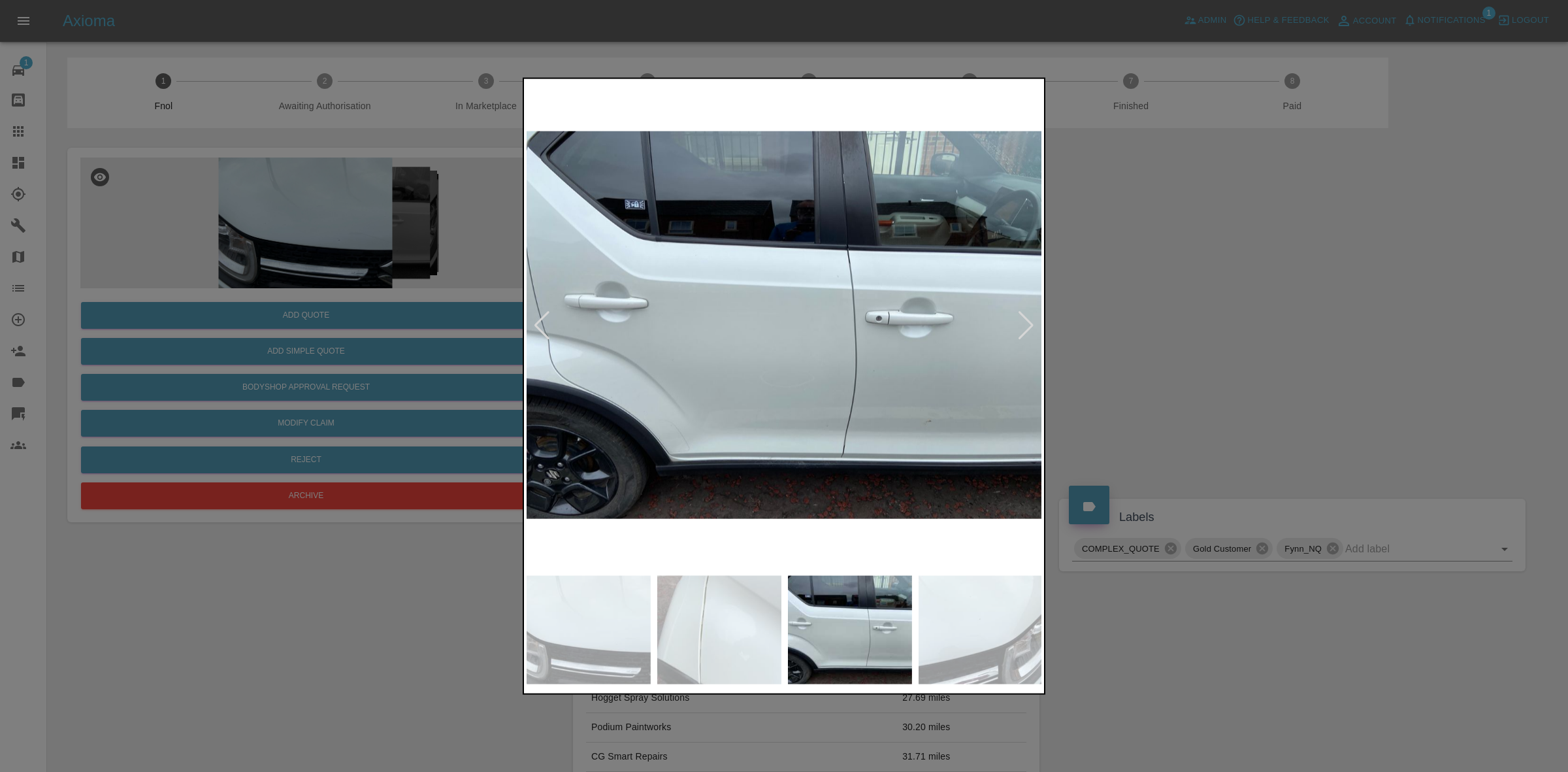
click at [1030, 318] on div at bounding box center [1026, 325] width 17 height 29
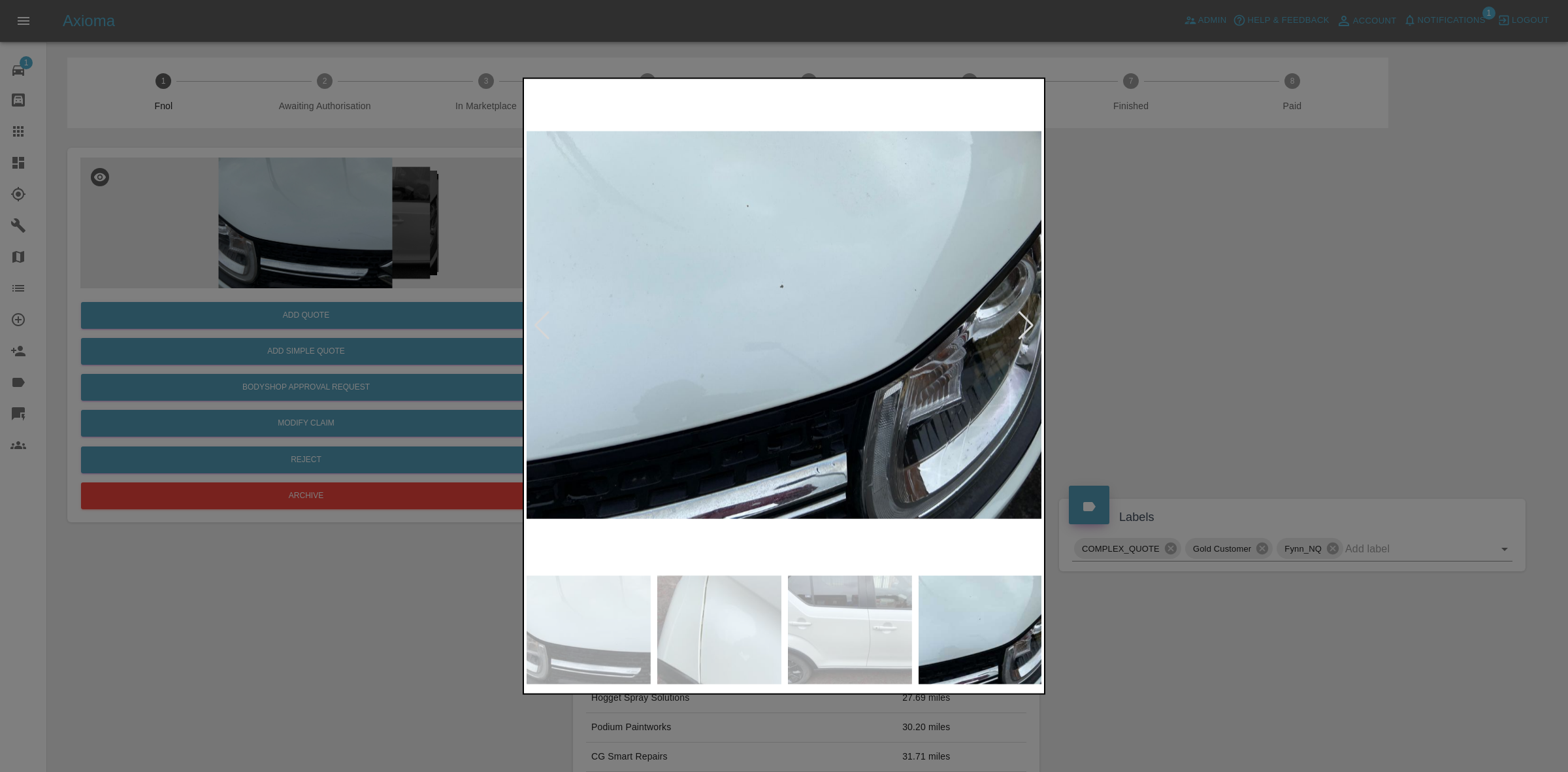
click at [1030, 318] on div at bounding box center [1026, 325] width 17 height 29
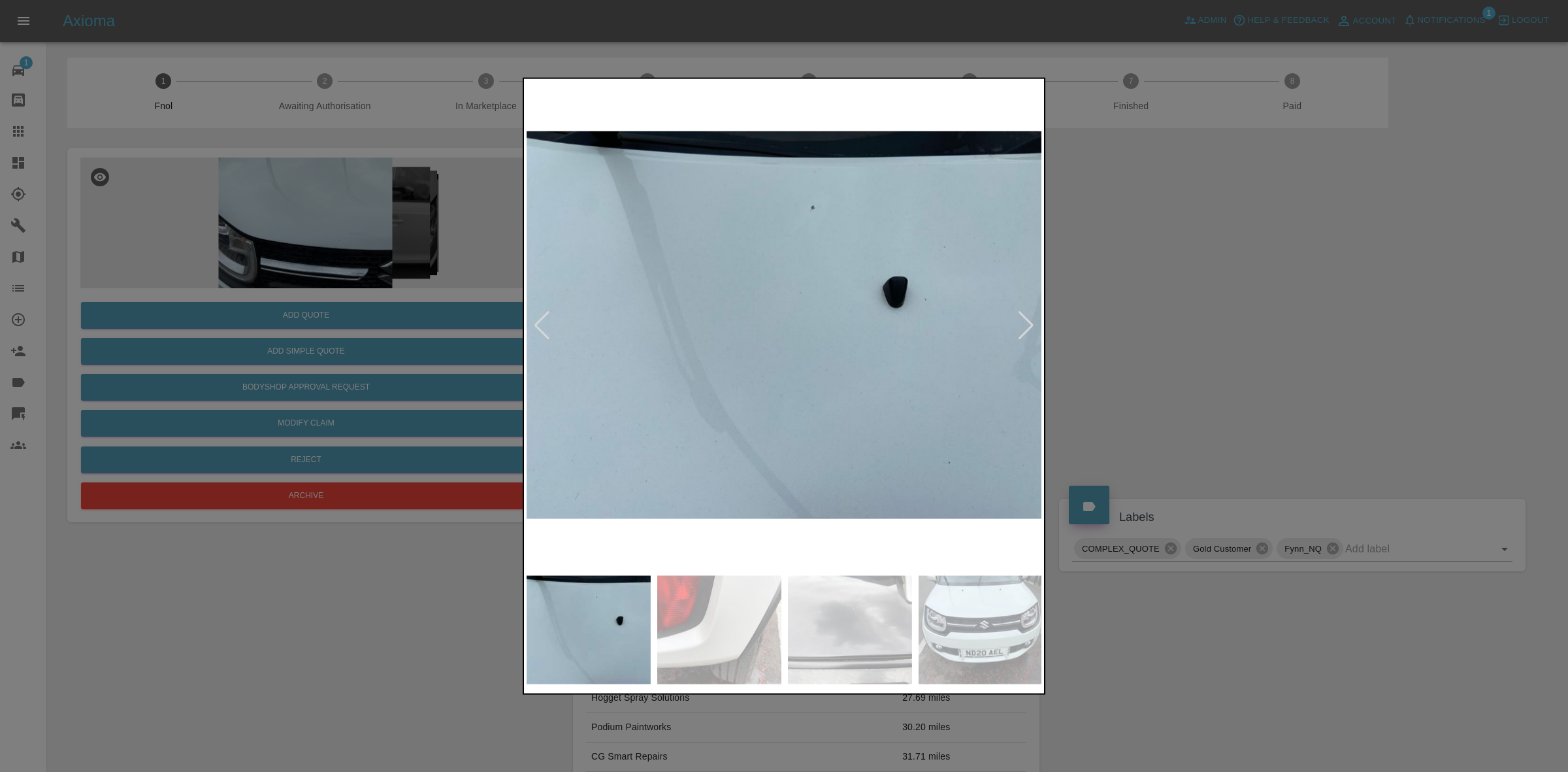
click at [1030, 318] on div at bounding box center [1026, 325] width 17 height 29
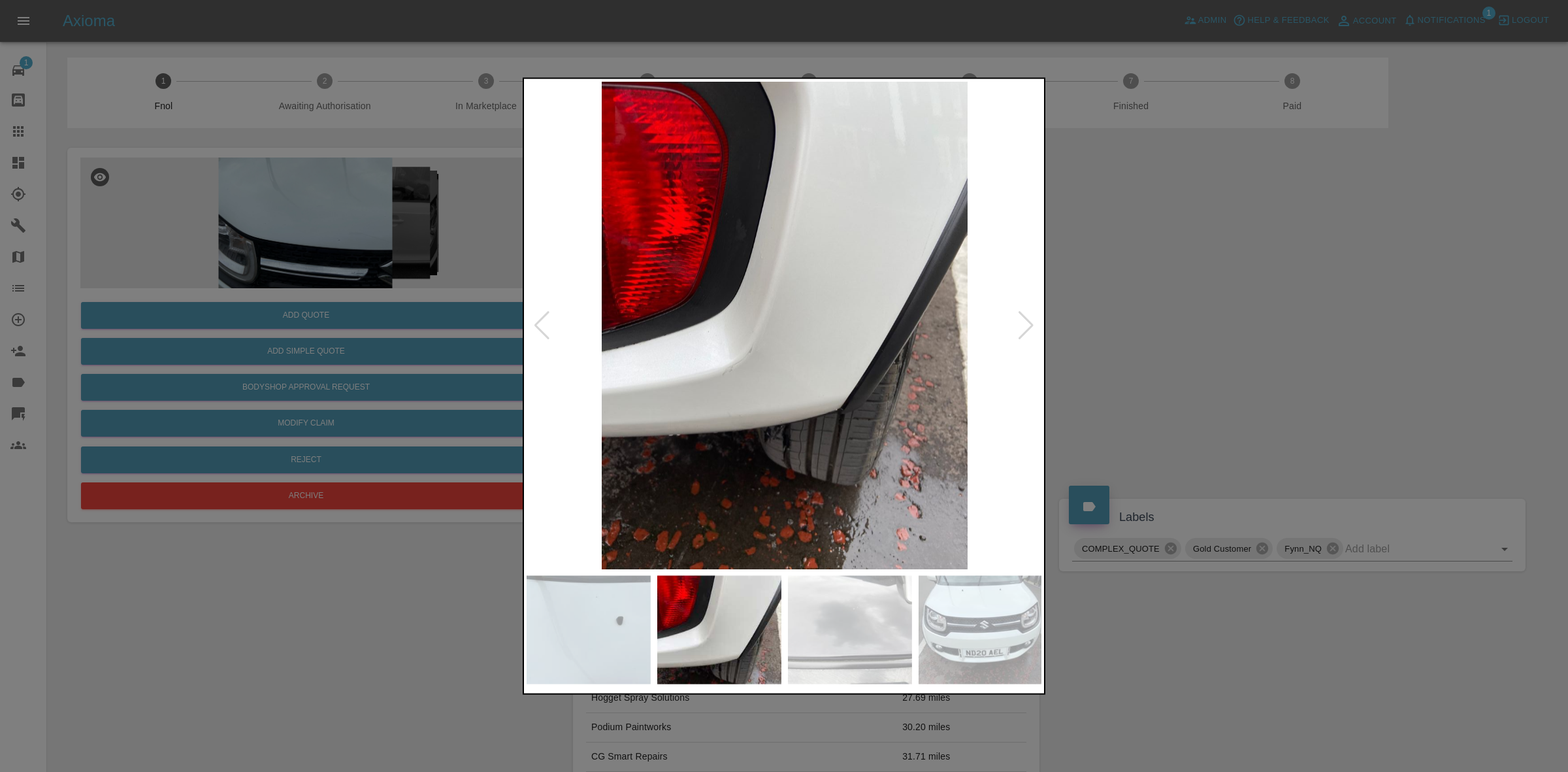
click at [1030, 318] on div at bounding box center [1026, 325] width 17 height 29
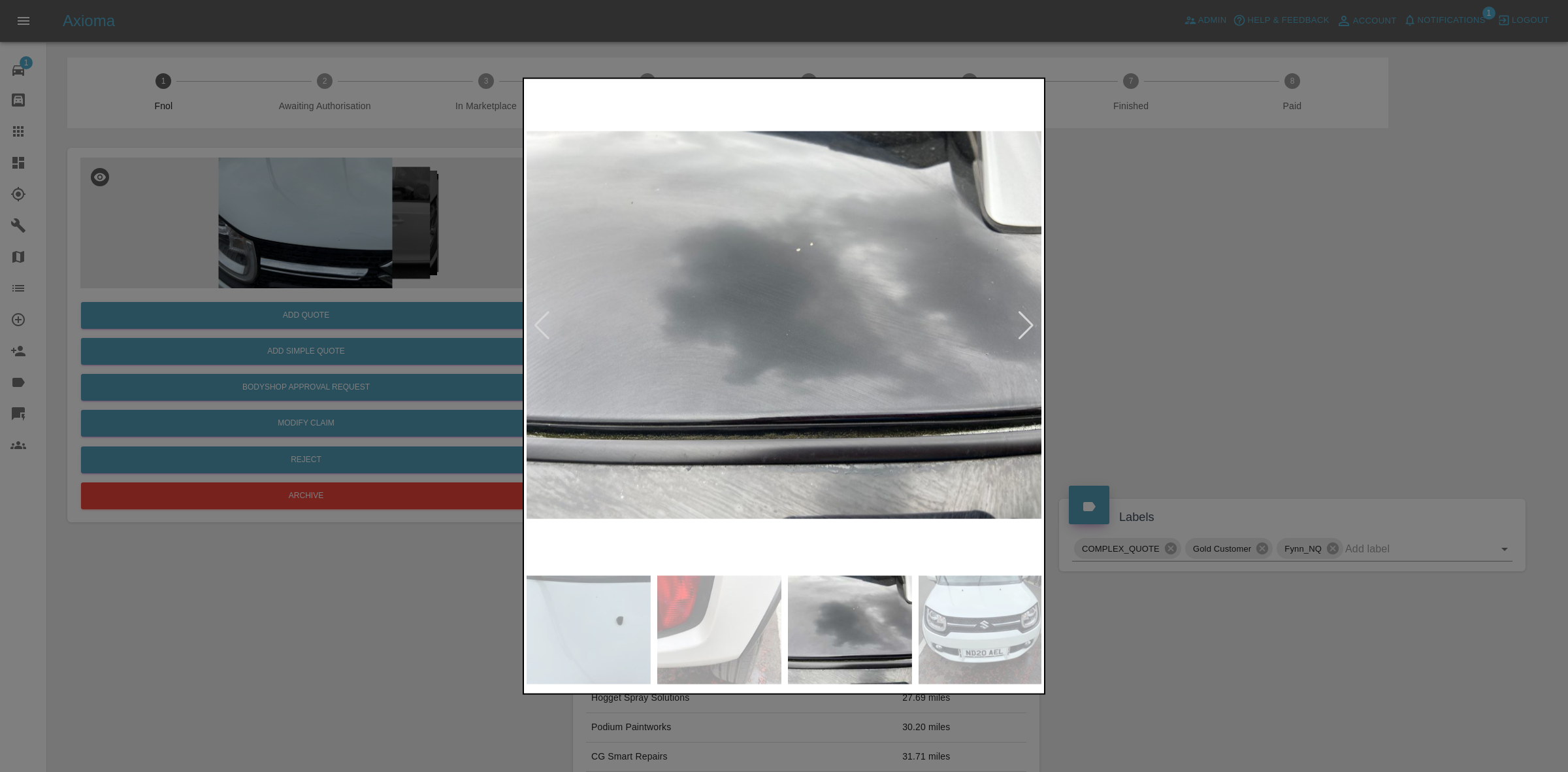
click at [1030, 318] on div at bounding box center [1026, 325] width 17 height 29
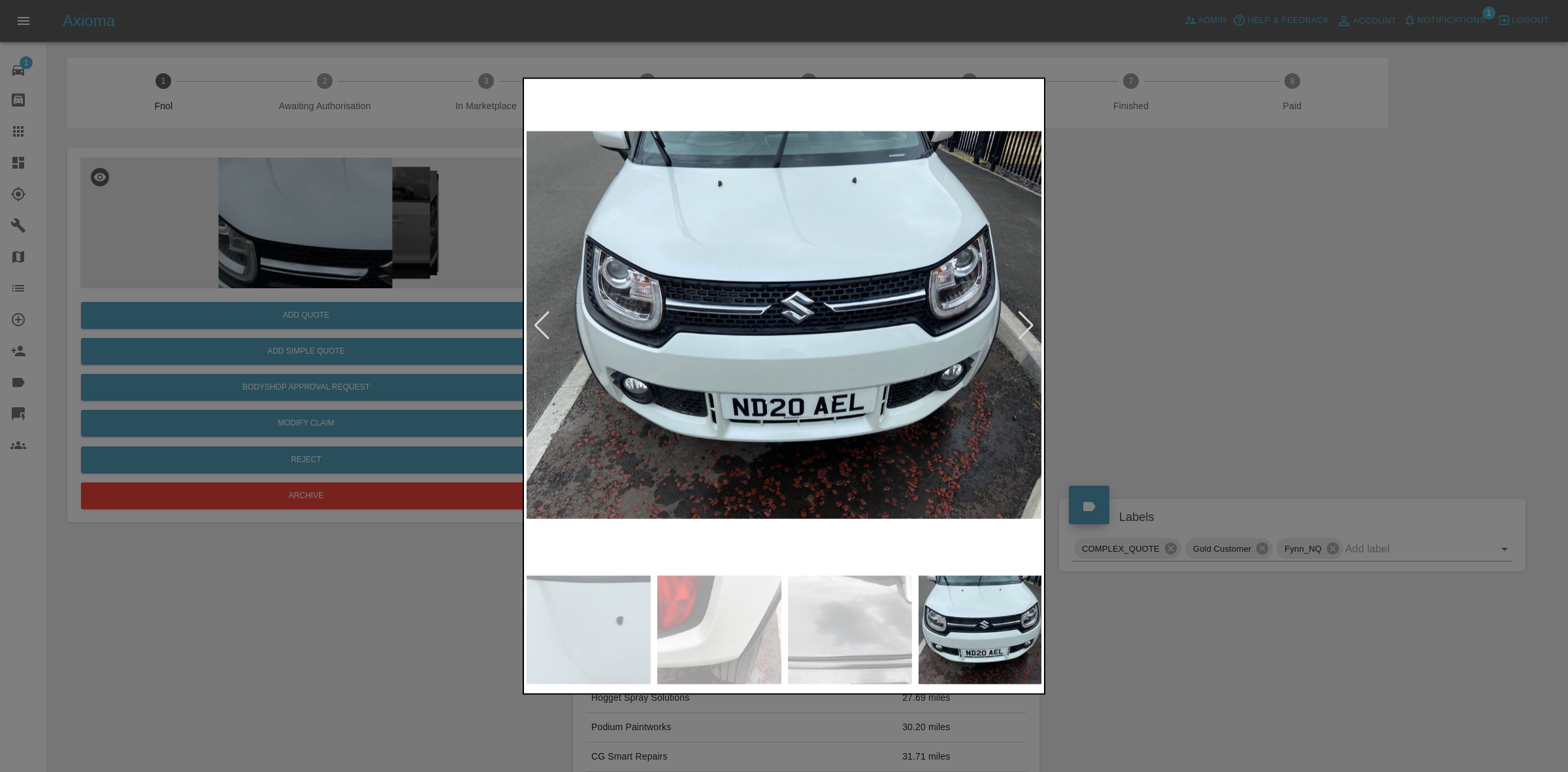
click at [1030, 318] on div at bounding box center [1026, 325] width 17 height 29
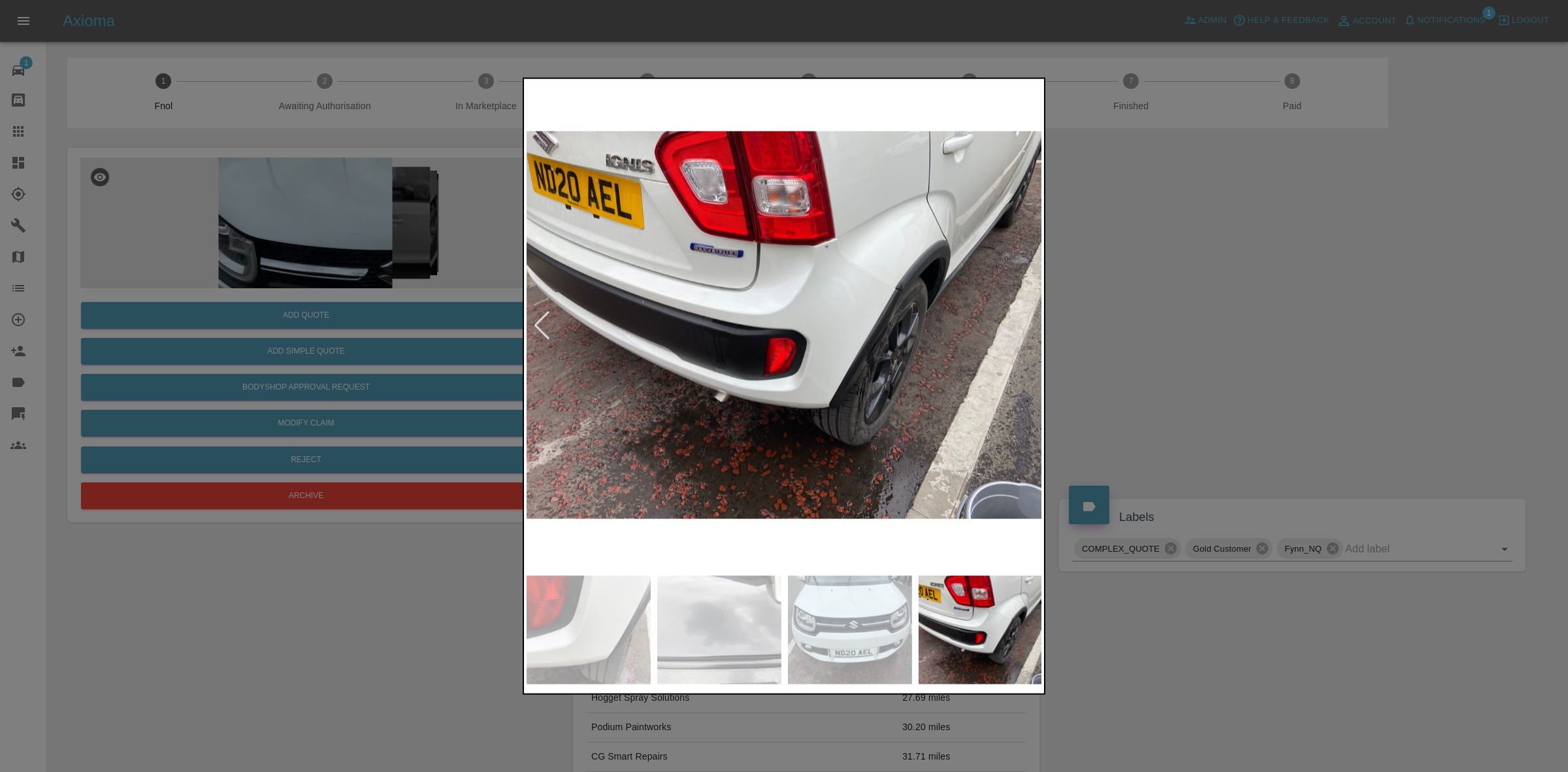
click at [1334, 361] on div at bounding box center [784, 386] width 1568 height 772
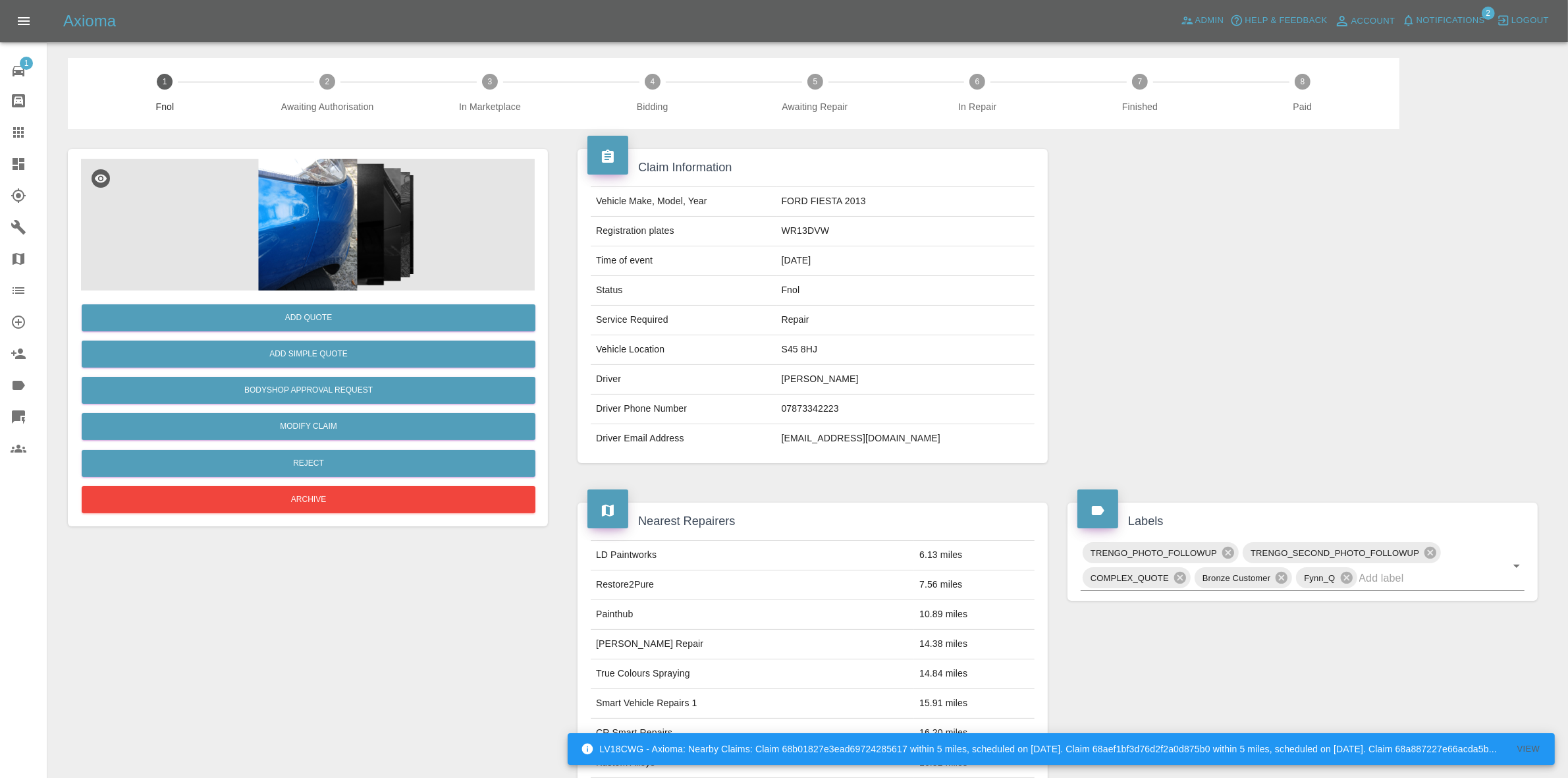
click at [367, 195] on img at bounding box center [307, 224] width 454 height 132
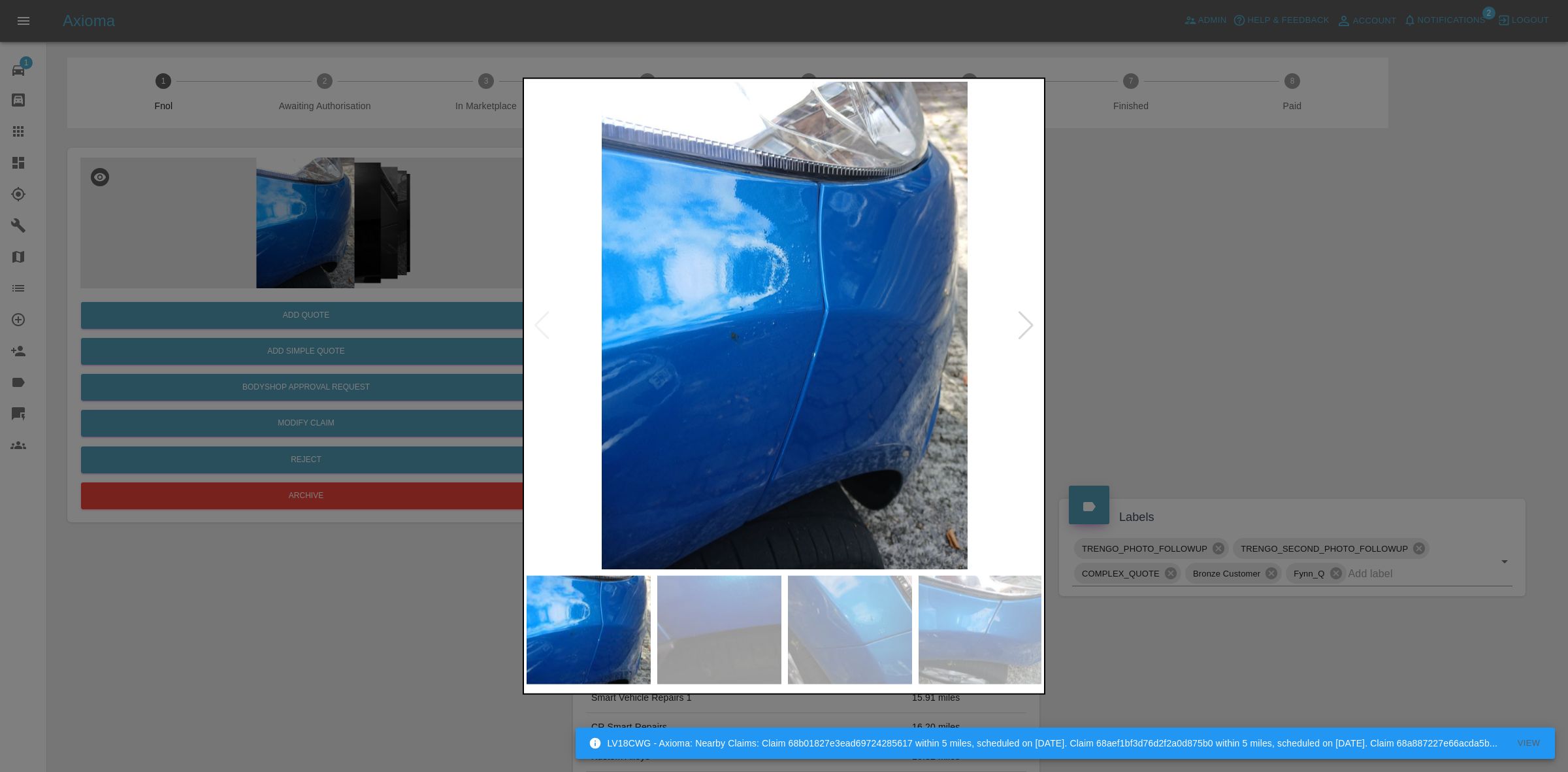
click at [1029, 326] on div at bounding box center [1026, 325] width 17 height 29
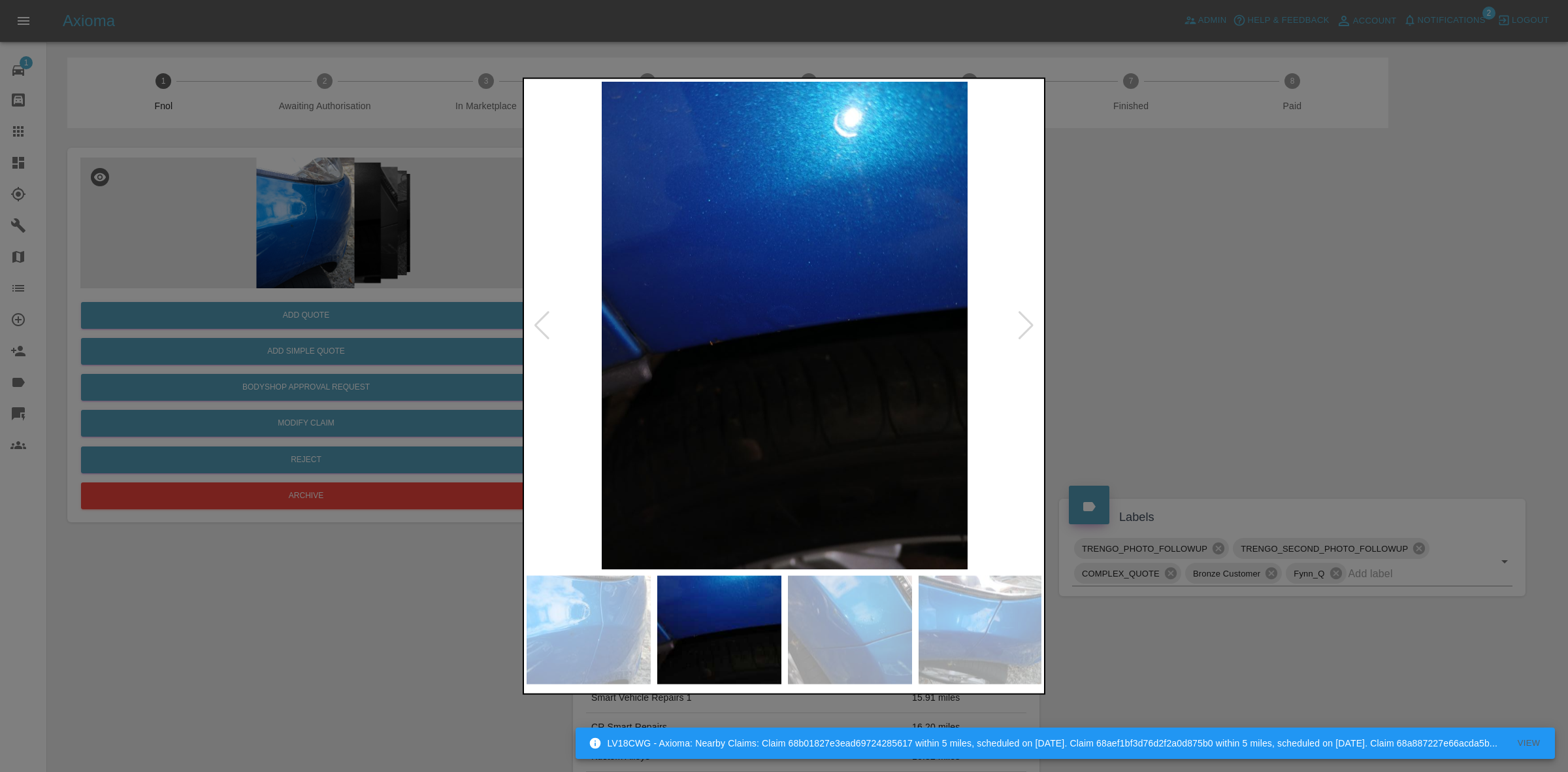
click at [1029, 326] on div at bounding box center [1026, 325] width 17 height 29
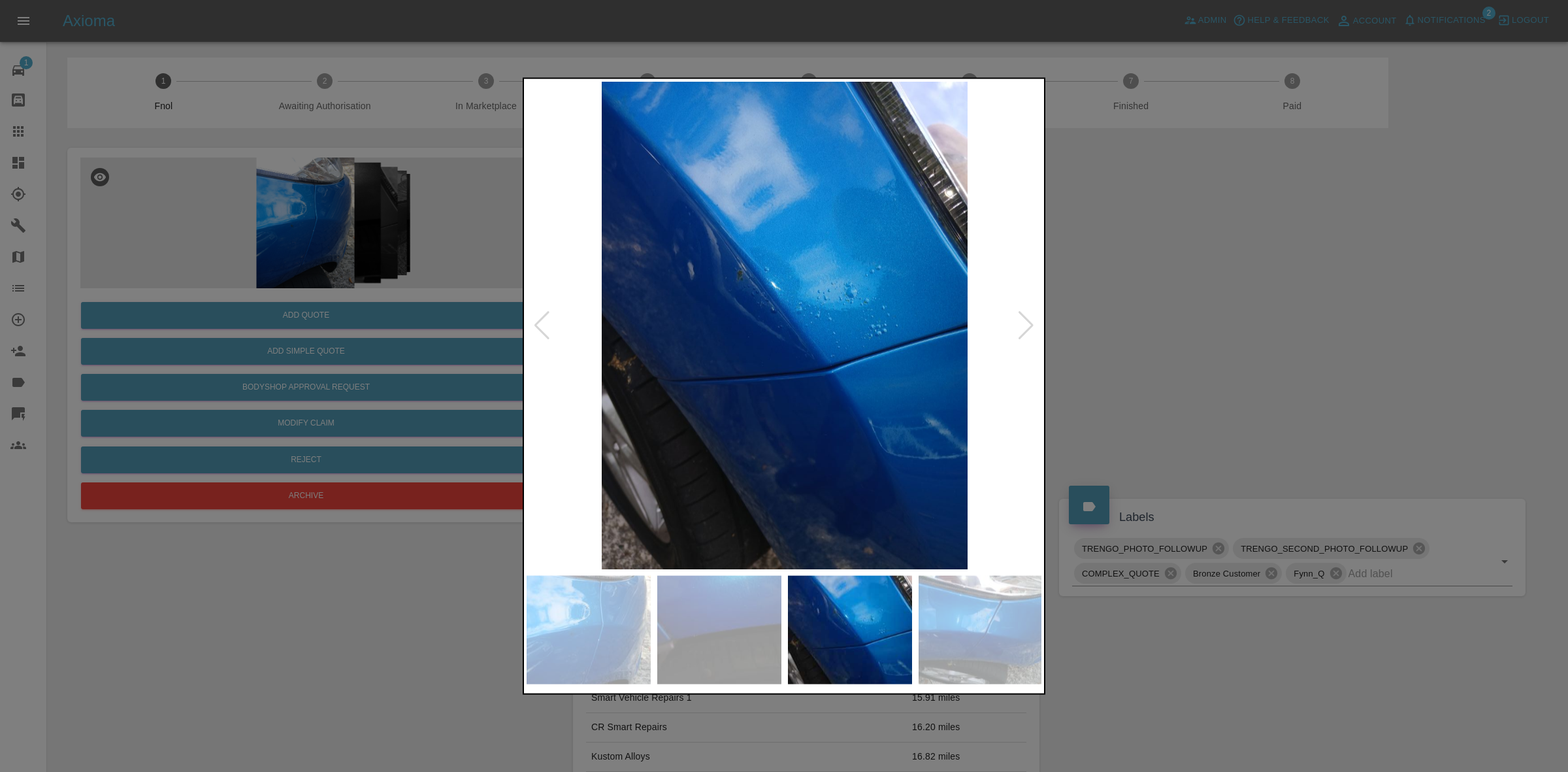
click at [1029, 326] on div at bounding box center [1026, 325] width 17 height 29
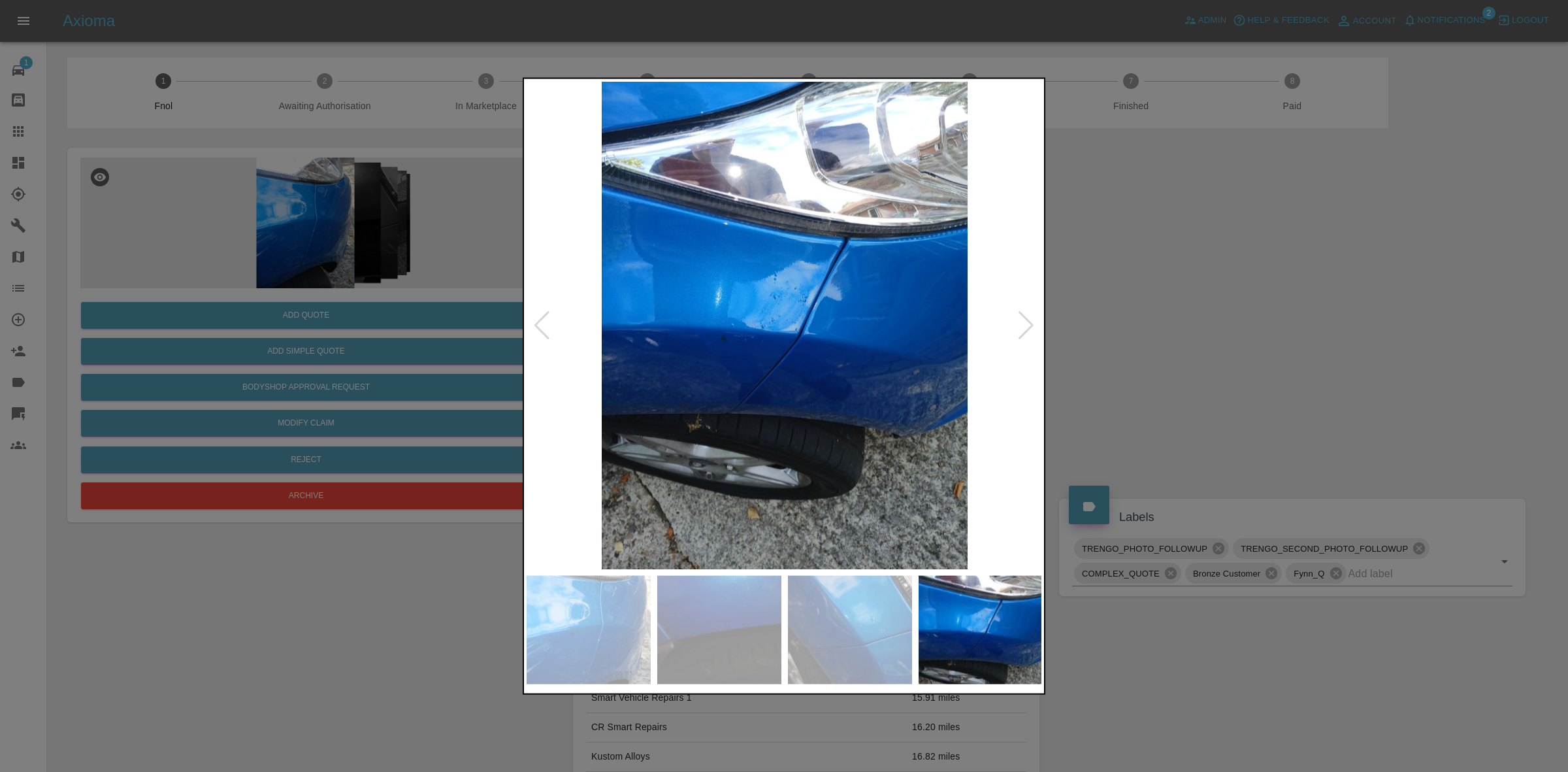
click at [1029, 326] on div at bounding box center [1026, 325] width 17 height 29
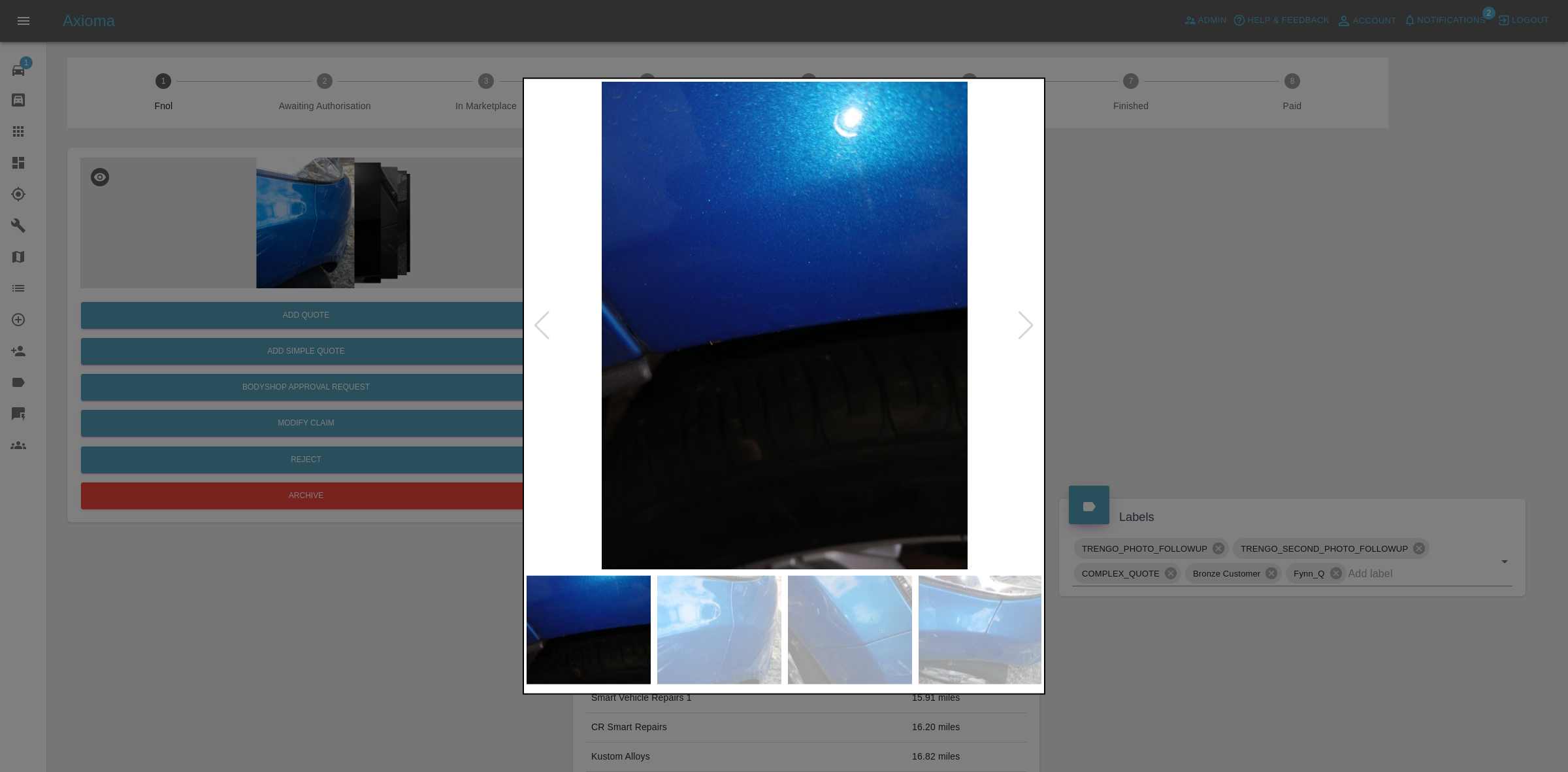
click at [1029, 326] on div at bounding box center [1026, 325] width 17 height 29
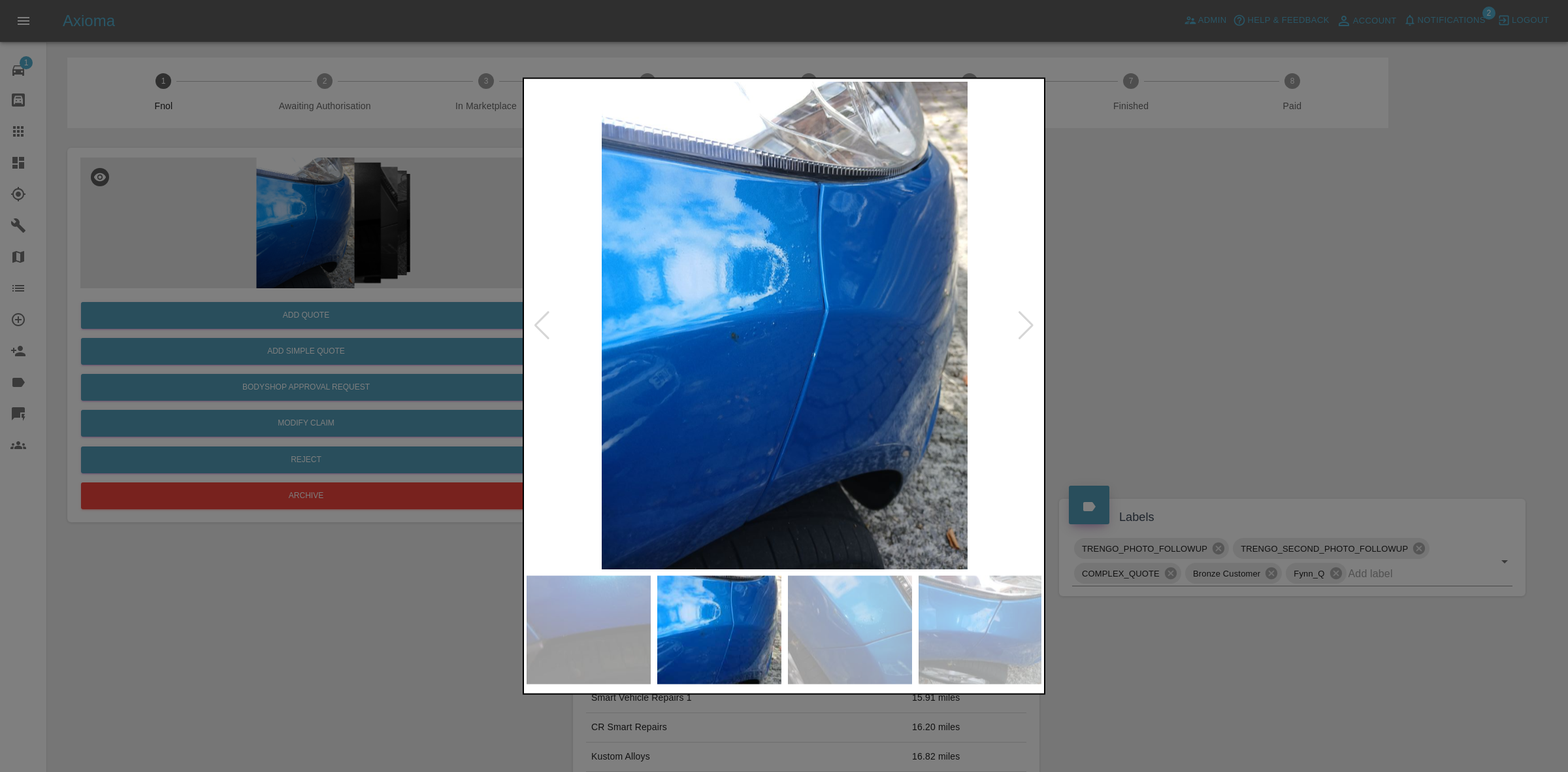
click at [1029, 326] on div at bounding box center [1026, 325] width 17 height 29
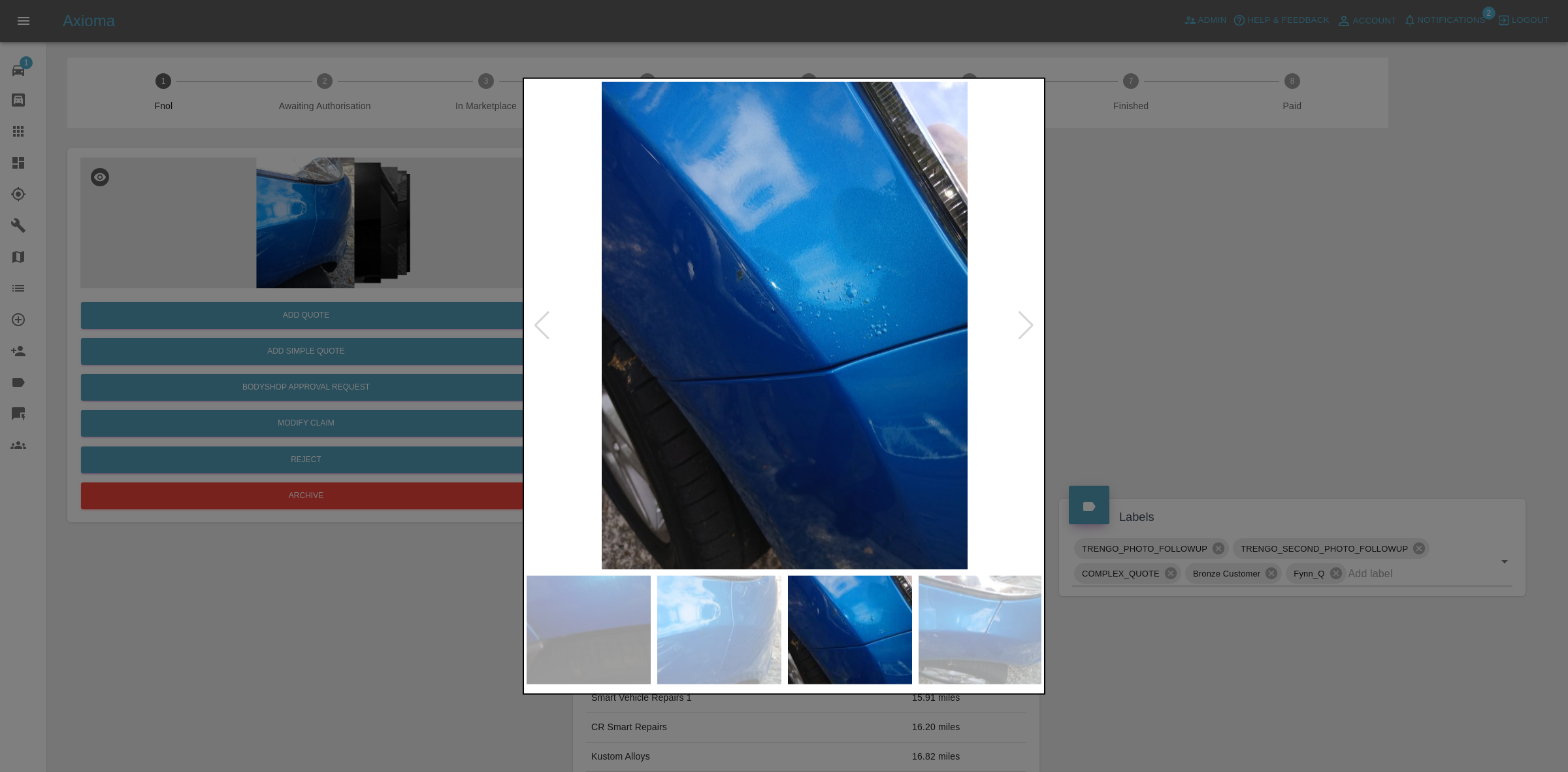
click at [1181, 338] on div at bounding box center [784, 386] width 1568 height 772
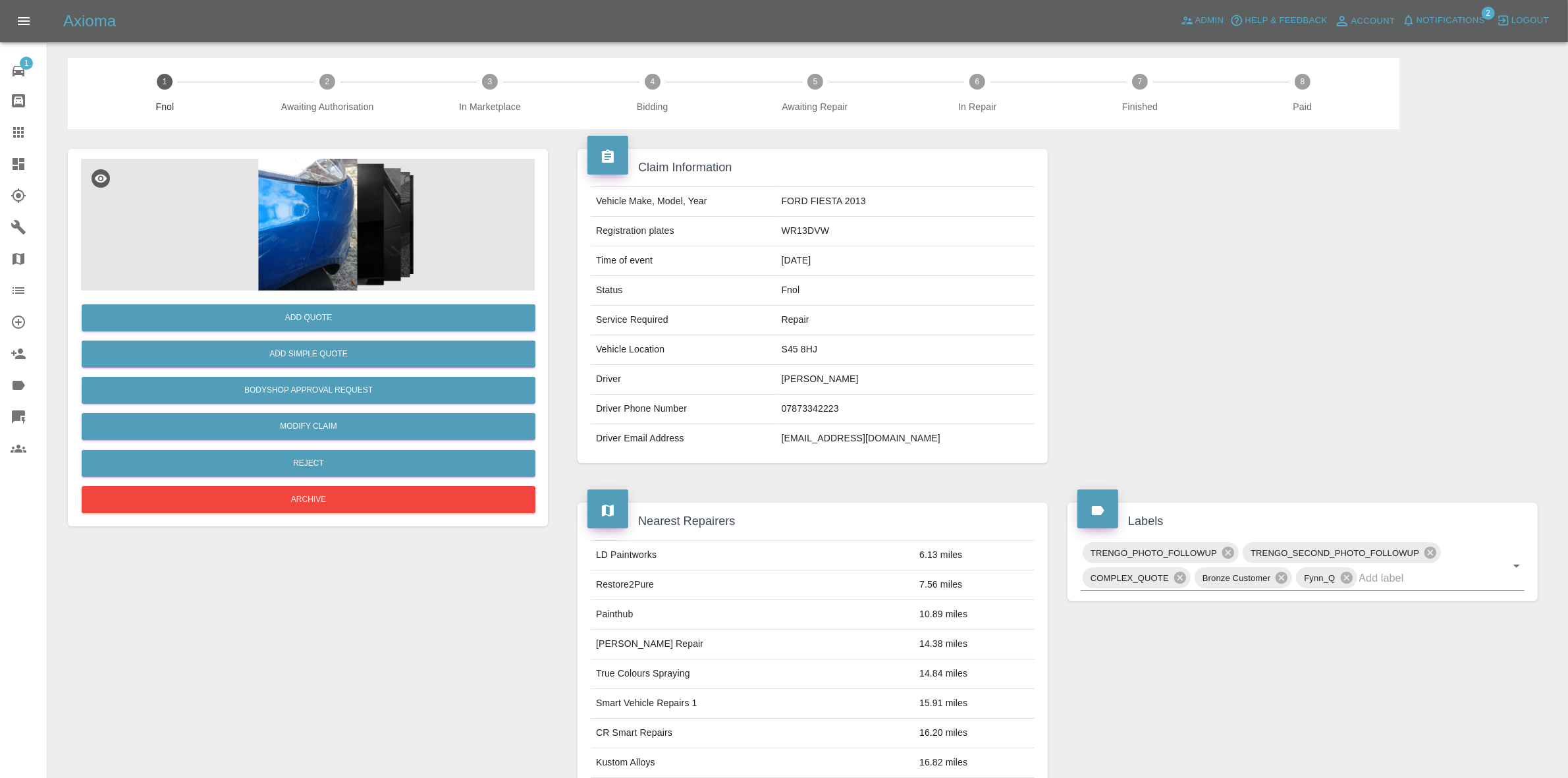
click at [422, 225] on img at bounding box center [307, 224] width 454 height 132
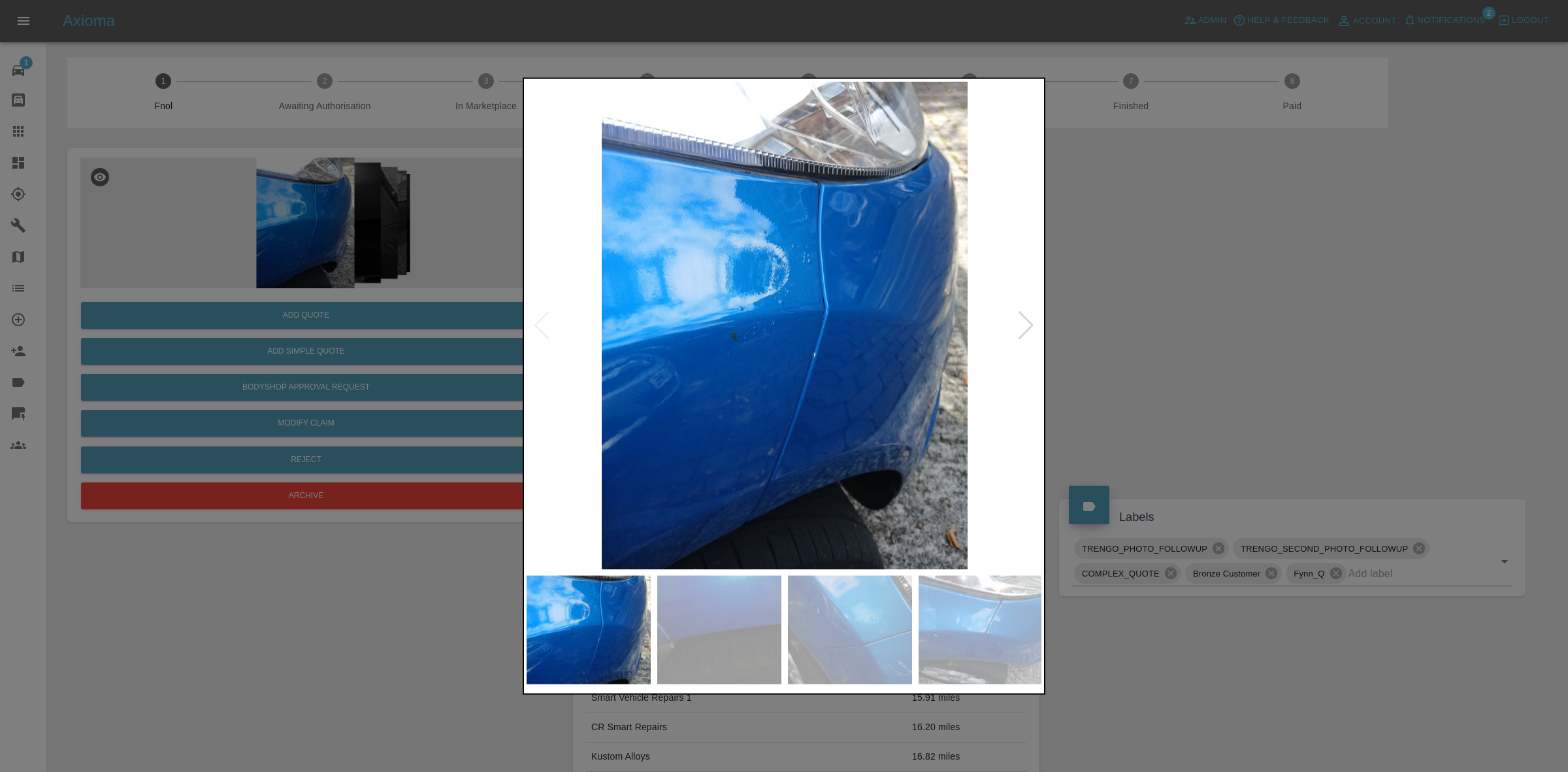
click at [1033, 318] on div at bounding box center [1026, 325] width 17 height 29
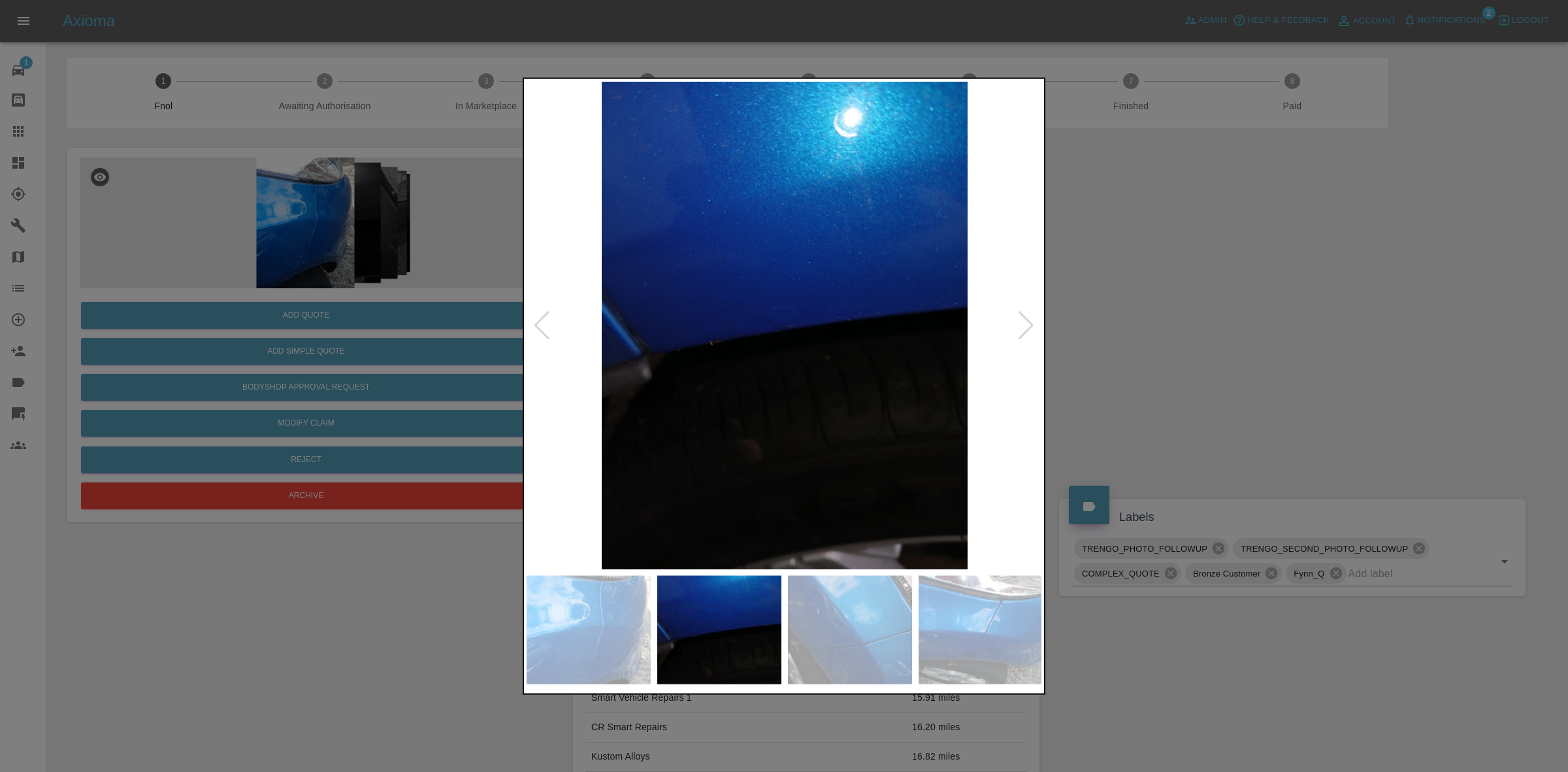
click at [1033, 318] on div at bounding box center [1026, 325] width 17 height 29
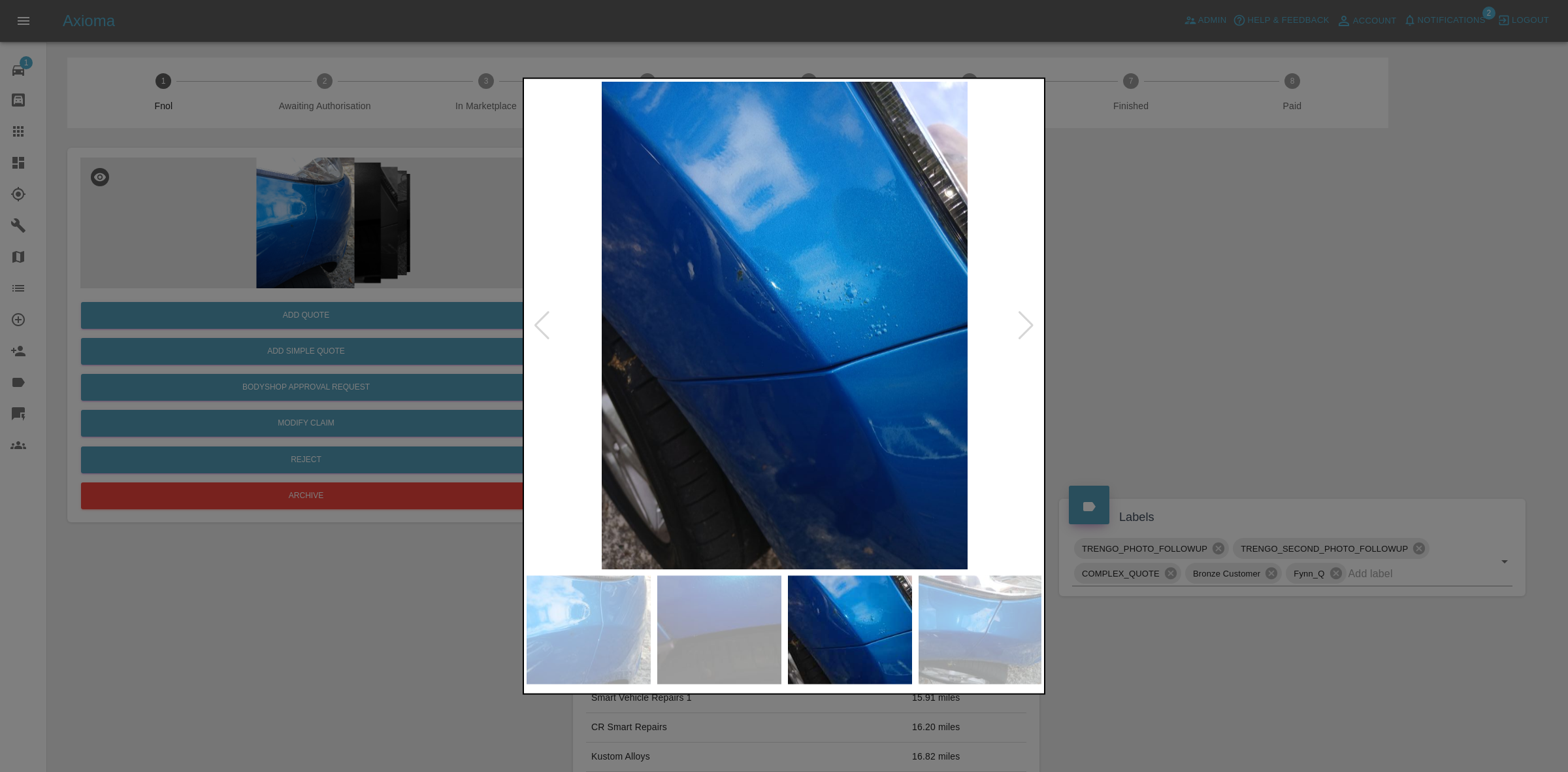
click at [1029, 315] on div at bounding box center [1026, 325] width 17 height 29
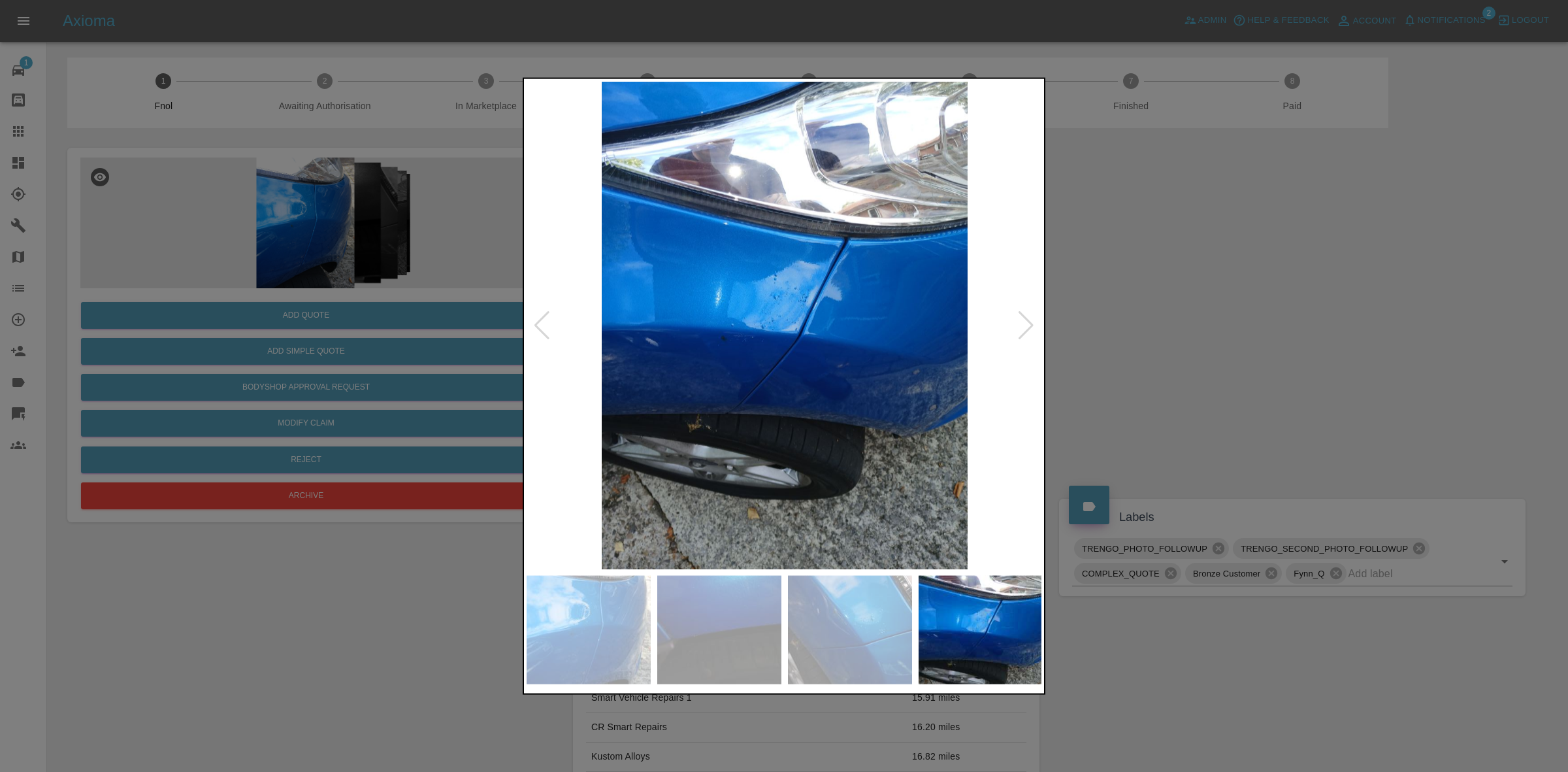
click at [1029, 315] on div at bounding box center [1026, 325] width 17 height 29
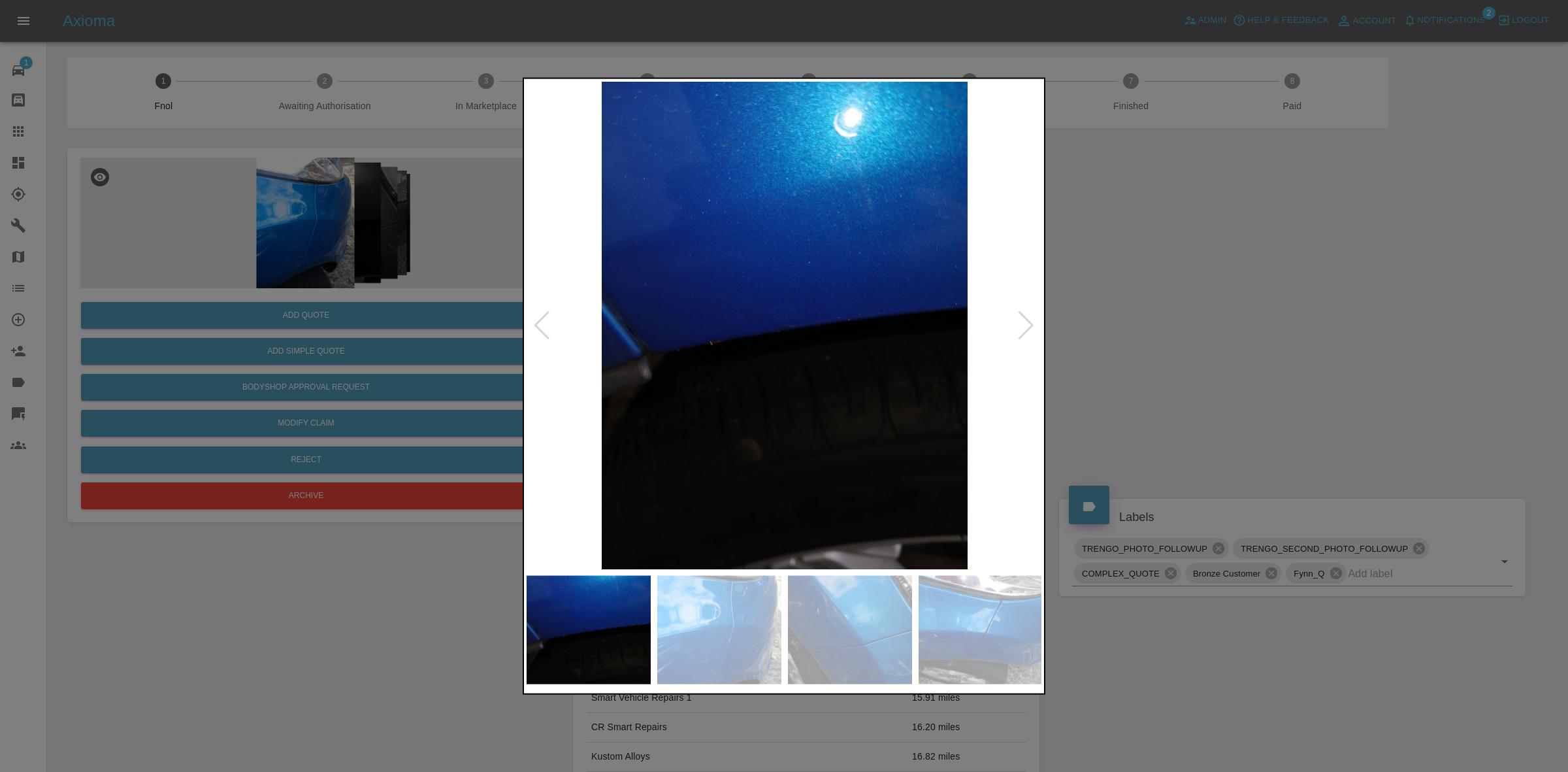
click at [1029, 315] on div at bounding box center [1026, 325] width 17 height 29
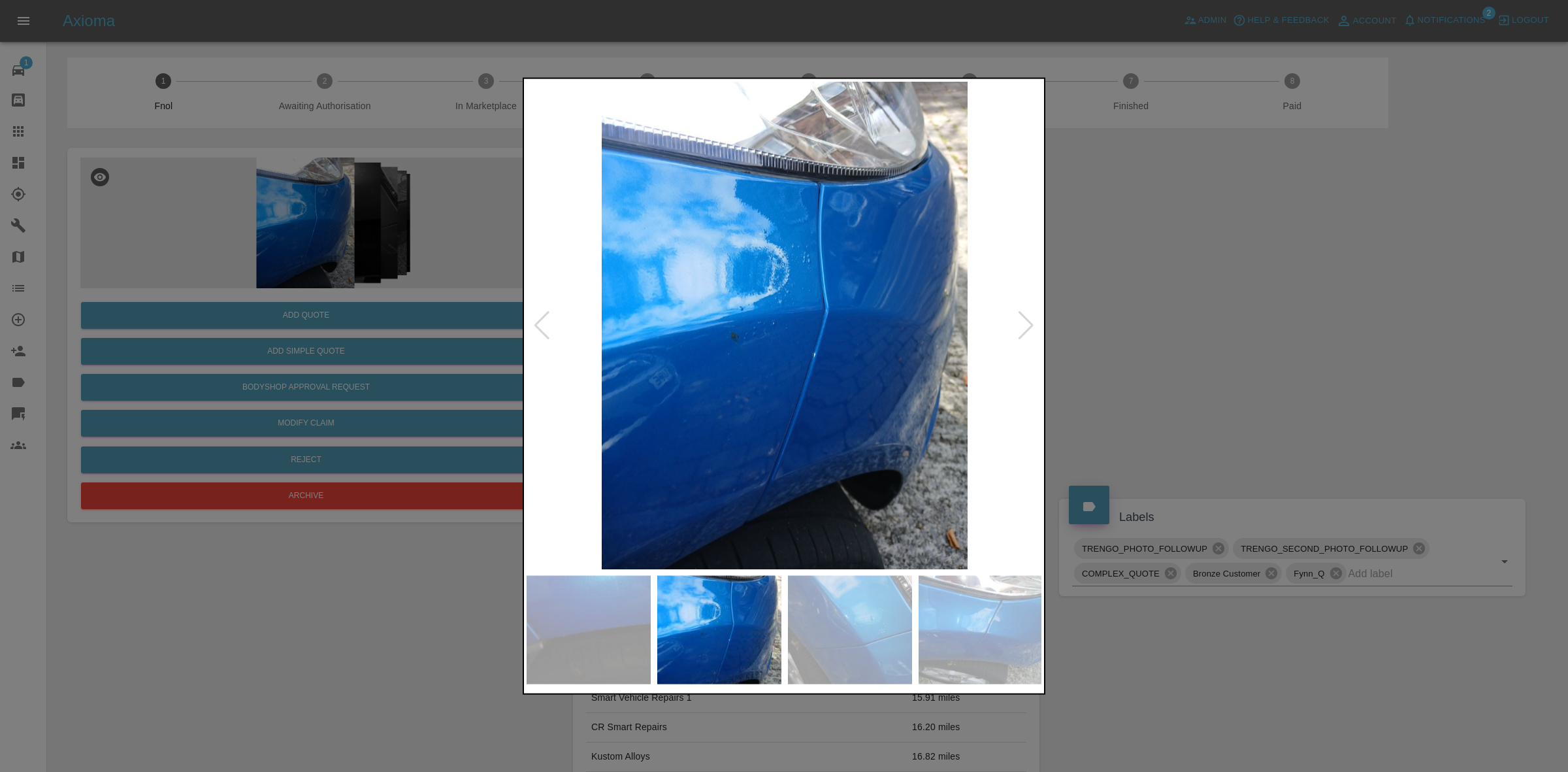
click at [1029, 315] on div at bounding box center [1026, 325] width 17 height 29
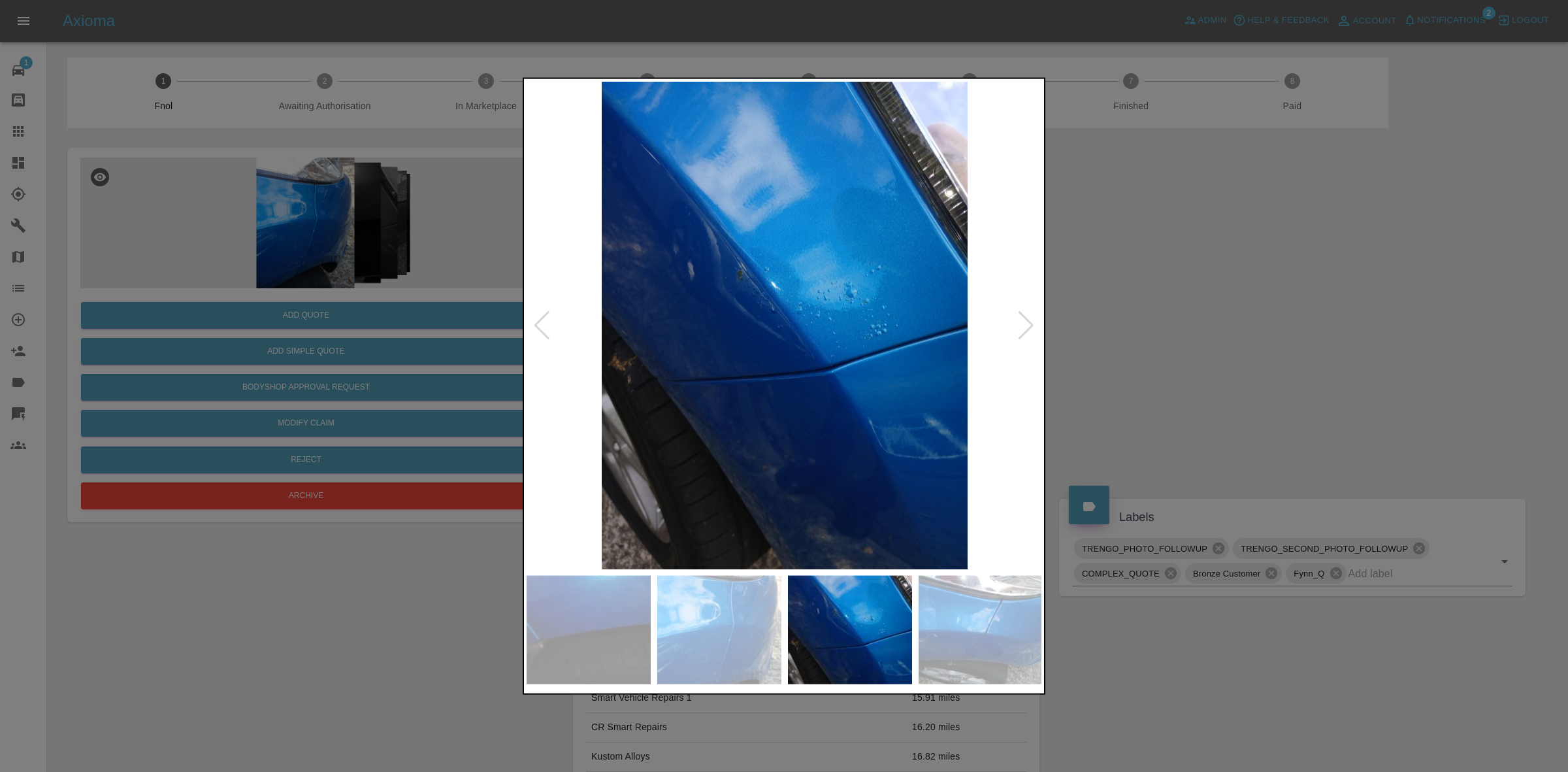
click at [1029, 315] on div at bounding box center [1026, 325] width 17 height 29
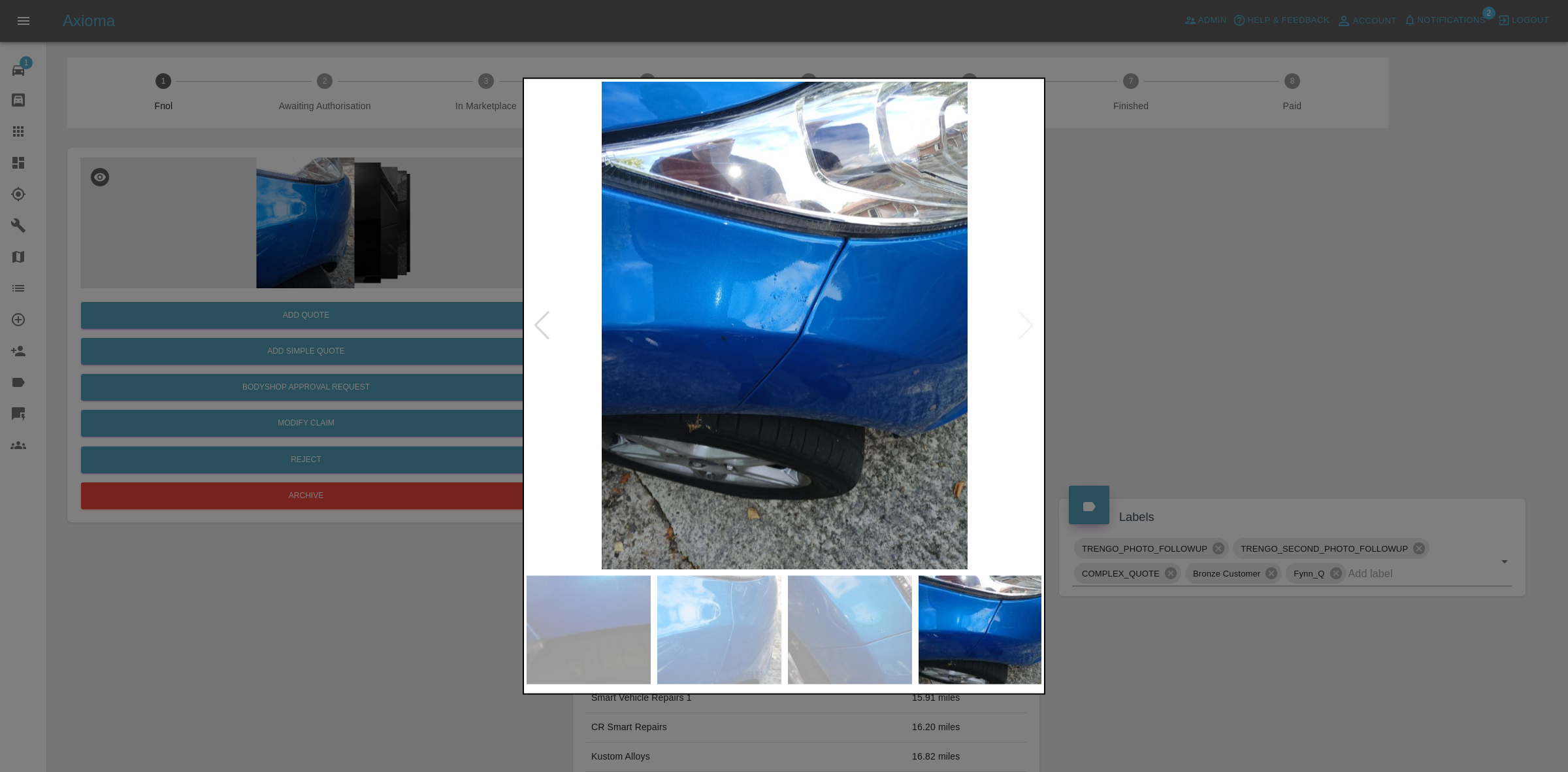
click at [1029, 315] on img at bounding box center [785, 325] width 516 height 488
click at [1157, 322] on div at bounding box center [784, 386] width 1568 height 772
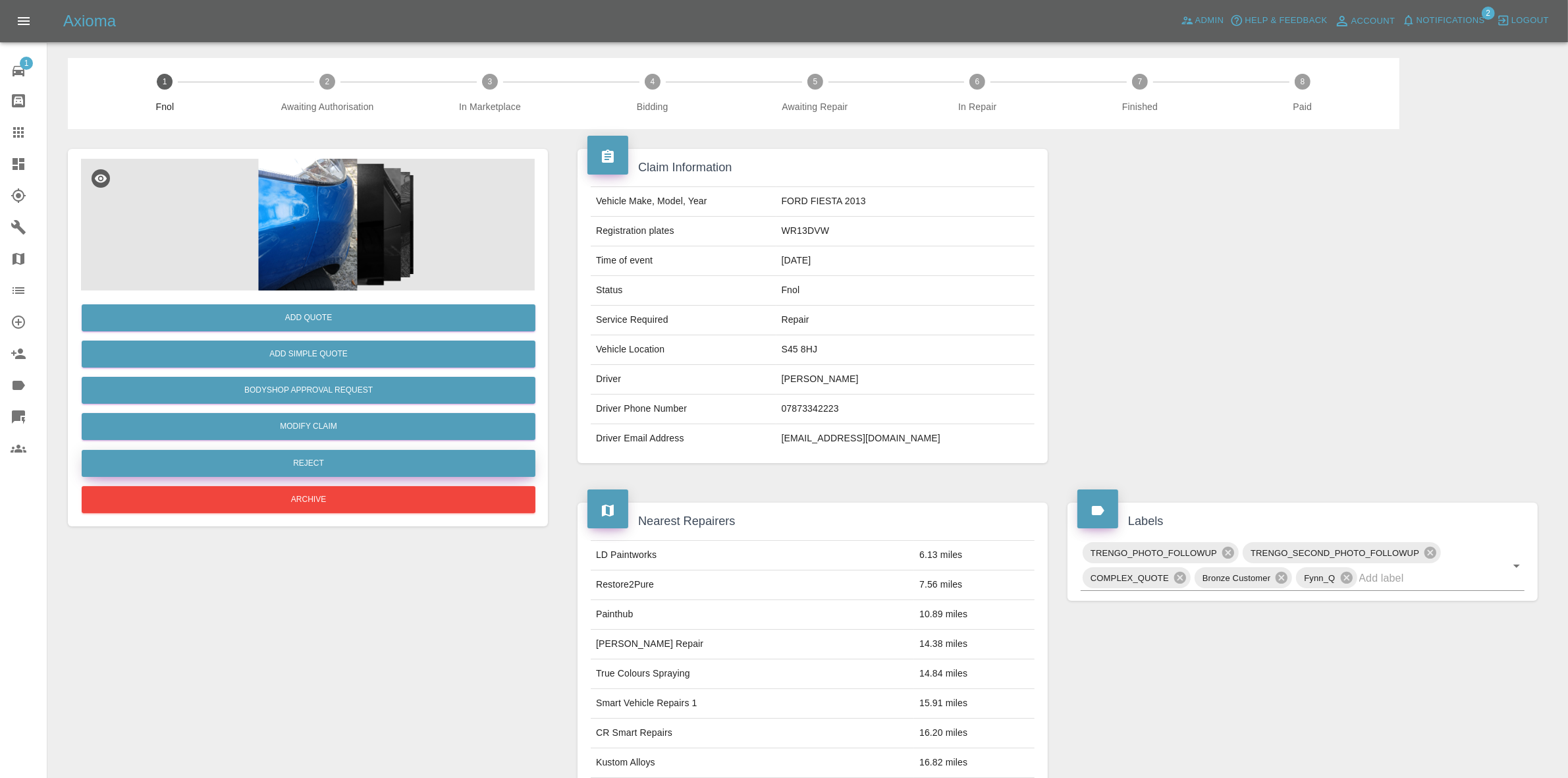
click at [335, 459] on button "Reject" at bounding box center [308, 463] width 454 height 27
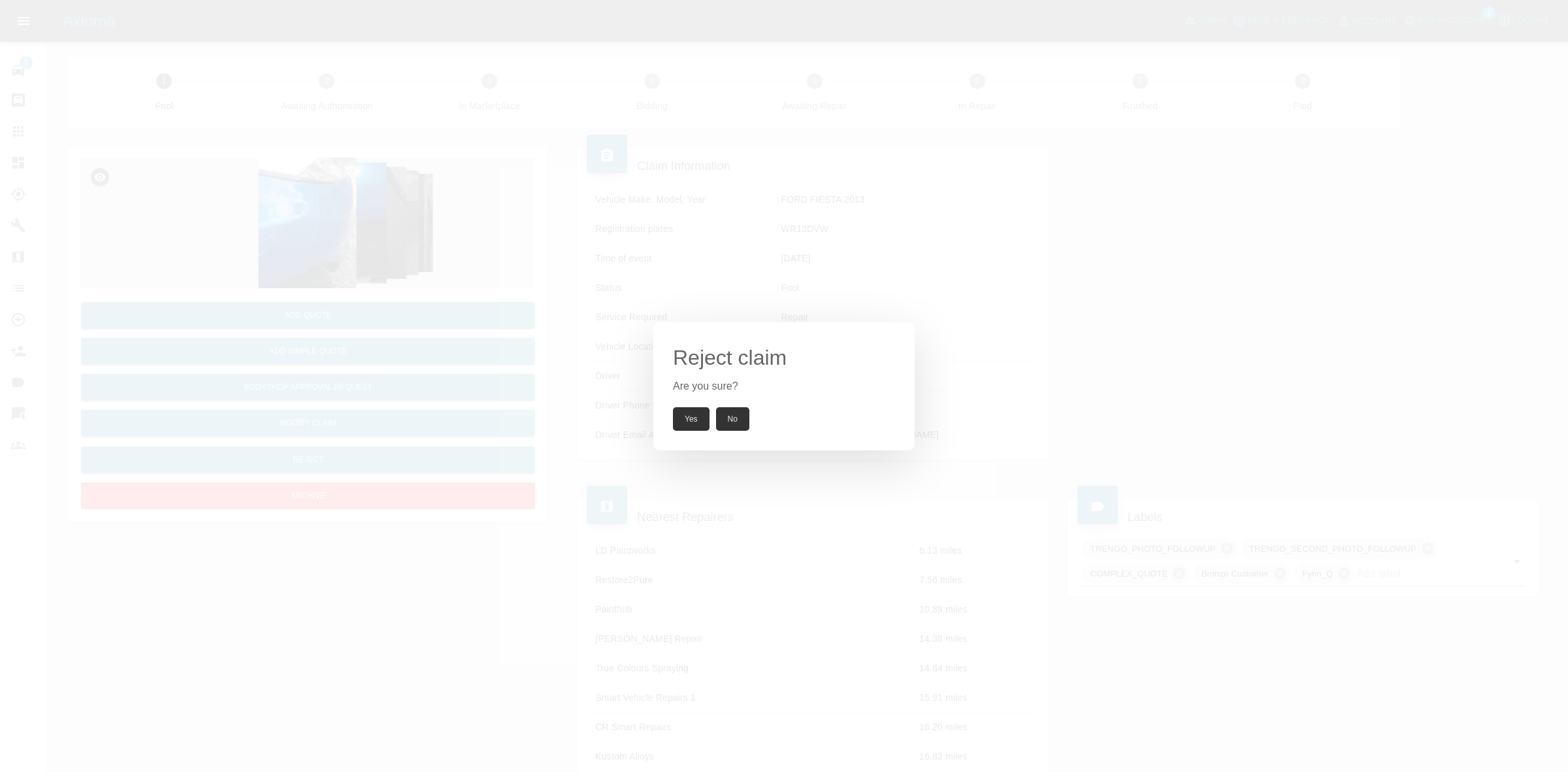
click at [683, 409] on button "Yes" at bounding box center [691, 419] width 37 height 24
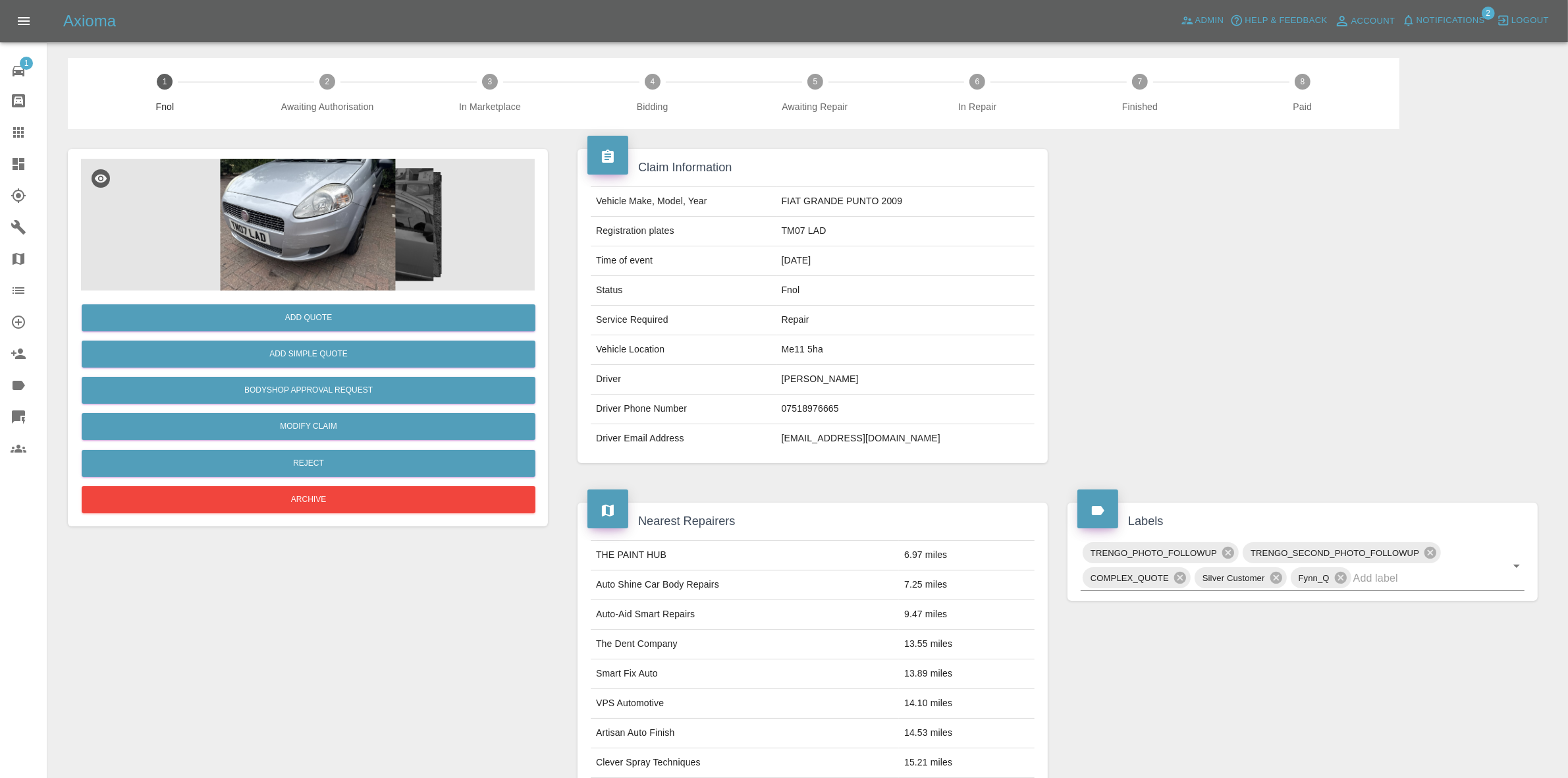
click at [343, 264] on img at bounding box center [307, 224] width 454 height 132
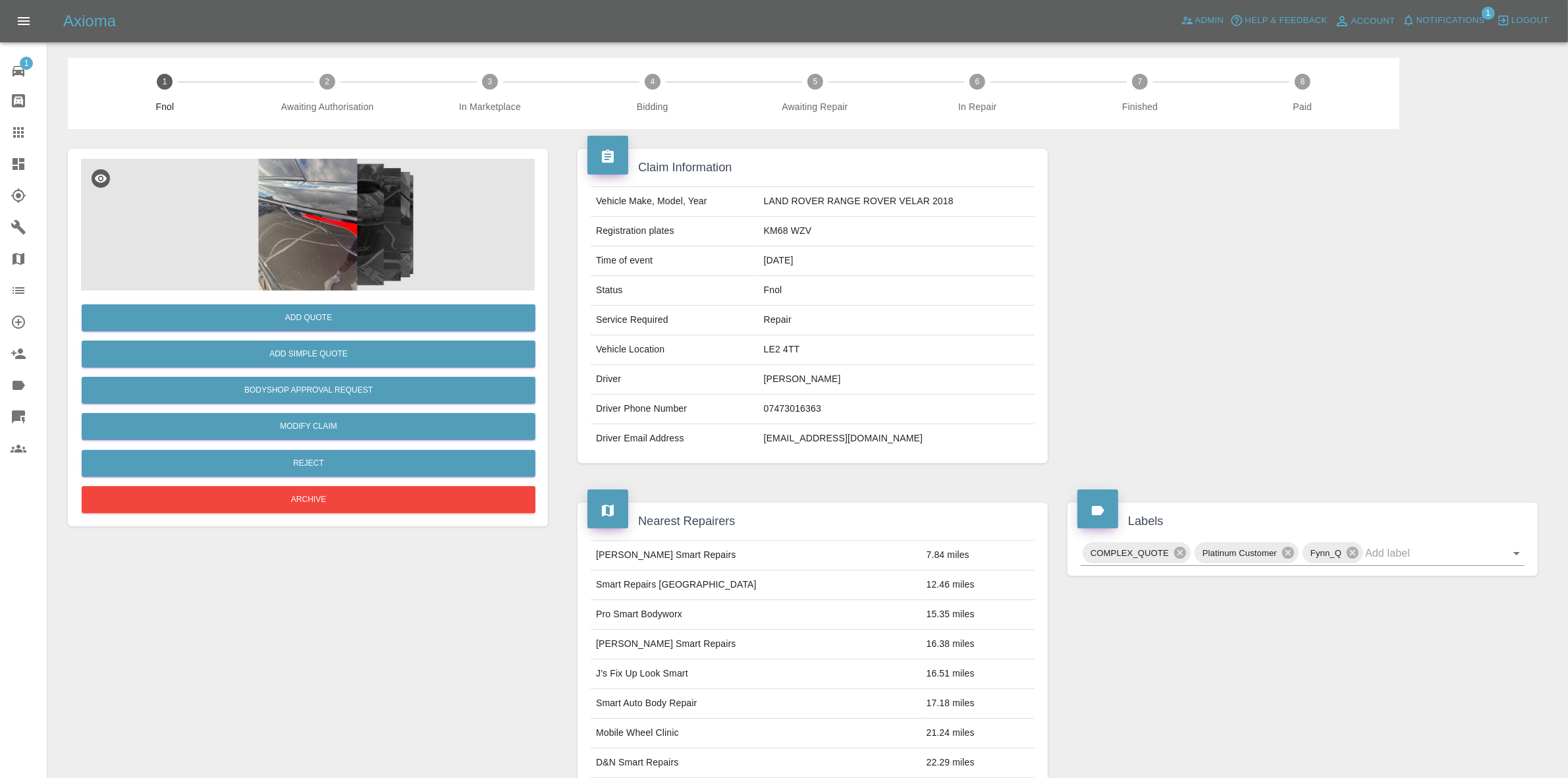
click at [403, 170] on img at bounding box center [307, 224] width 454 height 132
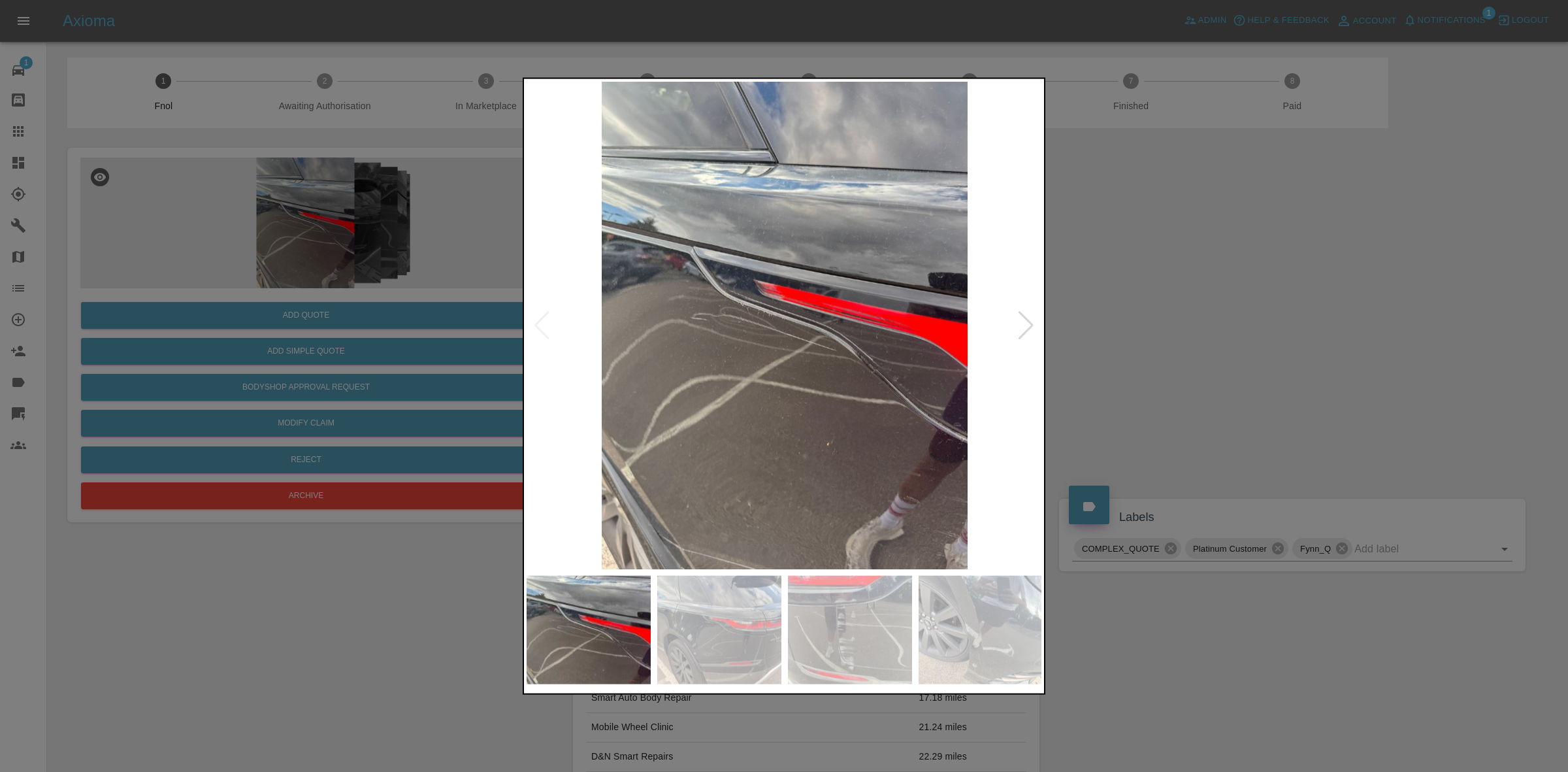
click at [1029, 323] on div at bounding box center [1026, 325] width 17 height 29
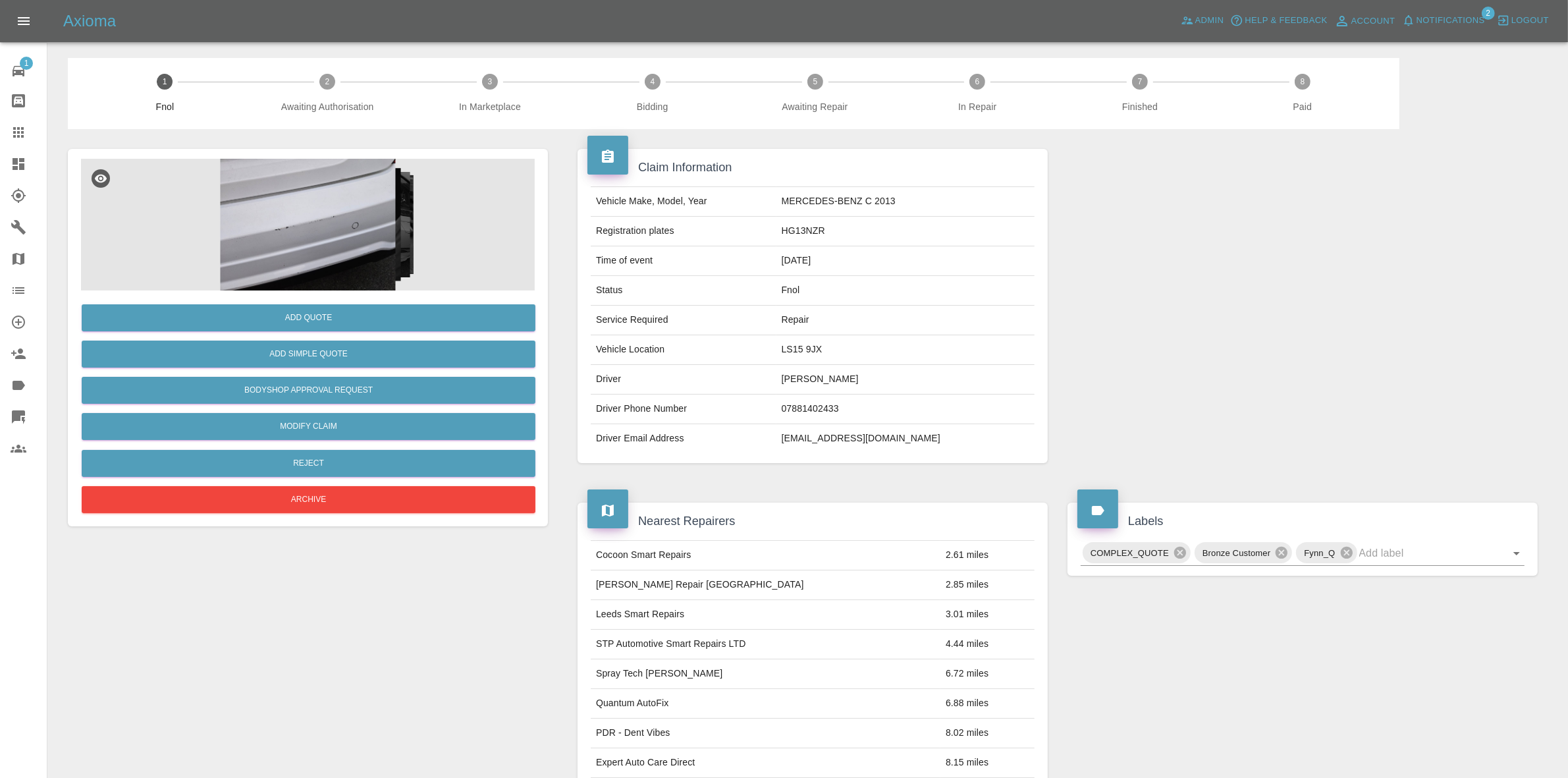
click at [373, 178] on img at bounding box center [307, 224] width 454 height 132
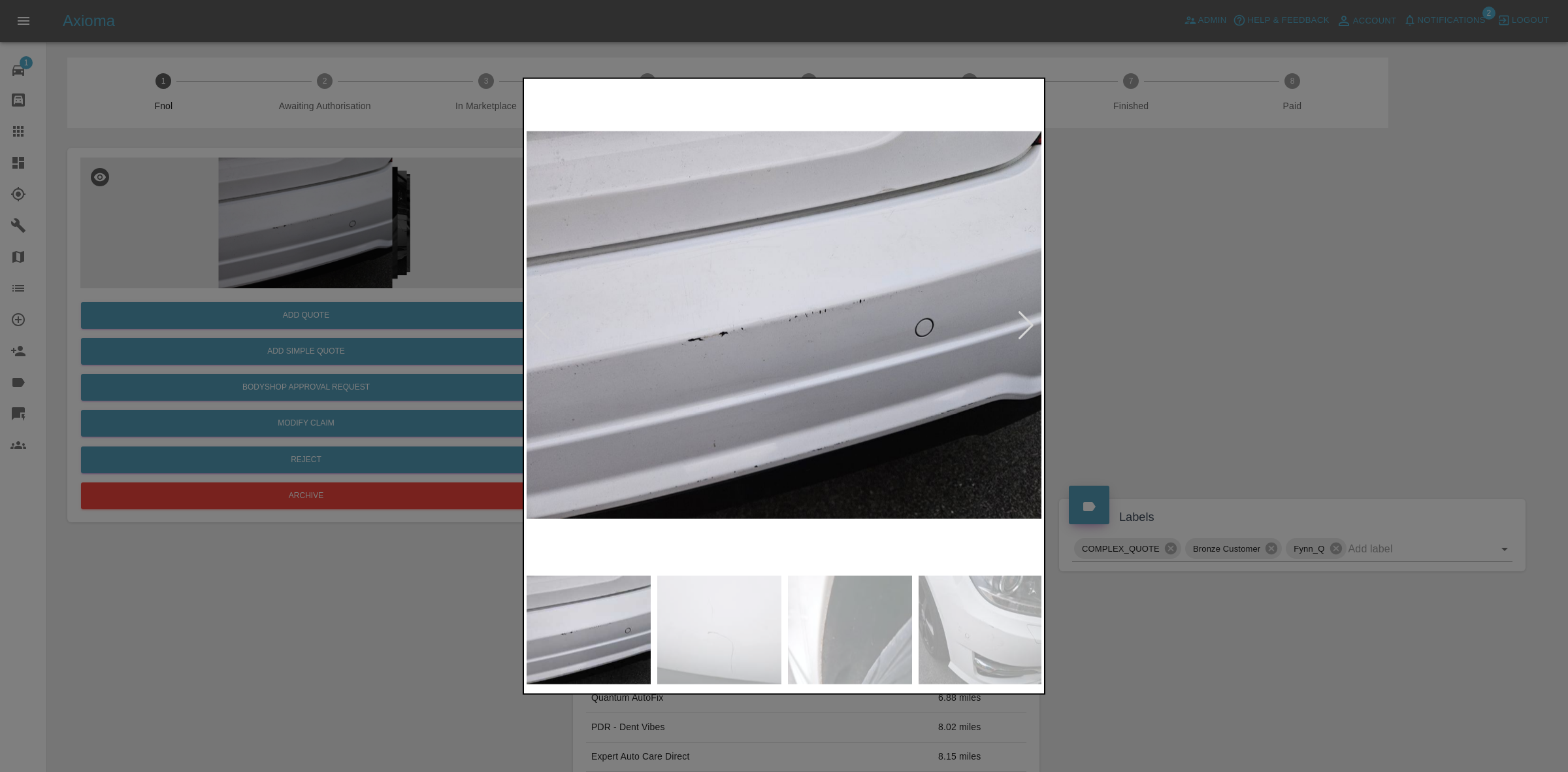
click at [1030, 312] on div at bounding box center [1026, 325] width 17 height 29
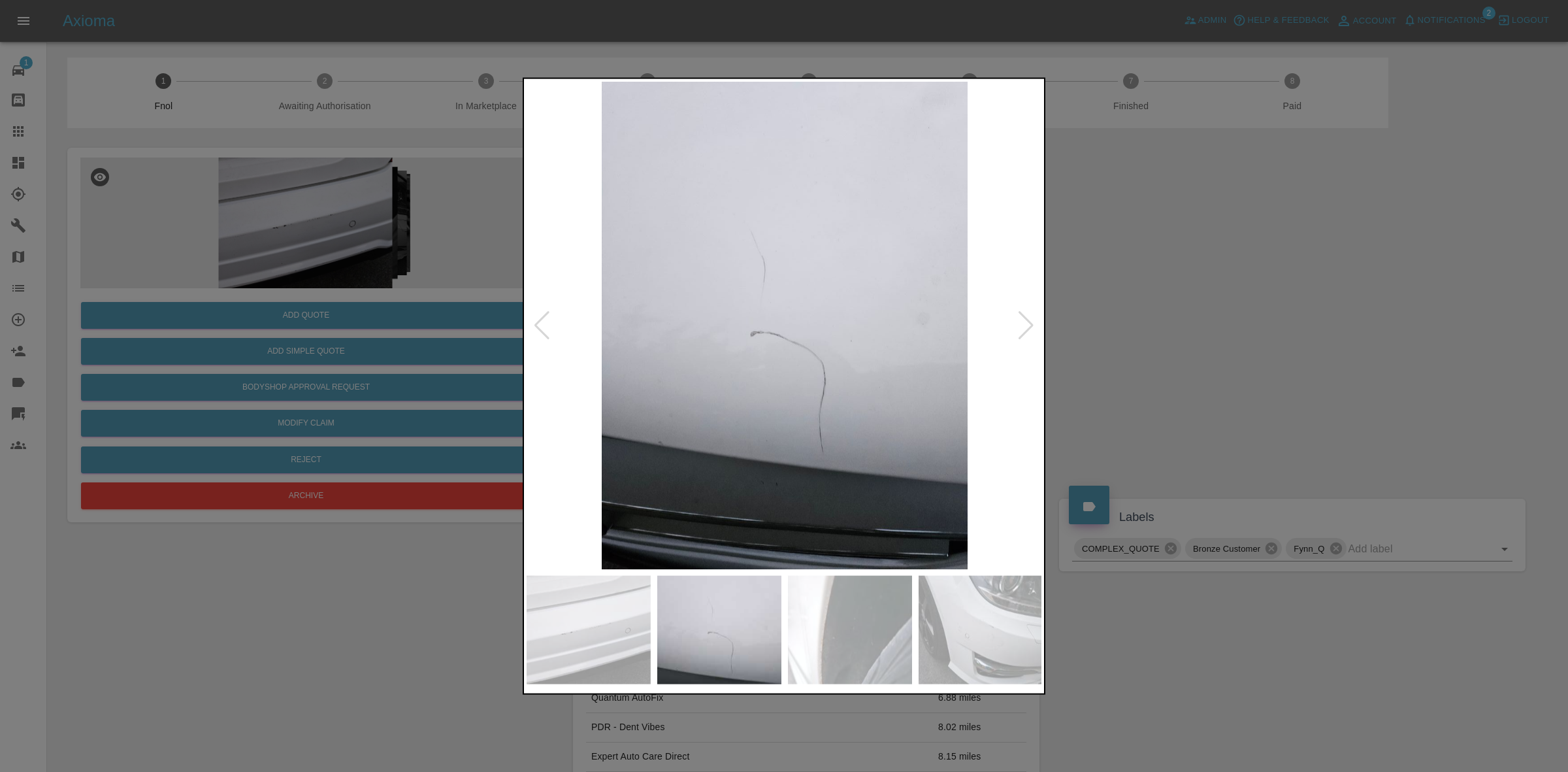
click at [1030, 312] on div at bounding box center [1026, 325] width 17 height 29
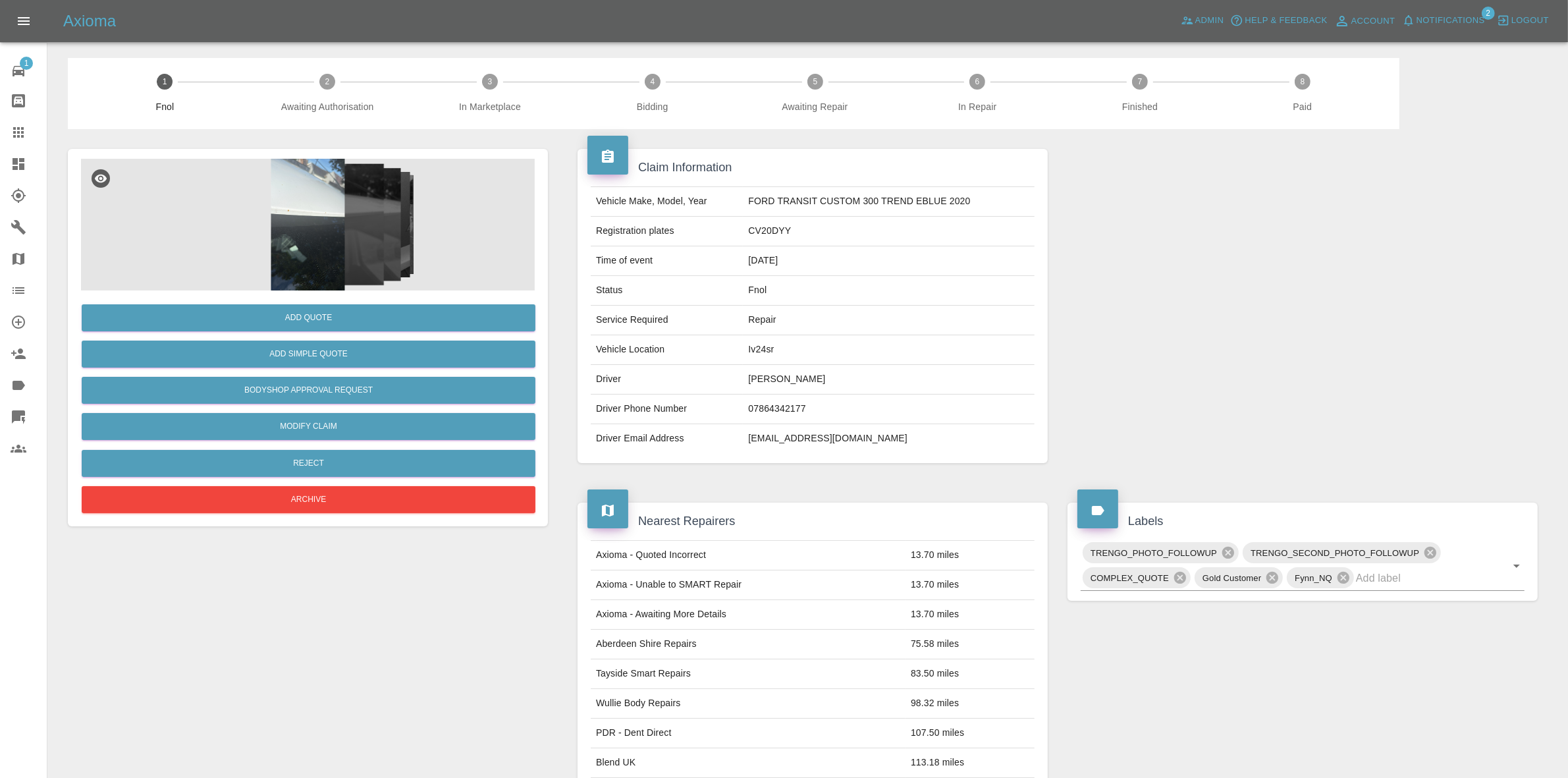
click at [369, 219] on img at bounding box center [307, 224] width 454 height 132
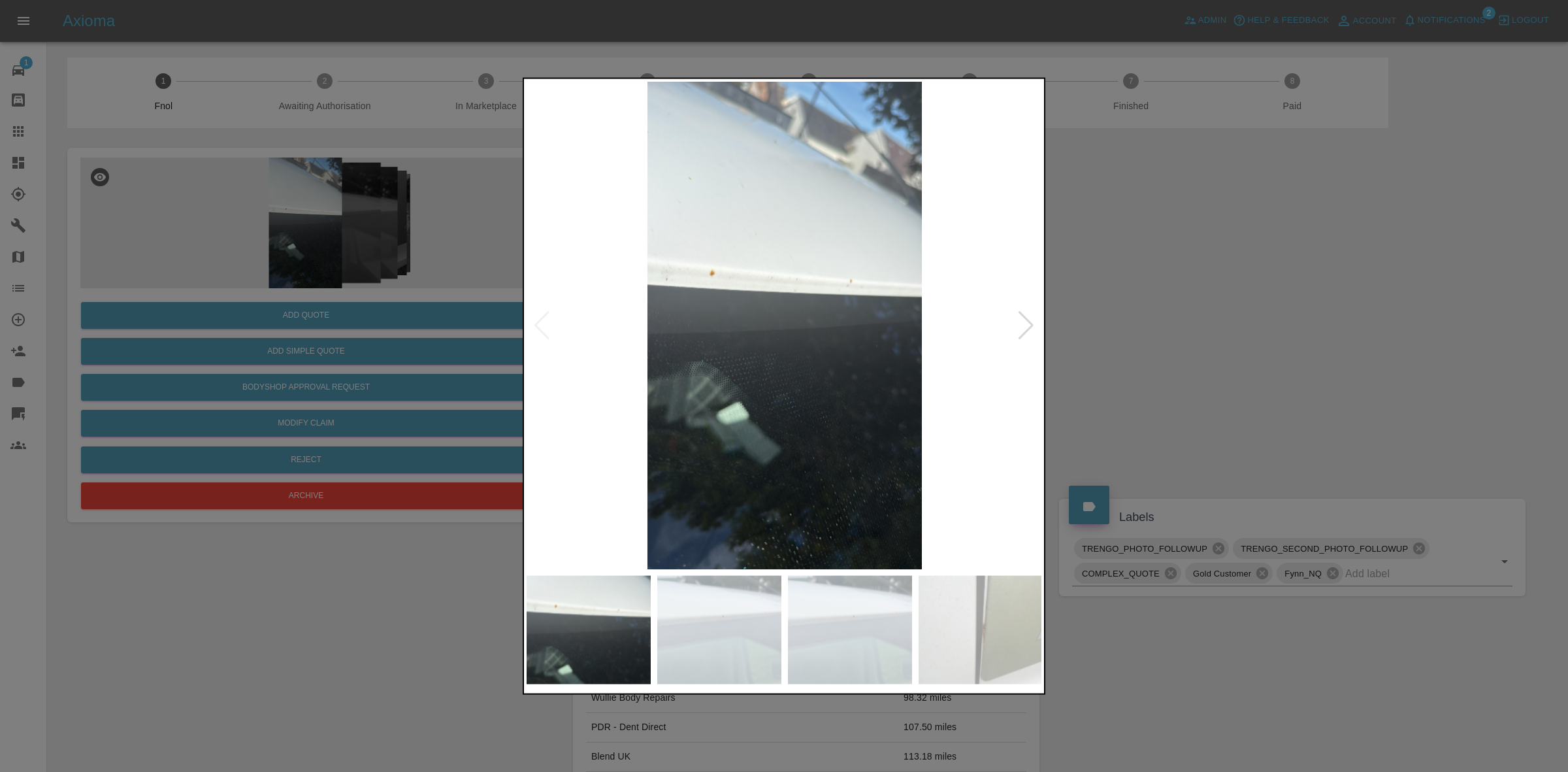
click at [1023, 315] on div at bounding box center [1026, 325] width 17 height 29
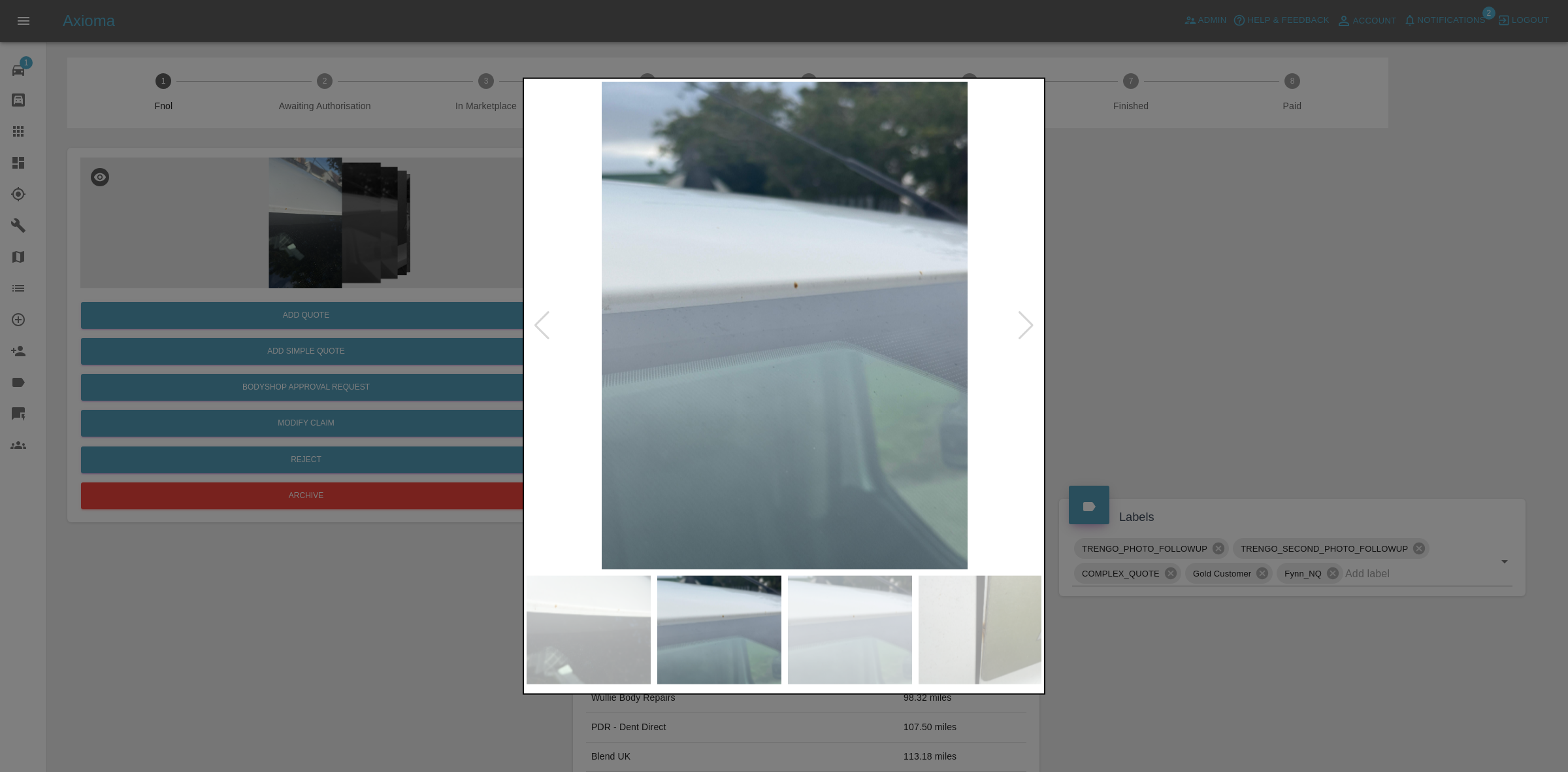
click at [1023, 315] on div at bounding box center [1026, 325] width 17 height 29
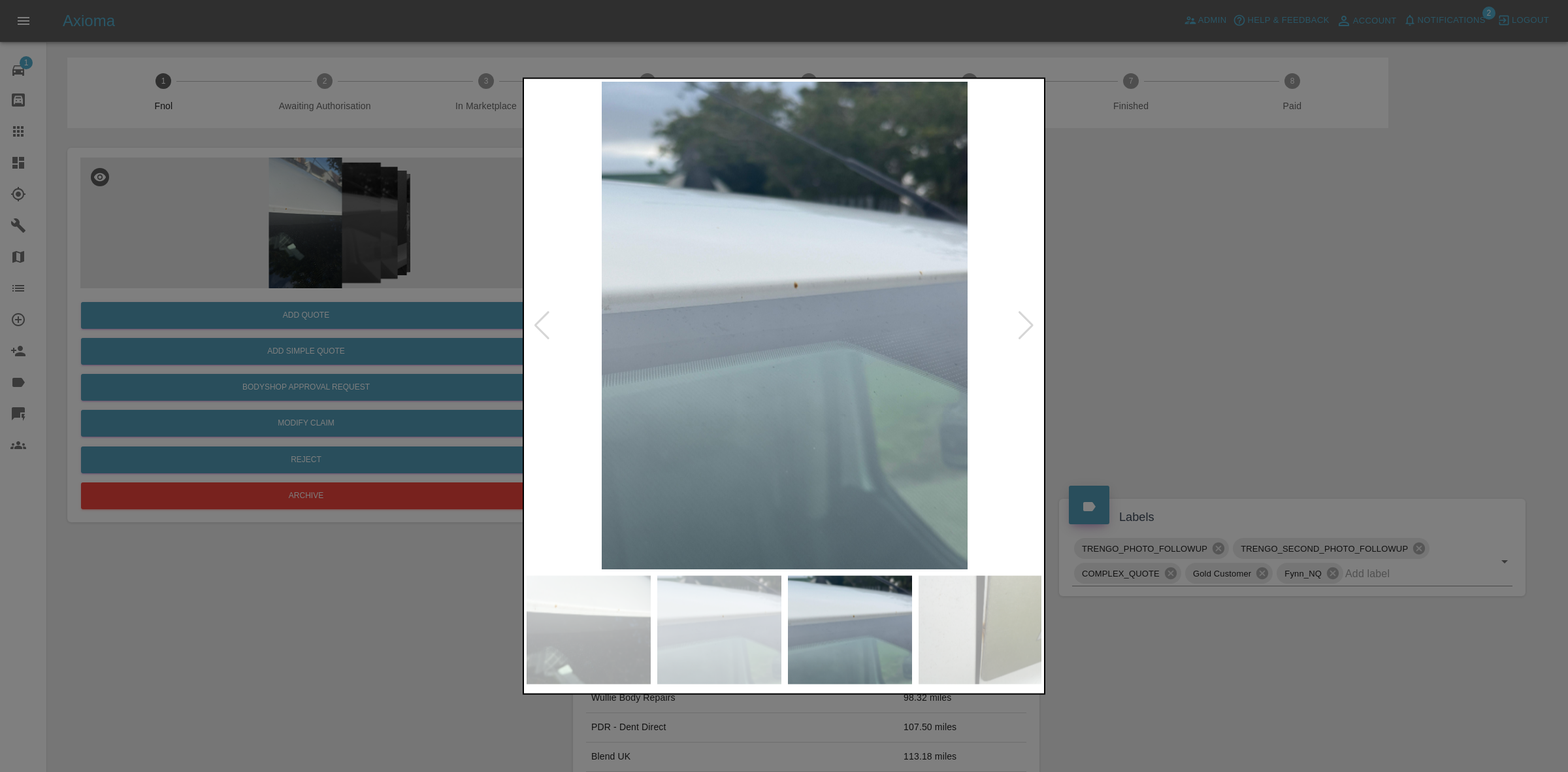
click at [1023, 315] on div at bounding box center [1026, 325] width 17 height 29
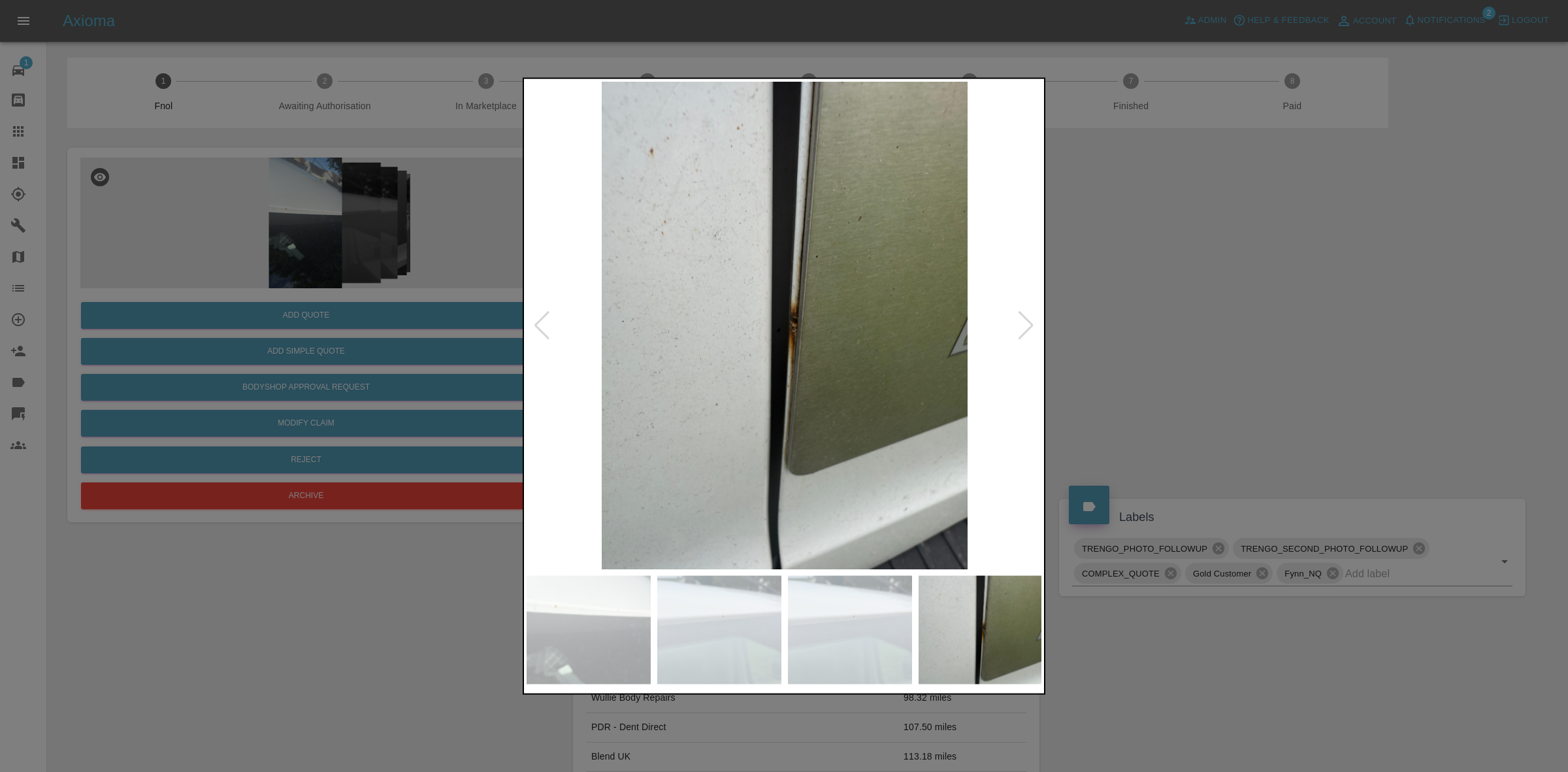
click at [1023, 315] on div at bounding box center [1026, 325] width 17 height 29
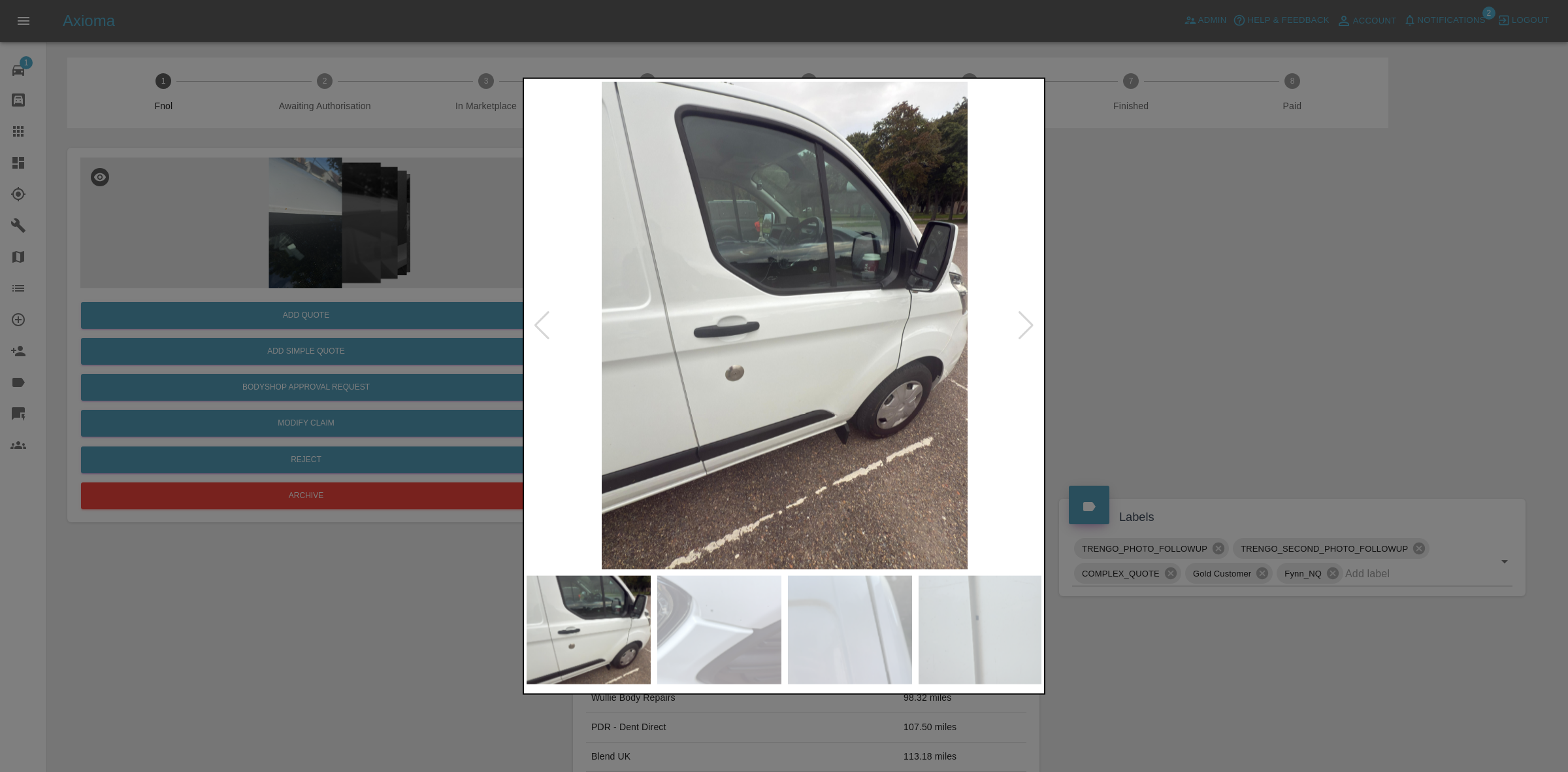
click at [1023, 315] on div at bounding box center [1026, 325] width 17 height 29
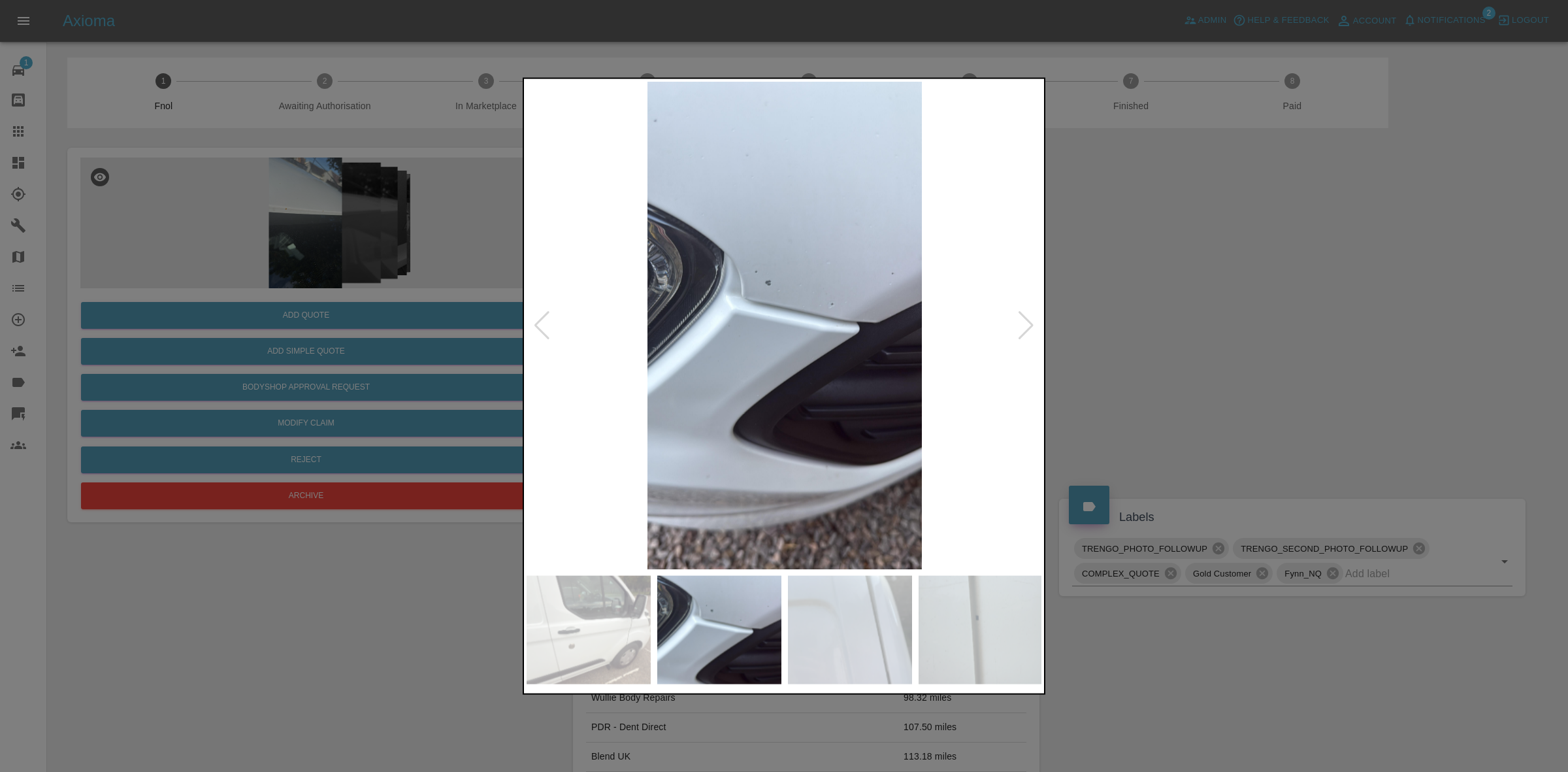
click at [1023, 315] on div at bounding box center [1026, 325] width 17 height 29
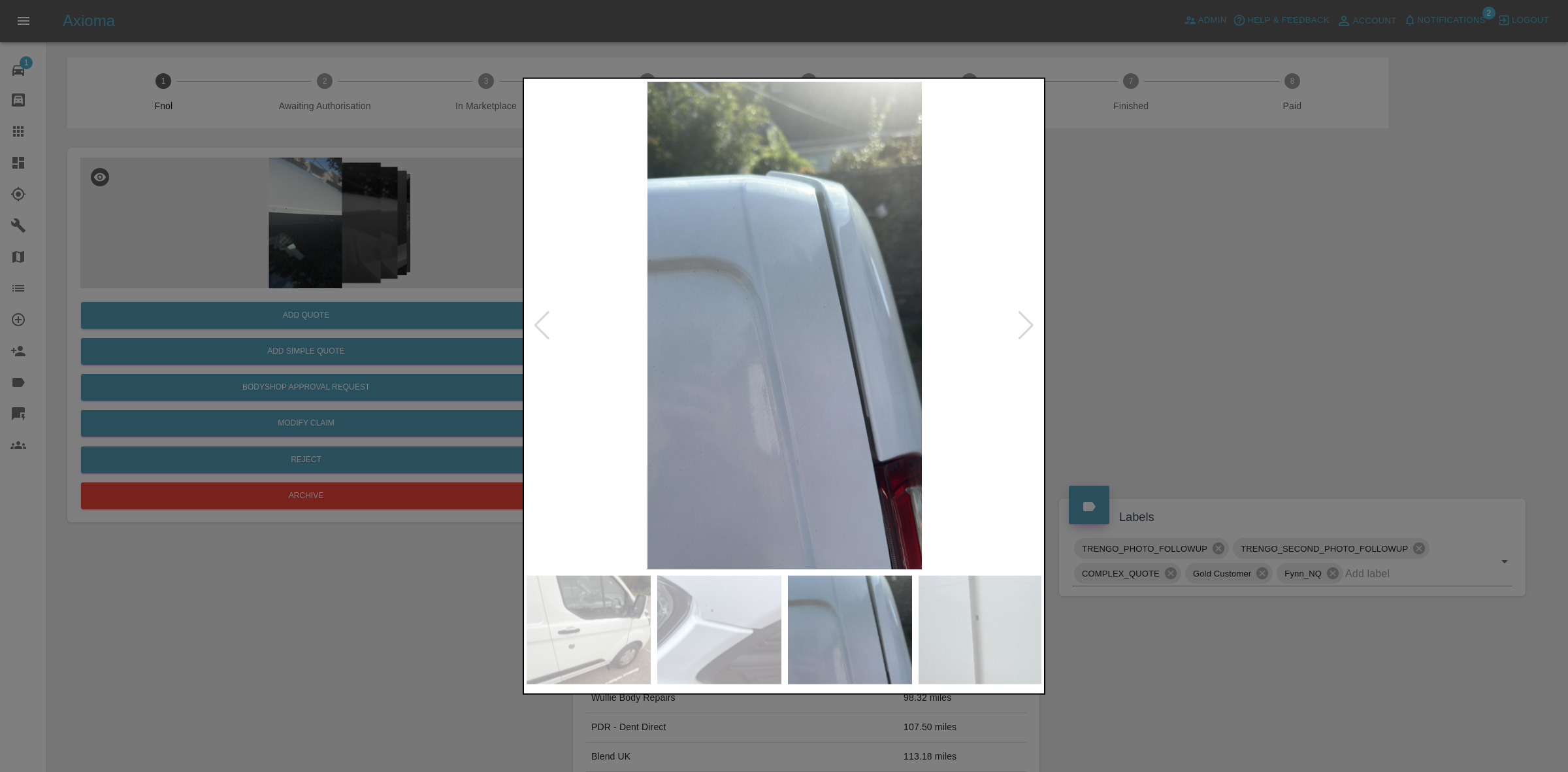
click at [1023, 315] on div at bounding box center [1026, 325] width 17 height 29
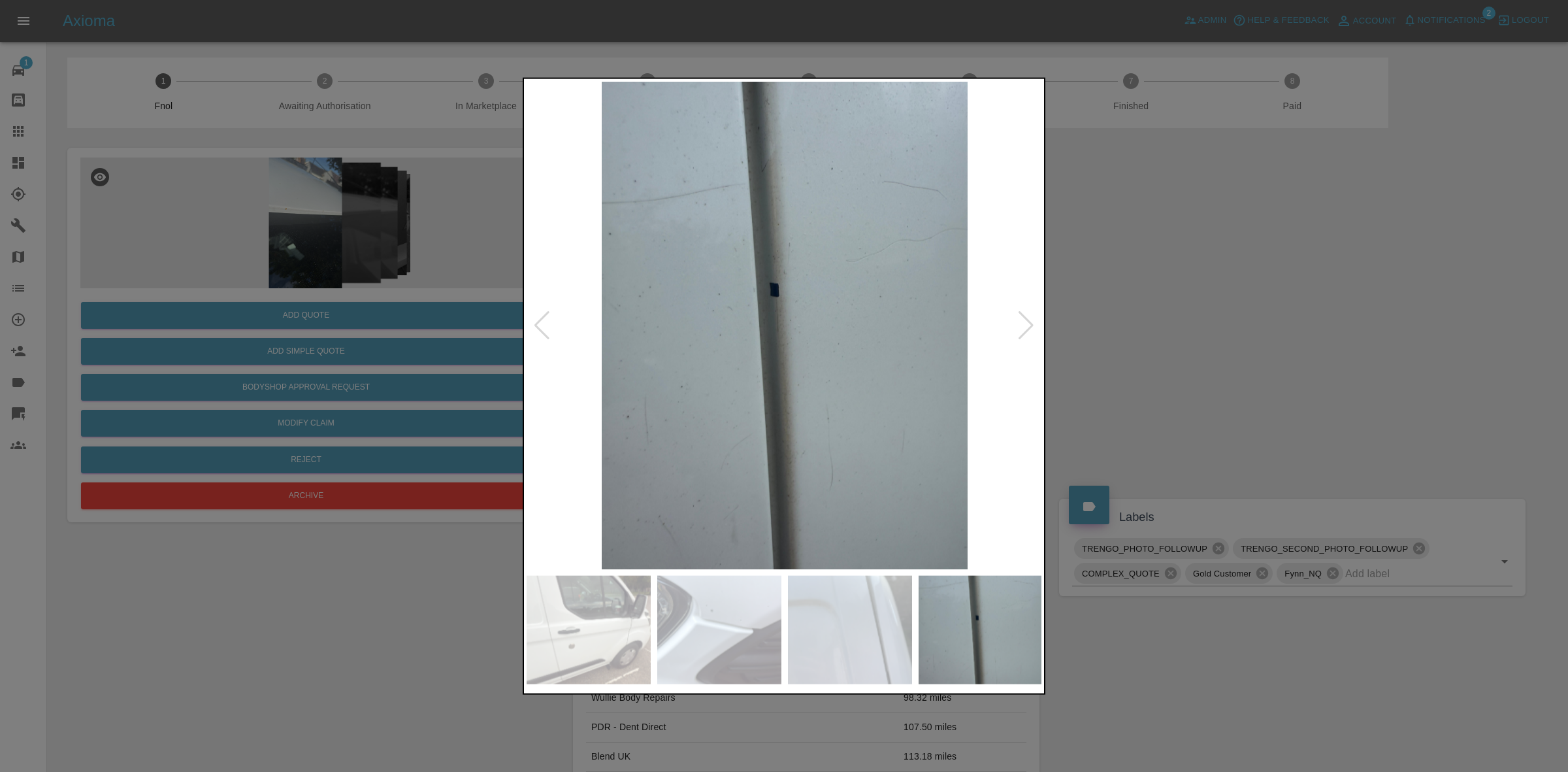
click at [1023, 315] on div at bounding box center [1026, 325] width 17 height 29
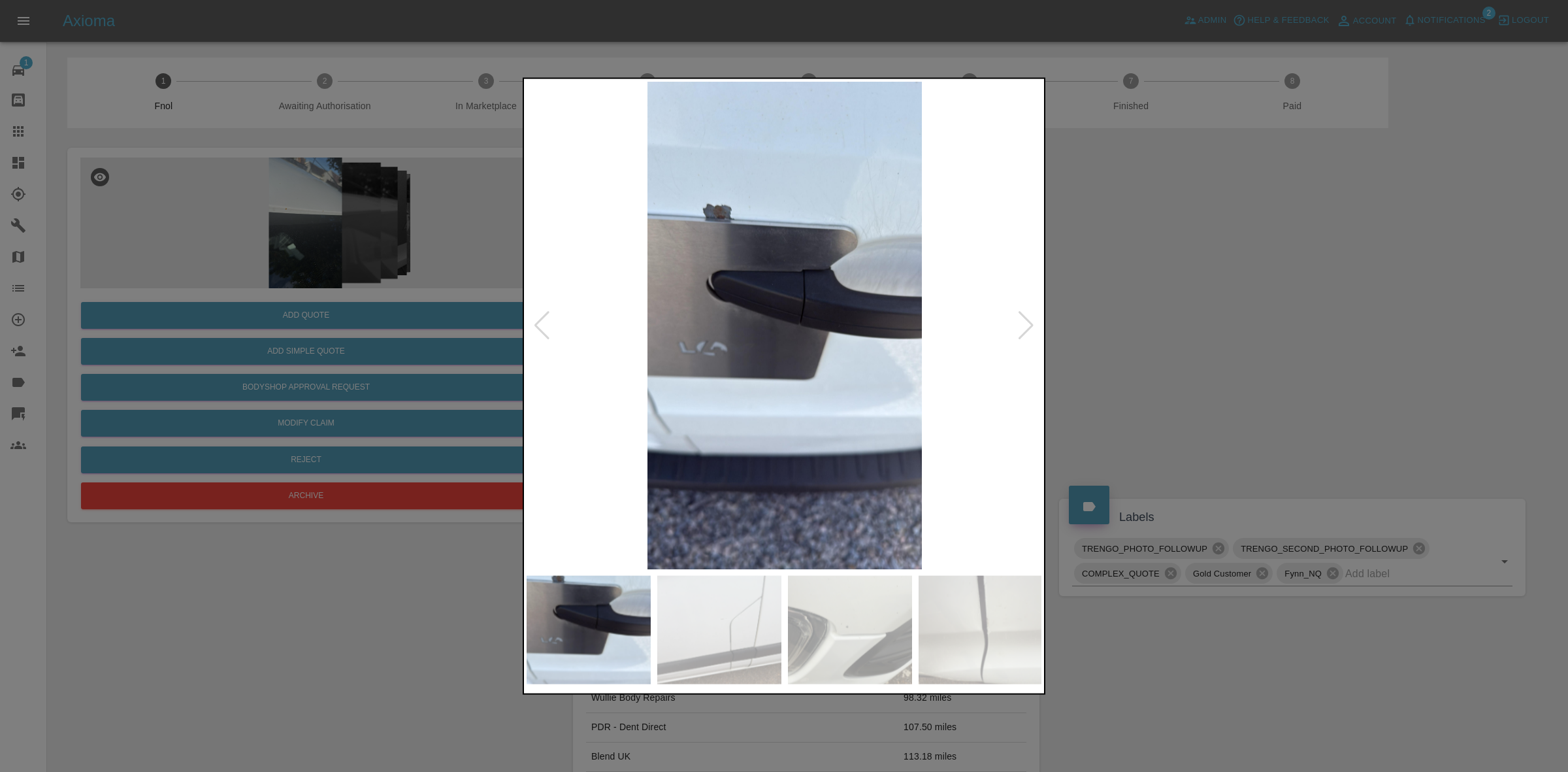
click at [1023, 315] on div at bounding box center [1026, 325] width 17 height 29
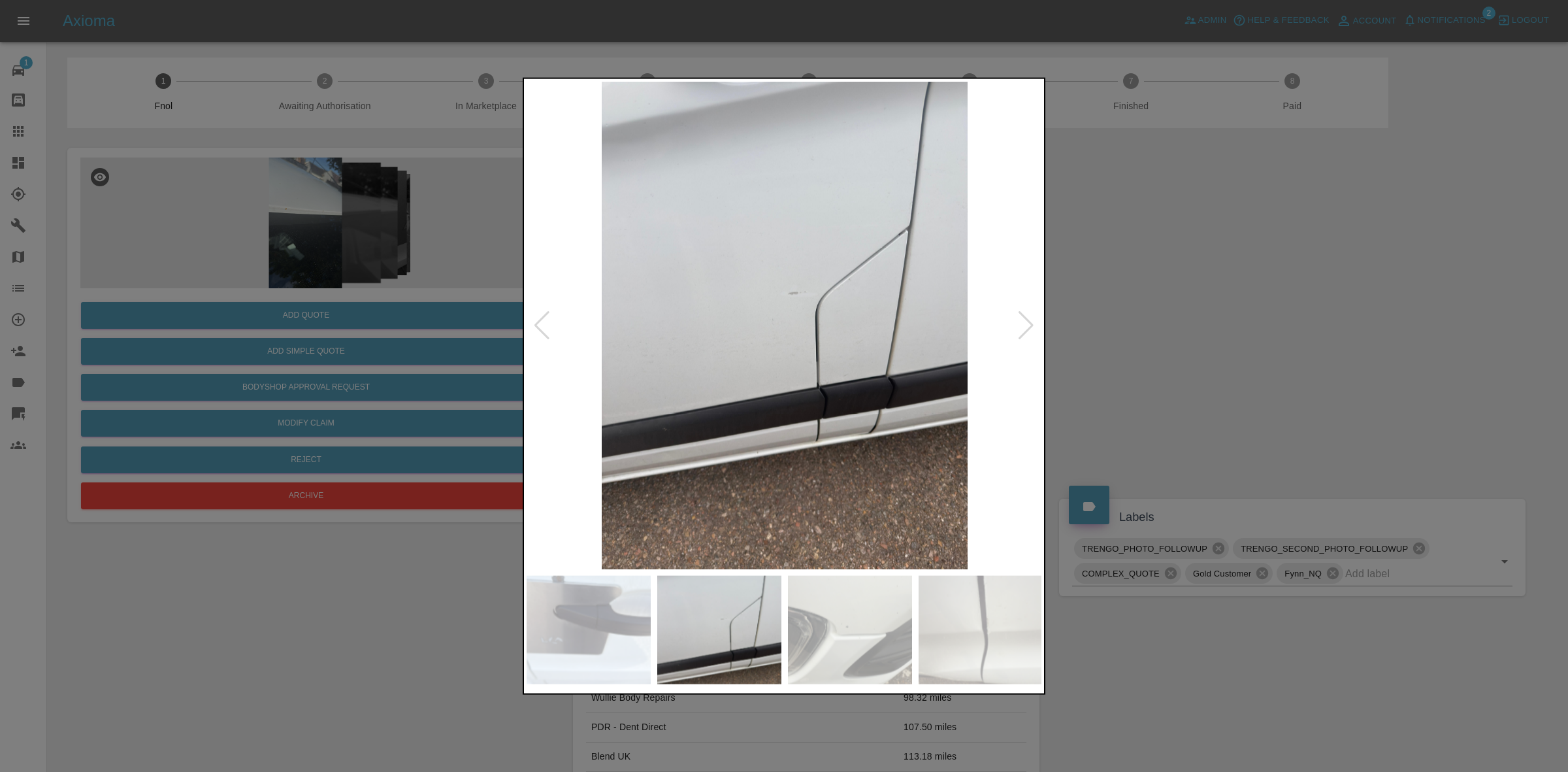
click at [1023, 315] on div at bounding box center [1026, 325] width 17 height 29
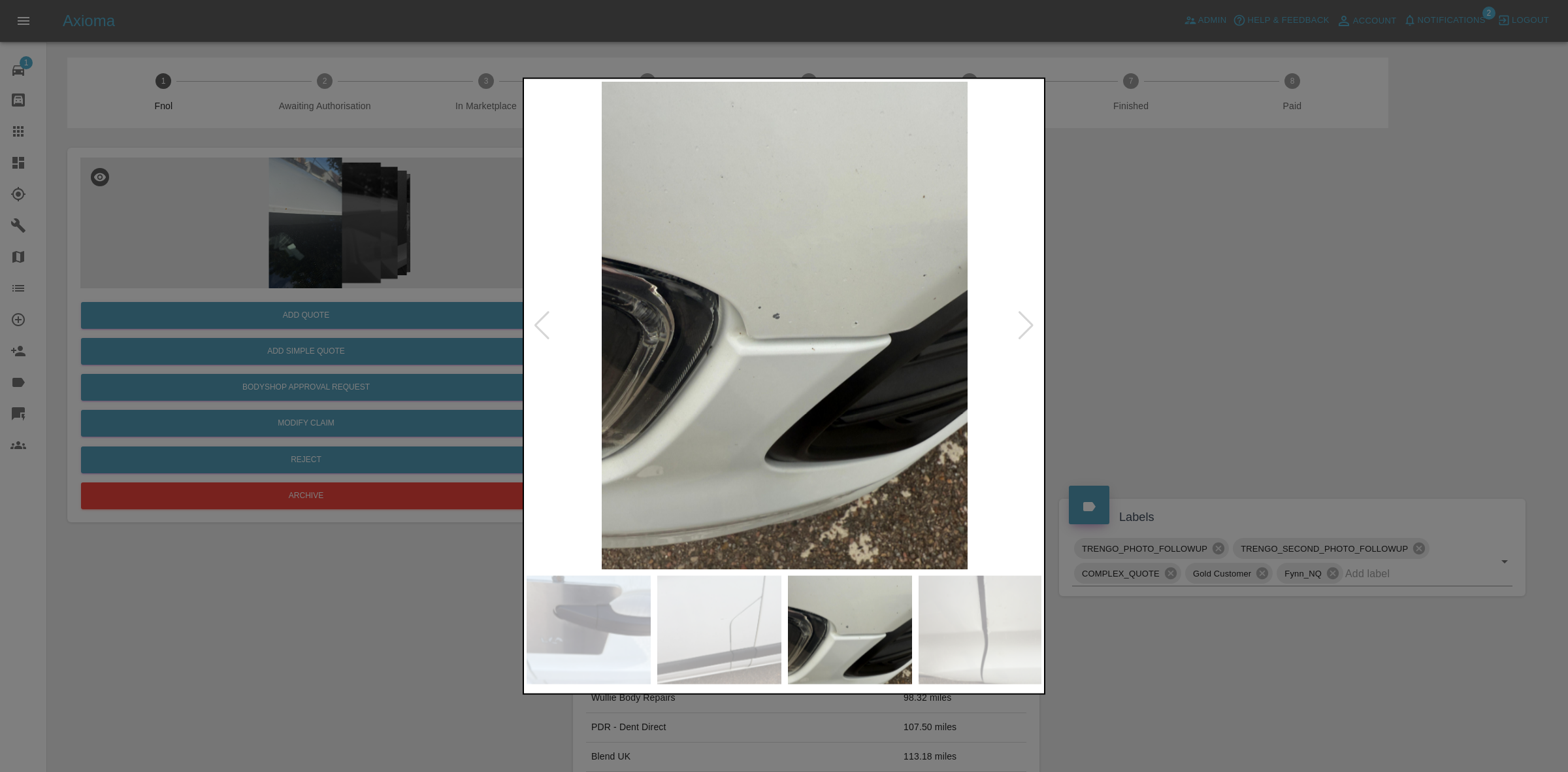
click at [1023, 315] on div at bounding box center [1026, 325] width 17 height 29
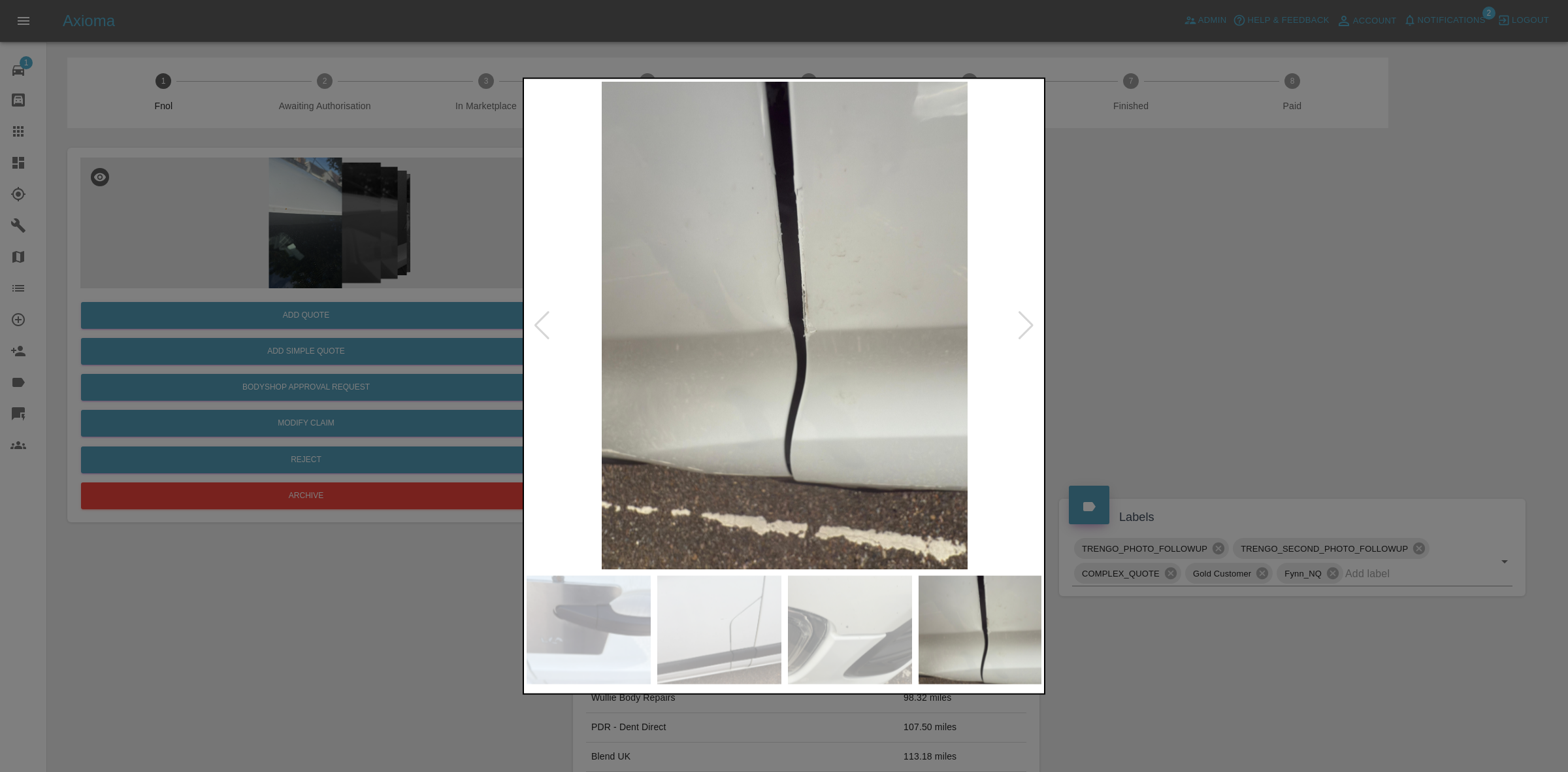
click at [1023, 315] on div at bounding box center [1026, 325] width 17 height 29
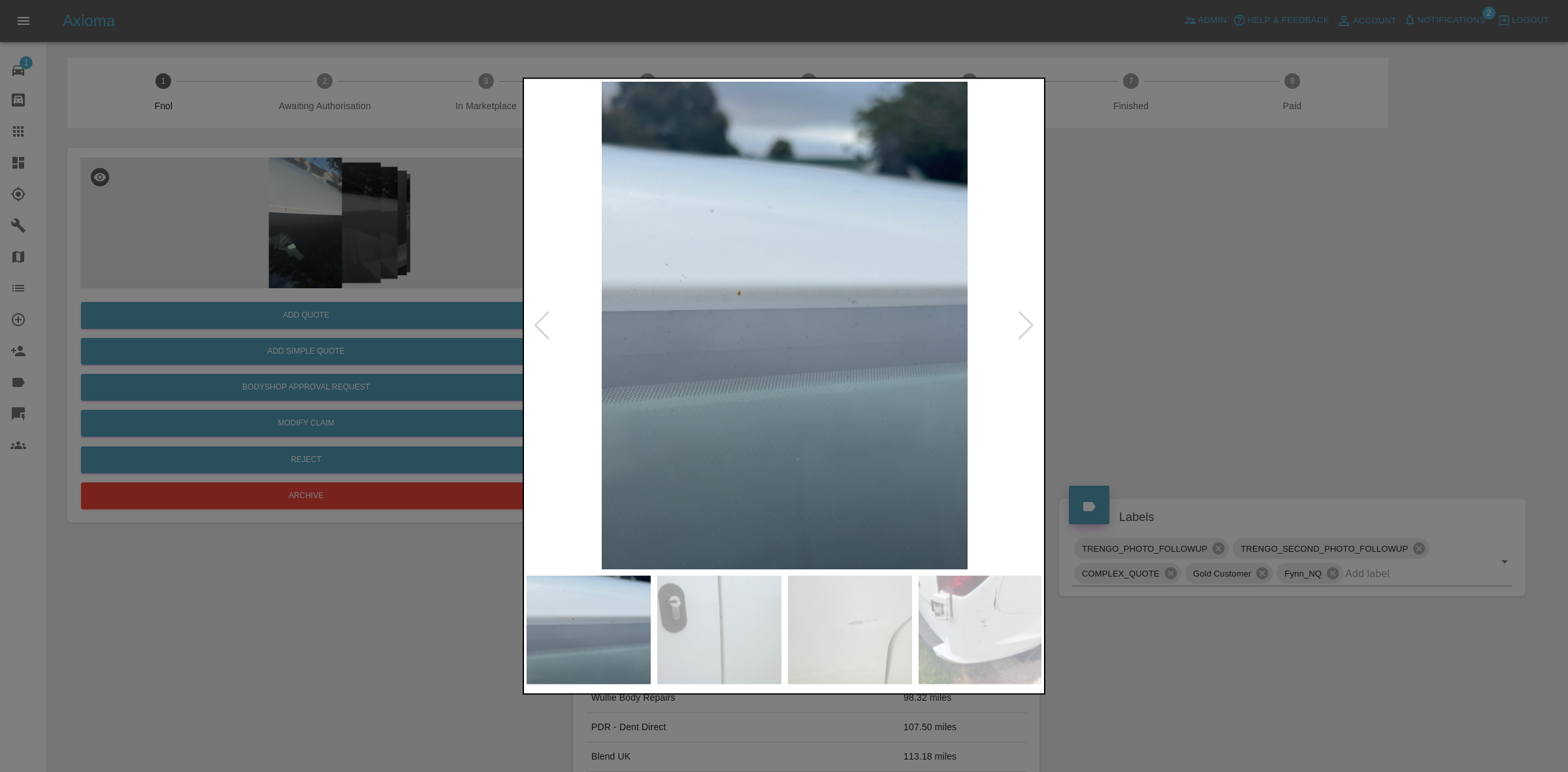
click at [1023, 315] on div at bounding box center [1026, 325] width 17 height 29
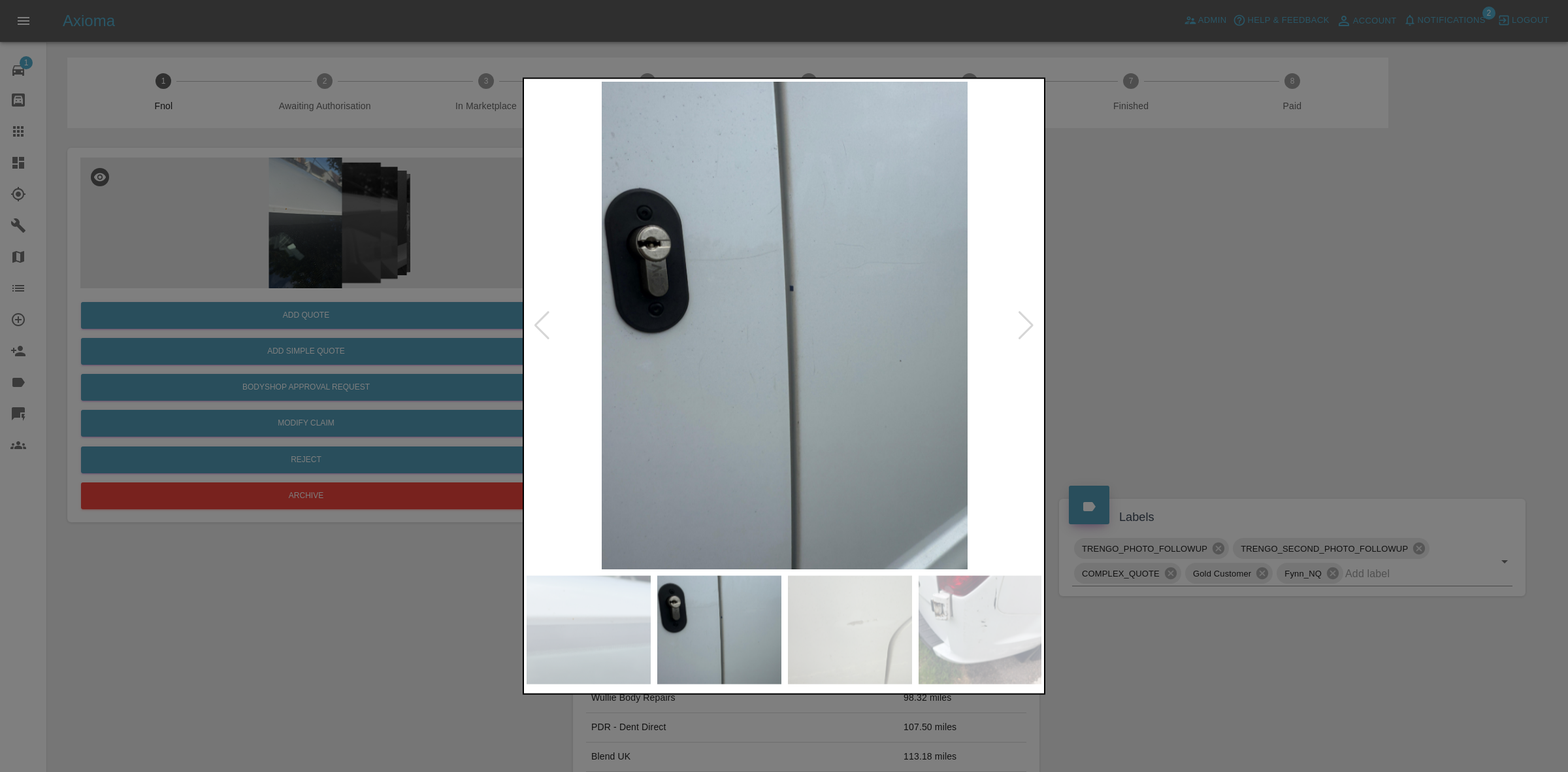
click at [1023, 315] on div at bounding box center [1026, 325] width 17 height 29
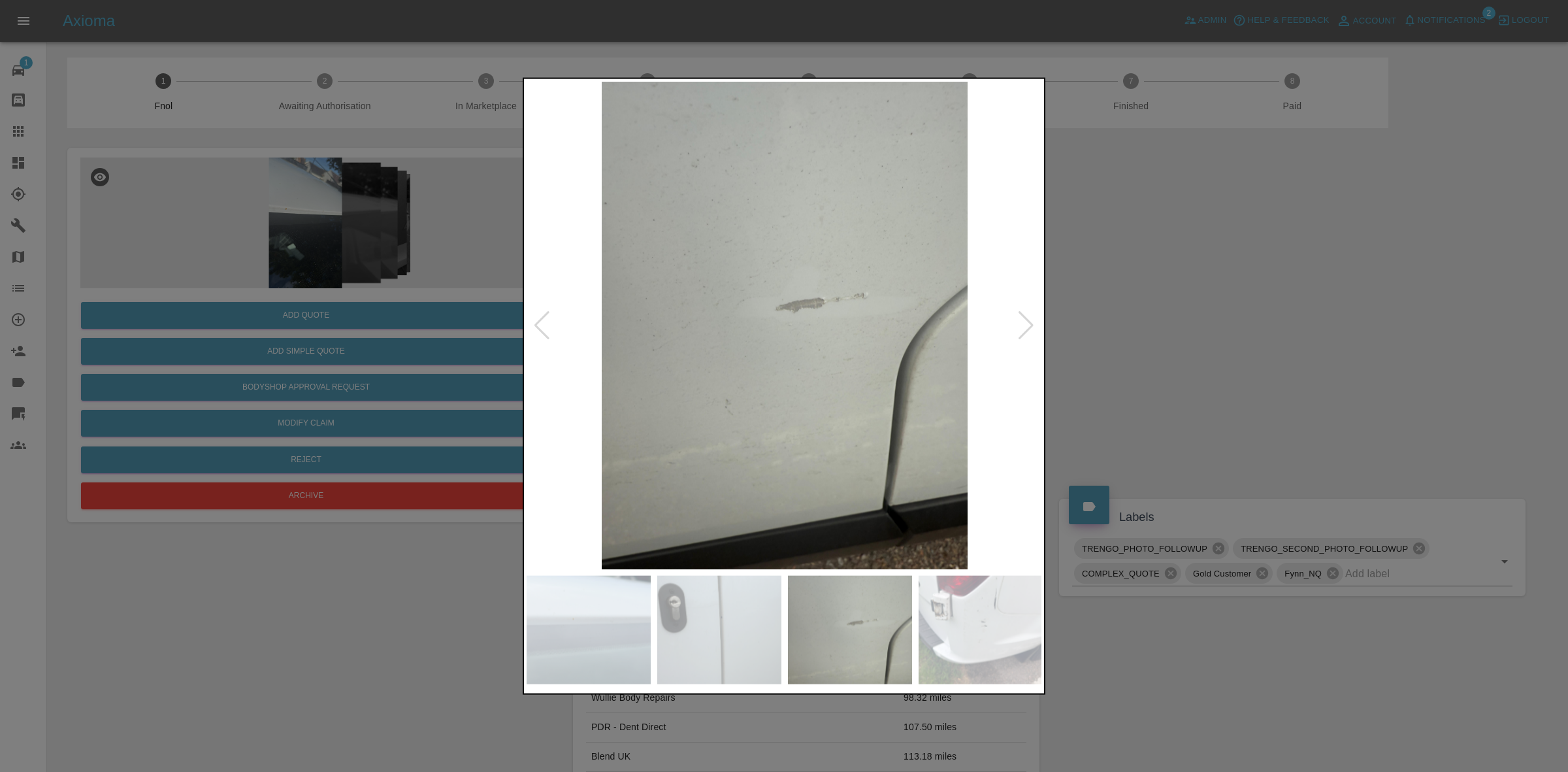
click at [1023, 315] on div at bounding box center [1026, 325] width 17 height 29
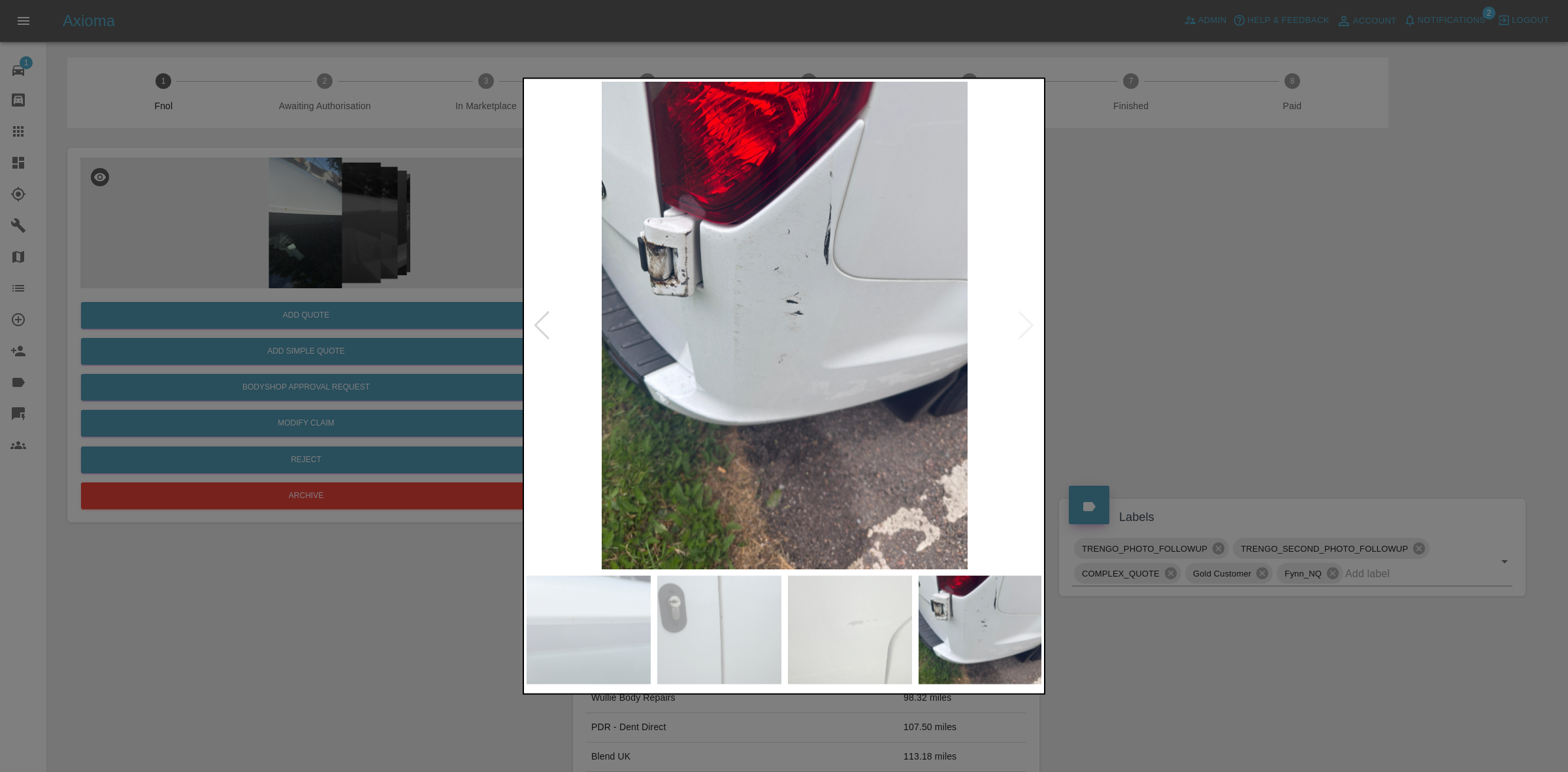
click at [1023, 315] on img at bounding box center [785, 325] width 516 height 488
click at [1128, 330] on div at bounding box center [784, 386] width 1568 height 772
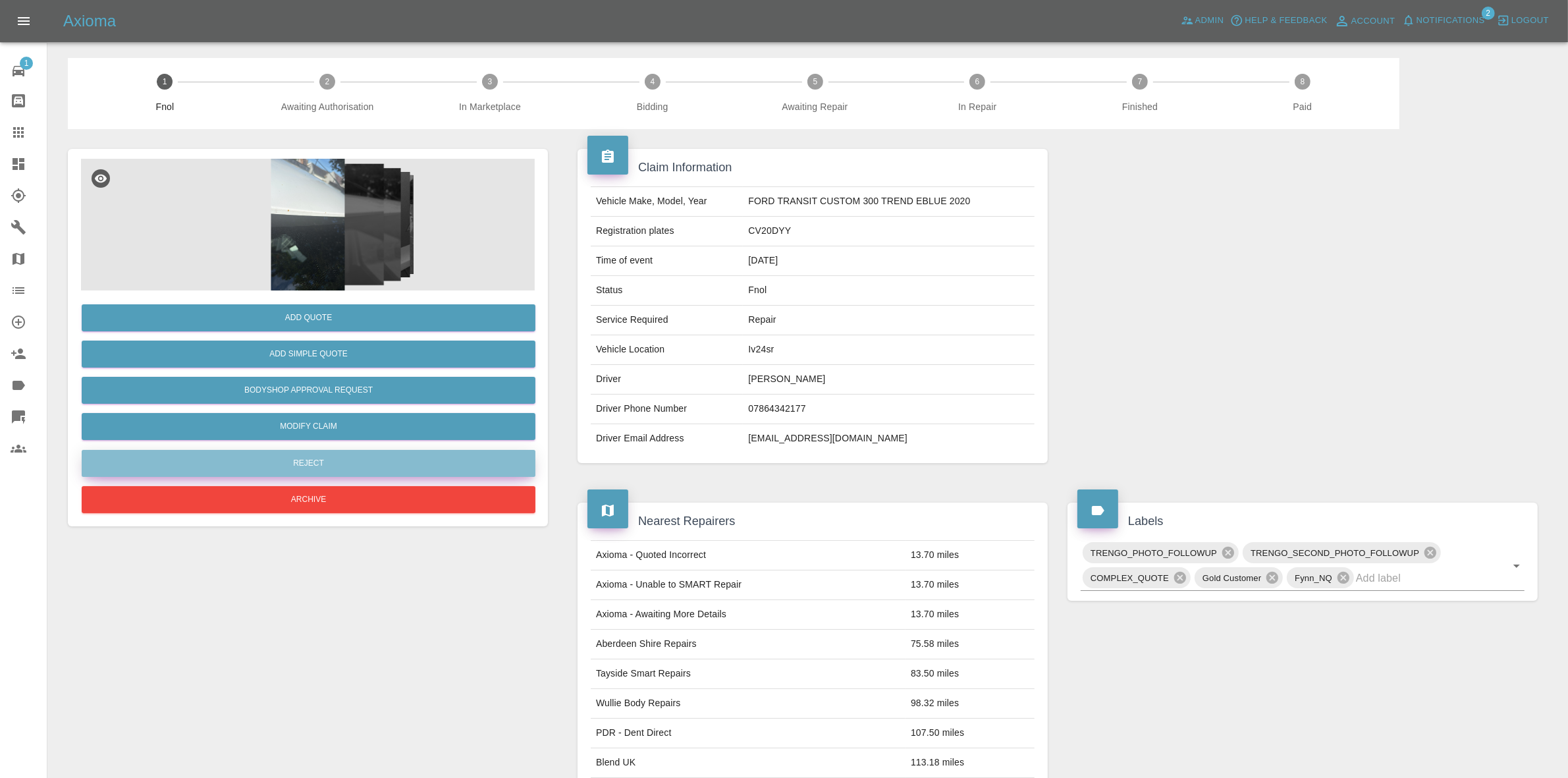
click at [297, 462] on button "Reject" at bounding box center [308, 463] width 454 height 27
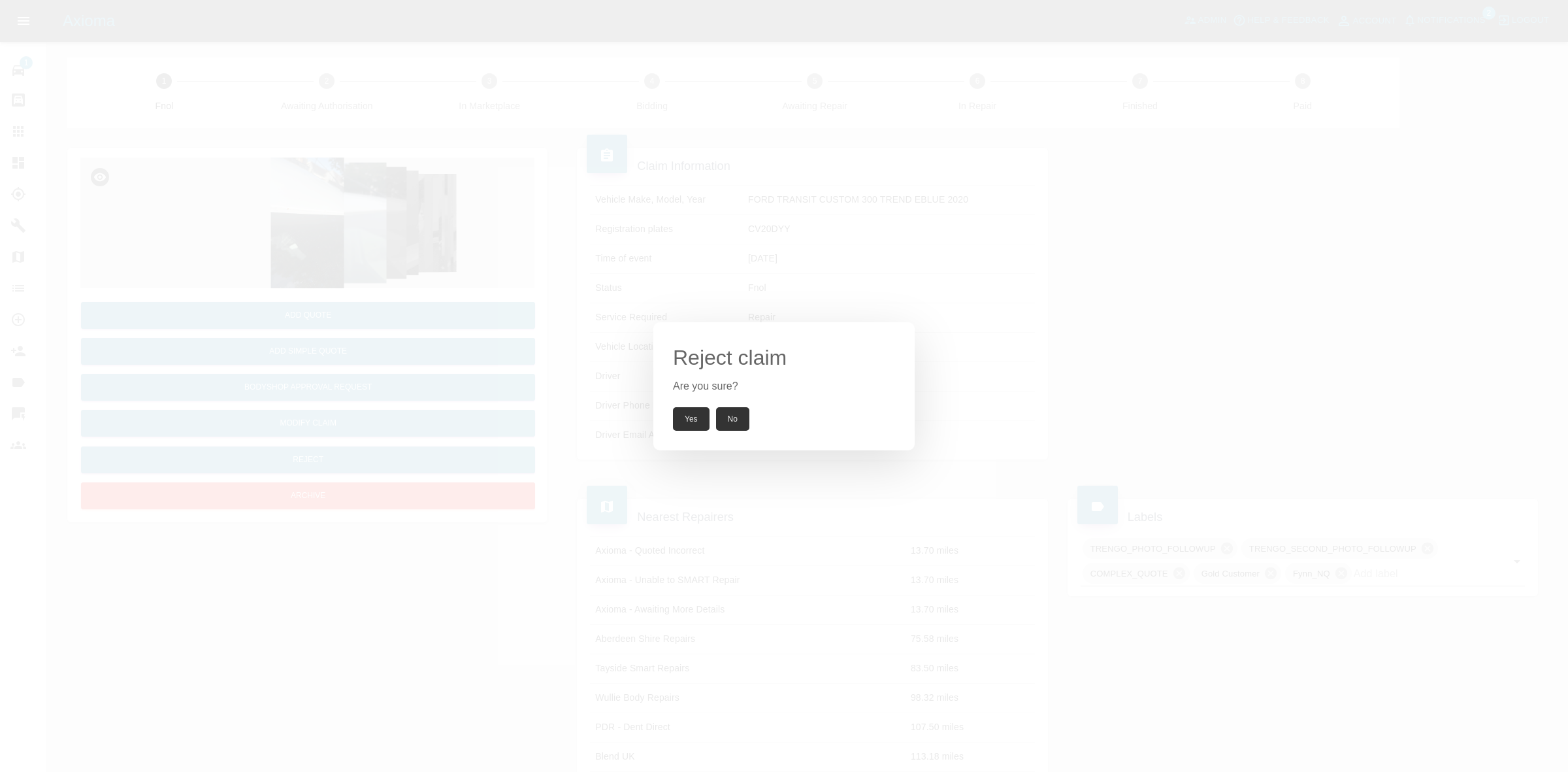
click at [691, 413] on button "Yes" at bounding box center [691, 419] width 37 height 24
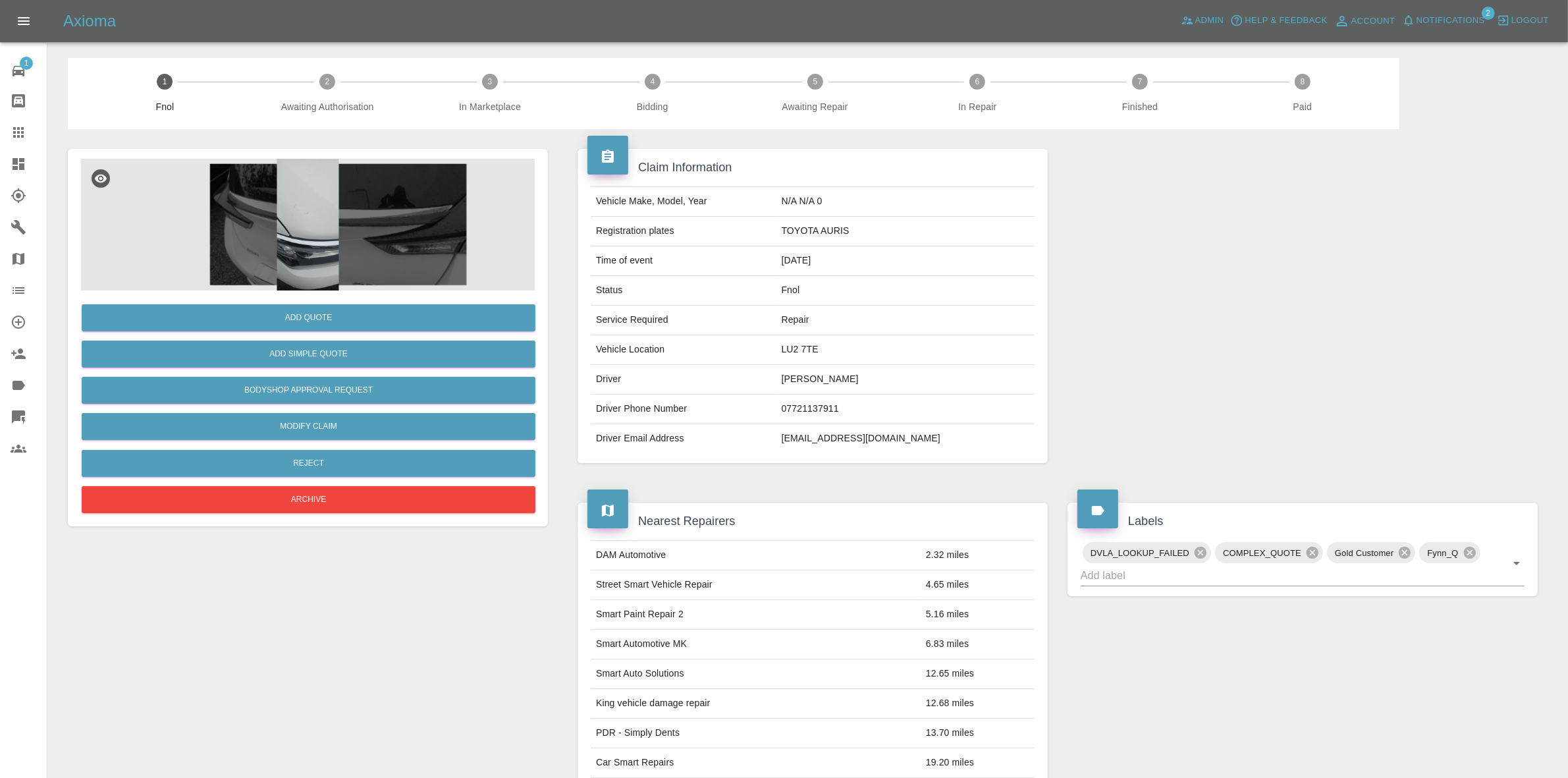
click at [277, 194] on img at bounding box center [307, 224] width 454 height 132
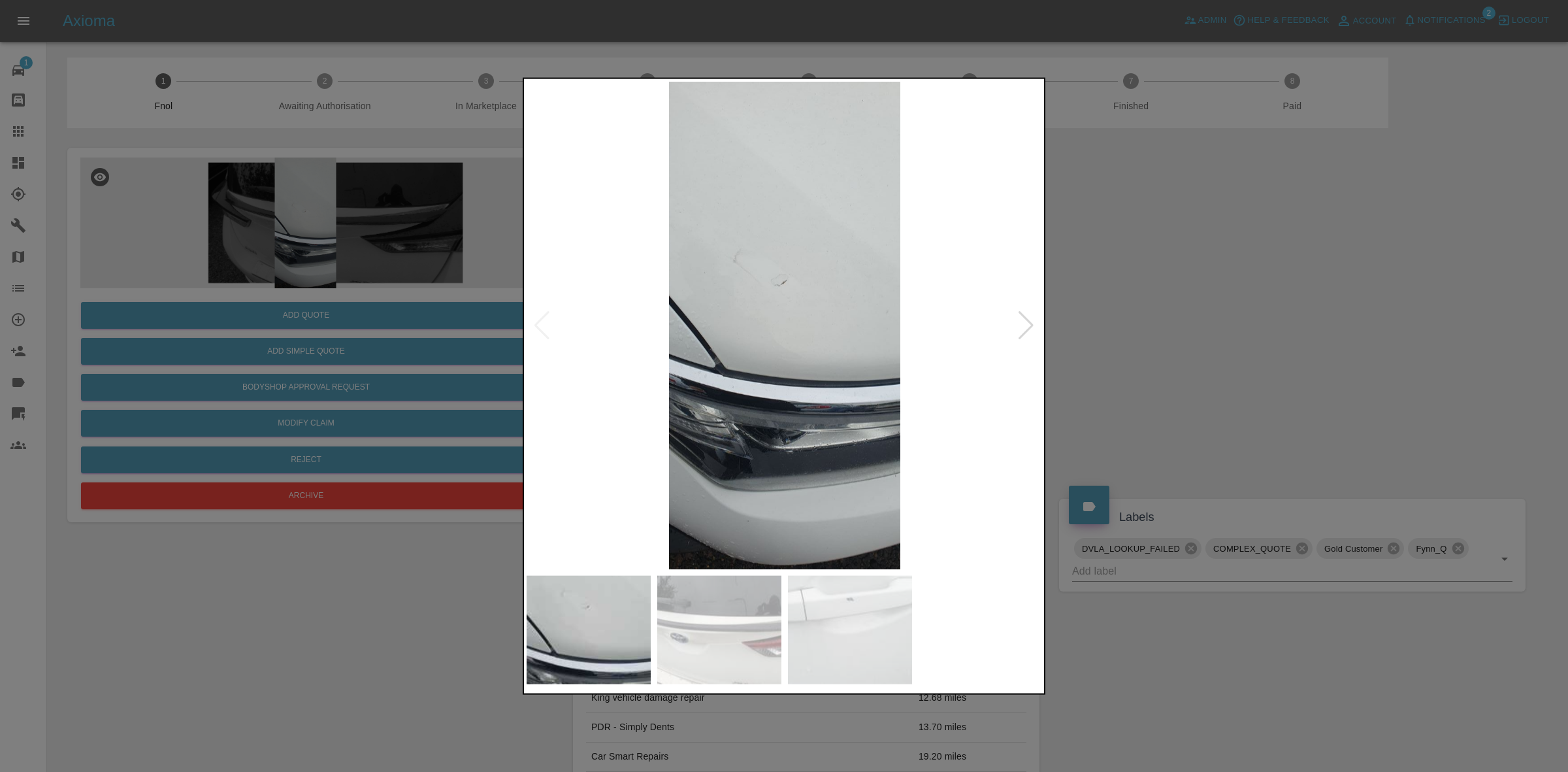
click at [1034, 318] on div at bounding box center [1026, 325] width 17 height 29
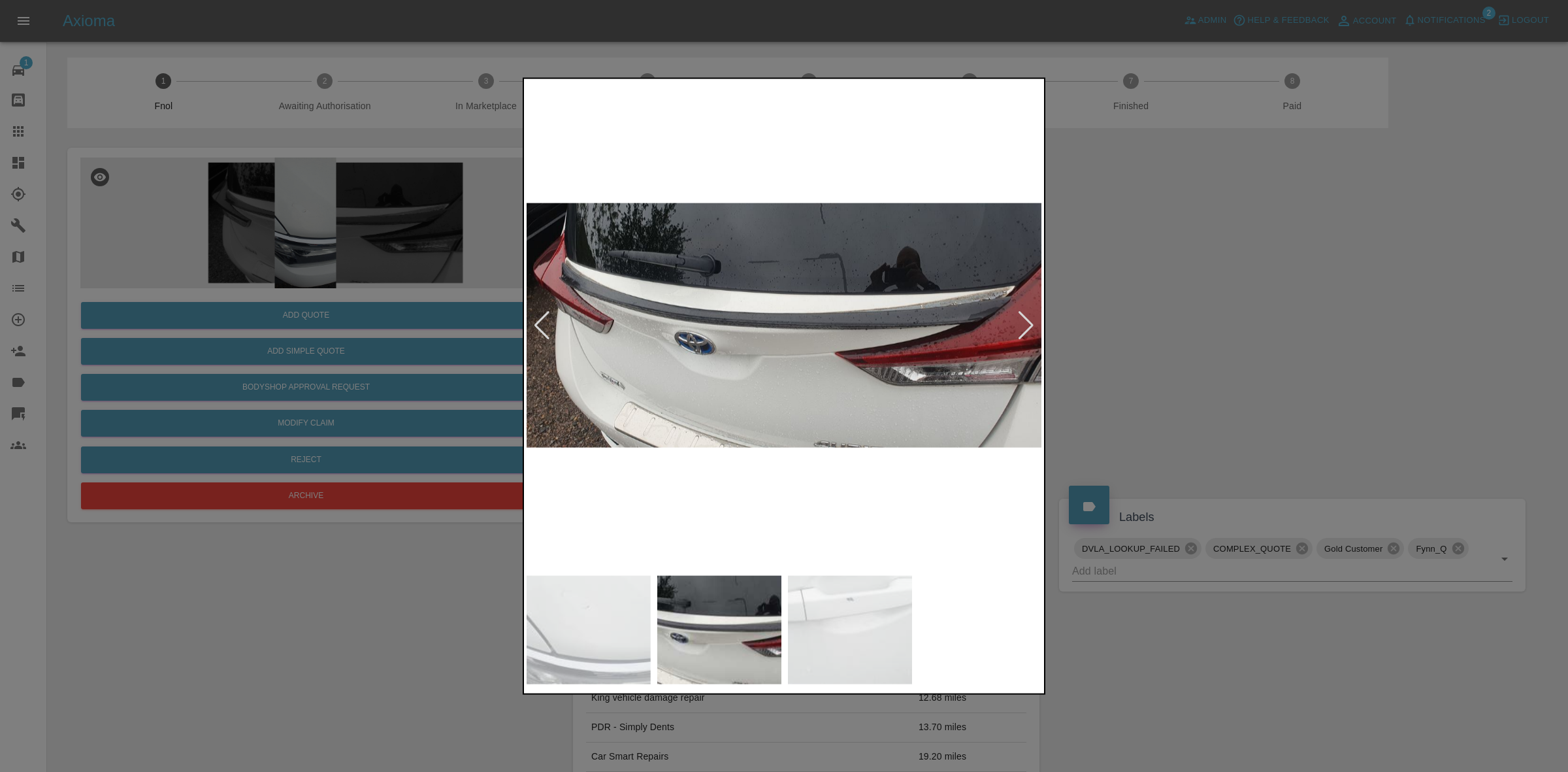
click at [1034, 318] on div at bounding box center [1026, 325] width 17 height 29
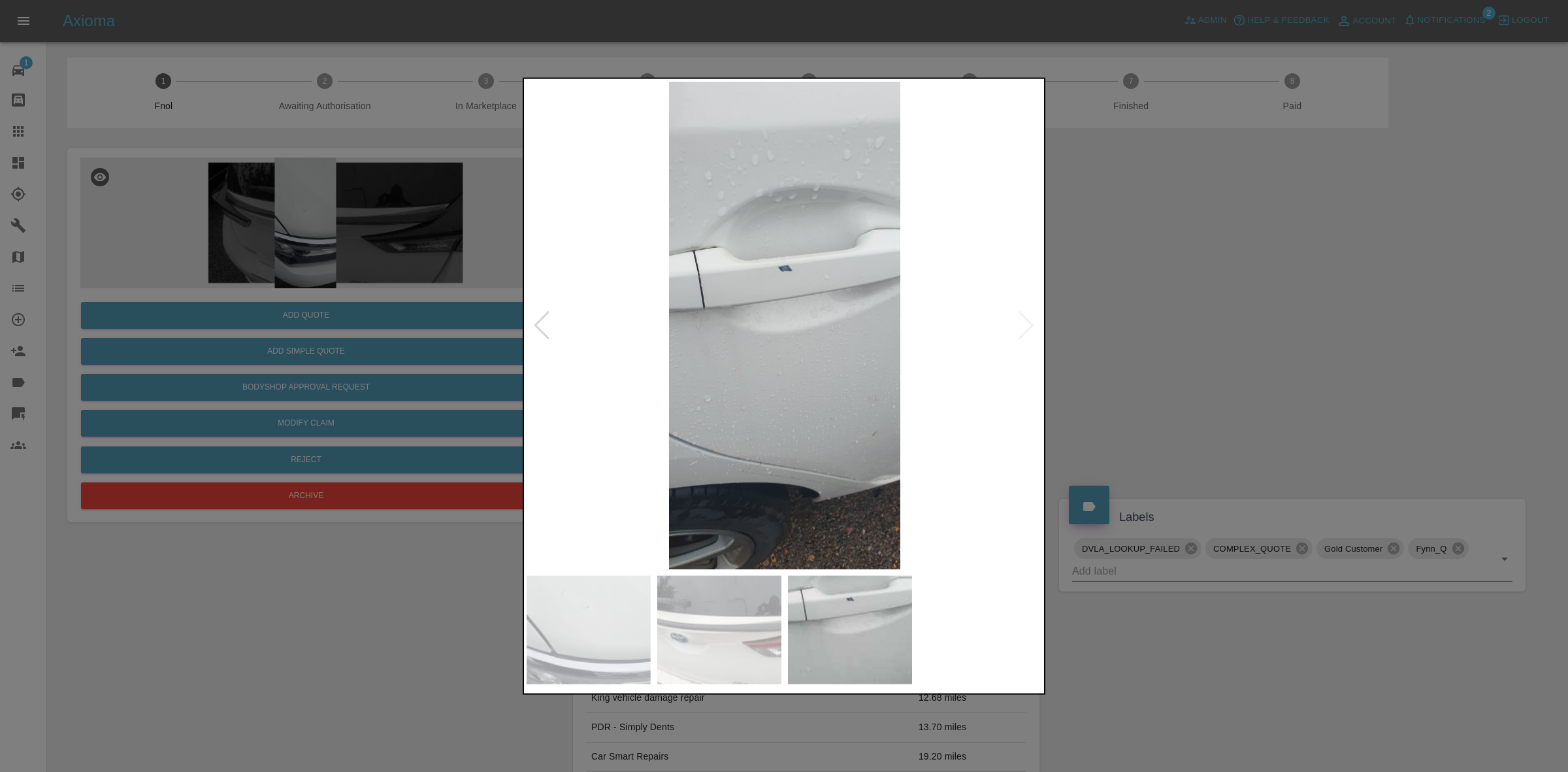
click at [1114, 327] on div at bounding box center [784, 386] width 1568 height 772
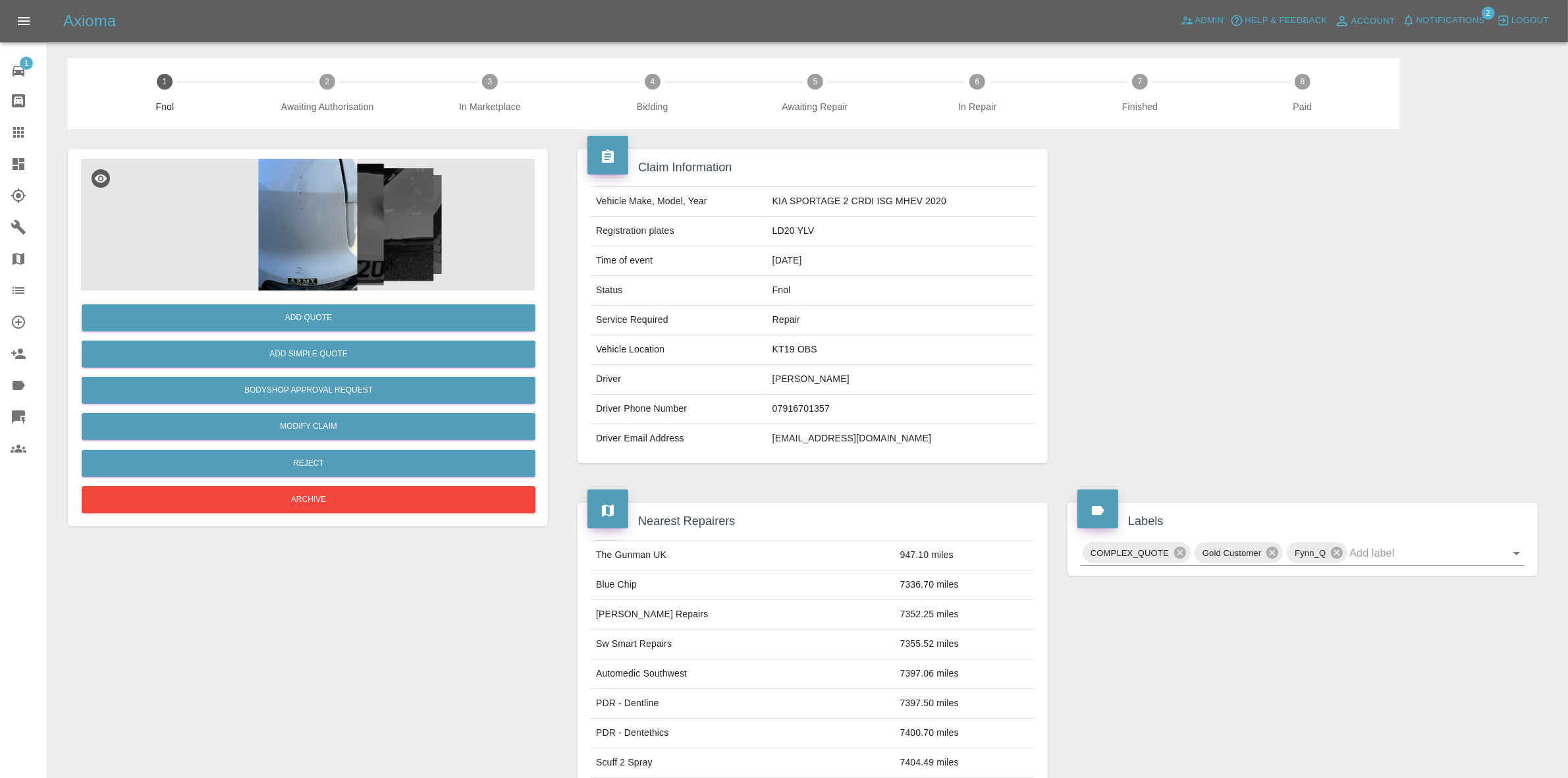
click at [399, 174] on img at bounding box center [307, 224] width 454 height 132
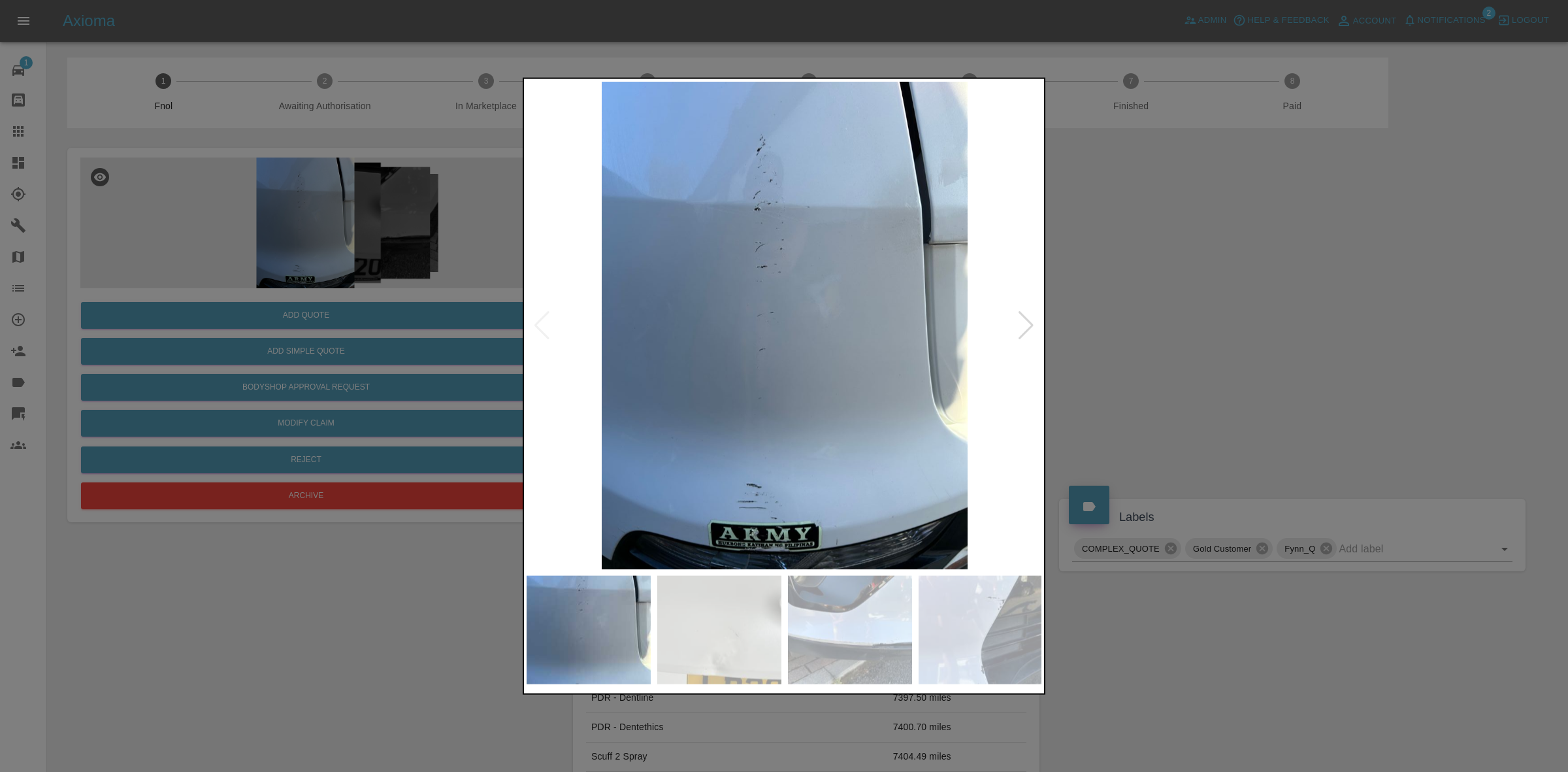
click at [1027, 318] on div at bounding box center [1026, 325] width 17 height 29
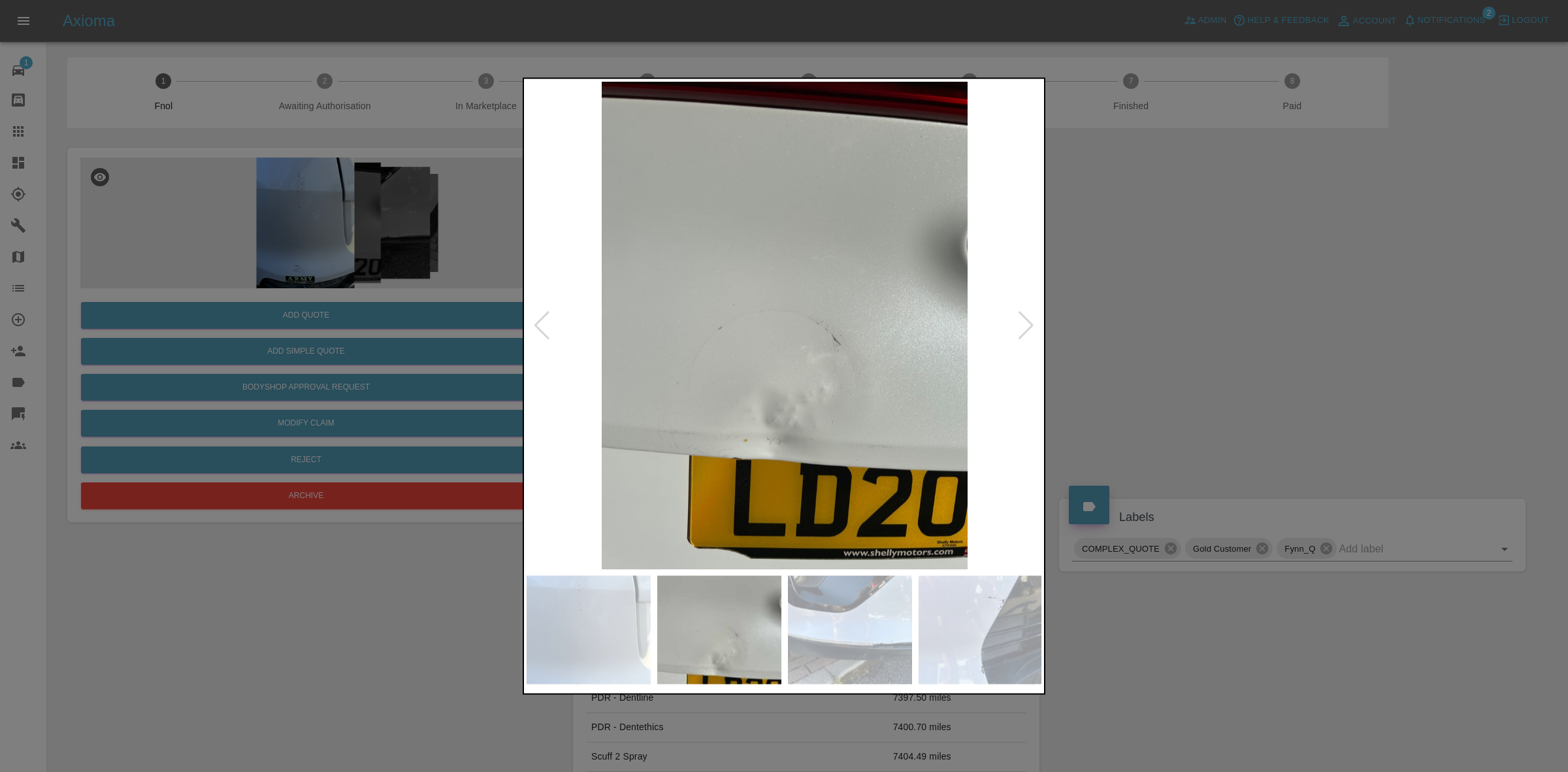
click at [1027, 318] on div at bounding box center [1026, 325] width 17 height 29
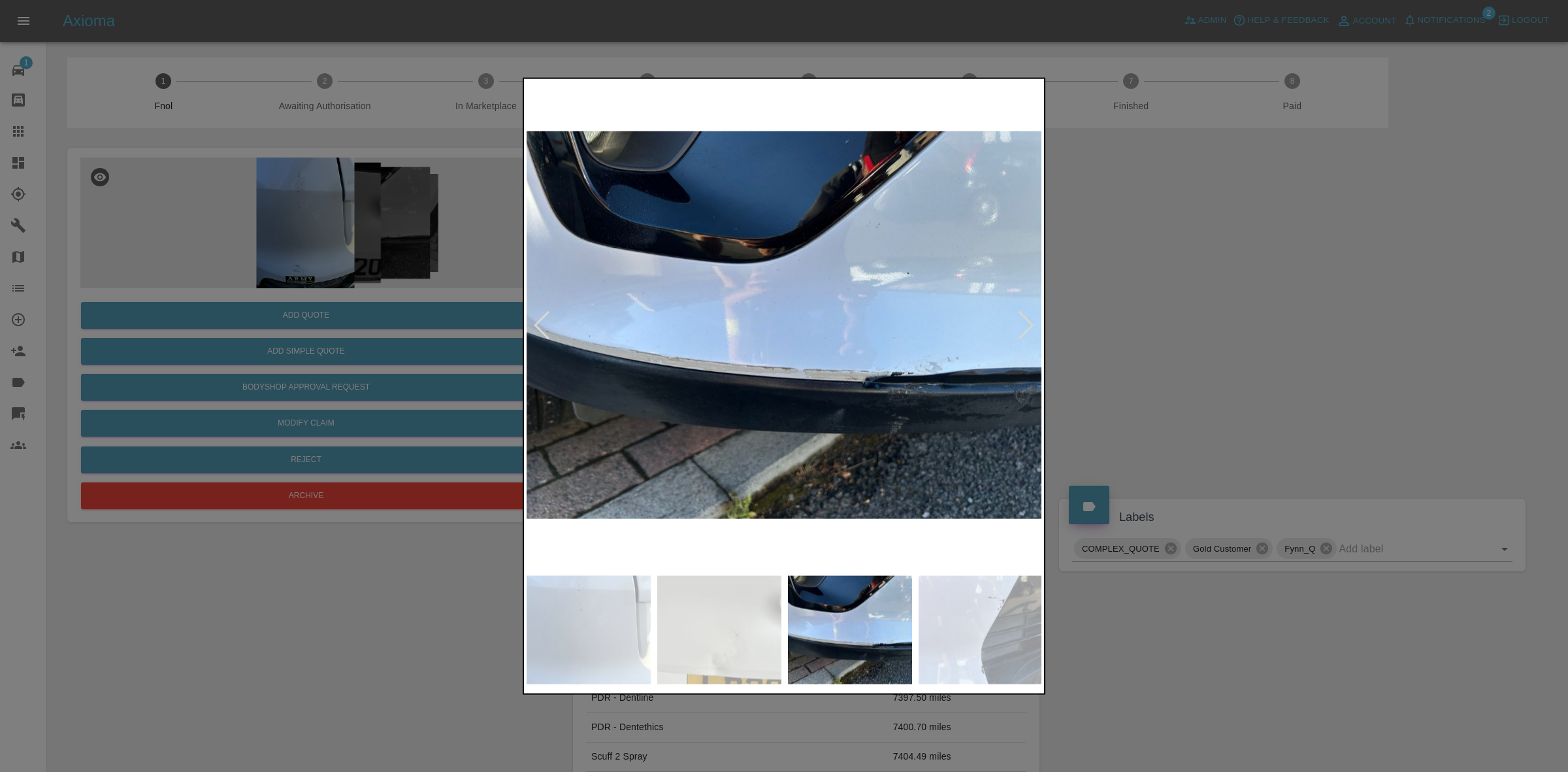
click at [1027, 318] on div at bounding box center [1026, 325] width 17 height 29
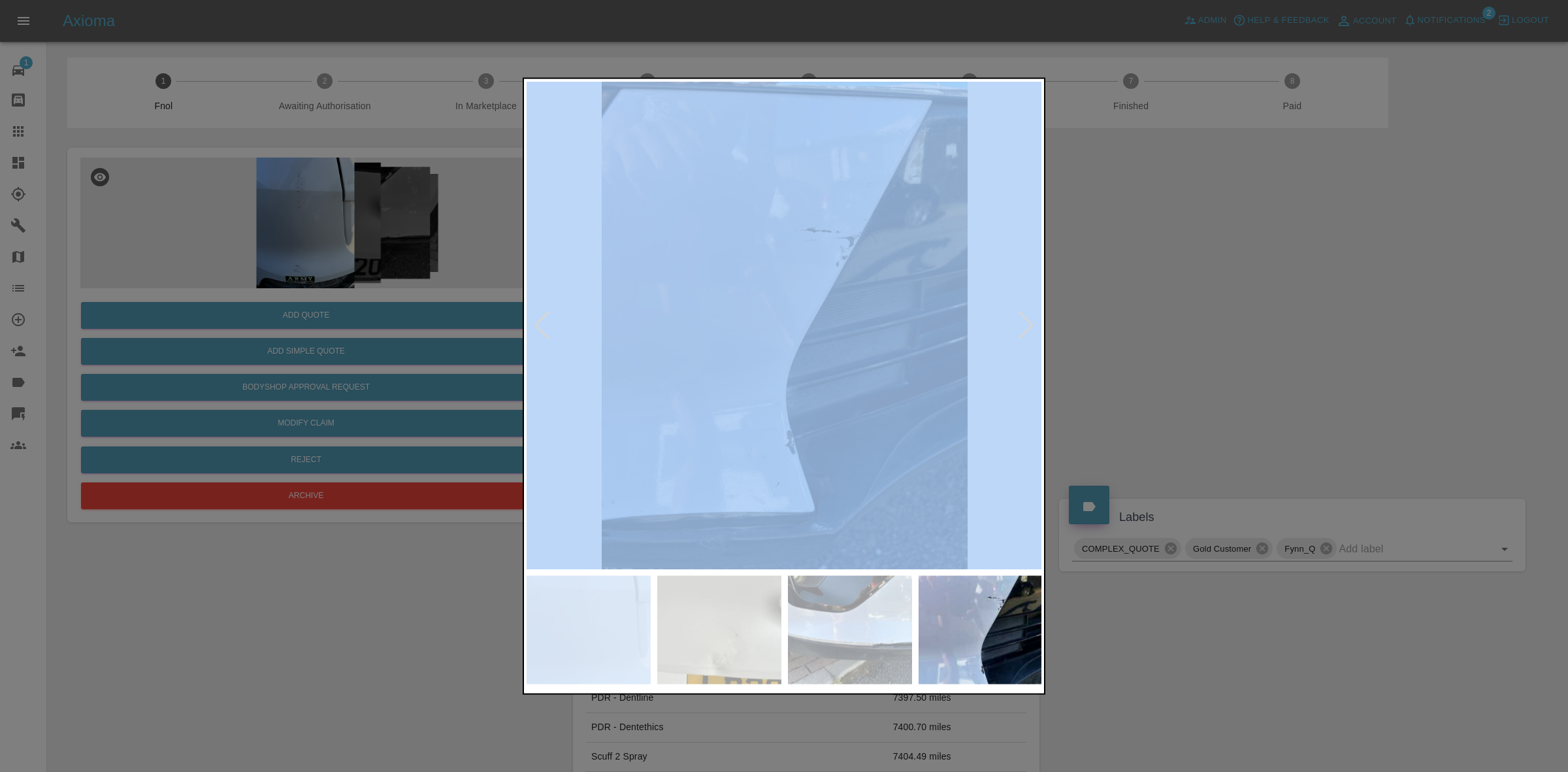
click at [1027, 318] on div at bounding box center [1026, 325] width 17 height 29
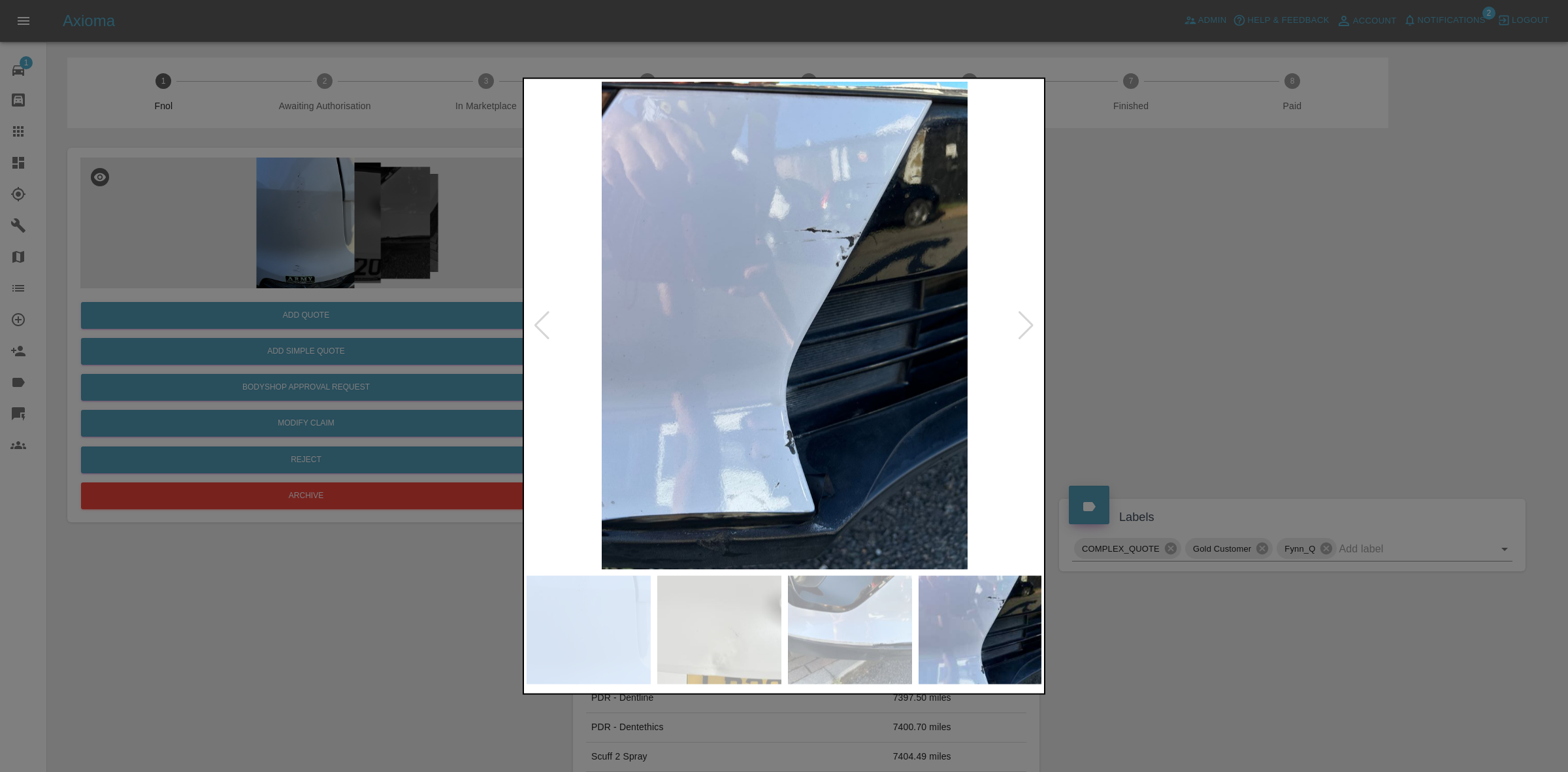
click at [1027, 318] on div at bounding box center [1026, 325] width 17 height 29
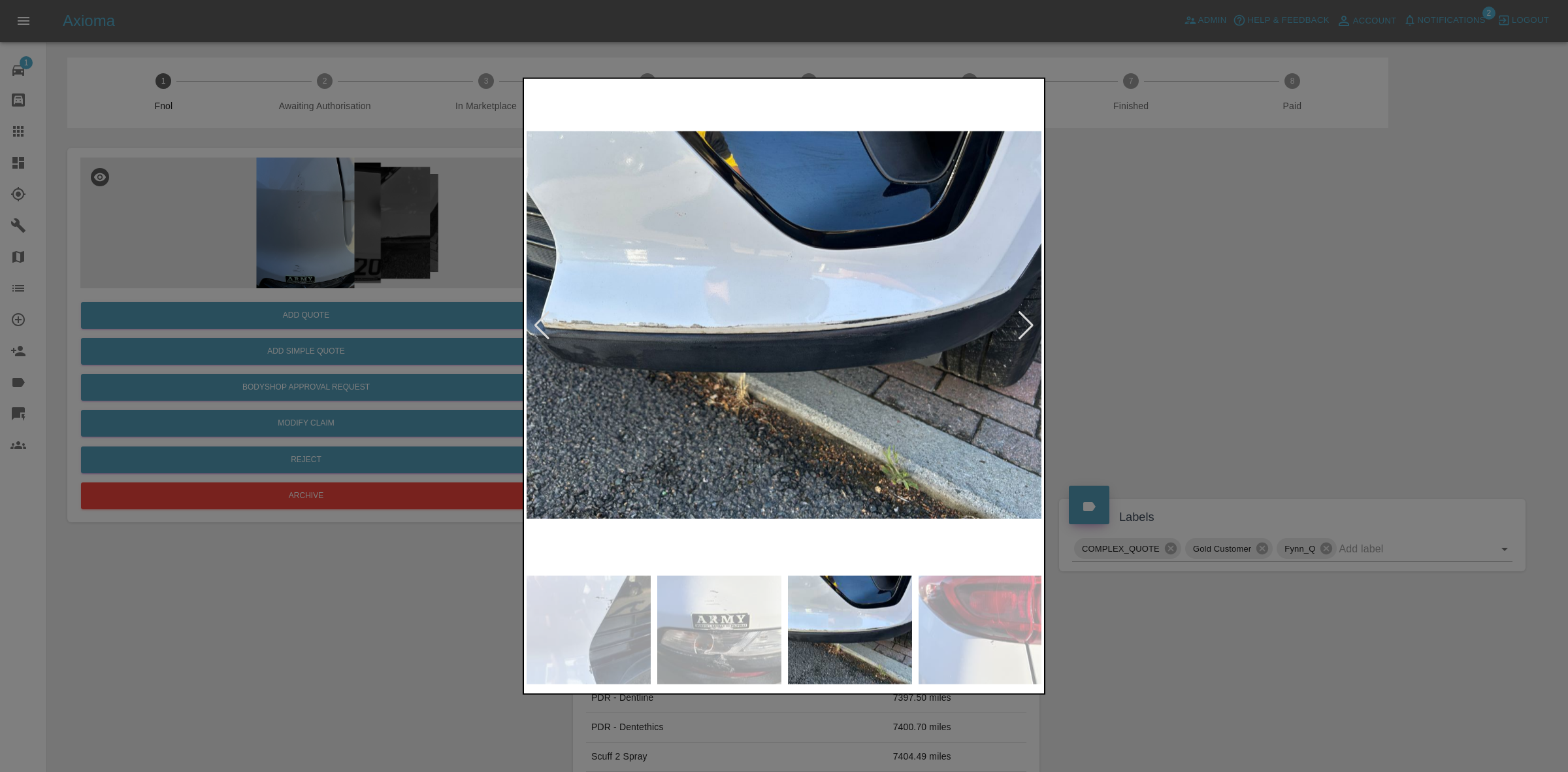
click at [1027, 318] on div at bounding box center [1026, 325] width 17 height 29
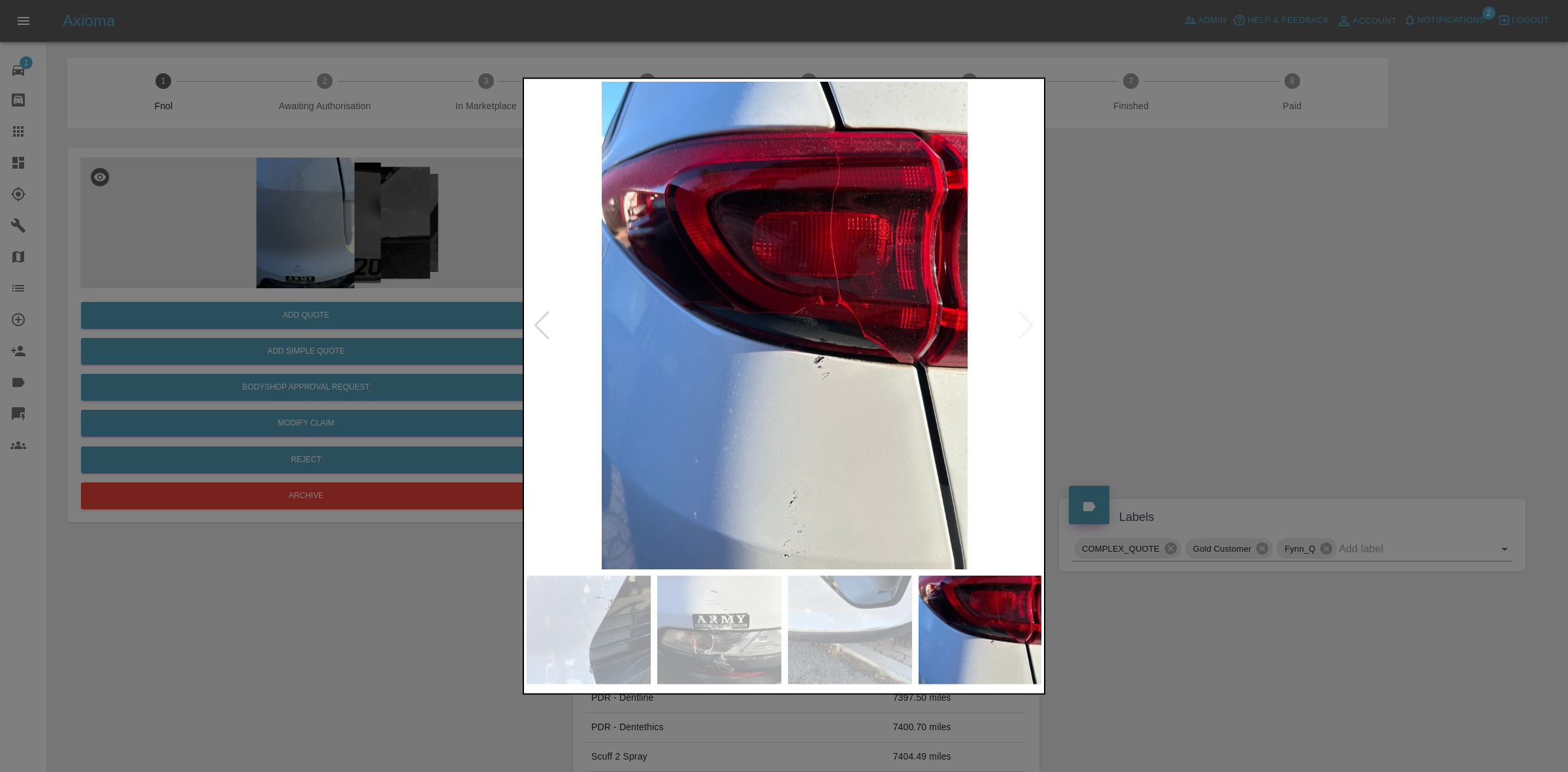
click at [1246, 355] on div at bounding box center [784, 386] width 1568 height 772
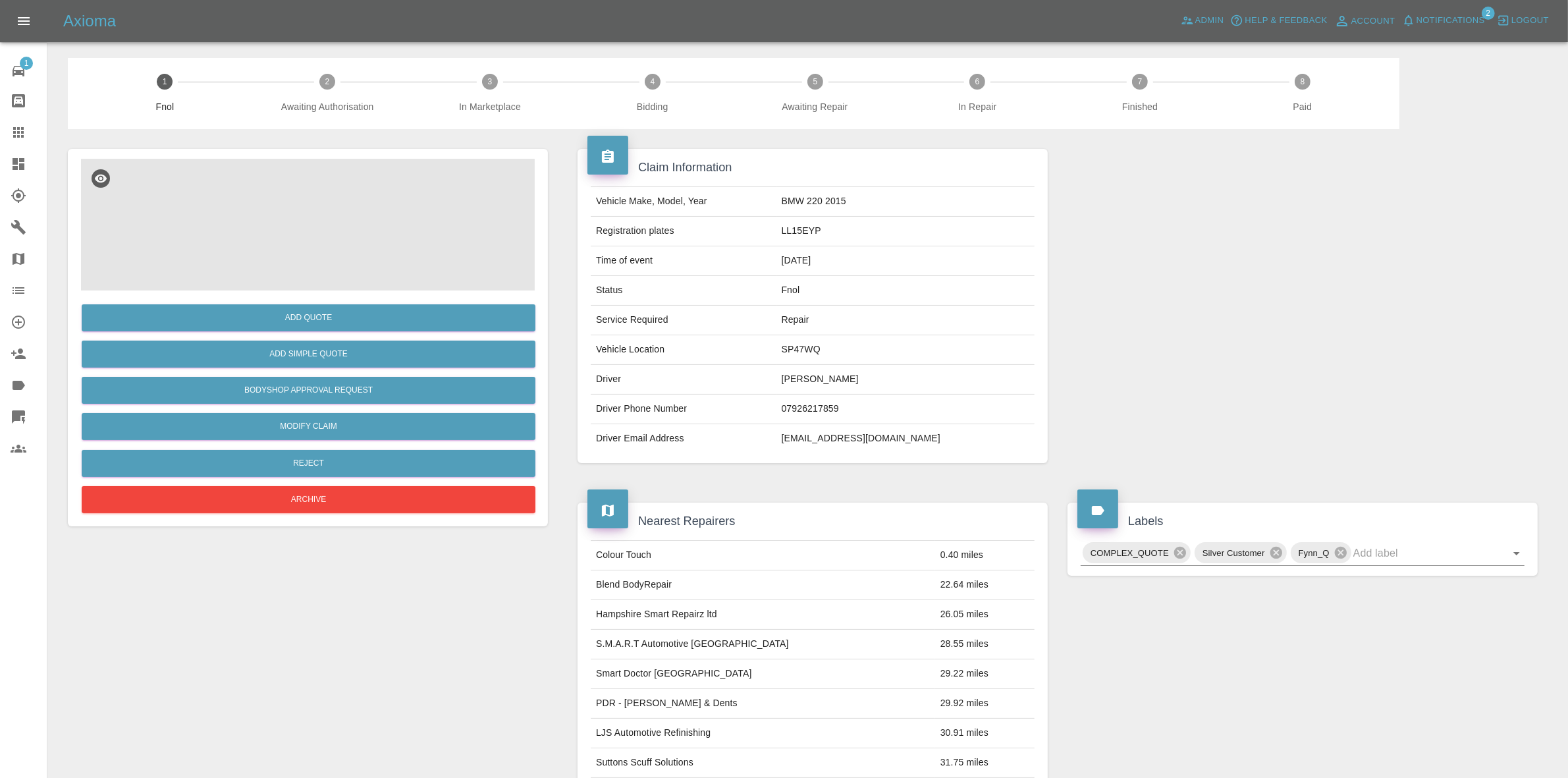
click at [236, 212] on img at bounding box center [307, 224] width 454 height 132
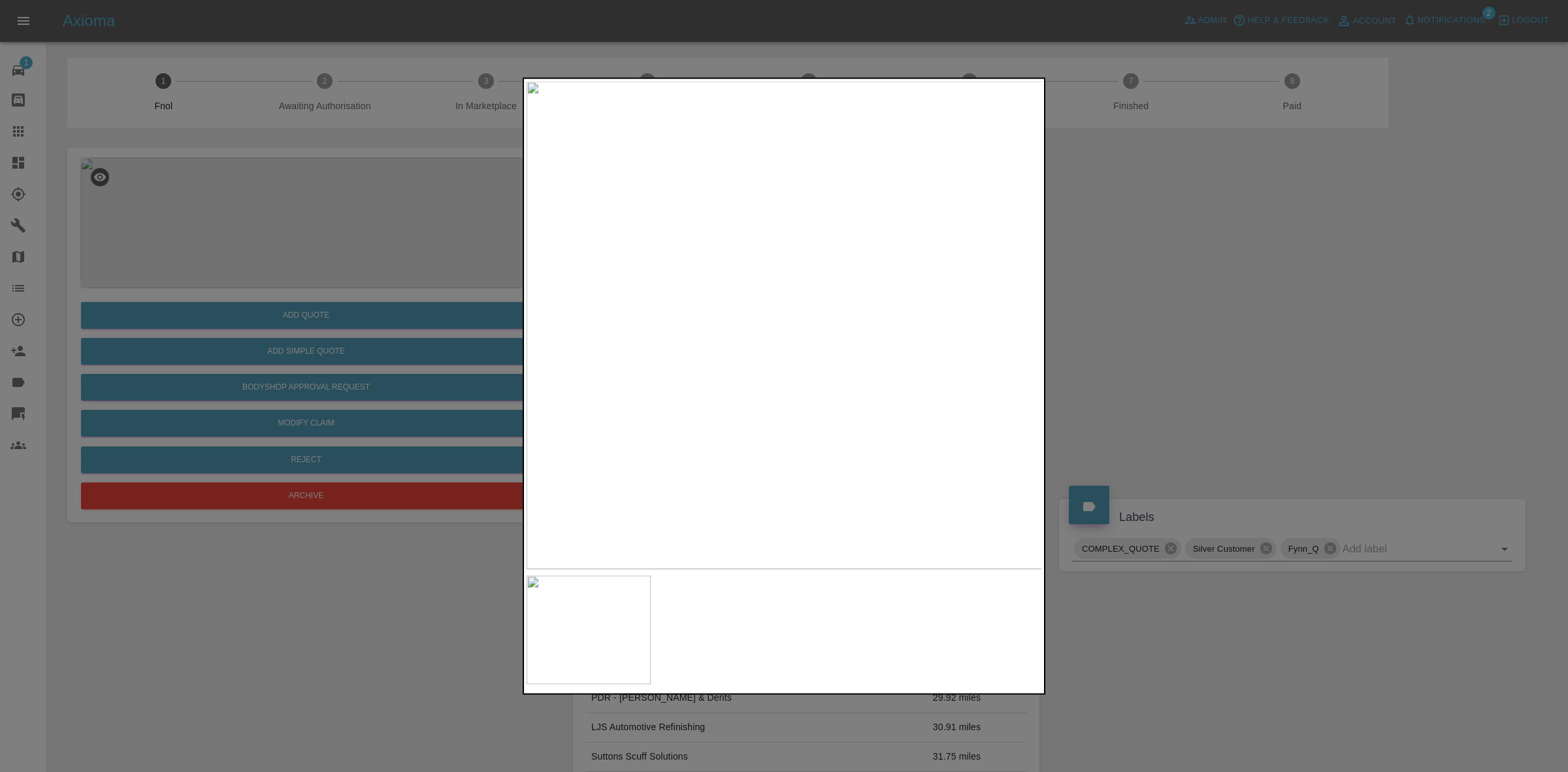
click at [1145, 357] on div at bounding box center [784, 386] width 1568 height 772
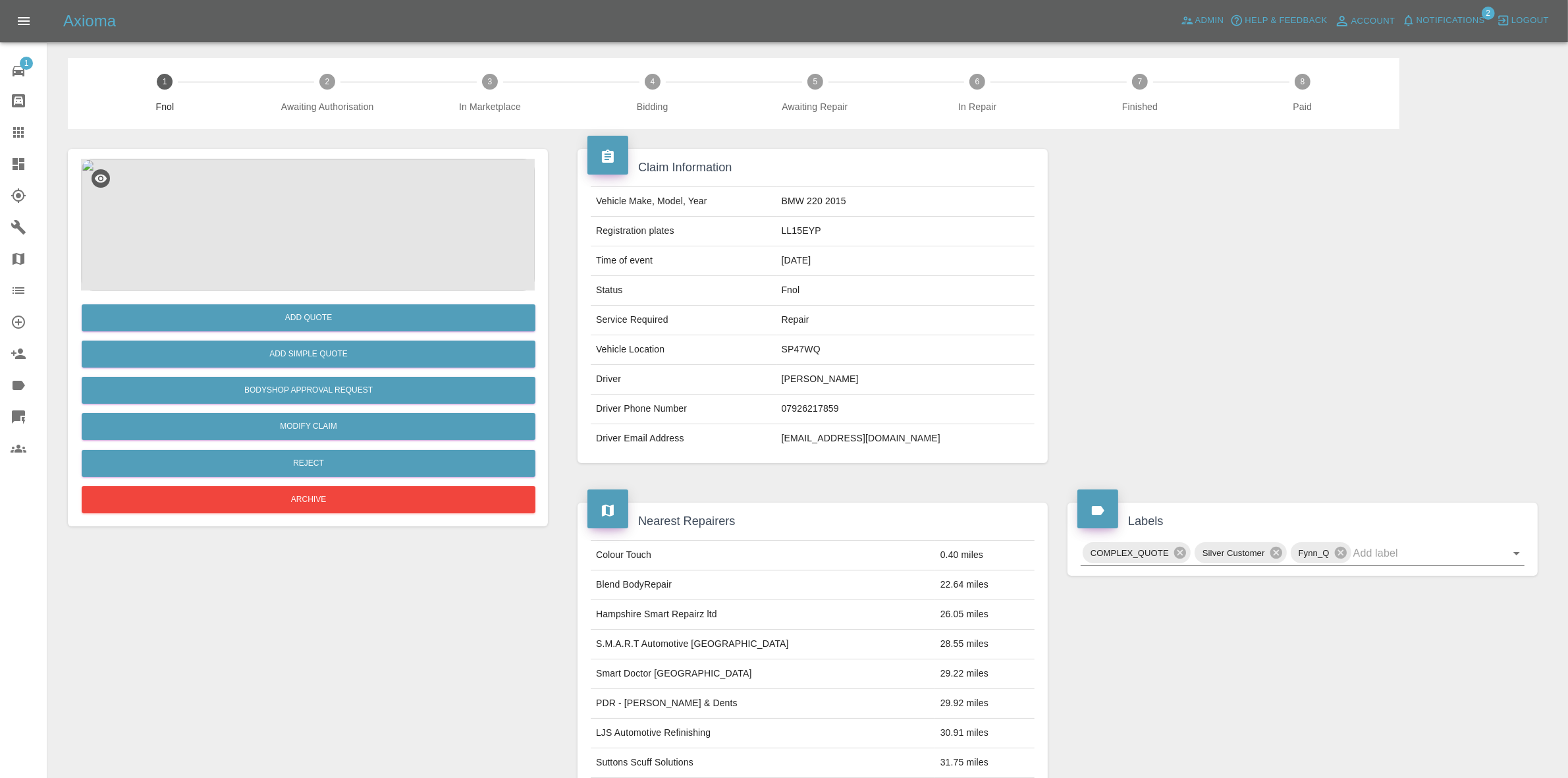
click at [331, 244] on img at bounding box center [307, 224] width 454 height 132
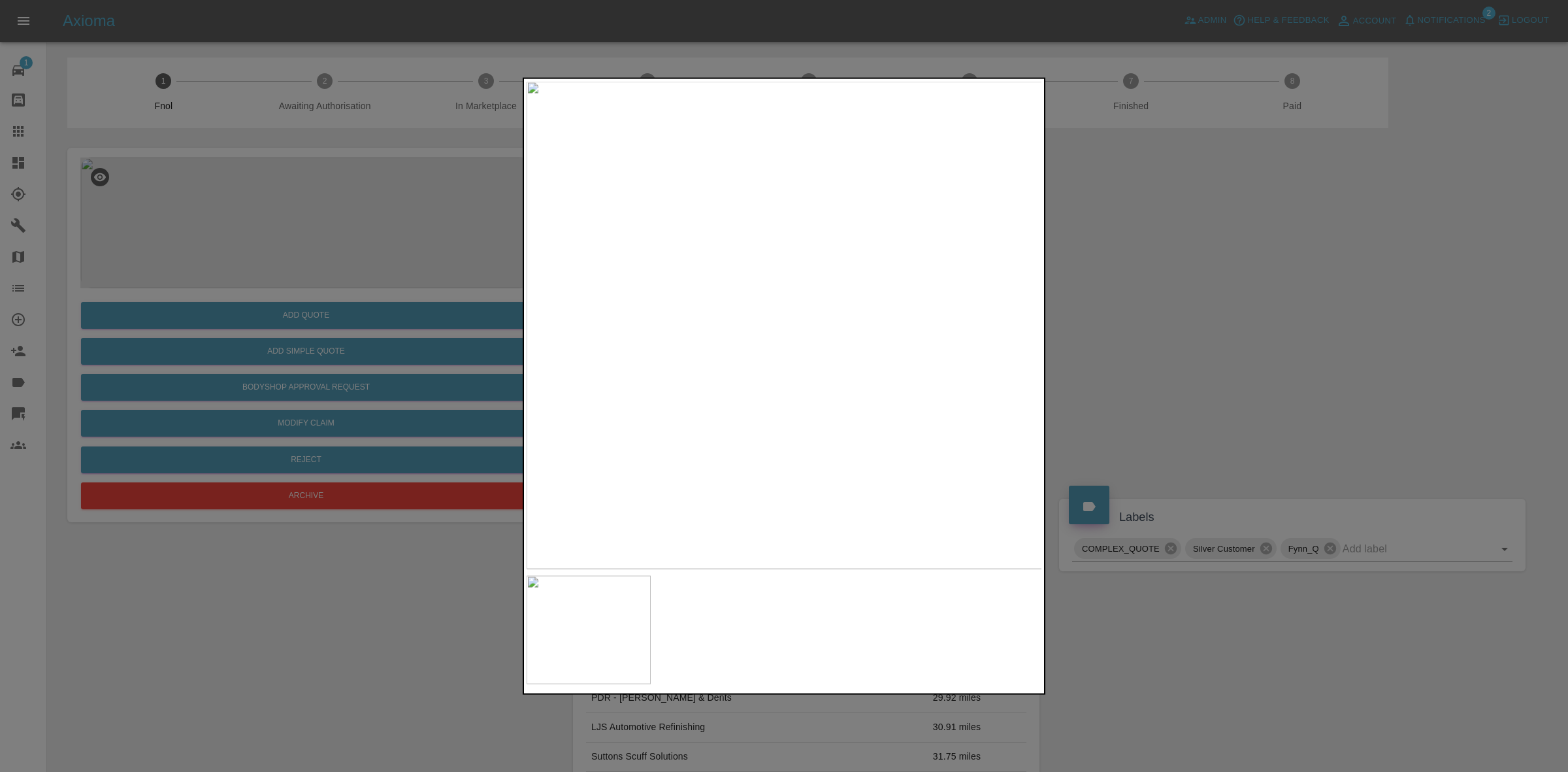
click at [774, 301] on img at bounding box center [785, 325] width 516 height 488
click at [846, 443] on img at bounding box center [815, 396] width 1549 height 1463
click at [1168, 388] on div at bounding box center [784, 386] width 1568 height 772
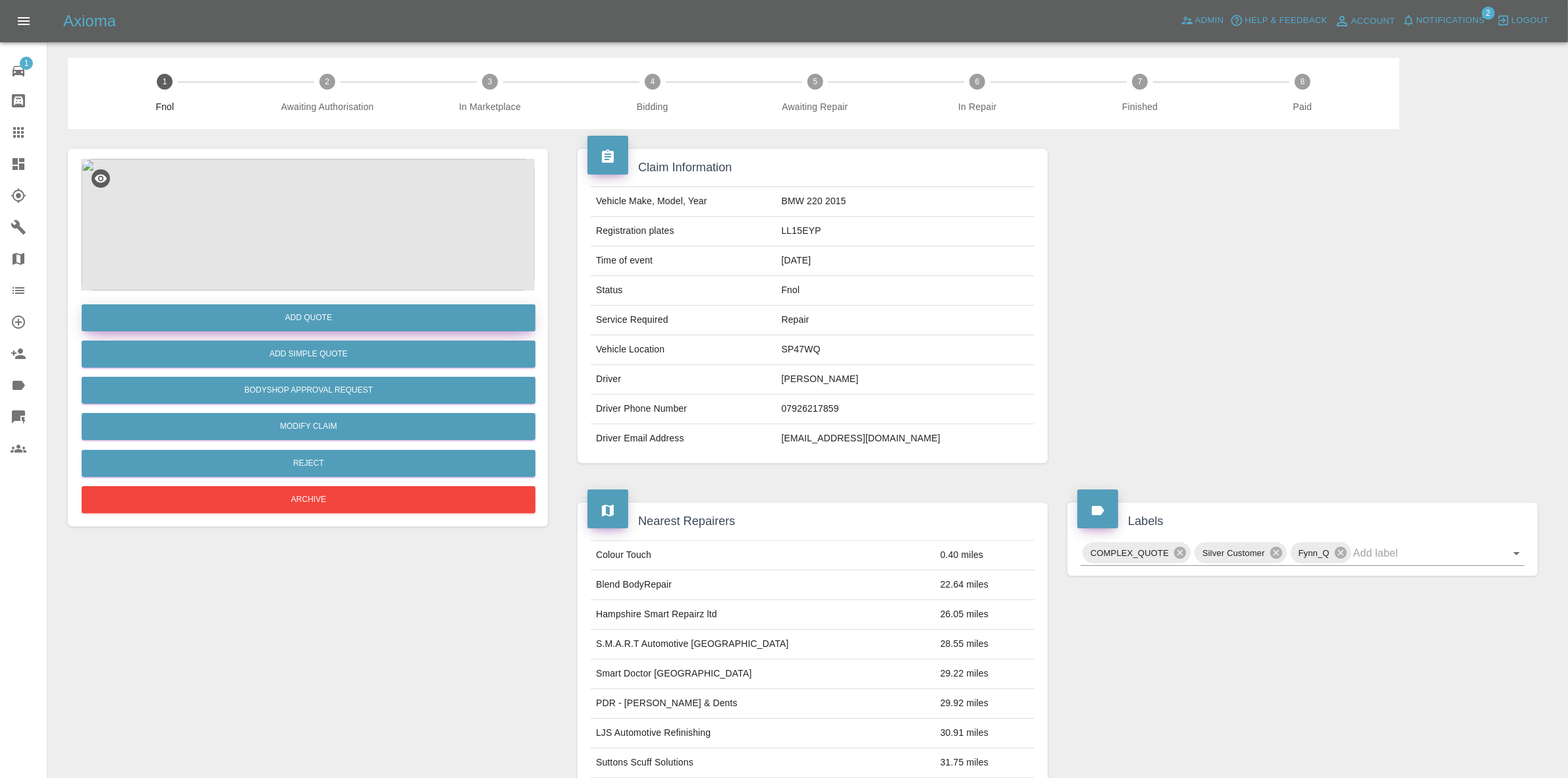
click at [331, 314] on button "Add Quote" at bounding box center [308, 318] width 454 height 27
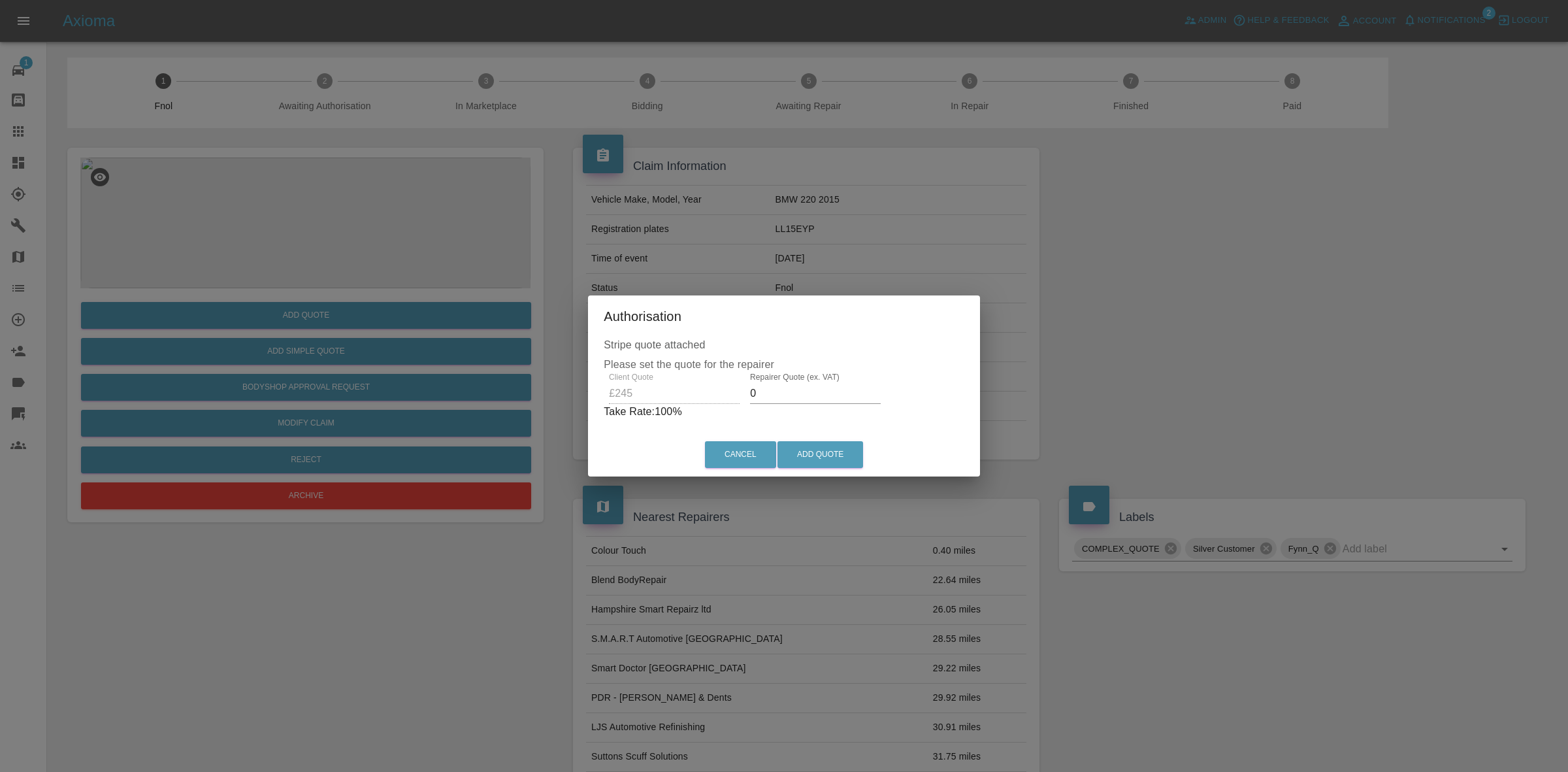
click at [792, 396] on input "0" at bounding box center [815, 393] width 131 height 21
type input "160"
click at [831, 455] on button "Add Quote" at bounding box center [821, 454] width 86 height 27
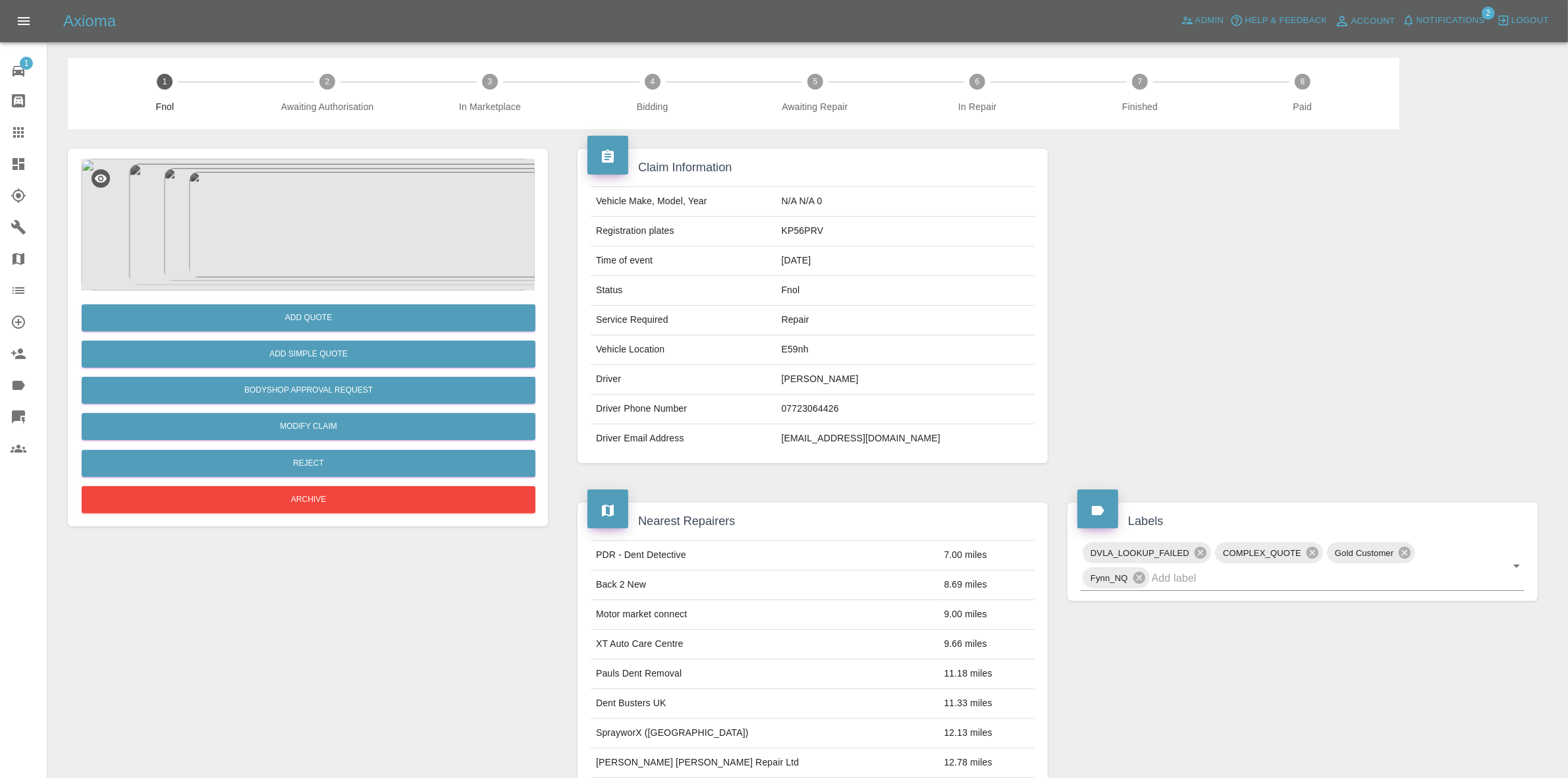
click at [383, 251] on img at bounding box center [307, 224] width 454 height 132
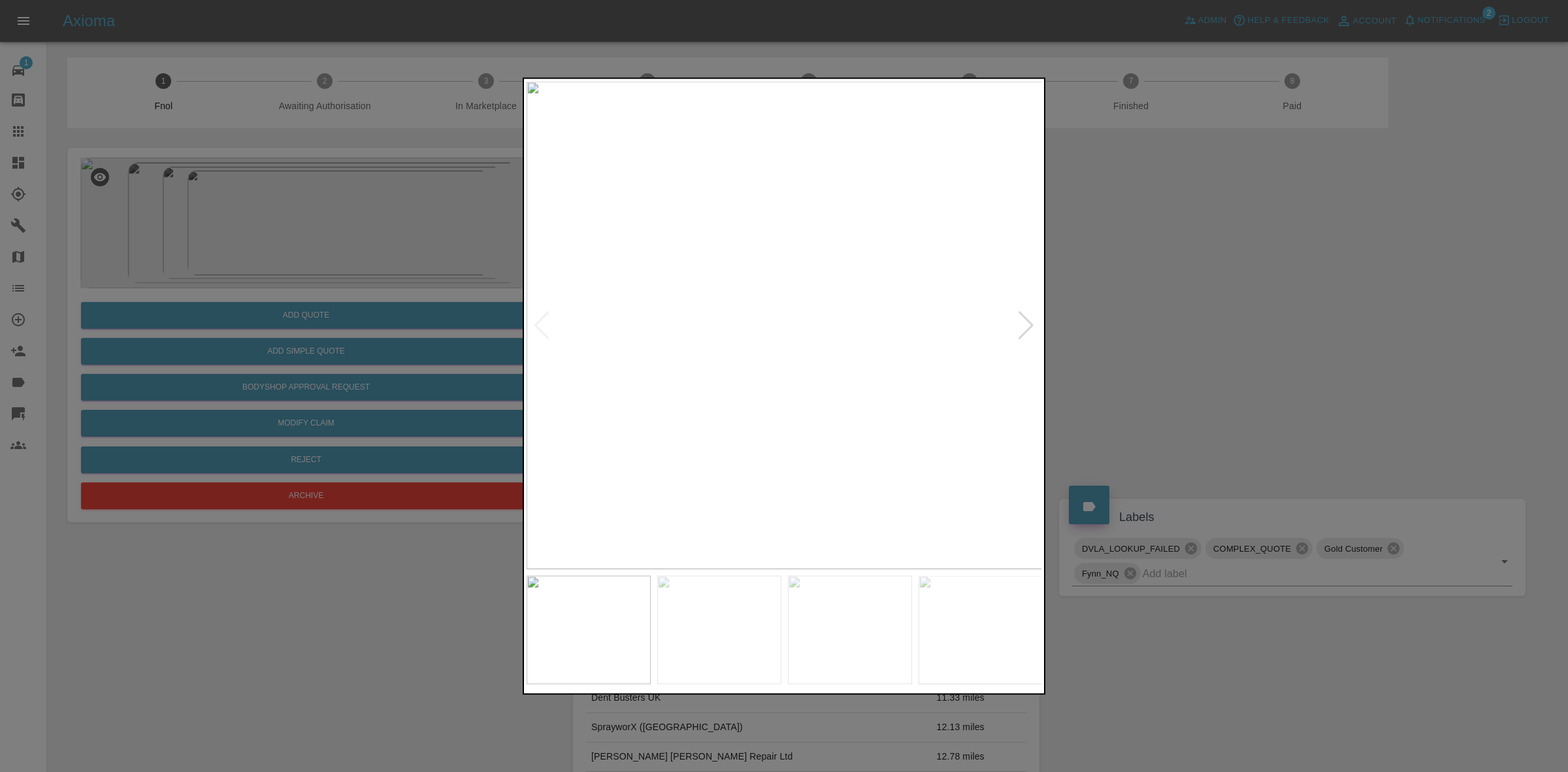
click at [357, 250] on div at bounding box center [784, 386] width 1568 height 772
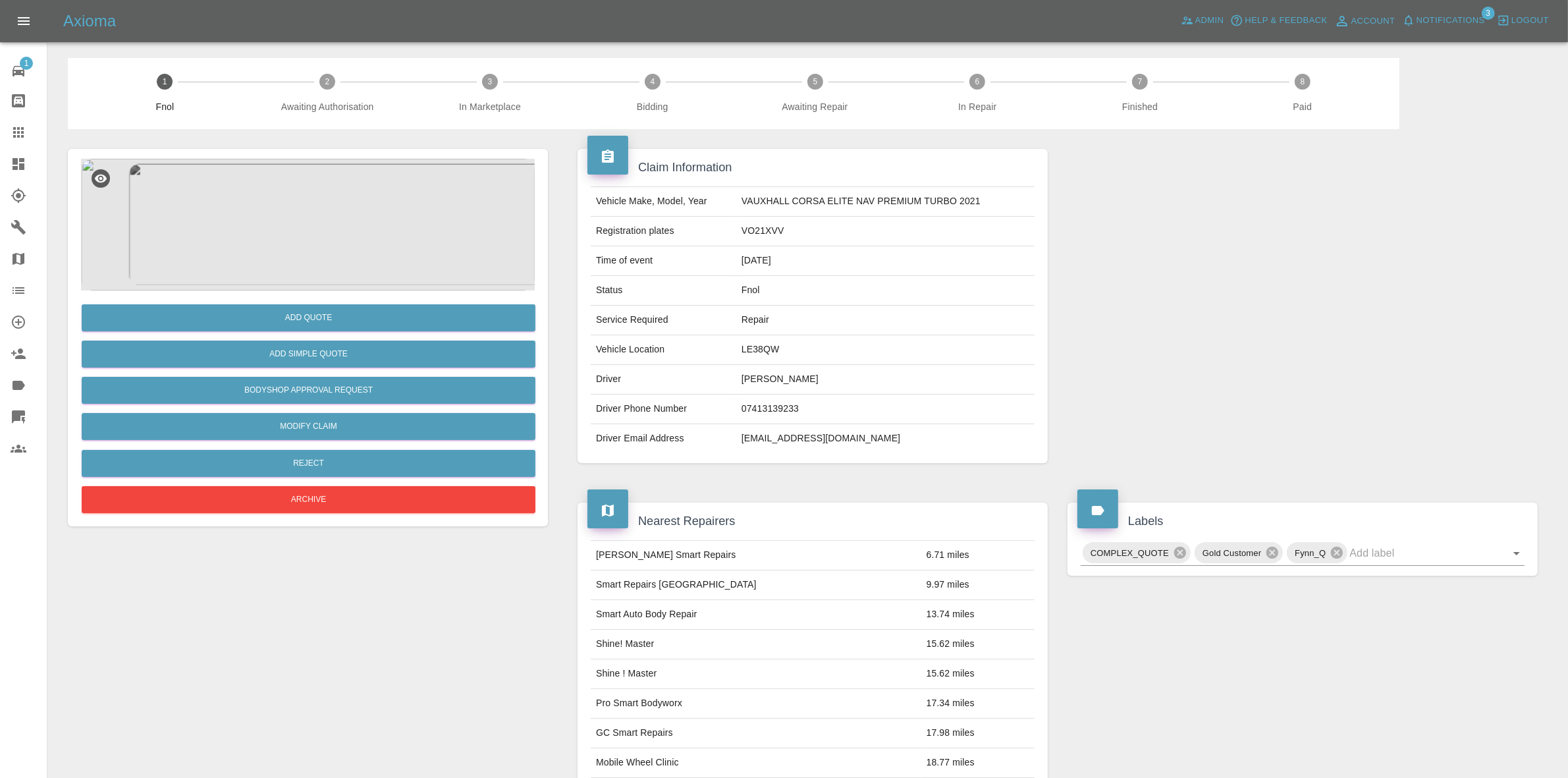
click at [291, 258] on img at bounding box center [307, 224] width 454 height 132
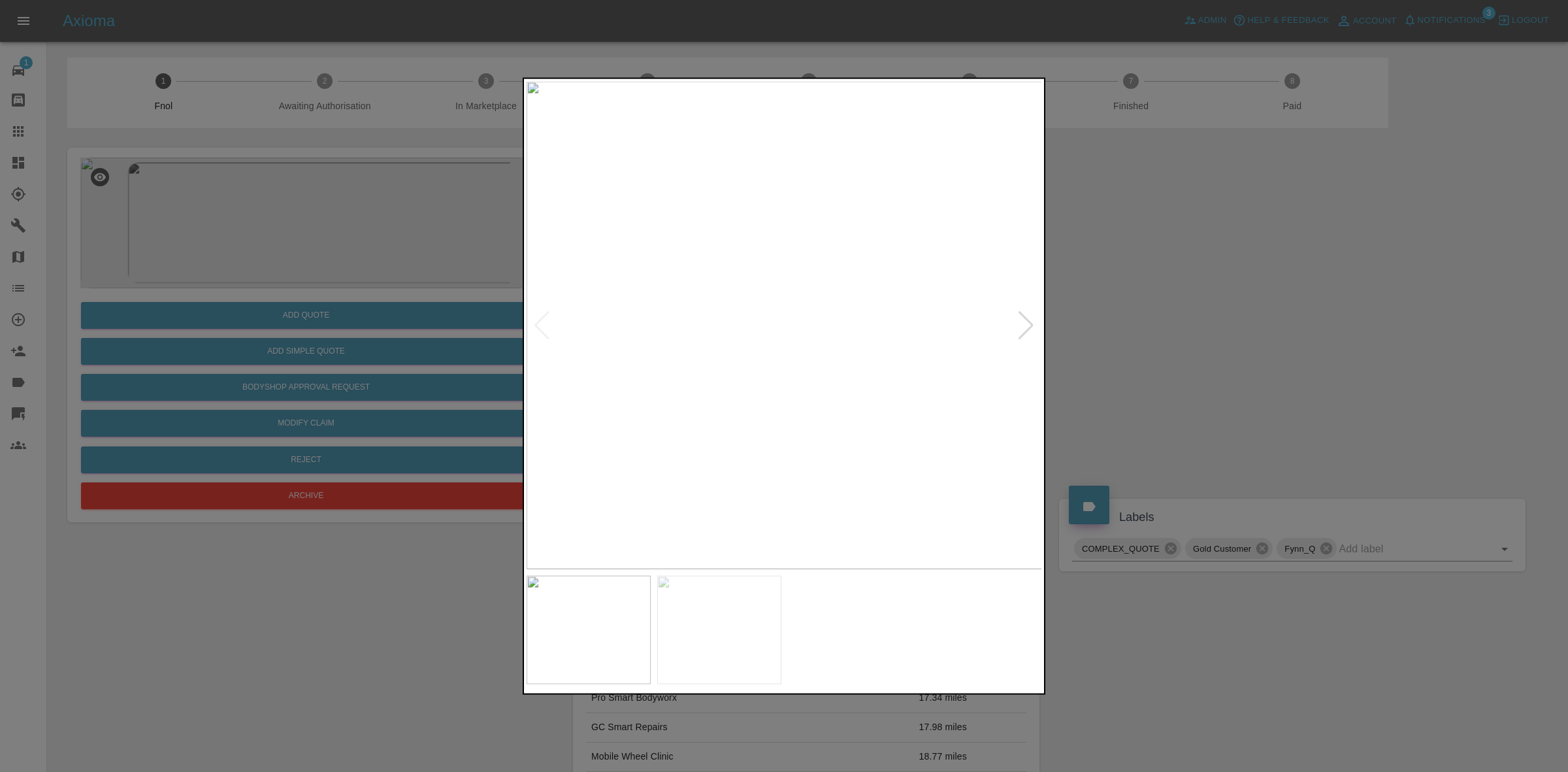
click at [1020, 324] on div at bounding box center [1026, 325] width 17 height 29
click at [1020, 324] on img at bounding box center [785, 325] width 516 height 488
click at [1328, 342] on div at bounding box center [784, 386] width 1568 height 772
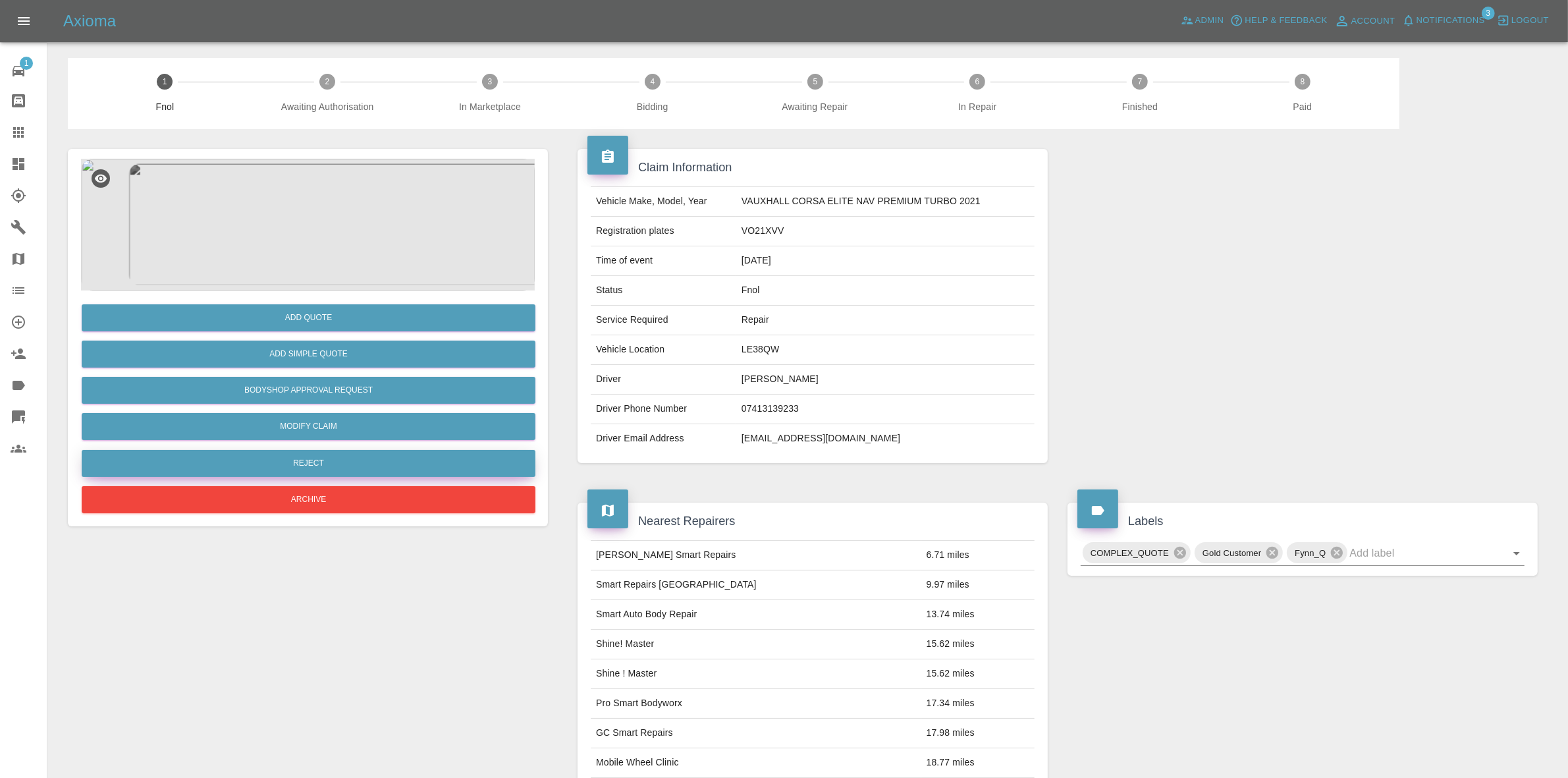
click at [319, 462] on button "Reject" at bounding box center [308, 463] width 454 height 27
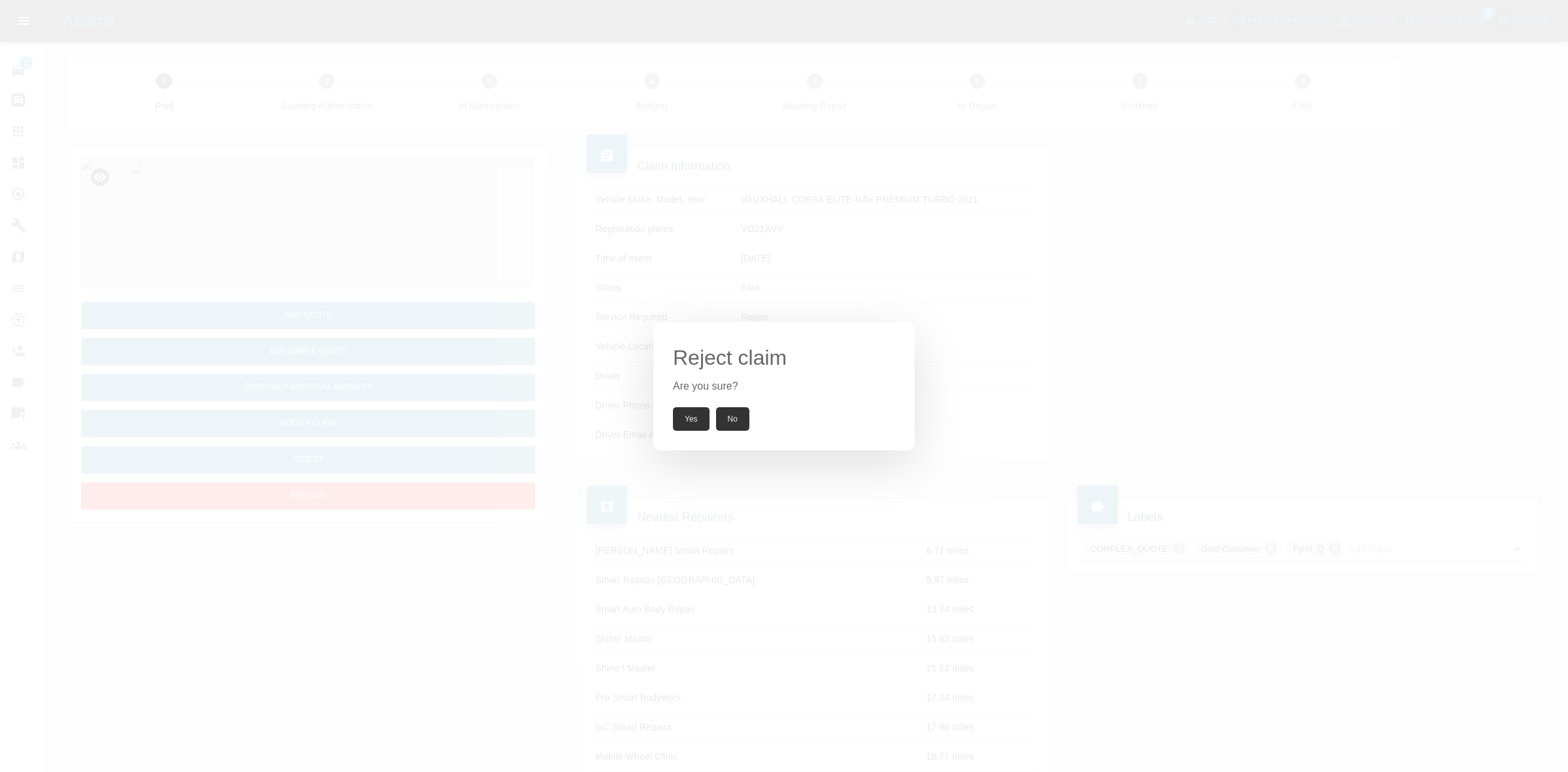
click at [698, 422] on button "Yes" at bounding box center [691, 419] width 37 height 24
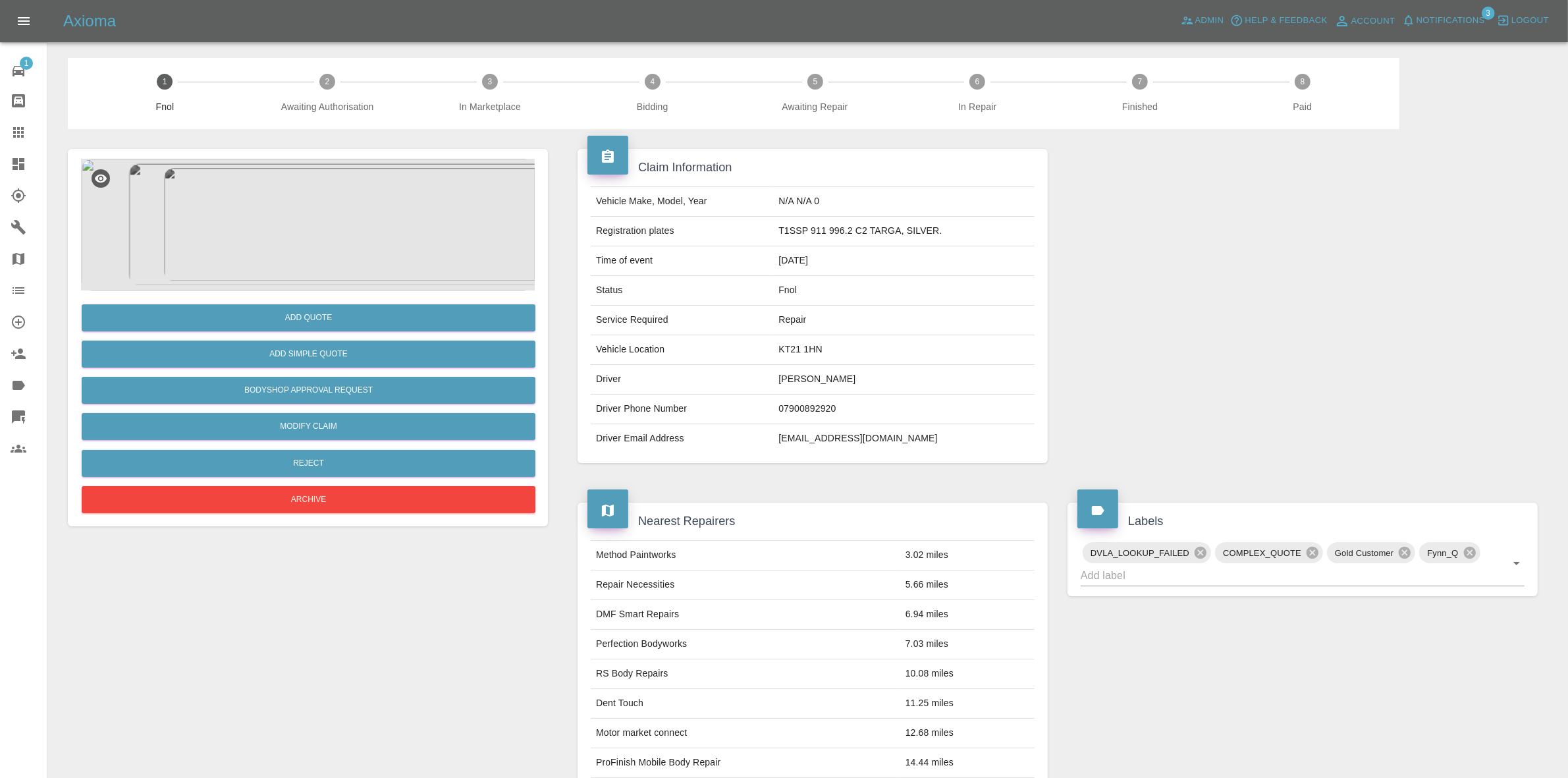
click at [329, 201] on img at bounding box center [307, 224] width 454 height 132
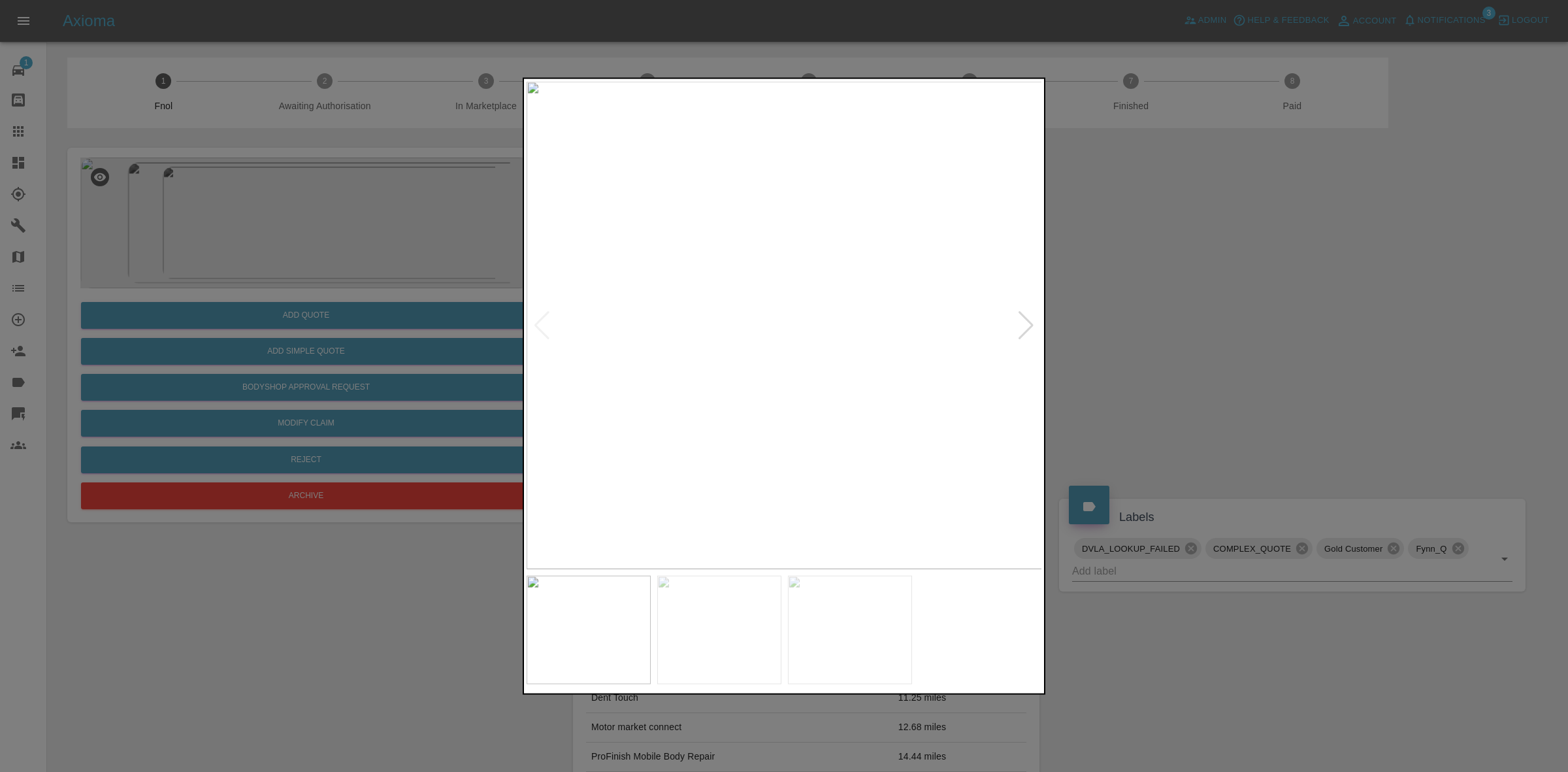
click at [1134, 348] on div at bounding box center [784, 386] width 1568 height 772
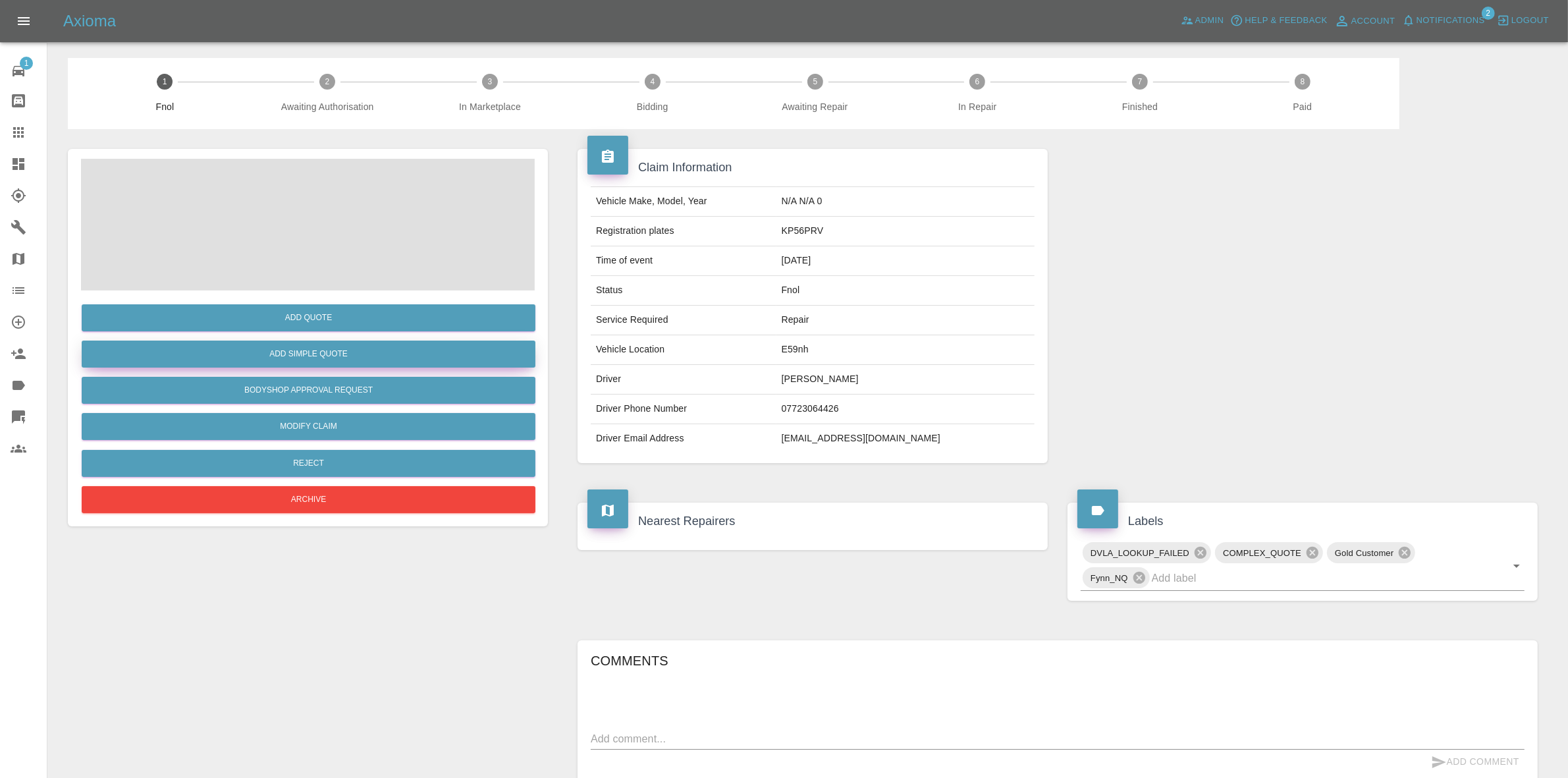
click at [310, 360] on button "Add Simple Quote" at bounding box center [308, 354] width 454 height 27
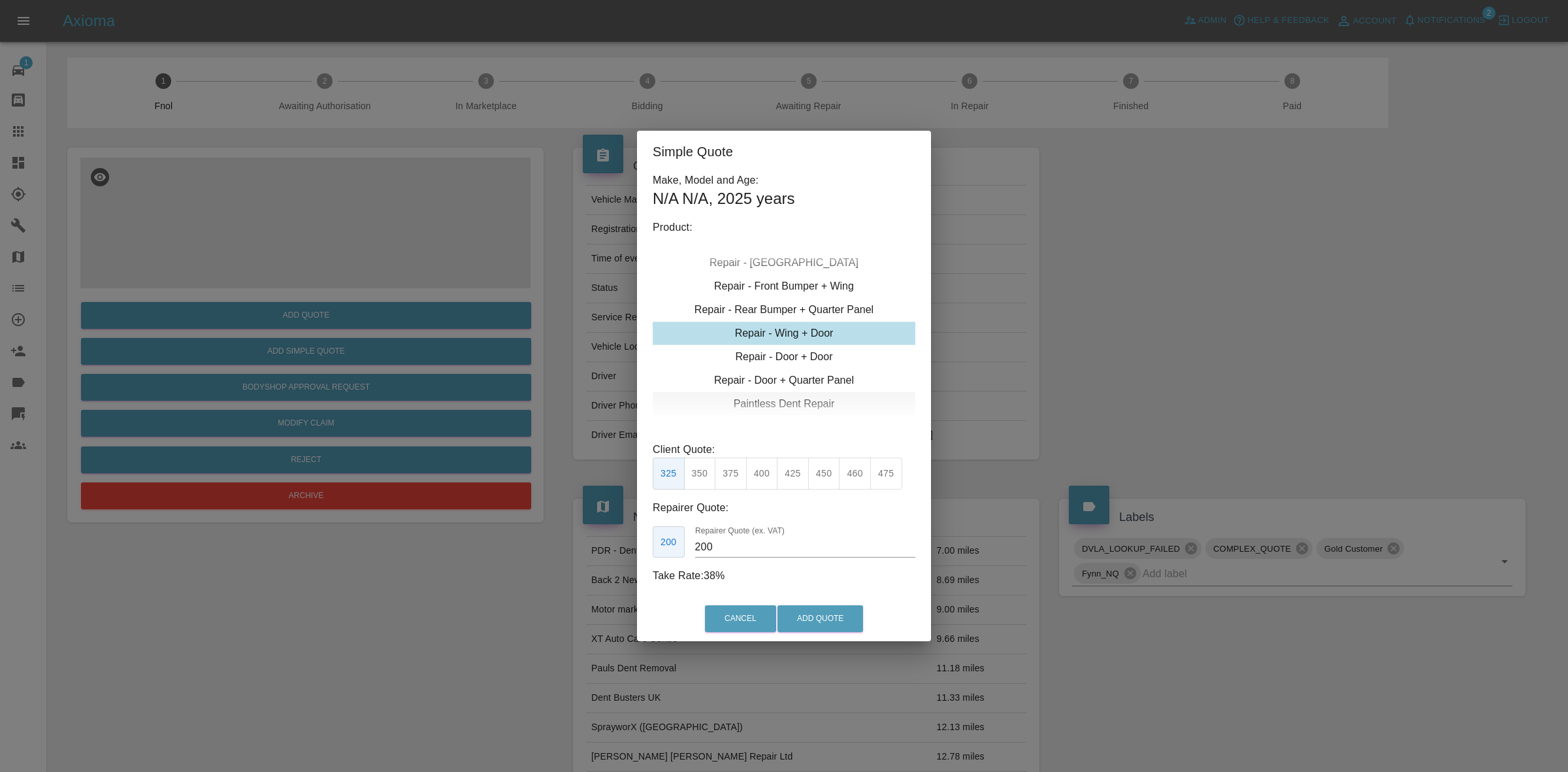
type input "245"
click at [1085, 393] on div "Simple Quote Make, Model and Age: N/A N/A , 2025 years Product: Repair - Front …" at bounding box center [784, 386] width 1568 height 772
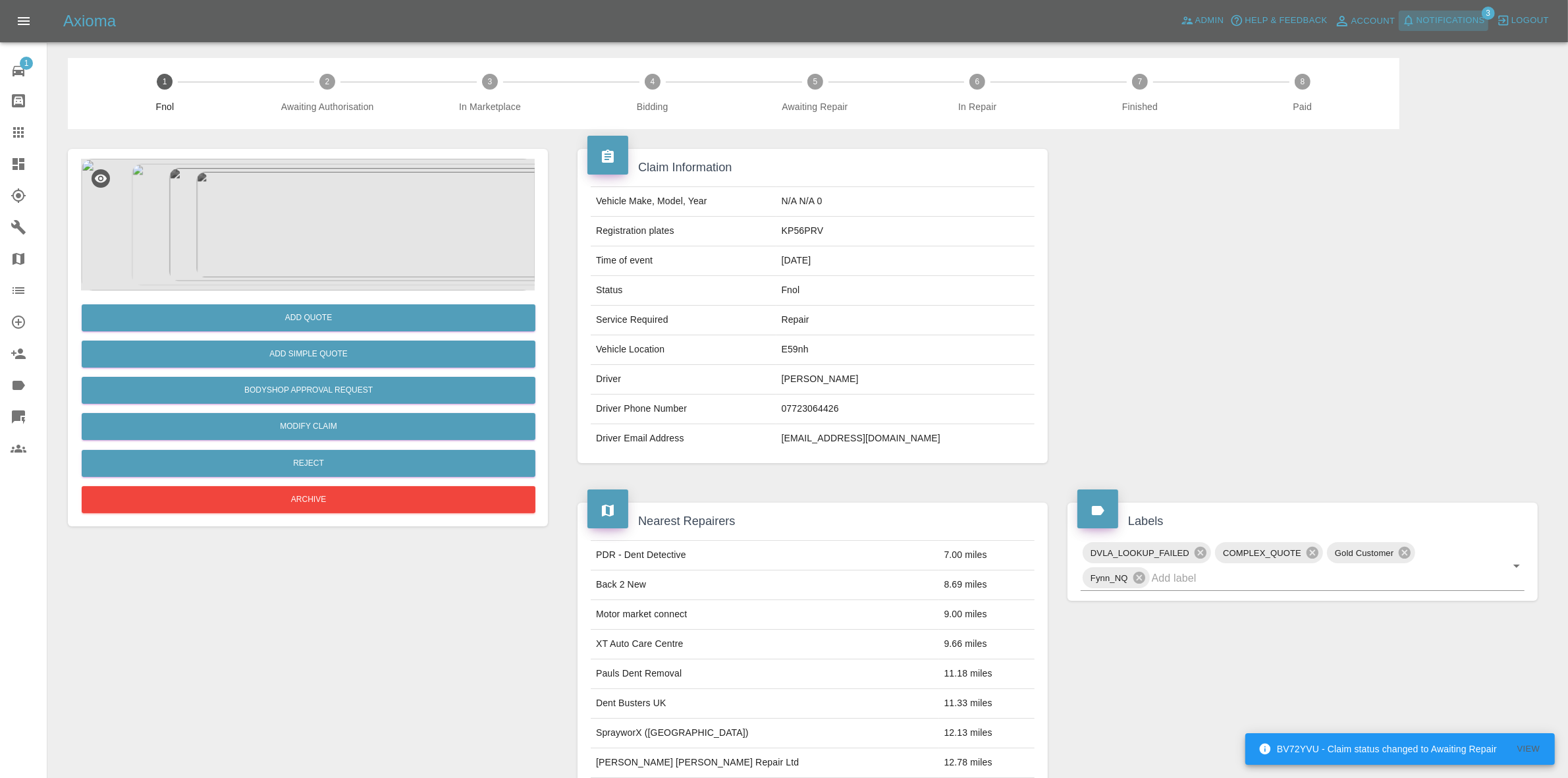
click at [1446, 24] on span "Notifications" at bounding box center [1451, 20] width 69 height 15
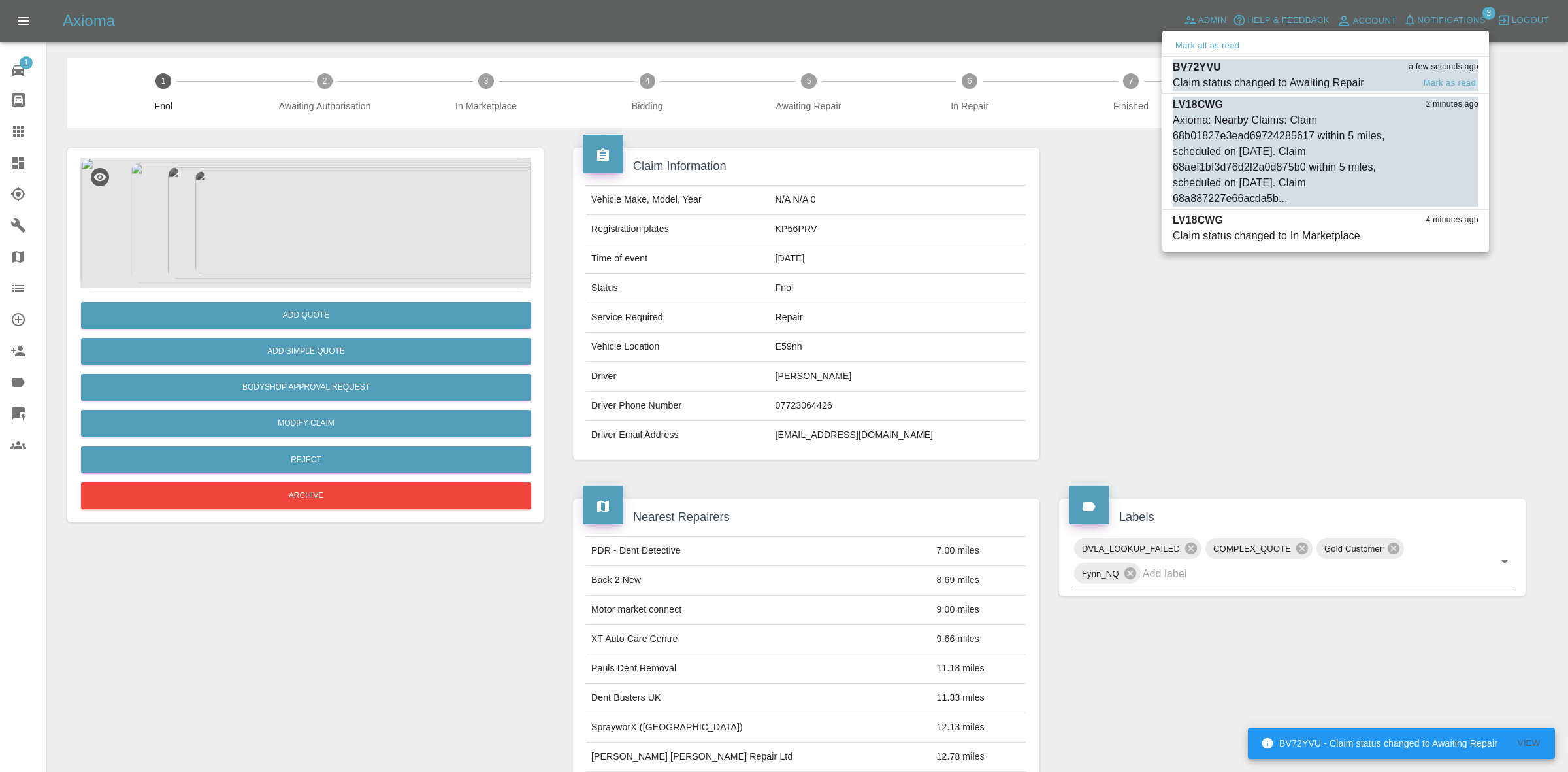
click at [1332, 75] on div "Claim status changed to Awaiting Repair" at bounding box center [1269, 83] width 191 height 16
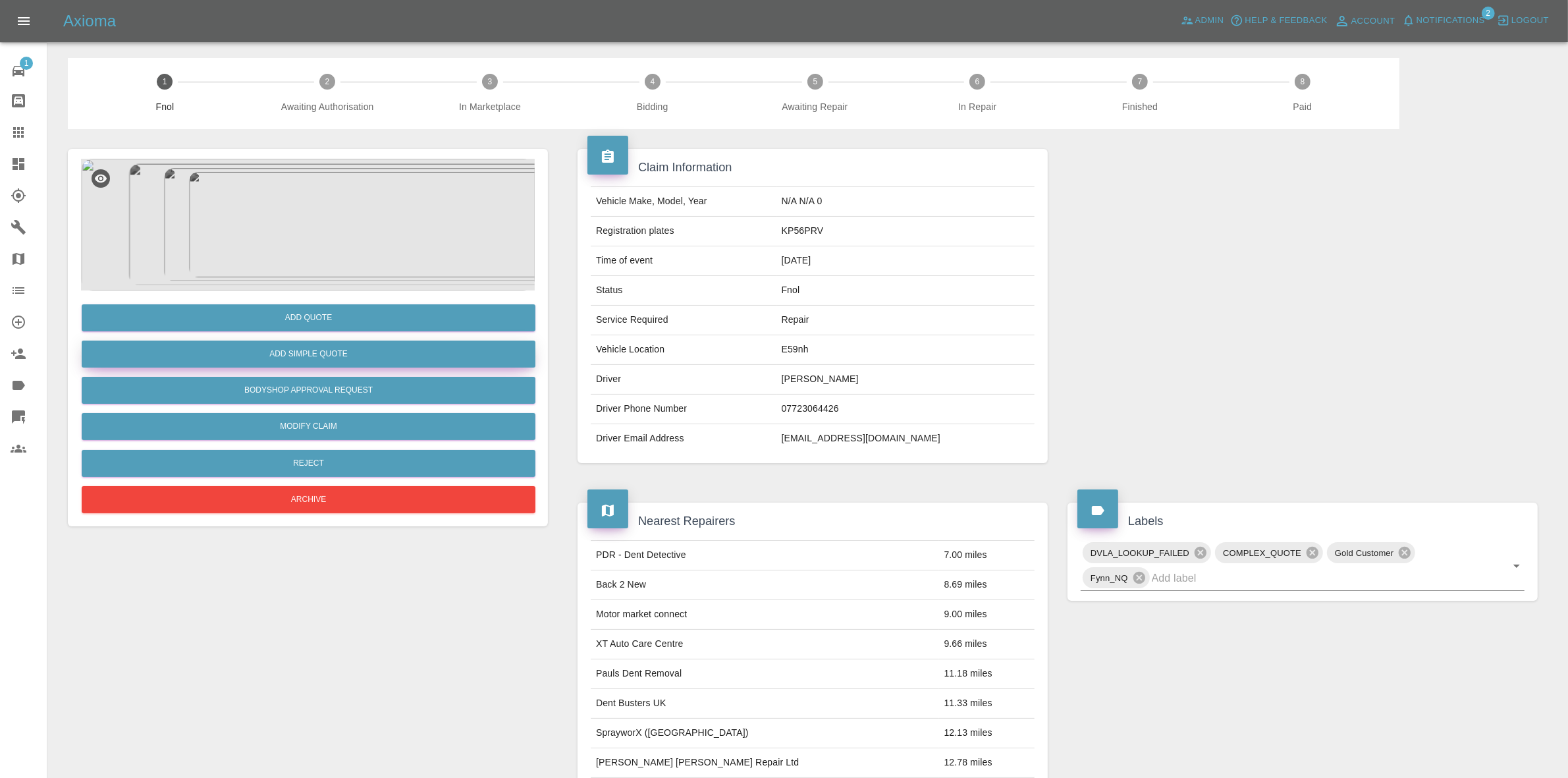
click at [321, 354] on button "Add Simple Quote" at bounding box center [308, 354] width 454 height 27
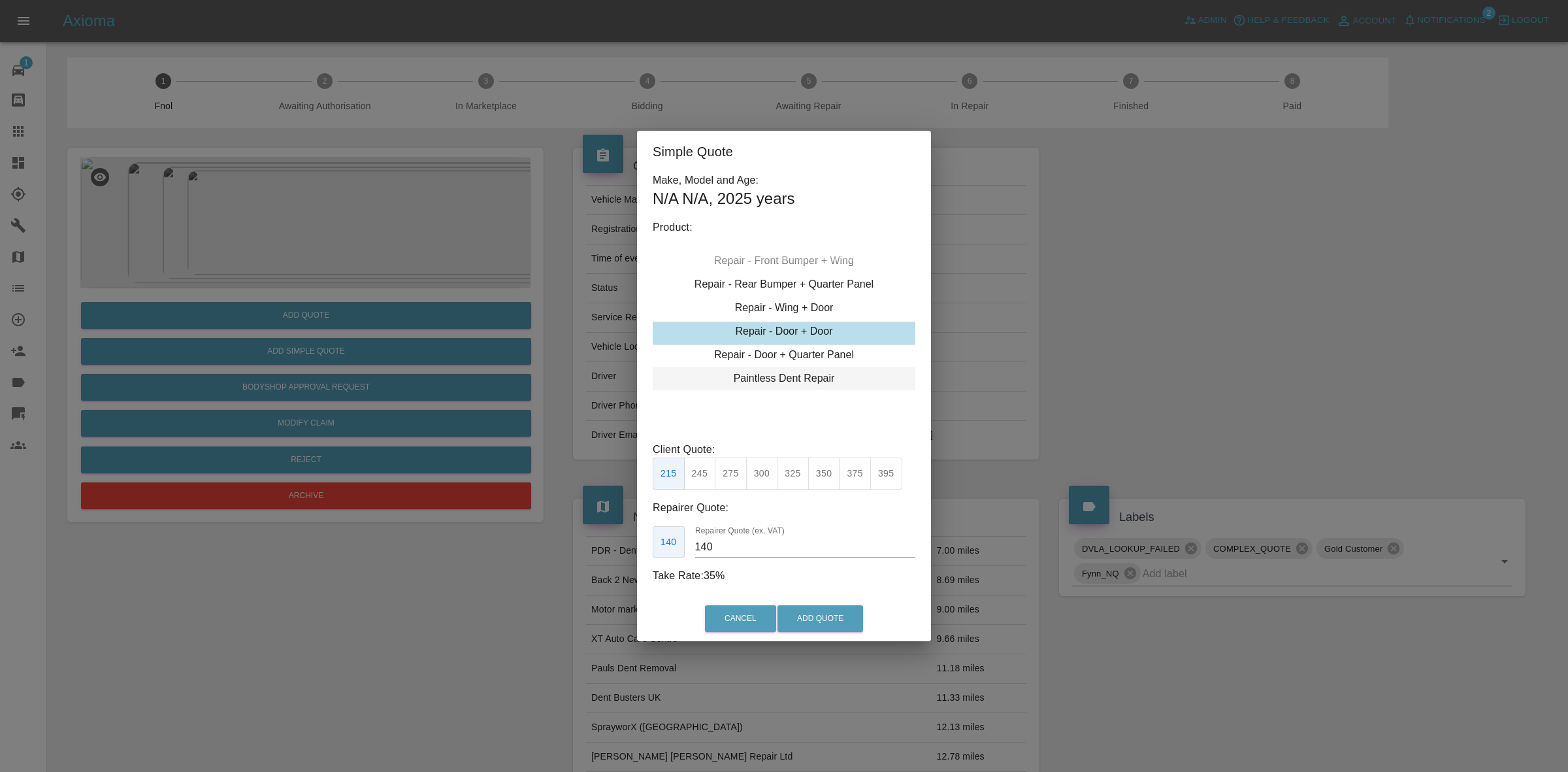
type input "230"
click at [1079, 354] on div "Simple Quote Make, Model and Age: N/A N/A , 2025 years Product: Repair - Front …" at bounding box center [784, 386] width 1568 height 772
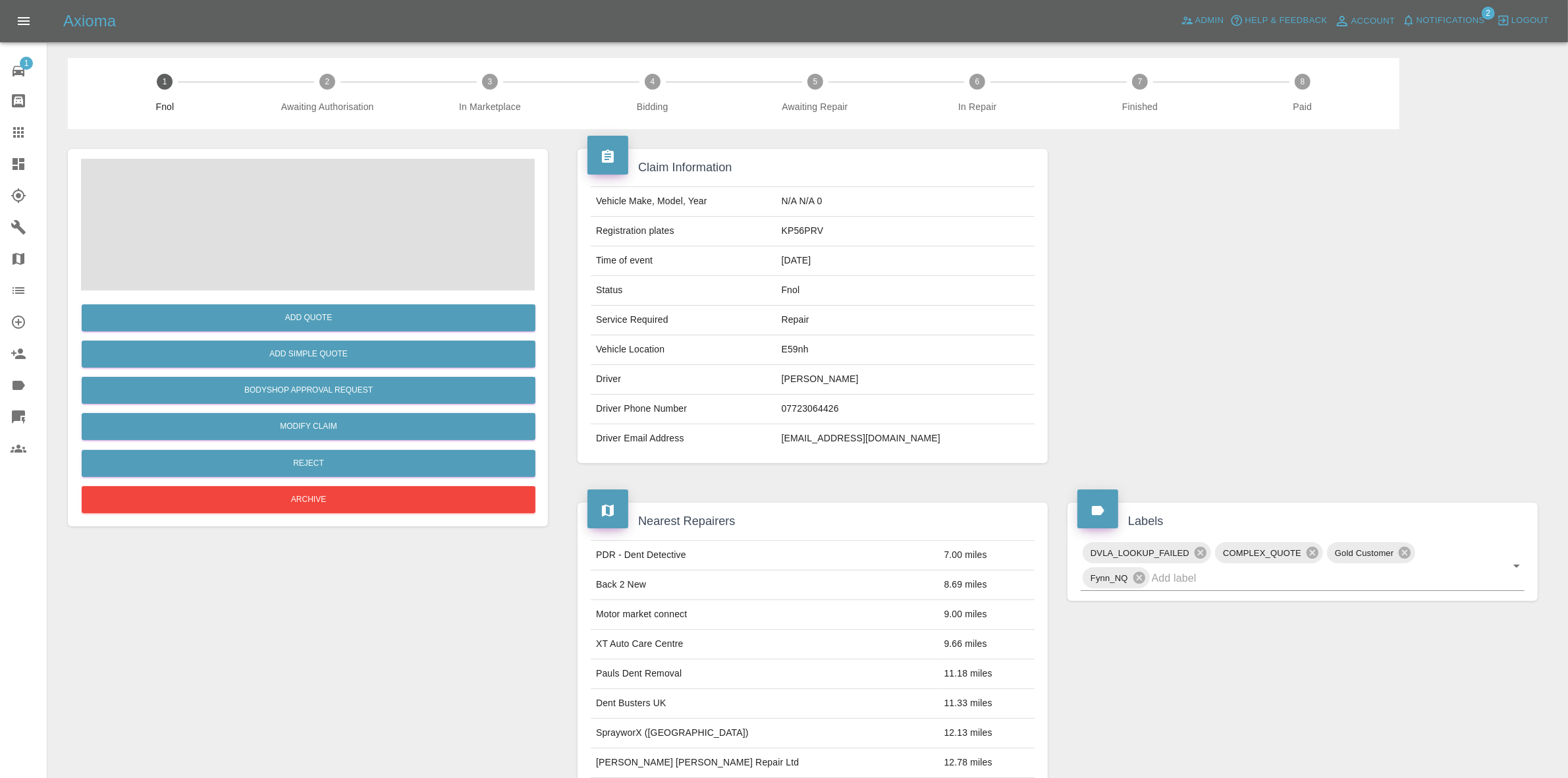
click at [327, 244] on span at bounding box center [307, 224] width 454 height 132
click at [328, 228] on img at bounding box center [307, 224] width 454 height 132
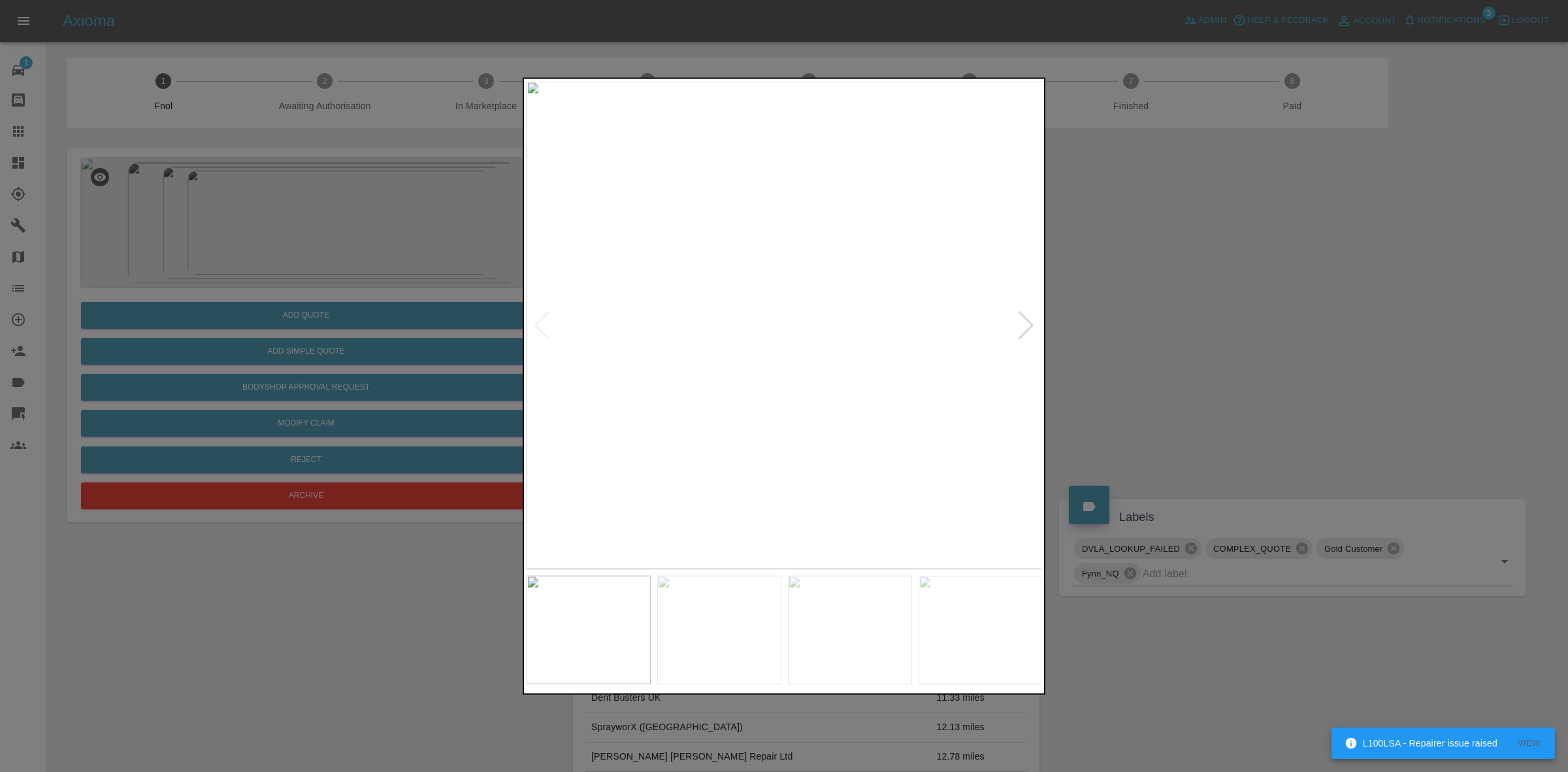
click at [1027, 321] on div at bounding box center [1026, 325] width 17 height 29
click at [1021, 318] on div at bounding box center [1026, 325] width 17 height 29
click at [1028, 315] on div at bounding box center [1026, 325] width 17 height 29
click at [1028, 315] on img at bounding box center [785, 325] width 516 height 488
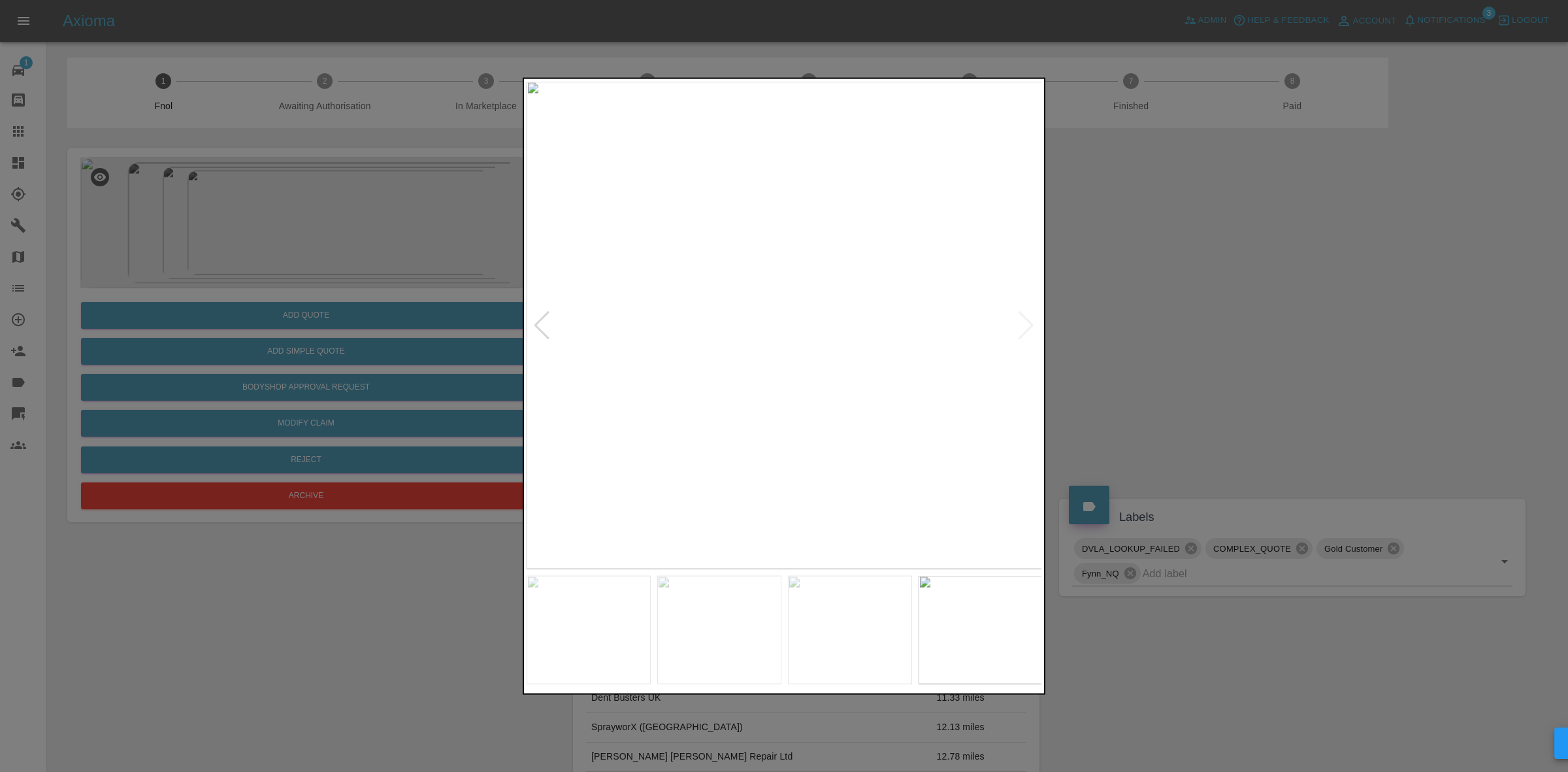
click at [531, 328] on img at bounding box center [785, 325] width 516 height 488
click at [540, 328] on div at bounding box center [542, 325] width 17 height 29
click at [540, 328] on img at bounding box center [785, 325] width 516 height 488
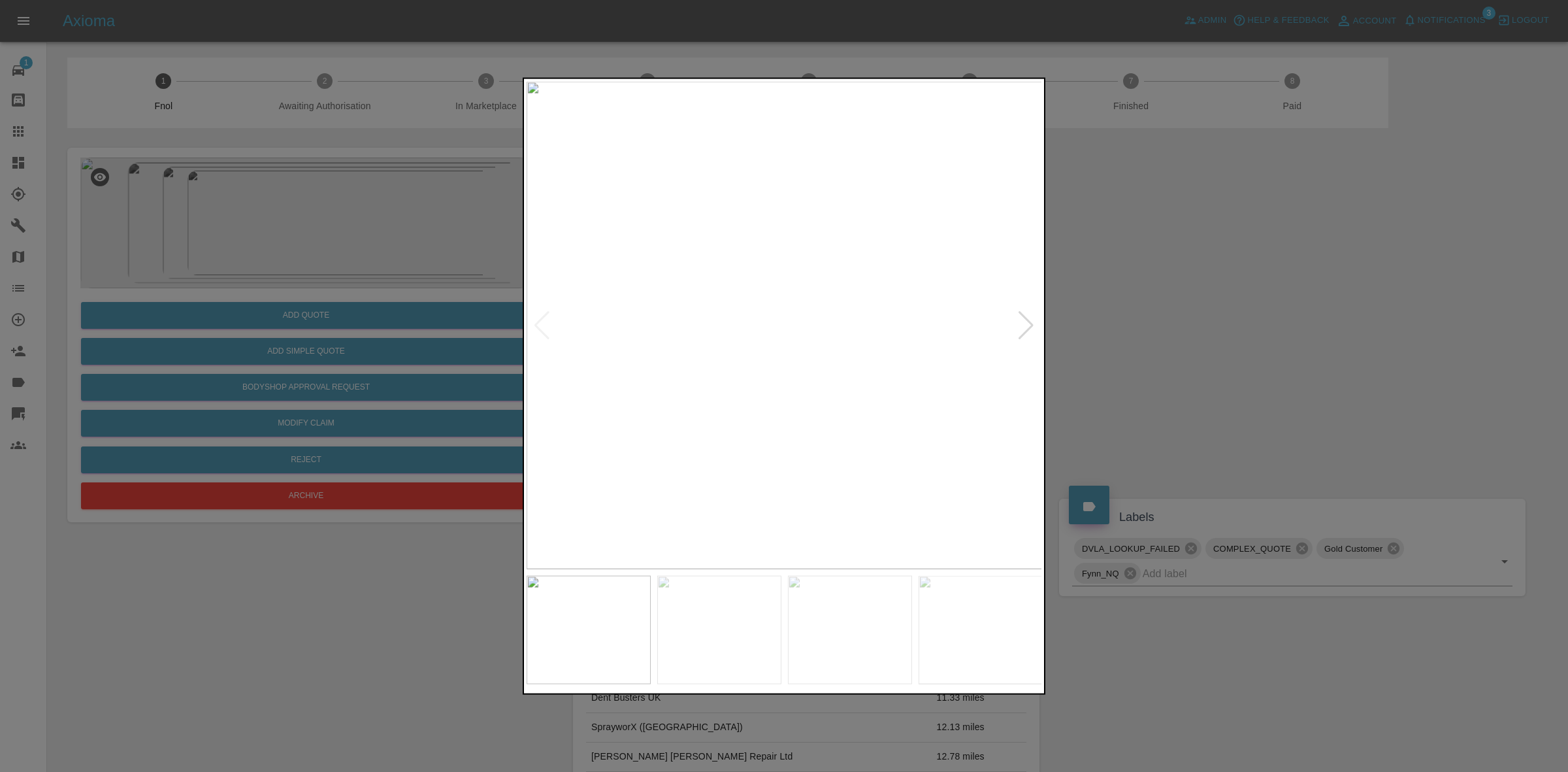
click at [1452, 321] on div at bounding box center [784, 386] width 1568 height 772
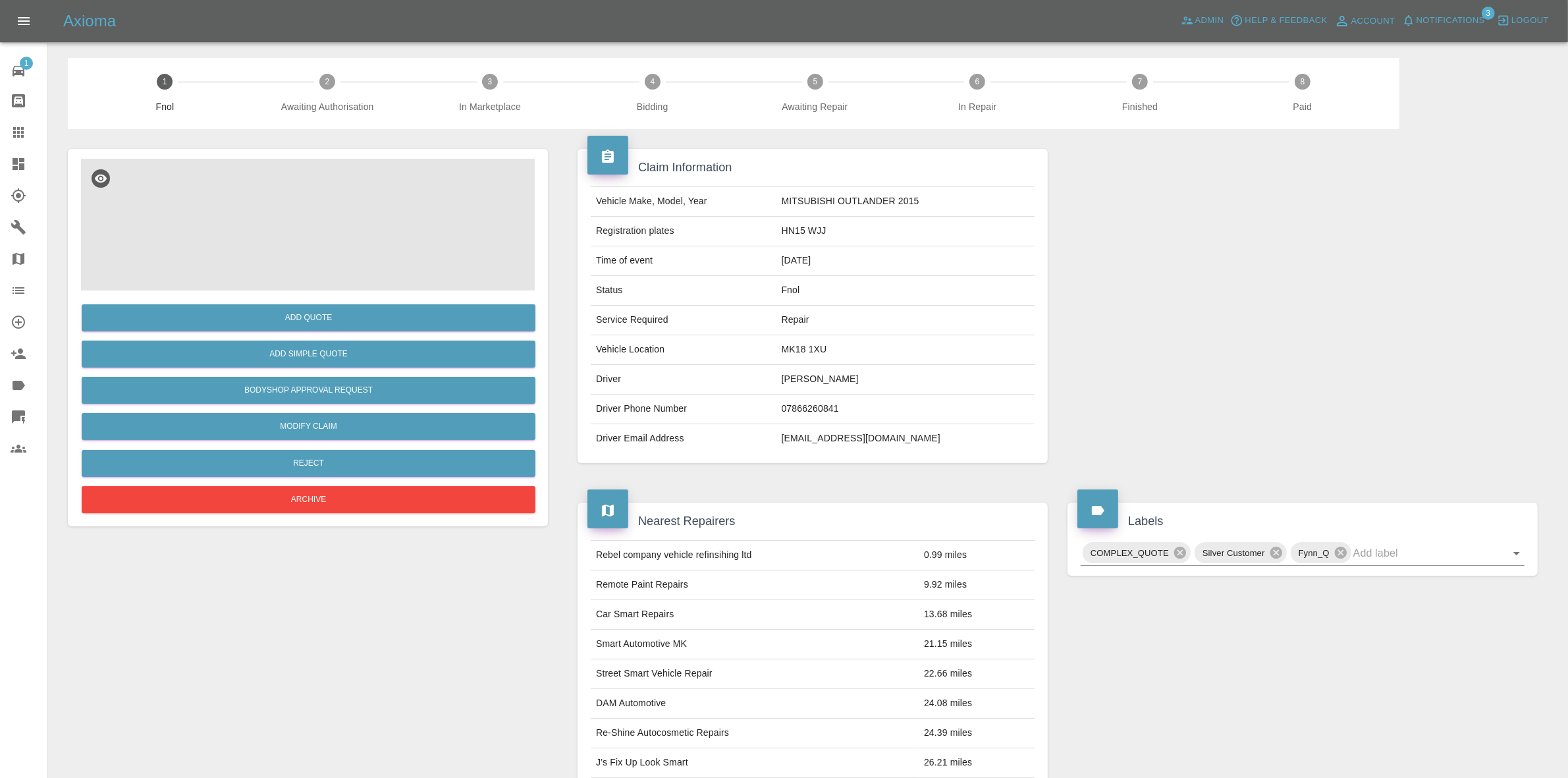
click at [361, 228] on img at bounding box center [307, 224] width 454 height 132
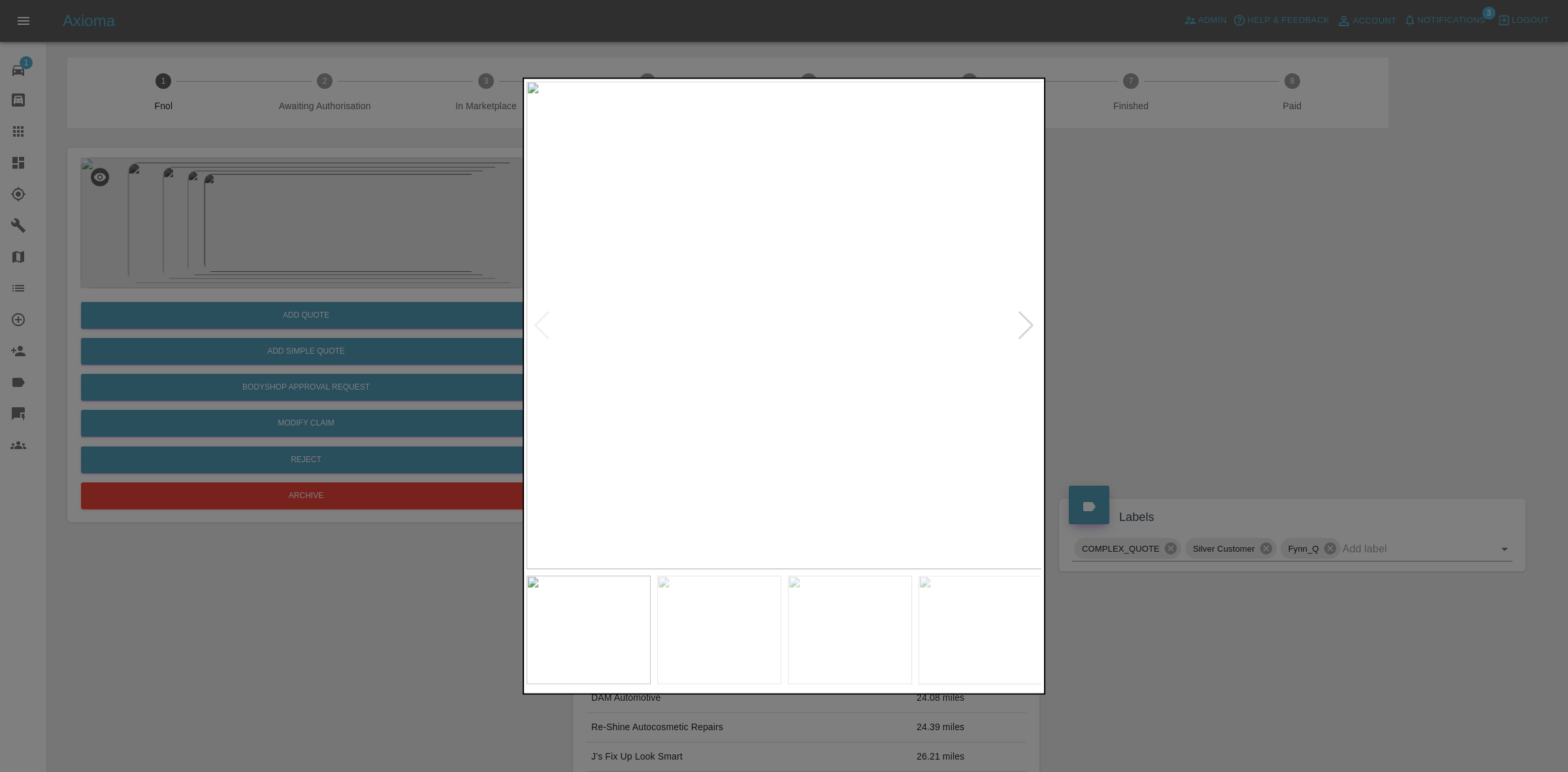
click at [1024, 320] on div at bounding box center [1026, 325] width 17 height 29
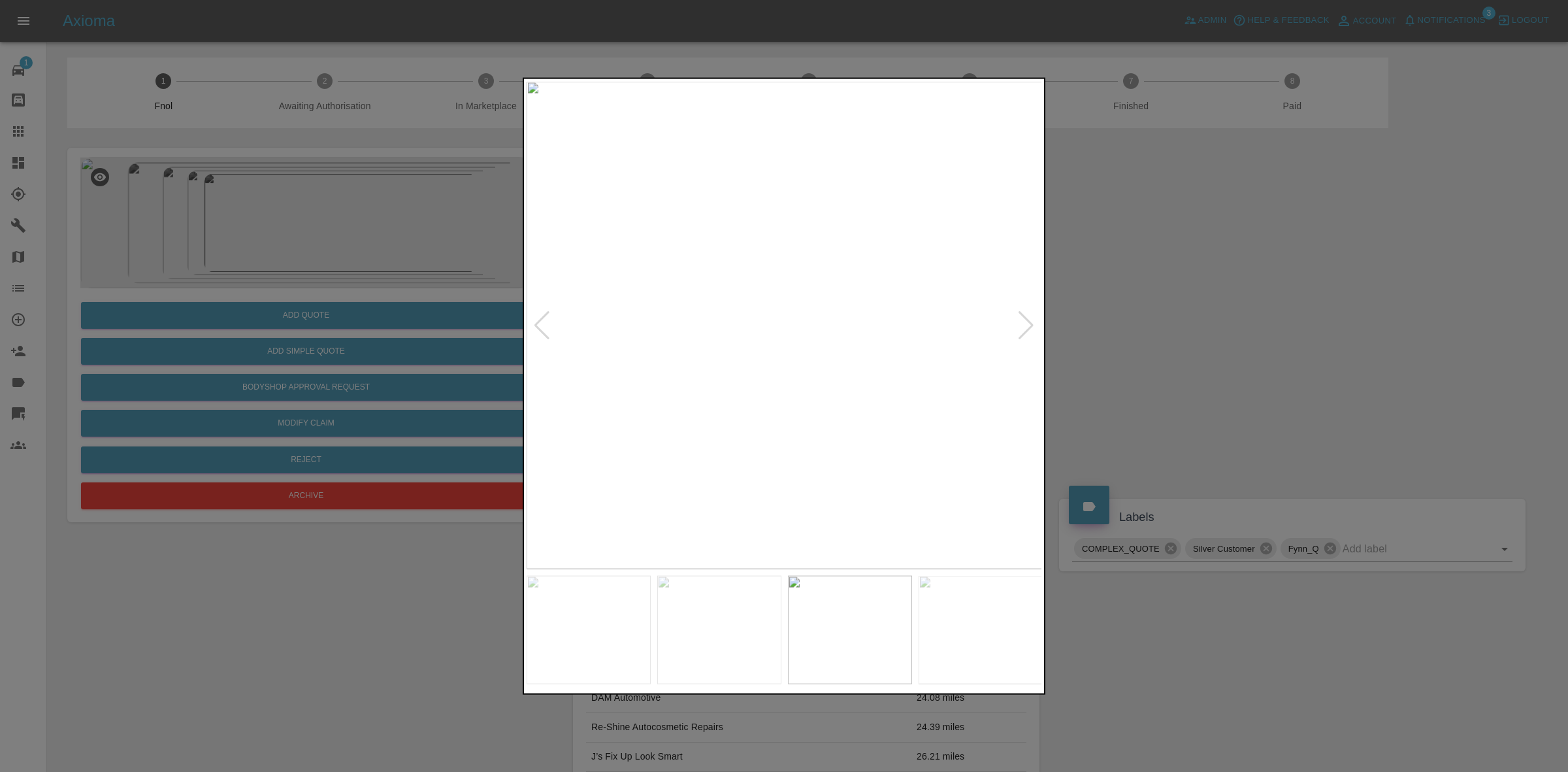
click at [1024, 320] on div at bounding box center [1026, 325] width 17 height 29
click at [1024, 320] on img at bounding box center [785, 325] width 516 height 488
click at [1192, 346] on div at bounding box center [784, 386] width 1568 height 772
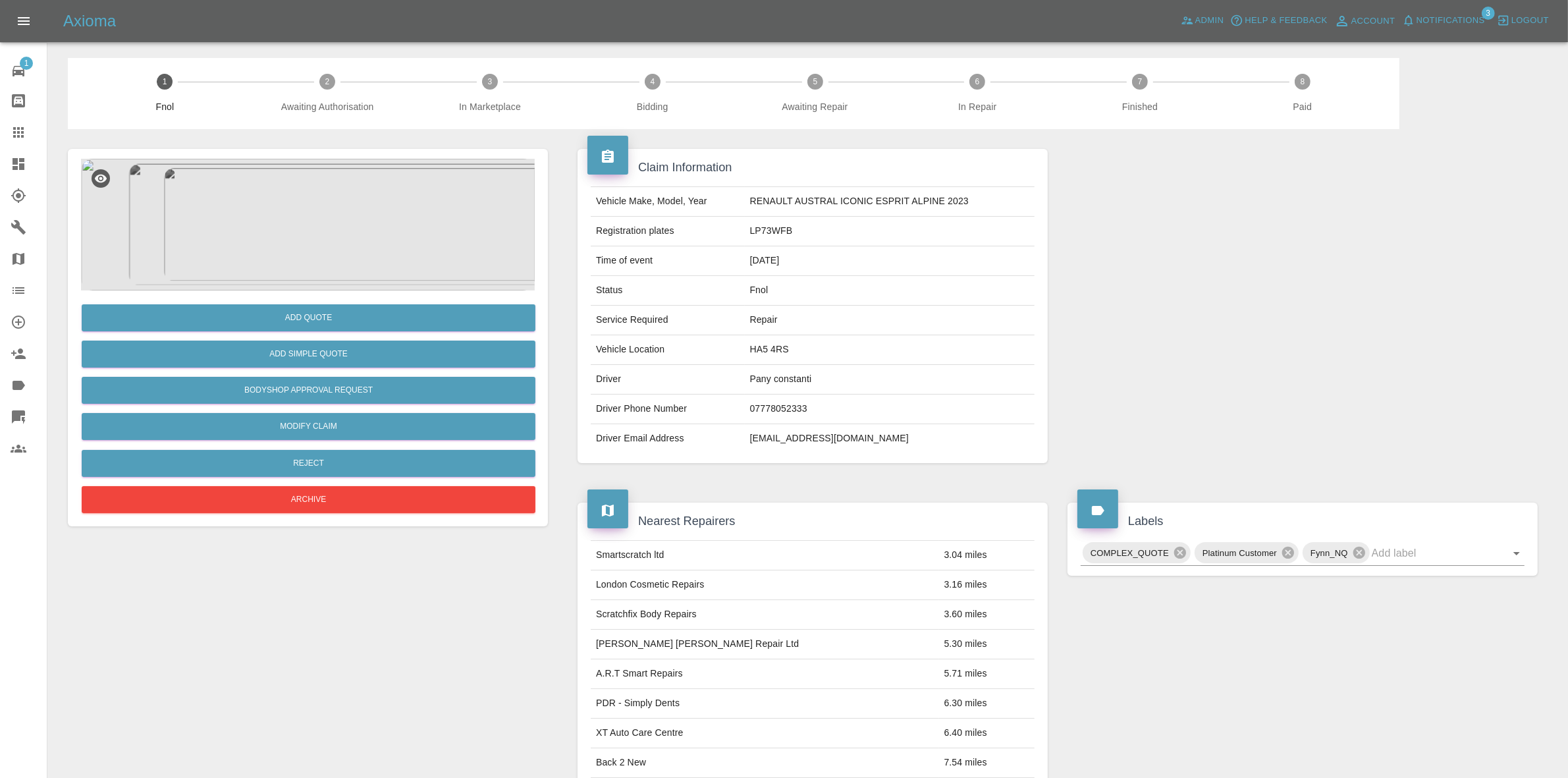
click at [360, 251] on img at bounding box center [307, 224] width 454 height 132
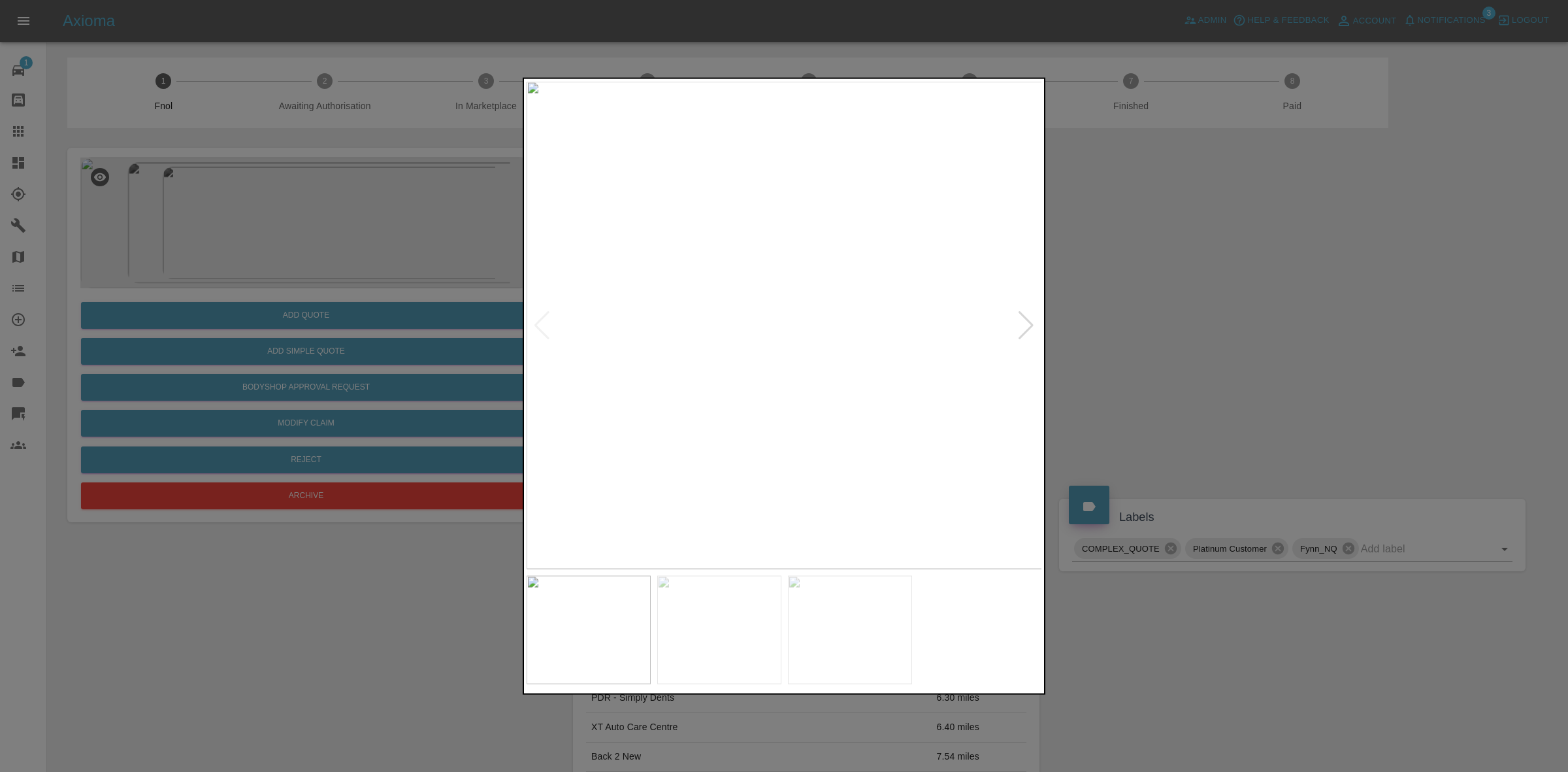
click at [1025, 318] on div at bounding box center [1026, 325] width 17 height 29
click at [1025, 318] on img at bounding box center [785, 325] width 516 height 488
click at [1193, 372] on div at bounding box center [784, 386] width 1568 height 772
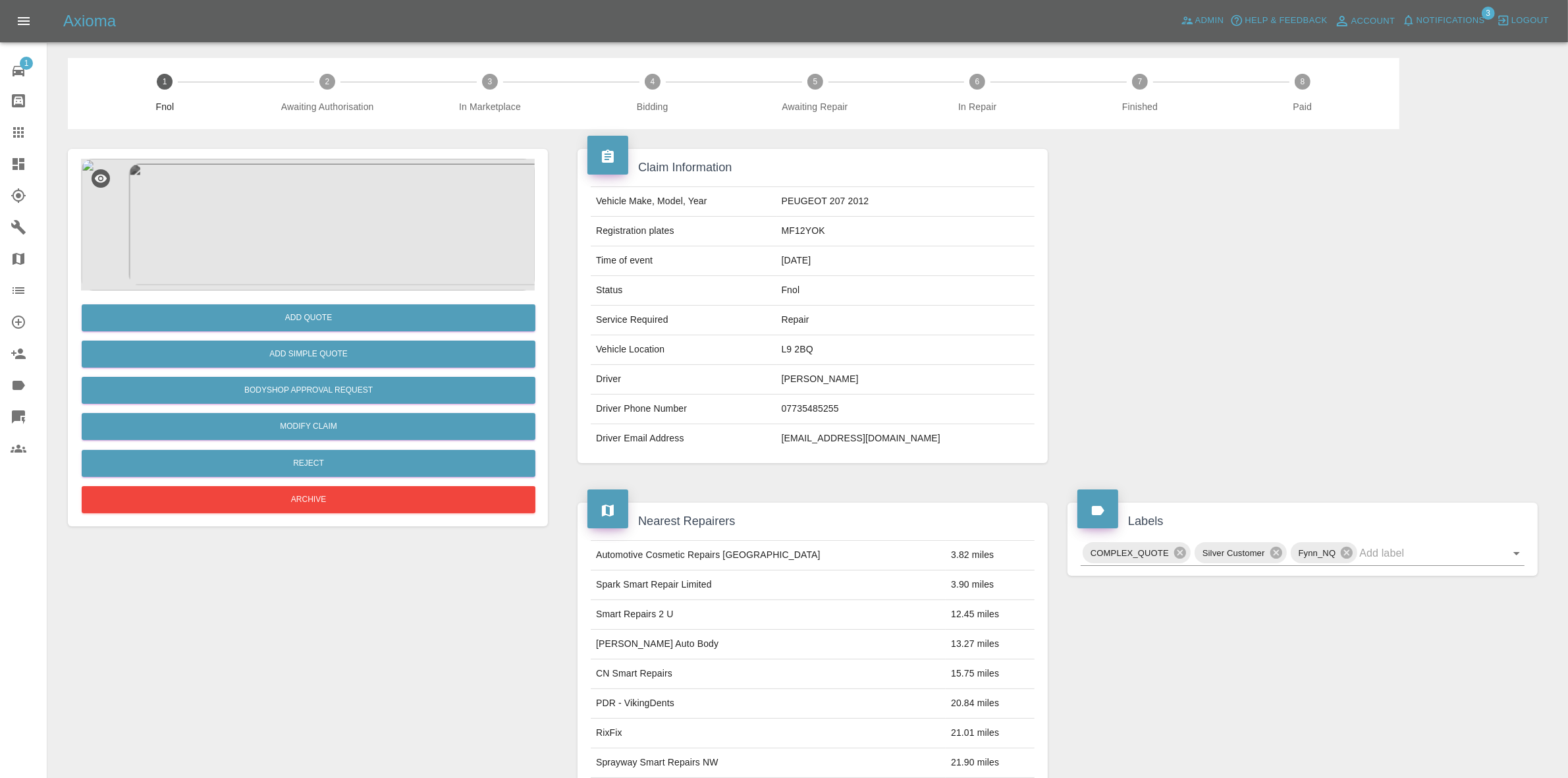
click at [353, 235] on img at bounding box center [307, 224] width 454 height 132
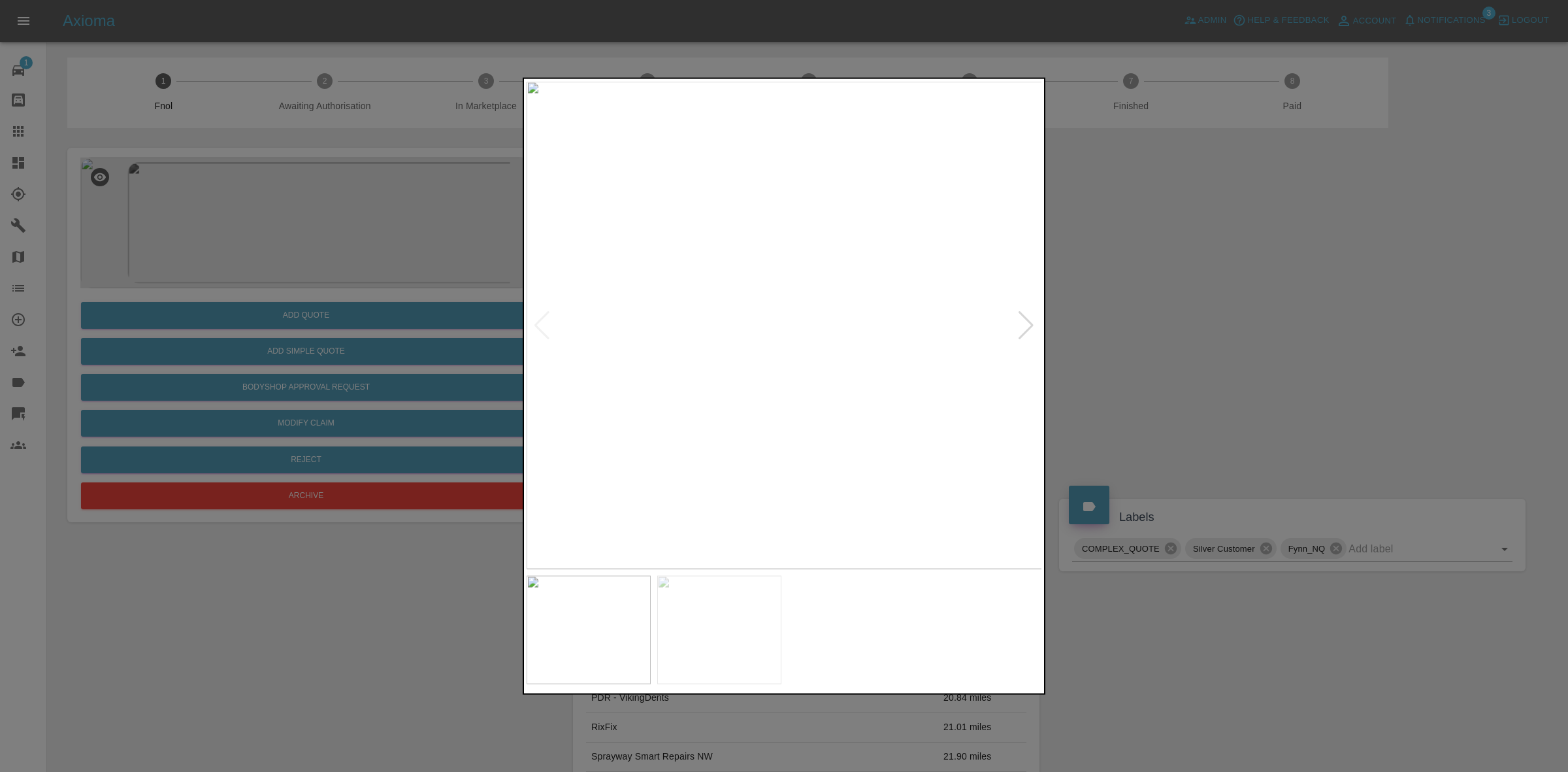
click at [1023, 318] on div at bounding box center [1026, 325] width 17 height 29
drag, startPoint x: 1175, startPoint y: 351, endPoint x: 1063, endPoint y: 475, distance: 167.1
click at [1178, 352] on div at bounding box center [784, 386] width 1568 height 772
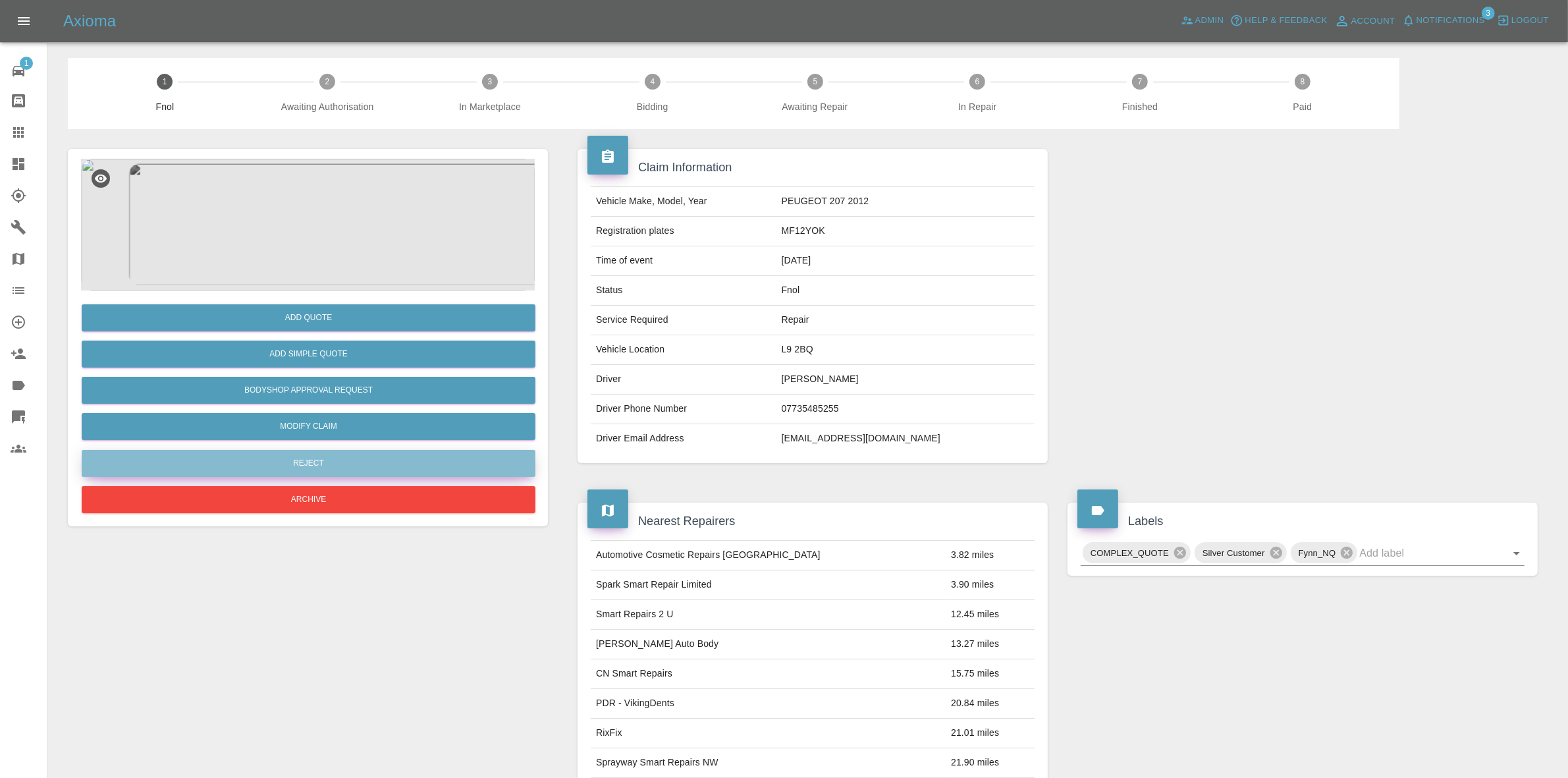
click at [325, 459] on button "Reject" at bounding box center [308, 463] width 454 height 27
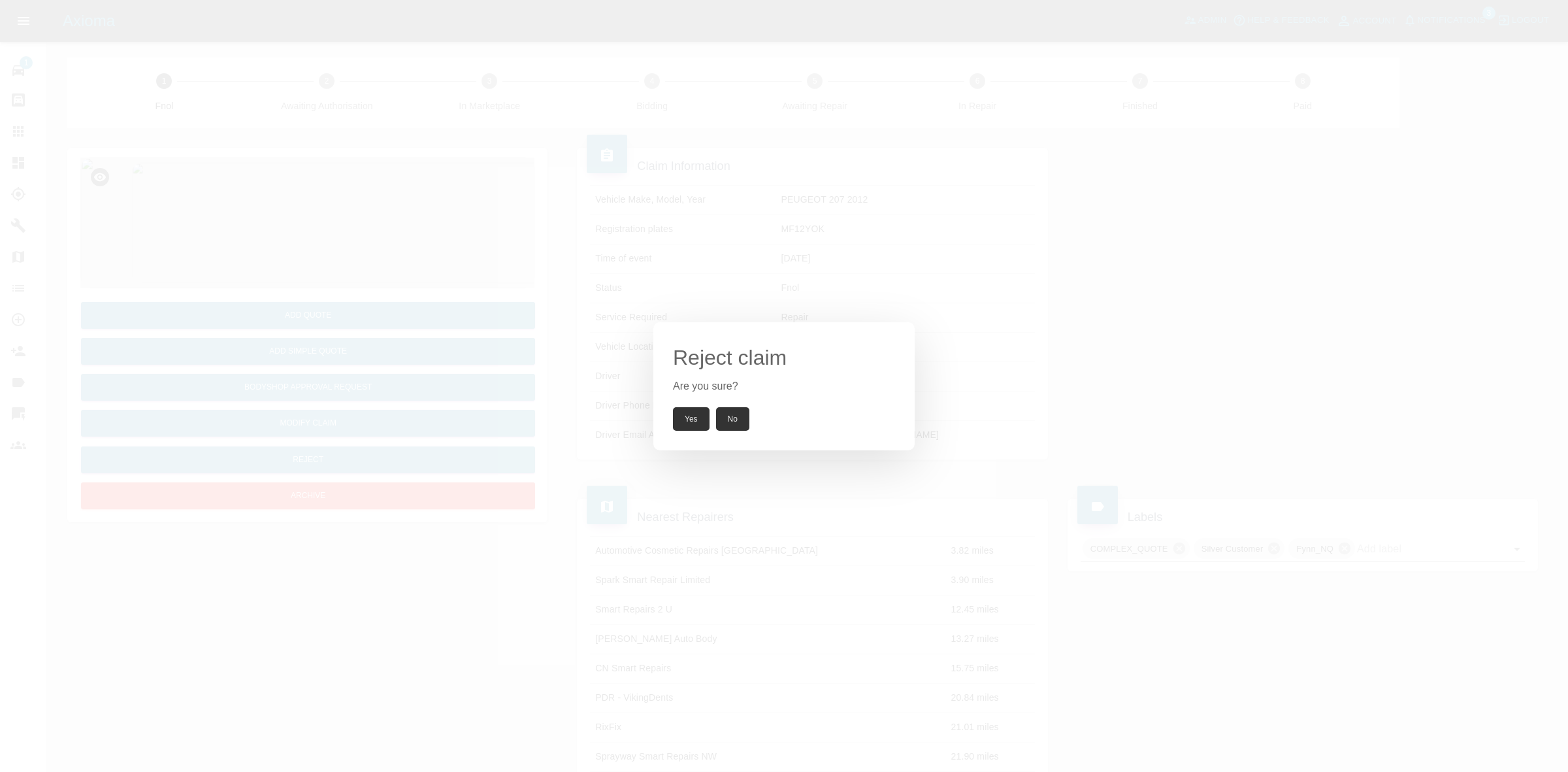
drag, startPoint x: 689, startPoint y: 419, endPoint x: 654, endPoint y: 234, distance: 188.3
click at [689, 415] on button "Yes" at bounding box center [691, 419] width 37 height 24
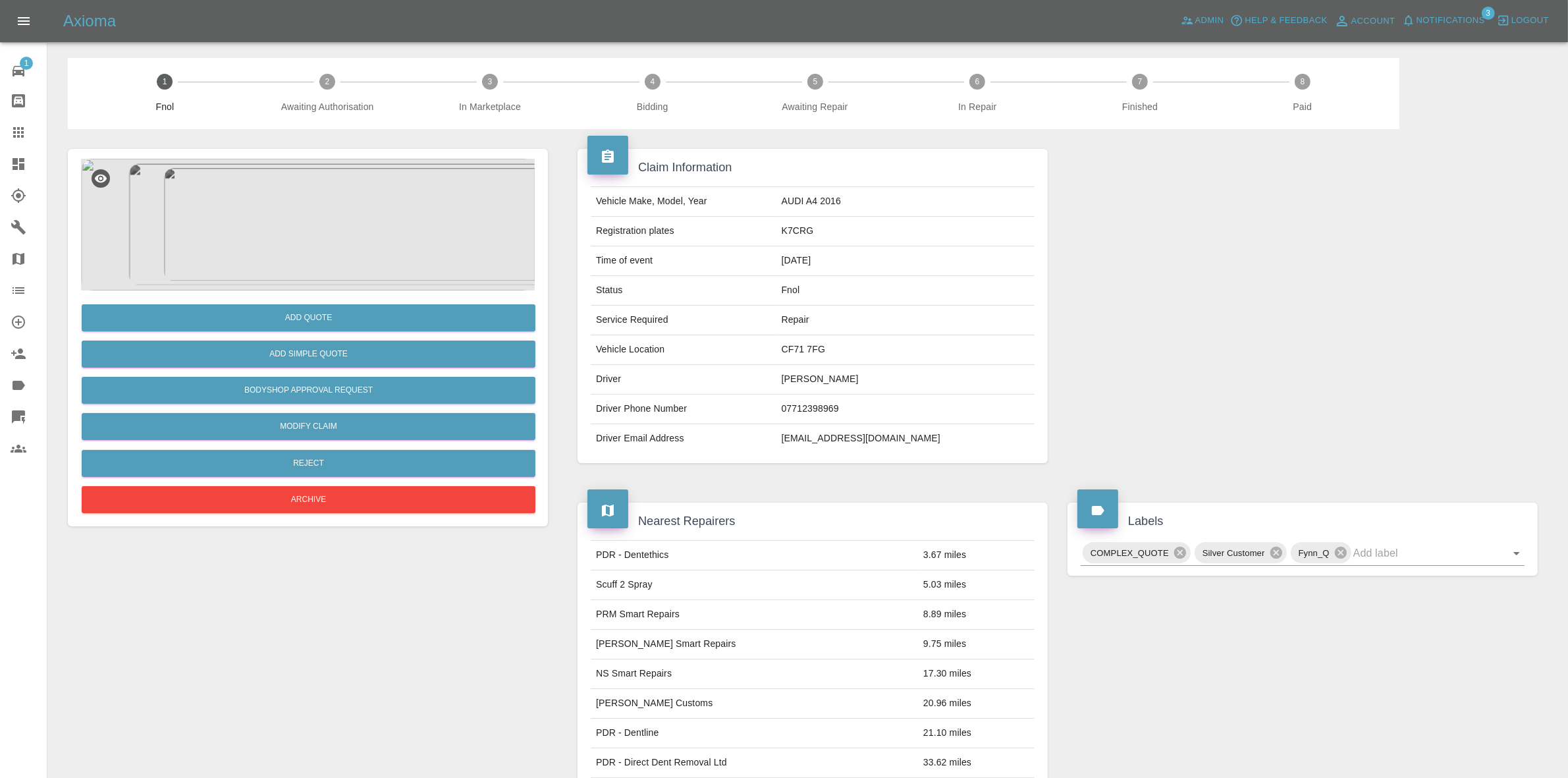
click at [383, 254] on img at bounding box center [307, 224] width 454 height 132
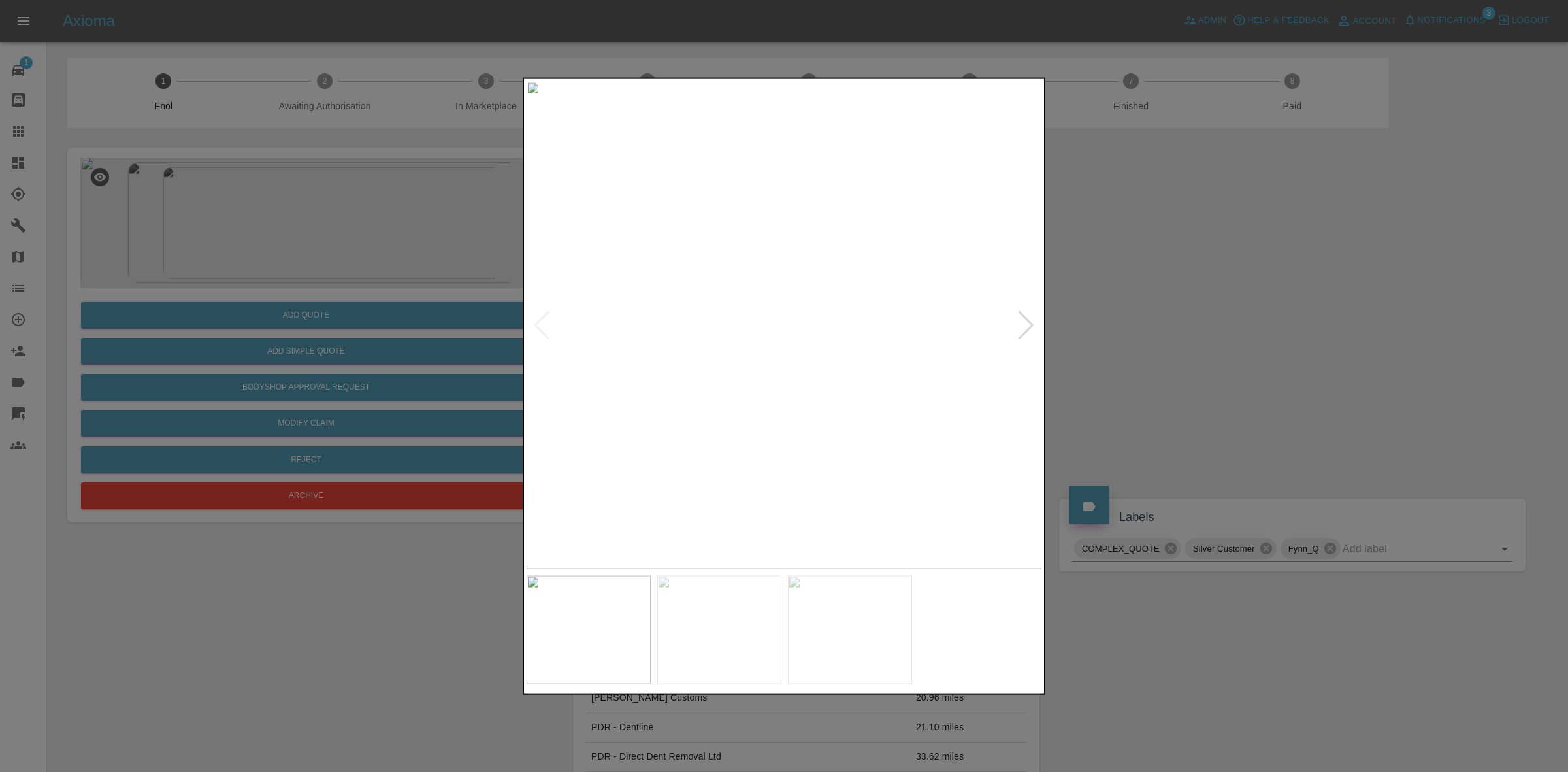
click at [1026, 323] on div at bounding box center [1026, 325] width 17 height 29
click at [1026, 323] on img at bounding box center [785, 325] width 516 height 488
click at [1142, 323] on div at bounding box center [784, 386] width 1568 height 772
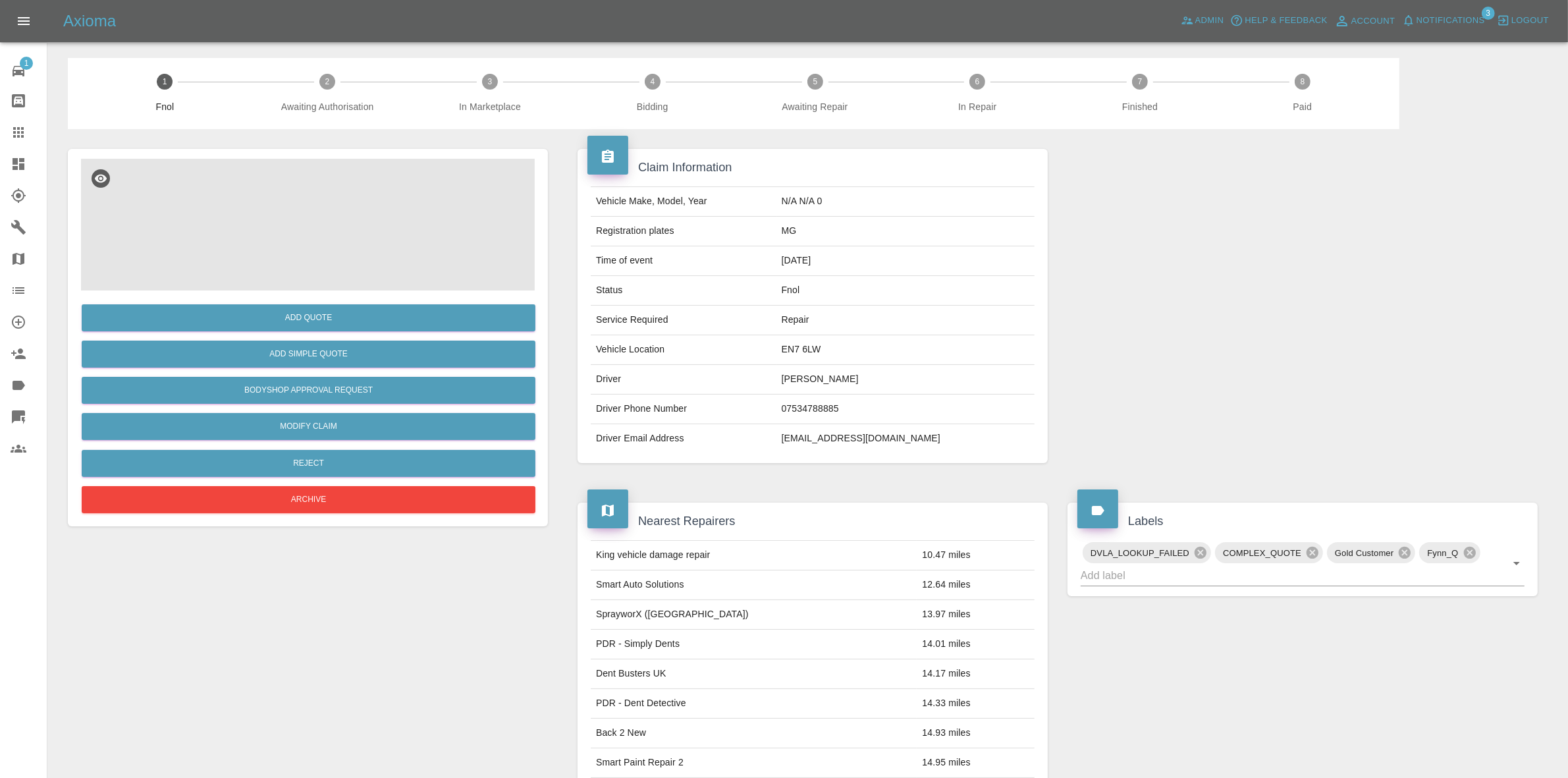
click at [231, 260] on img at bounding box center [307, 224] width 454 height 132
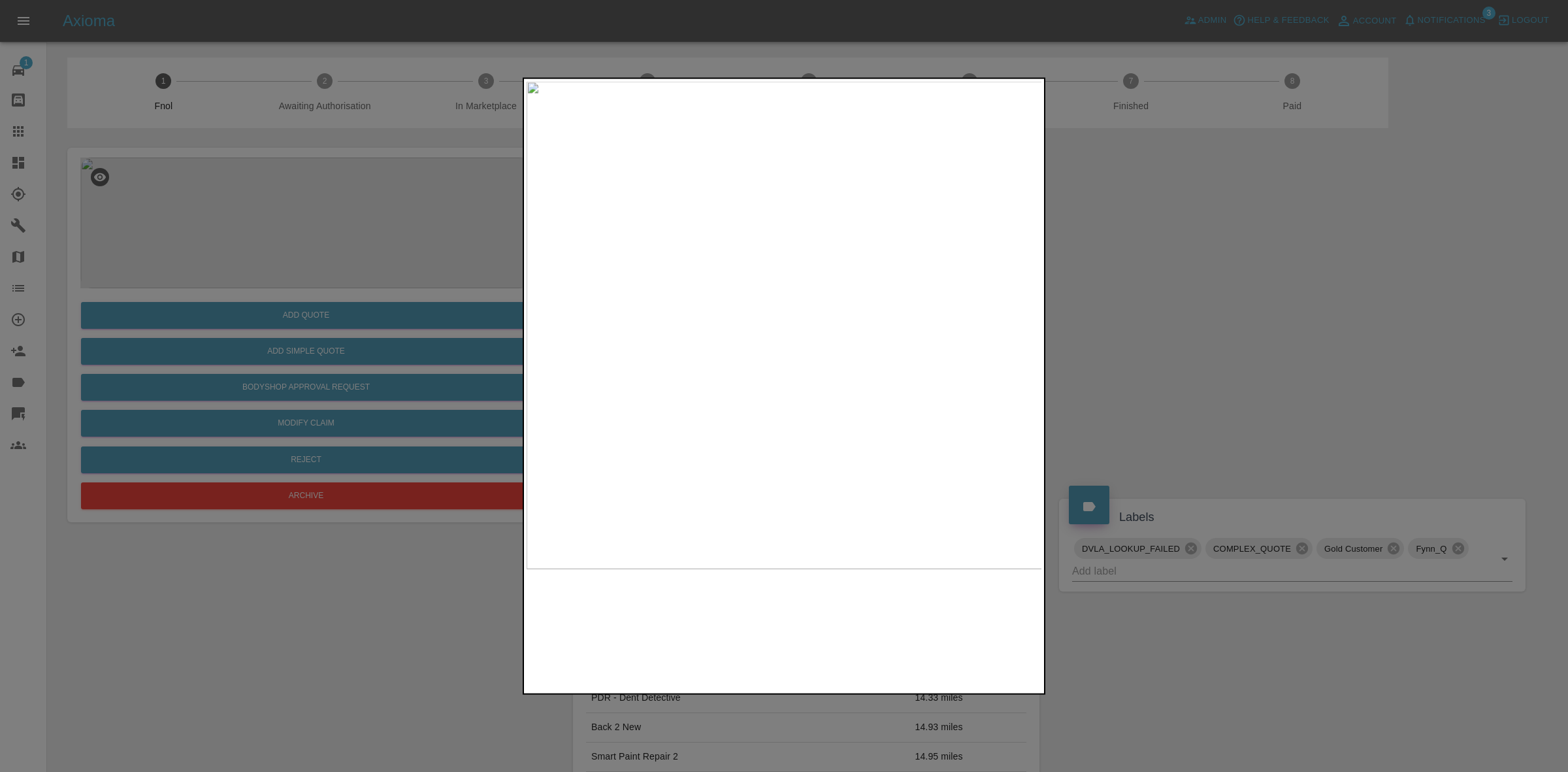
click at [1020, 384] on img at bounding box center [785, 325] width 516 height 488
drag, startPoint x: 1222, startPoint y: 353, endPoint x: 1110, endPoint y: 374, distance: 114.0
click at [1222, 353] on div at bounding box center [784, 386] width 1568 height 772
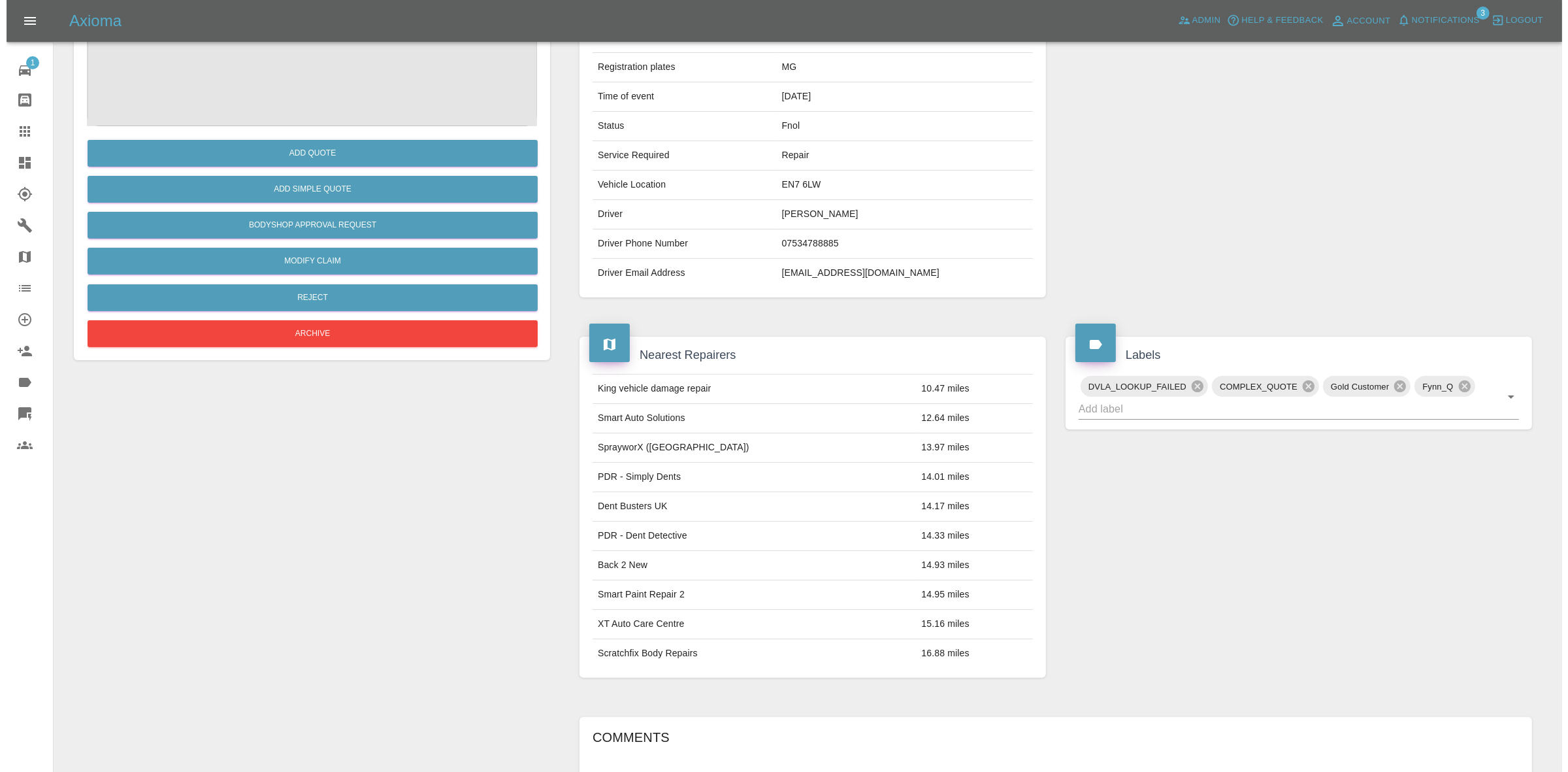
scroll to position [39, 0]
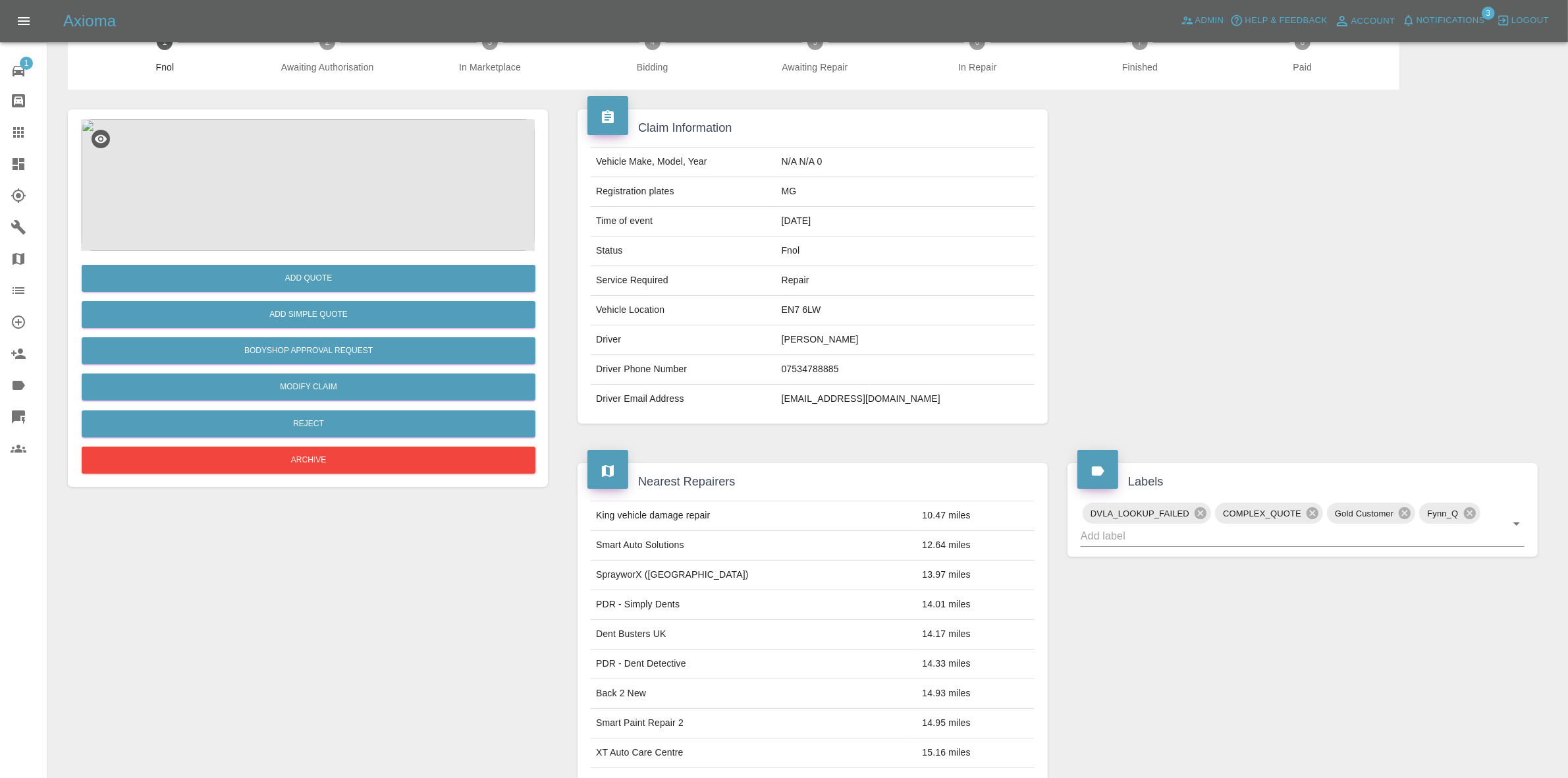
click at [280, 181] on img at bounding box center [307, 185] width 454 height 132
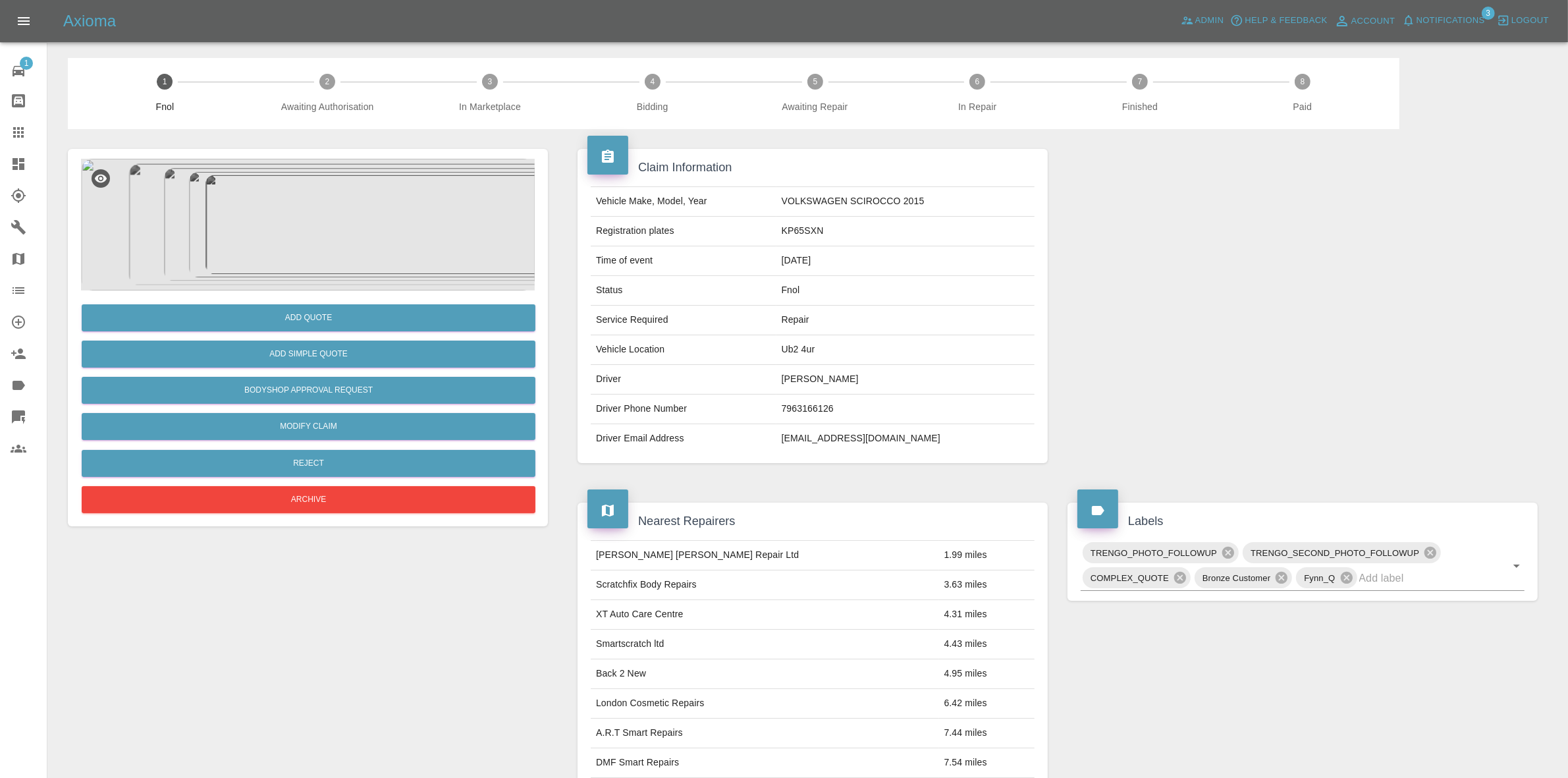
click at [352, 178] on img at bounding box center [307, 224] width 454 height 132
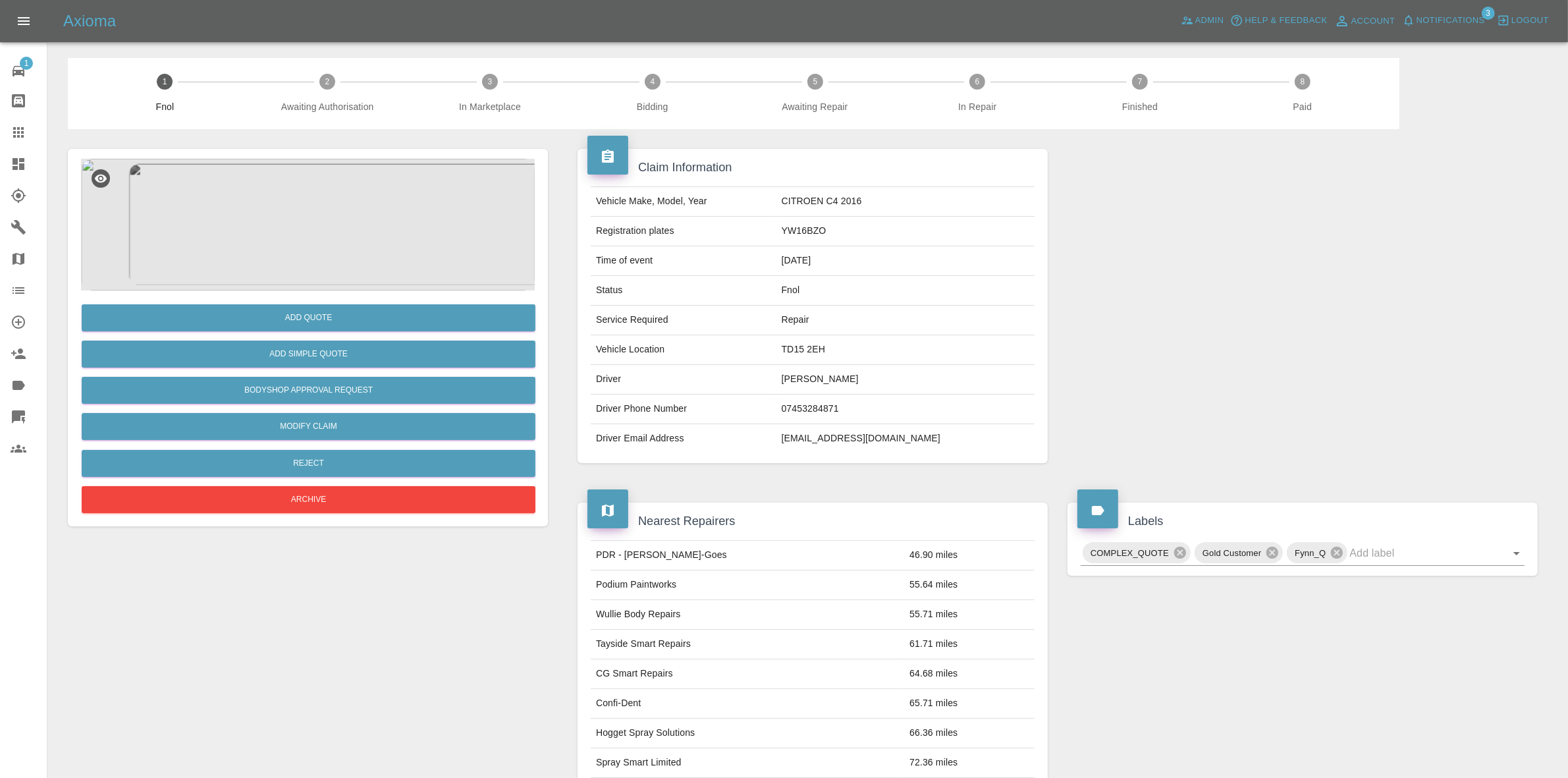
click at [394, 143] on div "Add Quote Add Simple Quote Bodyshop Approval Request Modify Claim Reject Archive" at bounding box center [307, 649] width 499 height 1041
click at [316, 212] on img at bounding box center [307, 224] width 454 height 132
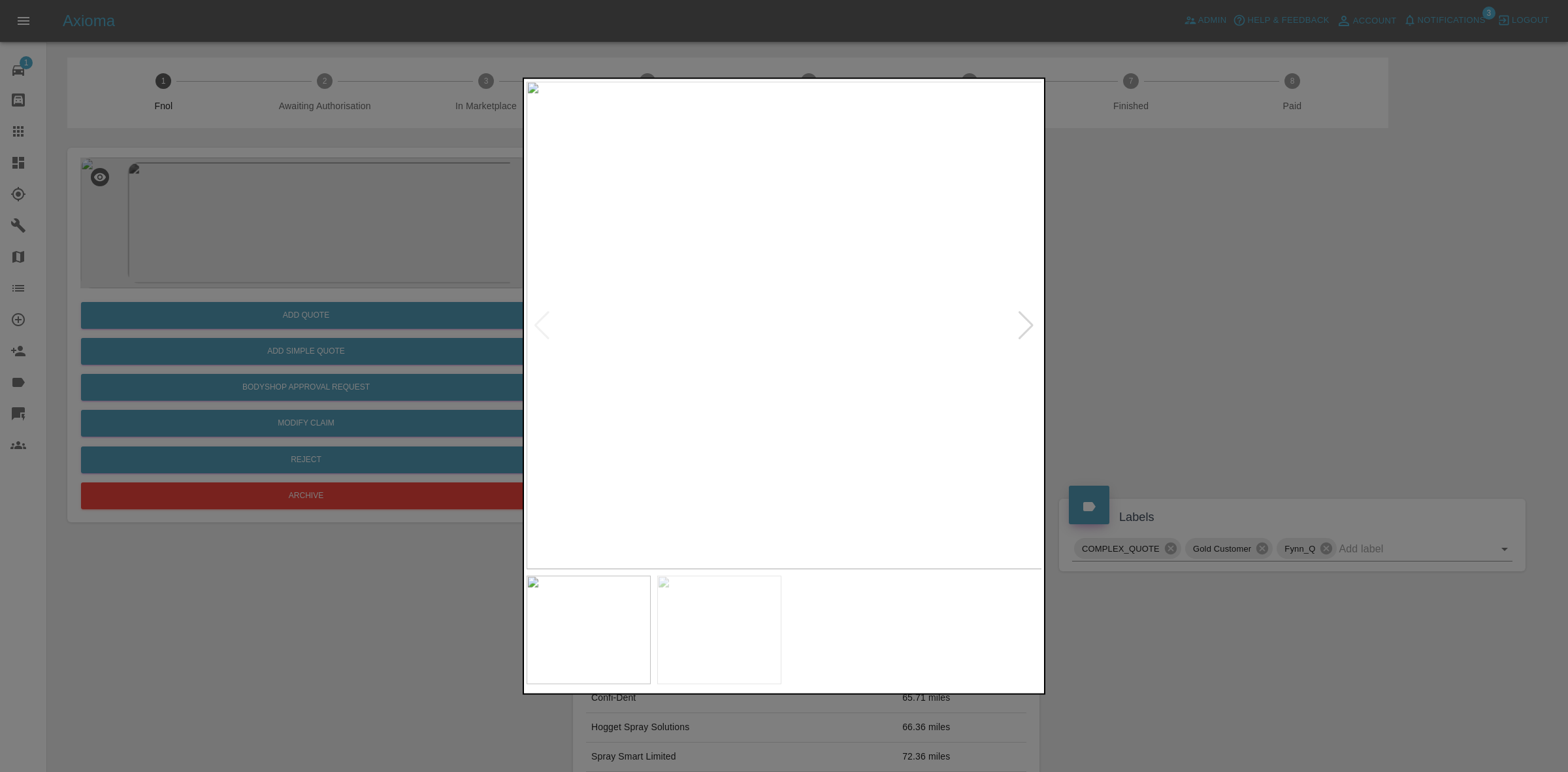
click at [1027, 318] on div at bounding box center [1026, 325] width 17 height 29
click at [1137, 348] on div at bounding box center [784, 386] width 1568 height 772
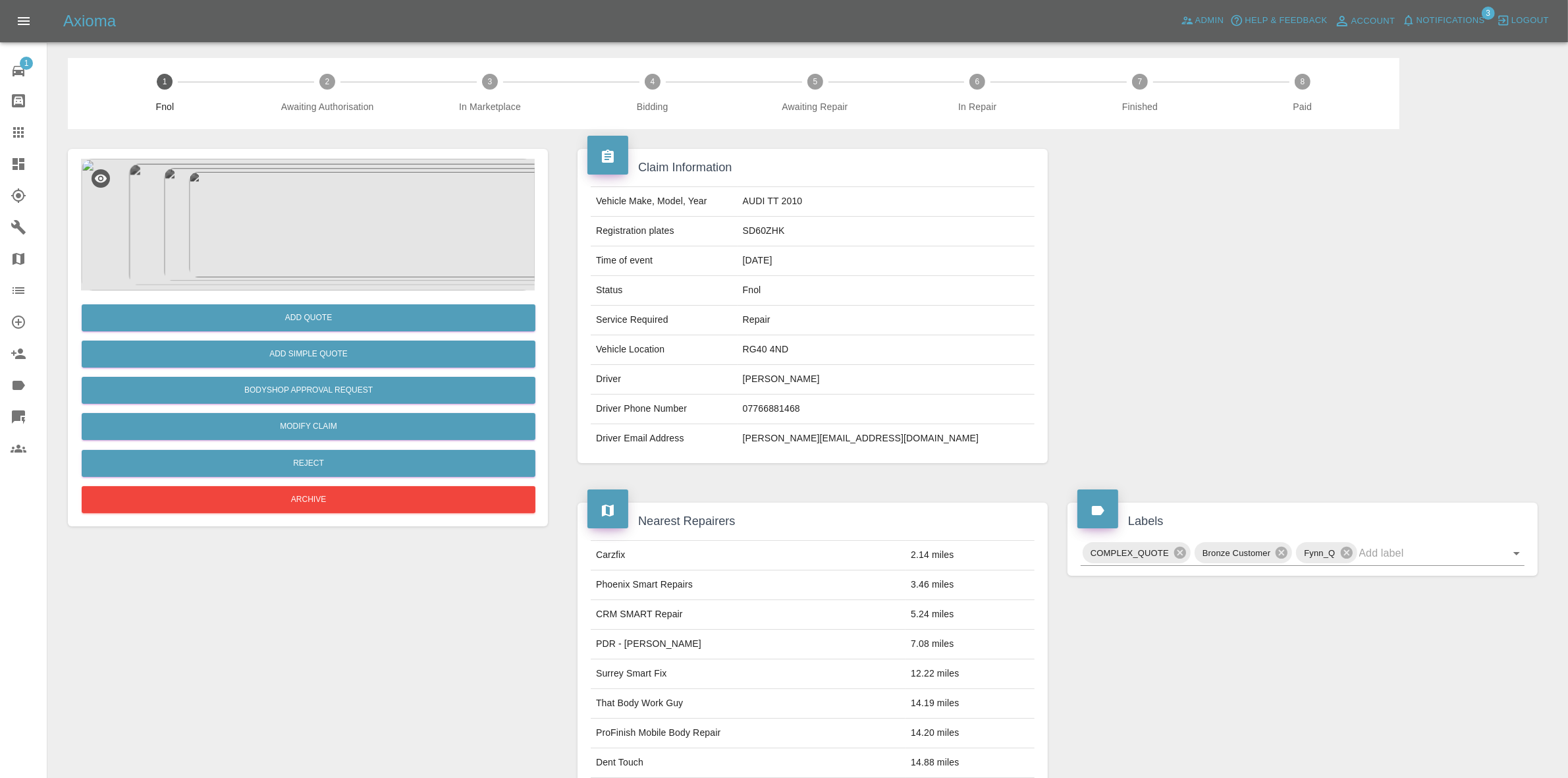
click at [386, 199] on img at bounding box center [307, 224] width 454 height 132
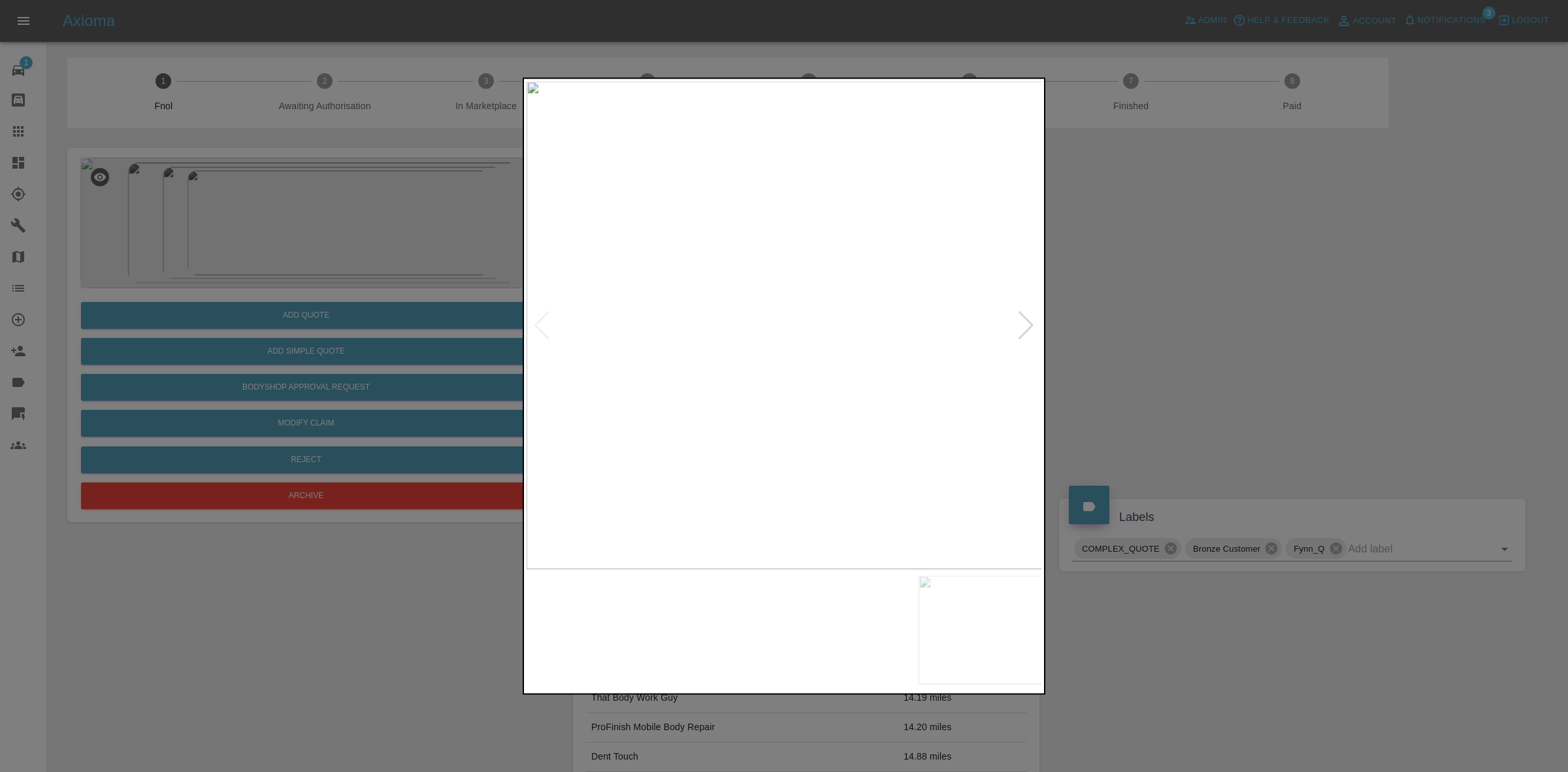
click at [1037, 320] on img at bounding box center [785, 325] width 516 height 488
click at [1030, 320] on div at bounding box center [1026, 325] width 17 height 29
click at [1030, 320] on img at bounding box center [785, 325] width 516 height 488
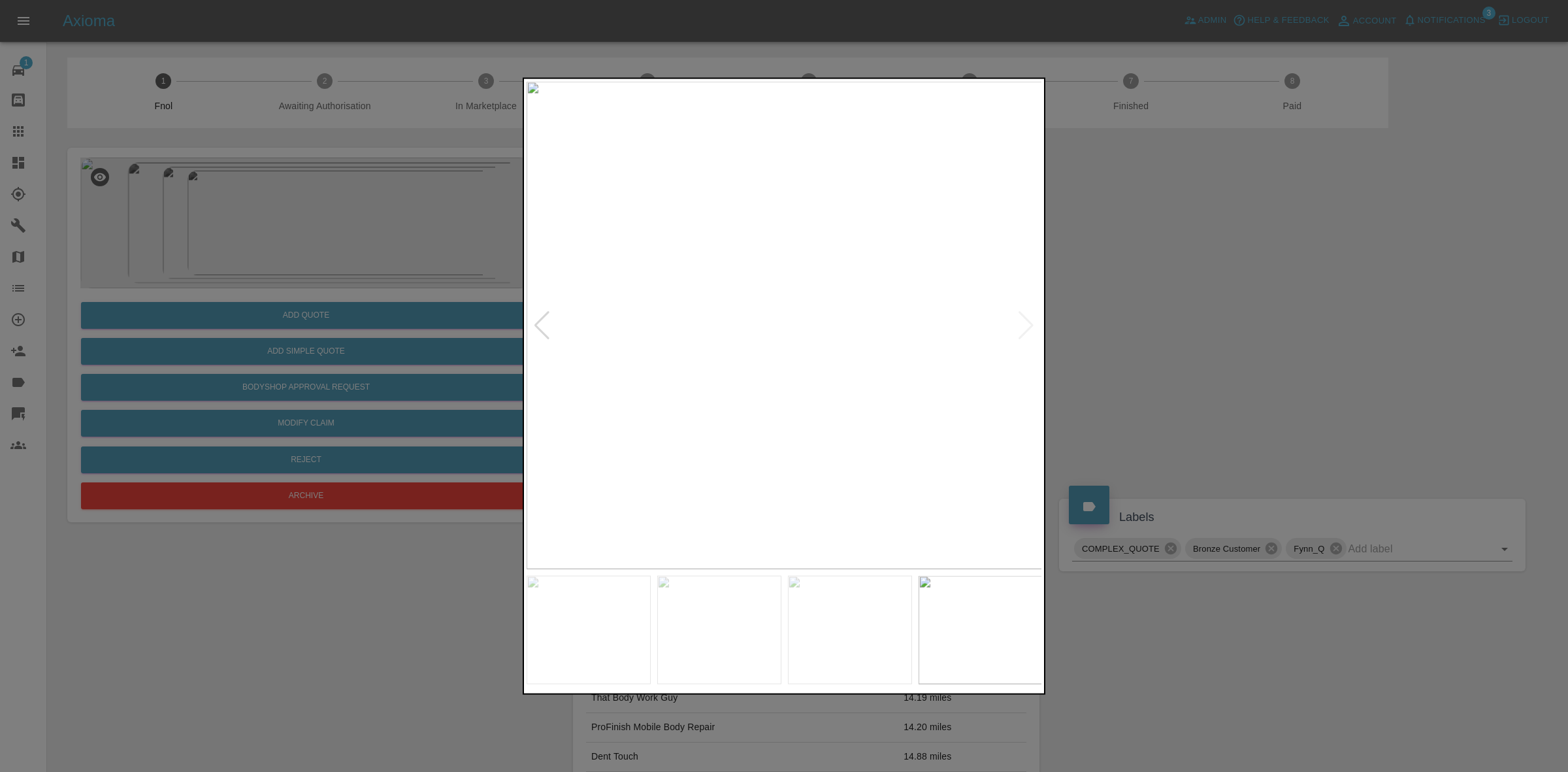
click at [1030, 320] on img at bounding box center [785, 325] width 516 height 488
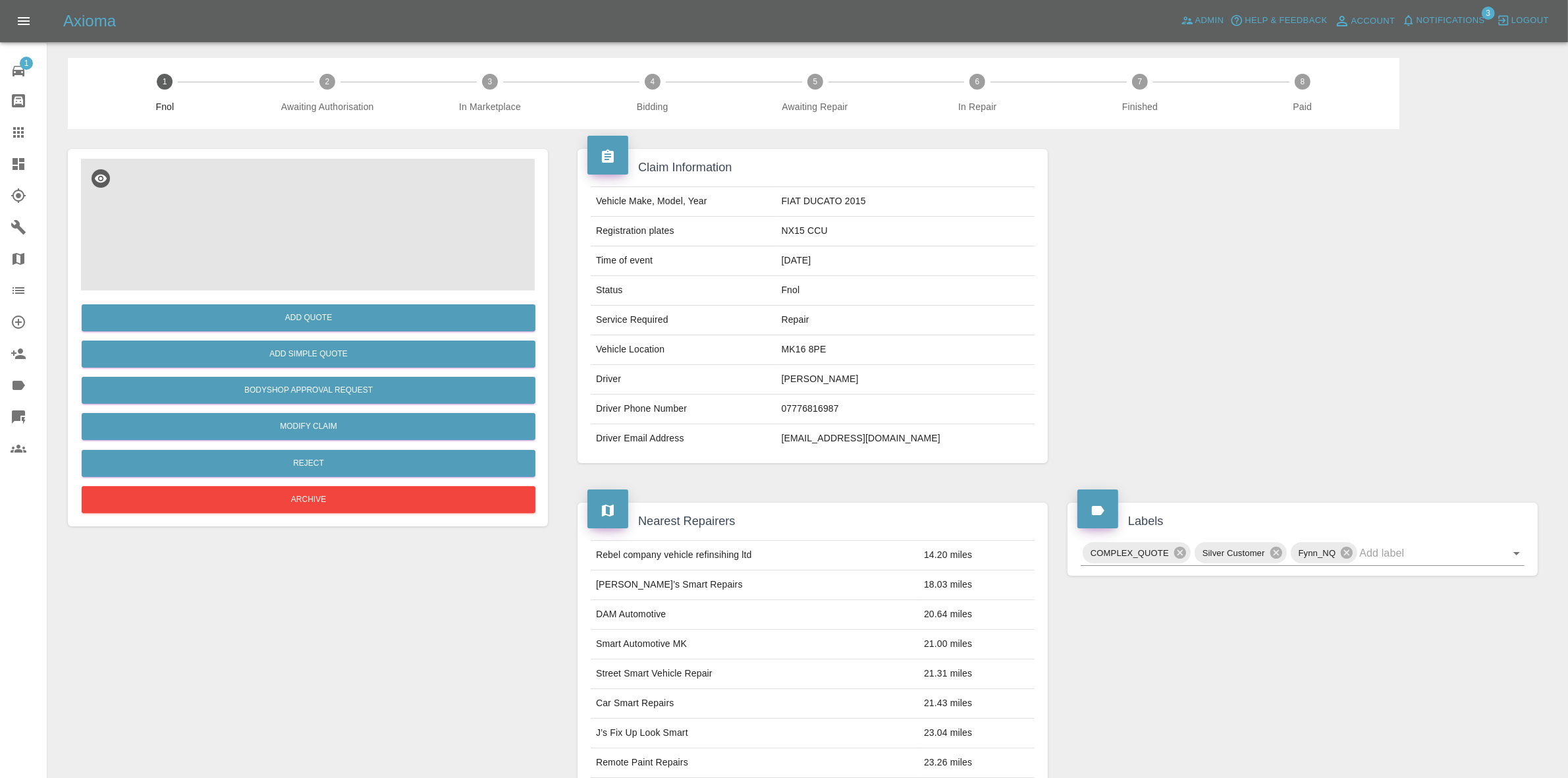
click at [282, 260] on img at bounding box center [307, 224] width 454 height 132
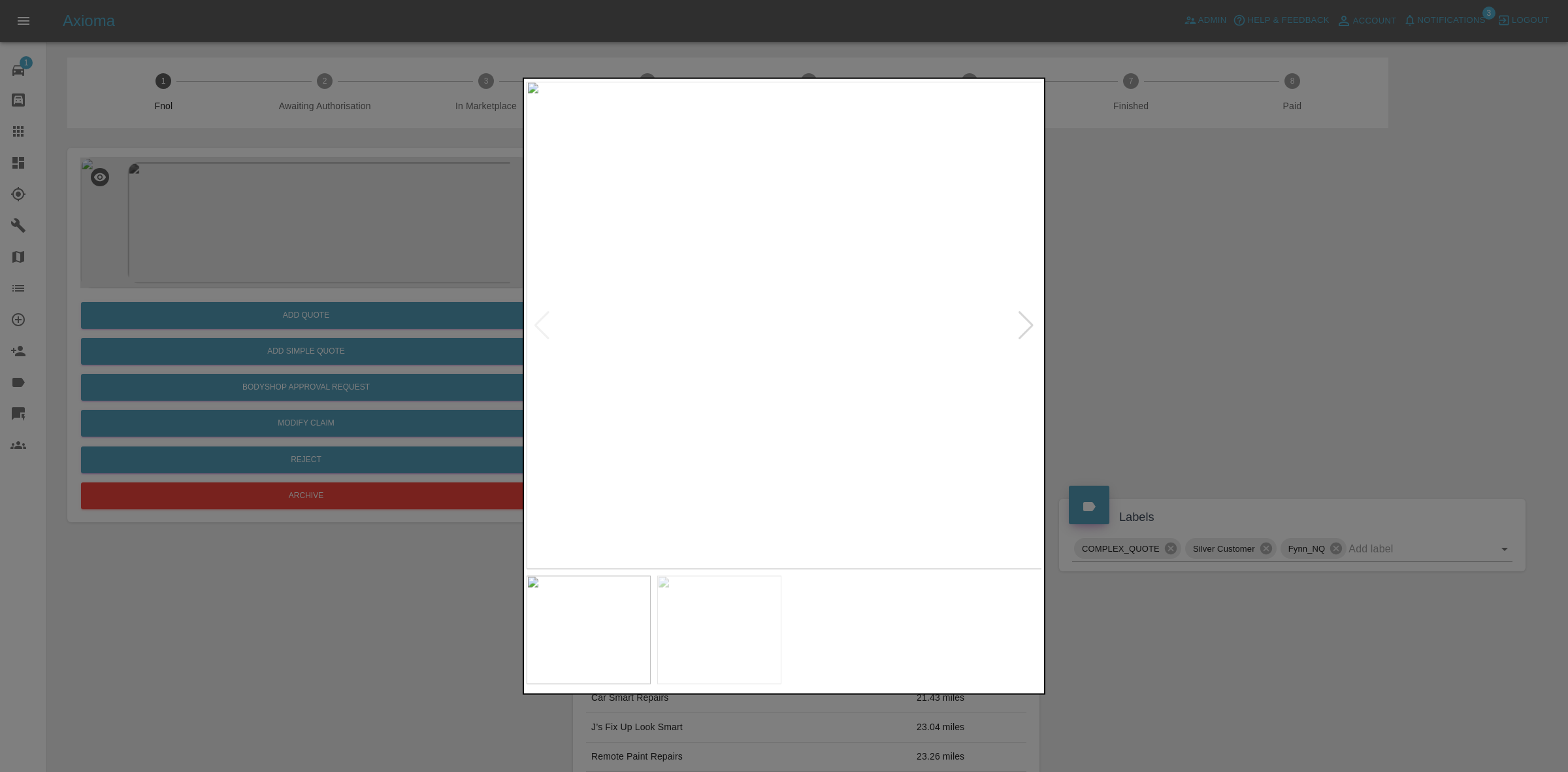
click at [1026, 320] on div at bounding box center [1026, 325] width 17 height 29
click at [1106, 330] on div at bounding box center [784, 386] width 1568 height 772
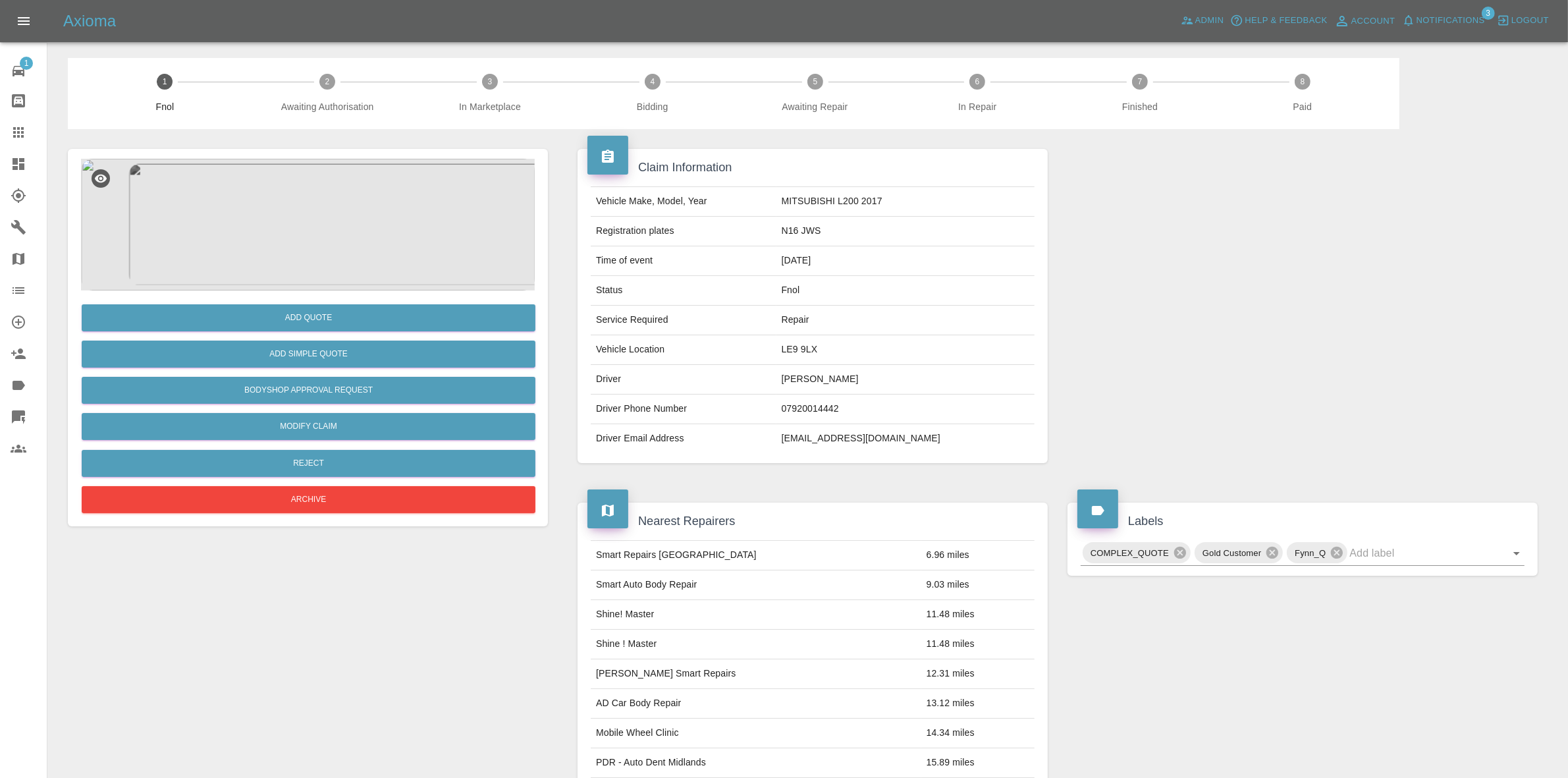
click at [347, 202] on img at bounding box center [307, 224] width 454 height 132
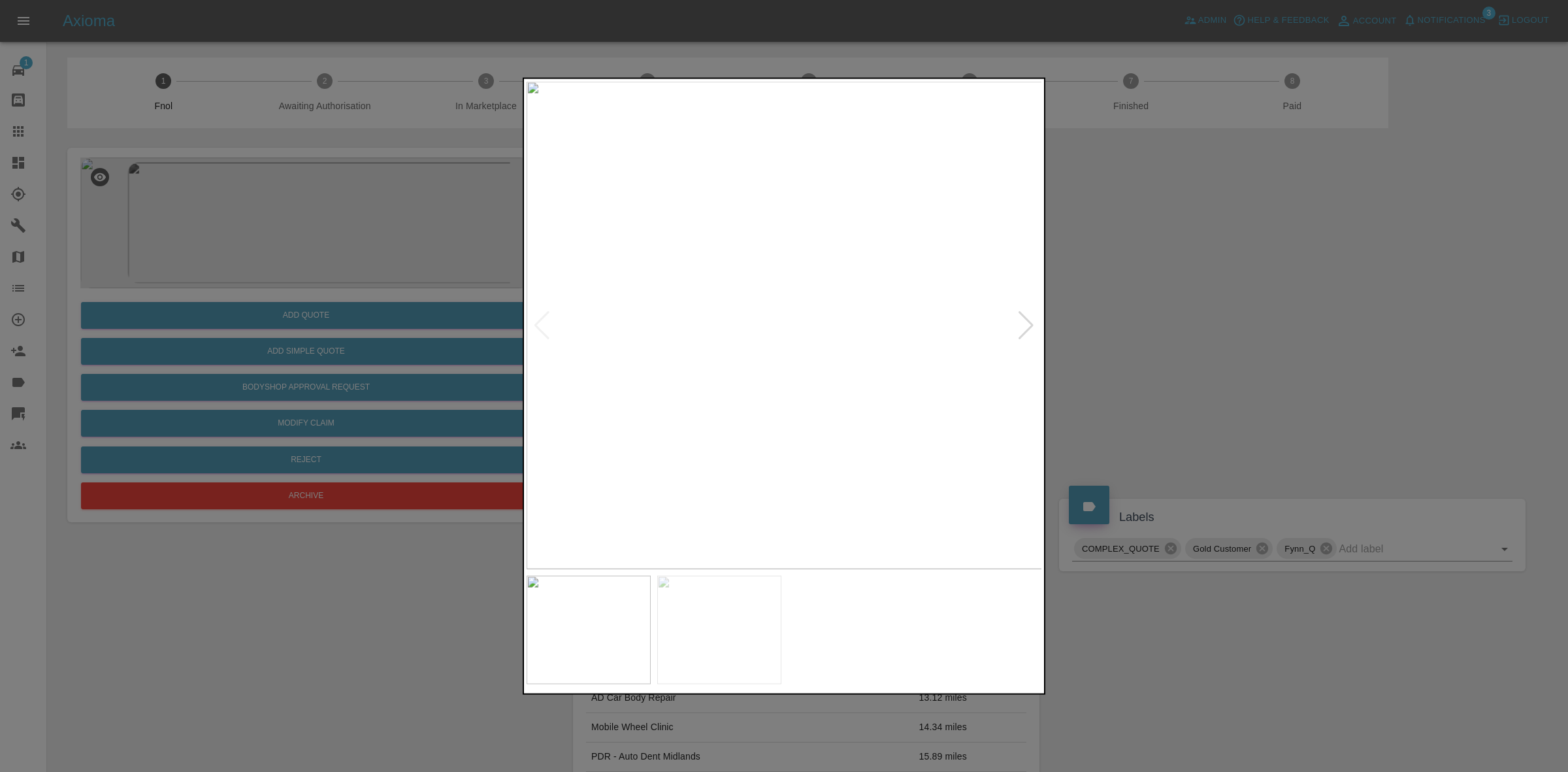
click at [1025, 318] on div at bounding box center [1026, 325] width 17 height 29
click at [1025, 318] on img at bounding box center [785, 325] width 516 height 488
click at [543, 328] on div at bounding box center [542, 325] width 17 height 29
click at [732, 385] on img at bounding box center [785, 325] width 516 height 488
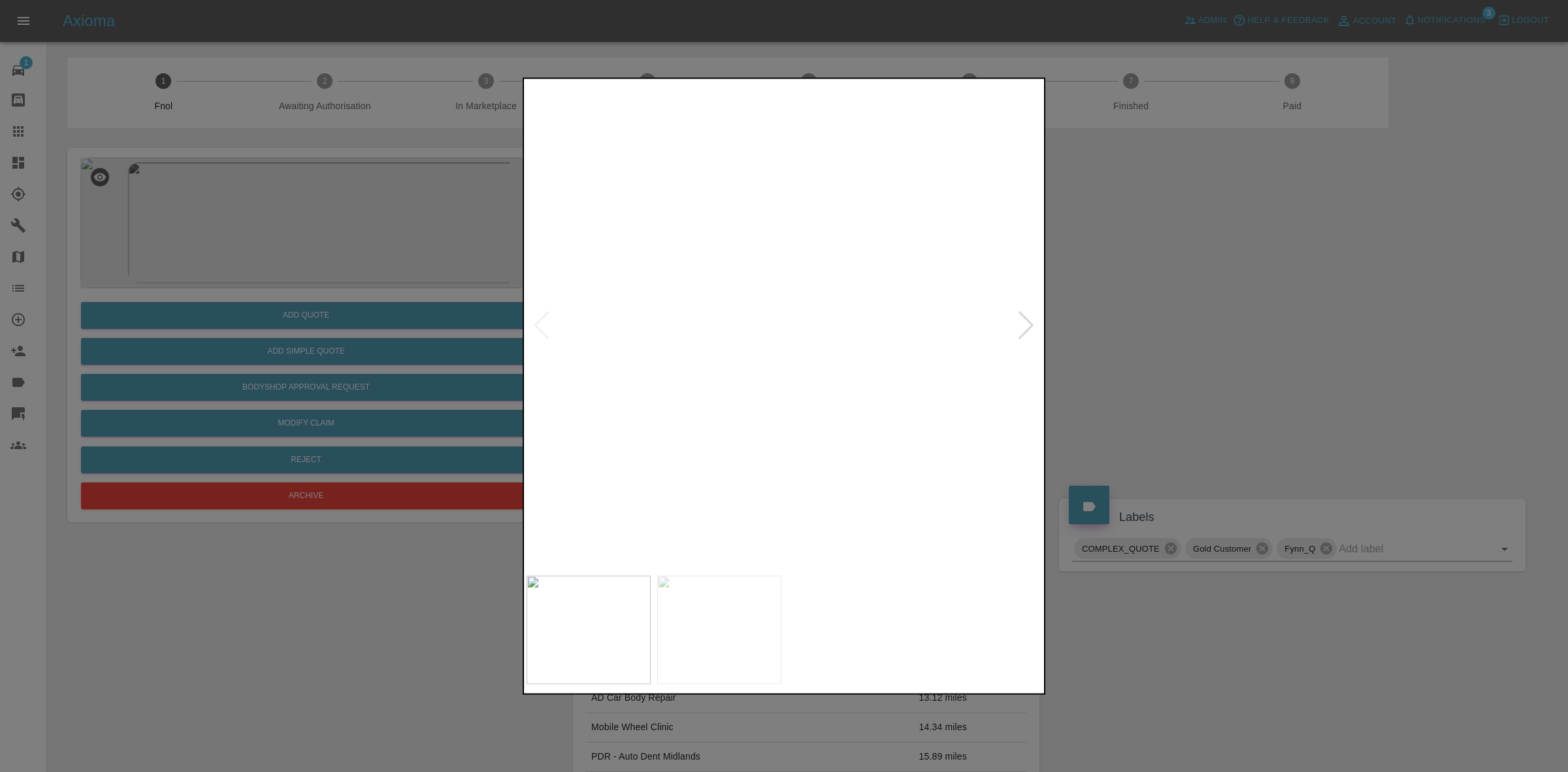
click at [690, 331] on img at bounding box center [728, 63] width 1549 height 1463
click at [743, 308] on img at bounding box center [724, 61] width 1549 height 1463
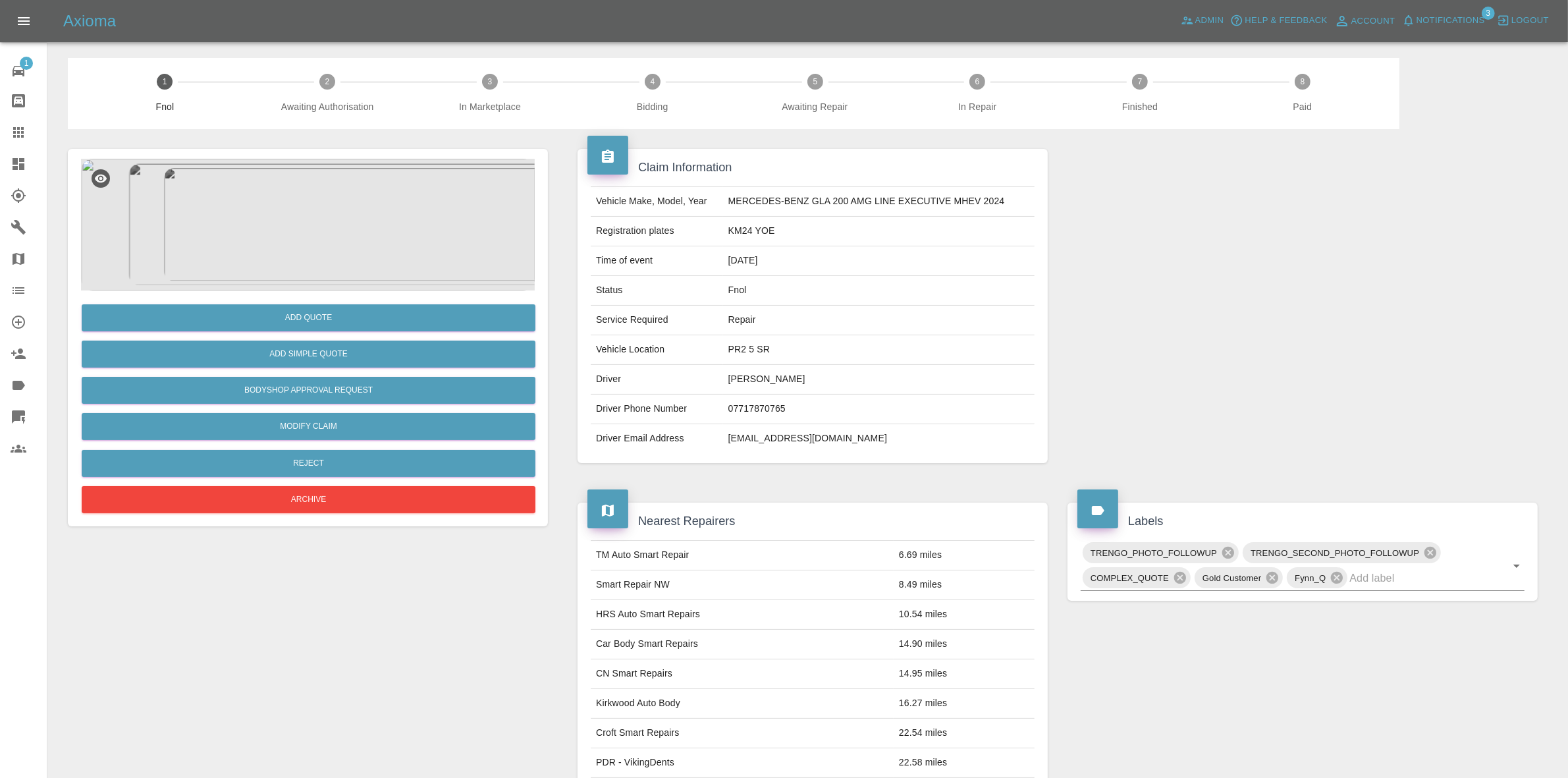
click at [341, 205] on img at bounding box center [307, 224] width 454 height 132
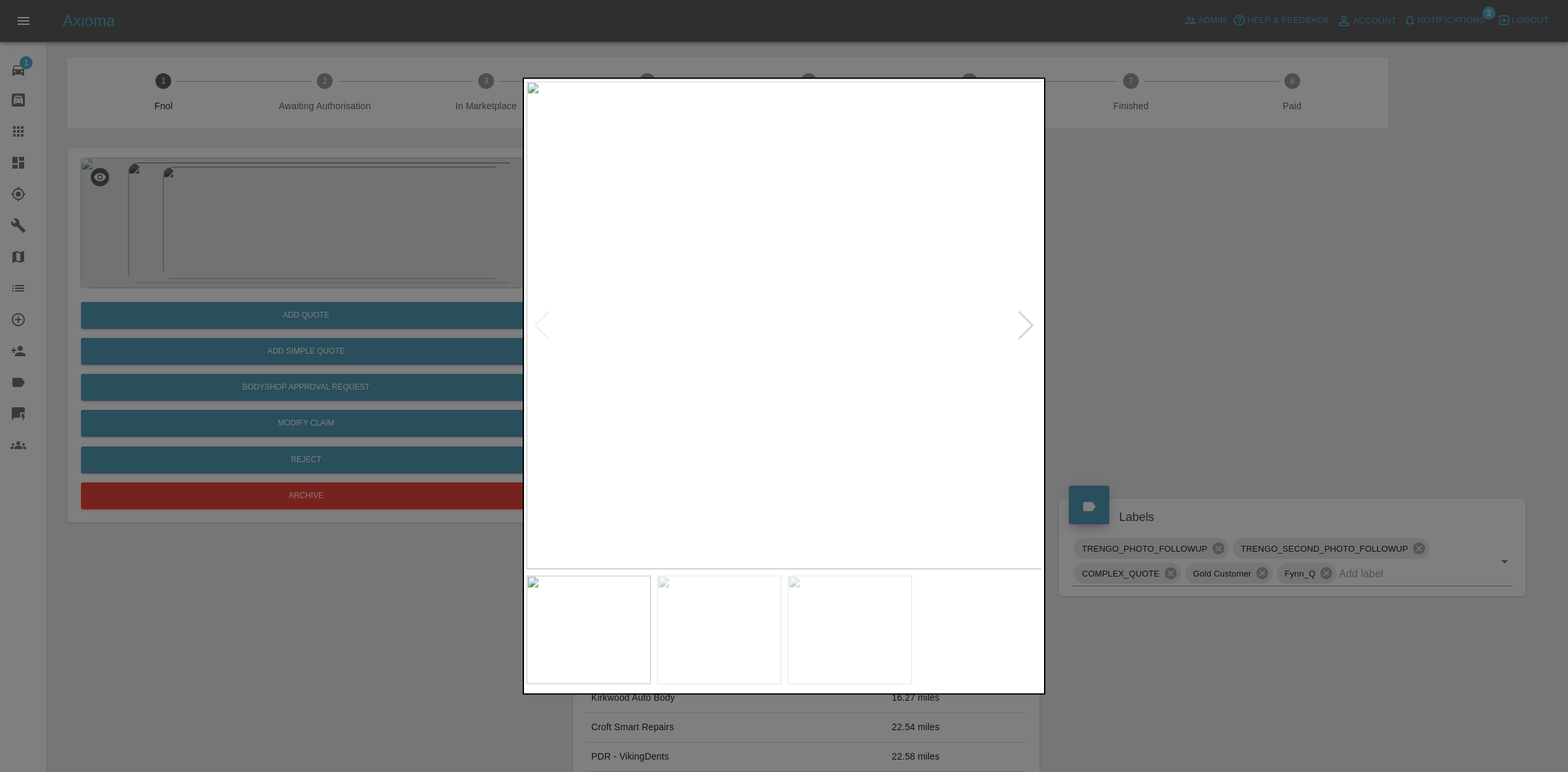
click at [1022, 320] on div at bounding box center [1026, 325] width 17 height 29
click at [1161, 388] on div at bounding box center [784, 386] width 1568 height 772
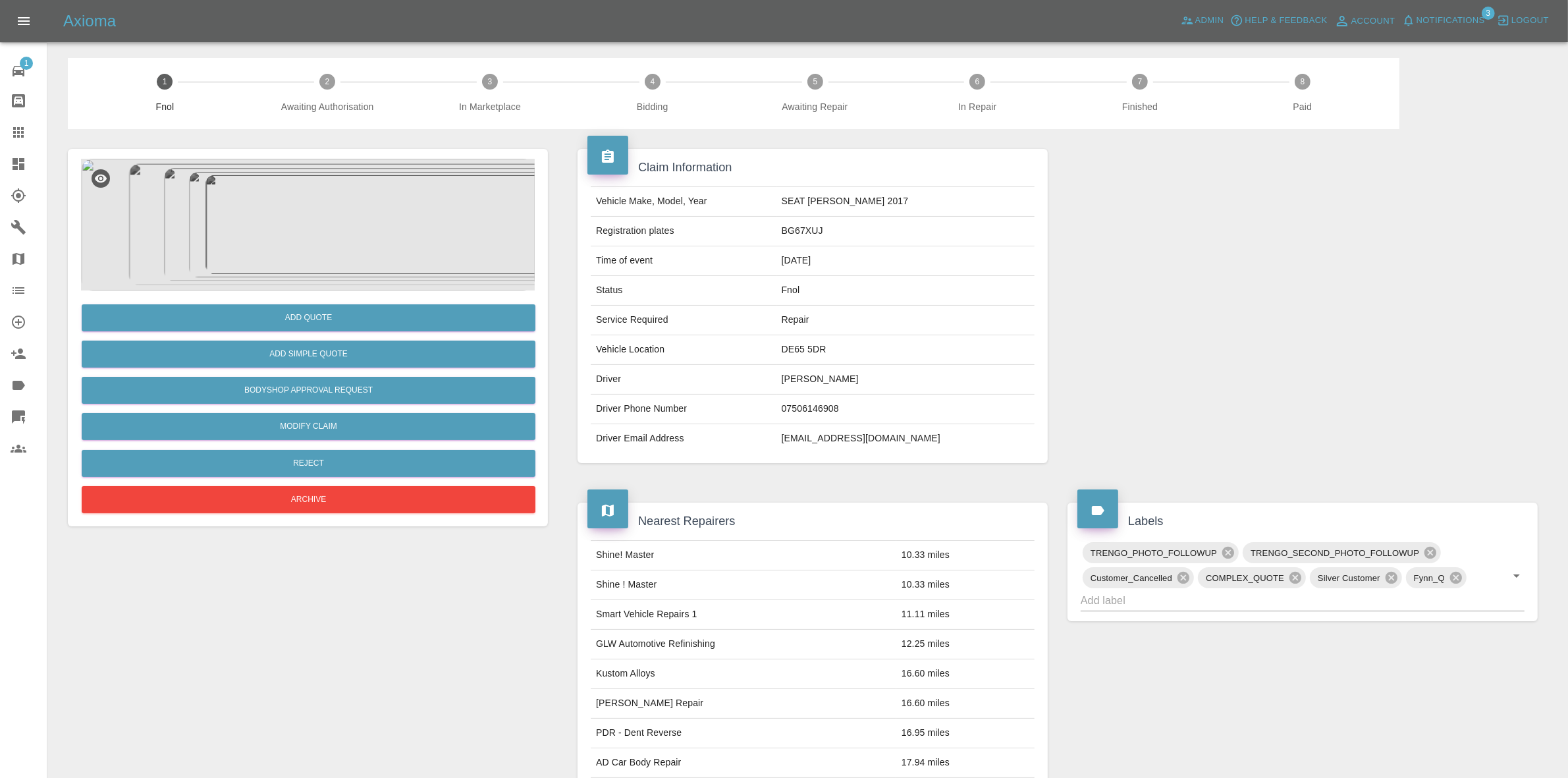
drag, startPoint x: 383, startPoint y: 140, endPoint x: 580, endPoint y: 268, distance: 234.9
click at [382, 142] on div "Add Quote Add Simple Quote Bodyshop Approval Request Modify Claim Reject Archive" at bounding box center [307, 662] width 499 height 1066
click at [442, 262] on img at bounding box center [307, 224] width 454 height 132
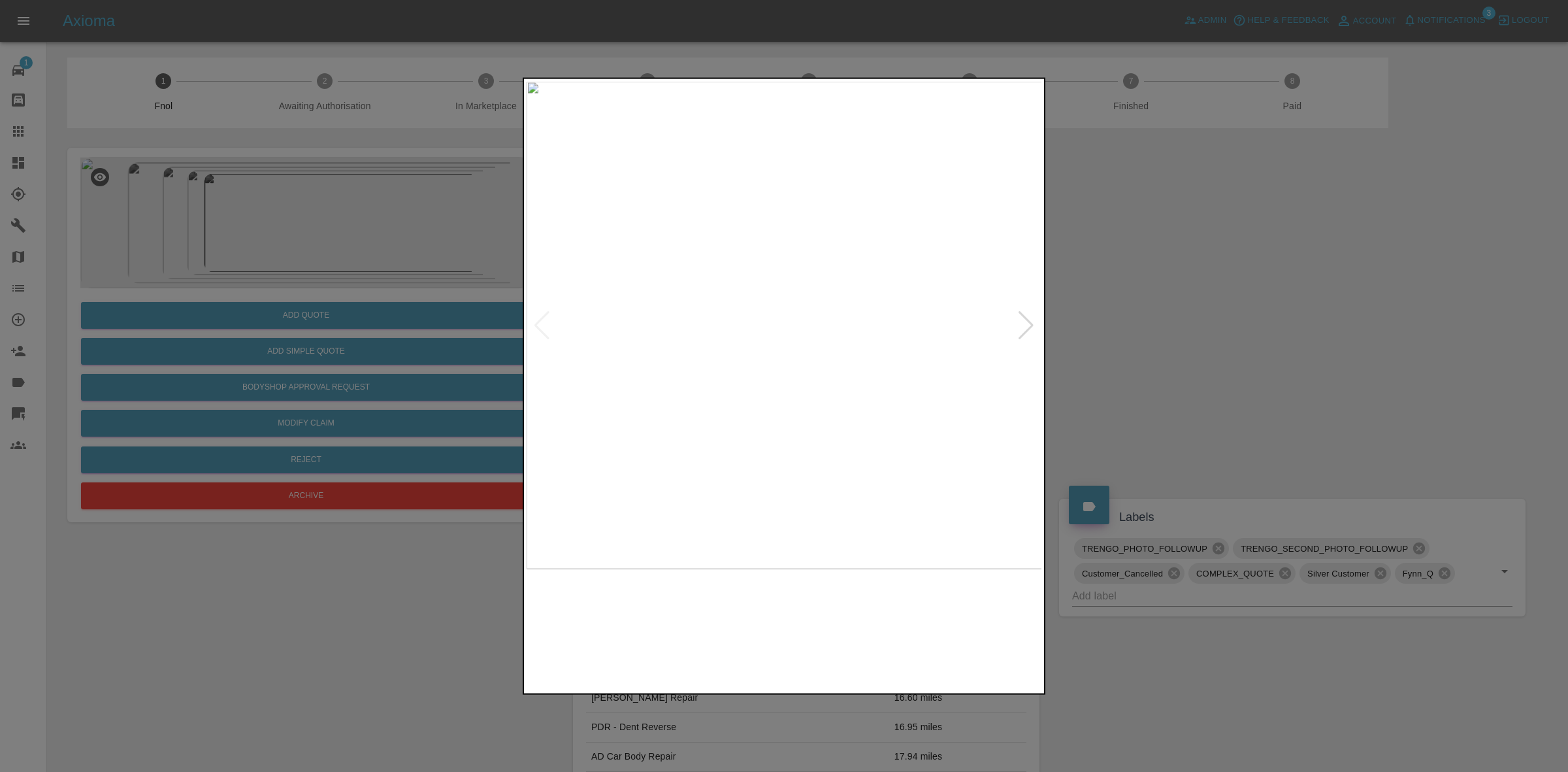
click at [1026, 341] on img at bounding box center [785, 325] width 516 height 488
click at [1030, 324] on div at bounding box center [1026, 325] width 17 height 29
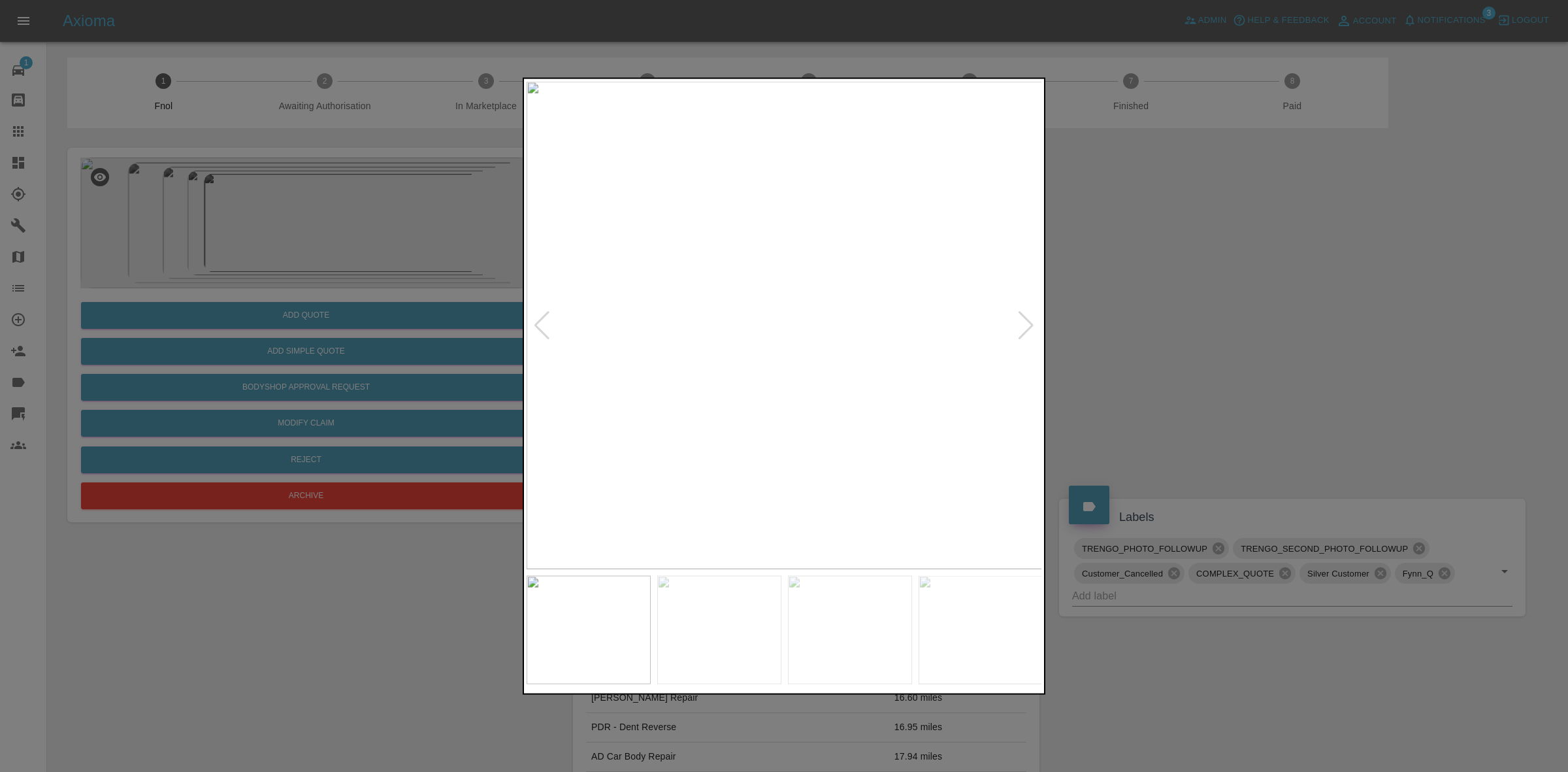
click at [1030, 324] on div at bounding box center [1026, 325] width 17 height 29
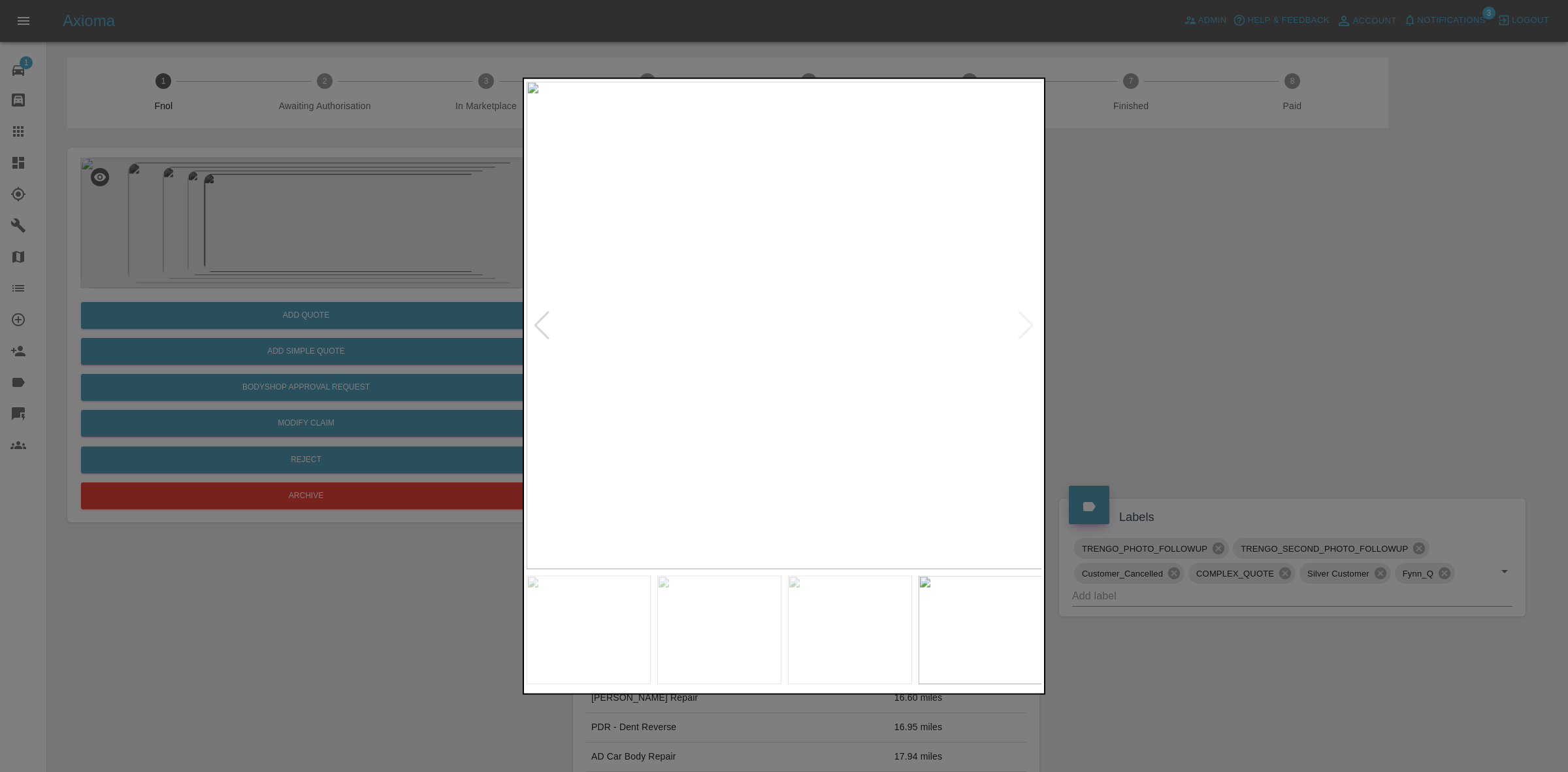
click at [1030, 324] on img at bounding box center [785, 325] width 516 height 488
click at [1197, 347] on div at bounding box center [784, 386] width 1568 height 772
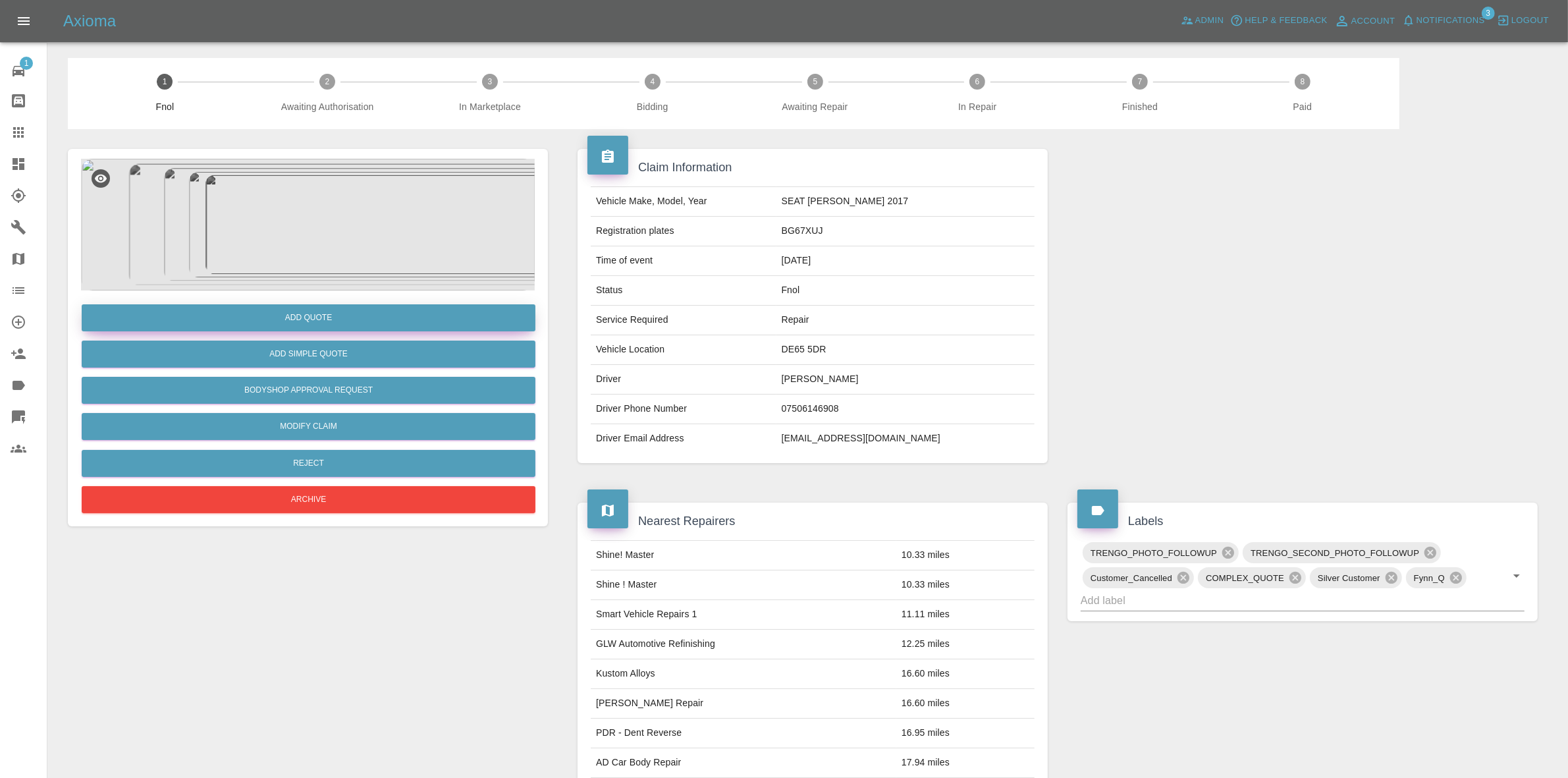
click at [293, 316] on button "Add Quote" at bounding box center [308, 318] width 454 height 27
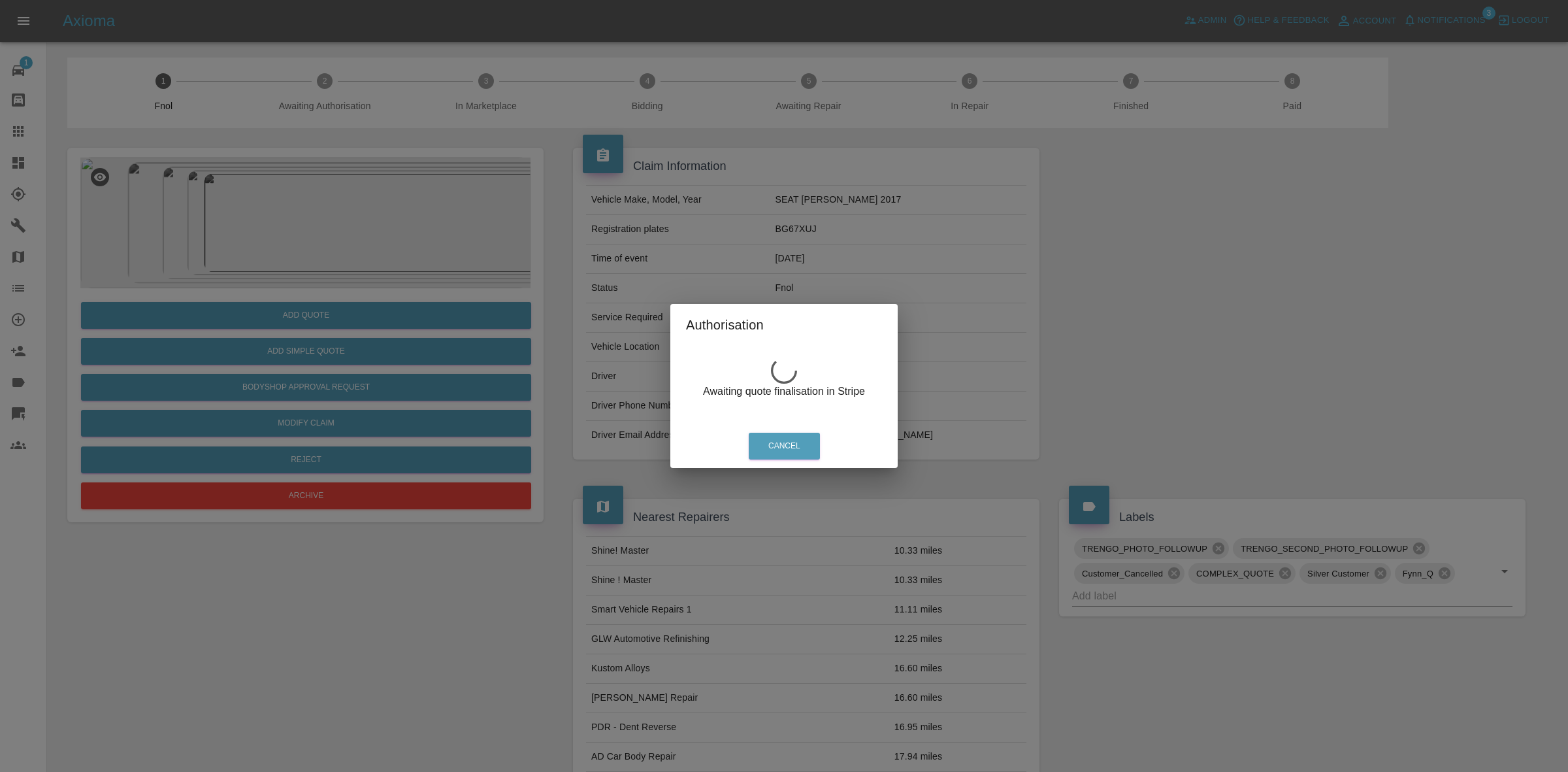
click at [524, 257] on div "Authorisation Awaiting quote finalisation in Stripe Cancel" at bounding box center [784, 386] width 1568 height 772
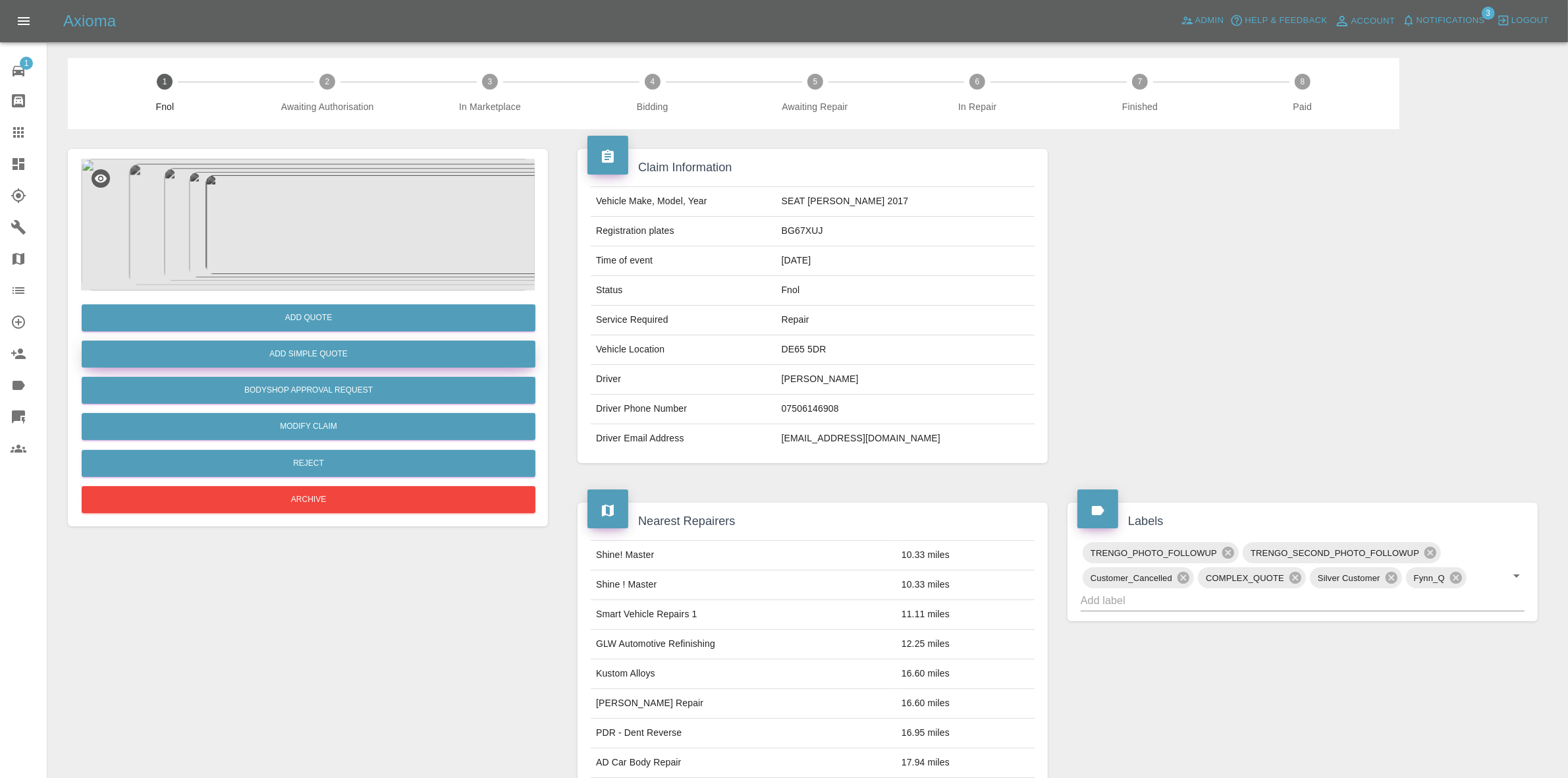
click at [350, 355] on button "Add Simple Quote" at bounding box center [308, 354] width 454 height 27
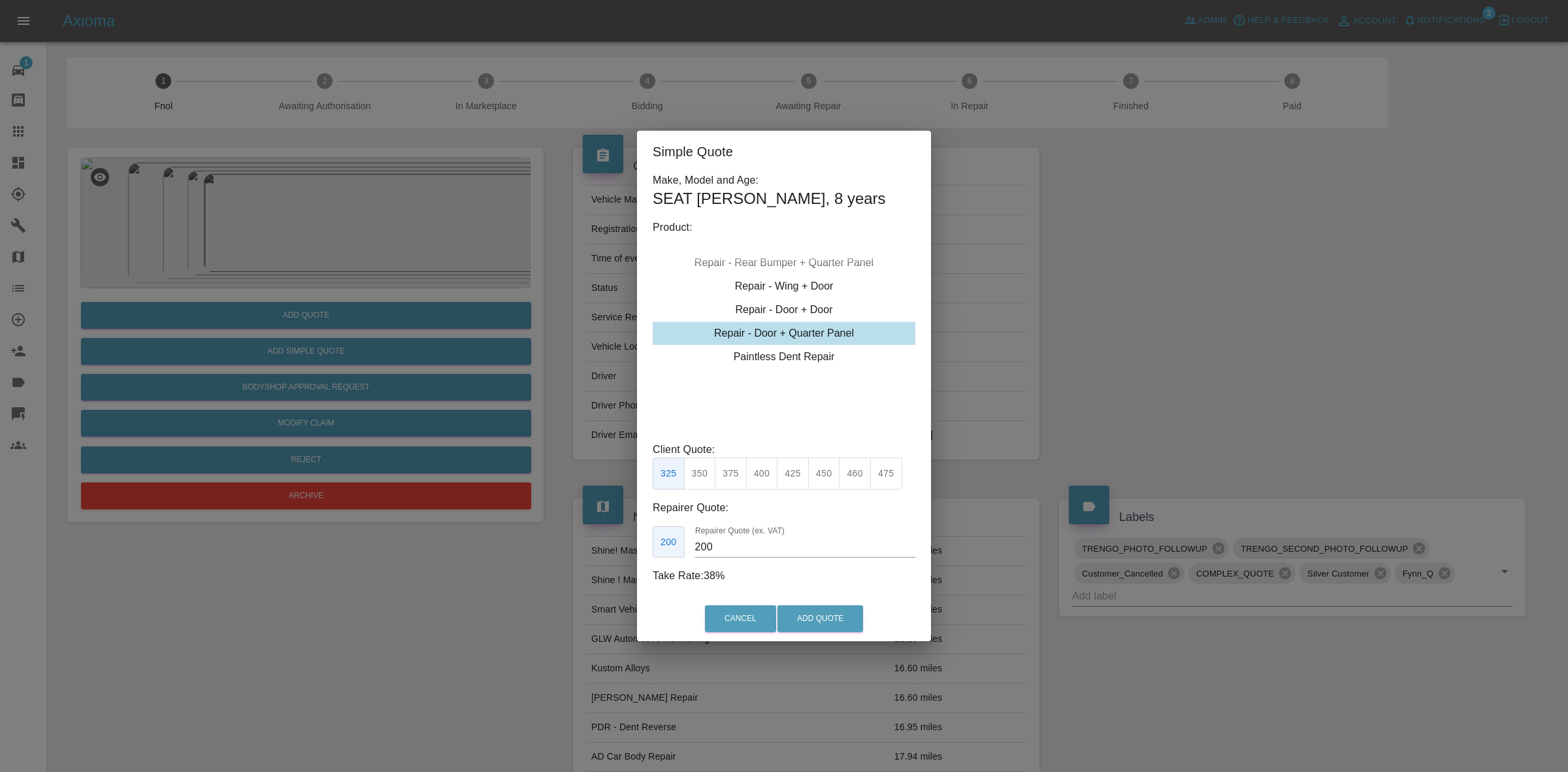
click at [690, 468] on button "350" at bounding box center [700, 473] width 32 height 32
click at [754, 547] on input "210" at bounding box center [805, 546] width 220 height 21
type input "235"
click at [816, 612] on button "Add Quote" at bounding box center [821, 619] width 86 height 27
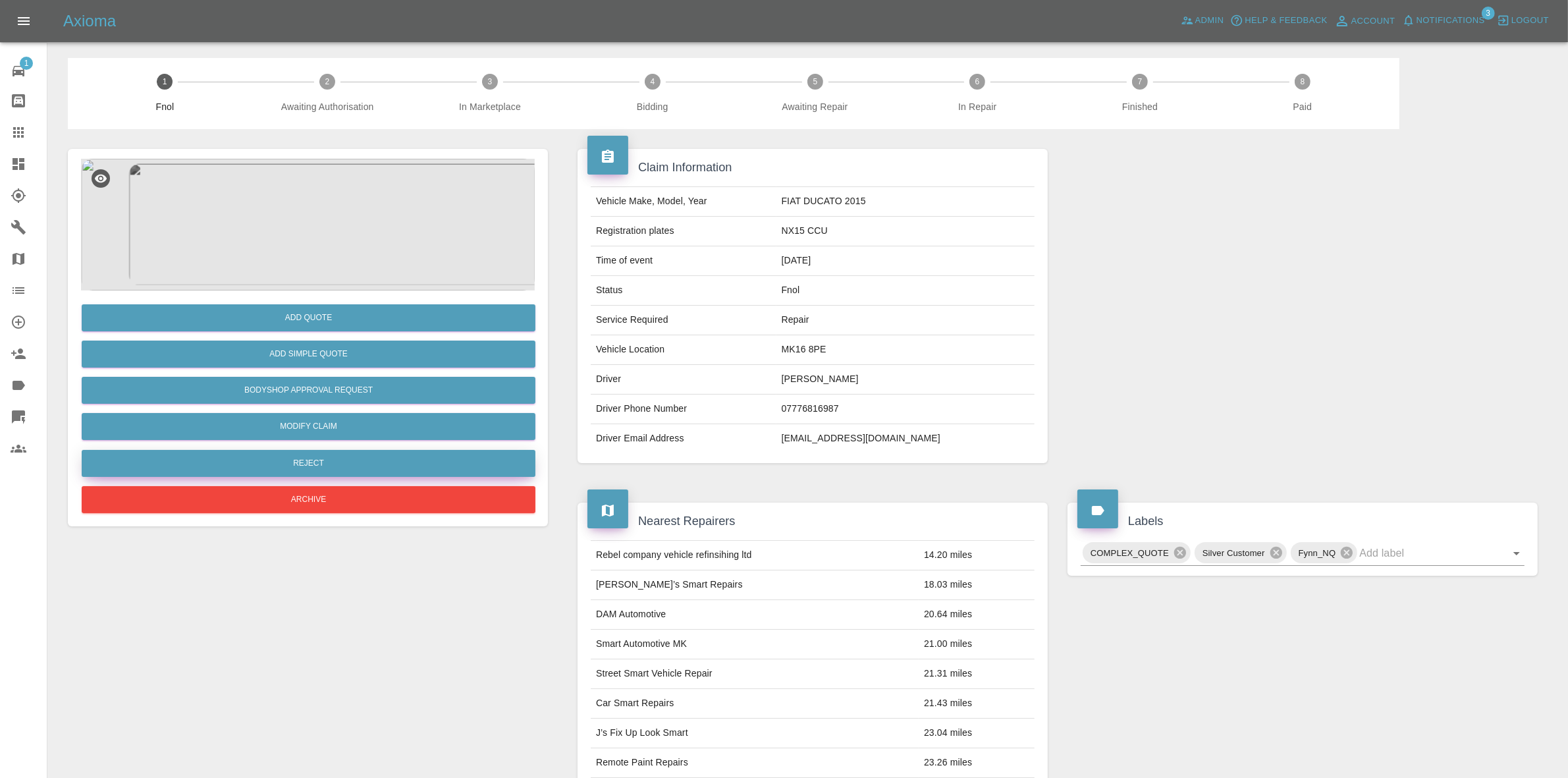
click at [311, 459] on button "Reject" at bounding box center [308, 463] width 454 height 27
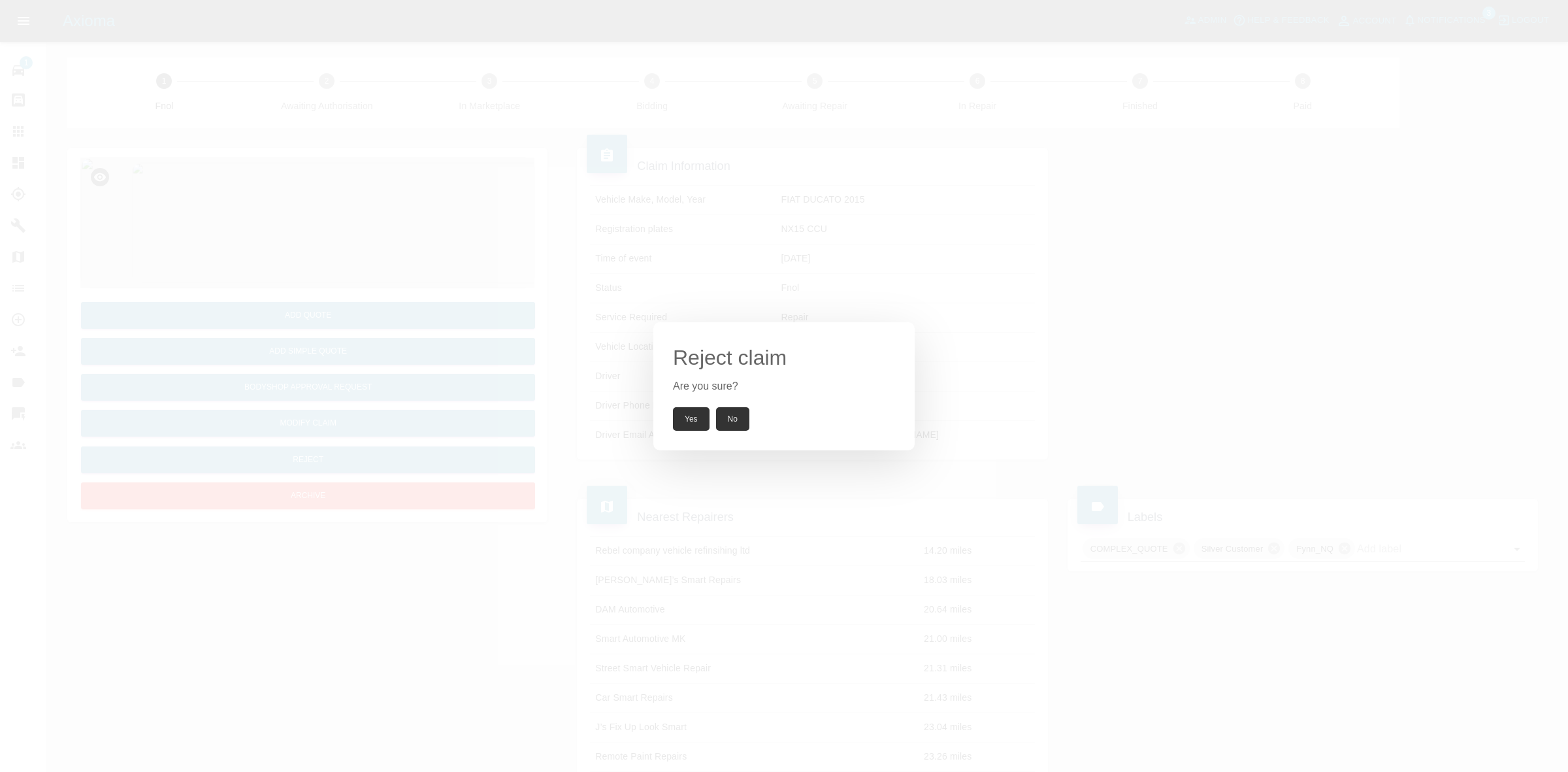
click at [687, 423] on button "Yes" at bounding box center [691, 419] width 37 height 24
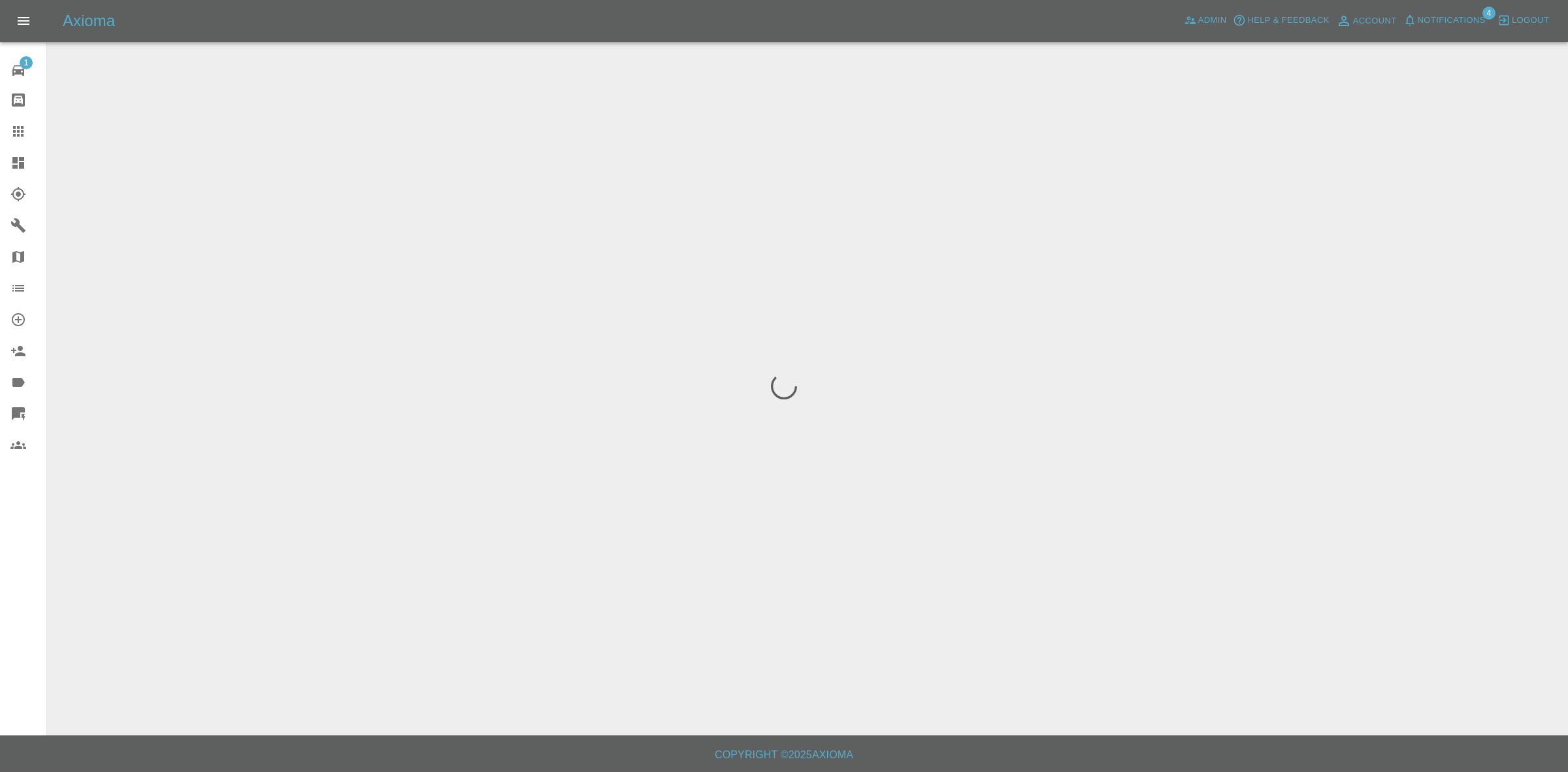
click at [1462, 20] on span "Notifications" at bounding box center [1452, 20] width 68 height 15
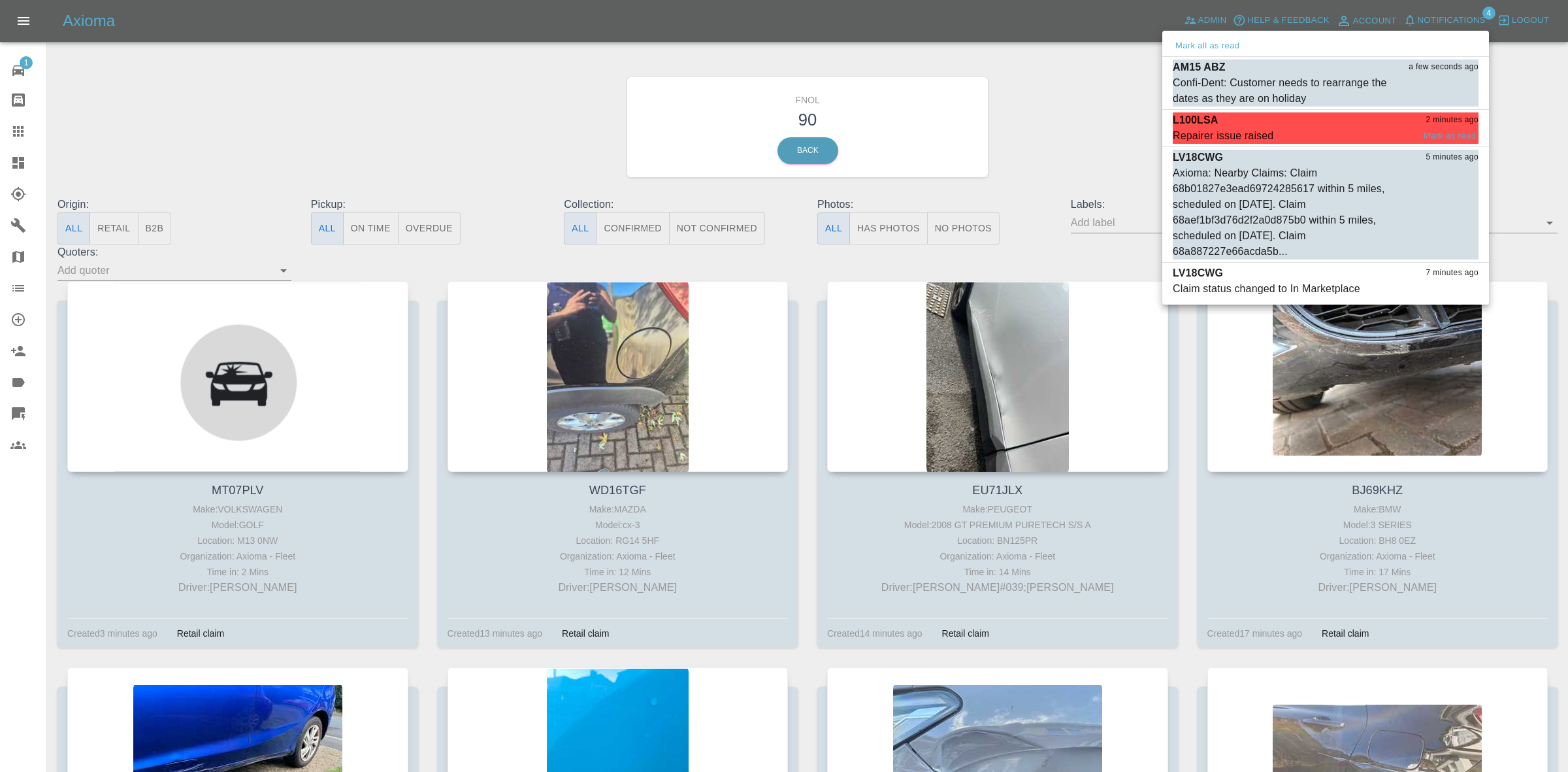
click at [1292, 125] on div "L100LSA 2 minutes ago" at bounding box center [1326, 120] width 306 height 16
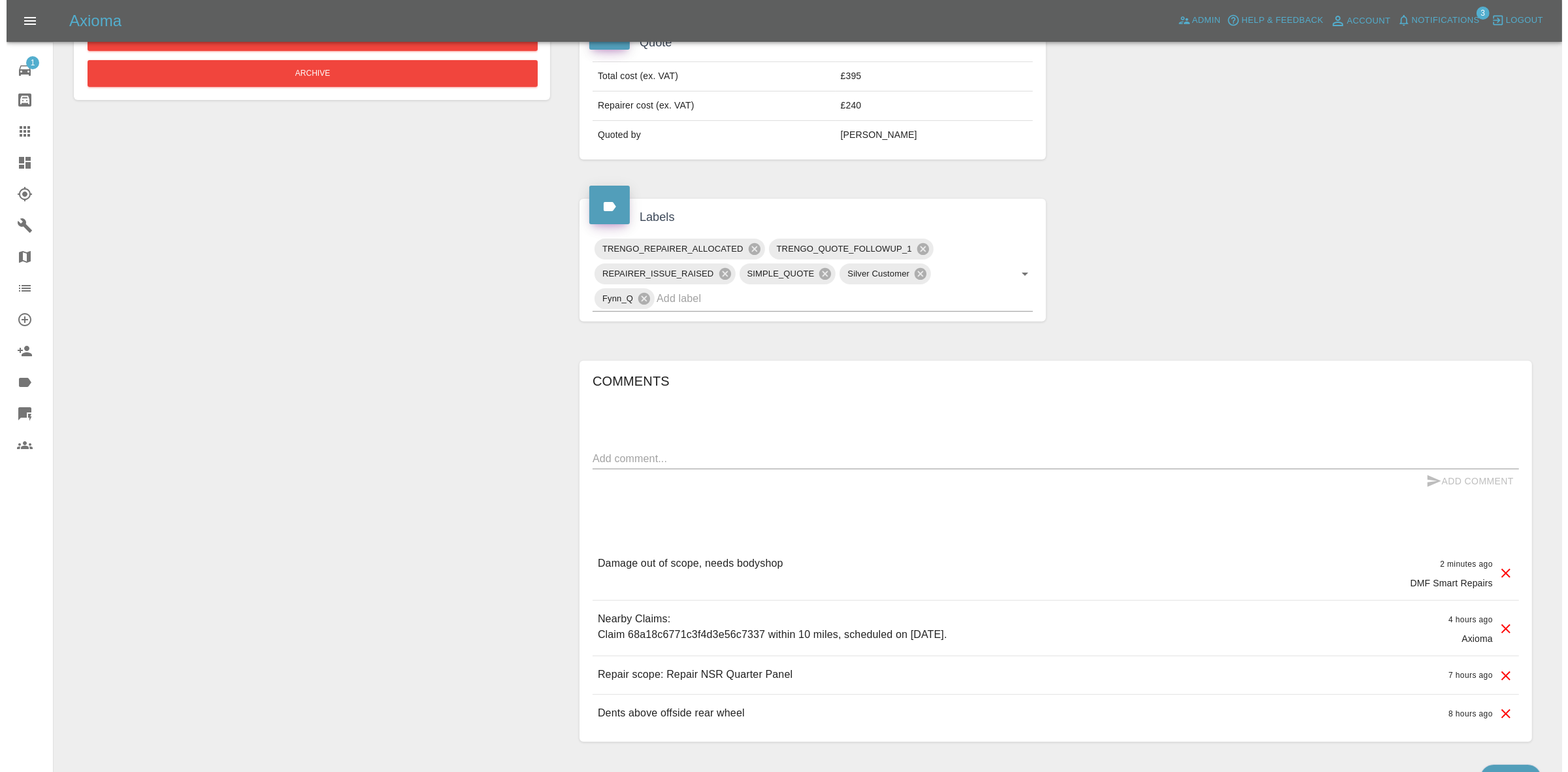
scroll to position [552, 0]
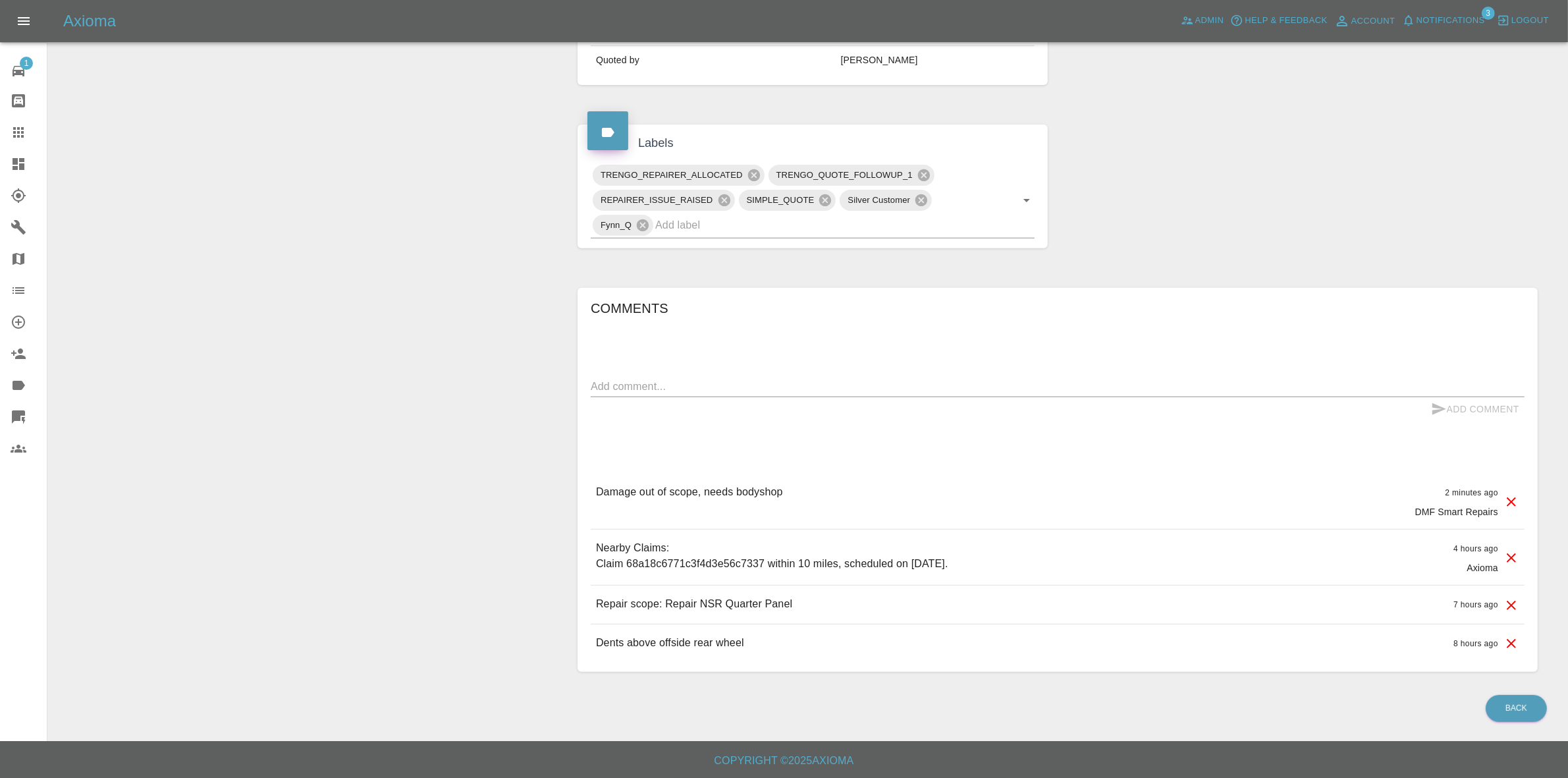
click at [1506, 502] on icon at bounding box center [1511, 502] width 16 height 16
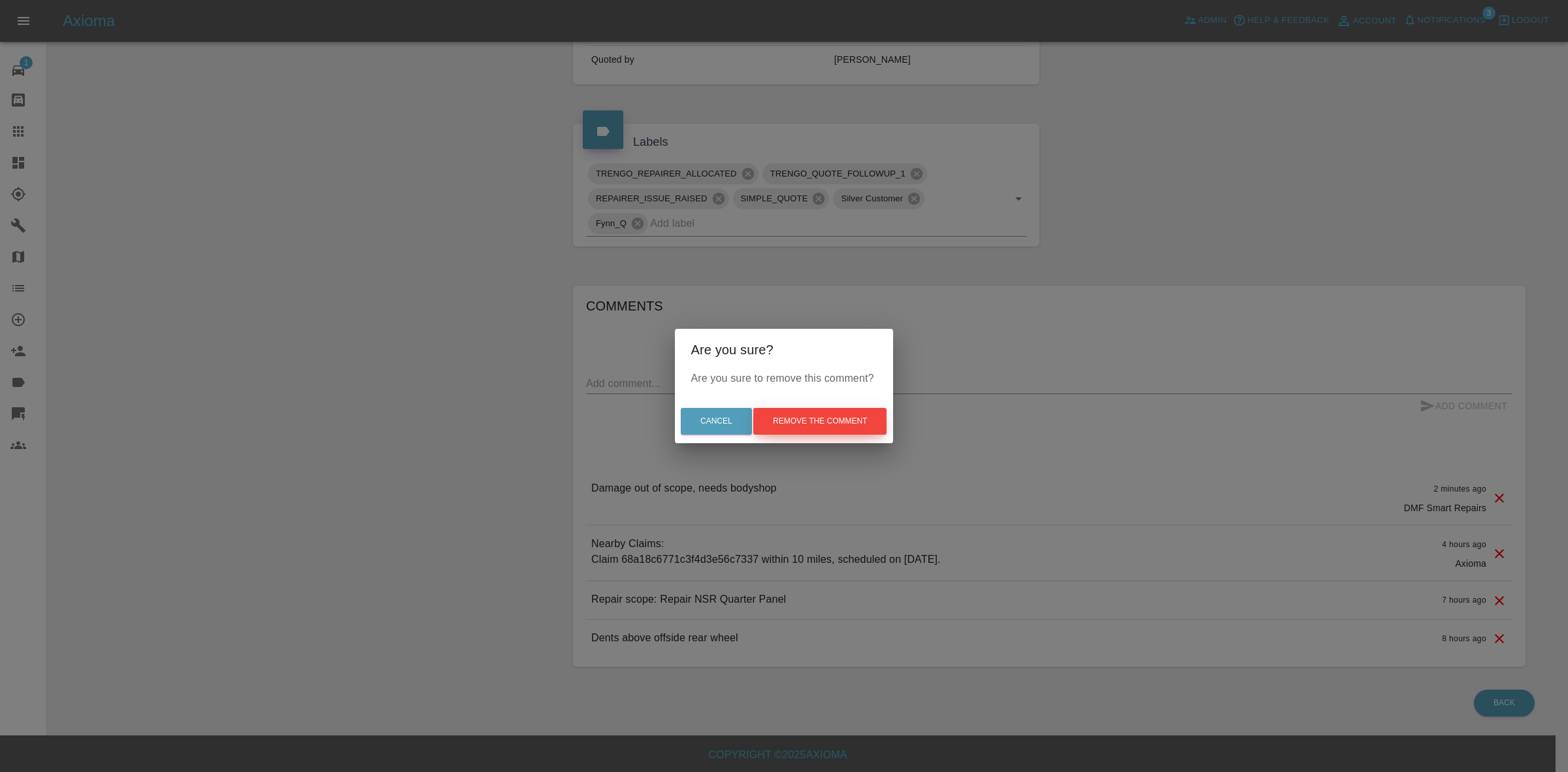
click at [831, 422] on button "Remove the comment" at bounding box center [821, 421] width 133 height 27
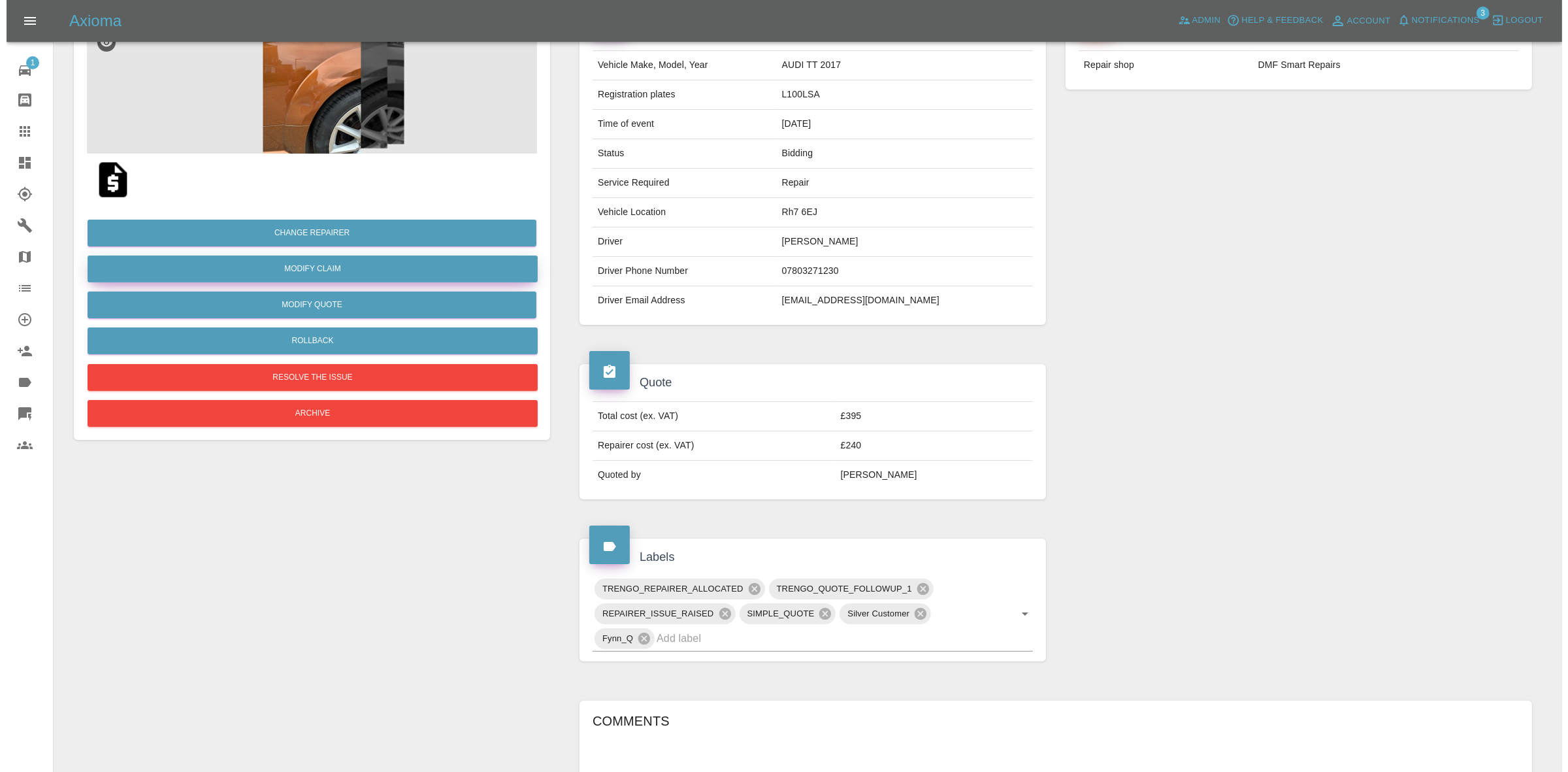
scroll to position [0, 0]
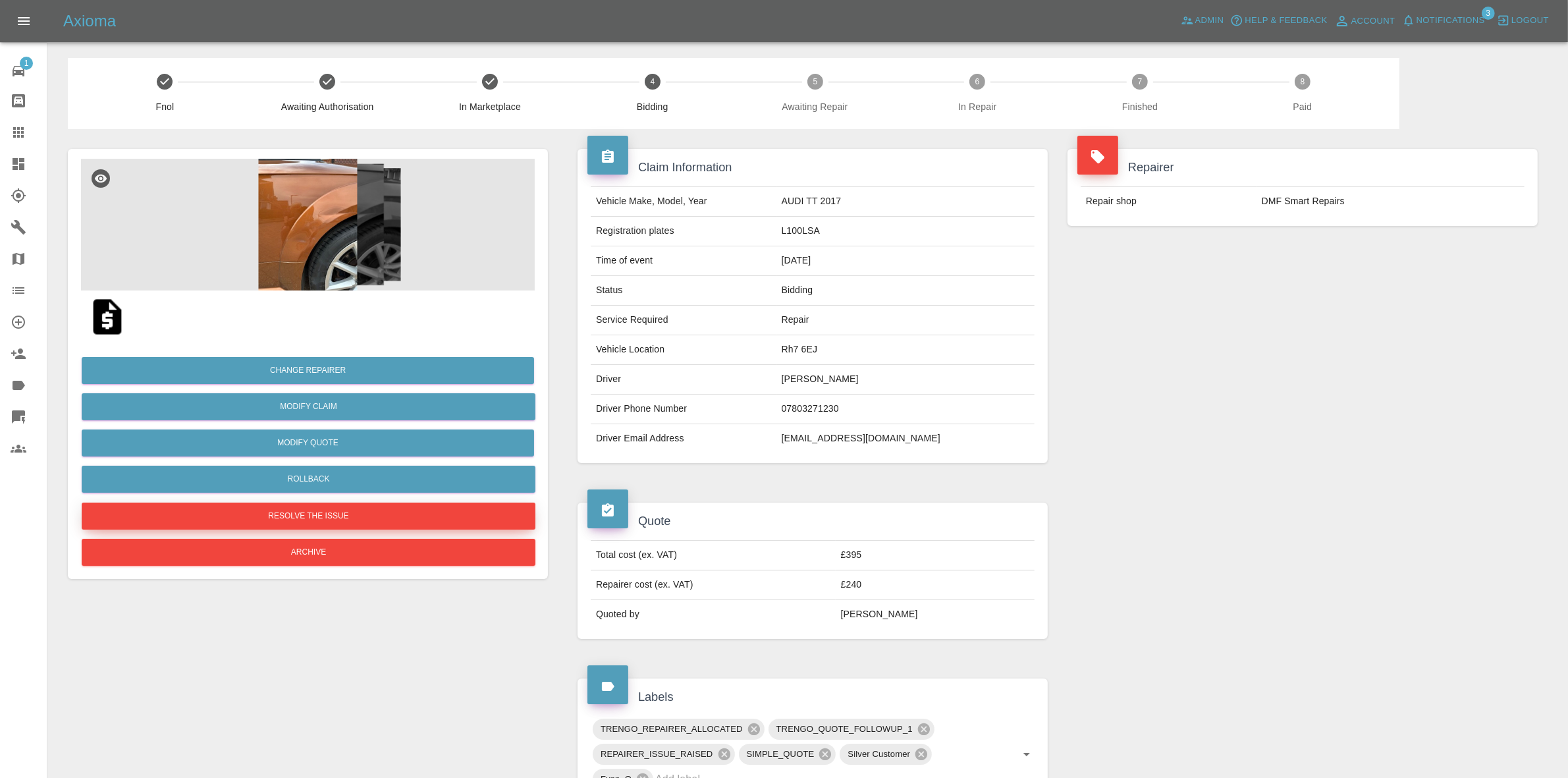
click at [303, 507] on button "Resolve the issue" at bounding box center [308, 516] width 454 height 27
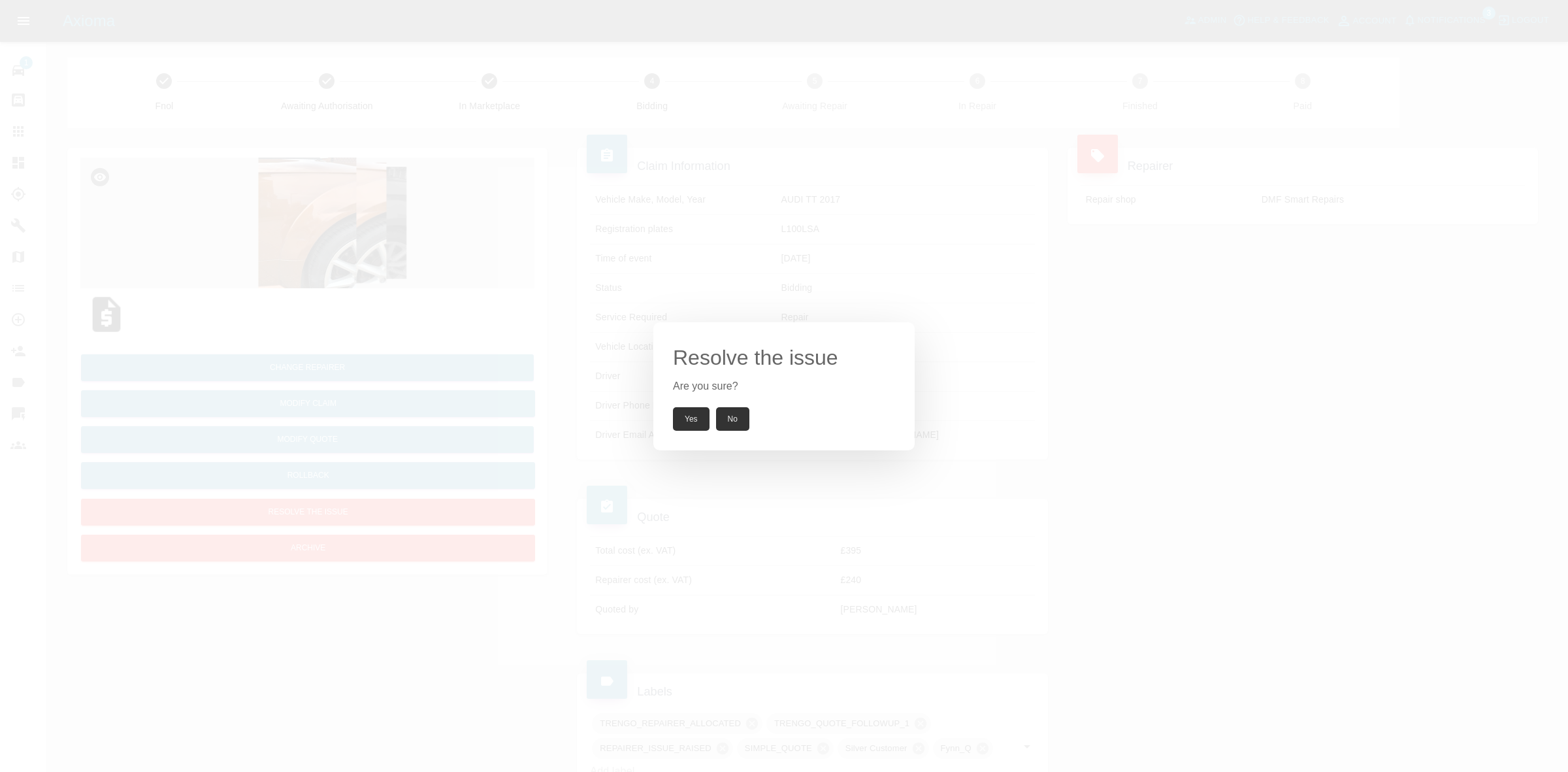
click at [693, 415] on button "Yes" at bounding box center [691, 419] width 37 height 24
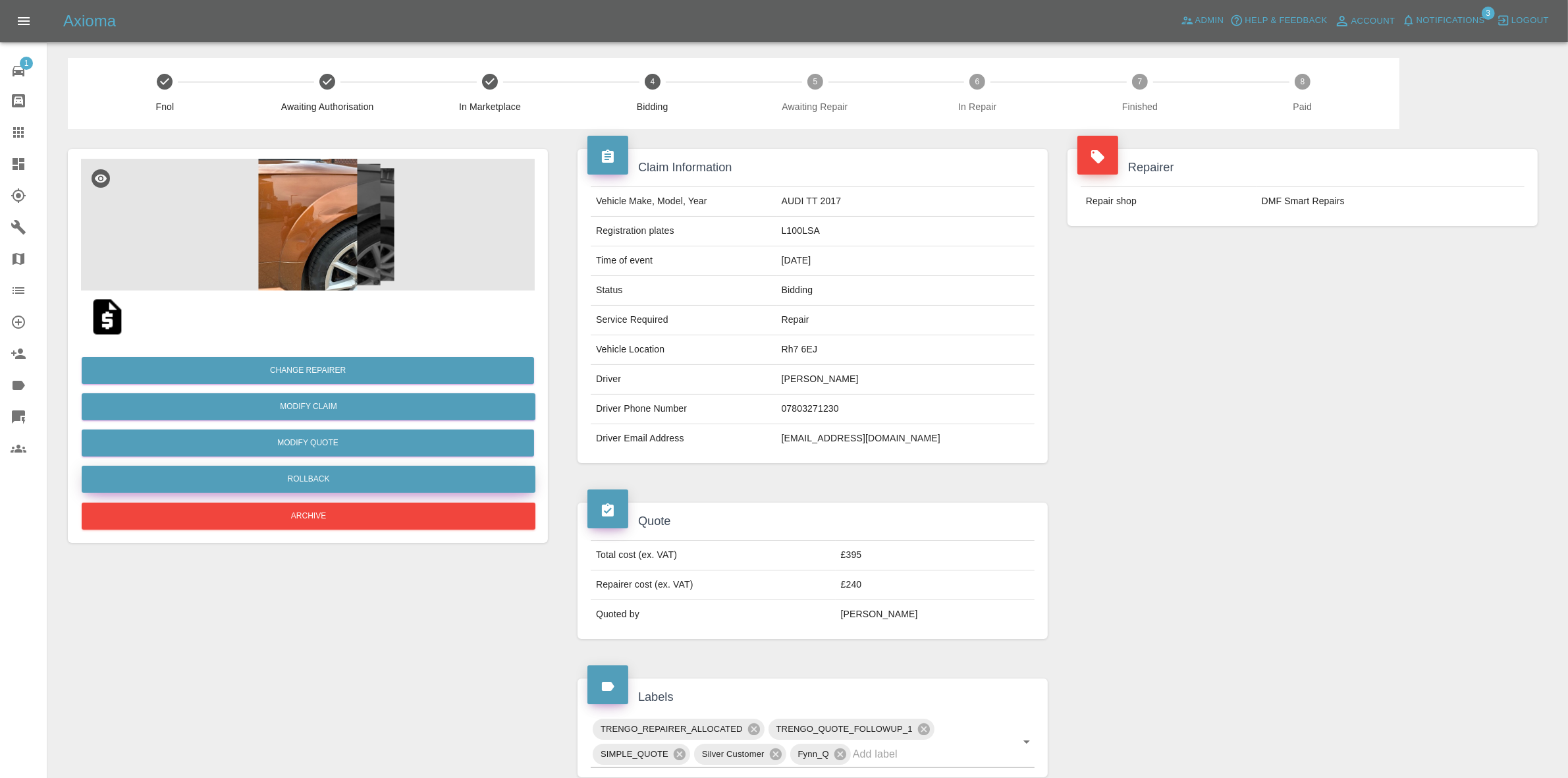
click at [334, 482] on button "Rollback" at bounding box center [308, 479] width 454 height 27
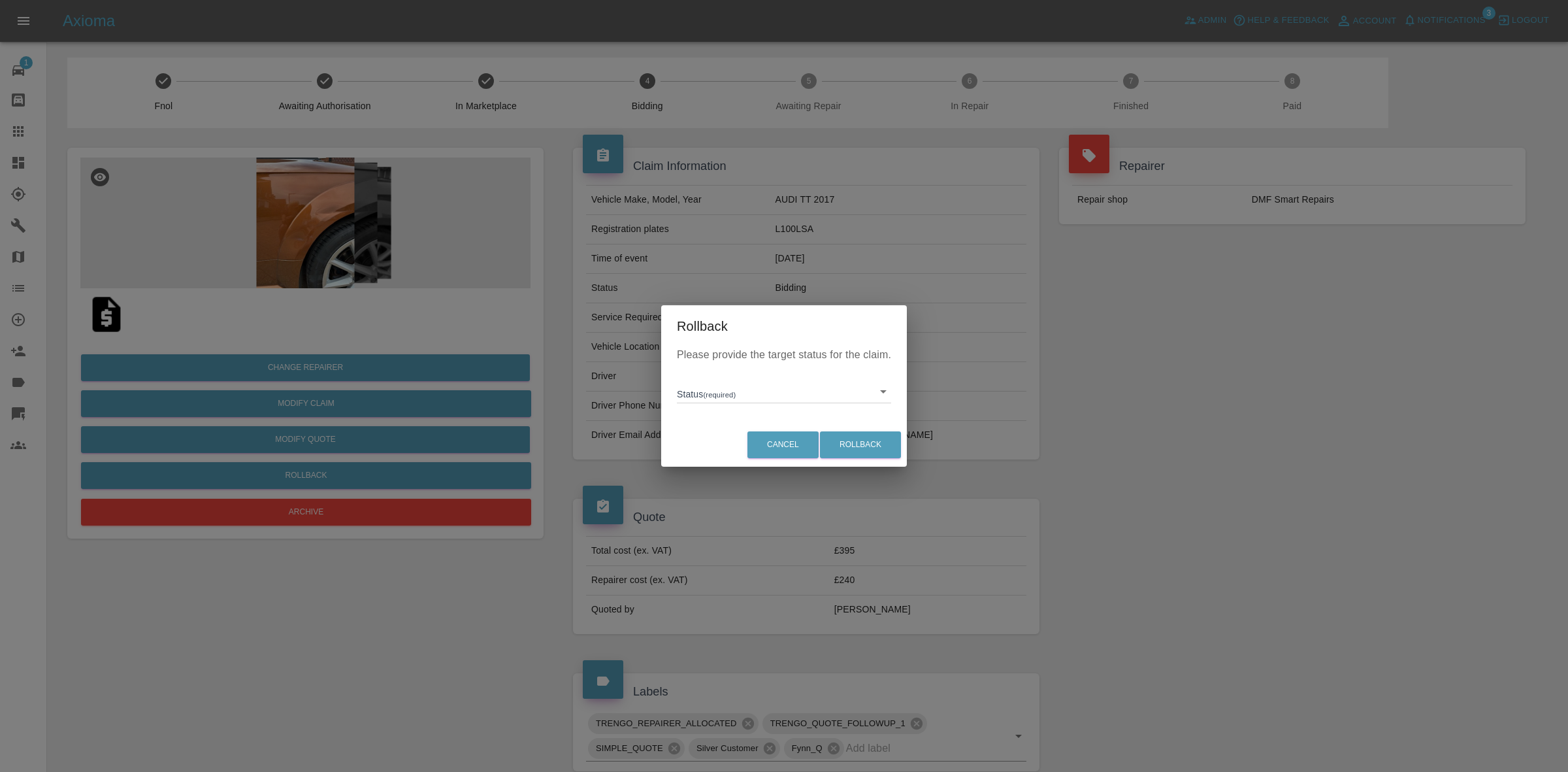
click at [739, 385] on body "Axioma Admin Help & Feedback Account Notifications 3 Logout 1 Repair home Bodys…" at bounding box center [784, 620] width 1568 height 1241
click at [747, 453] on li "In Marketplace" at bounding box center [784, 452] width 208 height 30
type input "in-marketplace"
click at [850, 438] on button "Rollback" at bounding box center [860, 445] width 81 height 27
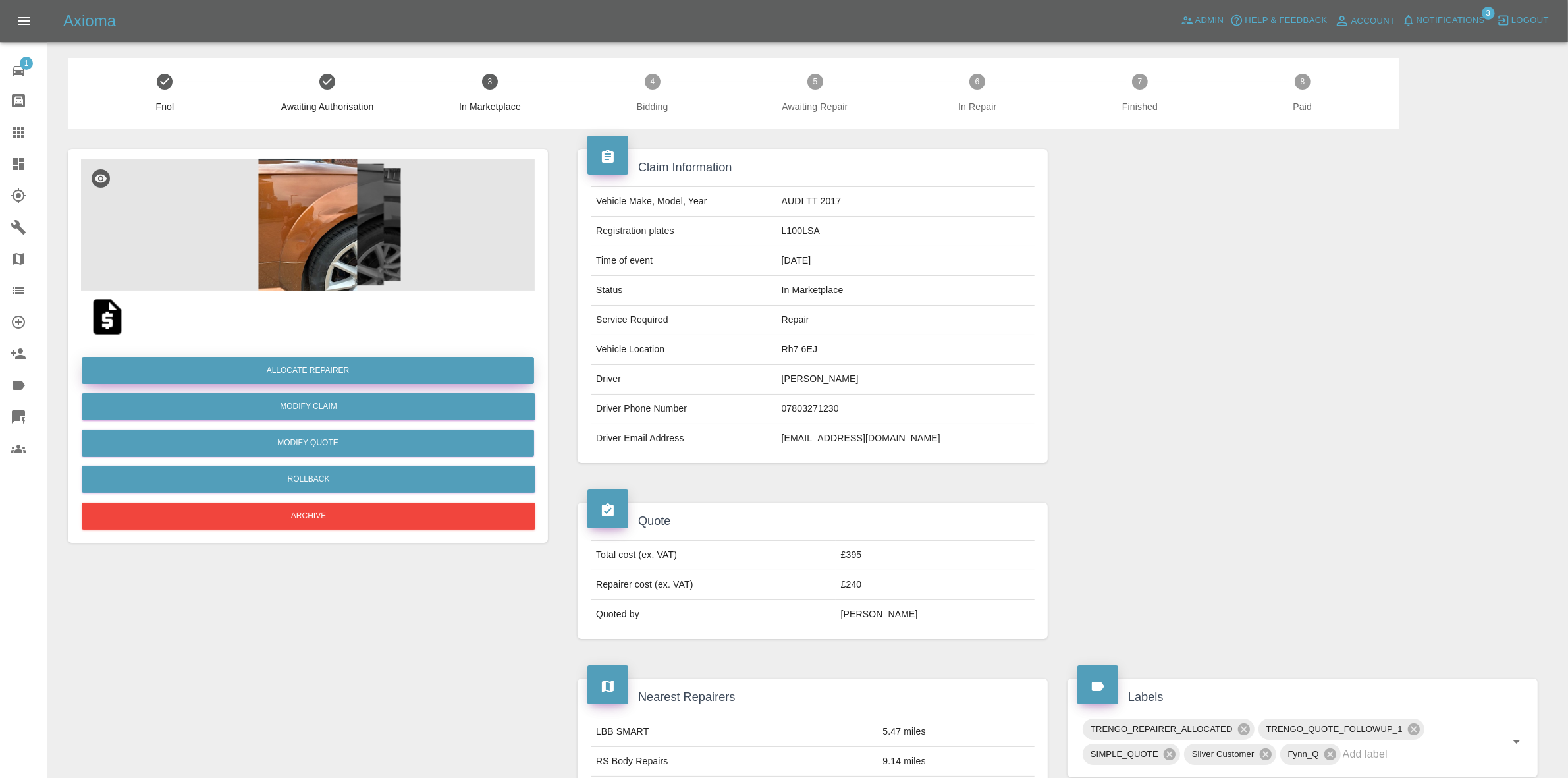
click at [295, 369] on button "Allocate Repairer" at bounding box center [307, 371] width 452 height 27
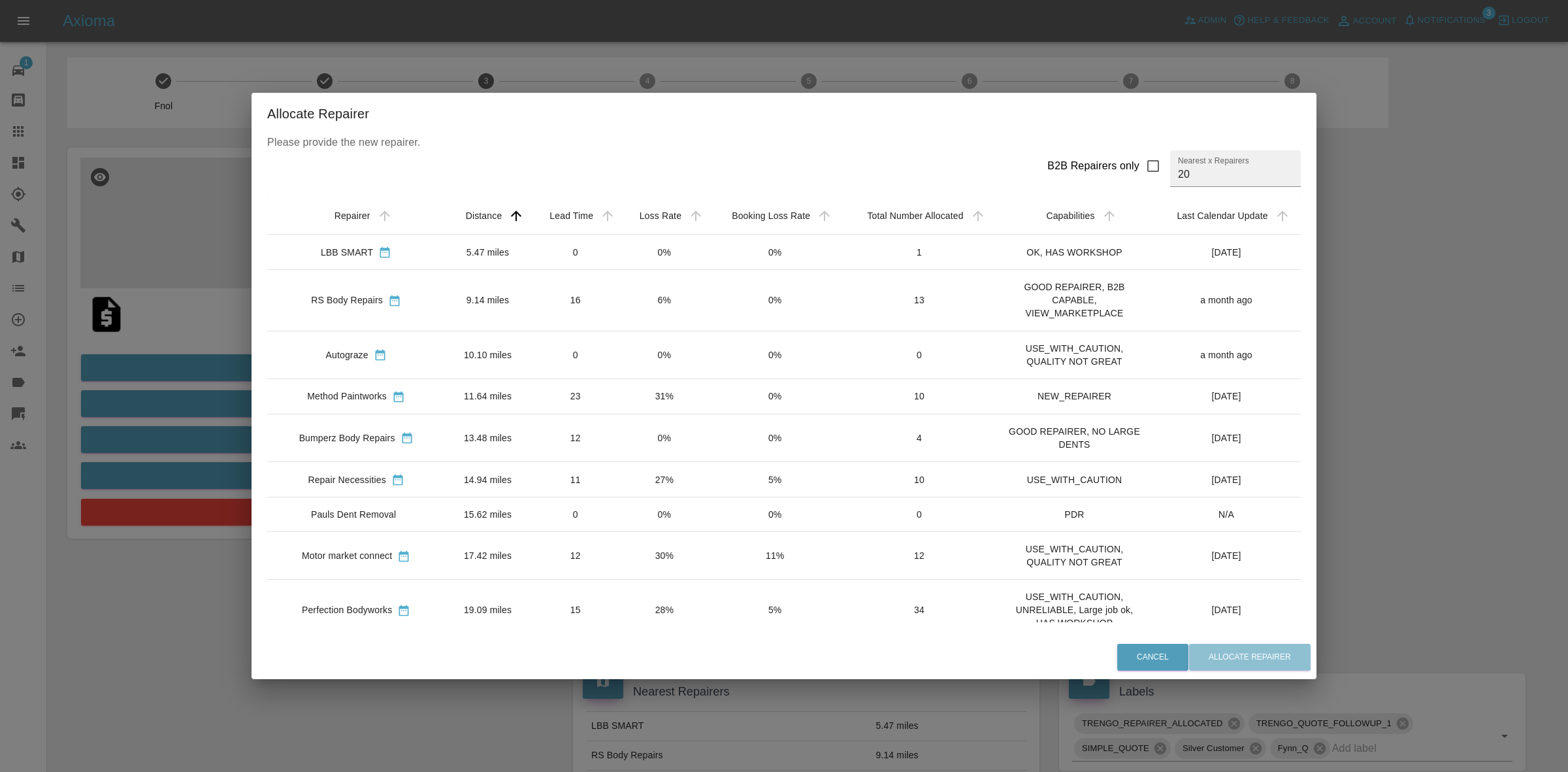
click at [688, 249] on td "0%" at bounding box center [665, 252] width 88 height 35
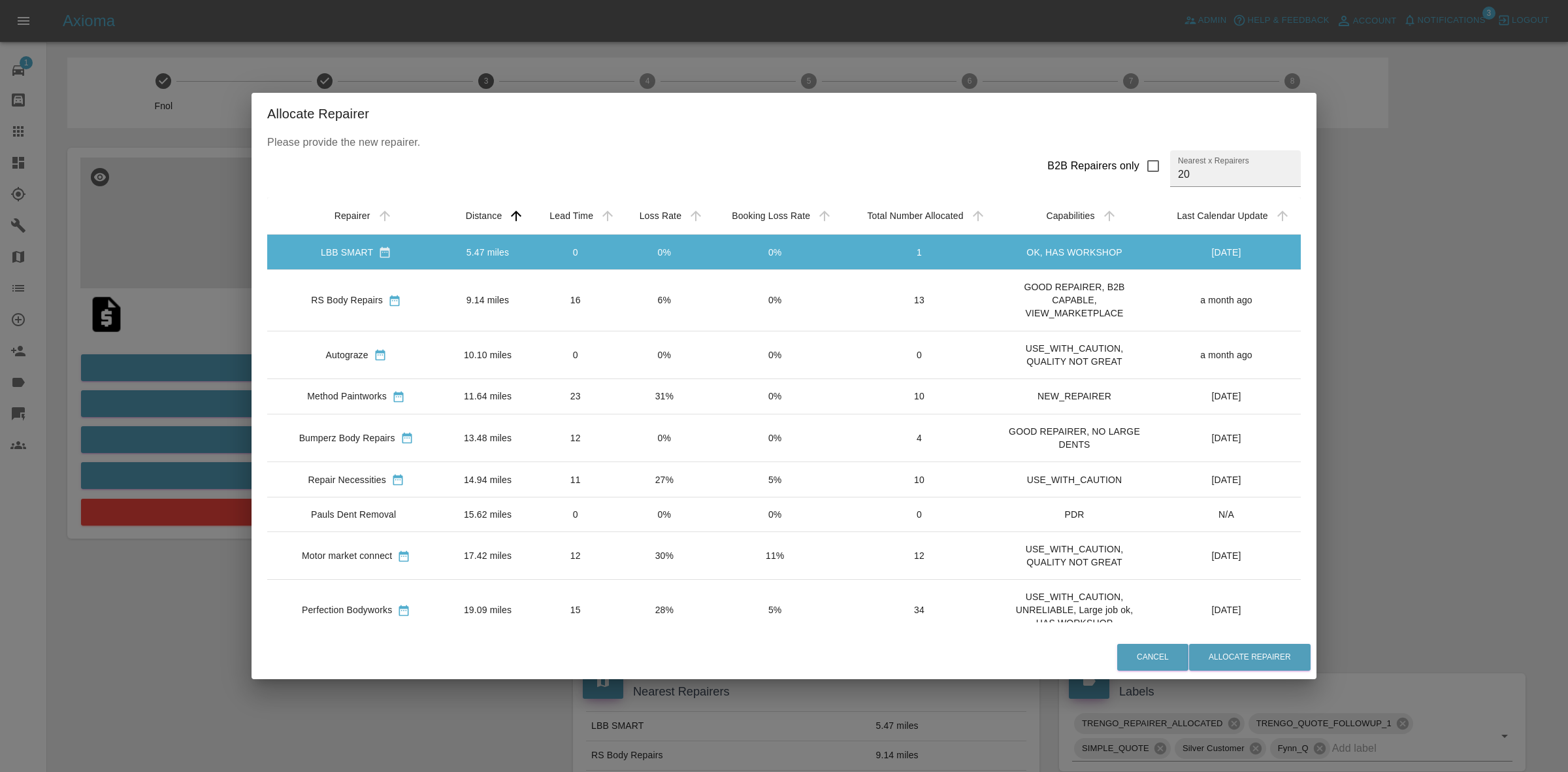
click at [680, 295] on td "6%" at bounding box center [665, 300] width 88 height 61
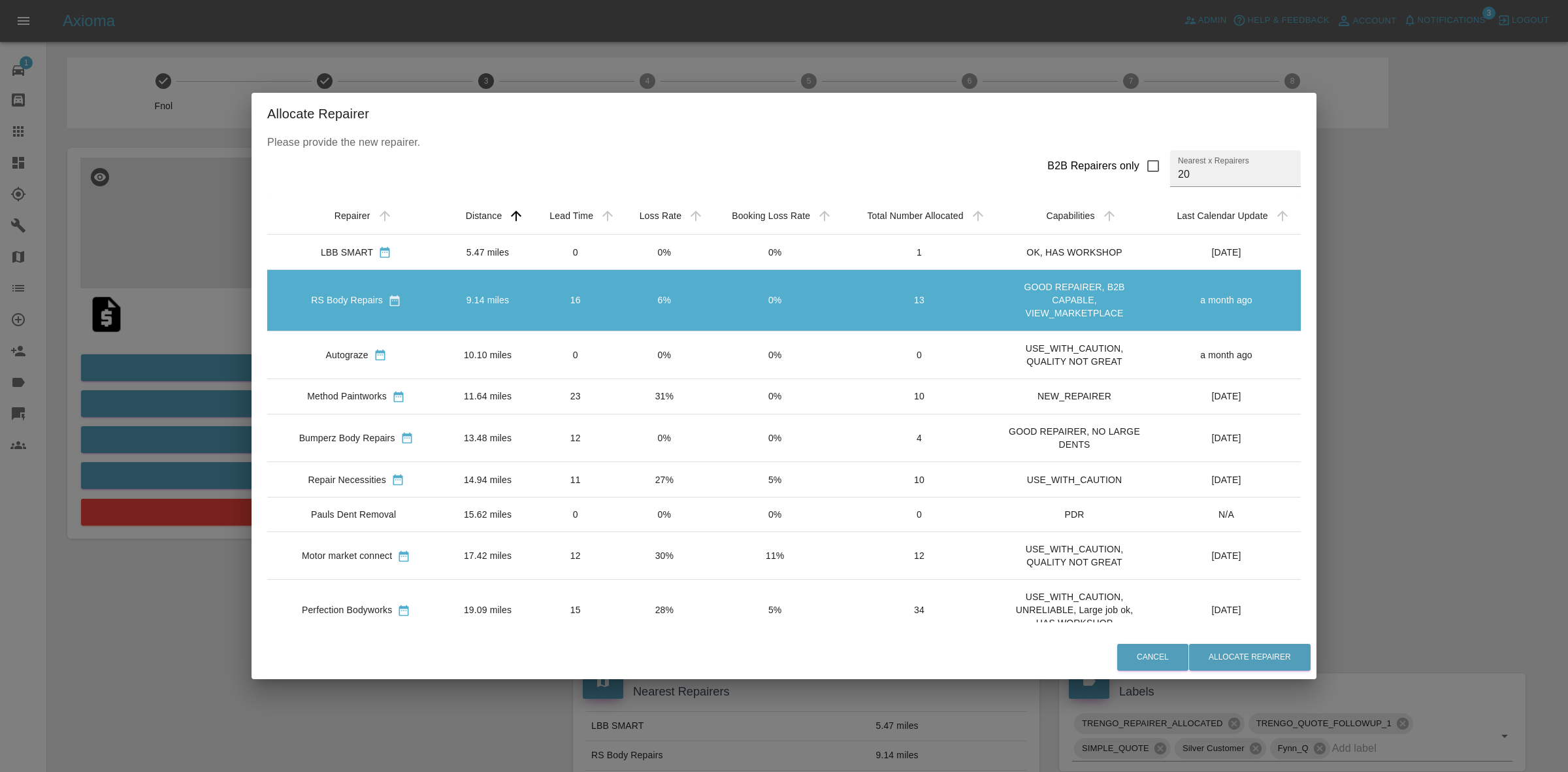
click at [670, 359] on td "0%" at bounding box center [665, 354] width 88 height 48
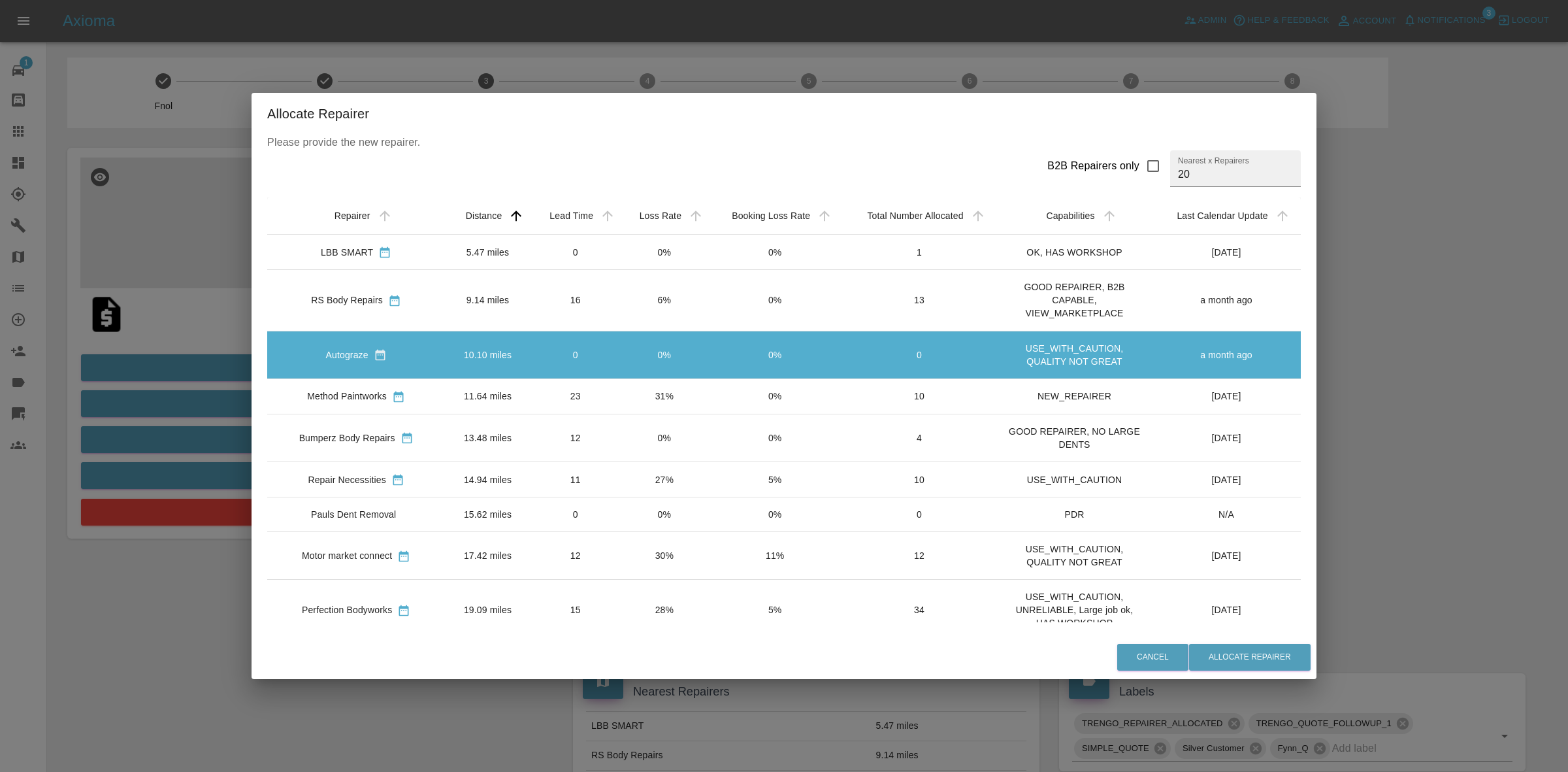
click at [670, 394] on td "31%" at bounding box center [665, 396] width 88 height 35
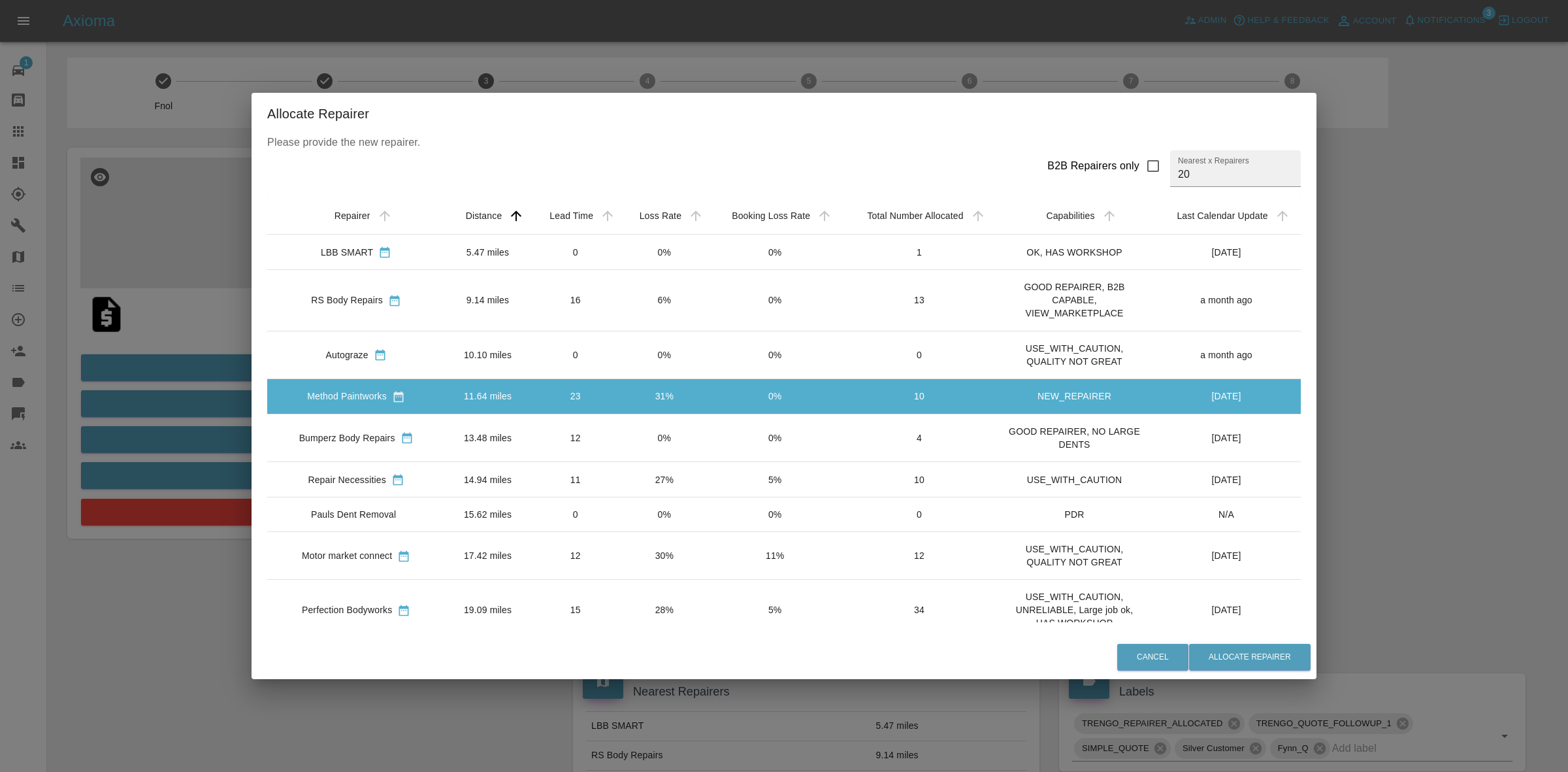
click at [670, 440] on td "0%" at bounding box center [665, 438] width 88 height 48
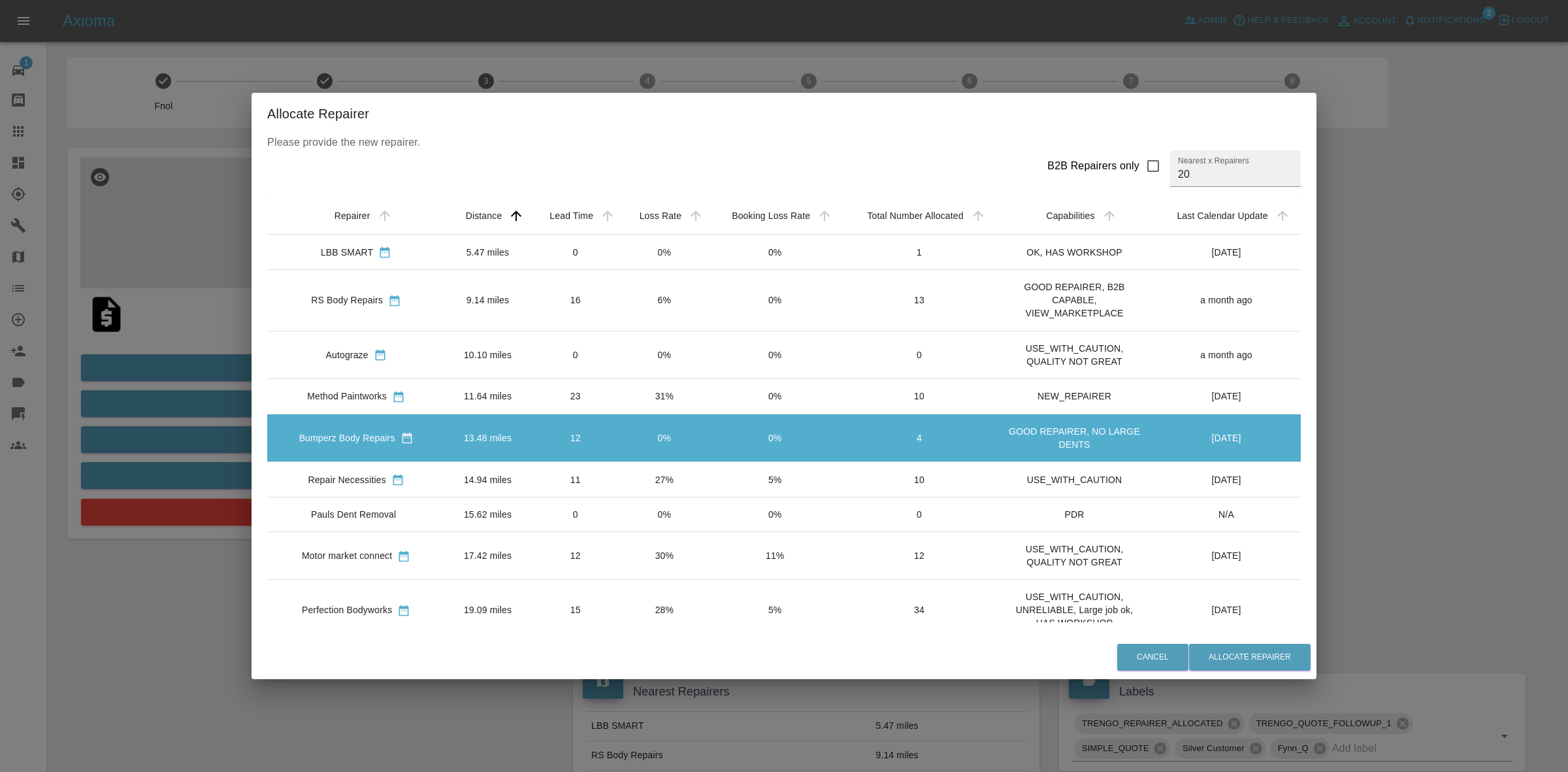
click at [662, 484] on td "27%" at bounding box center [665, 479] width 88 height 35
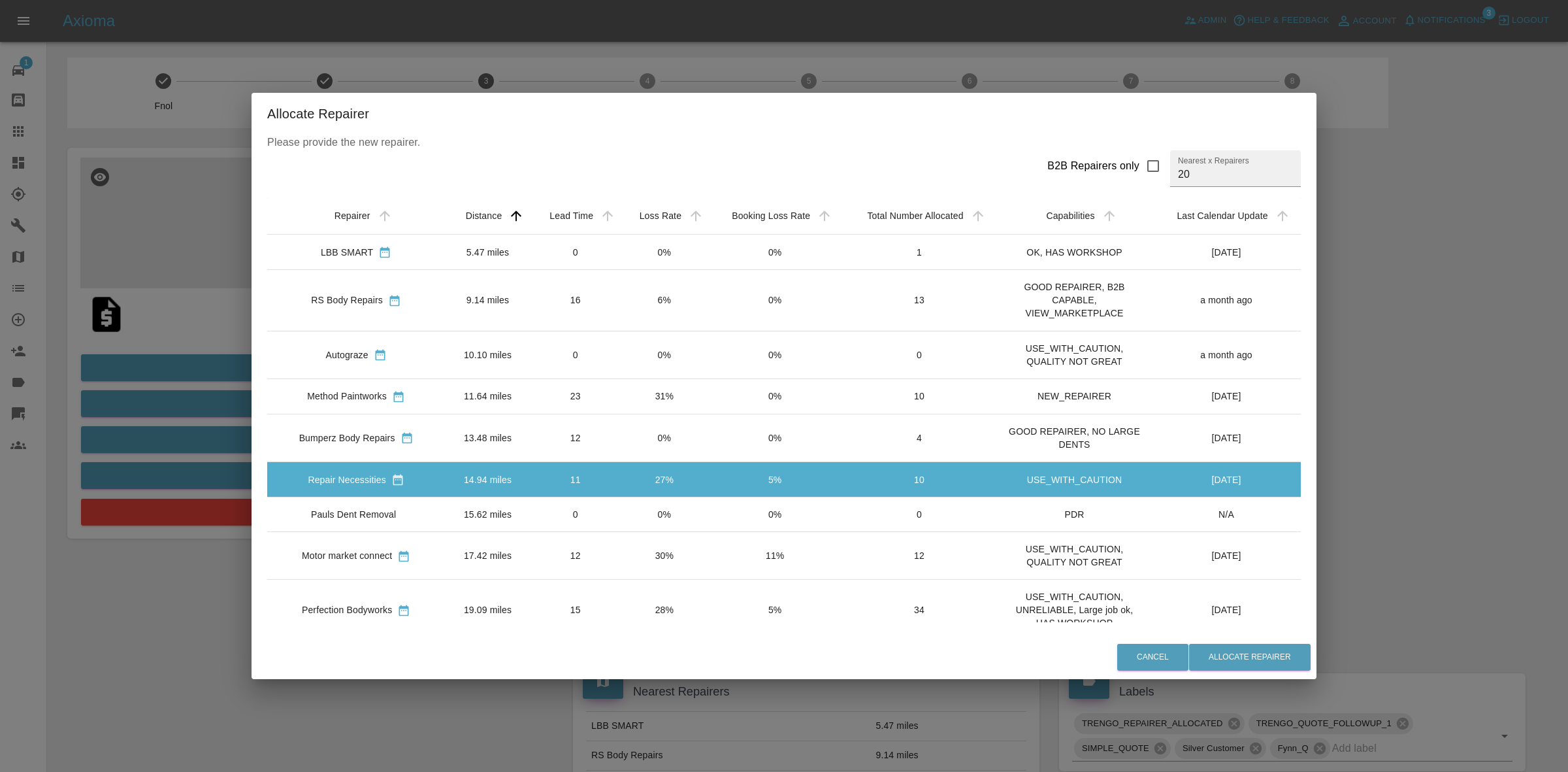
click at [651, 516] on td "0%" at bounding box center [665, 515] width 88 height 35
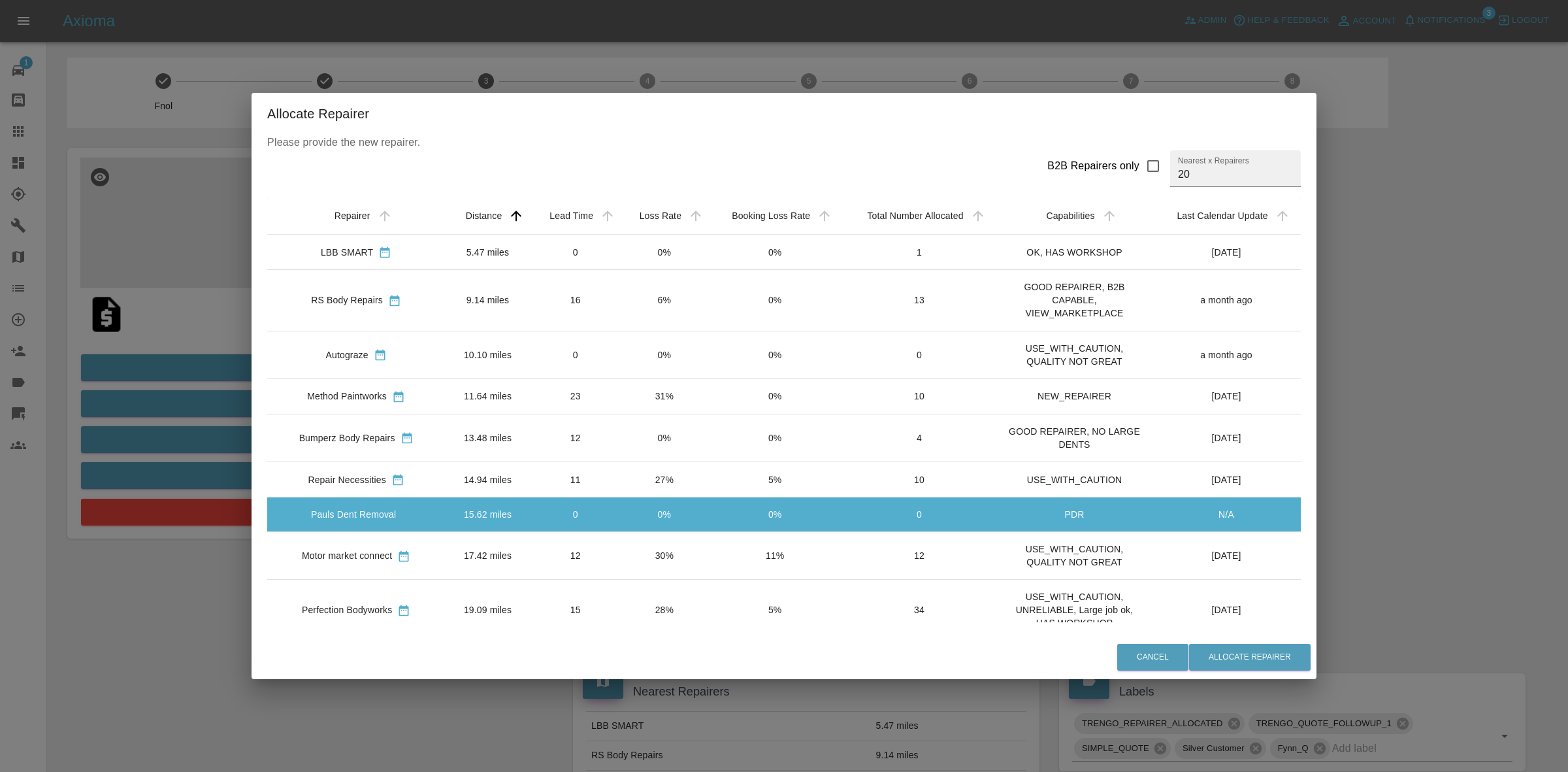
click at [657, 541] on td "30%" at bounding box center [665, 556] width 88 height 48
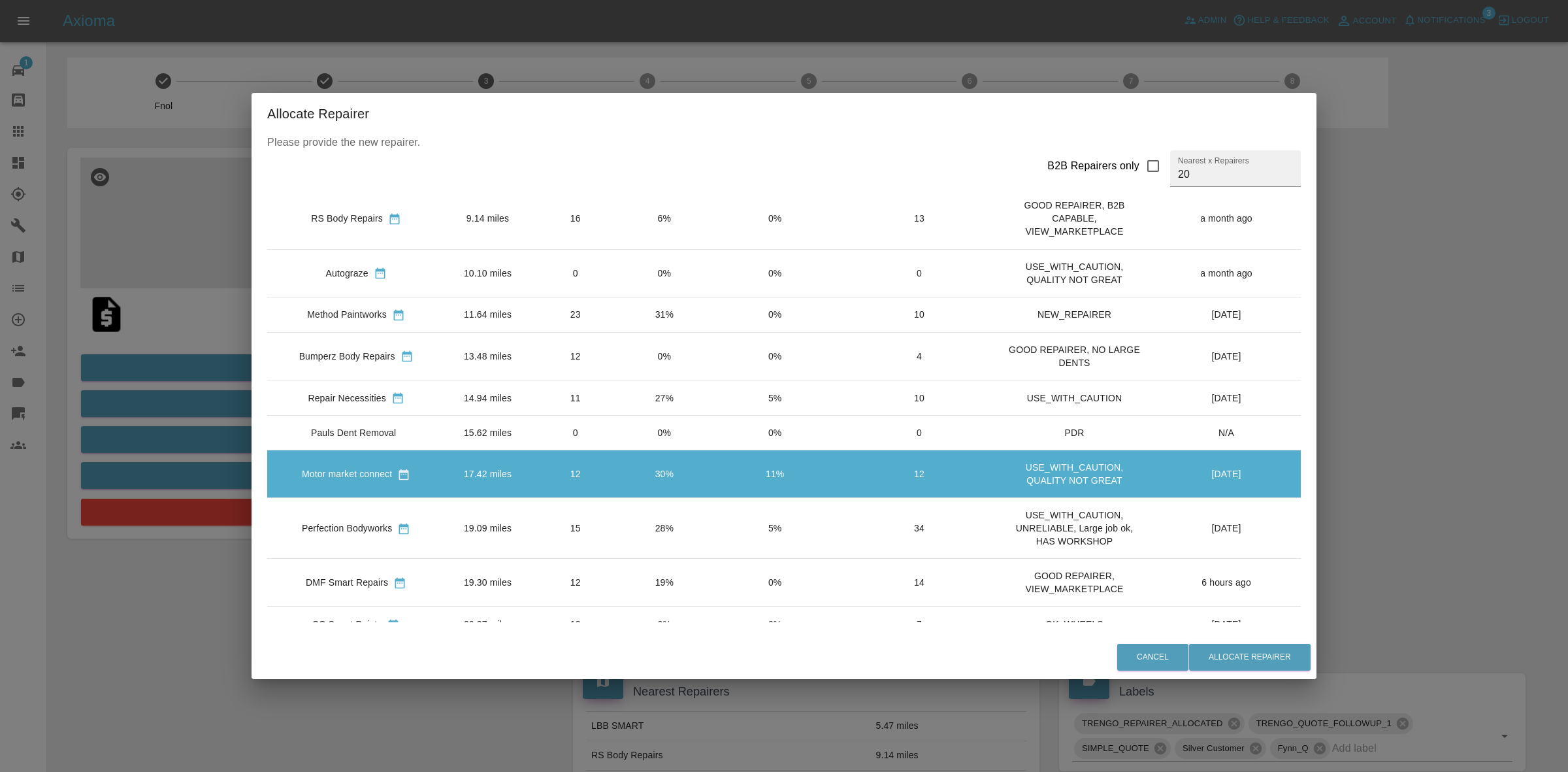
click at [676, 508] on td "28%" at bounding box center [665, 528] width 88 height 61
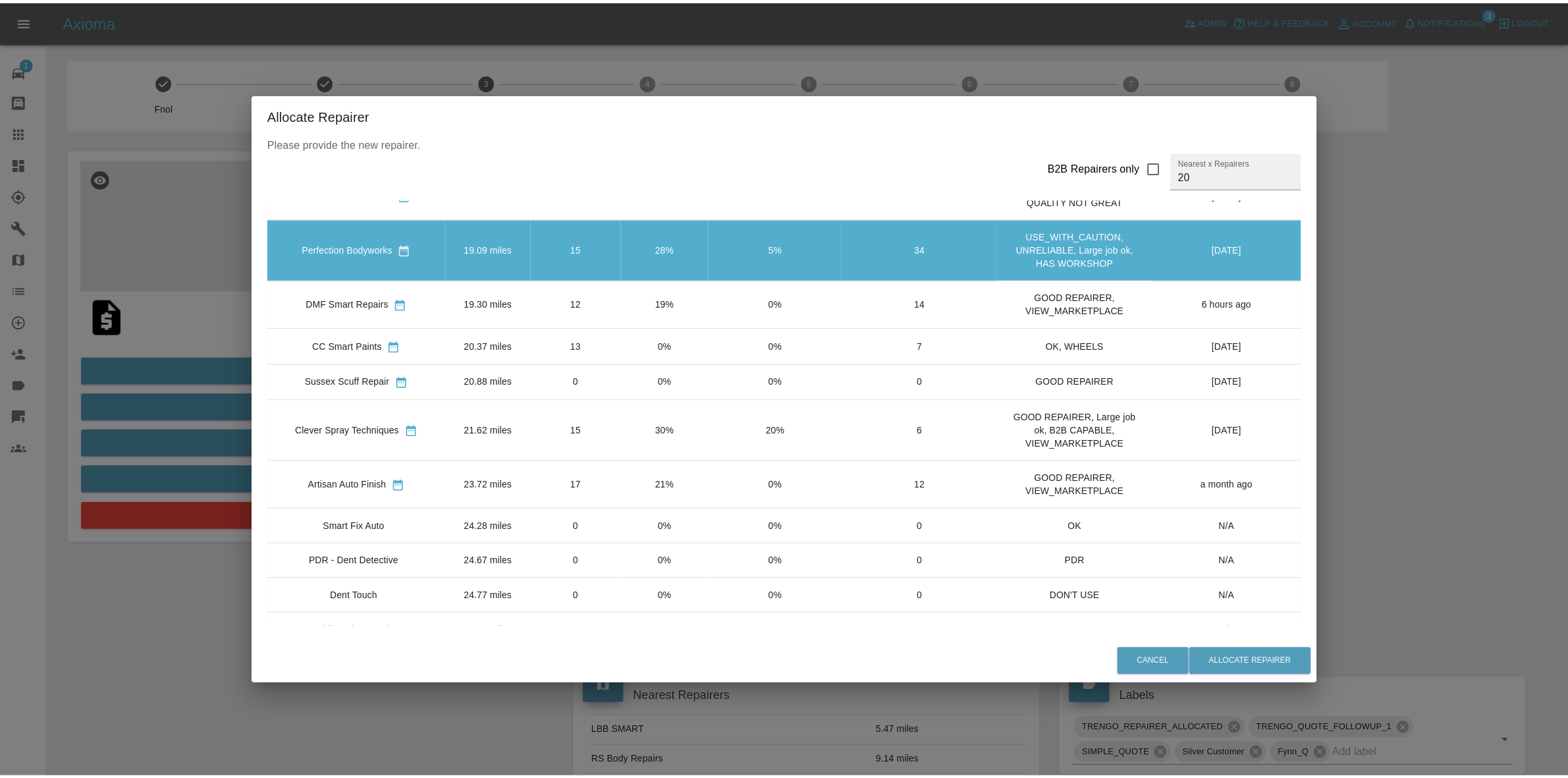
scroll to position [321, 0]
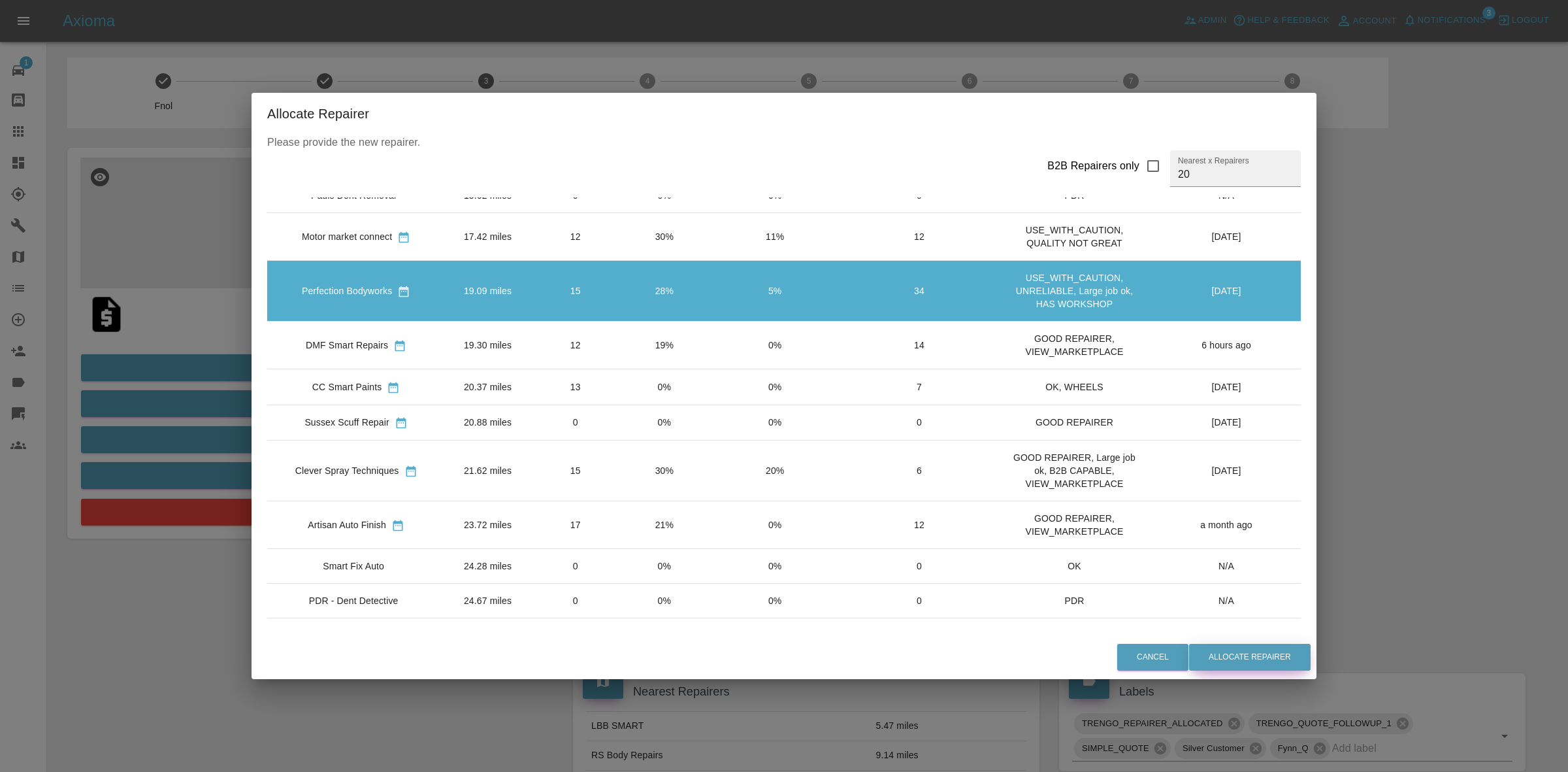
click at [1272, 654] on button "Allocate Repairer" at bounding box center [1249, 657] width 122 height 27
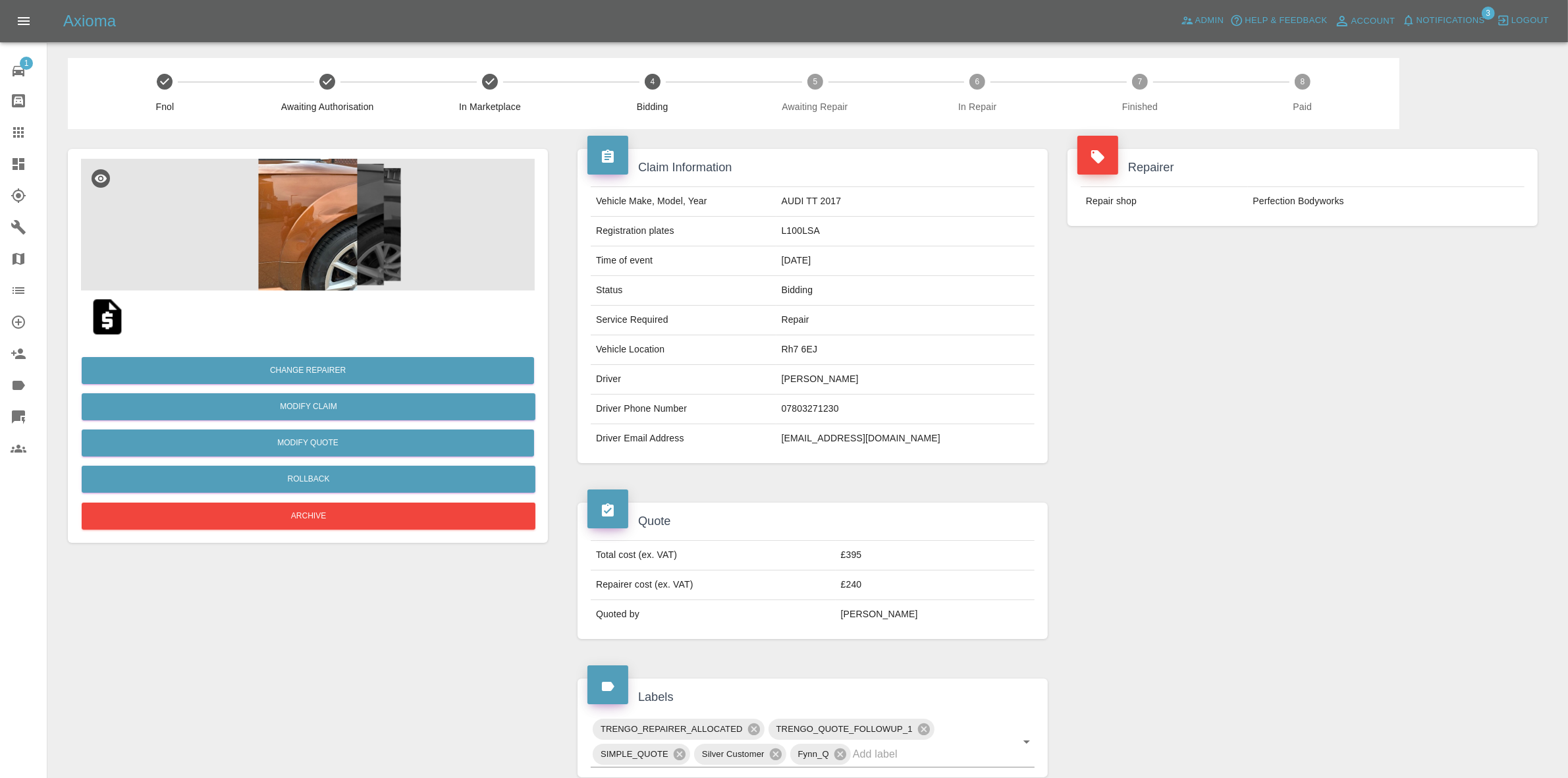
drag, startPoint x: 1355, startPoint y: 255, endPoint x: 925, endPoint y: 103, distance: 456.1
click at [1355, 255] on div "Repairer Repair shop Perfection Bodyworks" at bounding box center [1302, 306] width 490 height 354
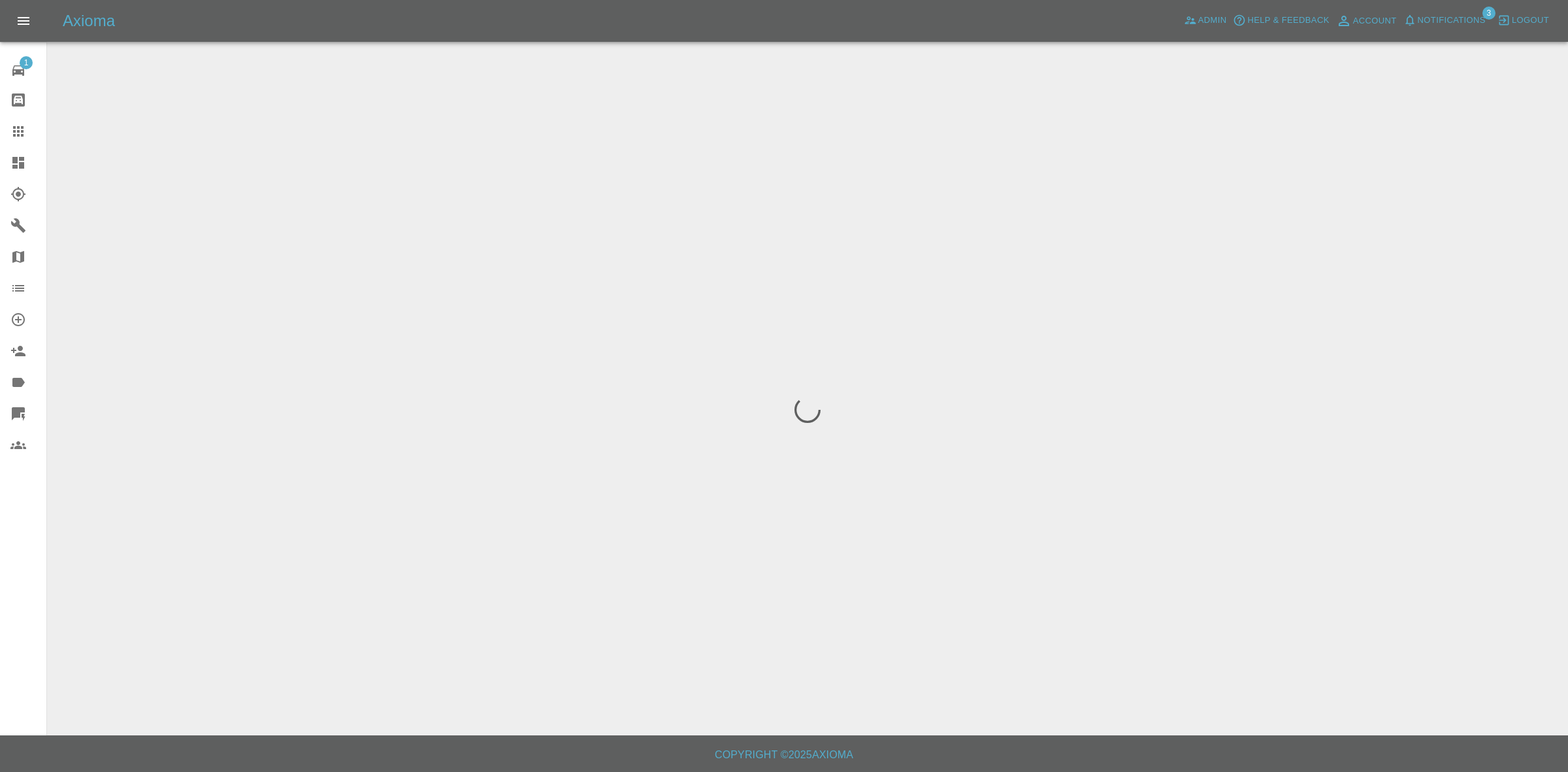
click at [1462, 20] on span "Notifications" at bounding box center [1452, 20] width 68 height 15
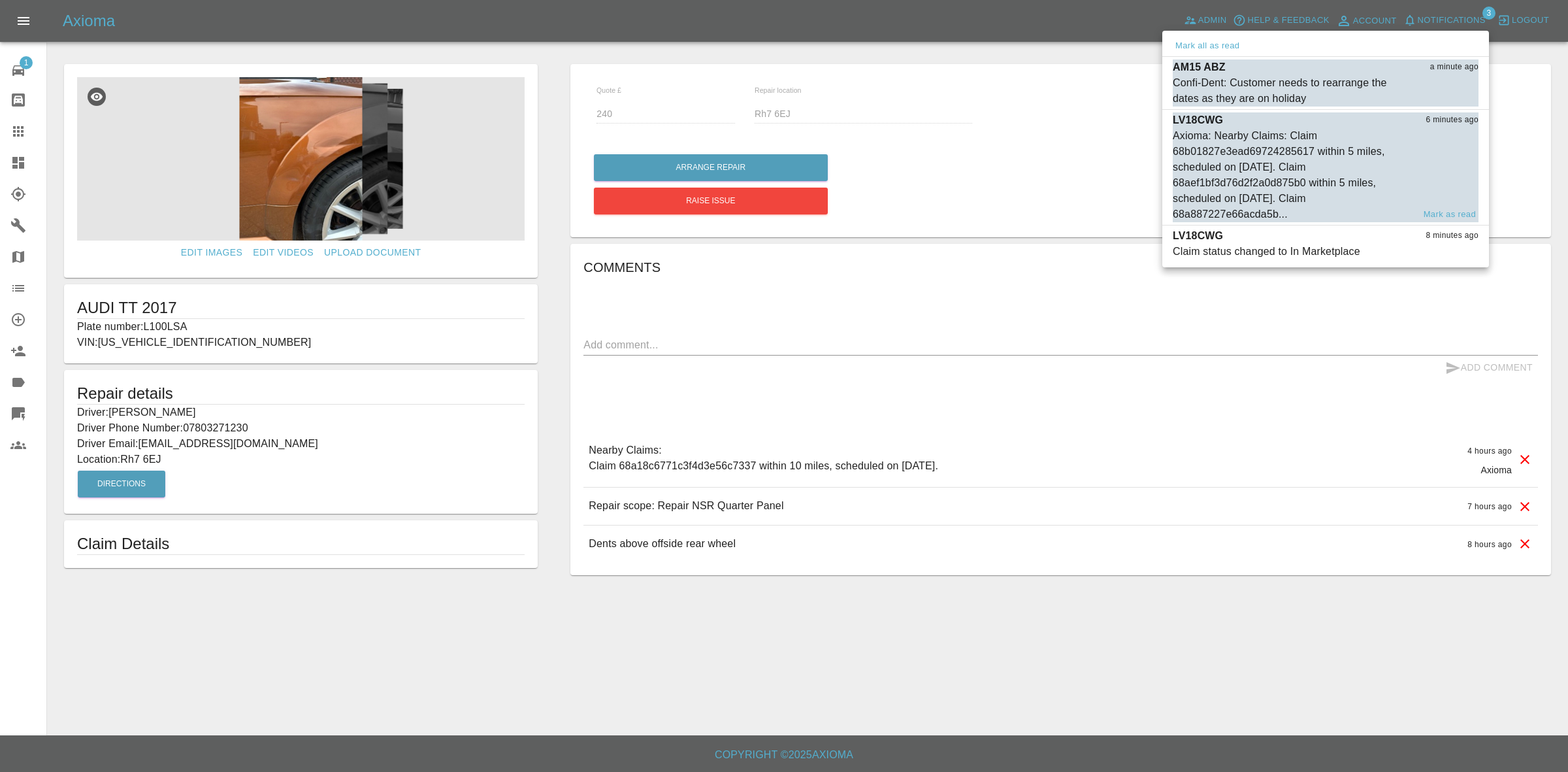
click at [1265, 240] on div "LV18CWG 8 minutes ago" at bounding box center [1326, 236] width 306 height 16
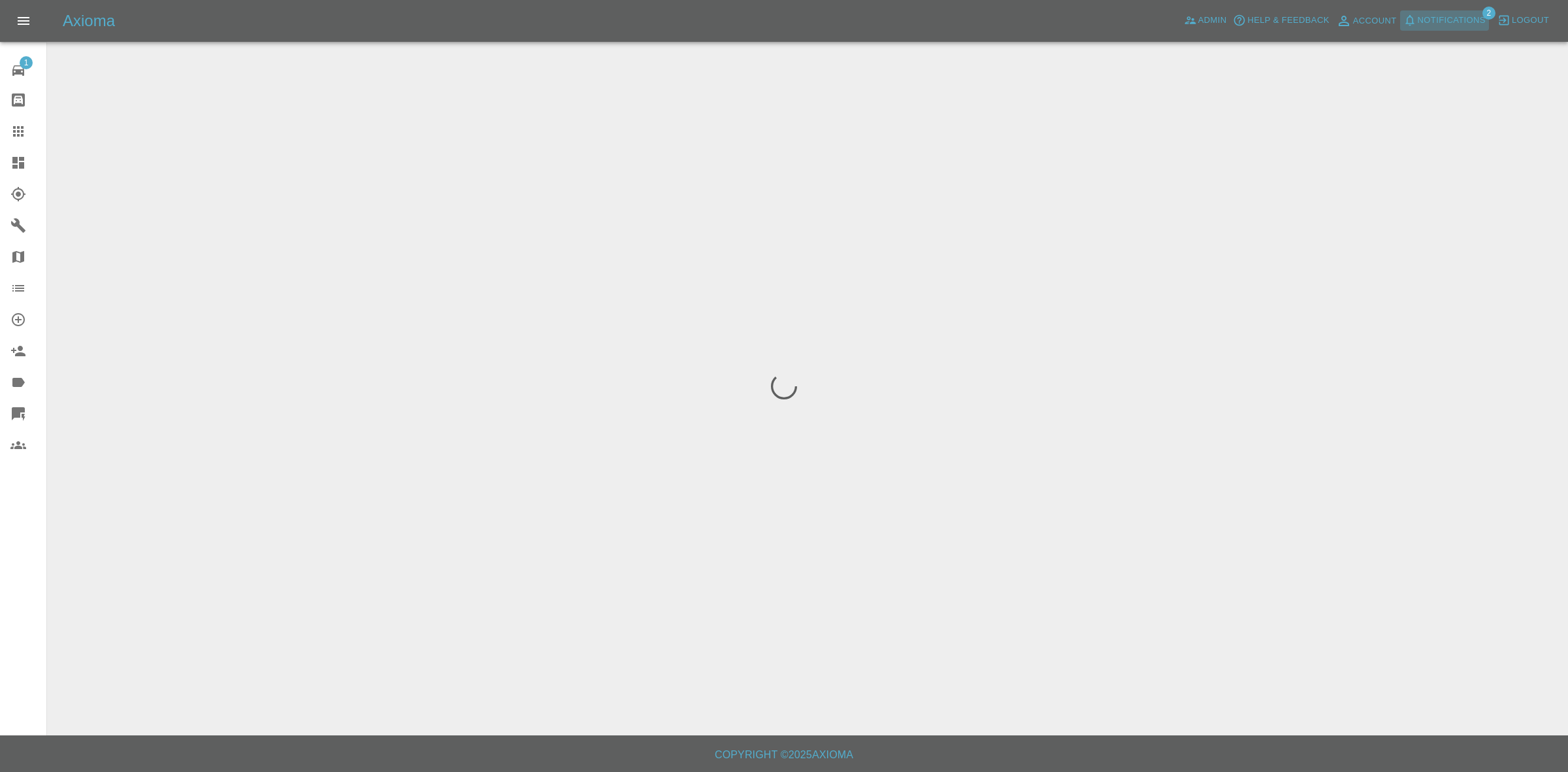
click at [1462, 11] on button "Notifications" at bounding box center [1445, 21] width 89 height 21
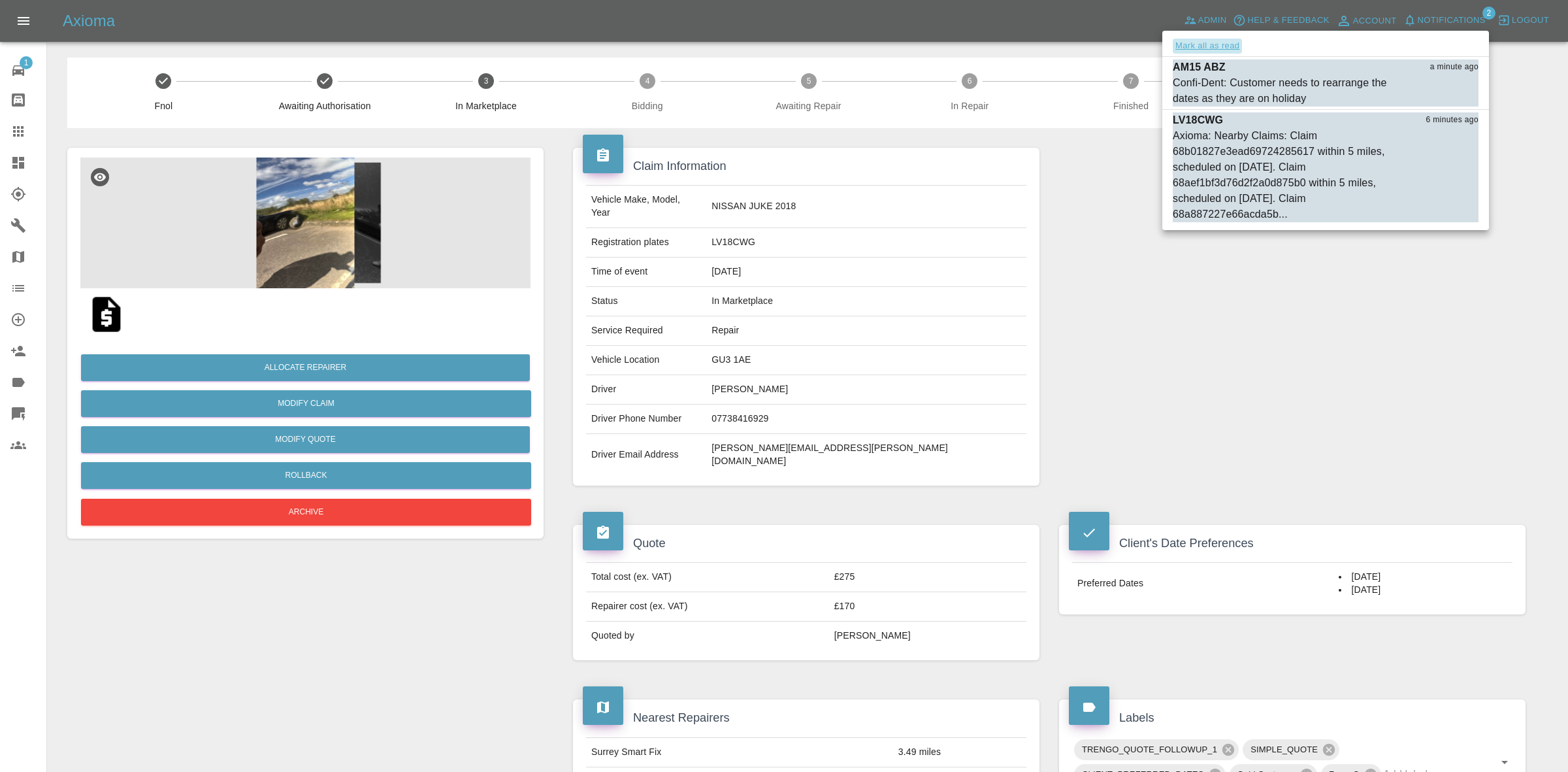
click at [1216, 46] on button "Mark all as read" at bounding box center [1207, 46] width 69 height 15
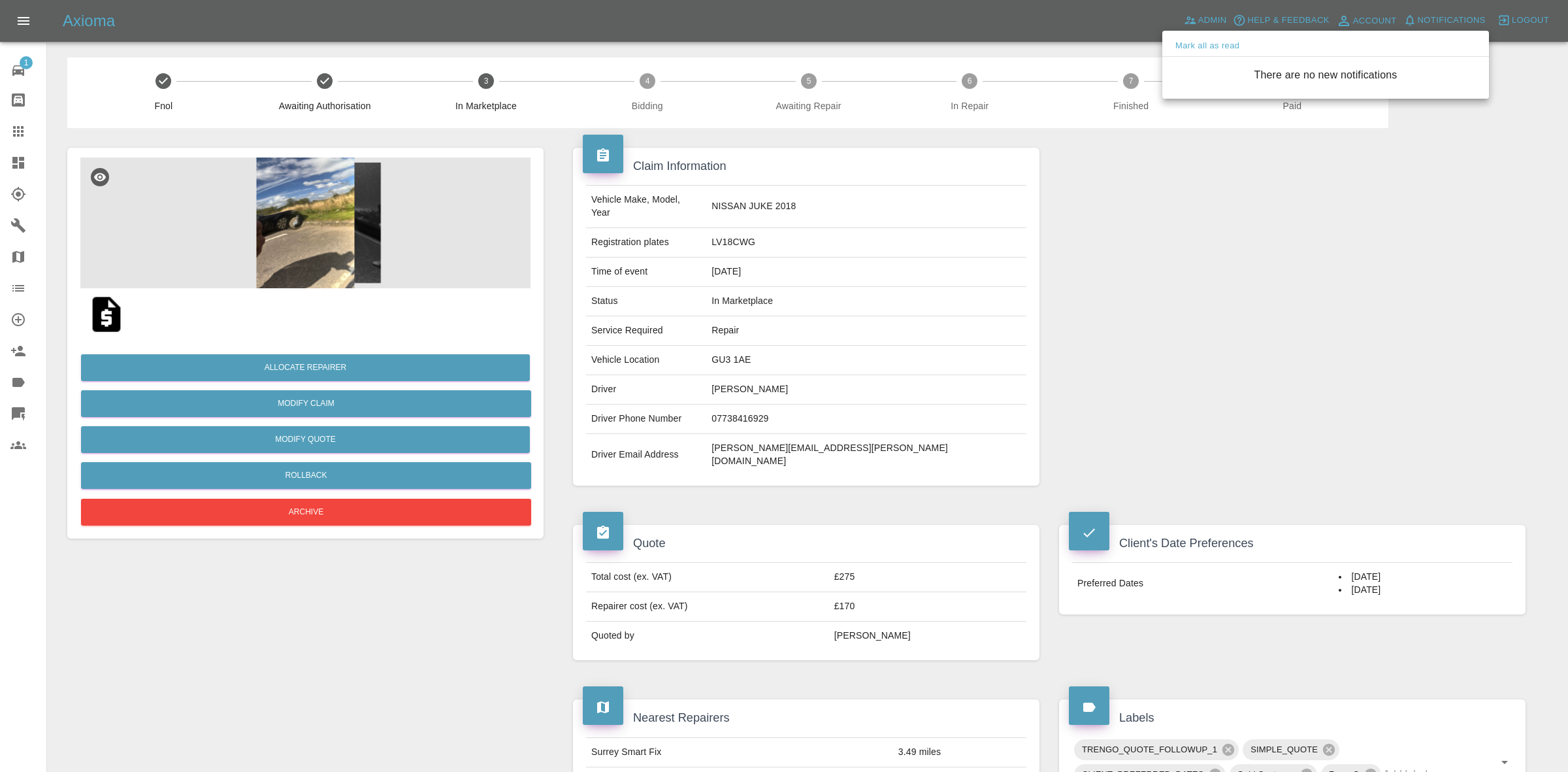
drag, startPoint x: 1275, startPoint y: 327, endPoint x: 1240, endPoint y: 358, distance: 46.8
click at [1284, 353] on div at bounding box center [784, 386] width 1568 height 772
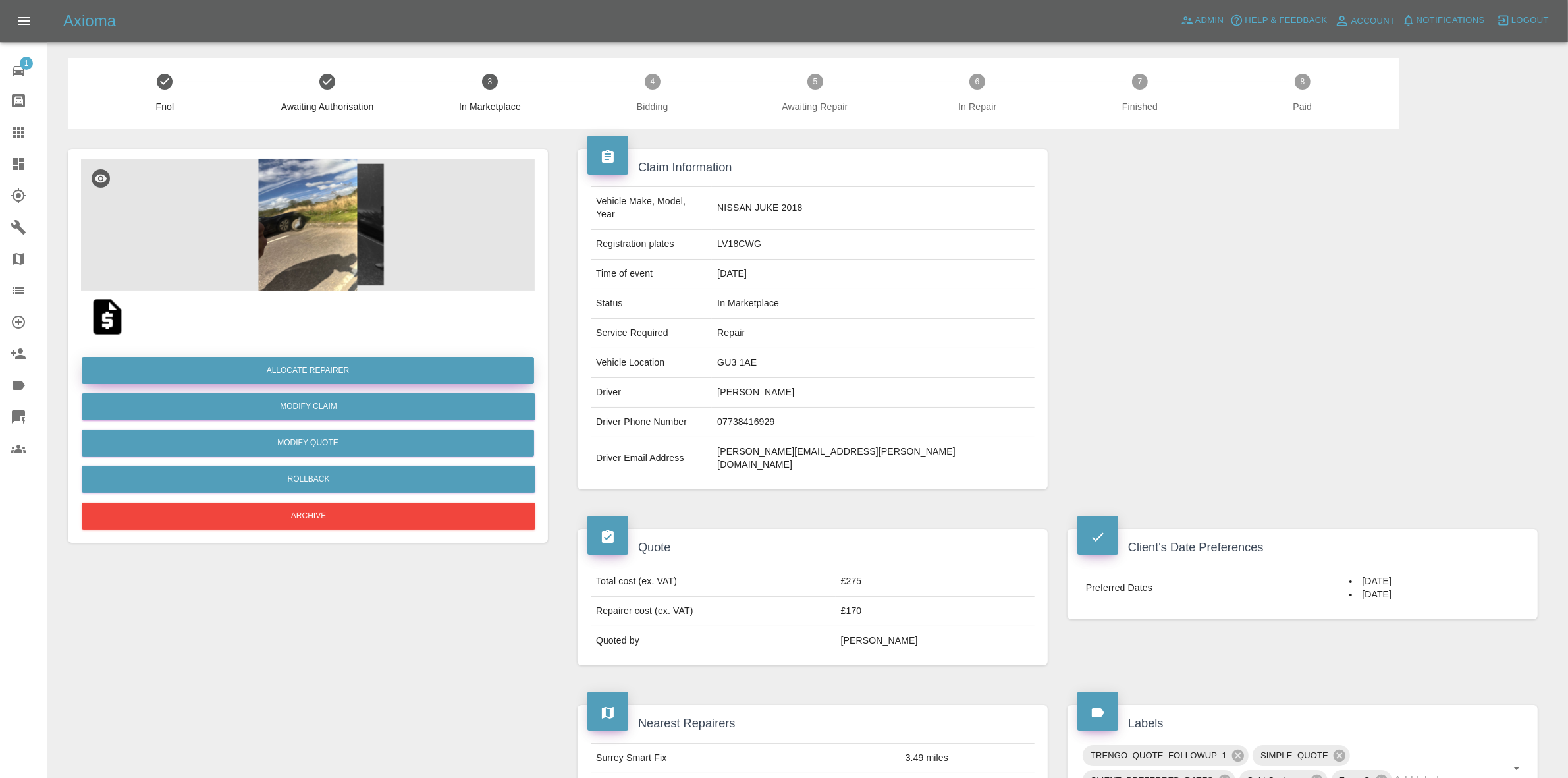
click at [339, 360] on button "Allocate Repairer" at bounding box center [307, 371] width 452 height 27
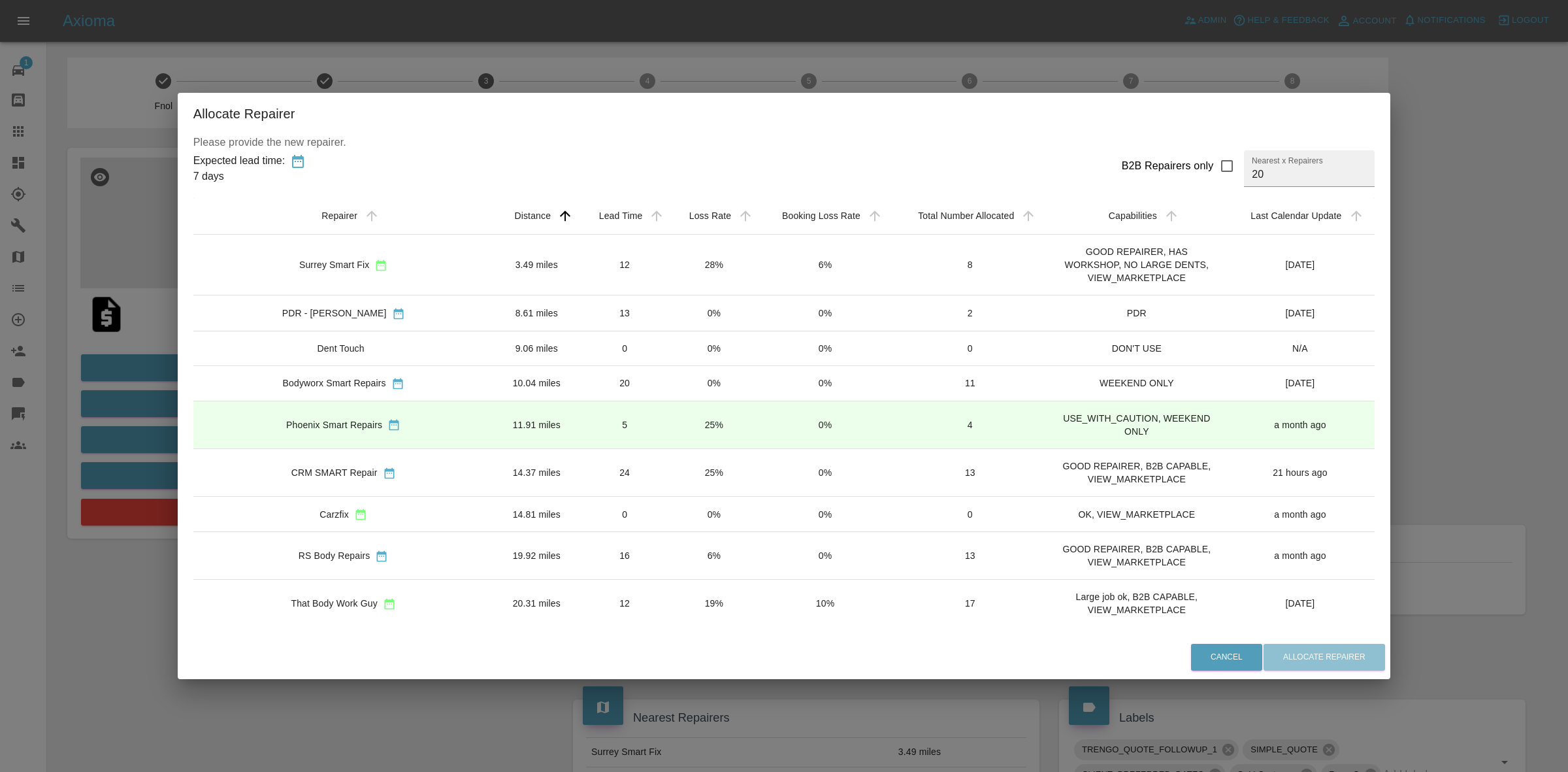
click at [670, 266] on td "28%" at bounding box center [713, 264] width 88 height 61
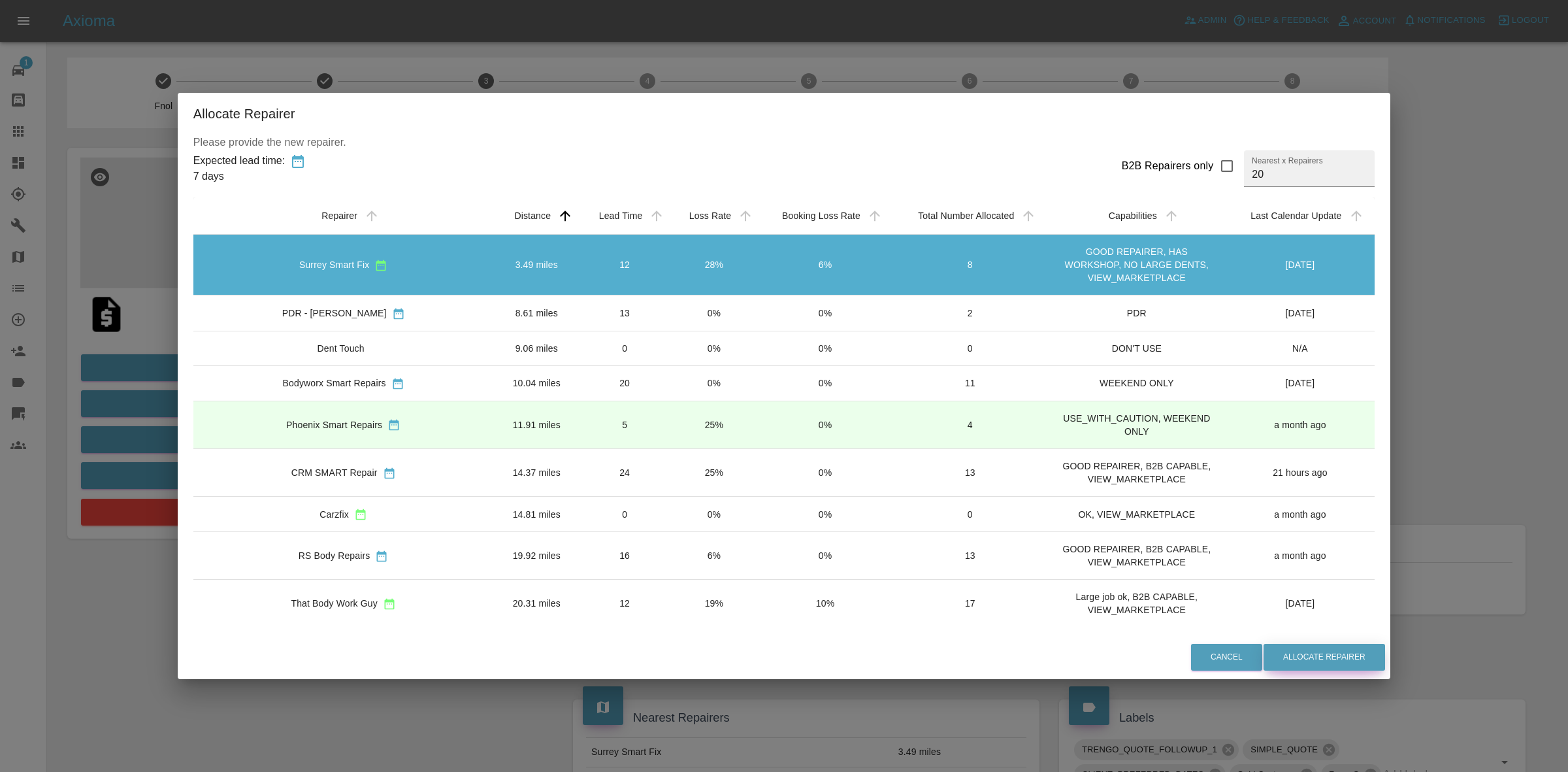
click at [1264, 658] on button "Allocate Repairer" at bounding box center [1324, 657] width 122 height 27
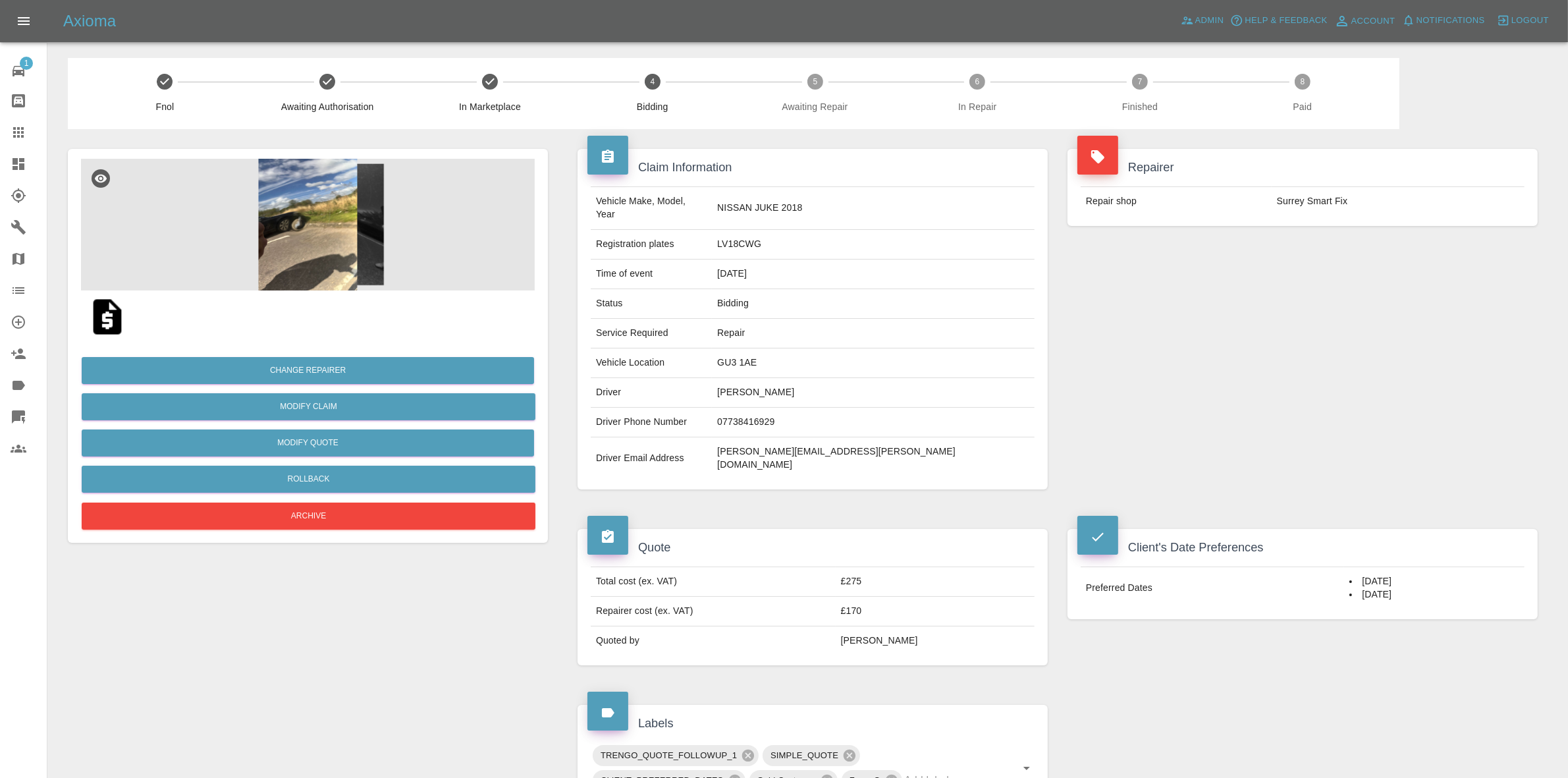
click at [1341, 269] on div "Repairer Repair shop Surrey Smart Fix" at bounding box center [1302, 319] width 490 height 380
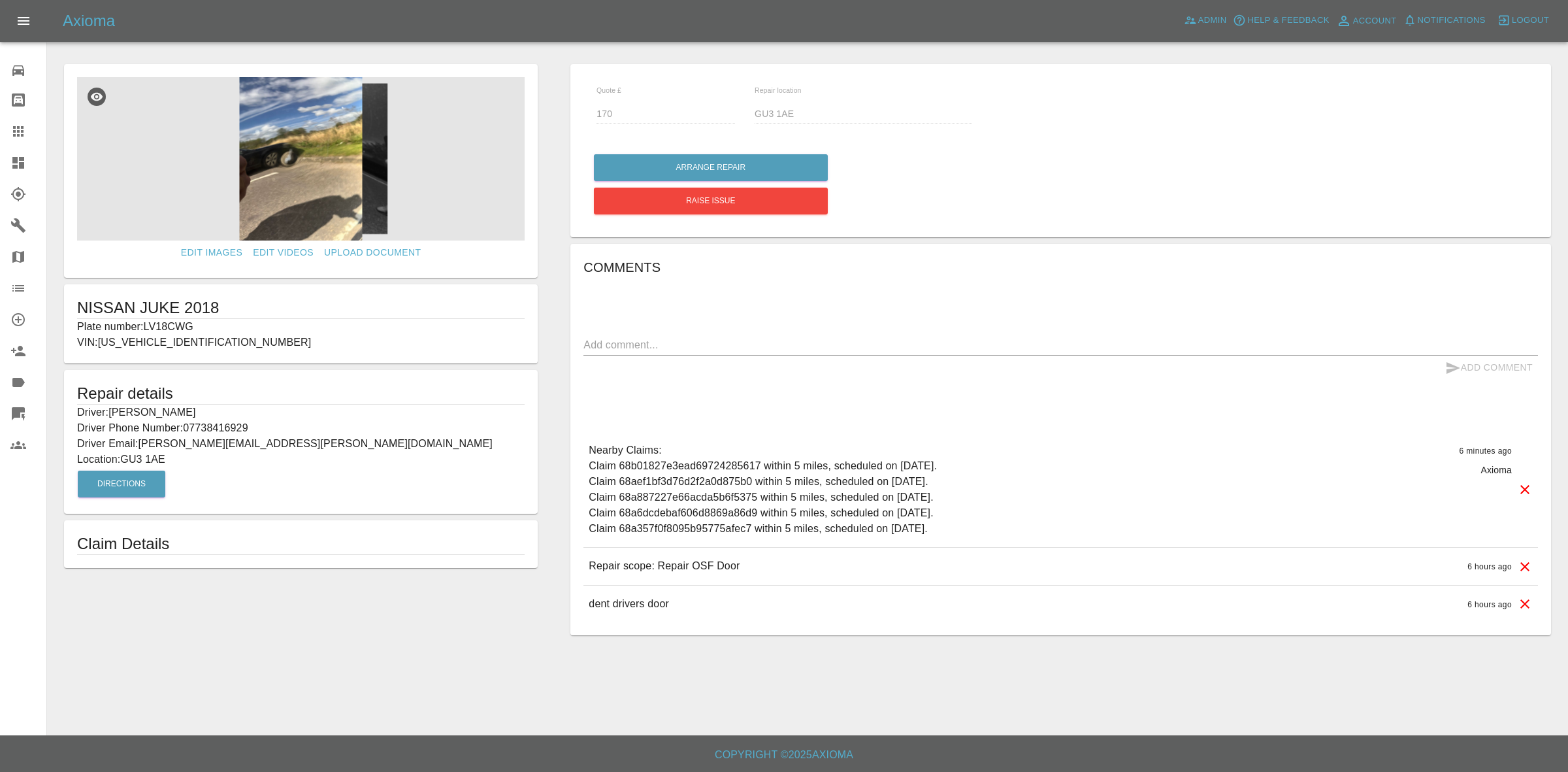
drag, startPoint x: 2, startPoint y: 161, endPoint x: 64, endPoint y: 0, distance: 172.5
click at [2, 161] on link "Dashboard" at bounding box center [23, 162] width 46 height 31
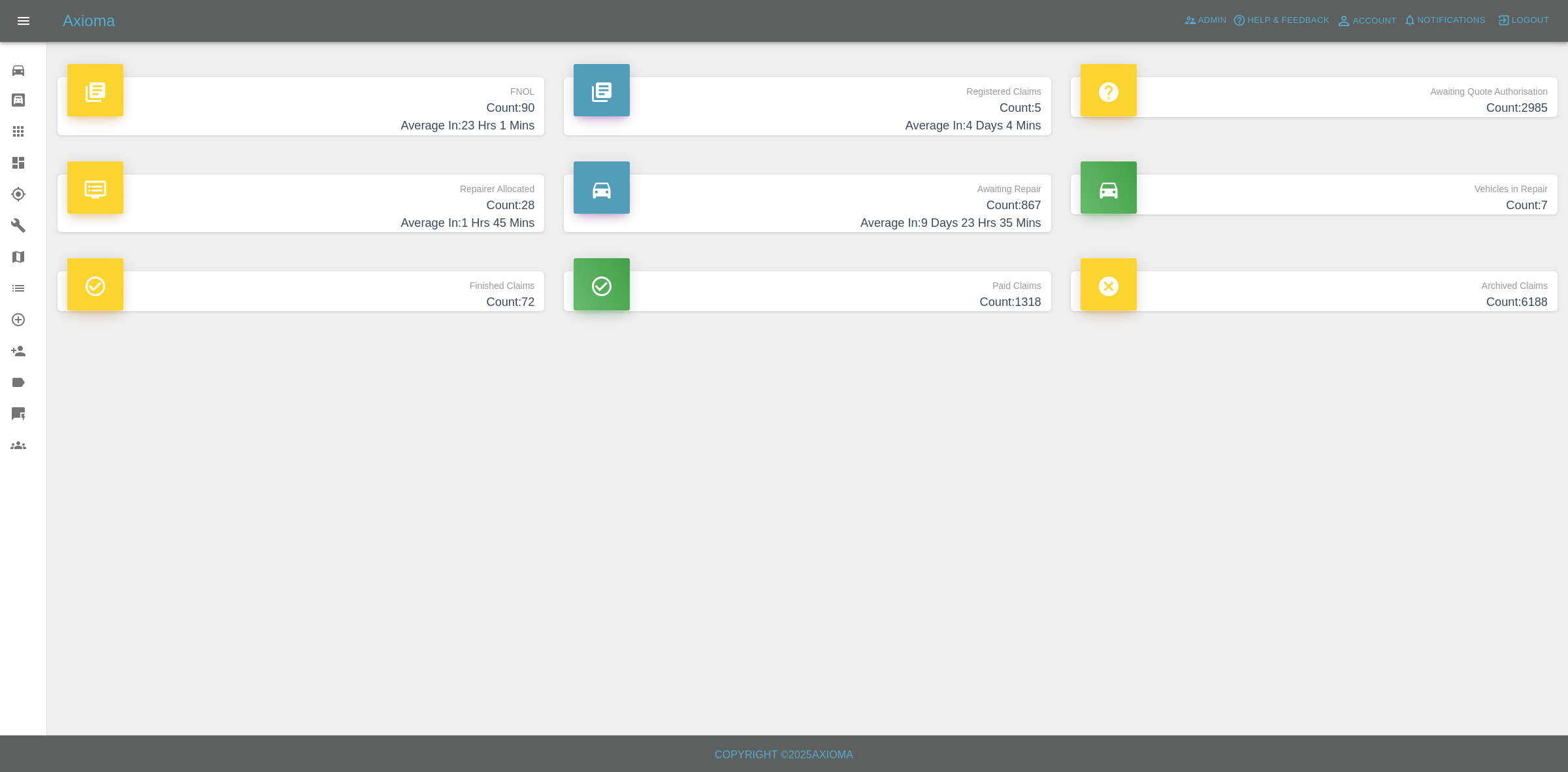
click at [453, 223] on h4 "Average In: 1 Hrs 45 Mins" at bounding box center [301, 223] width 467 height 17
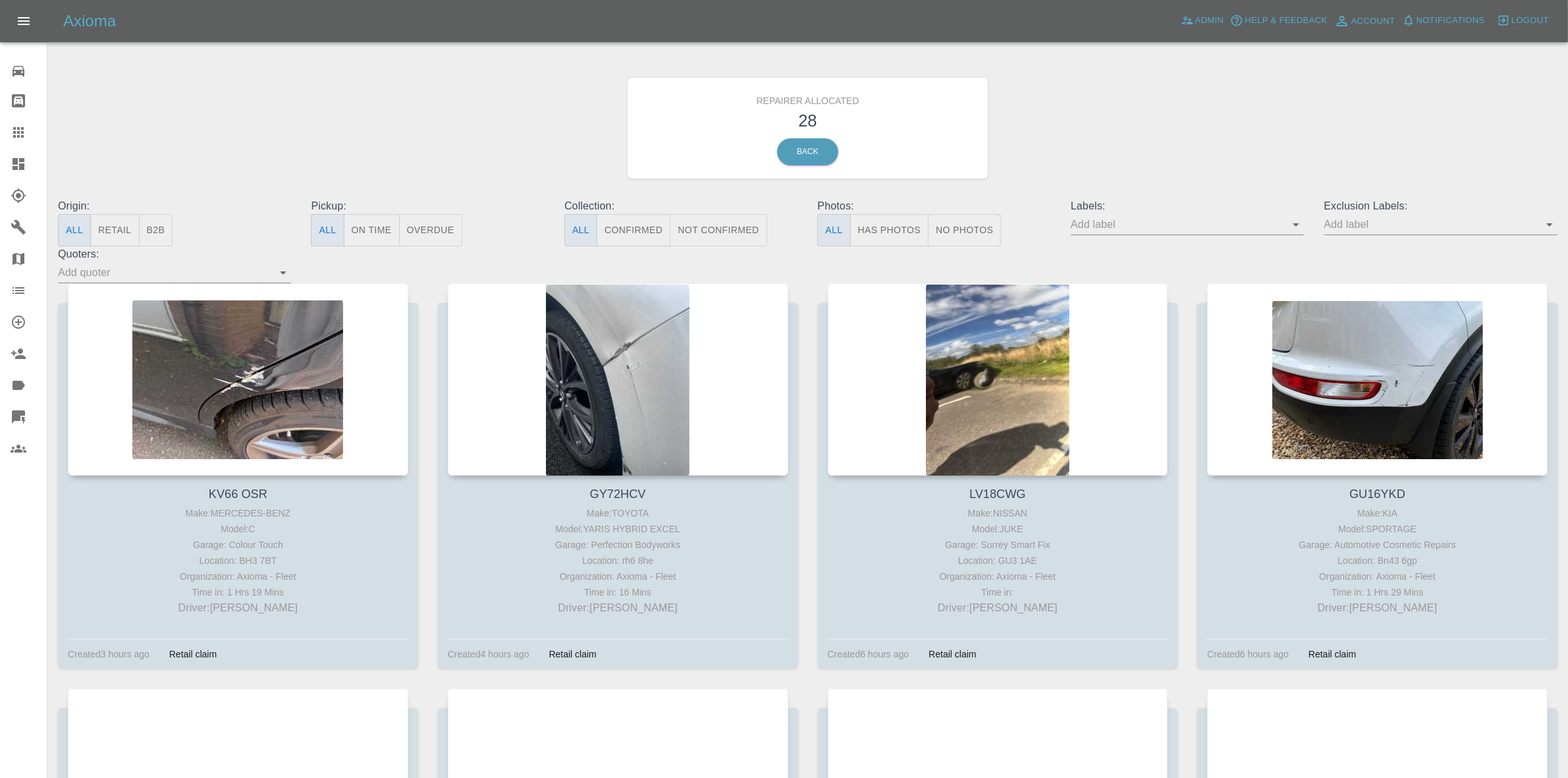
click at [119, 231] on button "Retail" at bounding box center [114, 230] width 49 height 32
drag, startPoint x: 110, startPoint y: 235, endPoint x: 110, endPoint y: 247, distance: 12.0
click at [110, 235] on button "Retail" at bounding box center [114, 230] width 49 height 32
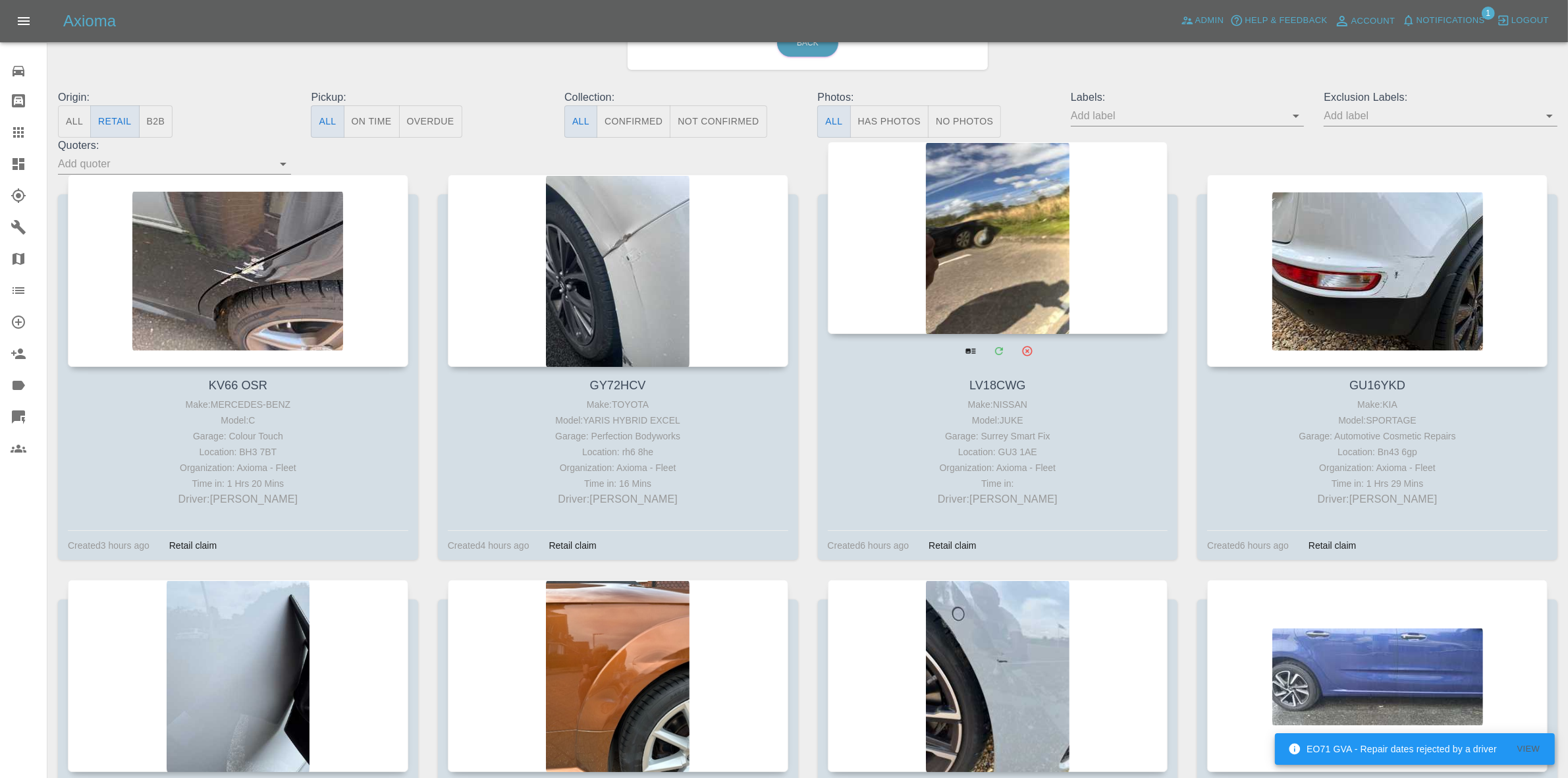
scroll to position [247, 0]
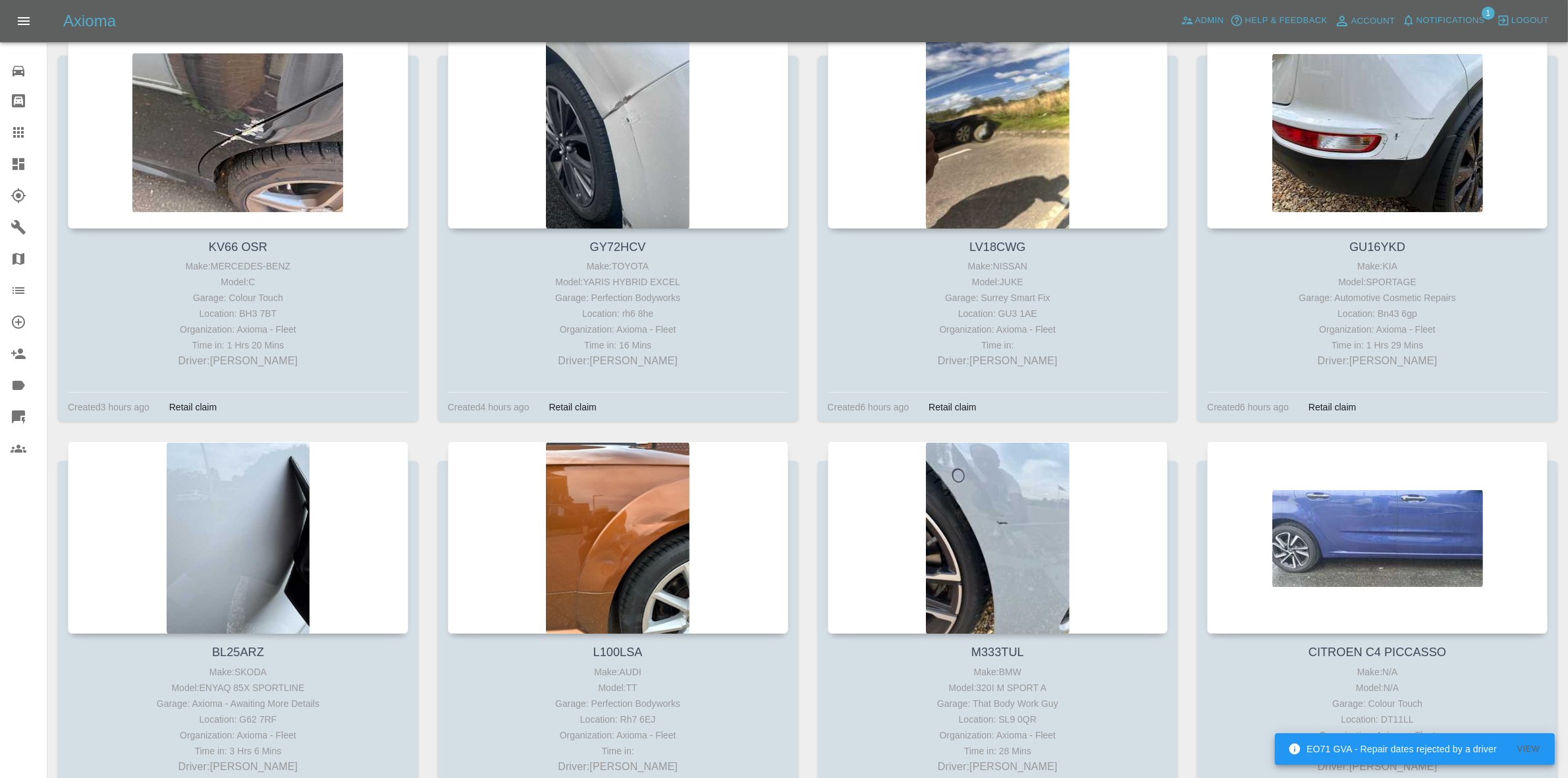
click at [1446, 23] on span "Notifications" at bounding box center [1451, 20] width 69 height 15
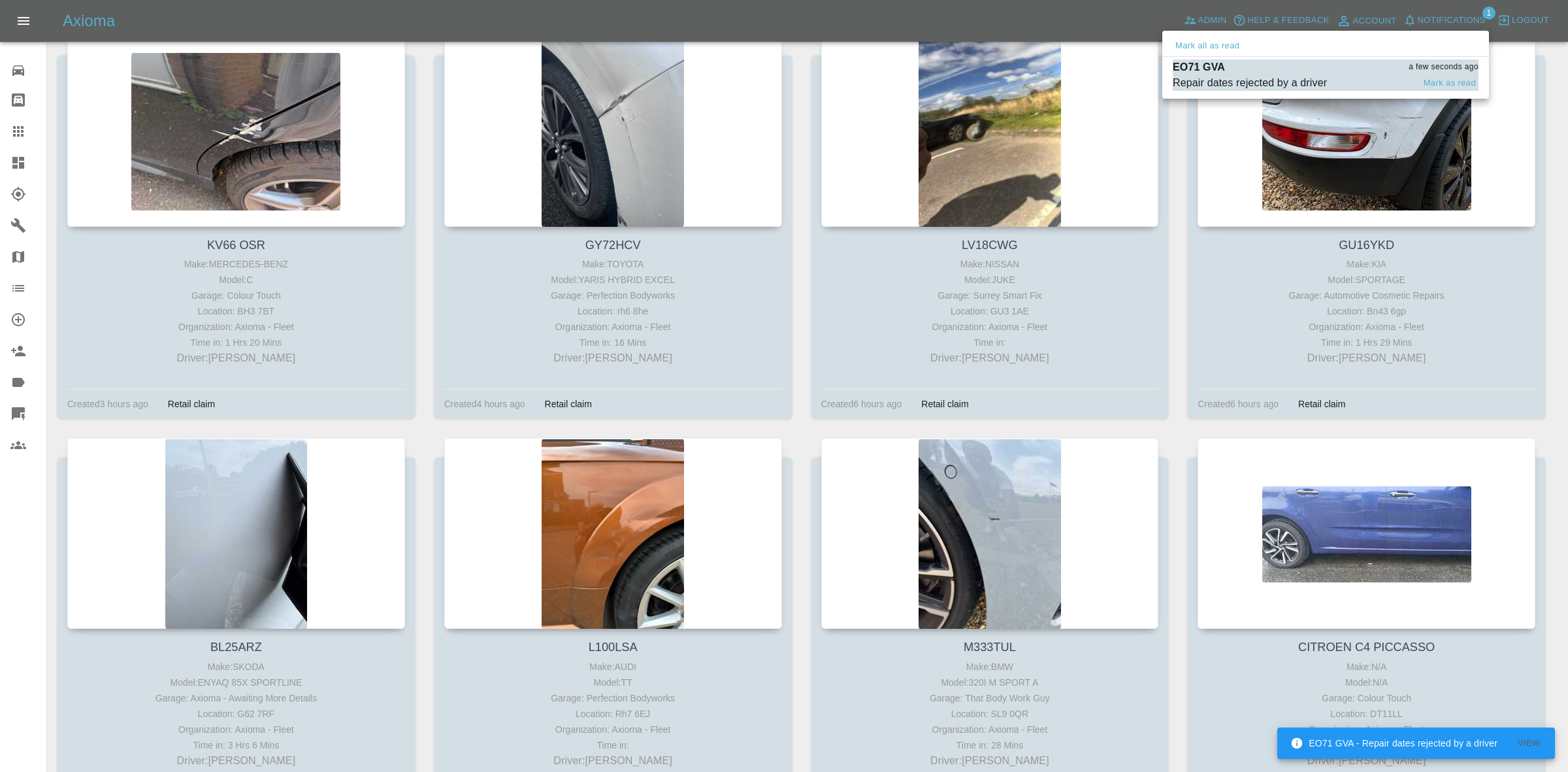
click at [1268, 68] on div "EO71 GVA a few seconds ago" at bounding box center [1326, 68] width 306 height 16
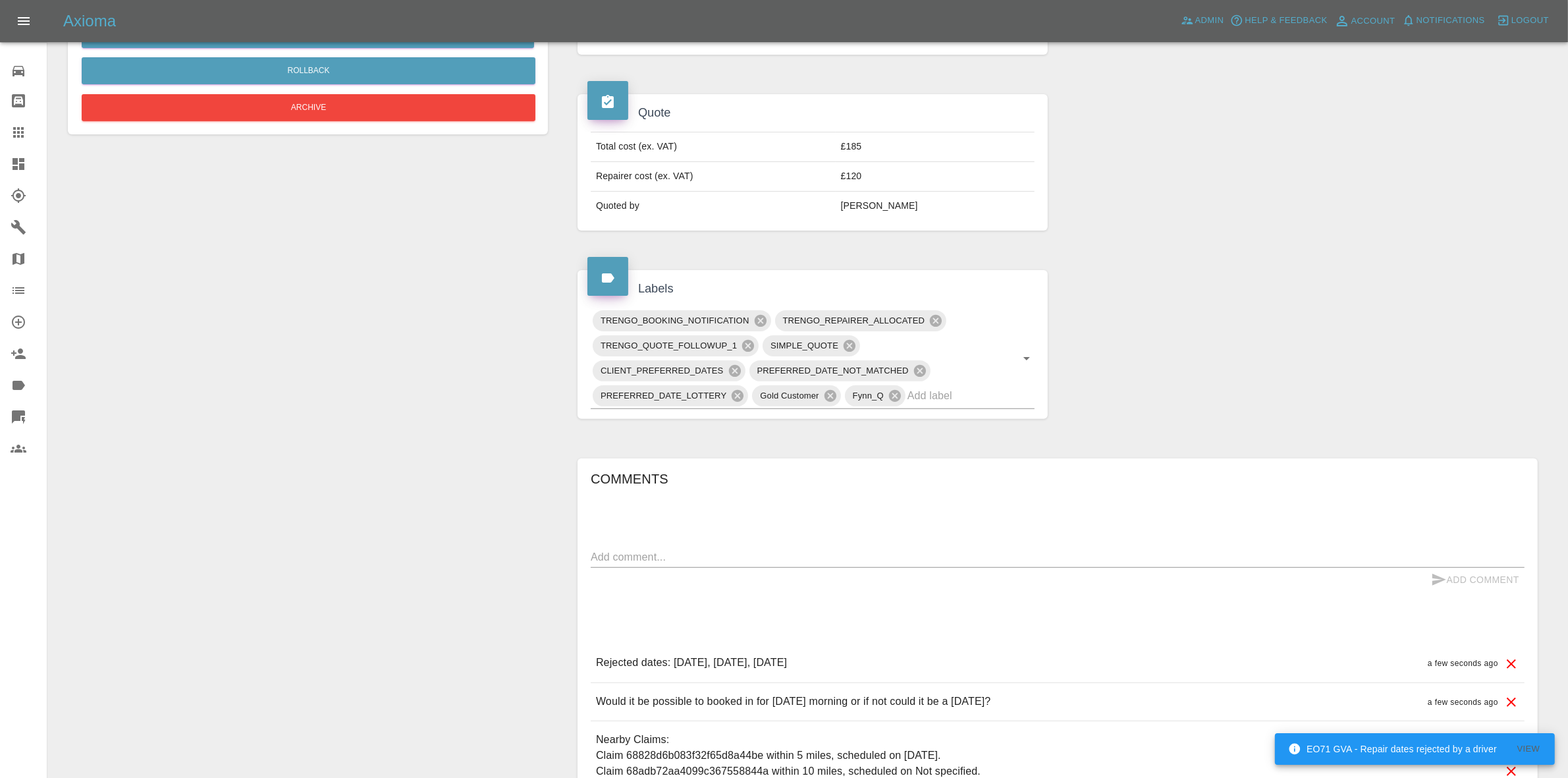
scroll to position [648, 0]
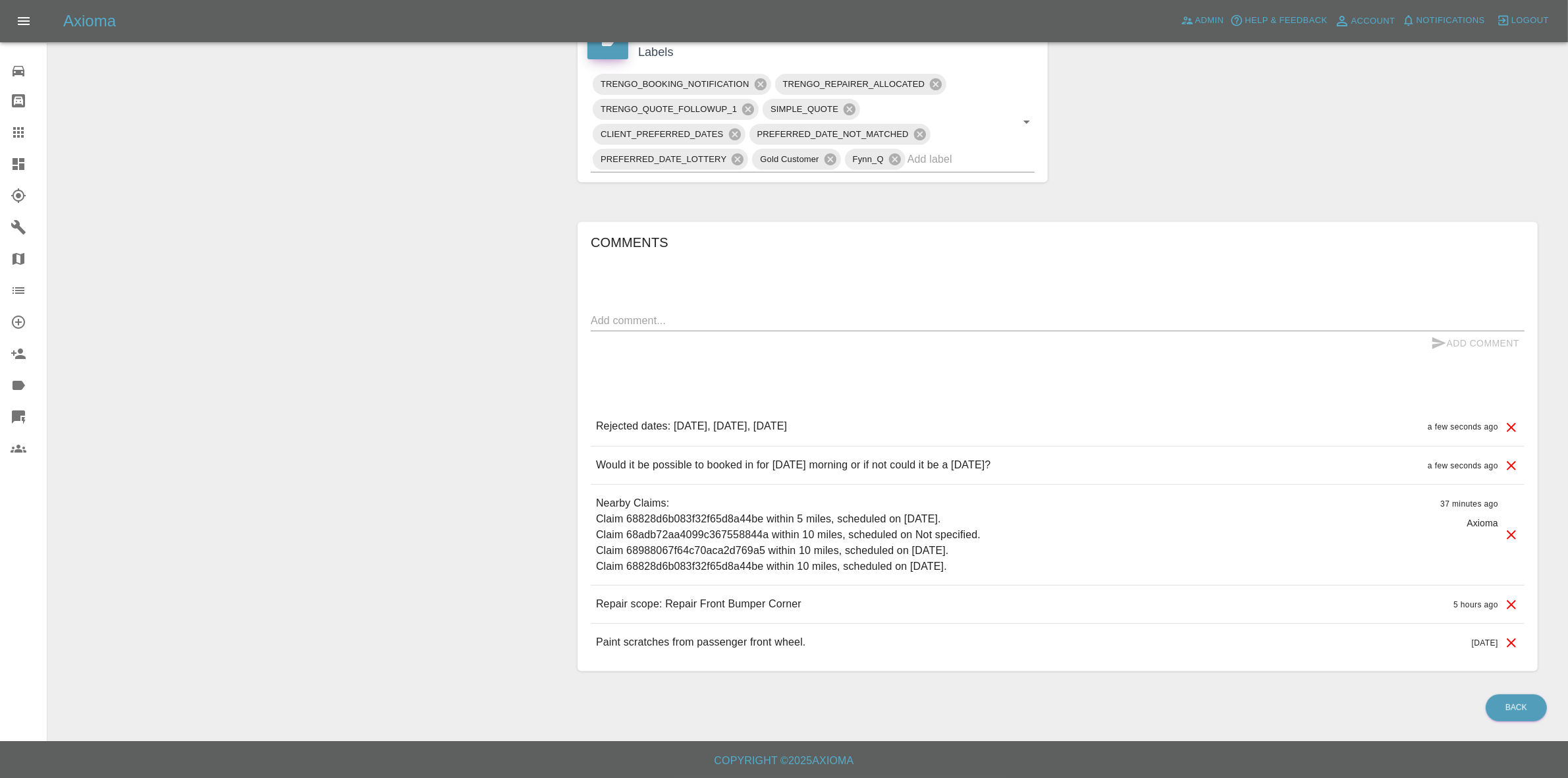
drag, startPoint x: 1324, startPoint y: 280, endPoint x: 555, endPoint y: 66, distance: 798.2
click at [1321, 280] on div "Comments x Add Comment Rejected dates: September 22nd 2025, September 23rd 2025…" at bounding box center [1057, 447] width 934 height 430
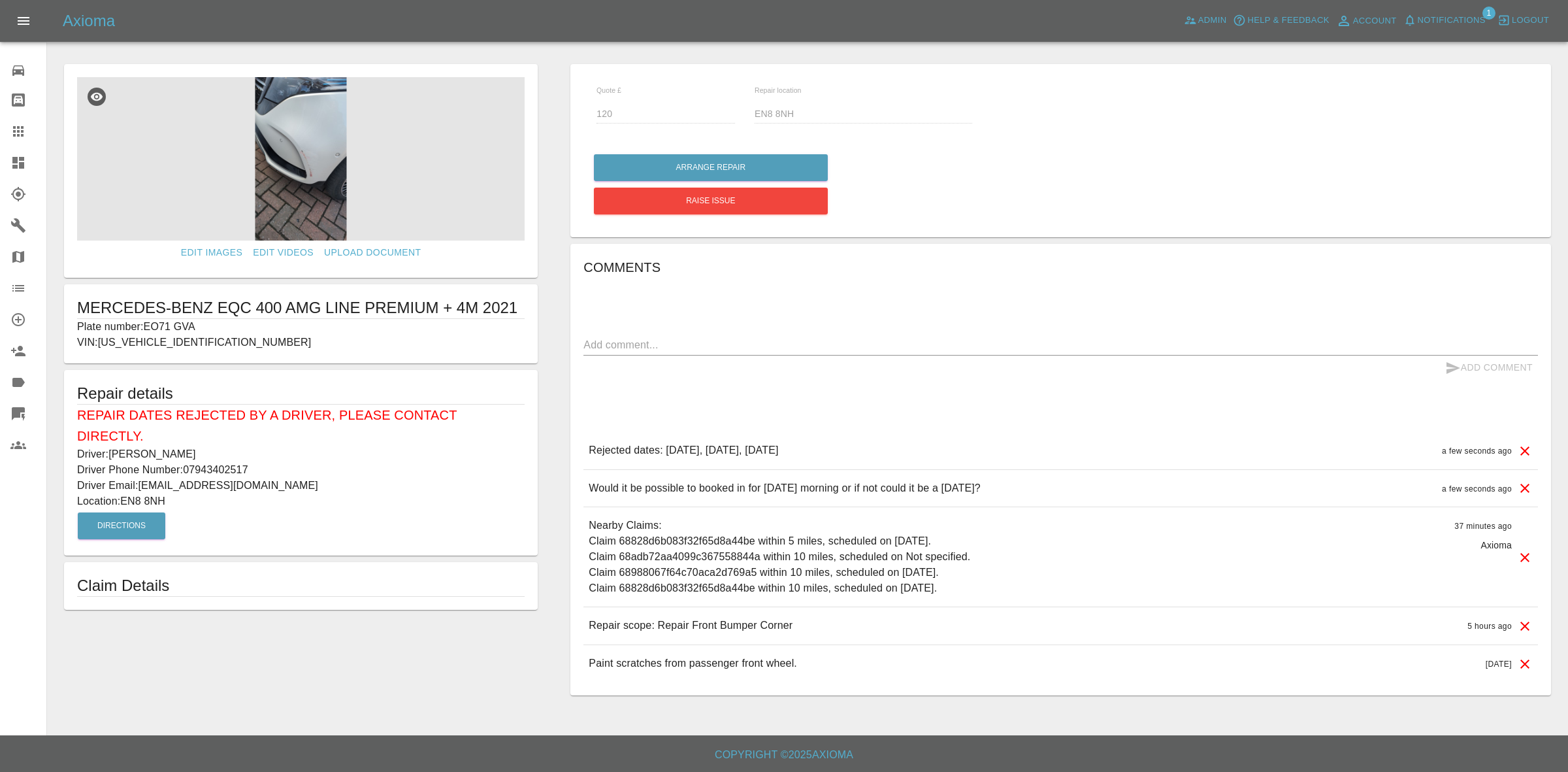
drag, startPoint x: 0, startPoint y: 168, endPoint x: 14, endPoint y: 170, distance: 14.1
click at [0, 168] on link "Dashboard" at bounding box center [23, 162] width 46 height 31
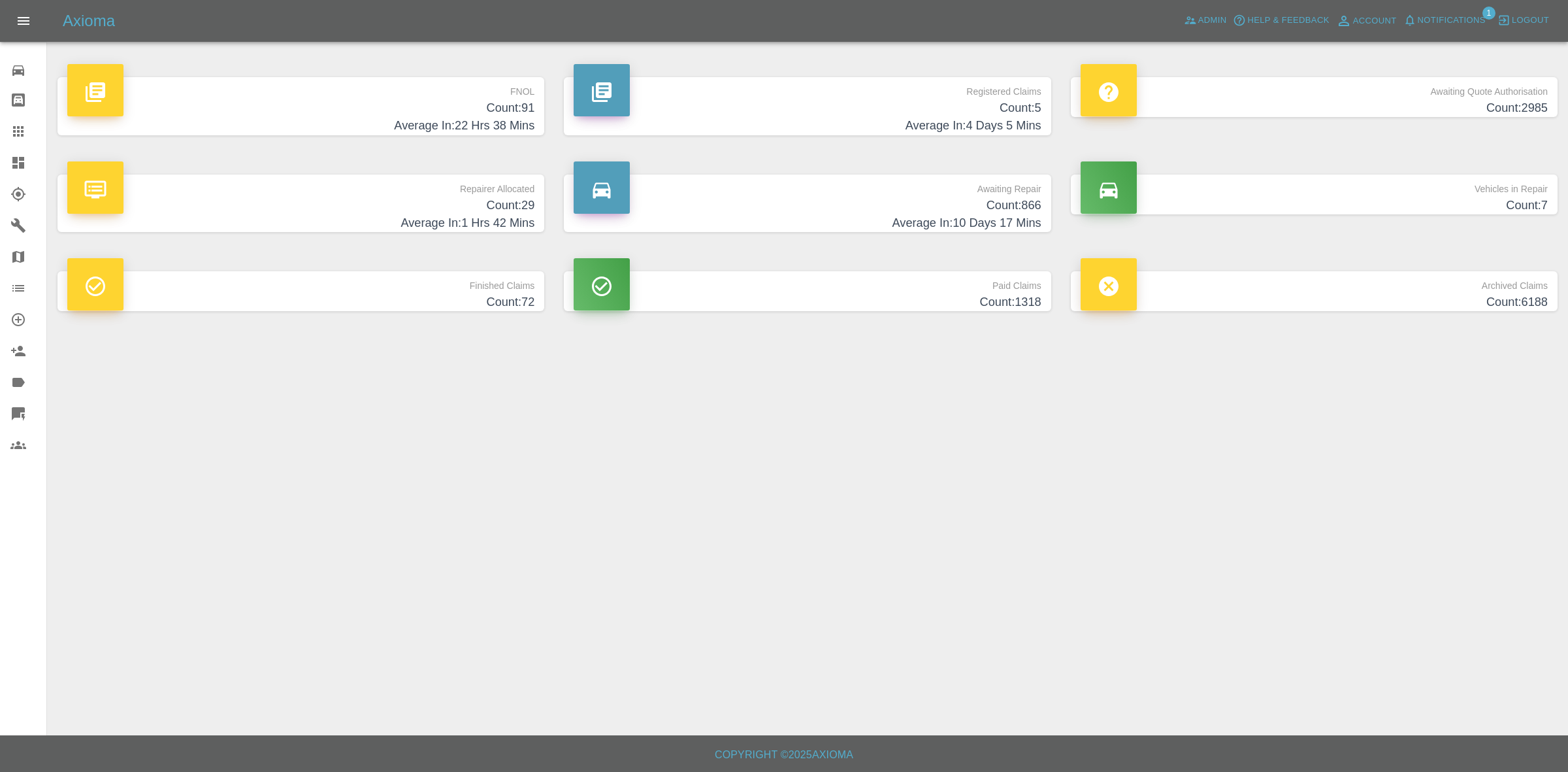
click at [1450, 17] on span "Notifications" at bounding box center [1452, 20] width 68 height 15
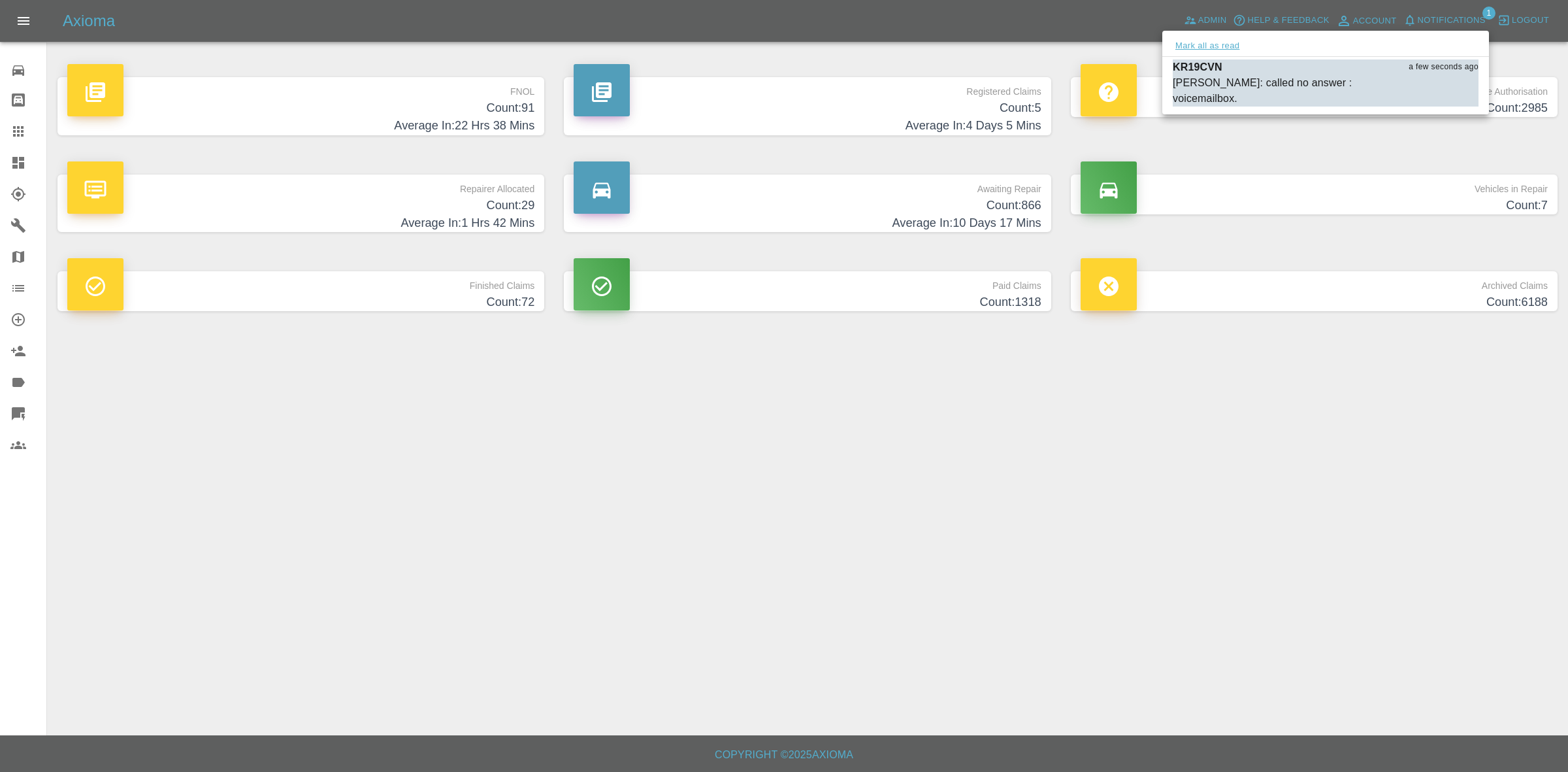
click at [1221, 52] on button "Mark all as read" at bounding box center [1207, 46] width 69 height 15
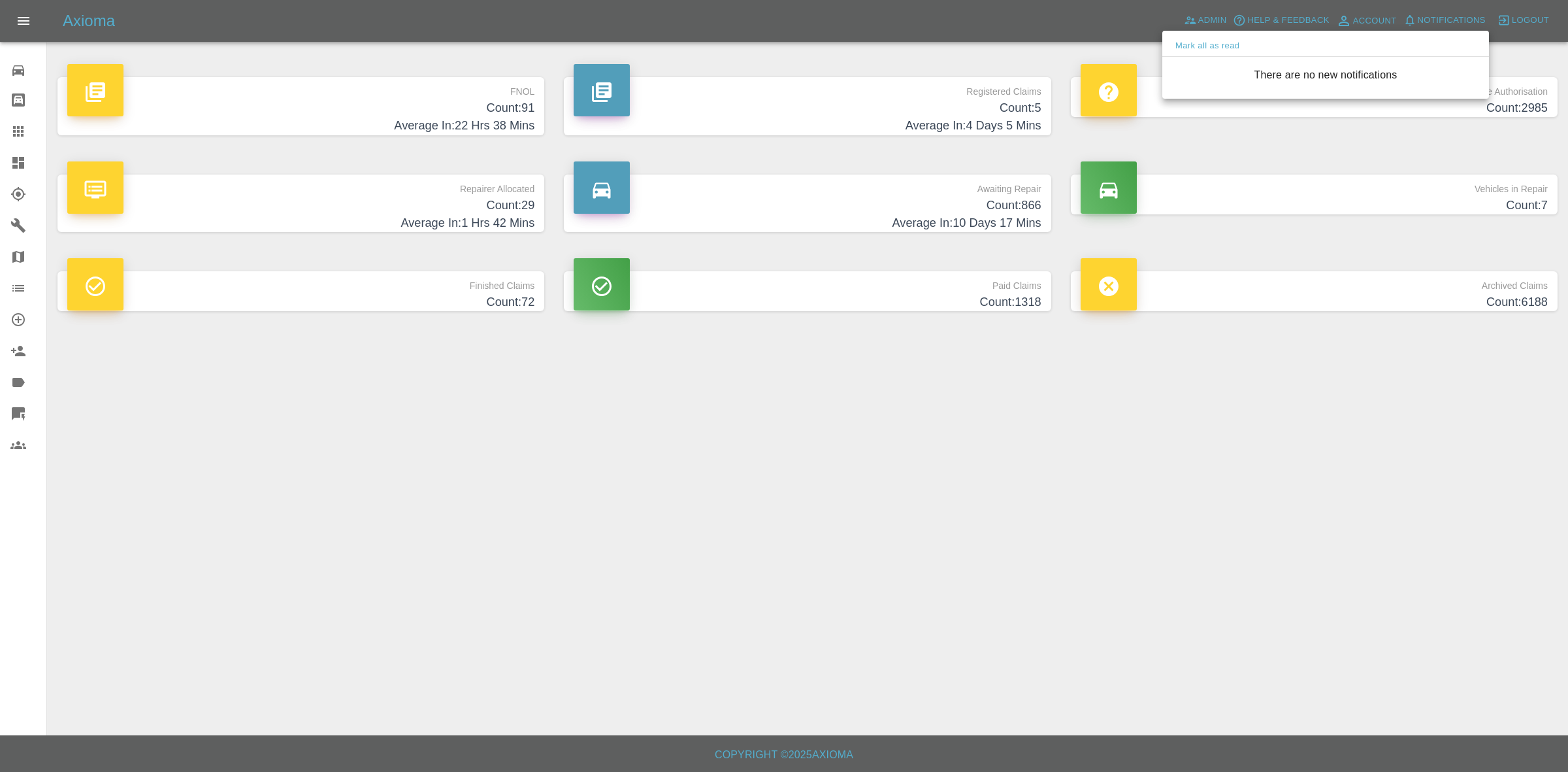
drag, startPoint x: 1442, startPoint y: 459, endPoint x: 586, endPoint y: 419, distance: 856.9
click at [1442, 461] on div at bounding box center [784, 386] width 1568 height 772
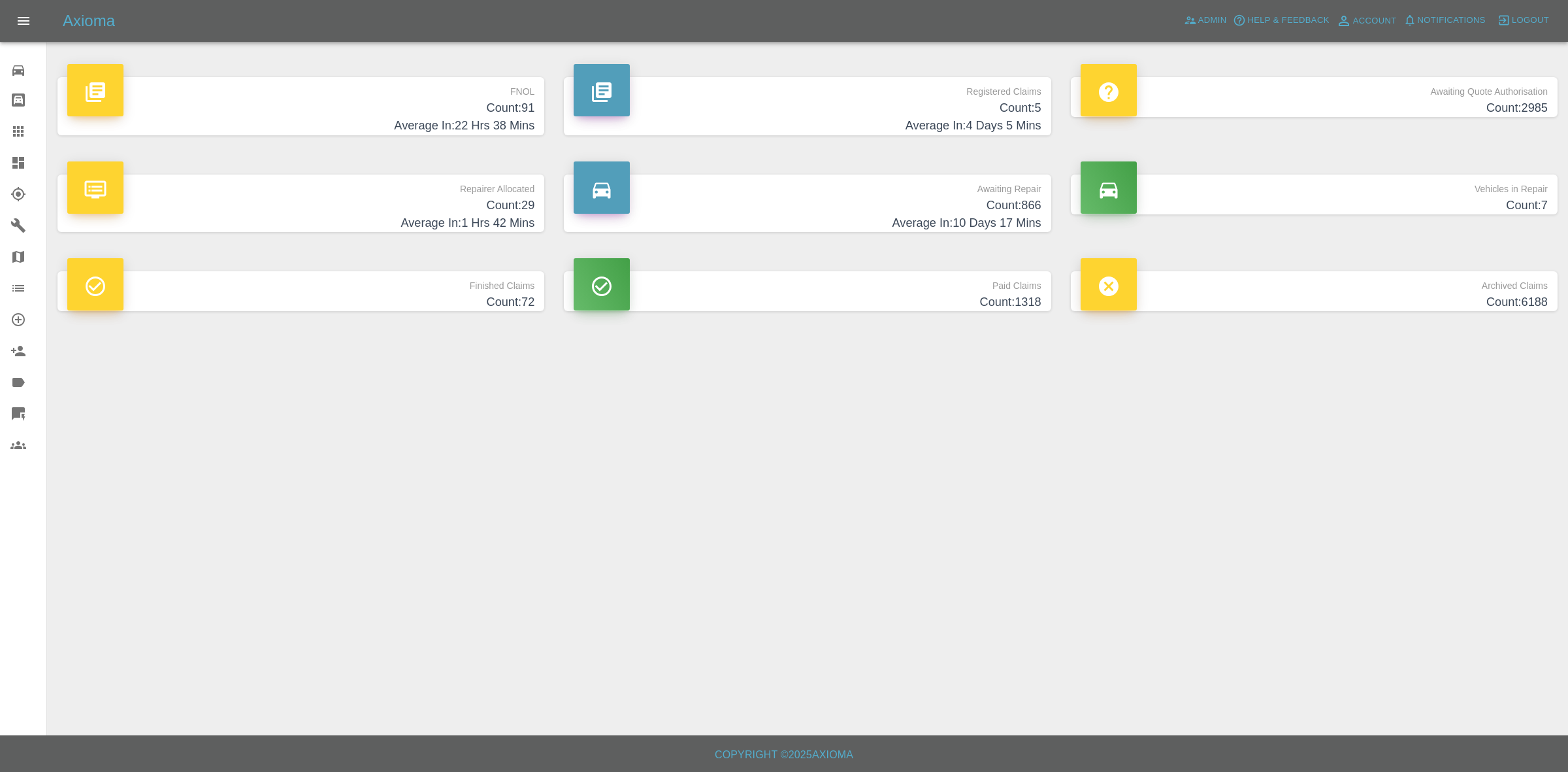
click at [374, 209] on h4 "Count: 29" at bounding box center [301, 206] width 467 height 17
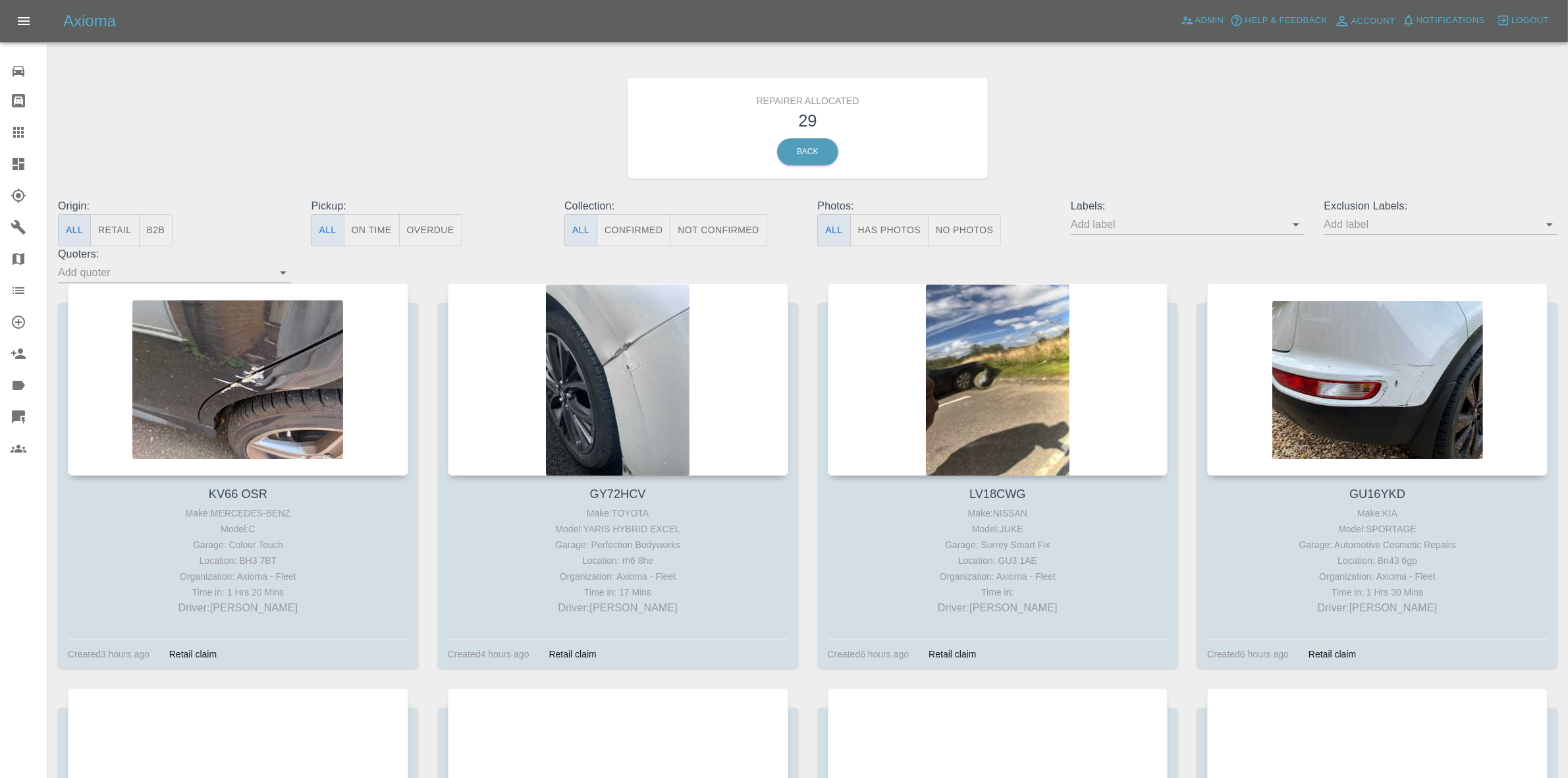
click at [99, 226] on button "Retail" at bounding box center [114, 230] width 49 height 32
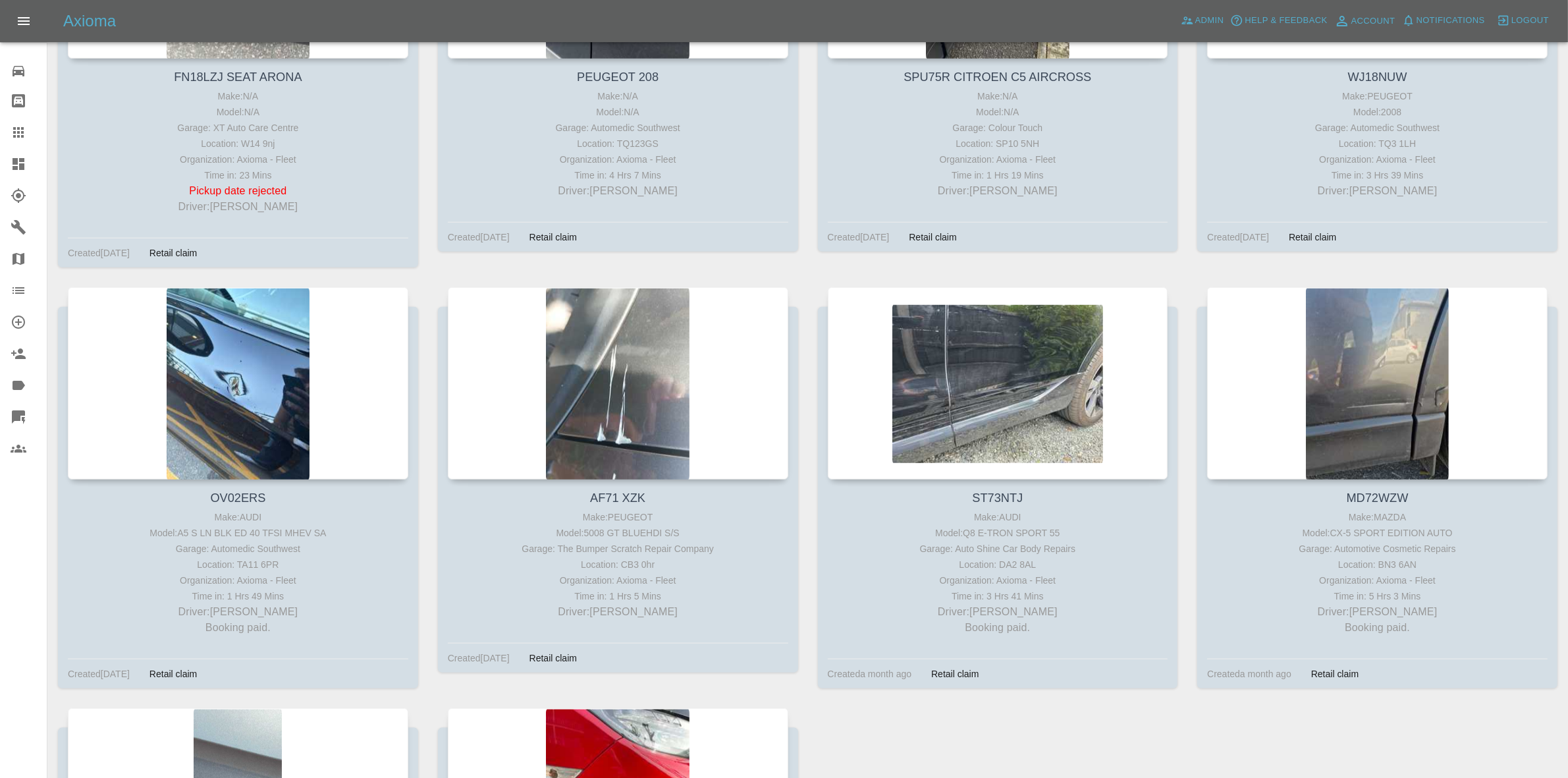
scroll to position [1477, 0]
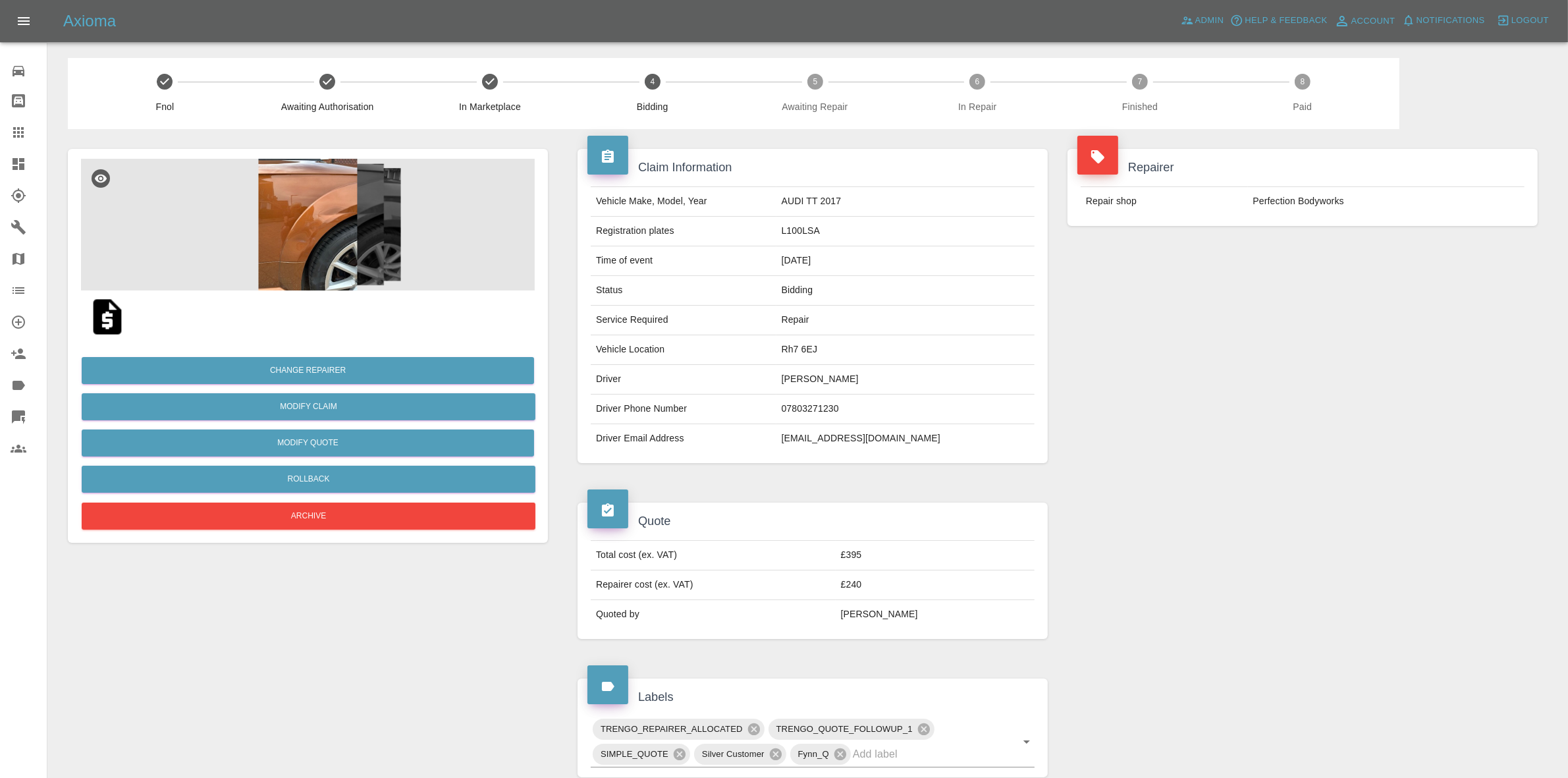
click at [823, 353] on td "Rh7 6EJ" at bounding box center [905, 350] width 258 height 30
copy td "Rh7 6EJ"
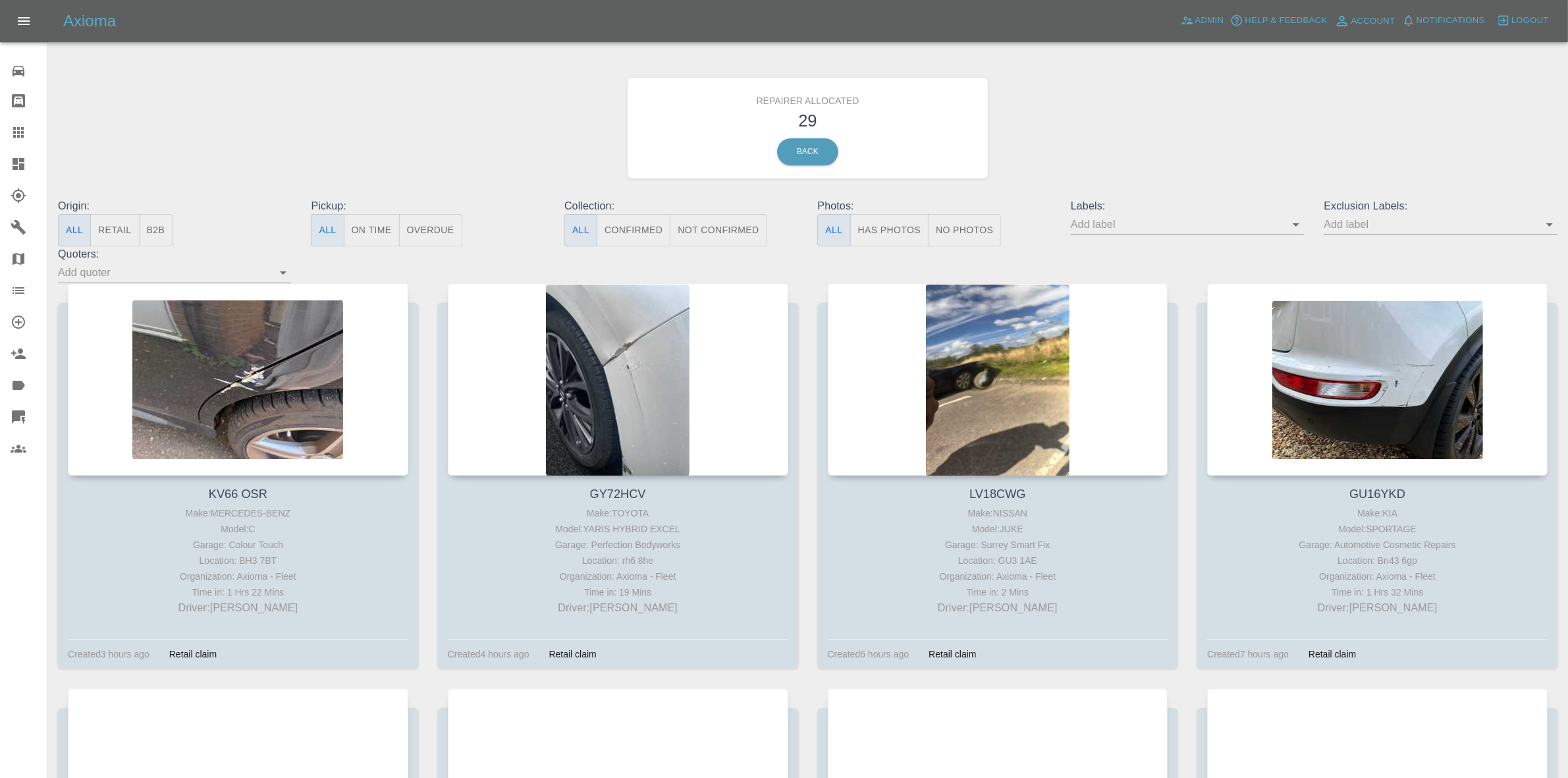
click at [0, 150] on link "Dashboard" at bounding box center [23, 163] width 46 height 31
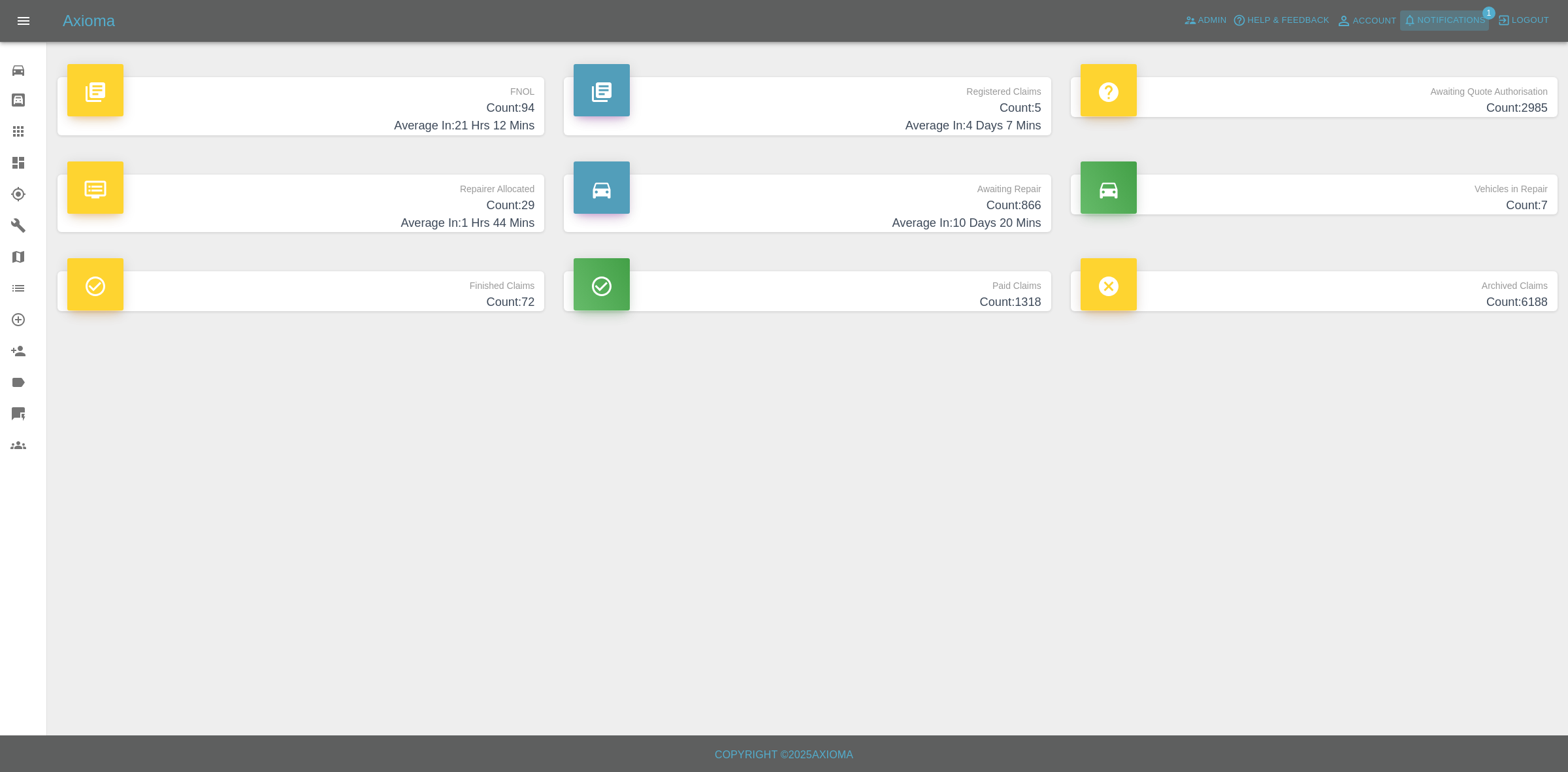
click at [1456, 24] on span "Notifications" at bounding box center [1452, 20] width 68 height 15
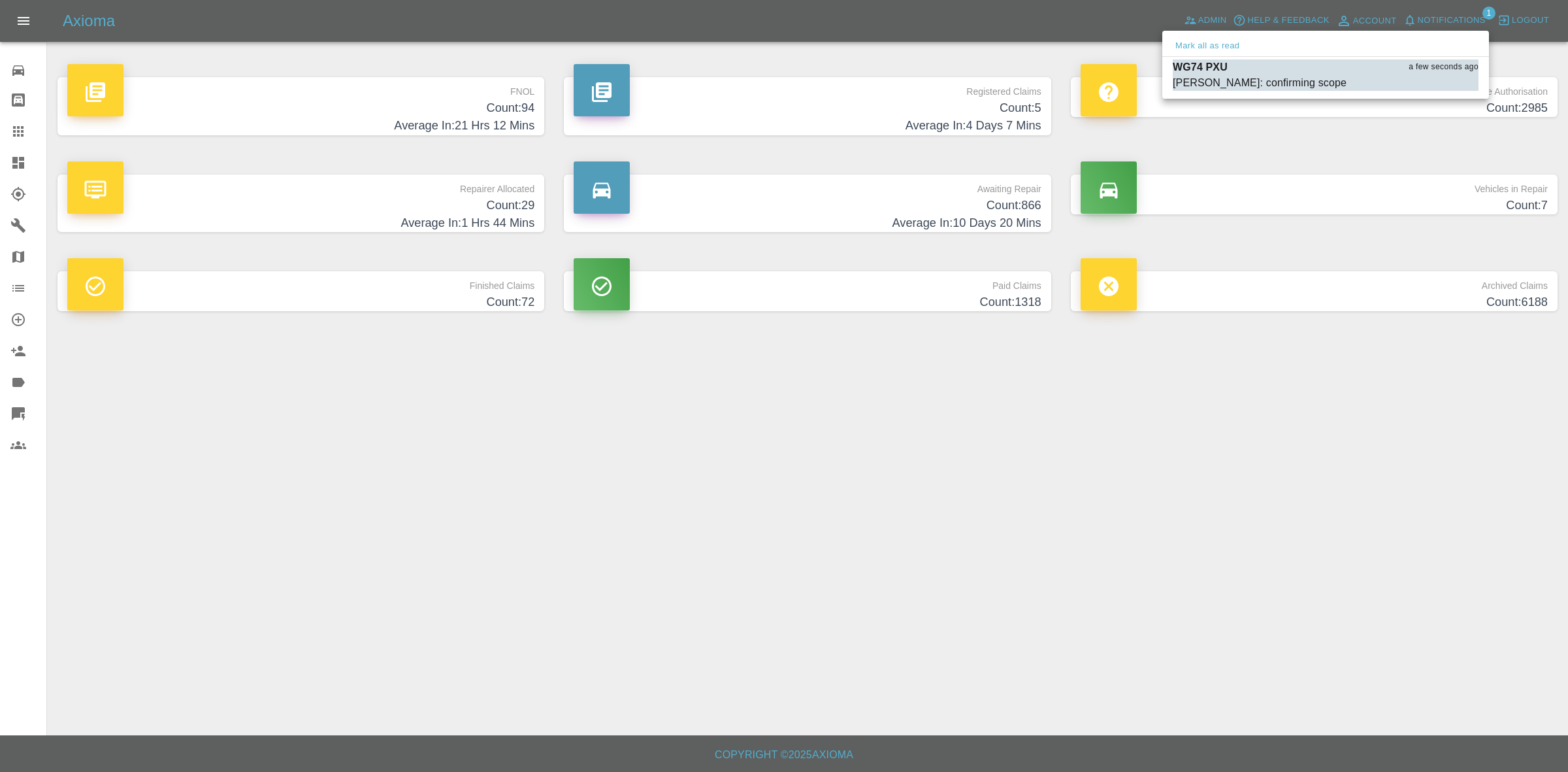
drag, startPoint x: 1230, startPoint y: 38, endPoint x: 1262, endPoint y: 221, distance: 185.8
click at [1232, 39] on button "Mark all as read" at bounding box center [1207, 46] width 69 height 15
click at [1274, 412] on div at bounding box center [784, 386] width 1568 height 772
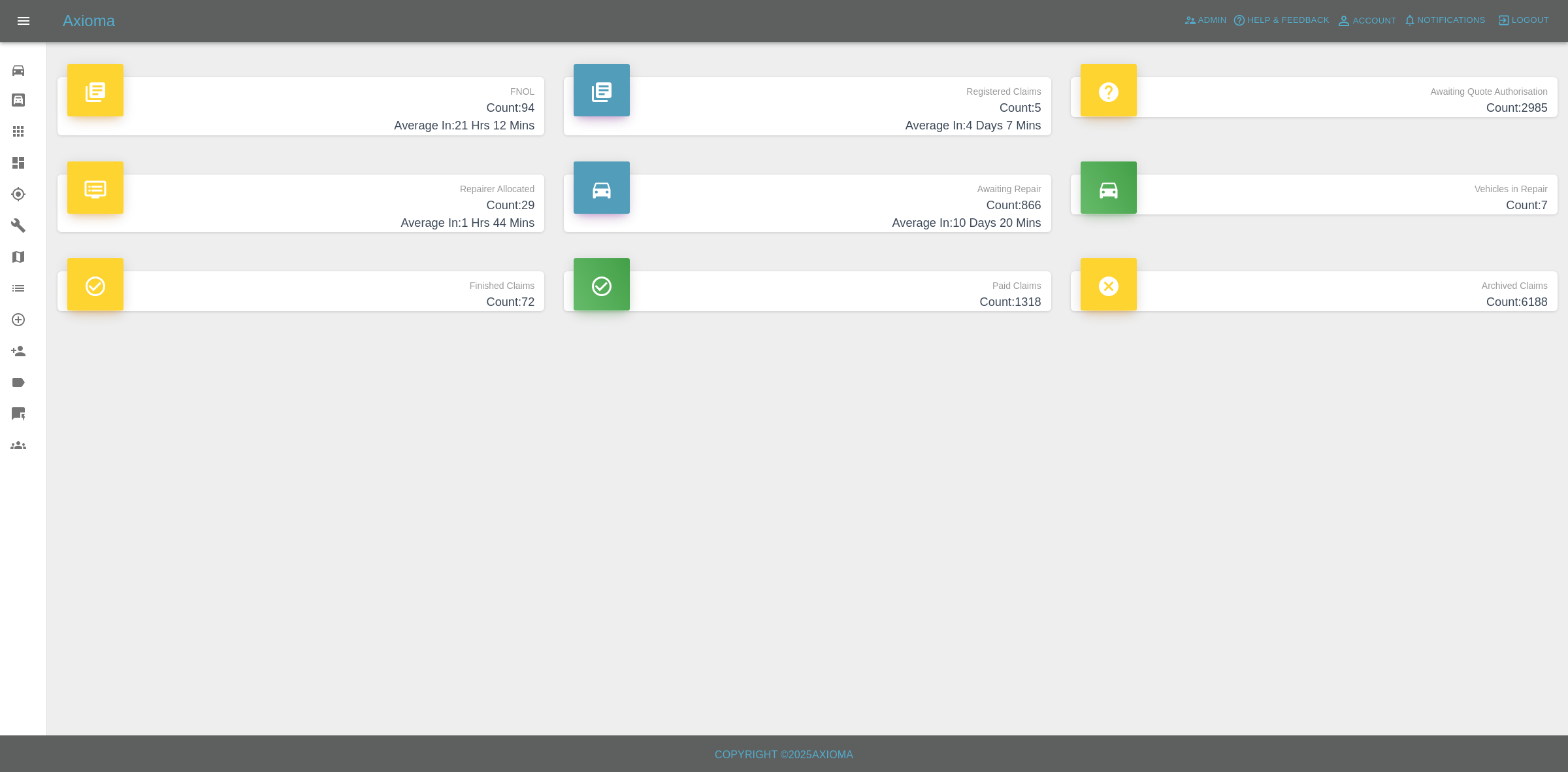
click at [988, 573] on main "FNOL Count: 94 Average In: 21 Hrs 12 Mins Registered Claims Count: 5 Average In…" at bounding box center [784, 367] width 1568 height 735
click at [462, 194] on p "Repairer Allocated" at bounding box center [301, 186] width 467 height 22
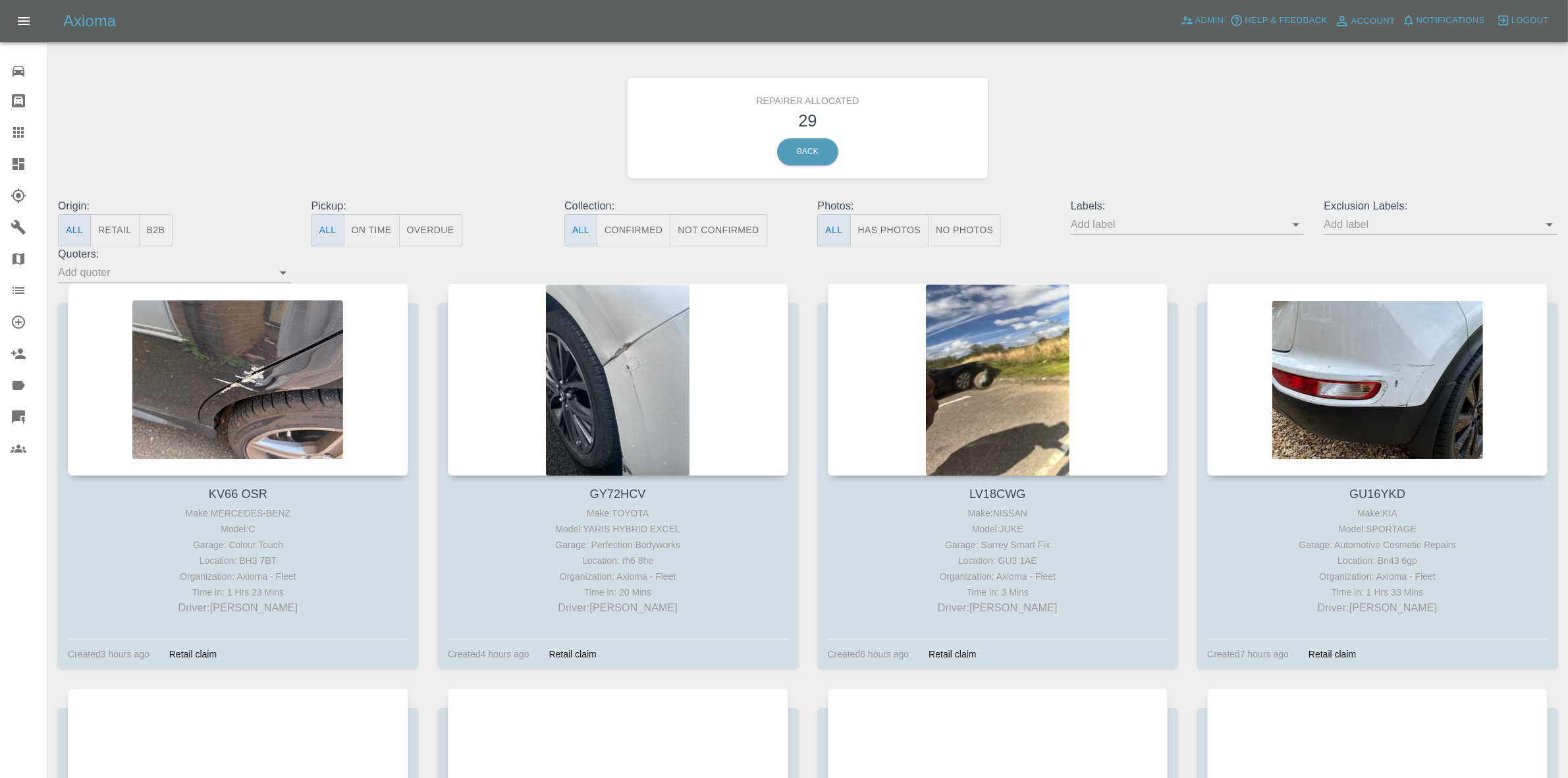
click at [118, 228] on button "Retail" at bounding box center [114, 230] width 49 height 32
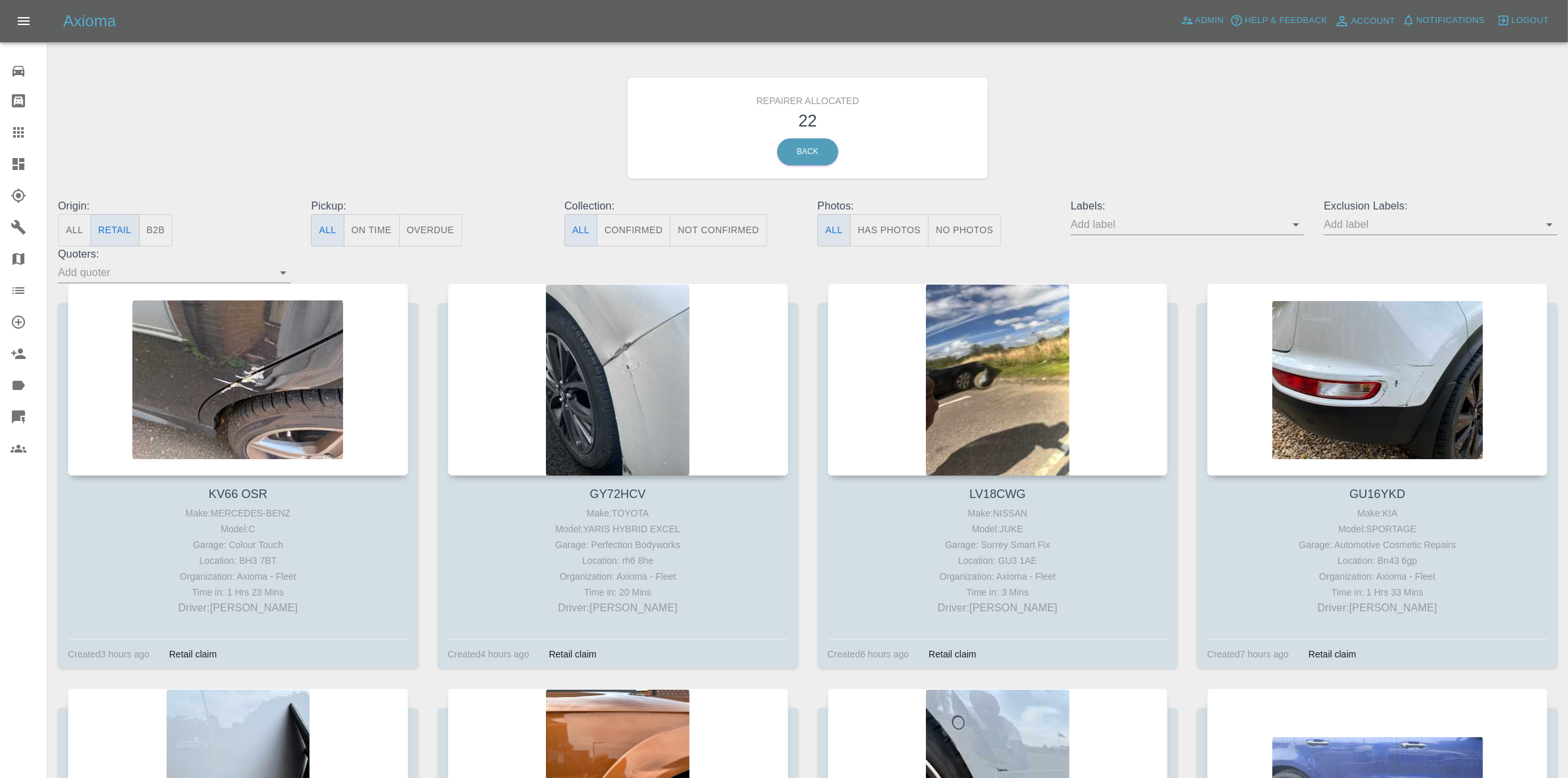
click at [0, 162] on link "Dashboard" at bounding box center [23, 163] width 46 height 31
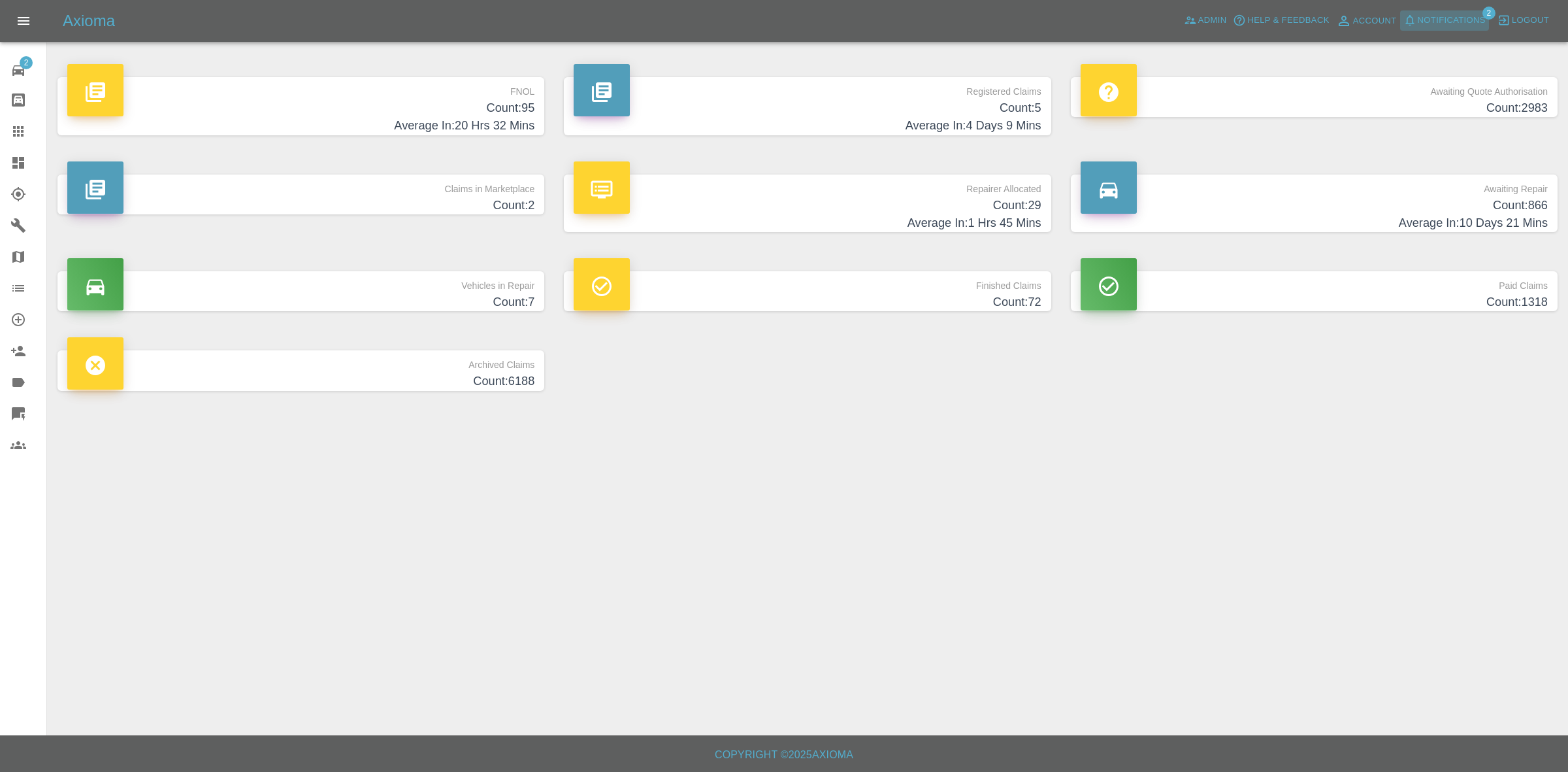
click at [1423, 21] on span "Notifications" at bounding box center [1452, 20] width 68 height 15
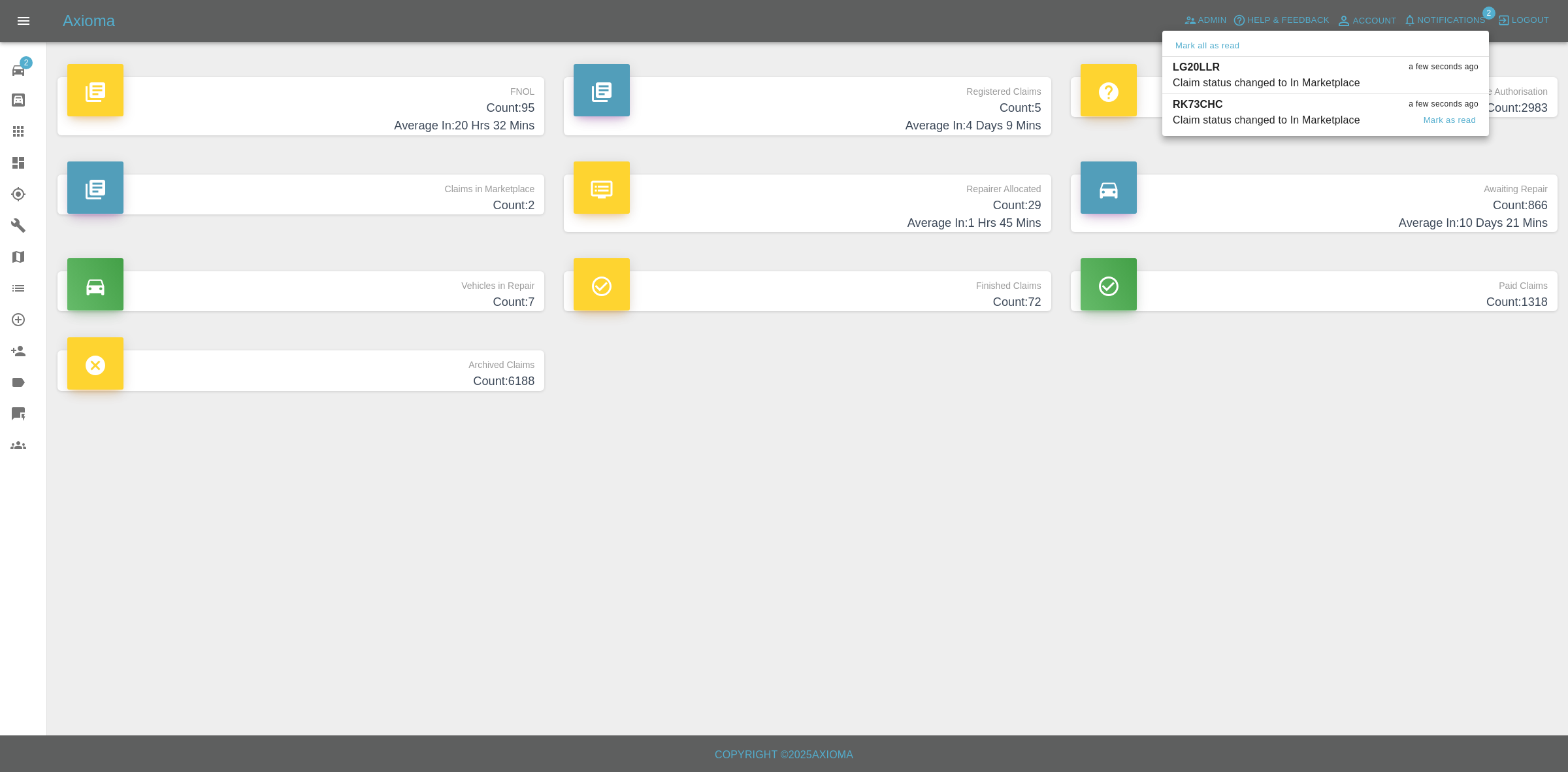
click at [1276, 125] on div "Claim status changed to In Marketplace" at bounding box center [1267, 120] width 187 height 16
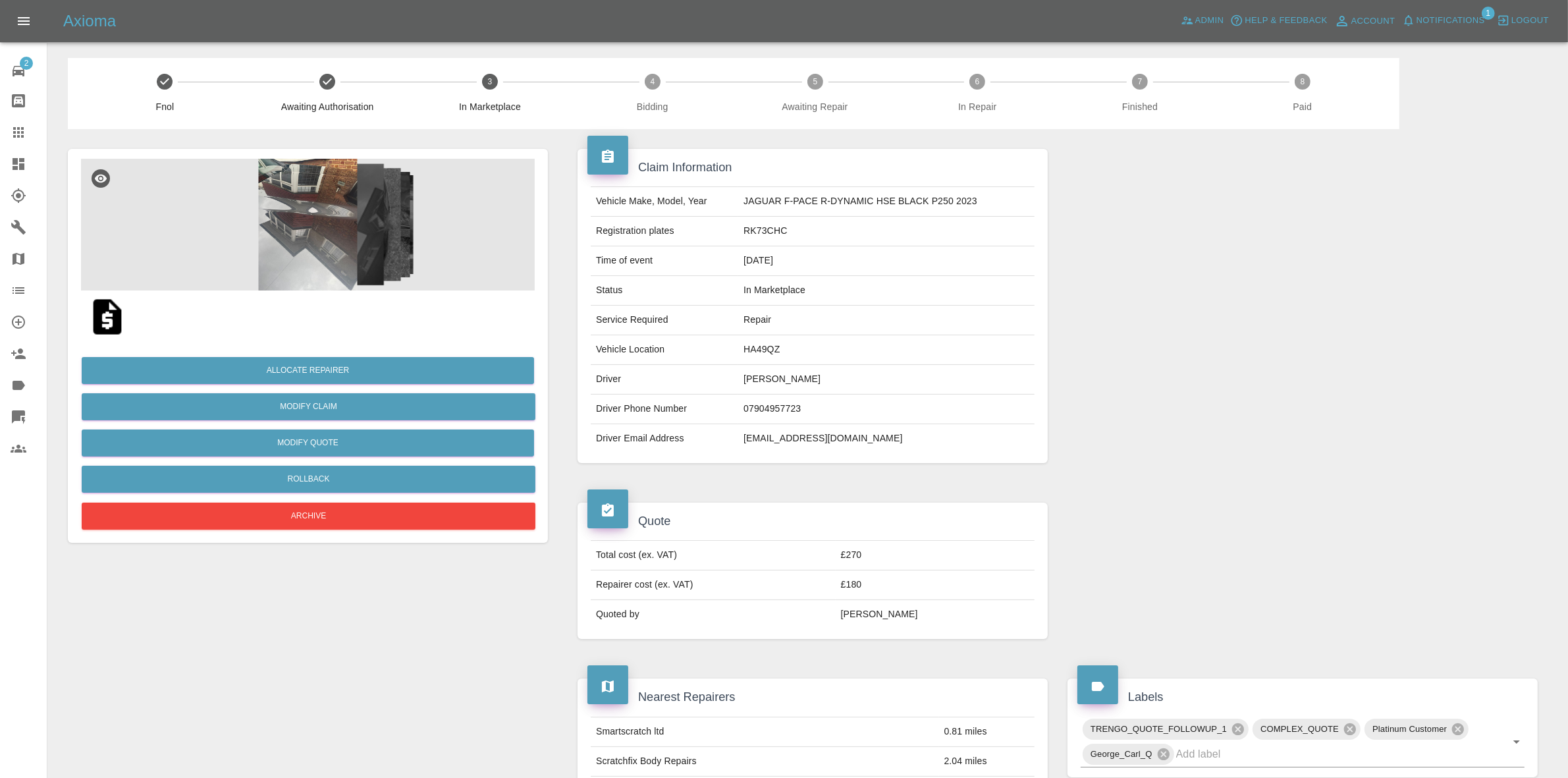
click at [366, 219] on img at bounding box center [307, 224] width 454 height 132
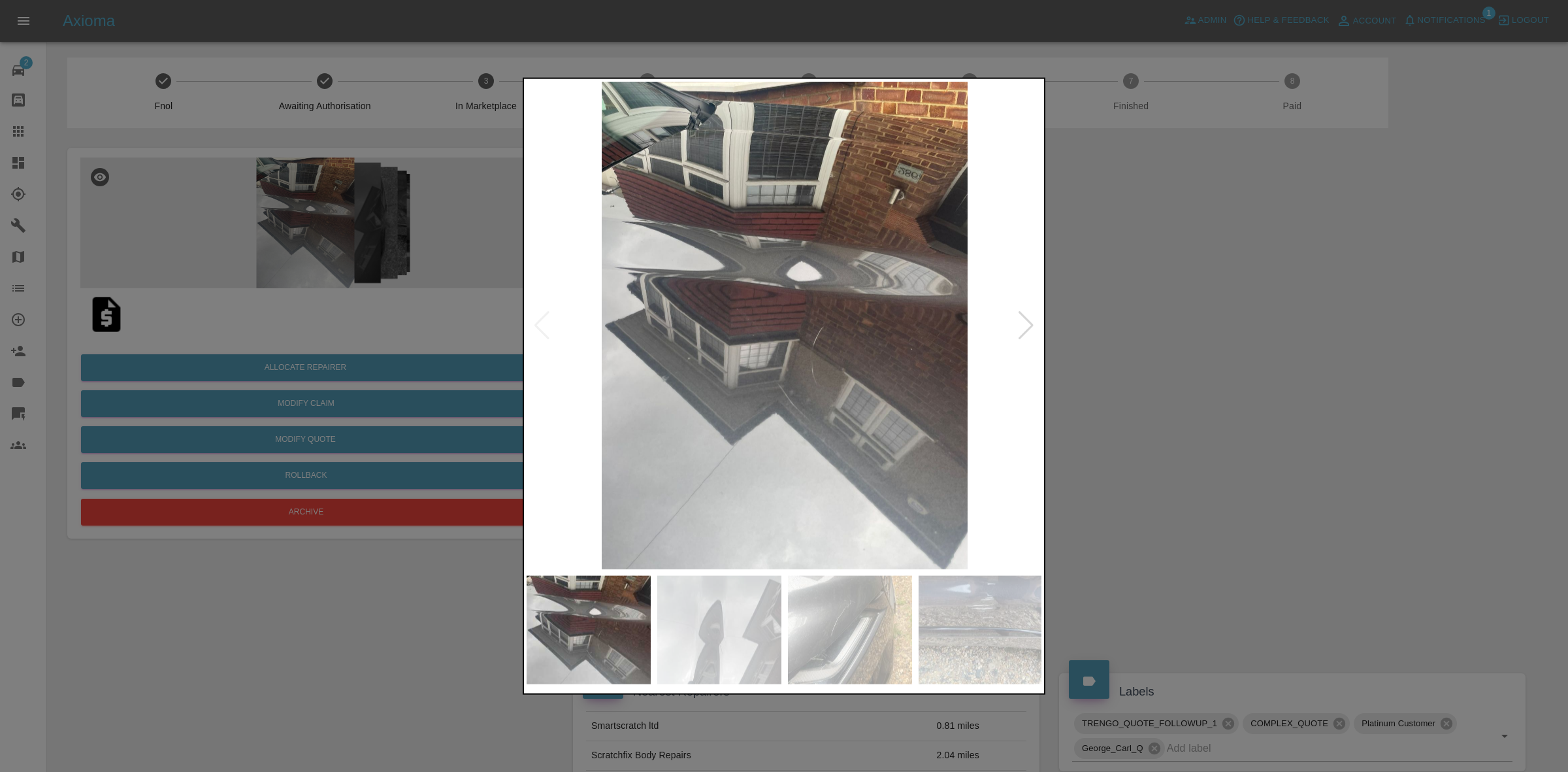
click at [1134, 334] on div at bounding box center [784, 386] width 1568 height 772
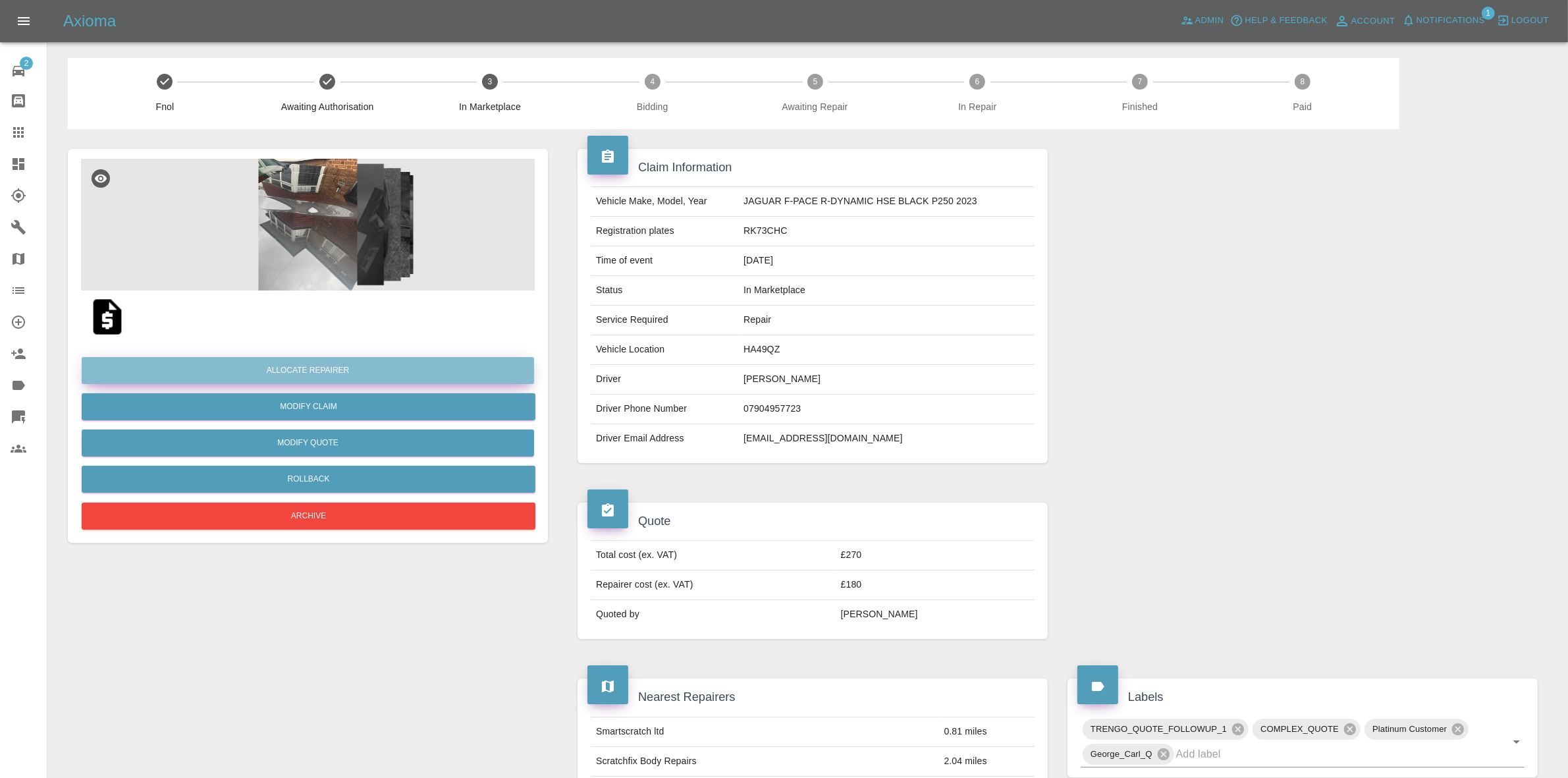
click at [282, 367] on button "Allocate Repairer" at bounding box center [307, 371] width 452 height 27
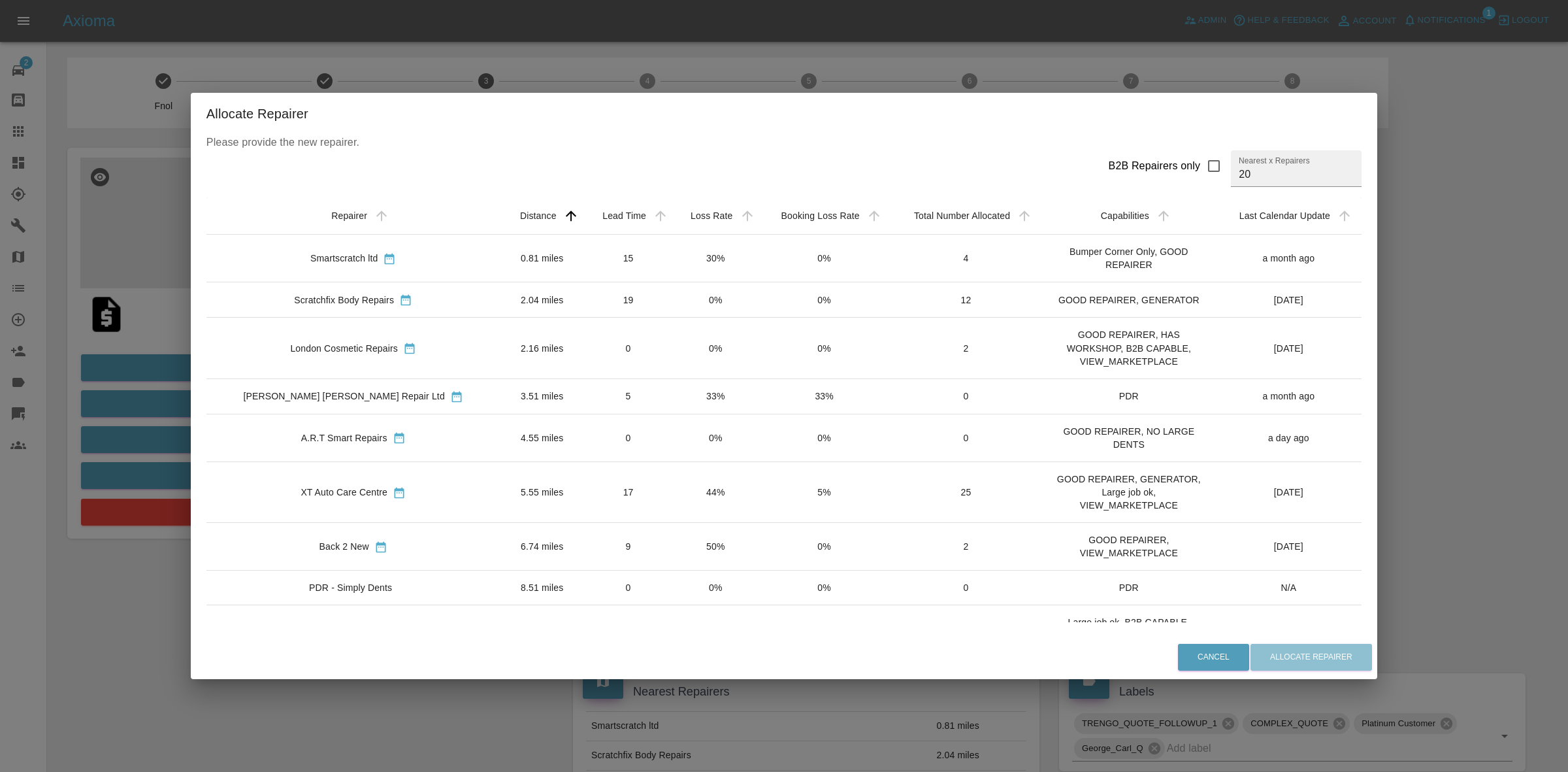
click at [680, 258] on td "30%" at bounding box center [716, 258] width 87 height 48
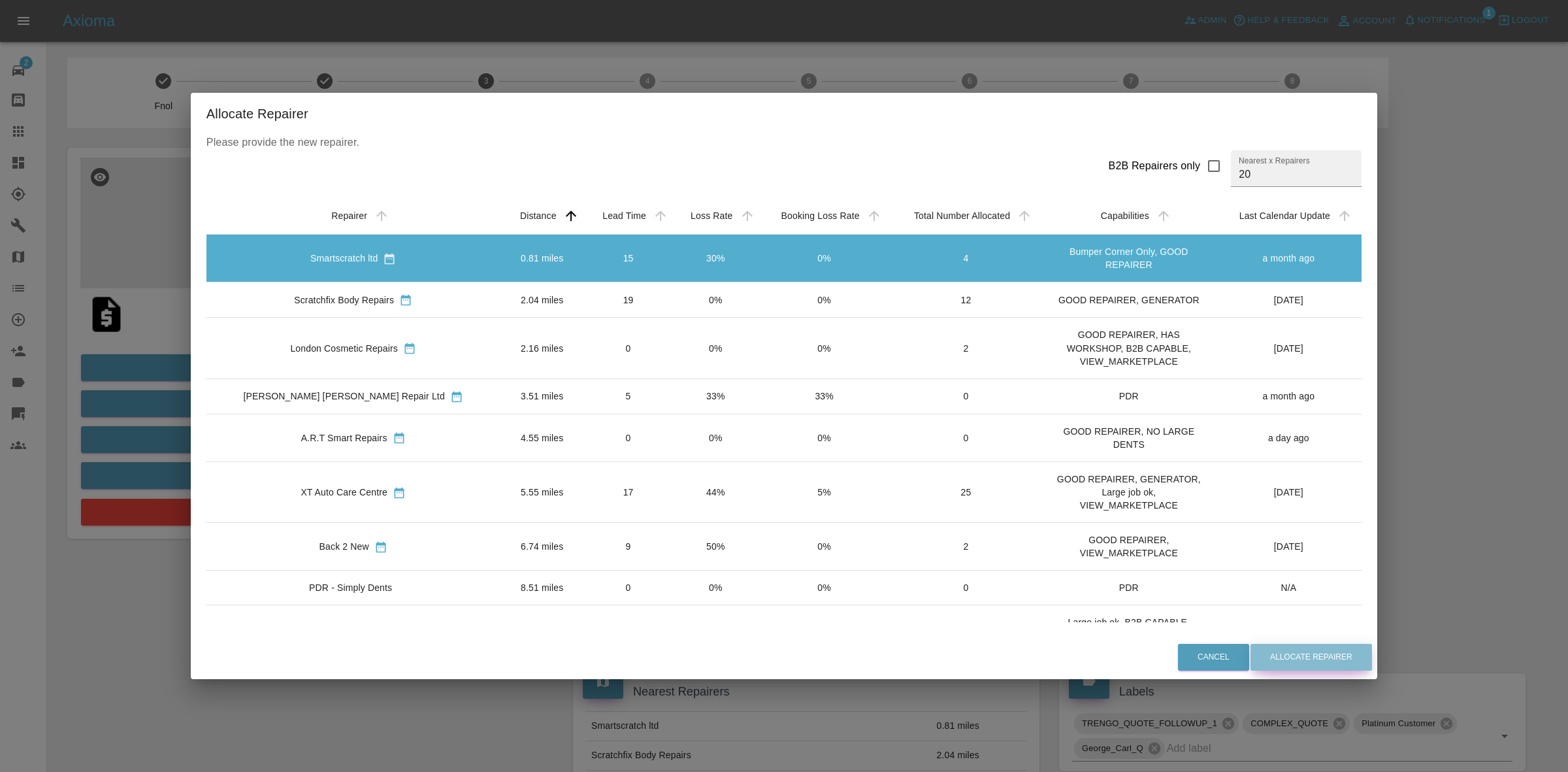
click at [1279, 657] on button "Allocate Repairer" at bounding box center [1311, 657] width 122 height 27
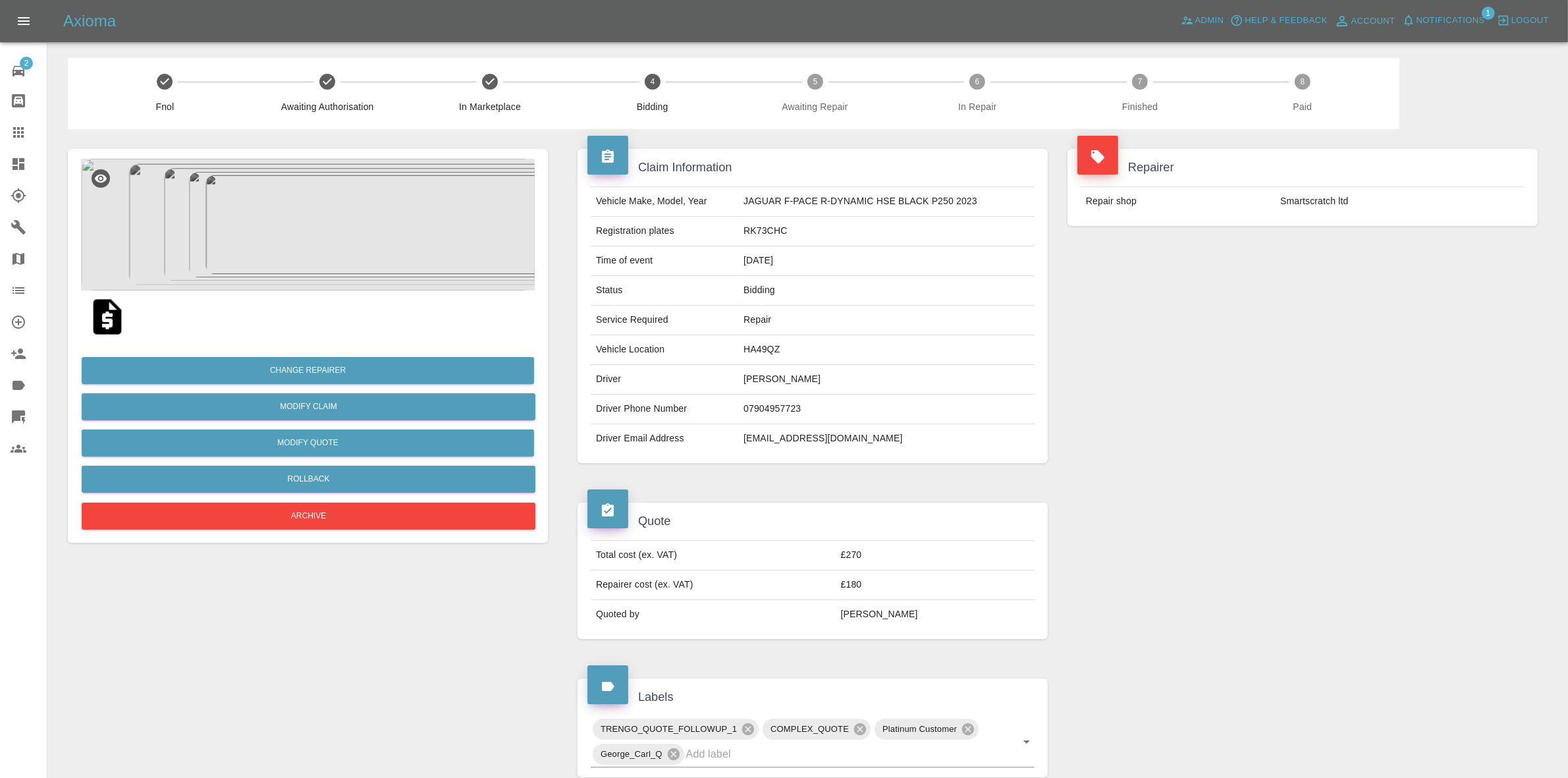
drag, startPoint x: 1423, startPoint y: 269, endPoint x: 563, endPoint y: 59, distance: 885.3
click at [1423, 268] on div "Repairer Repair shop Smartscratch ltd" at bounding box center [1302, 306] width 490 height 354
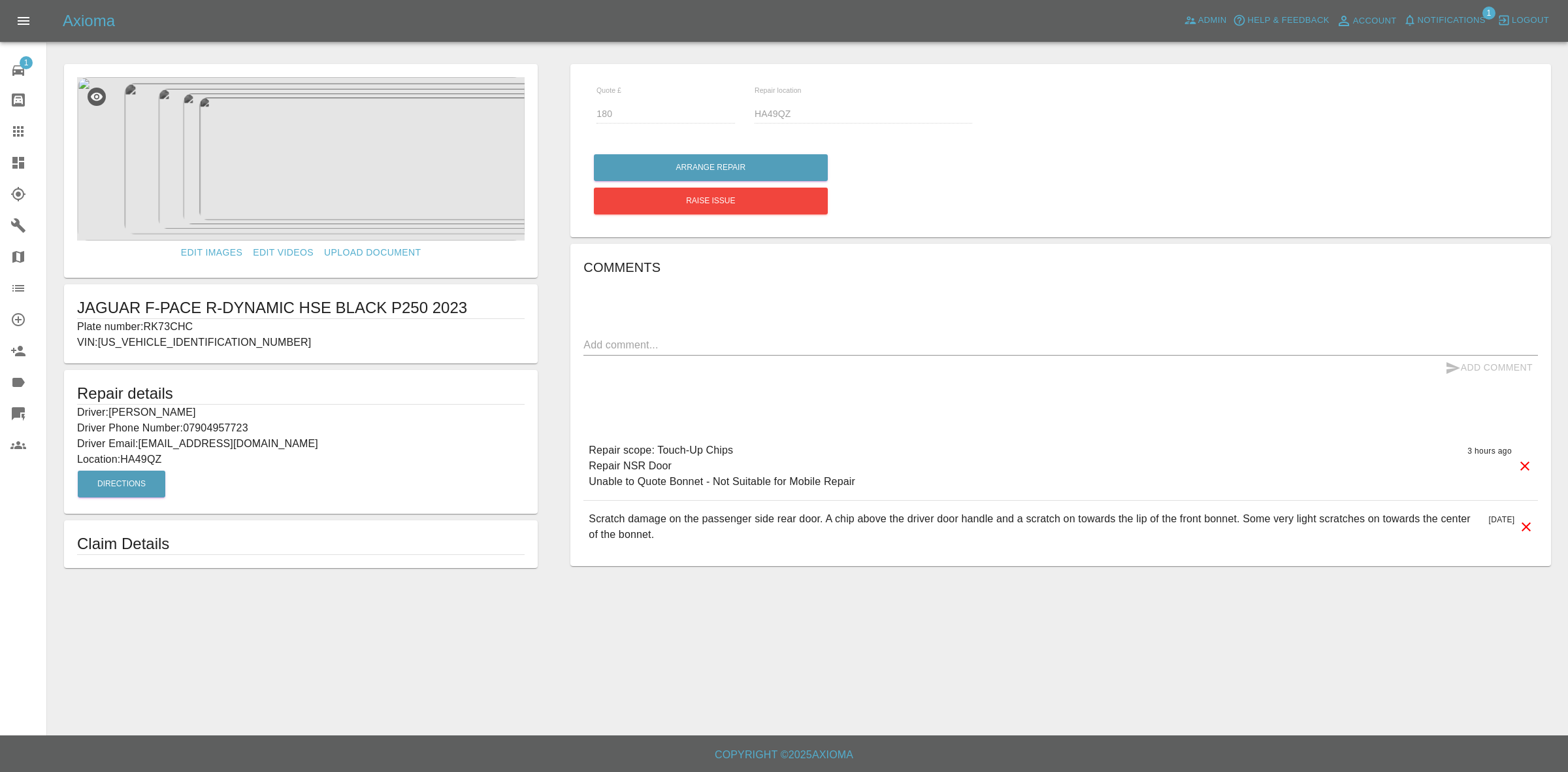
click at [2, 160] on link "Dashboard" at bounding box center [23, 162] width 46 height 31
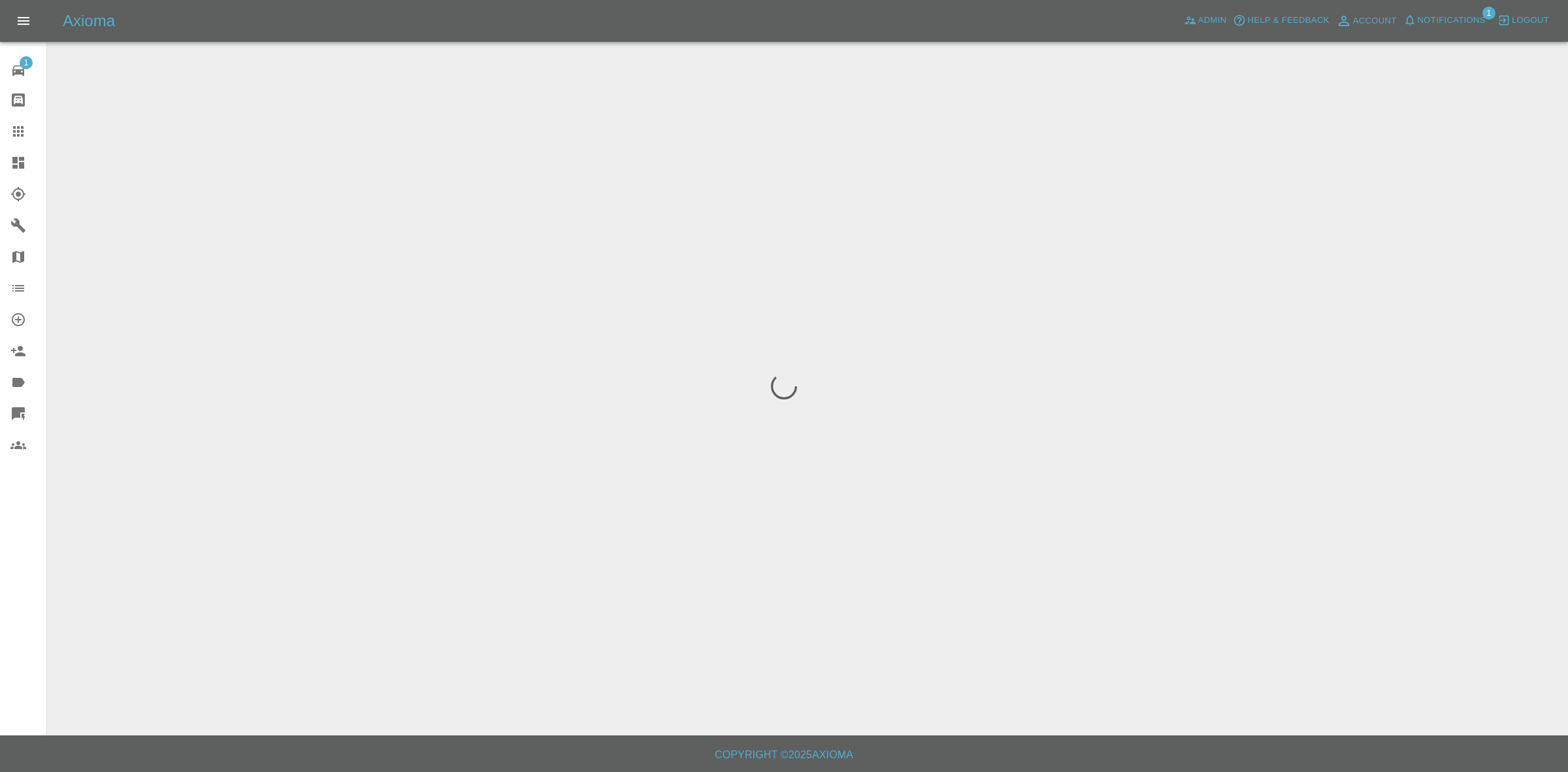
click at [1446, 7] on div "Axioma Admin Help & Feedback Account Notifications 1 Logout" at bounding box center [784, 21] width 1568 height 42
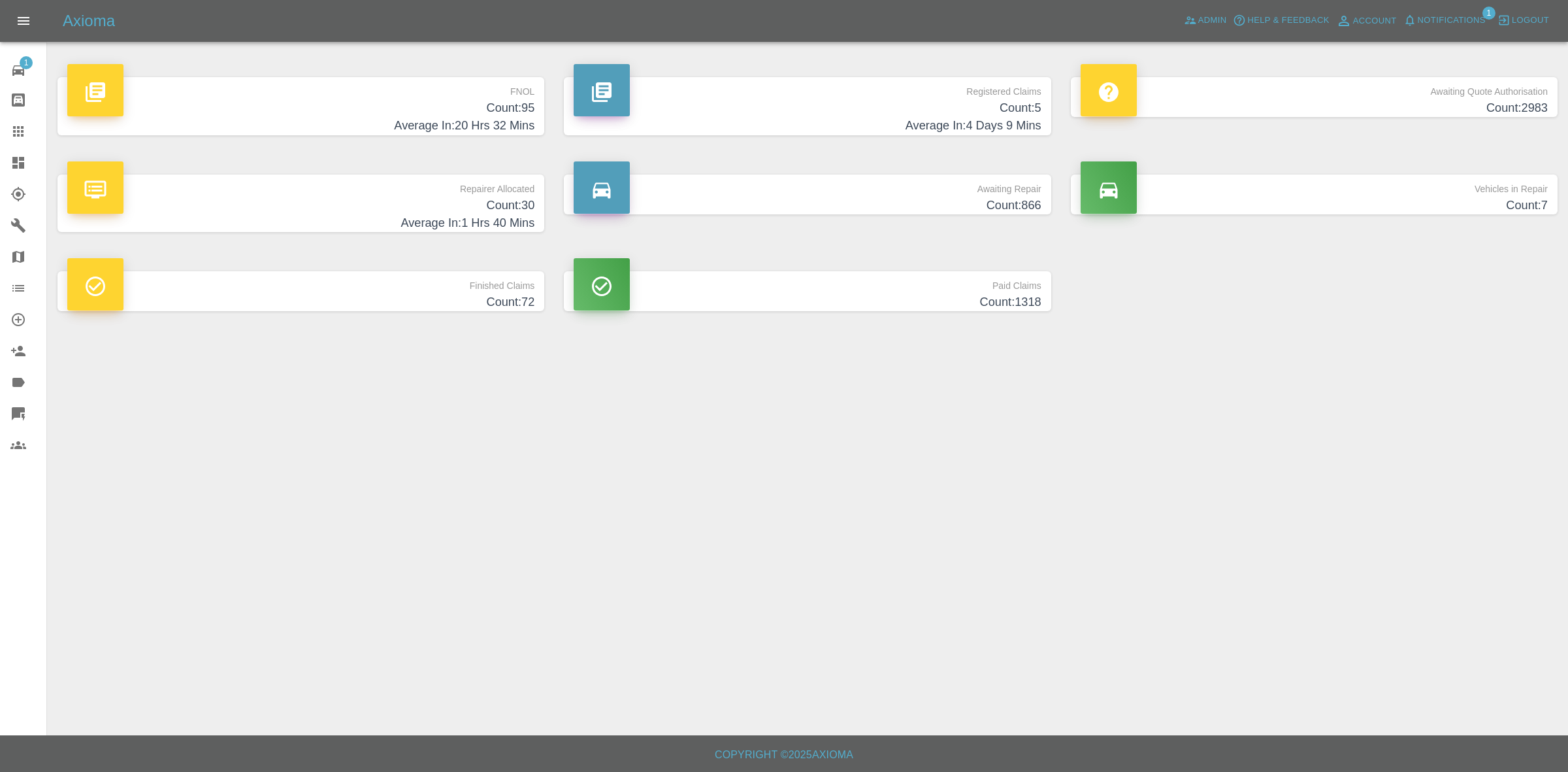
click at [1446, 21] on span "Notifications" at bounding box center [1452, 20] width 68 height 15
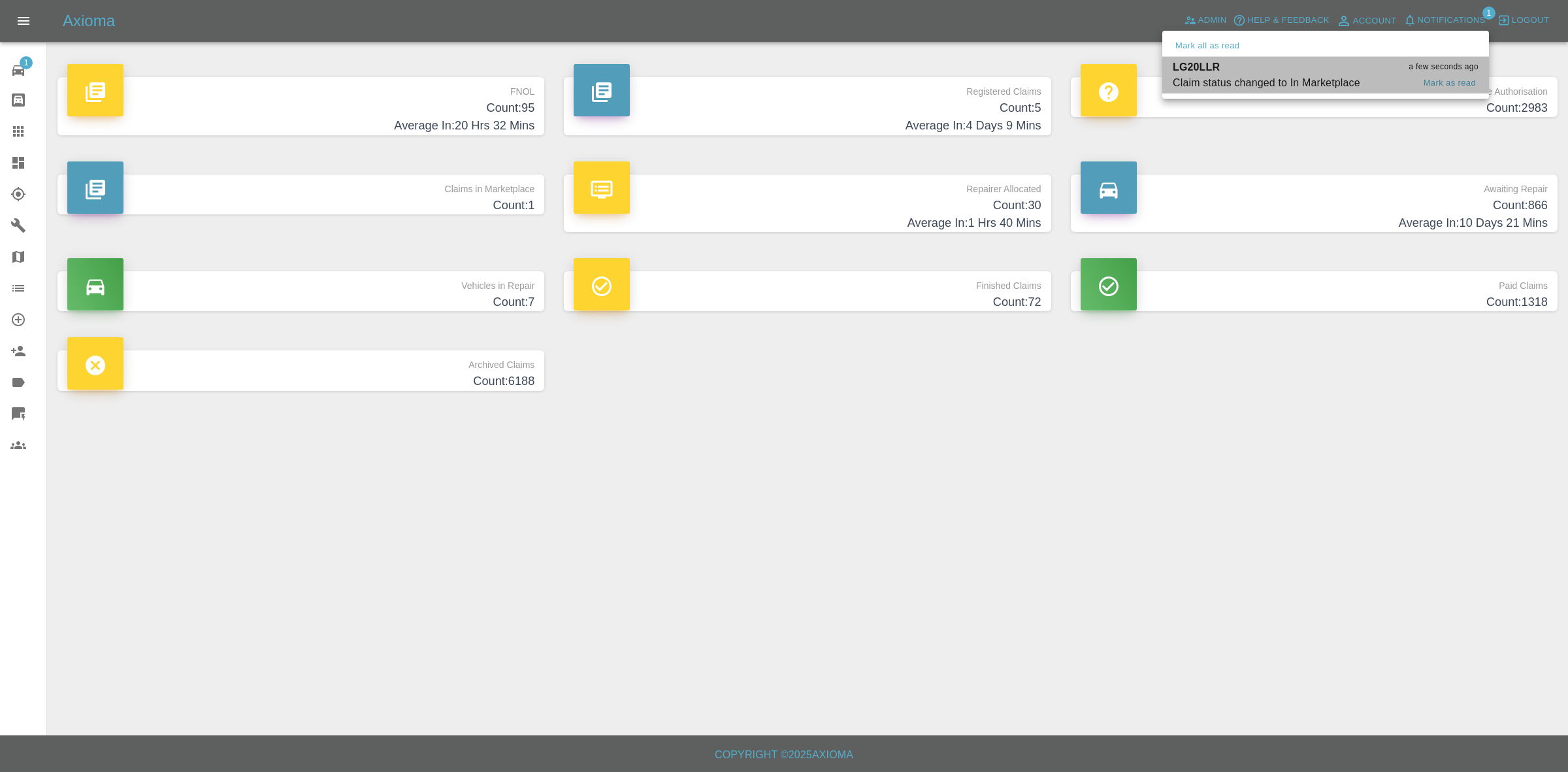
click at [1221, 71] on div "LG20LLR a few seconds ago" at bounding box center [1326, 68] width 306 height 16
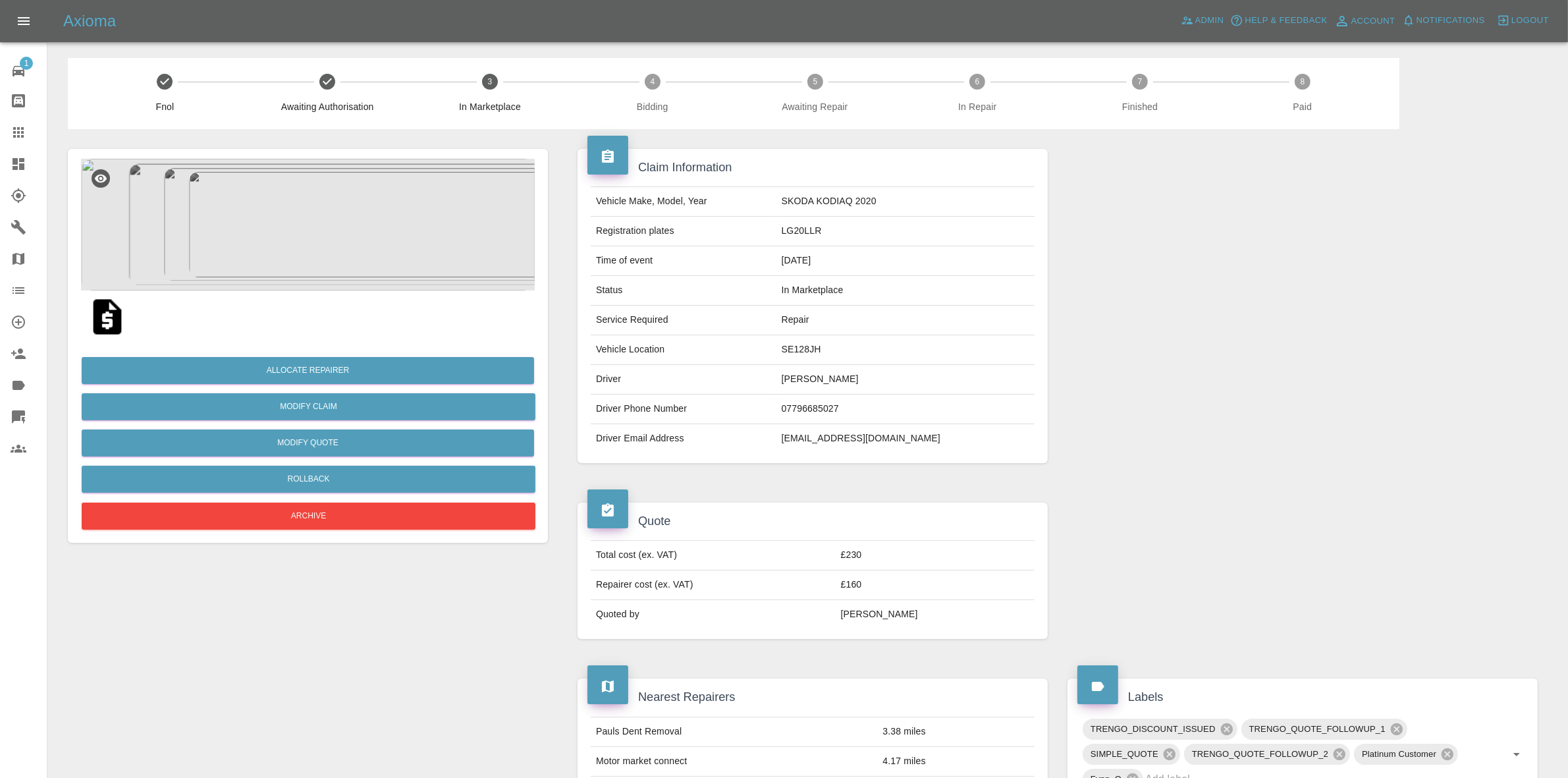
click at [325, 232] on img at bounding box center [307, 224] width 454 height 132
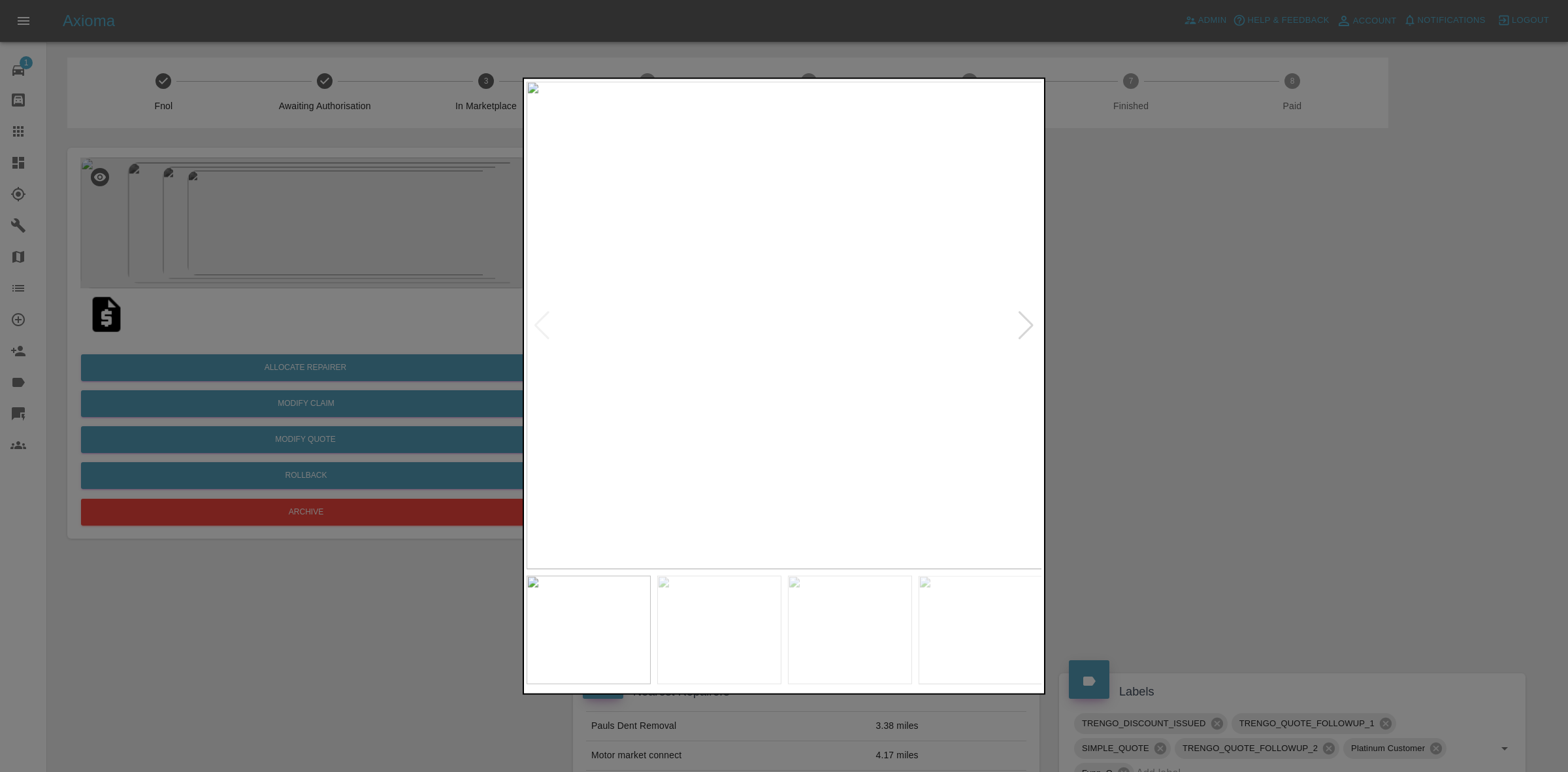
click at [1041, 324] on img at bounding box center [785, 325] width 516 height 488
click at [1026, 321] on div at bounding box center [1026, 325] width 17 height 29
click at [1122, 338] on div at bounding box center [784, 386] width 1568 height 772
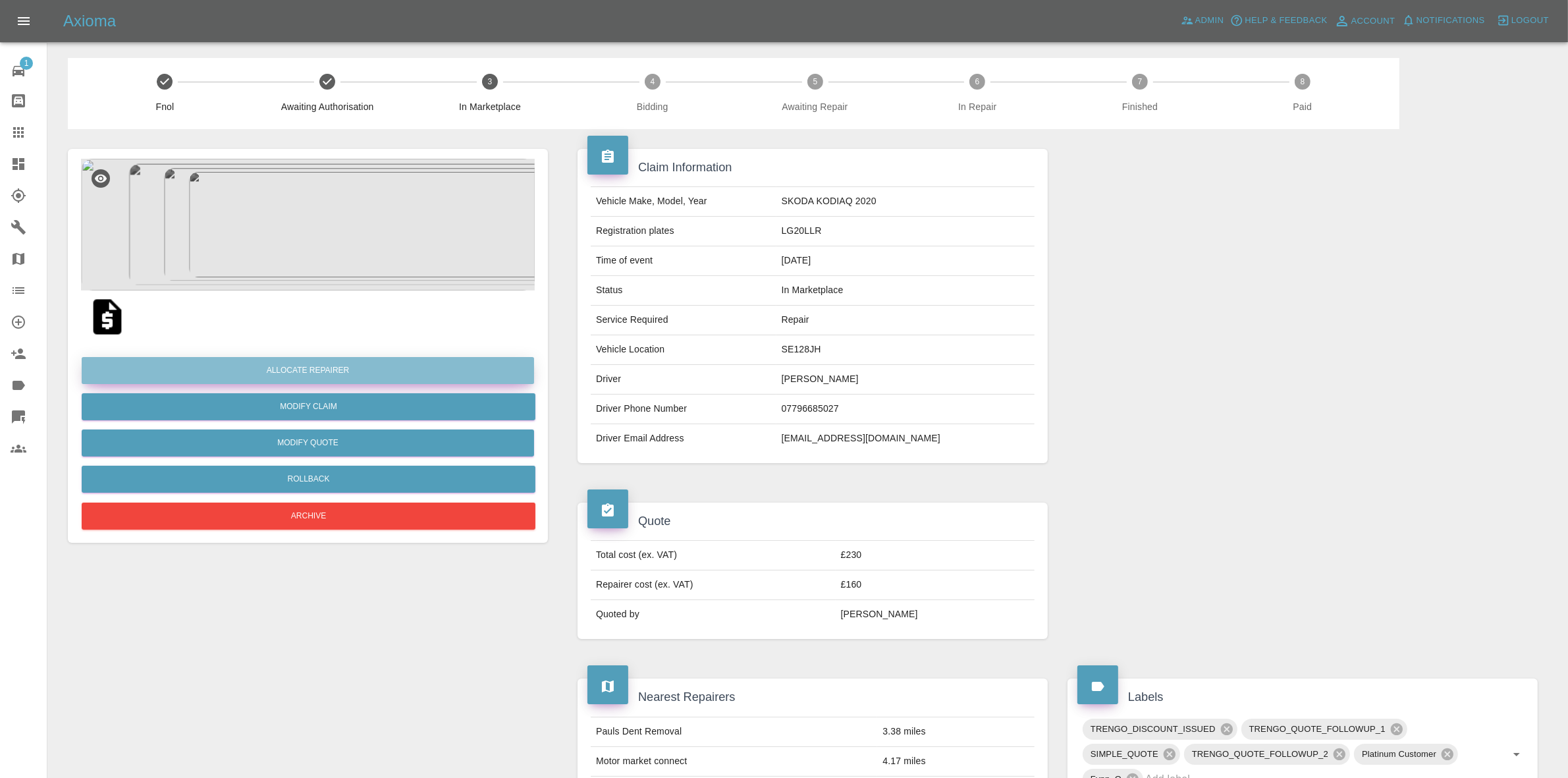
click at [319, 363] on button "Allocate Repairer" at bounding box center [307, 371] width 452 height 27
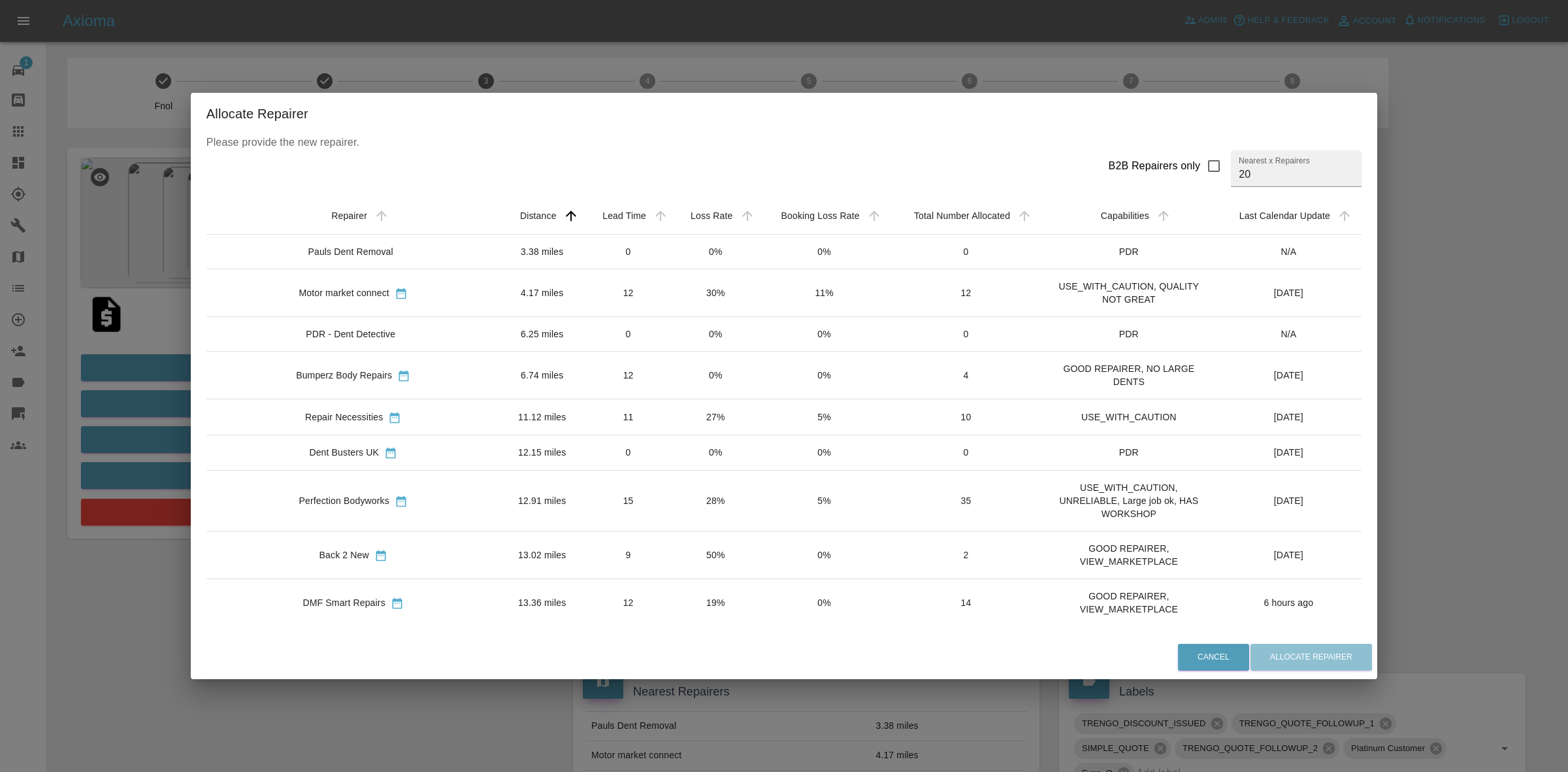
click at [673, 374] on td "0%" at bounding box center [716, 376] width 87 height 48
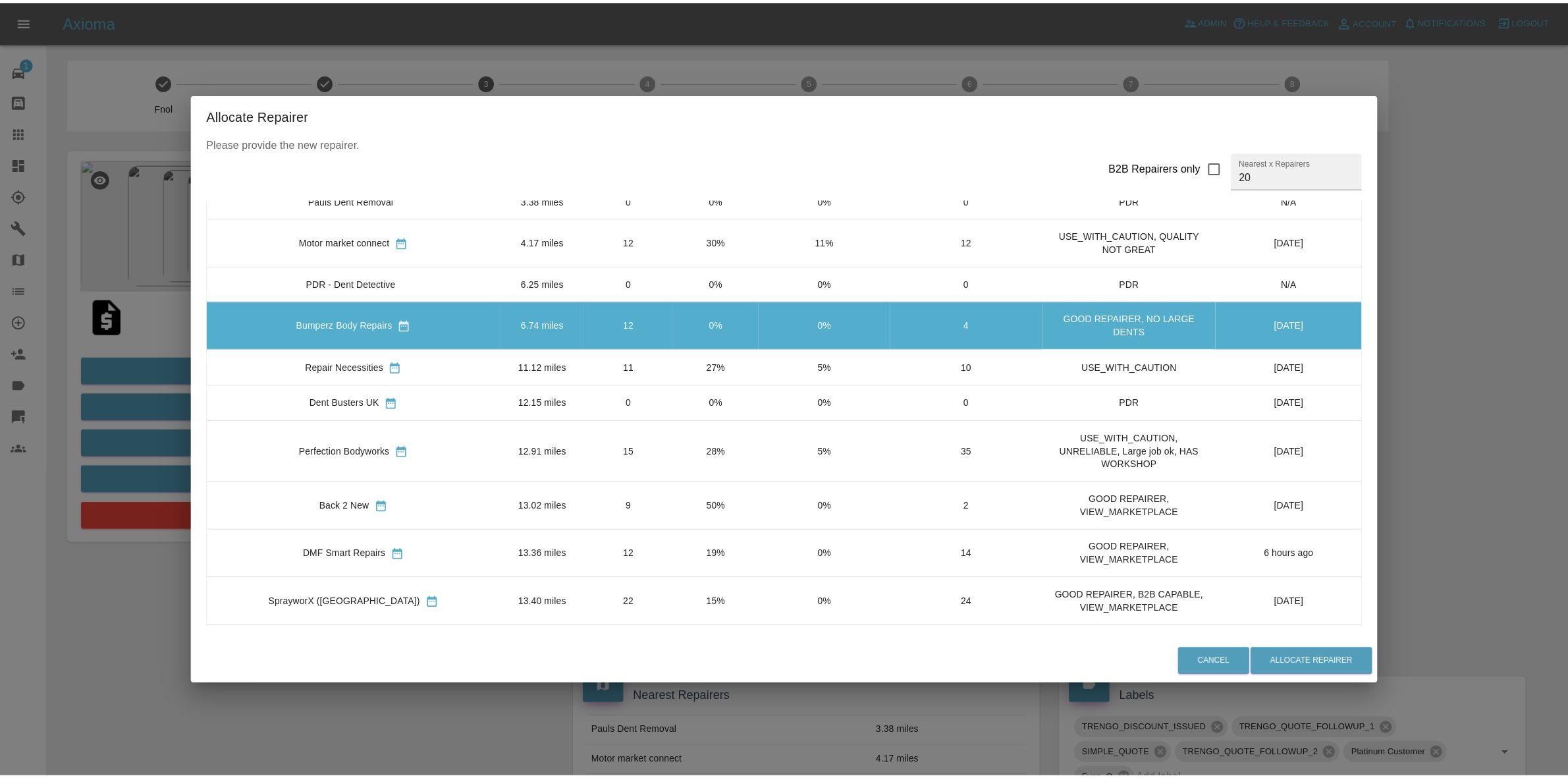
scroll to position [82, 0]
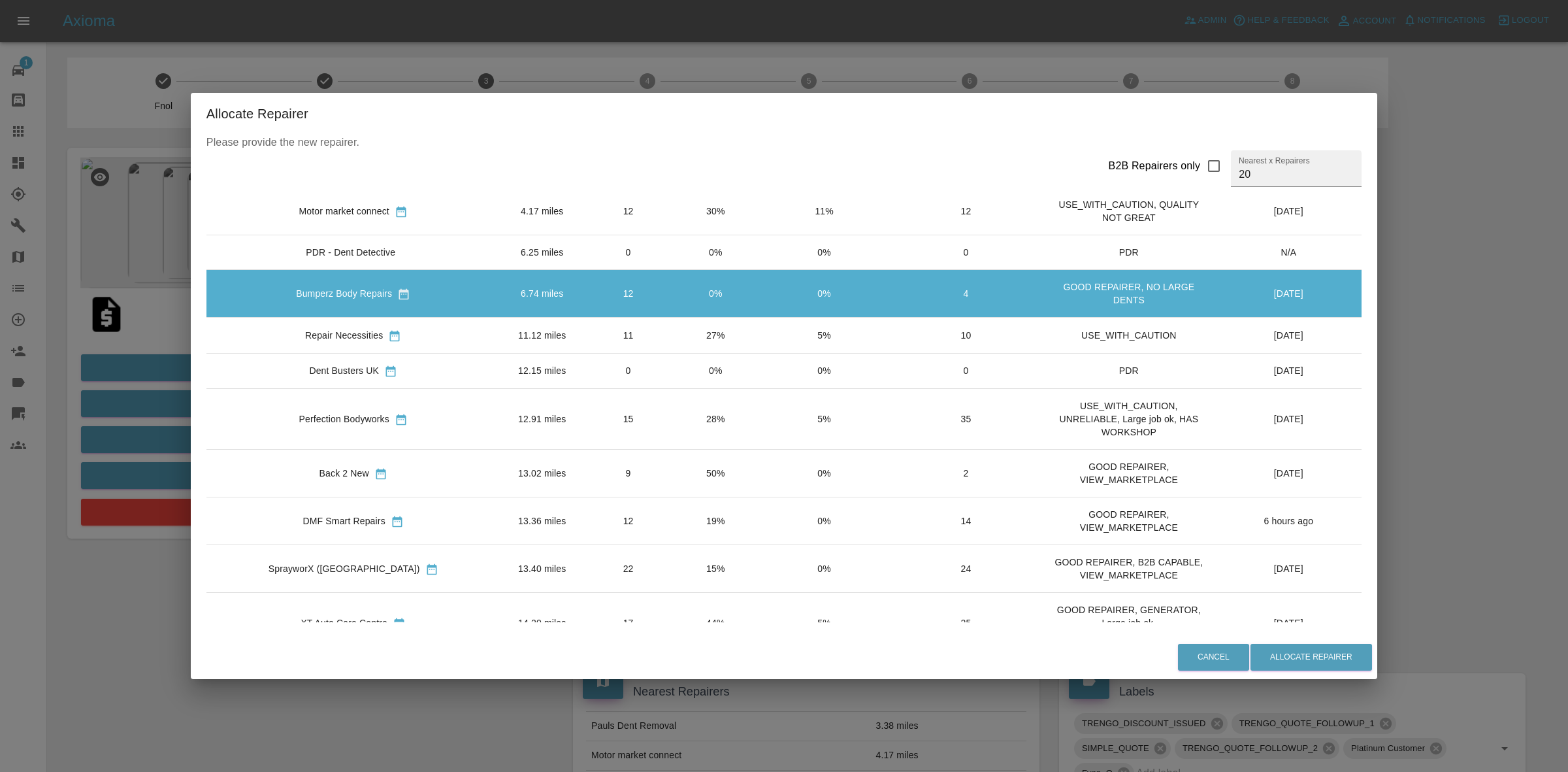
drag, startPoint x: 642, startPoint y: 504, endPoint x: 651, endPoint y: 511, distance: 11.4
click at [673, 505] on td "19%" at bounding box center [716, 520] width 87 height 48
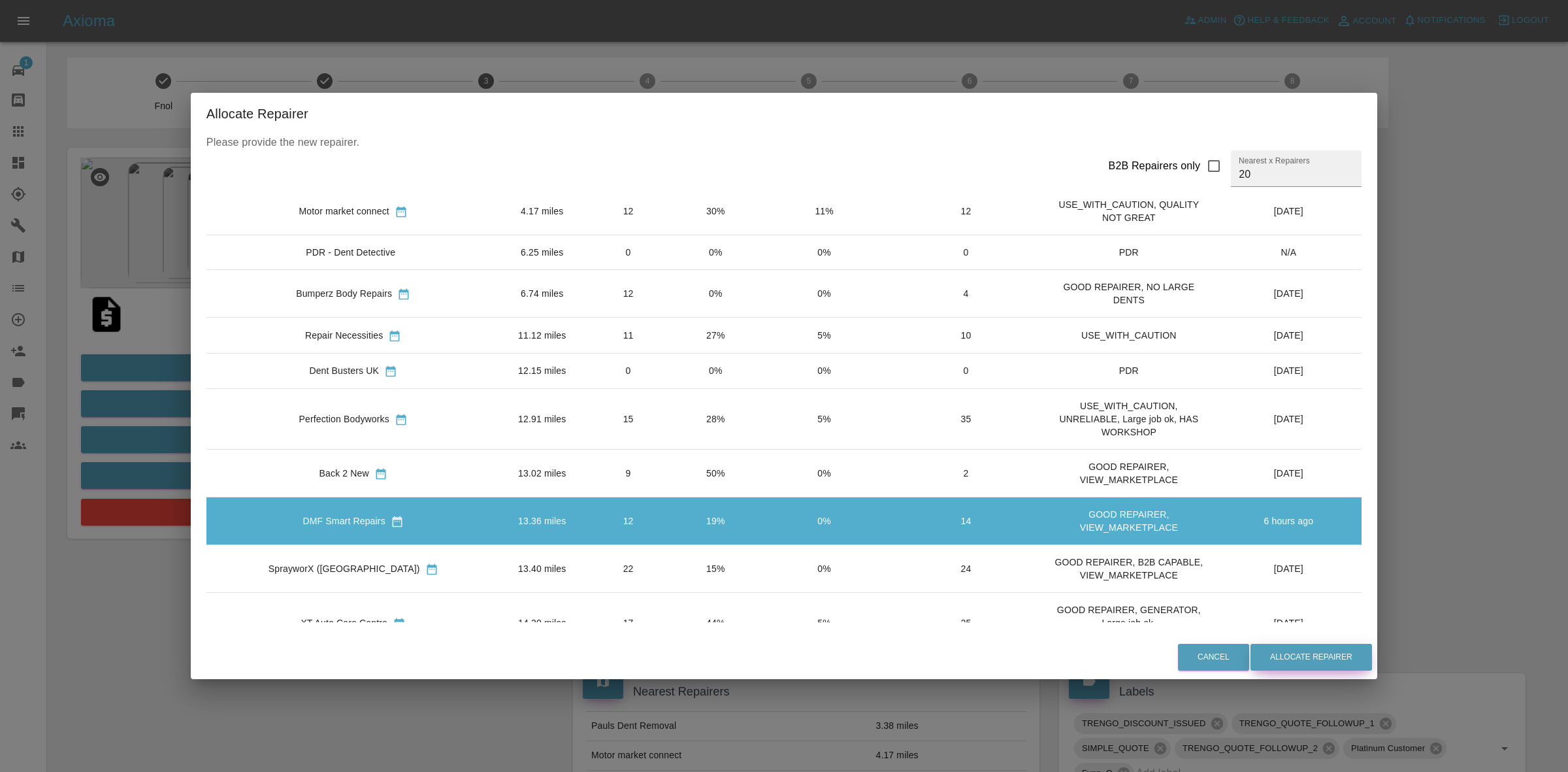
click at [1292, 669] on button "Allocate Repairer" at bounding box center [1311, 657] width 122 height 27
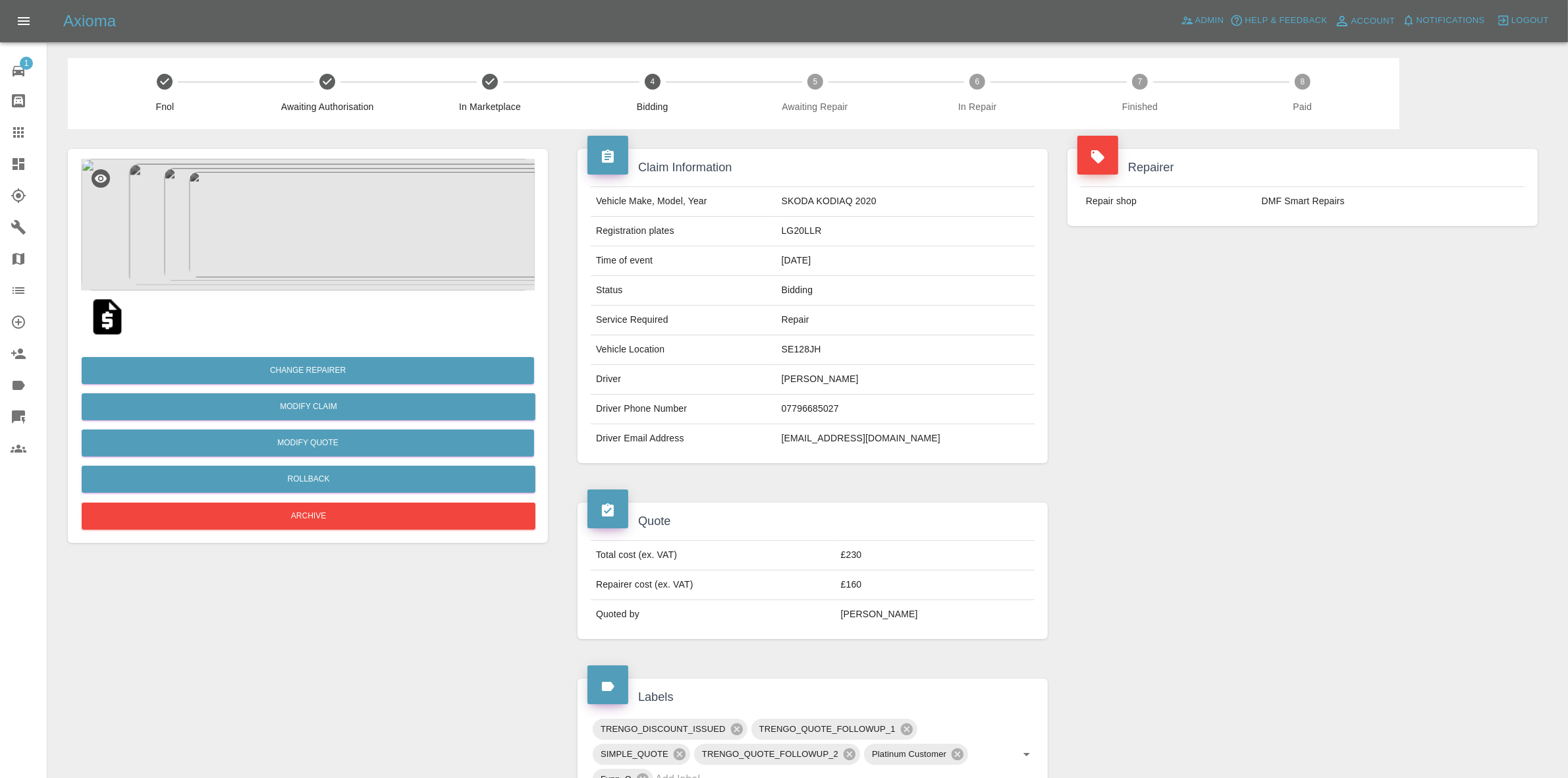
click at [1444, 302] on div "Repairer Repair shop DMF Smart Repairs" at bounding box center [1302, 306] width 490 height 354
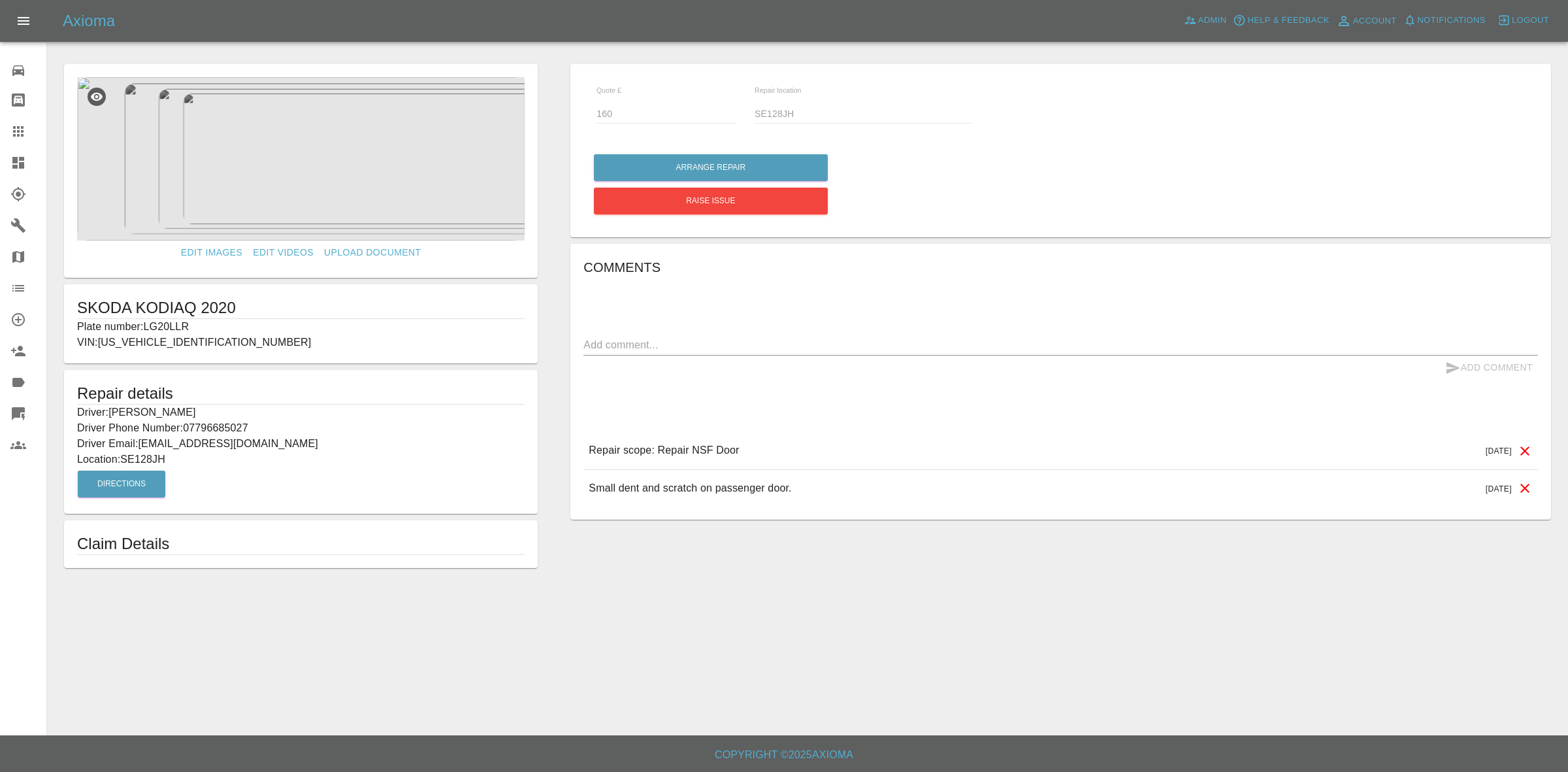
drag, startPoint x: 0, startPoint y: 167, endPoint x: 46, endPoint y: 43, distance: 132.3
click at [0, 167] on link "Dashboard" at bounding box center [23, 162] width 46 height 31
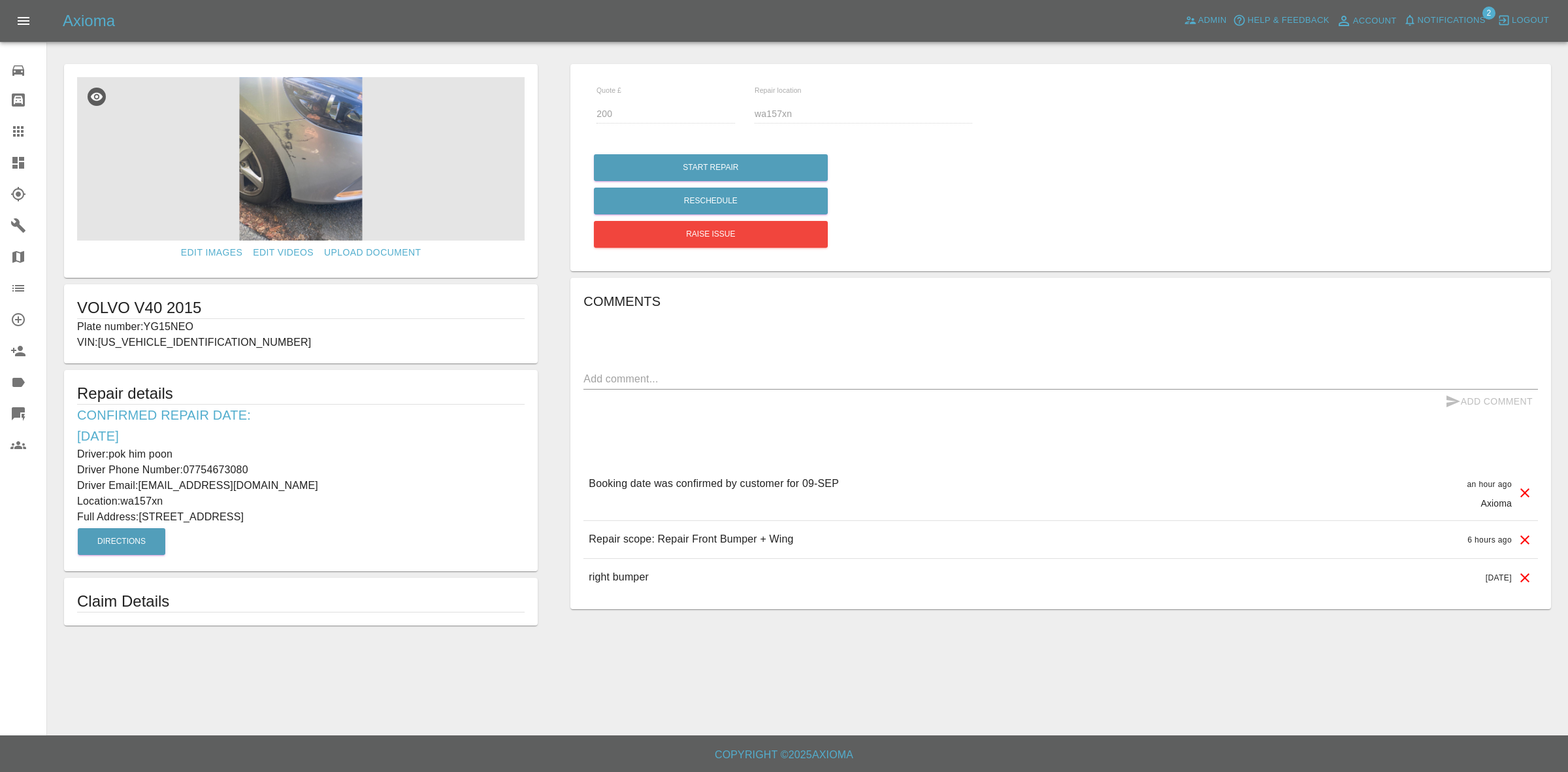
click at [164, 326] on p "Plate number: YG15NEO" at bounding box center [301, 326] width 448 height 16
copy p "YG15NEO"
click at [2, 129] on link "Claims" at bounding box center [23, 131] width 46 height 31
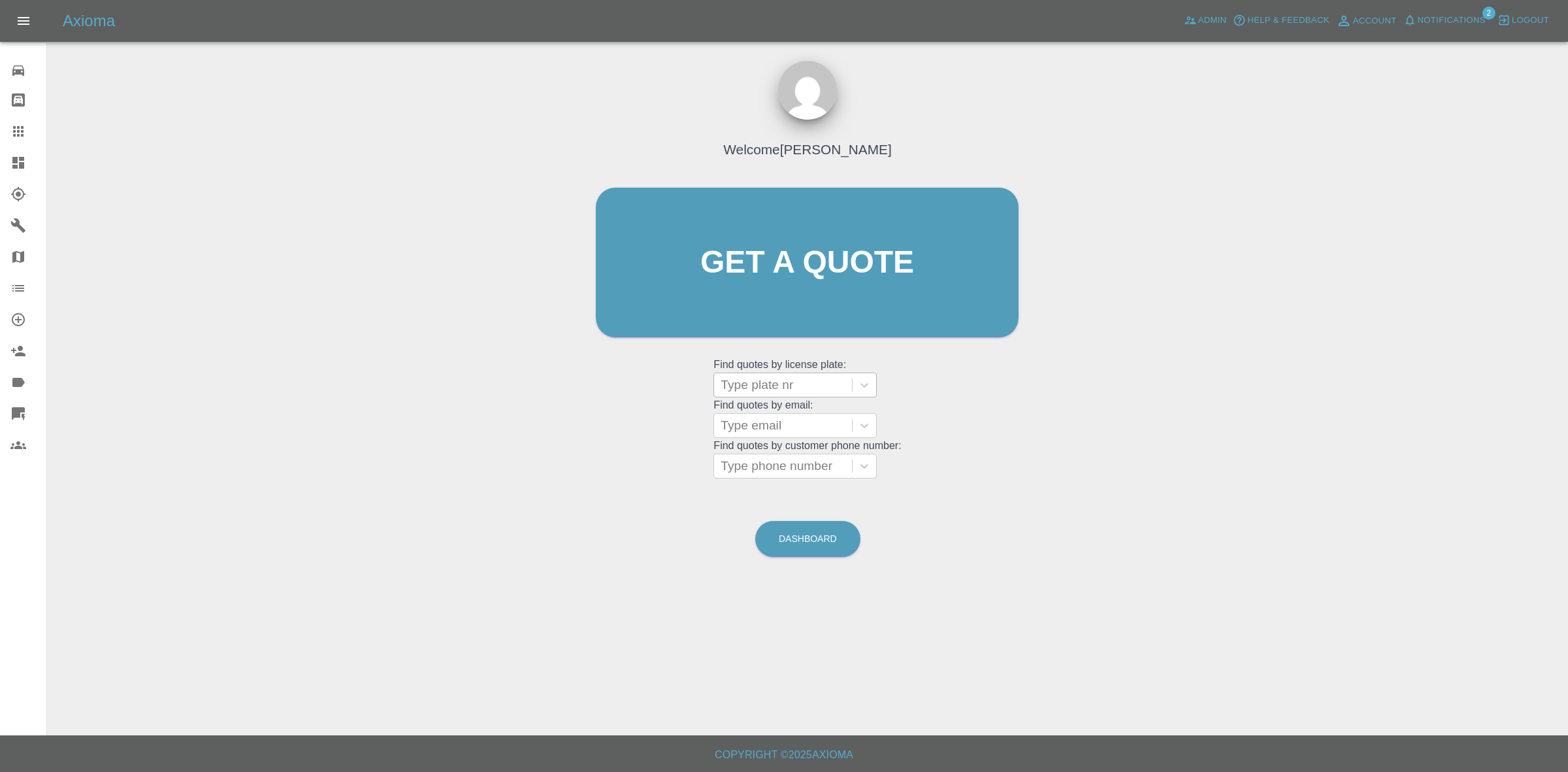
click at [794, 382] on div at bounding box center [782, 384] width 125 height 18
paste input "YG15NEO"
type input "YG15NEO"
click at [799, 411] on div "YG15NEO, Awaiting Repair" at bounding box center [795, 426] width 164 height 42
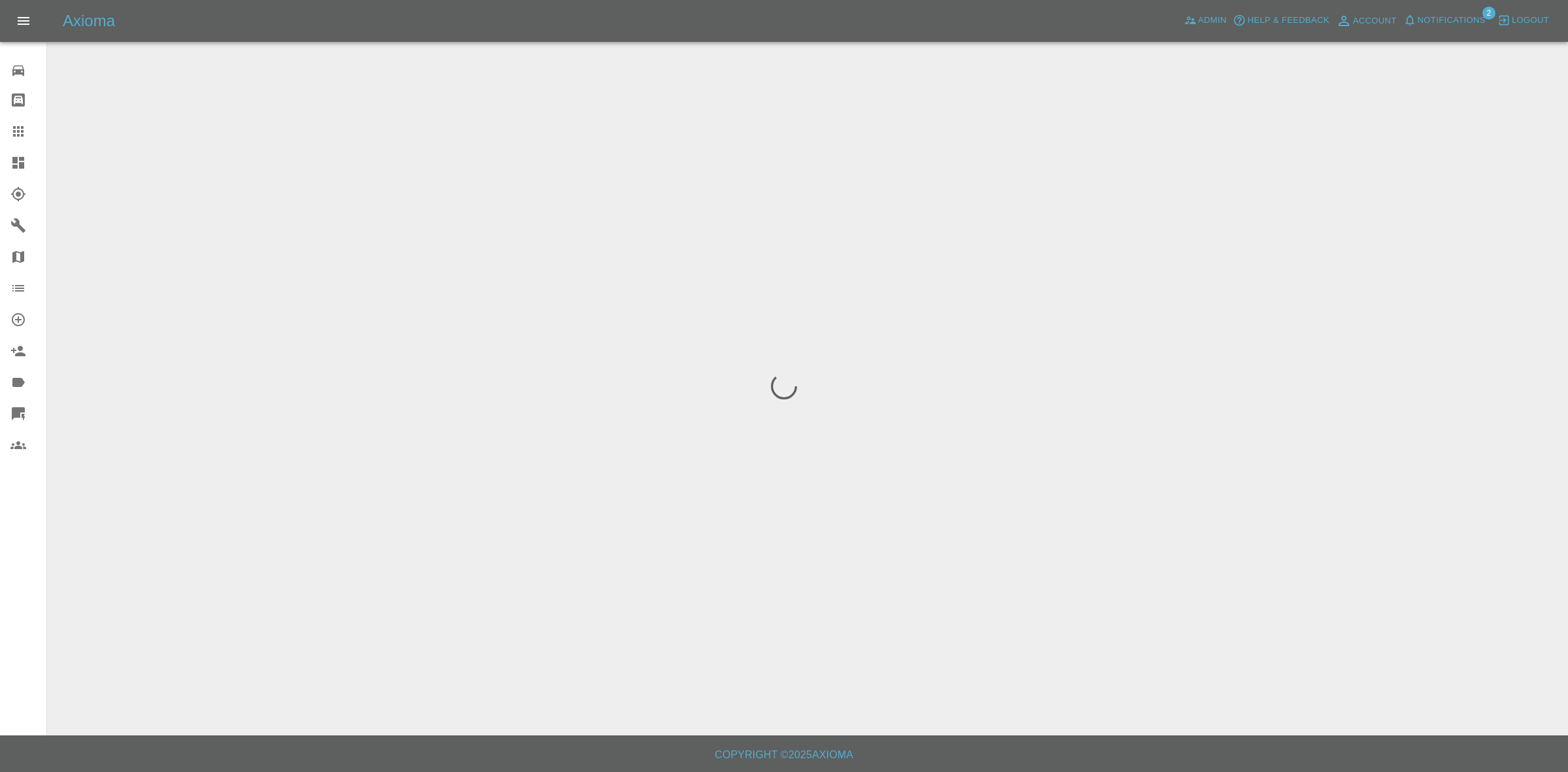
click at [1427, 13] on span "Notifications" at bounding box center [1452, 20] width 68 height 15
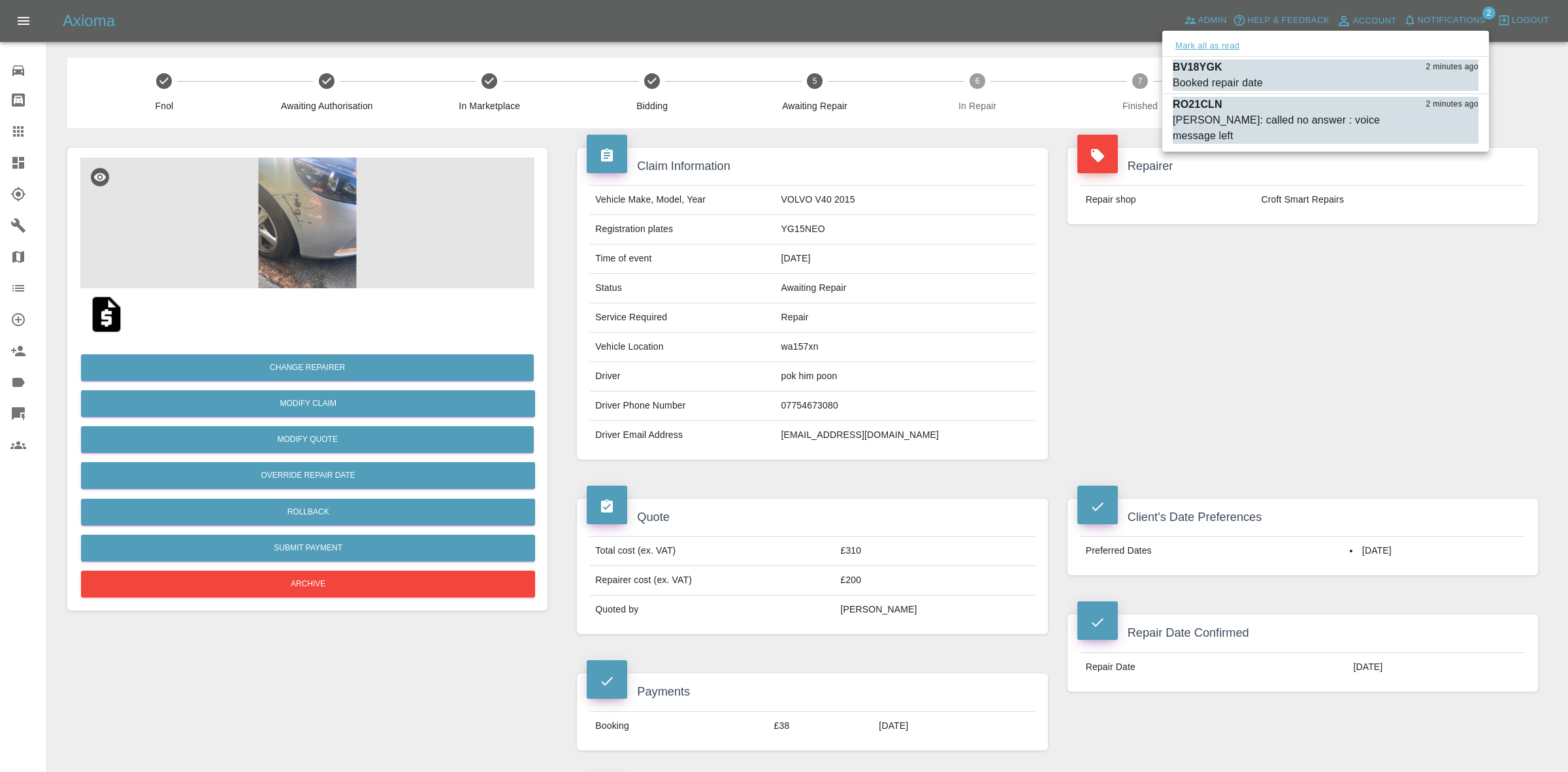
click at [1214, 46] on button "Mark all as read" at bounding box center [1207, 46] width 69 height 15
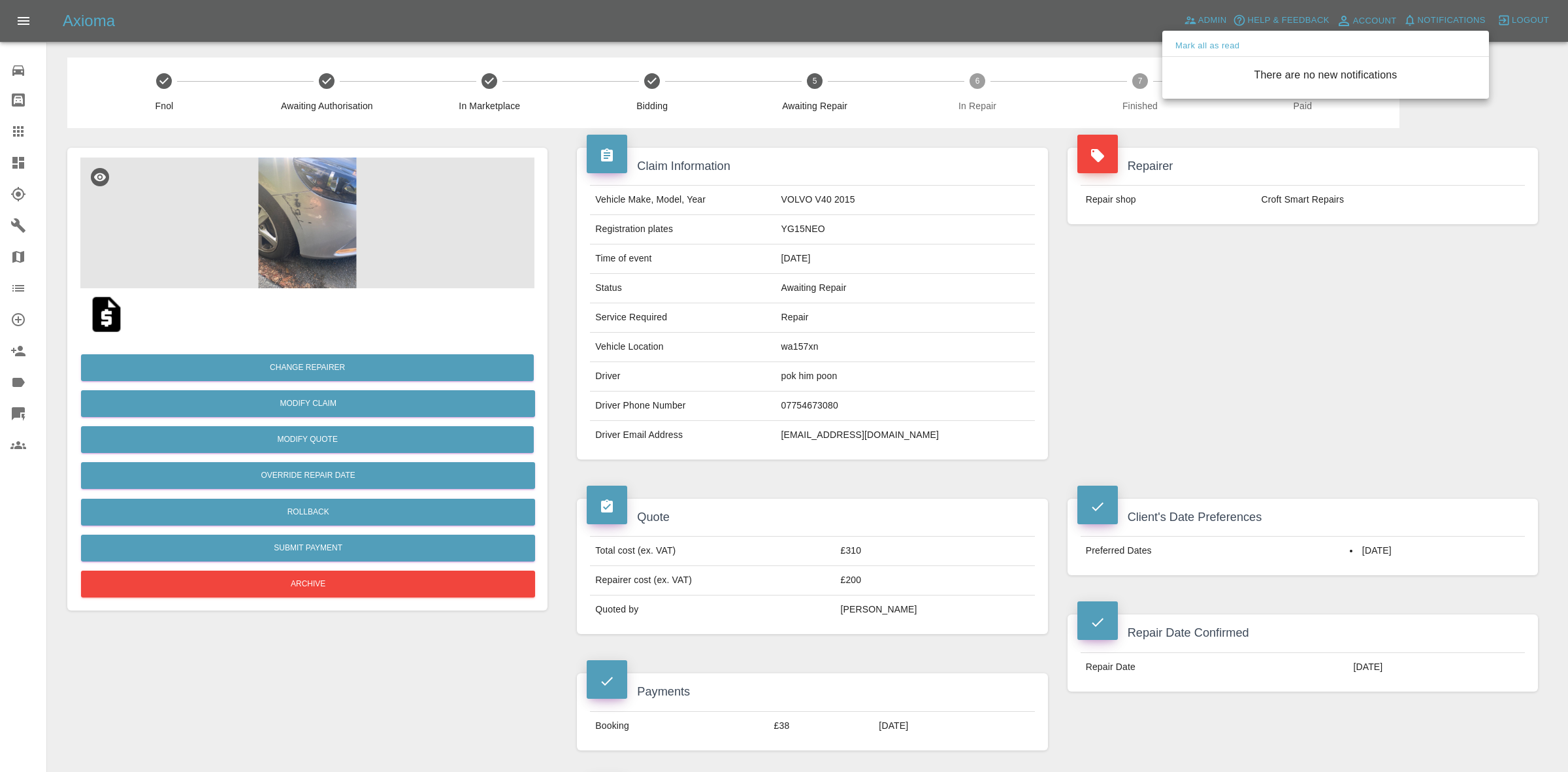
drag, startPoint x: 1365, startPoint y: 335, endPoint x: 1374, endPoint y: 349, distance: 16.6
click at [1374, 349] on div at bounding box center [784, 386] width 1568 height 772
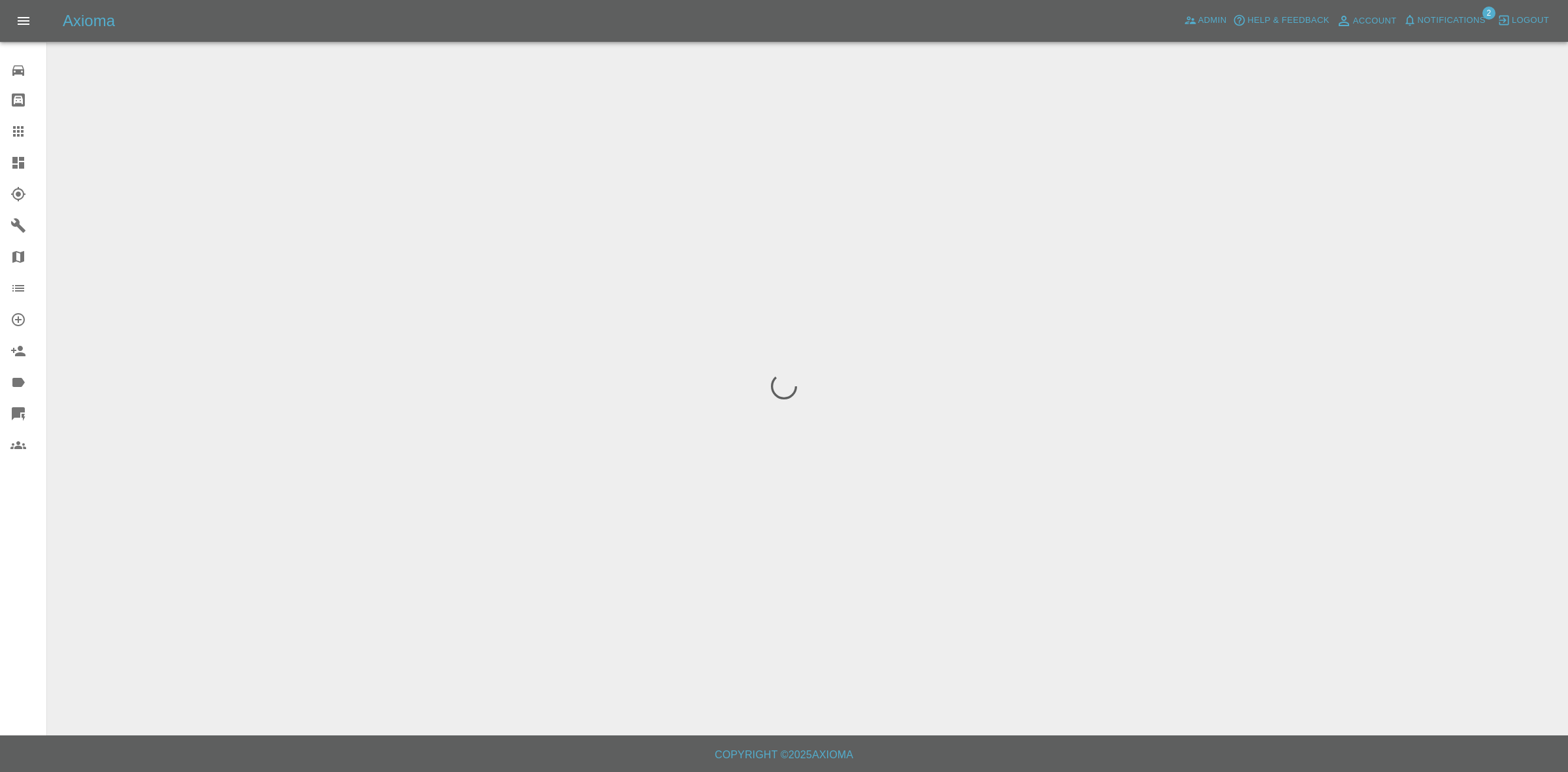
click at [1436, 24] on span "Notifications" at bounding box center [1452, 20] width 68 height 15
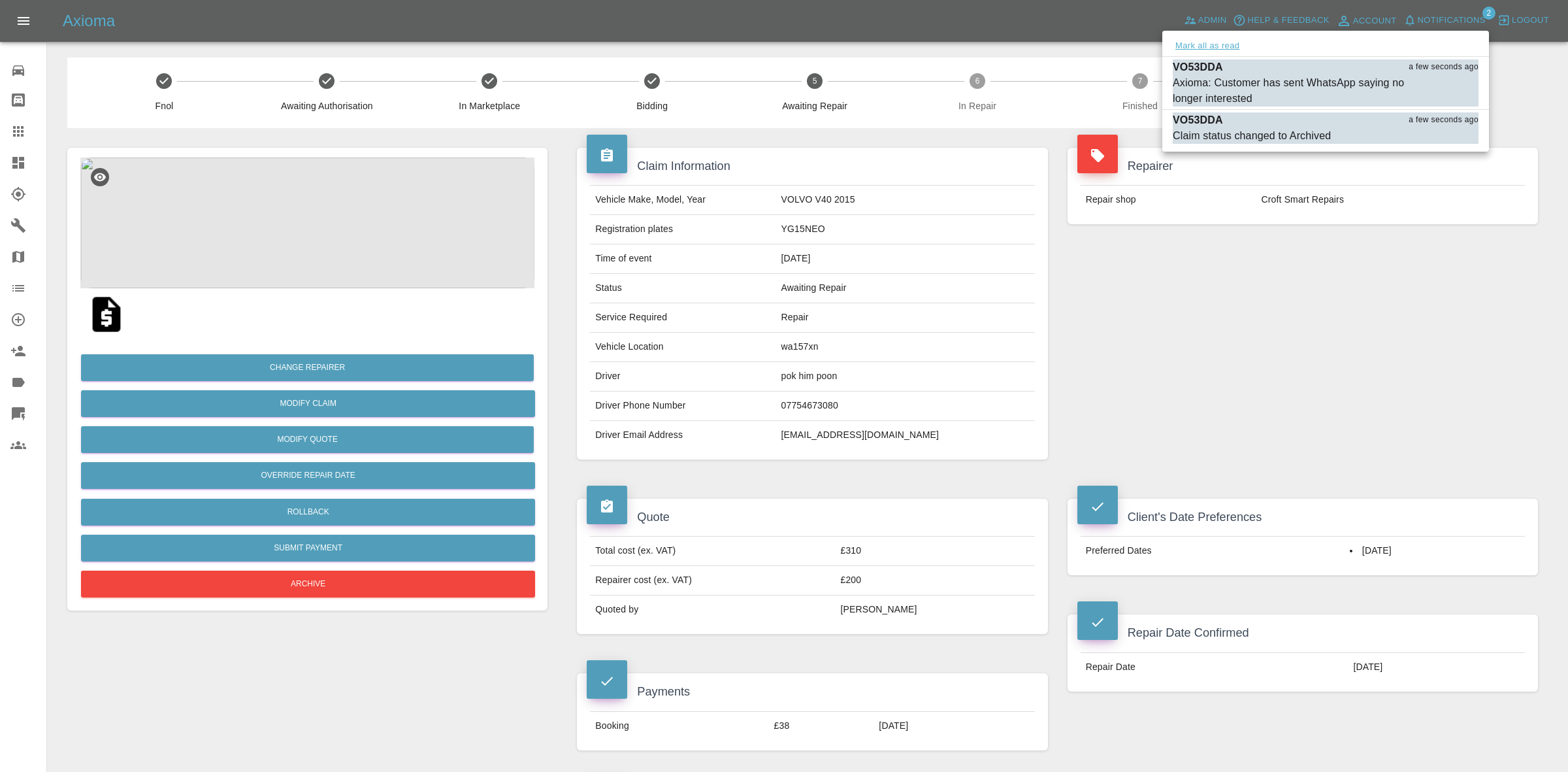
click at [1223, 46] on button "Mark all as read" at bounding box center [1207, 46] width 69 height 15
drag, startPoint x: 1482, startPoint y: 406, endPoint x: 1413, endPoint y: 415, distance: 69.6
click at [1483, 411] on div at bounding box center [784, 386] width 1568 height 772
